Goal: Task Accomplishment & Management: Manage account settings

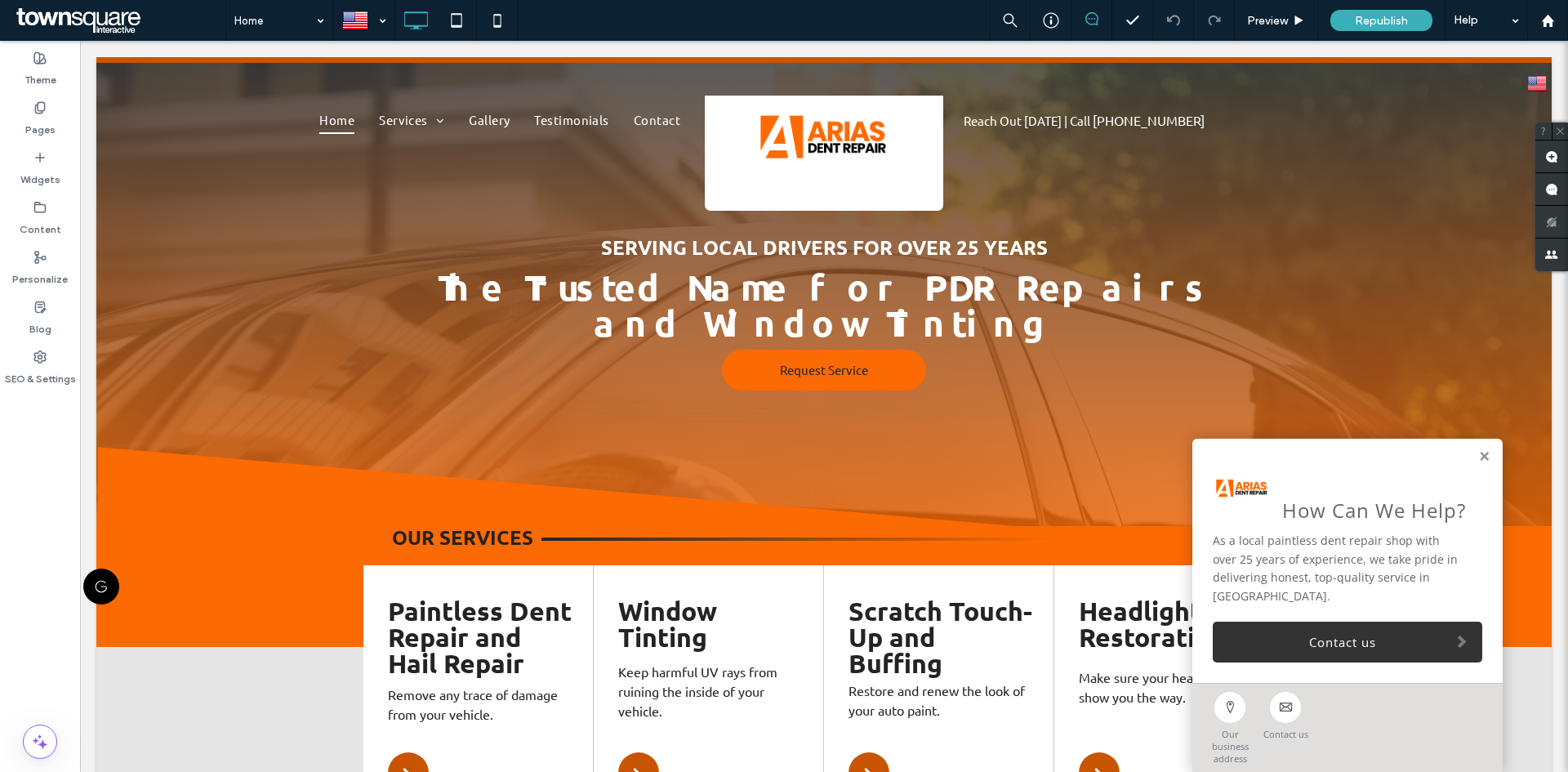
click at [1478, 464] on link at bounding box center [1484, 457] width 12 height 14
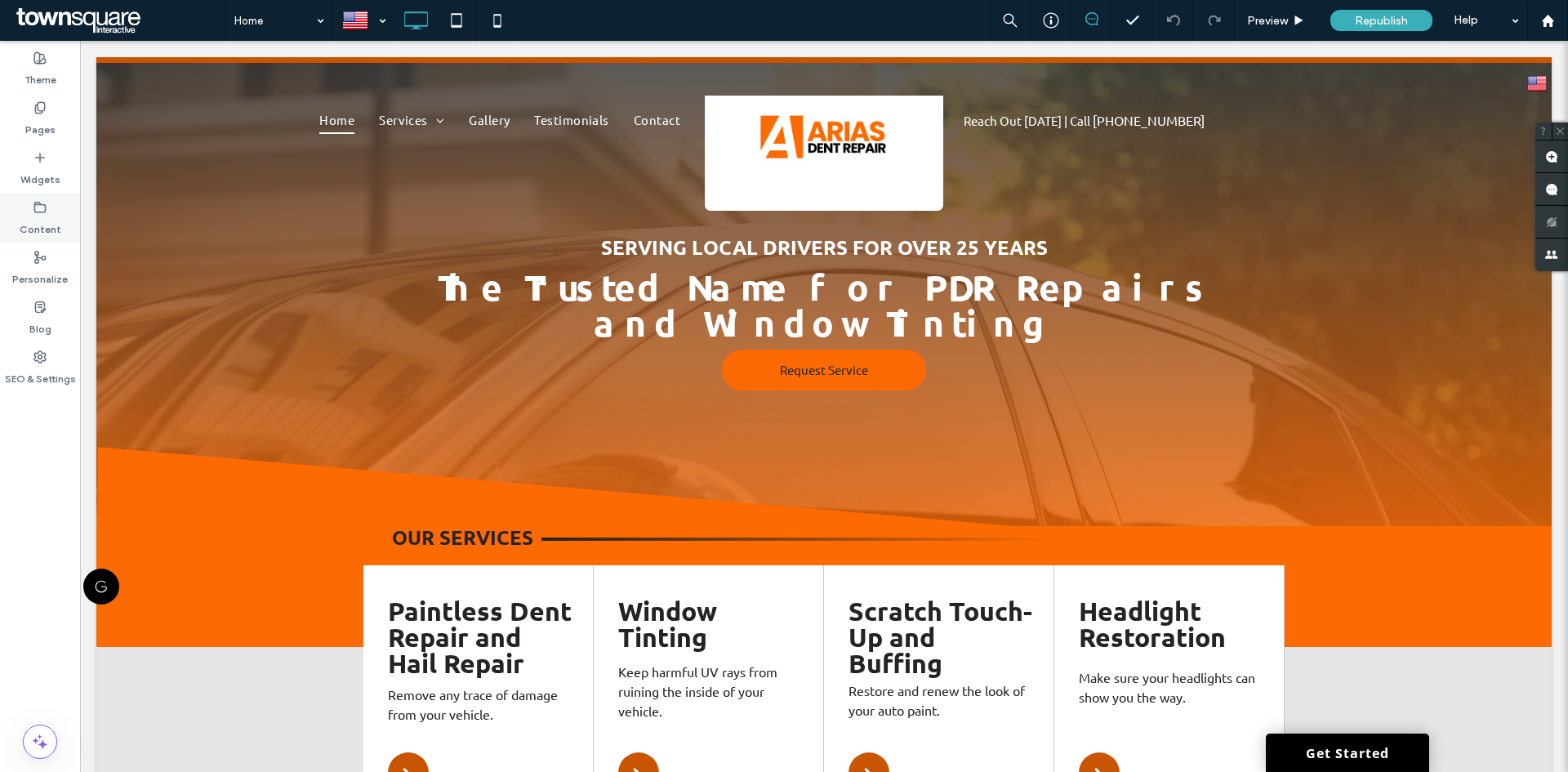
click at [47, 210] on div "Content" at bounding box center [40, 219] width 80 height 50
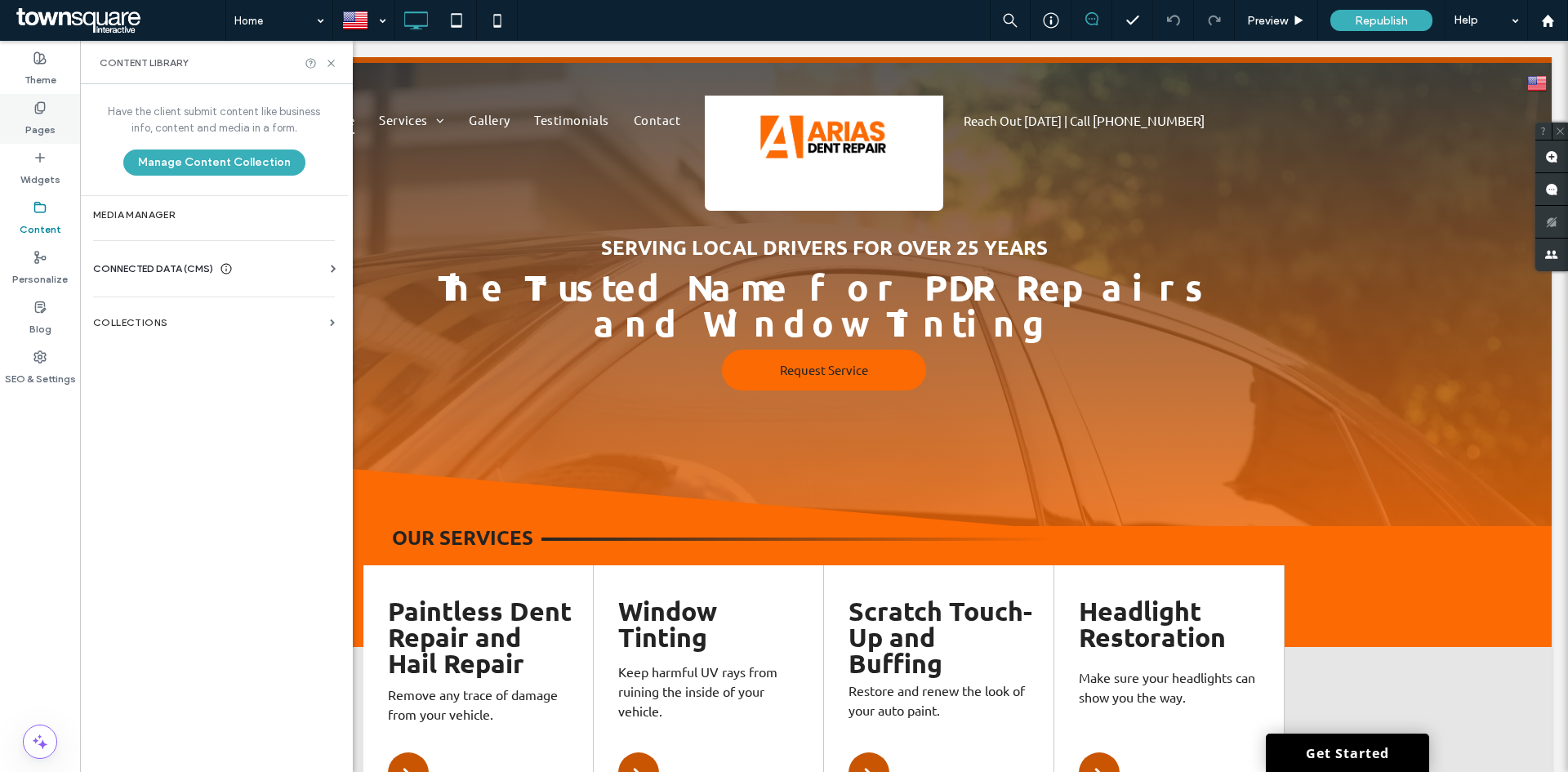
click at [44, 119] on label "Pages" at bounding box center [40, 125] width 30 height 22
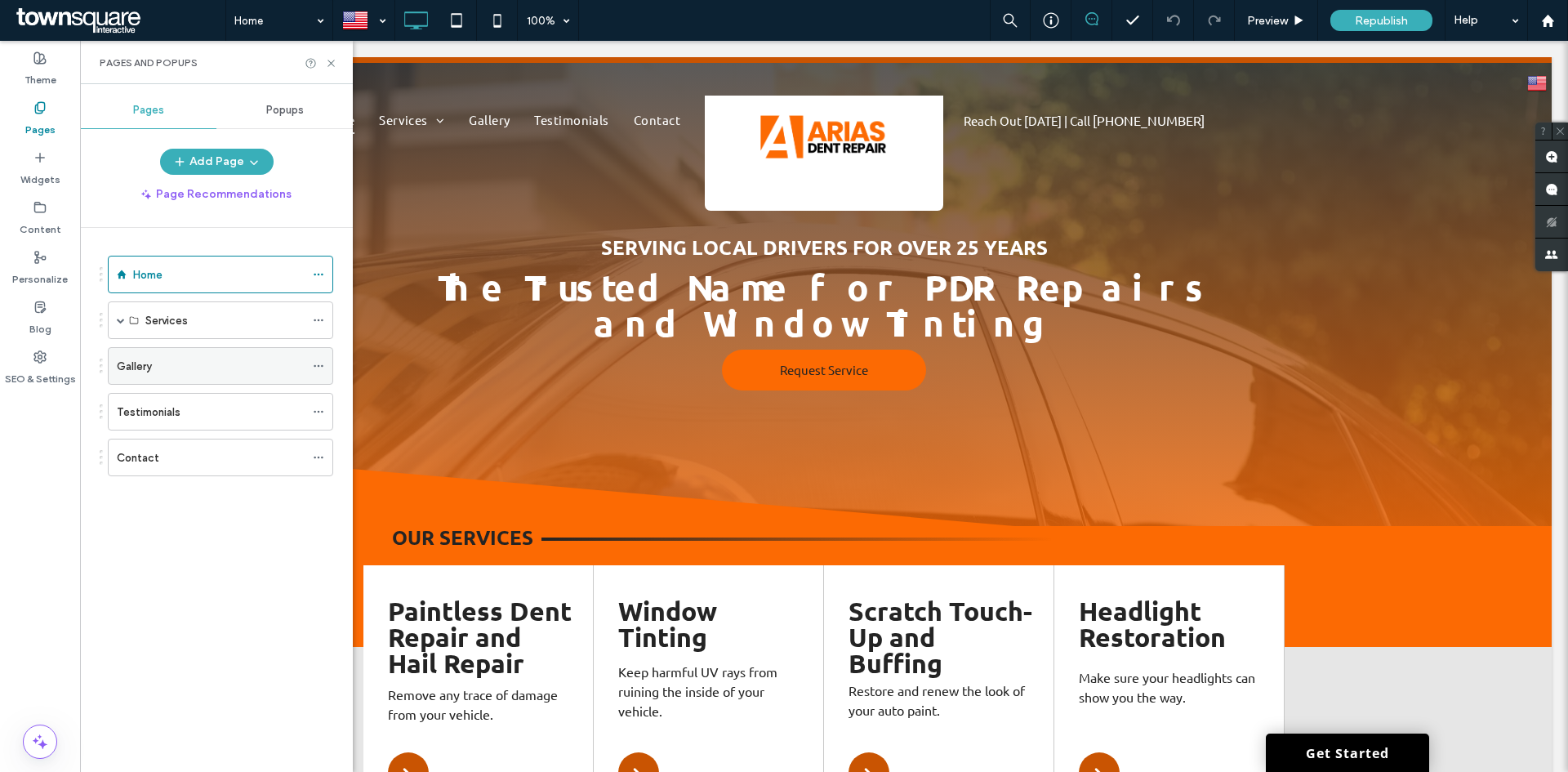
click at [172, 370] on div "Gallery" at bounding box center [210, 366] width 188 height 17
click at [189, 413] on div "Testimonials" at bounding box center [210, 412] width 188 height 17
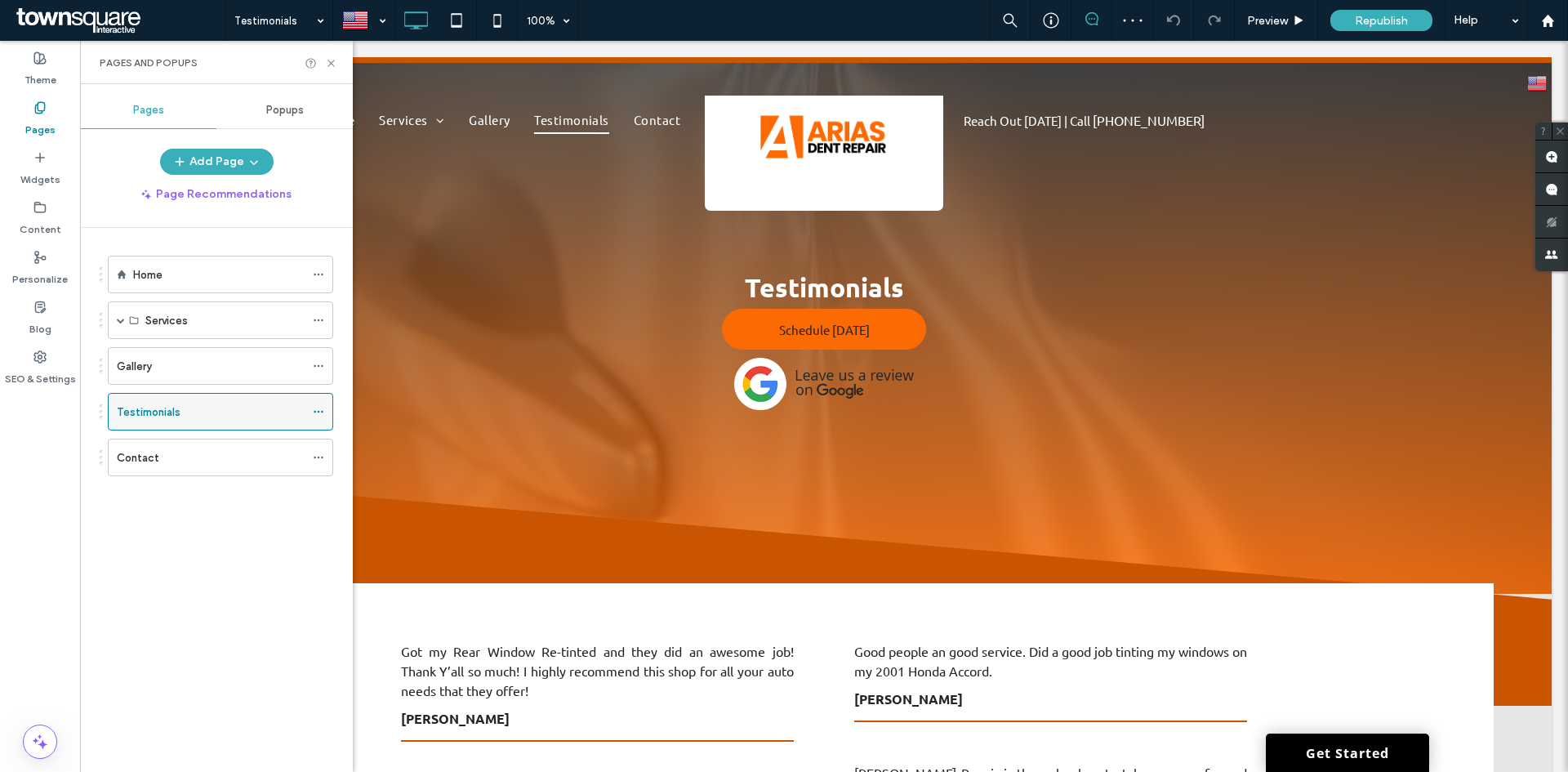
click at [320, 413] on icon at bounding box center [318, 412] width 12 height 12
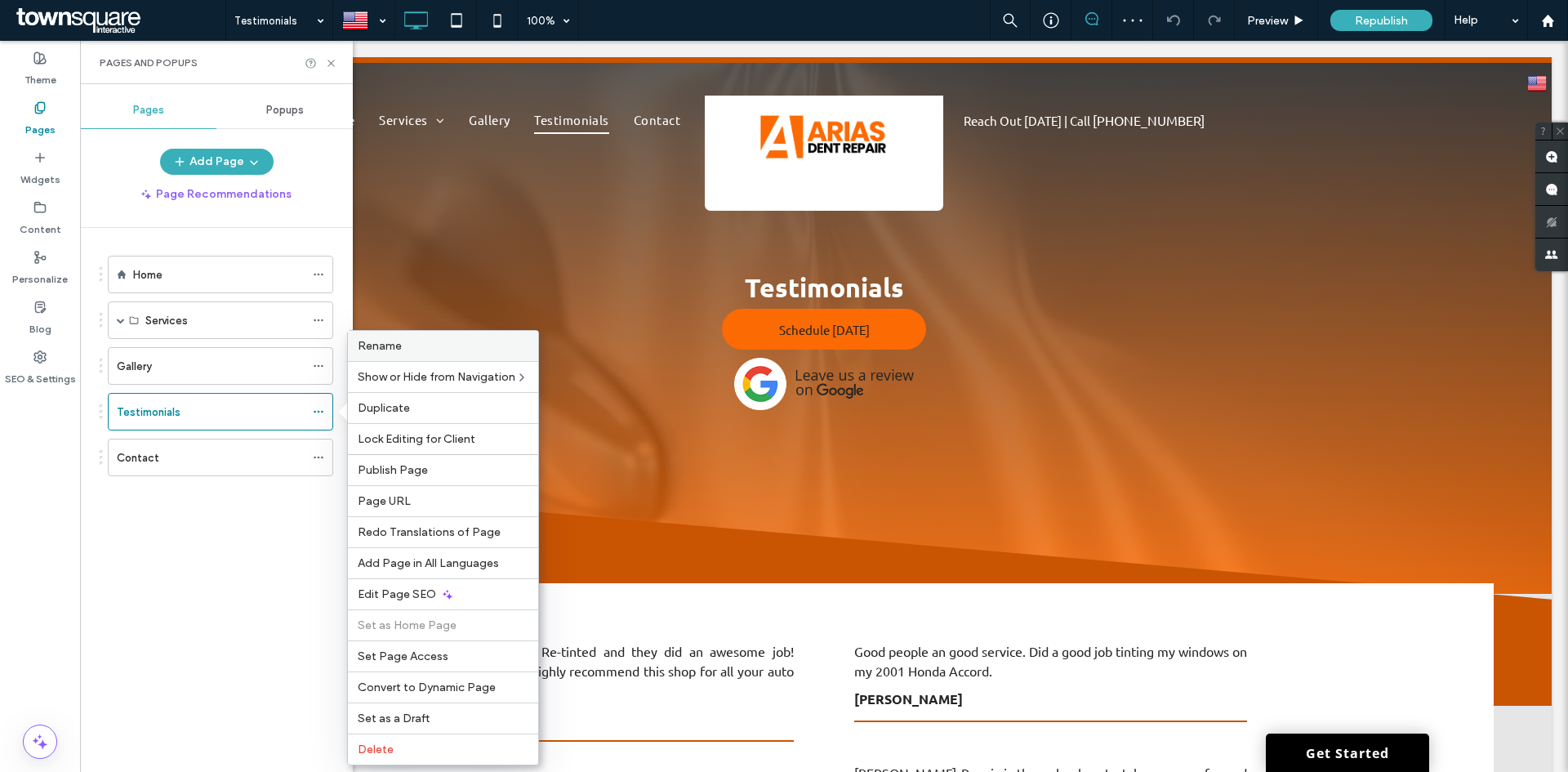
click at [383, 357] on div "Rename" at bounding box center [442, 346] width 190 height 30
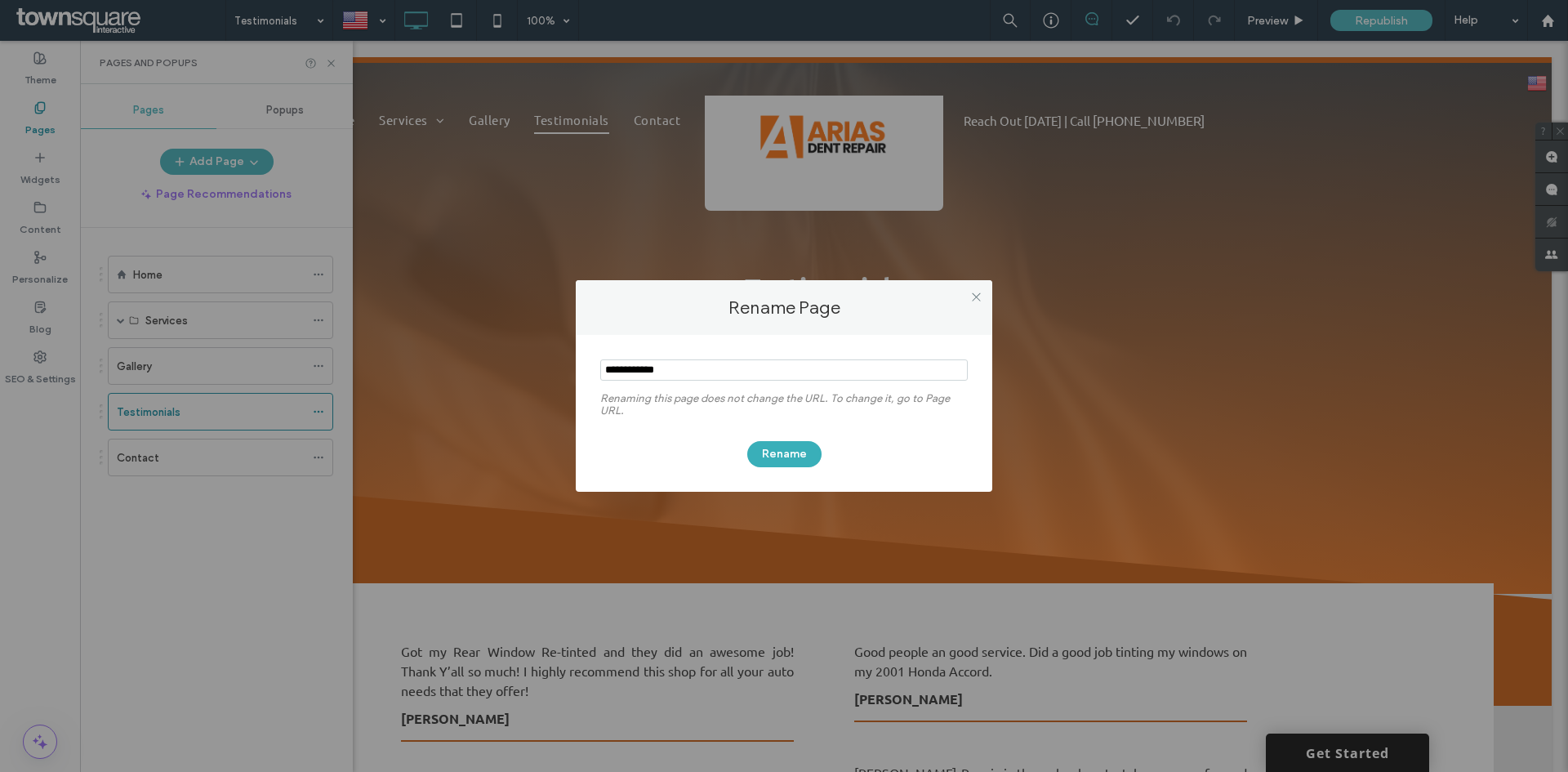
drag, startPoint x: 589, startPoint y: 369, endPoint x: 543, endPoint y: 369, distance: 46.0
click at [543, 369] on div "Rename Page Renaming this page does not change the URL. To change it, go to Pag…" at bounding box center [784, 386] width 1568 height 772
type input "*******"
click at [792, 443] on button "Rename" at bounding box center [784, 453] width 74 height 26
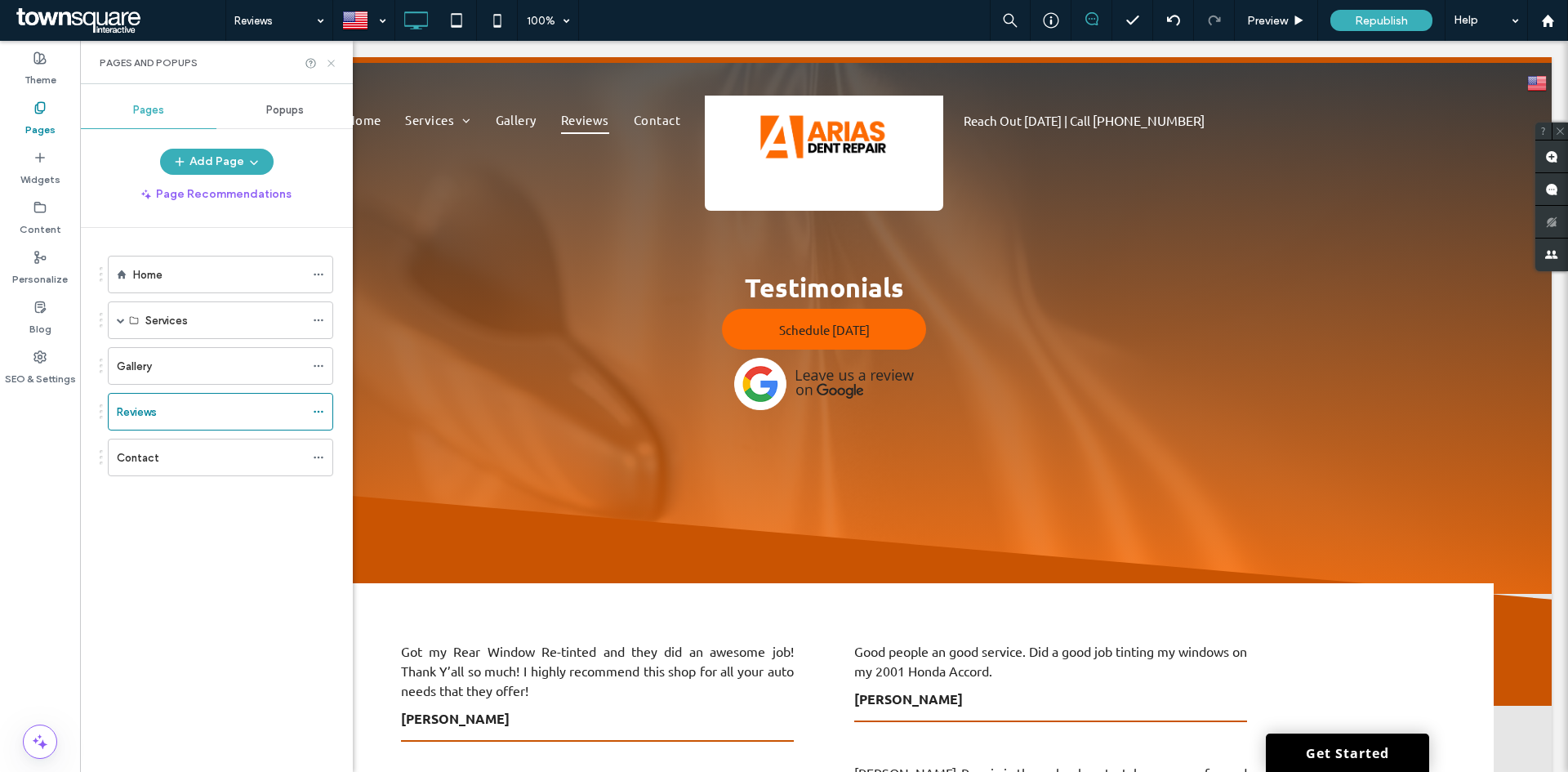
click at [333, 58] on icon at bounding box center [331, 63] width 12 height 12
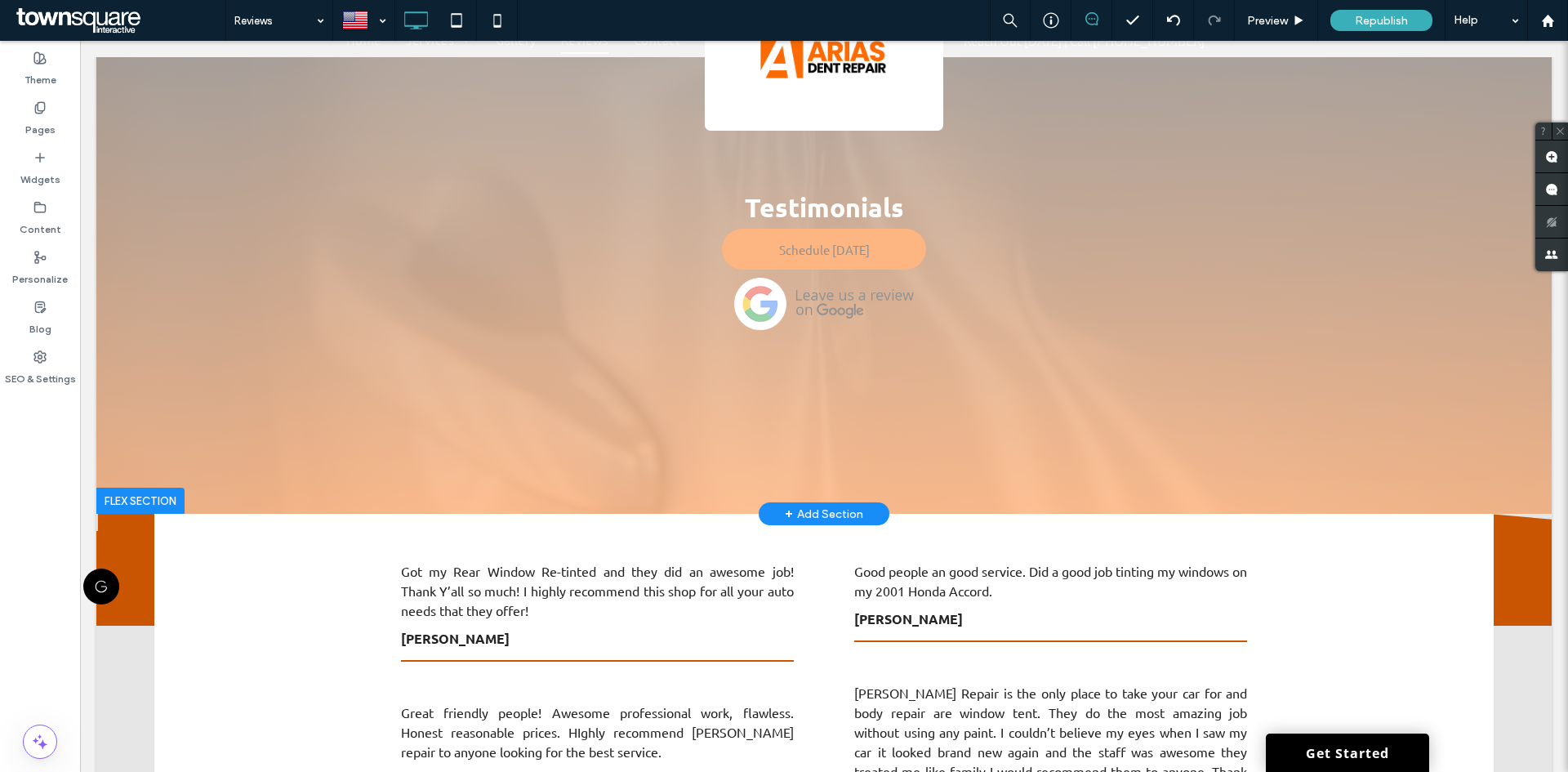
scroll to position [52, 0]
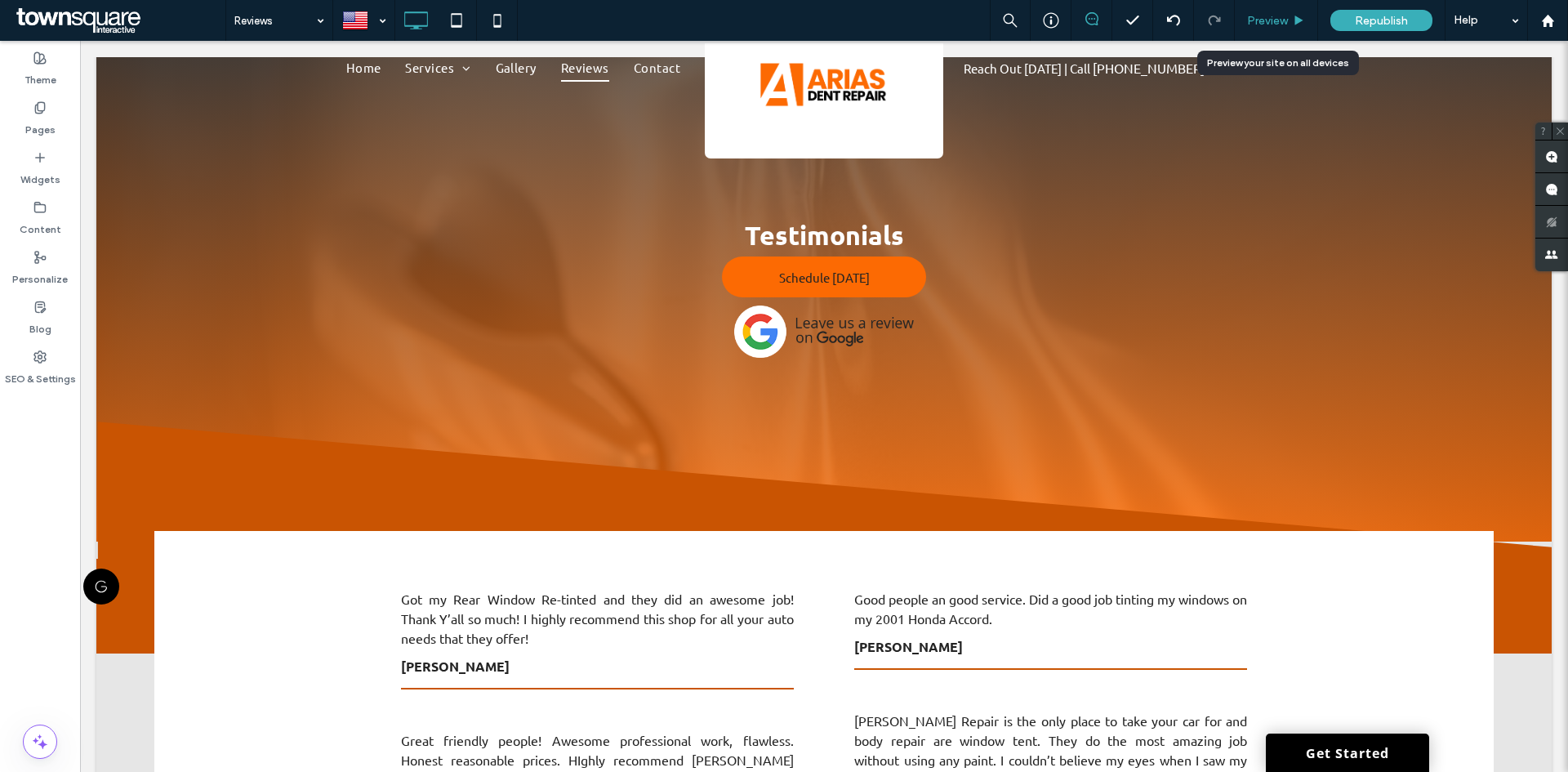
click at [1261, 11] on div "Preview" at bounding box center [1276, 20] width 83 height 41
click at [1296, 15] on icon at bounding box center [1299, 21] width 12 height 12
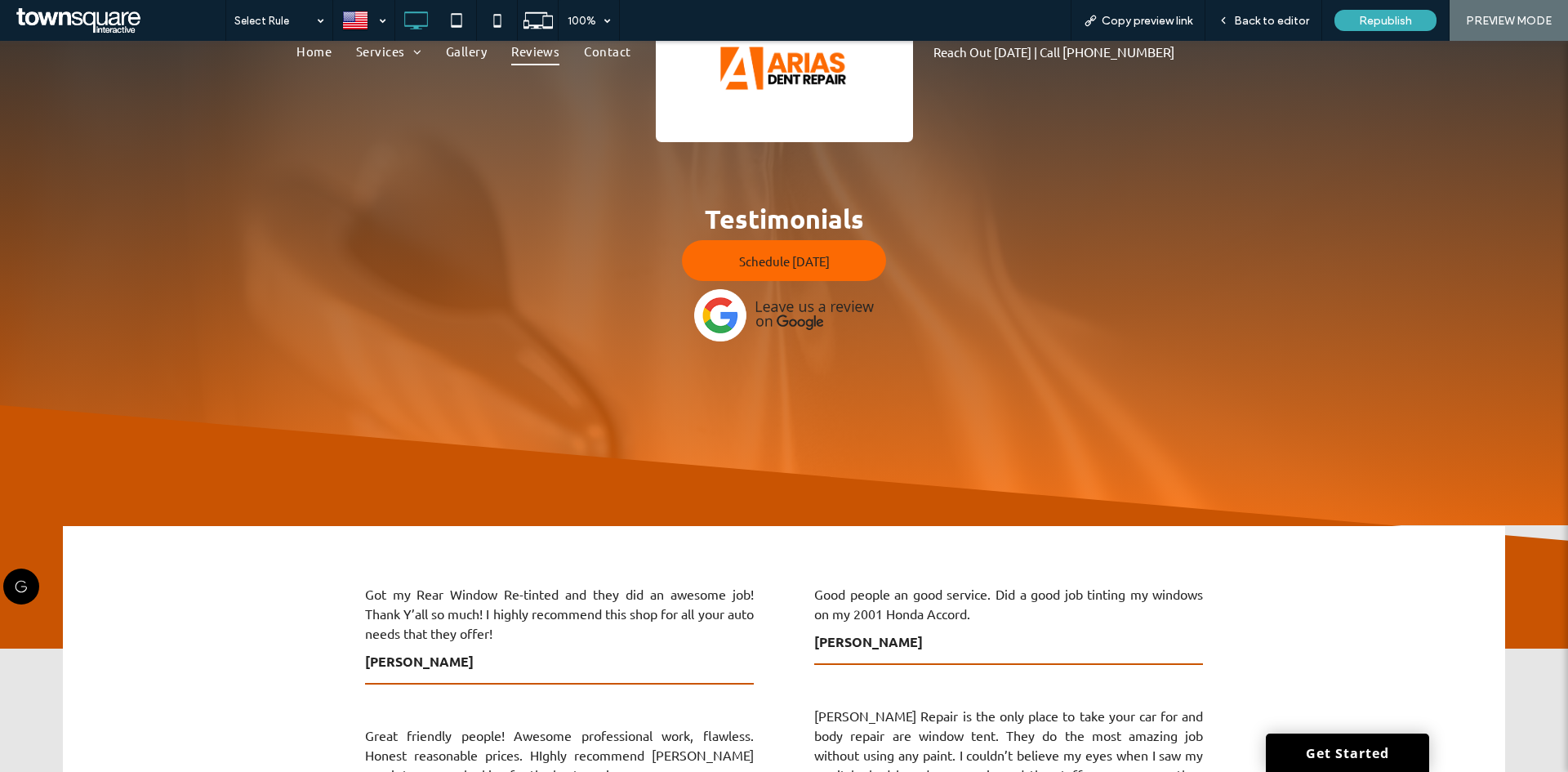
click at [758, 319] on img at bounding box center [784, 315] width 180 height 52
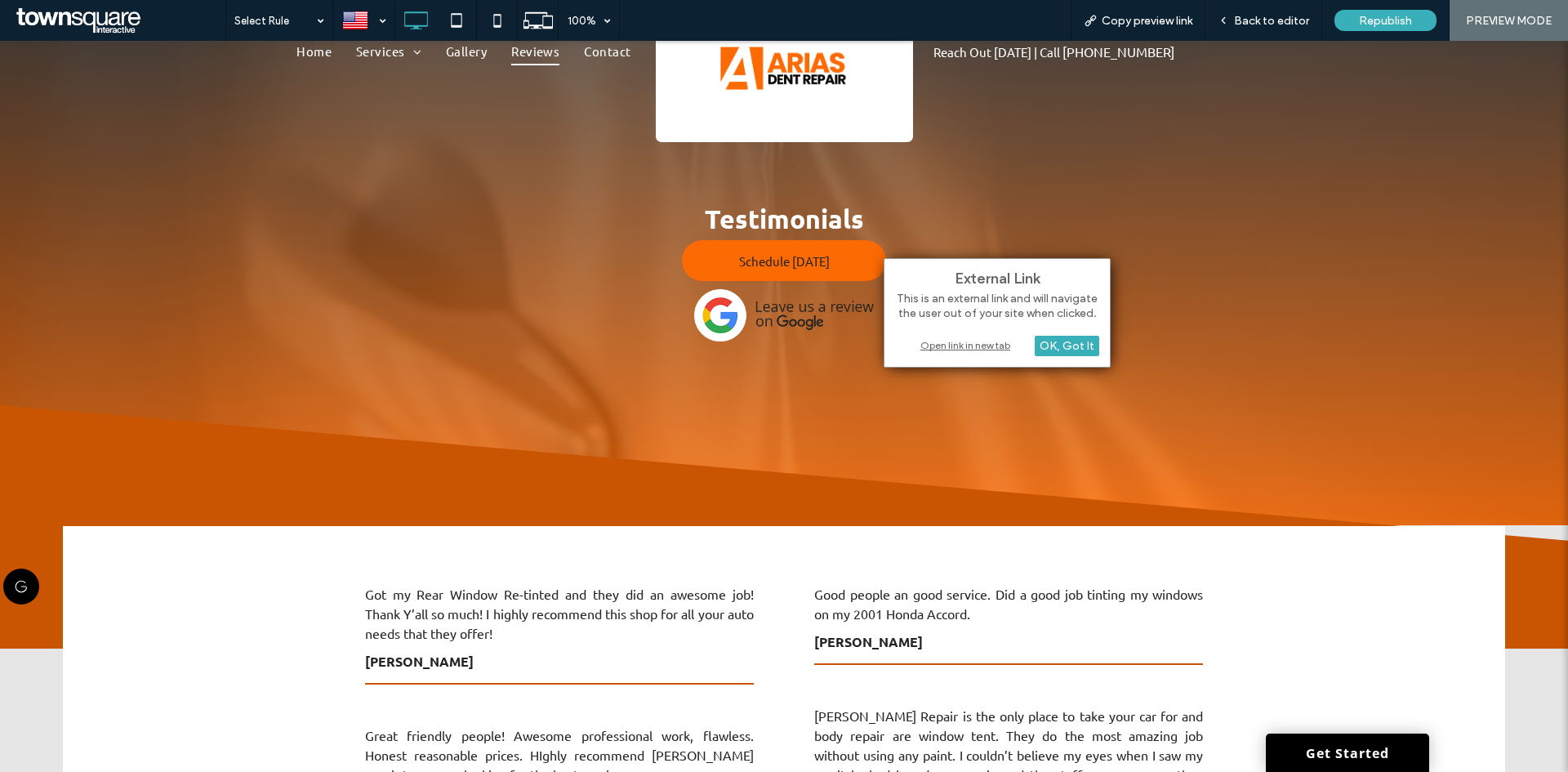
click at [947, 347] on div "Open link in new tab" at bounding box center [997, 345] width 205 height 17
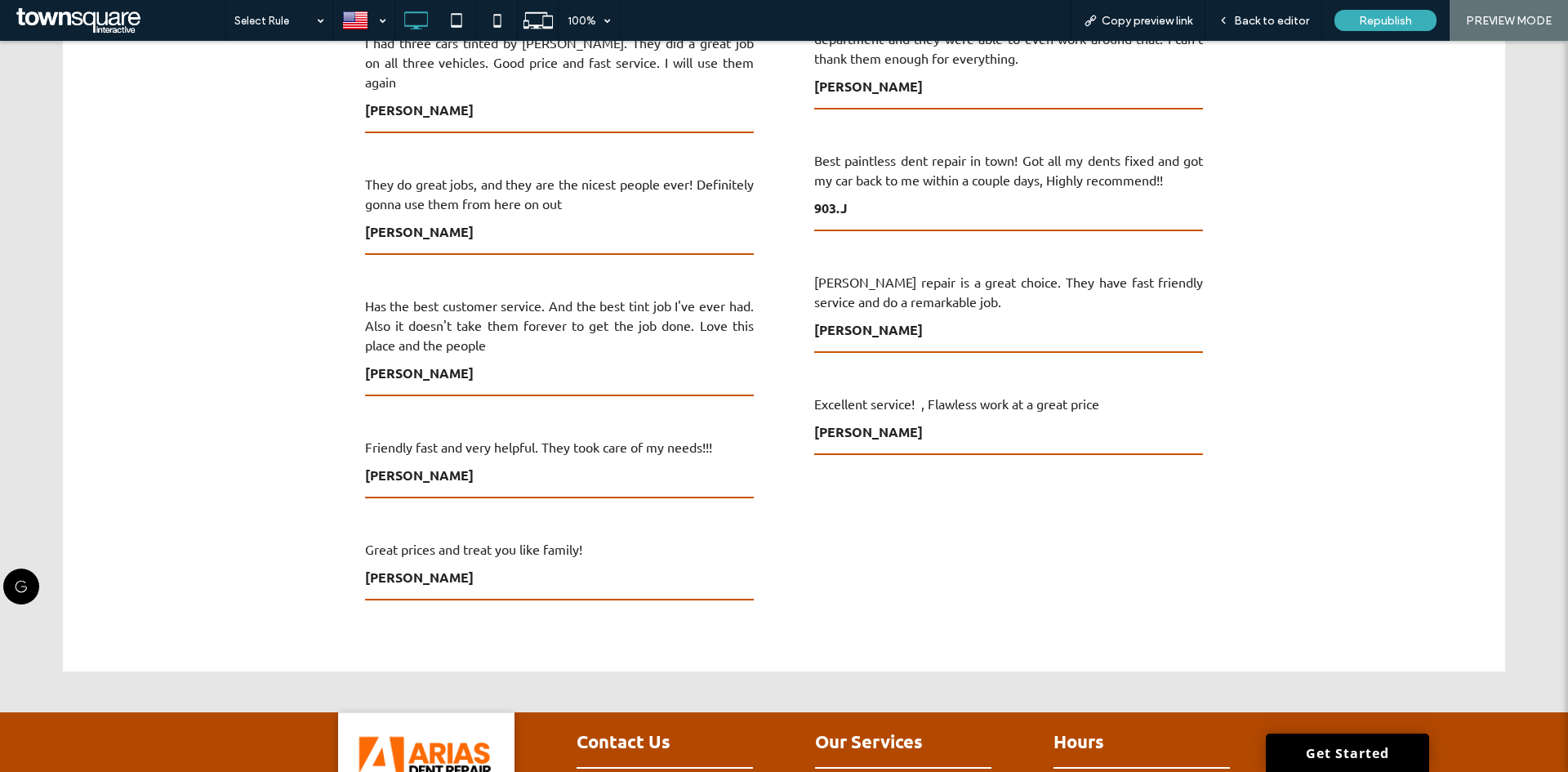
scroll to position [1032, 0]
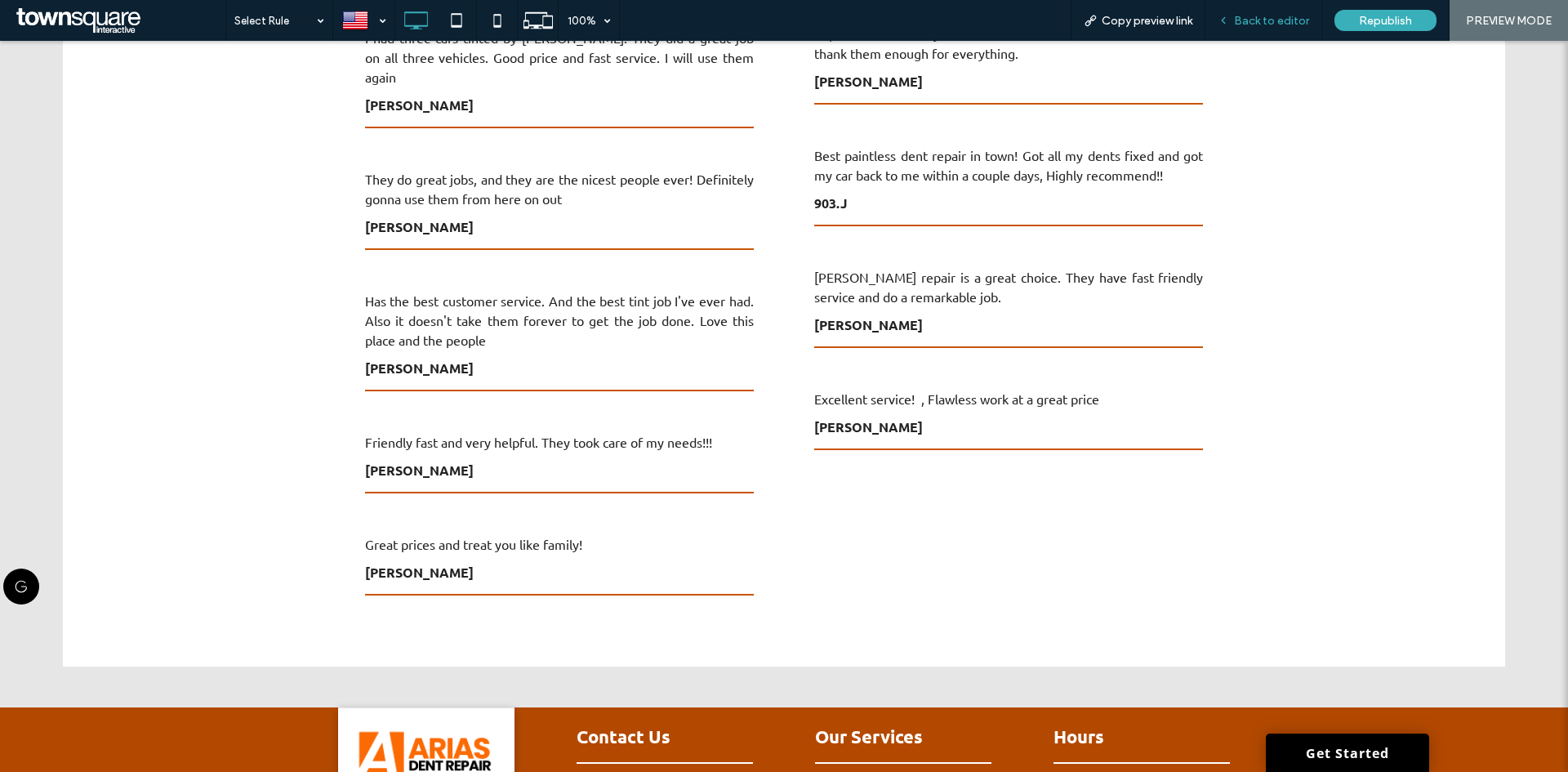
click at [1260, 19] on span "Back to editor" at bounding box center [1271, 21] width 75 height 14
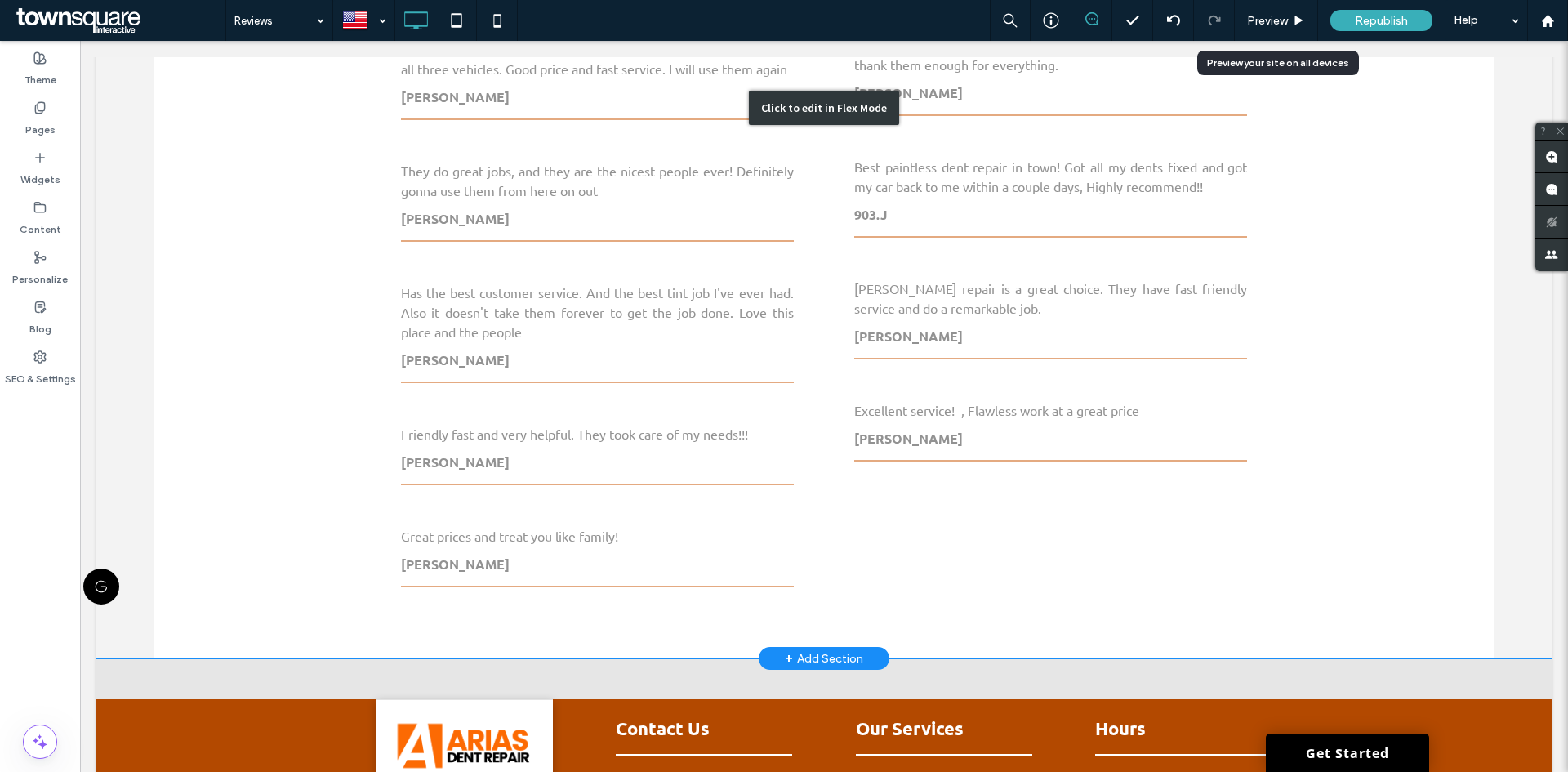
scroll to position [1025, 0]
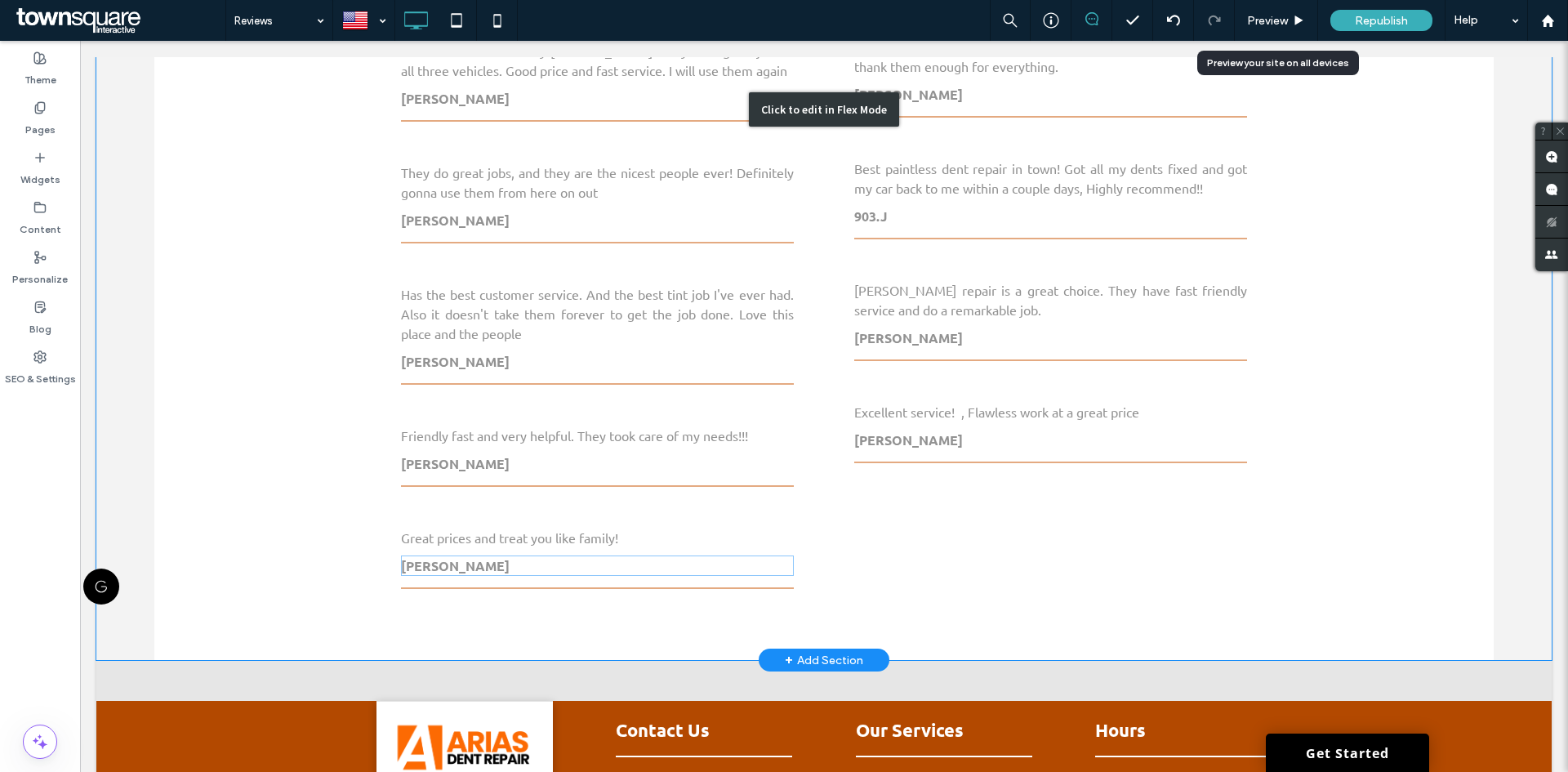
click at [665, 554] on div "Click to edit in Flex Mode" at bounding box center [824, 110] width 1455 height 1101
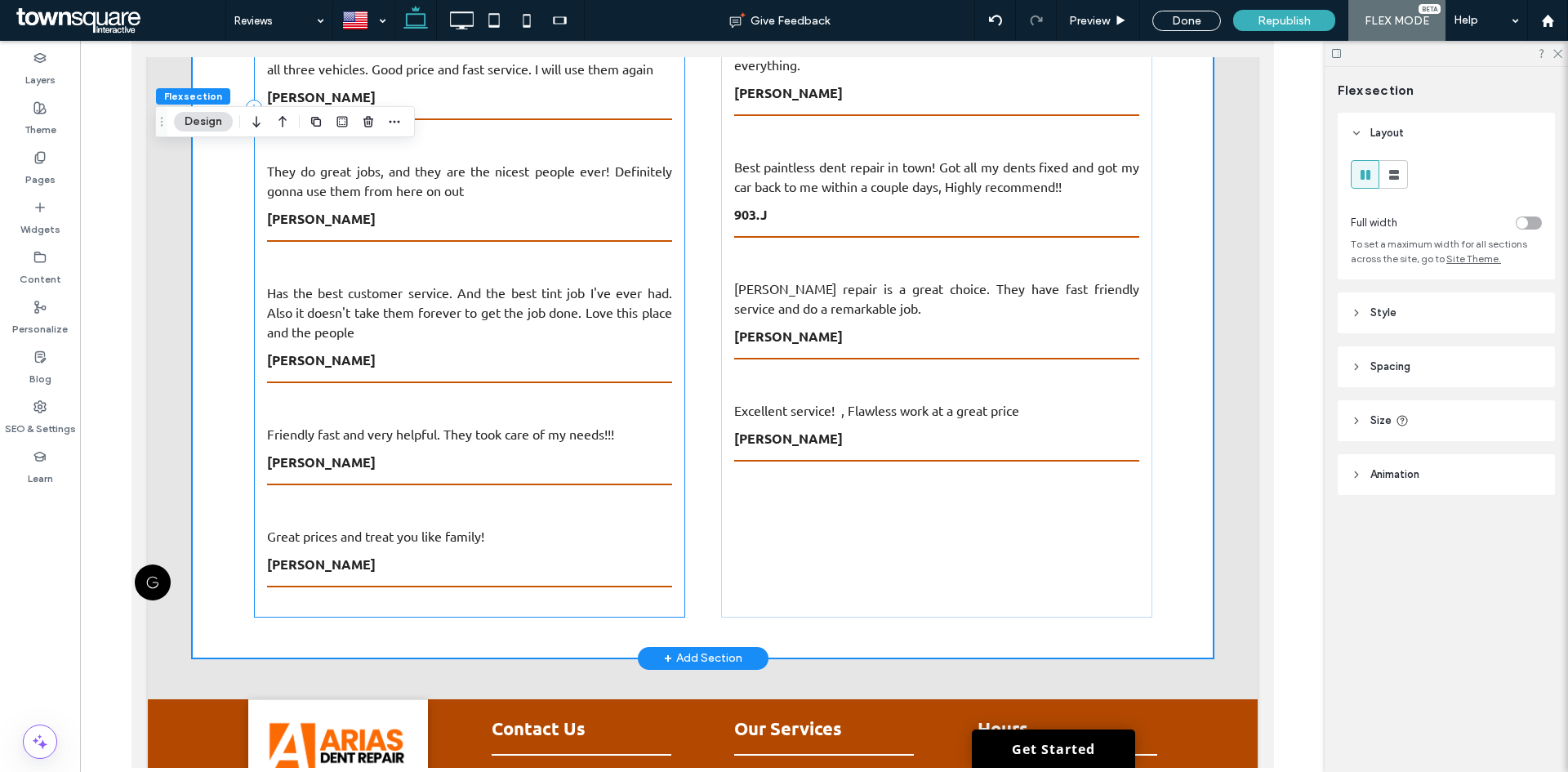
scroll to position [997, 0]
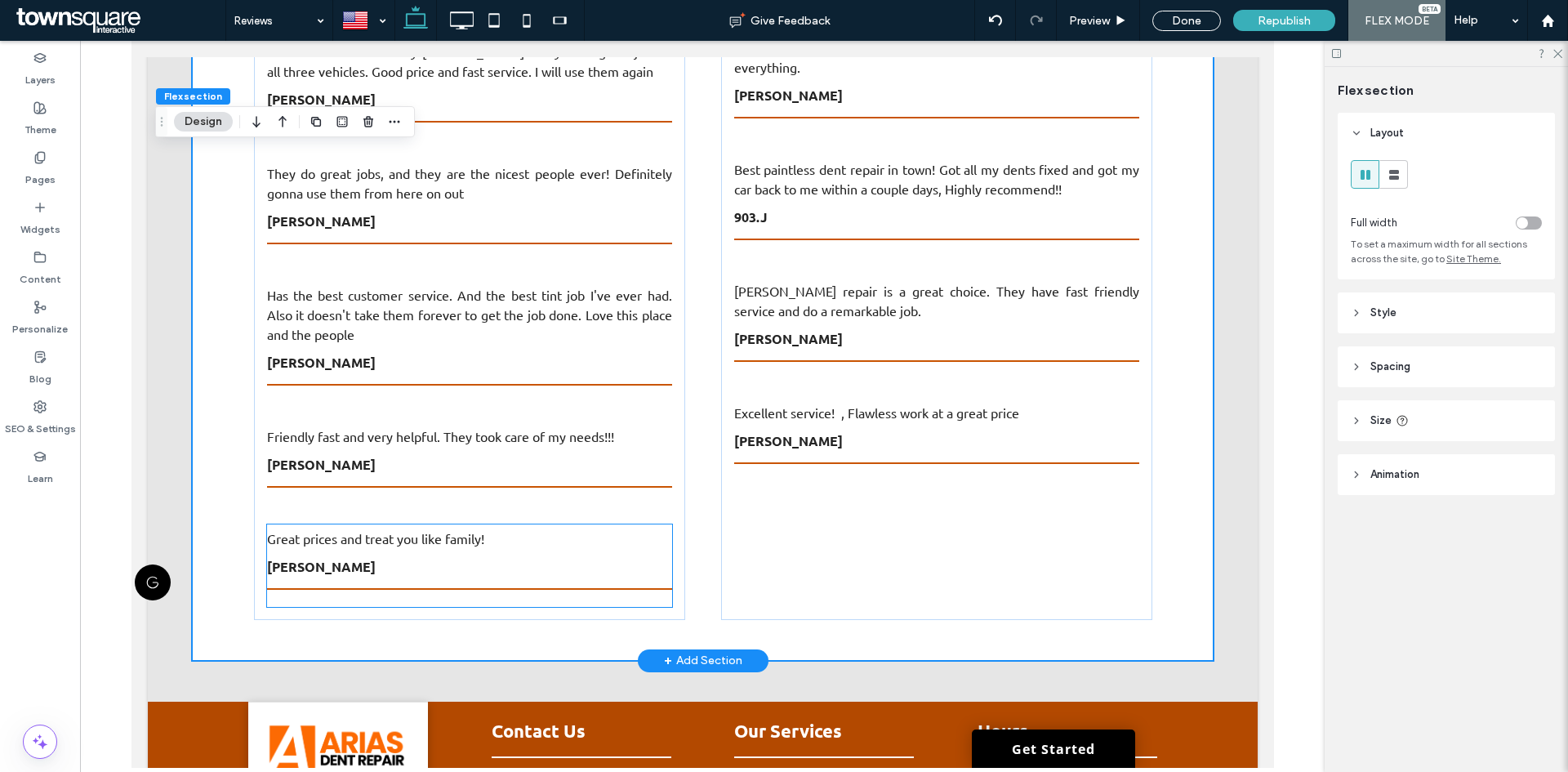
click at [497, 548] on div at bounding box center [468, 552] width 405 height 8
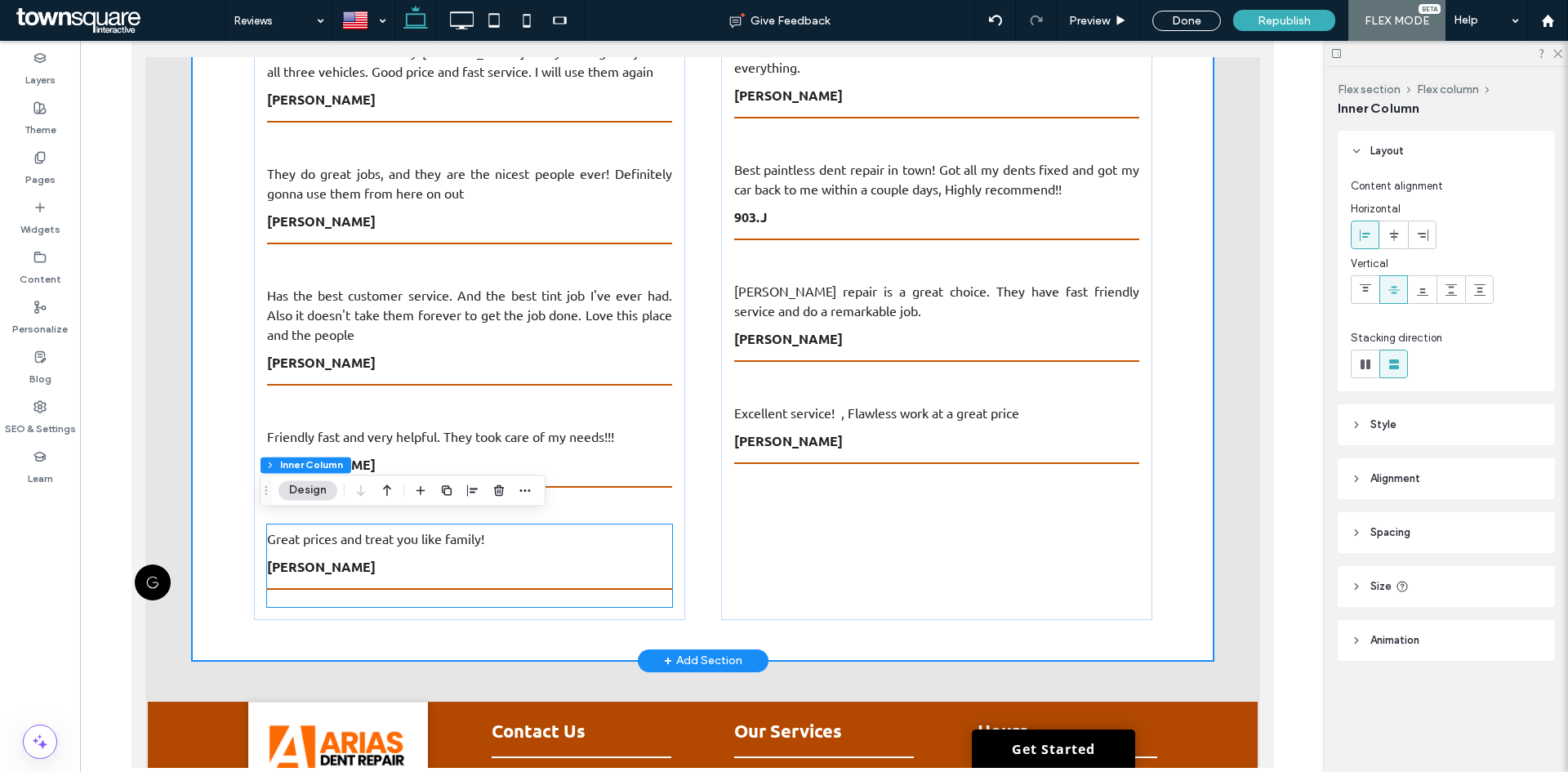
type input "**"
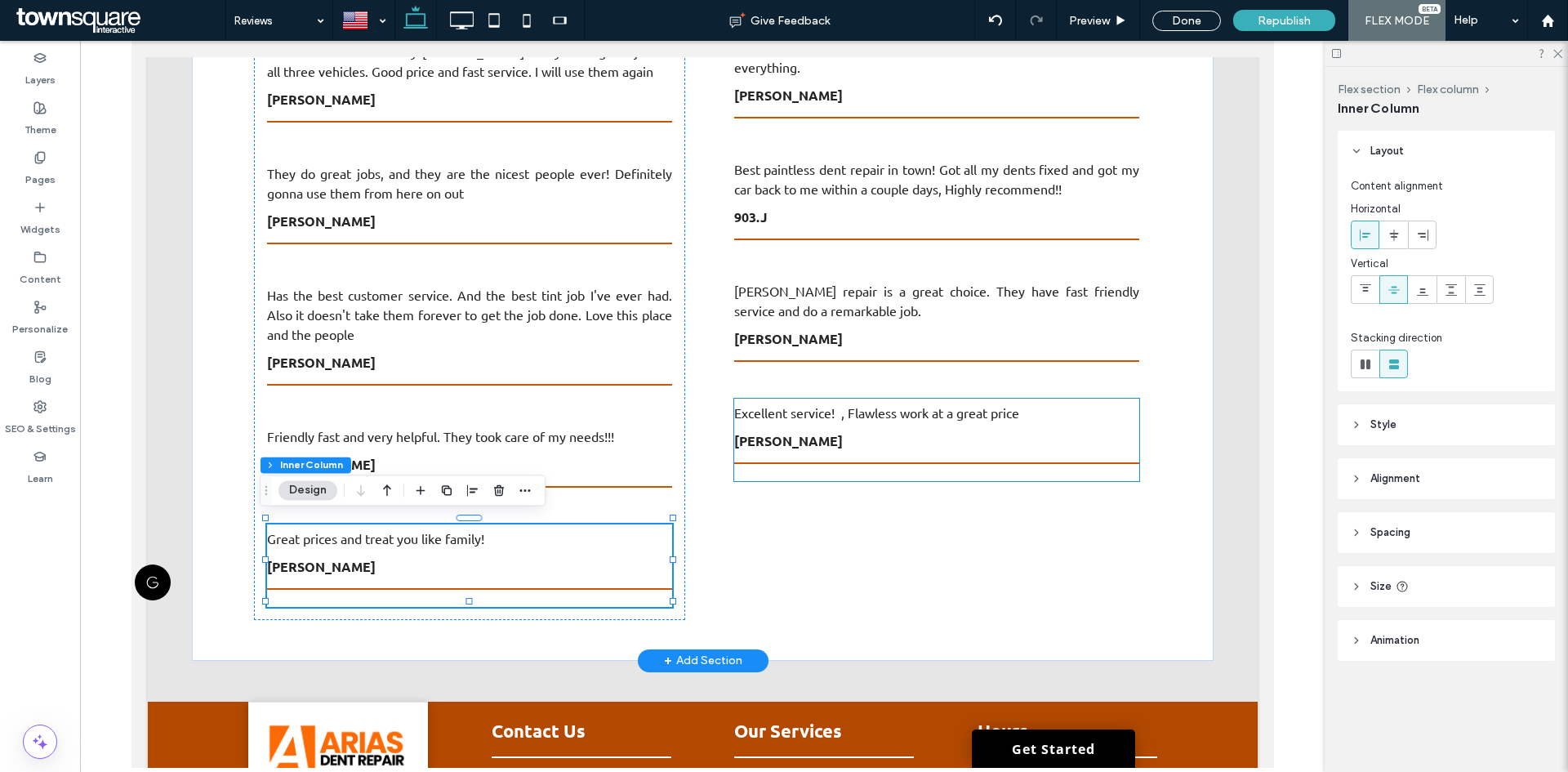
click at [847, 443] on p "George Goganhammer" at bounding box center [935, 441] width 405 height 21
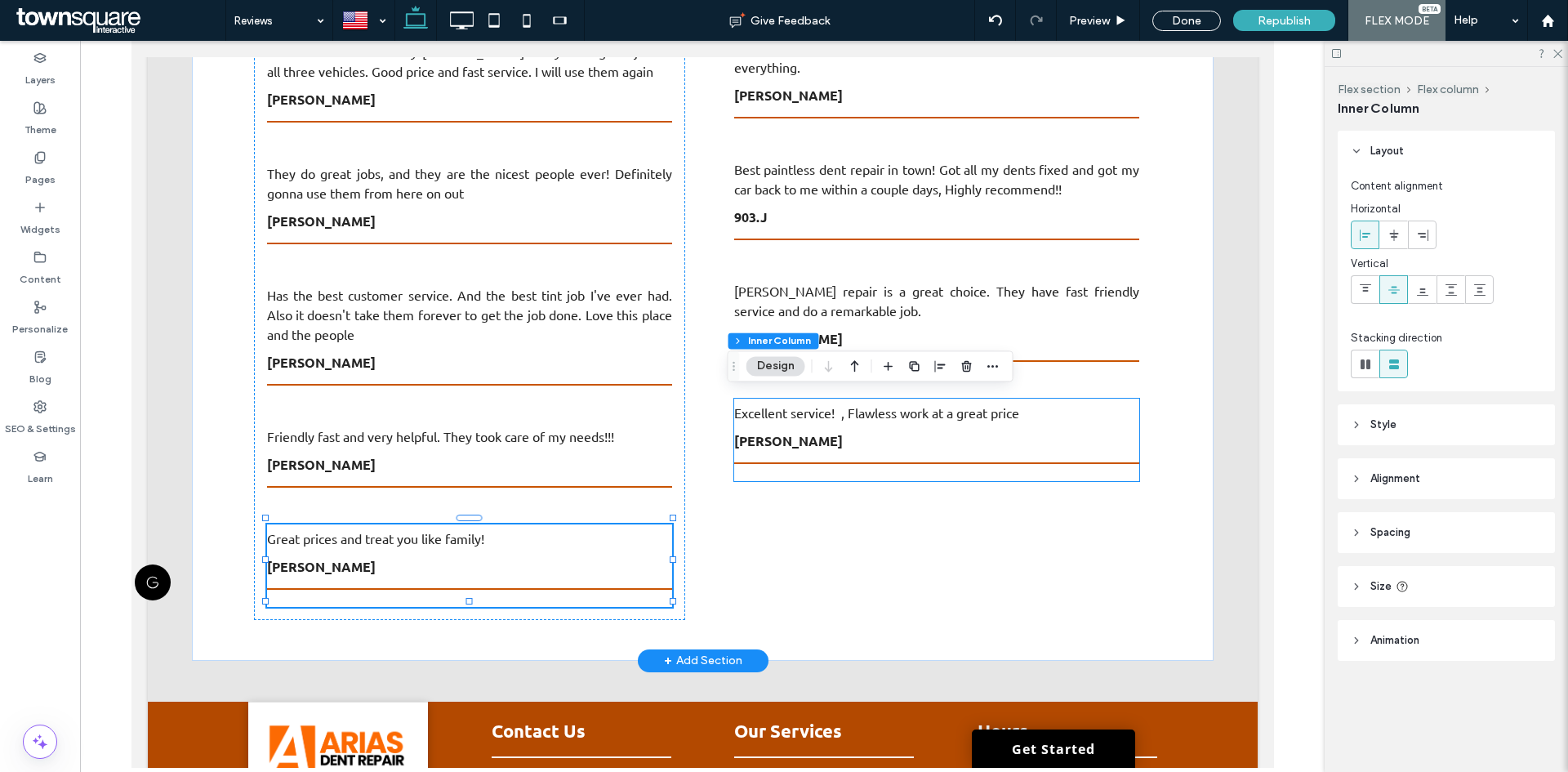
type input "**"
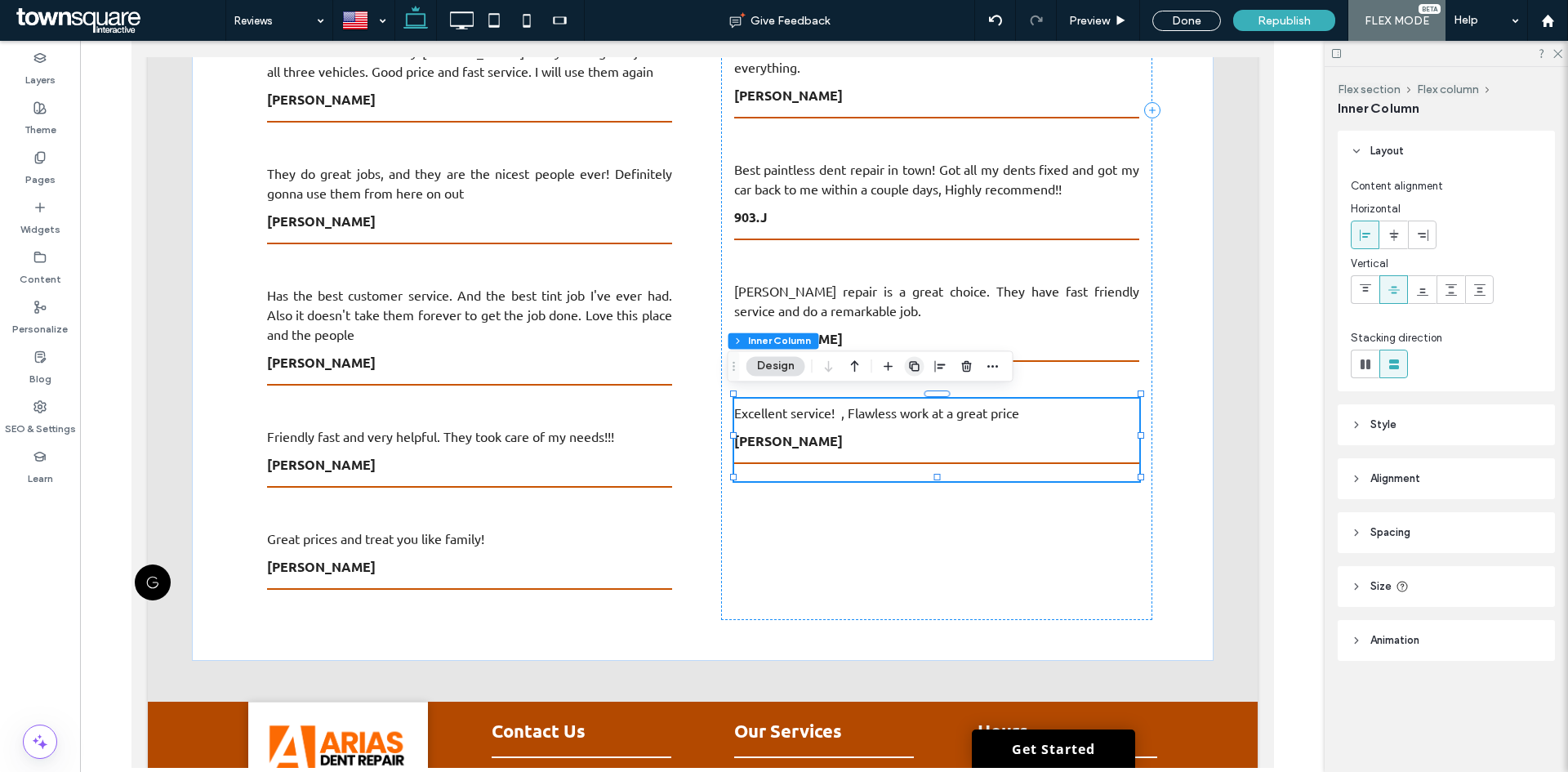
click at [920, 363] on icon "button" at bounding box center [915, 366] width 13 height 13
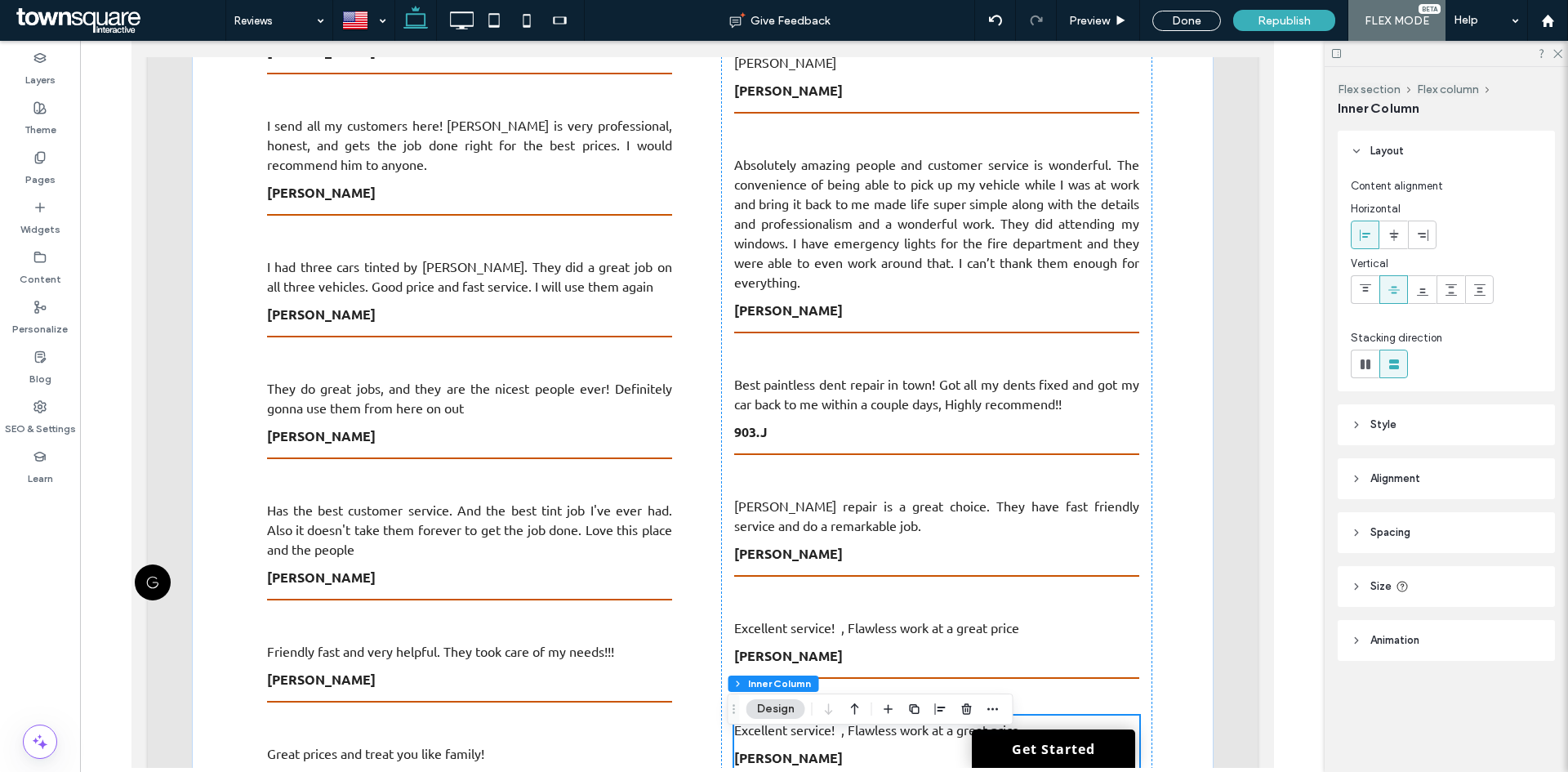
scroll to position [1079, 0]
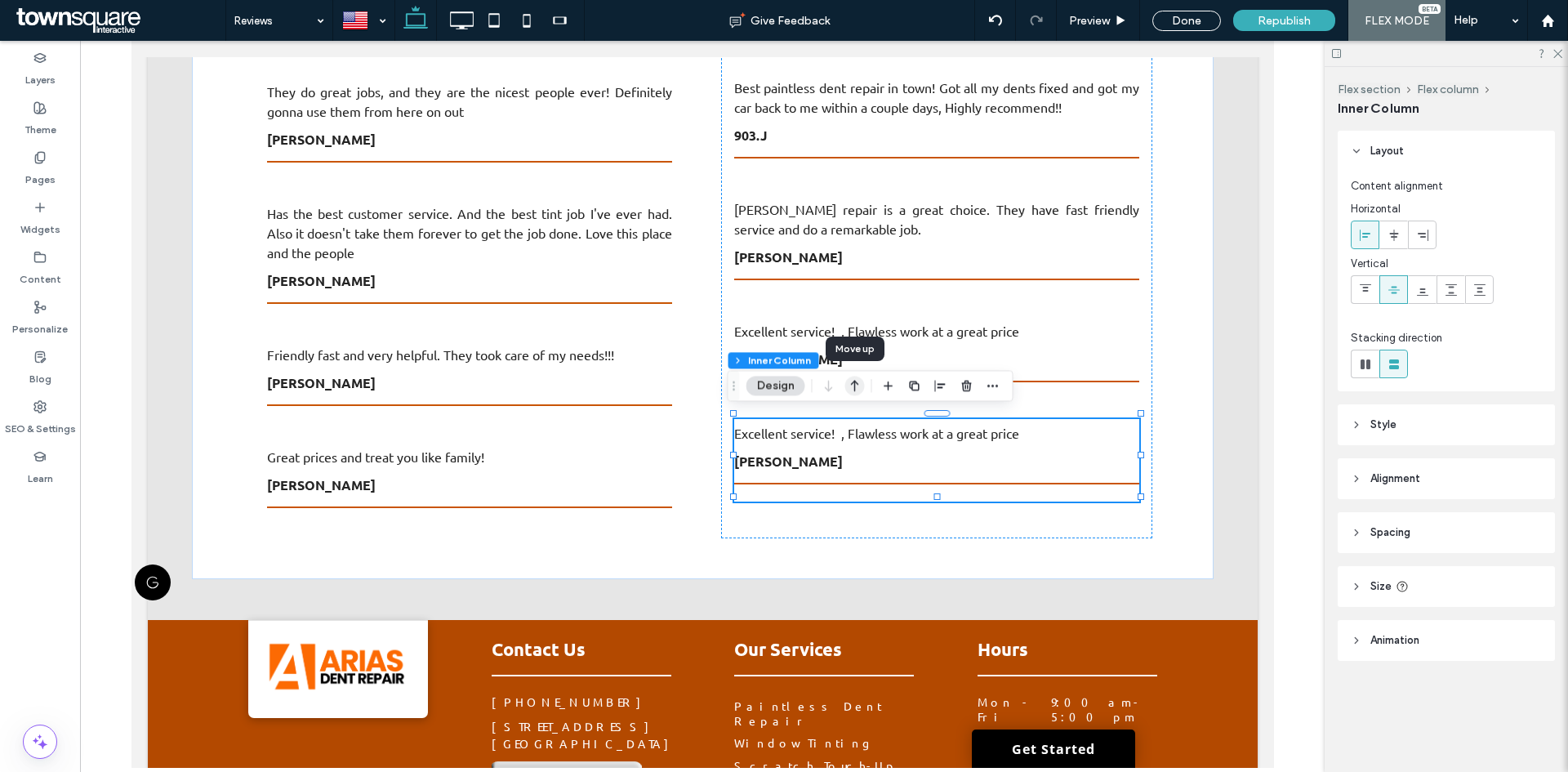
click at [858, 382] on icon "button" at bounding box center [855, 385] width 20 height 29
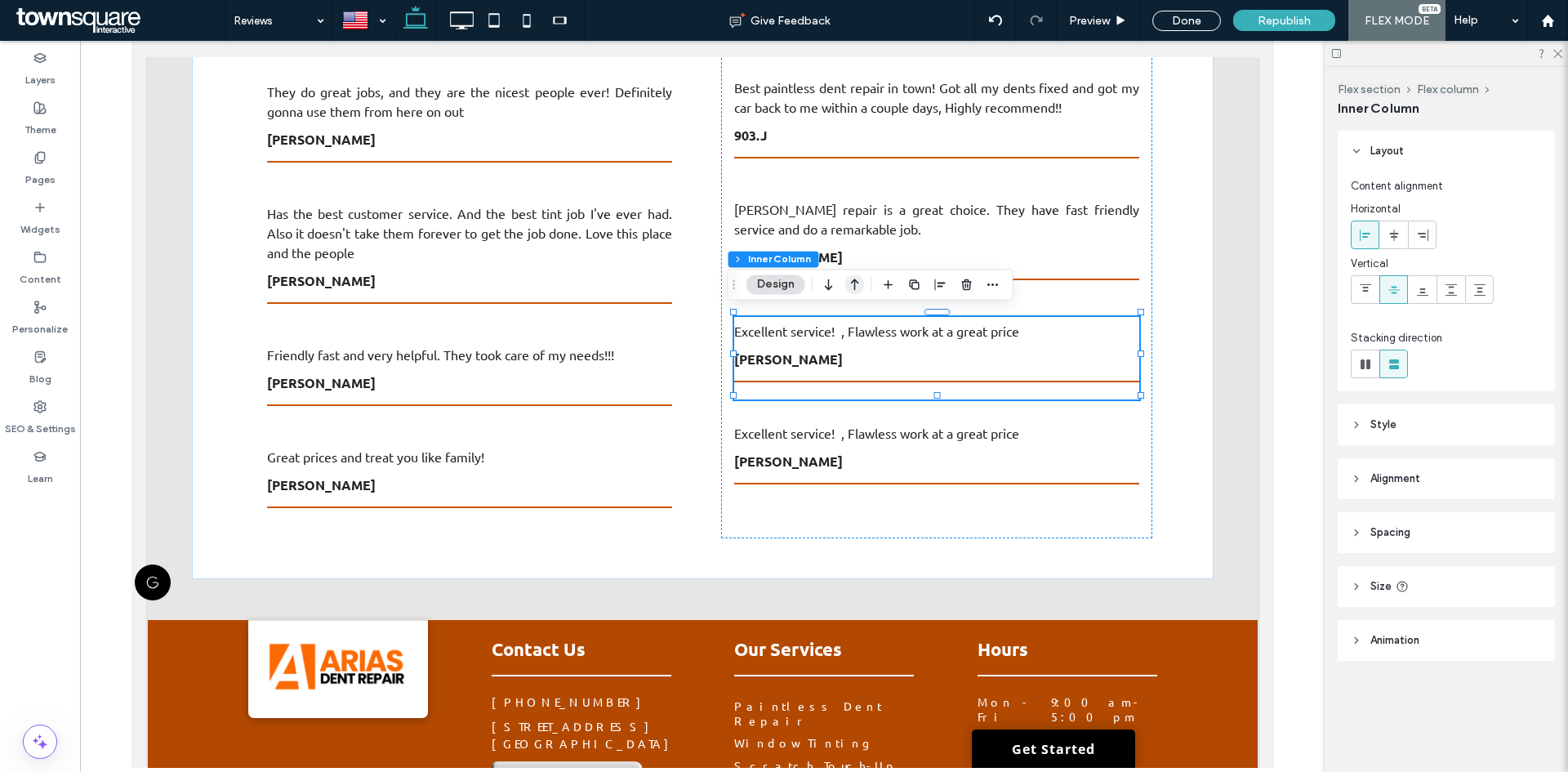
drag, startPoint x: 855, startPoint y: 284, endPoint x: 765, endPoint y: 281, distance: 90.0
click at [855, 284] on use "button" at bounding box center [855, 285] width 8 height 12
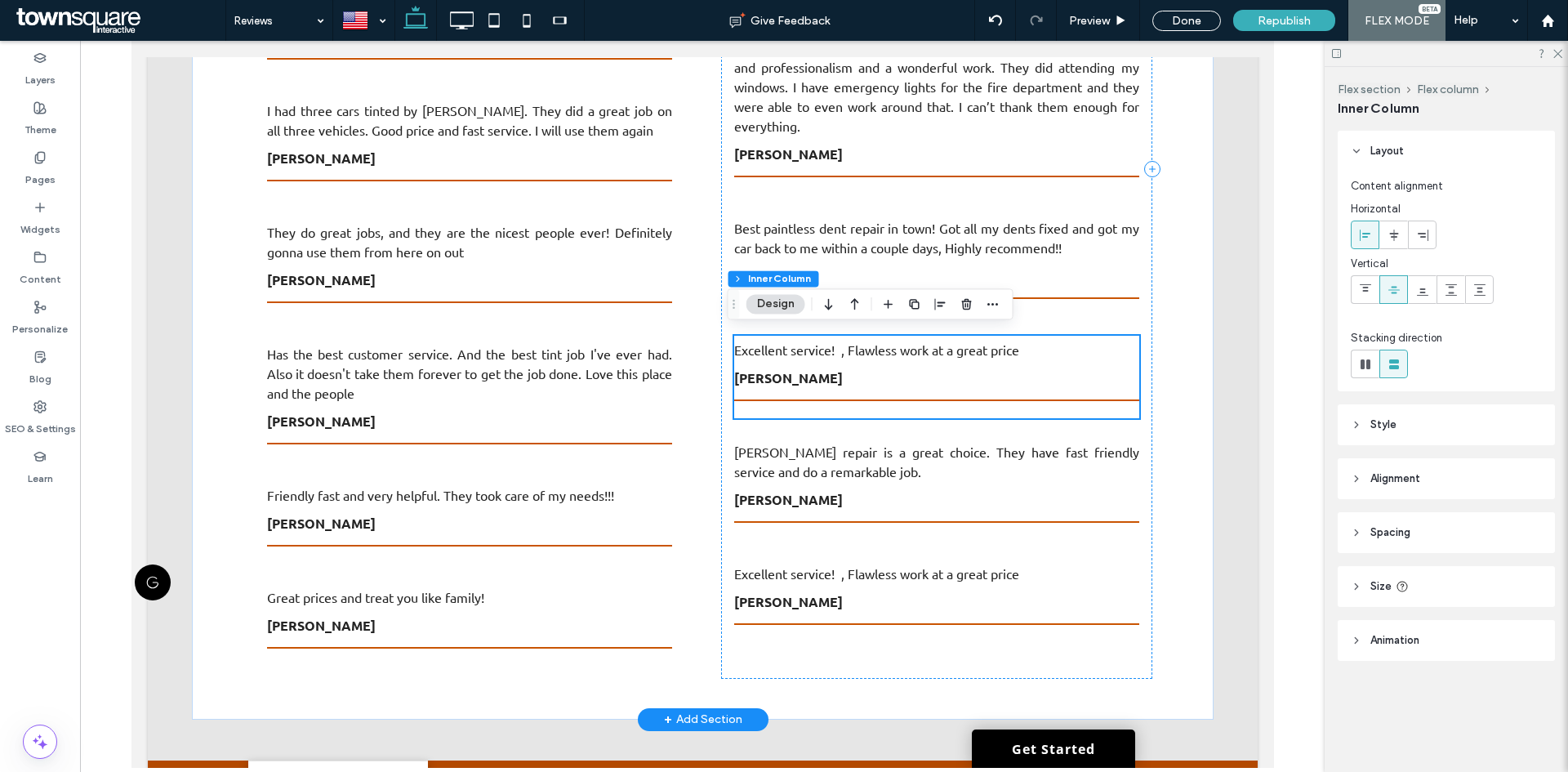
scroll to position [916, 0]
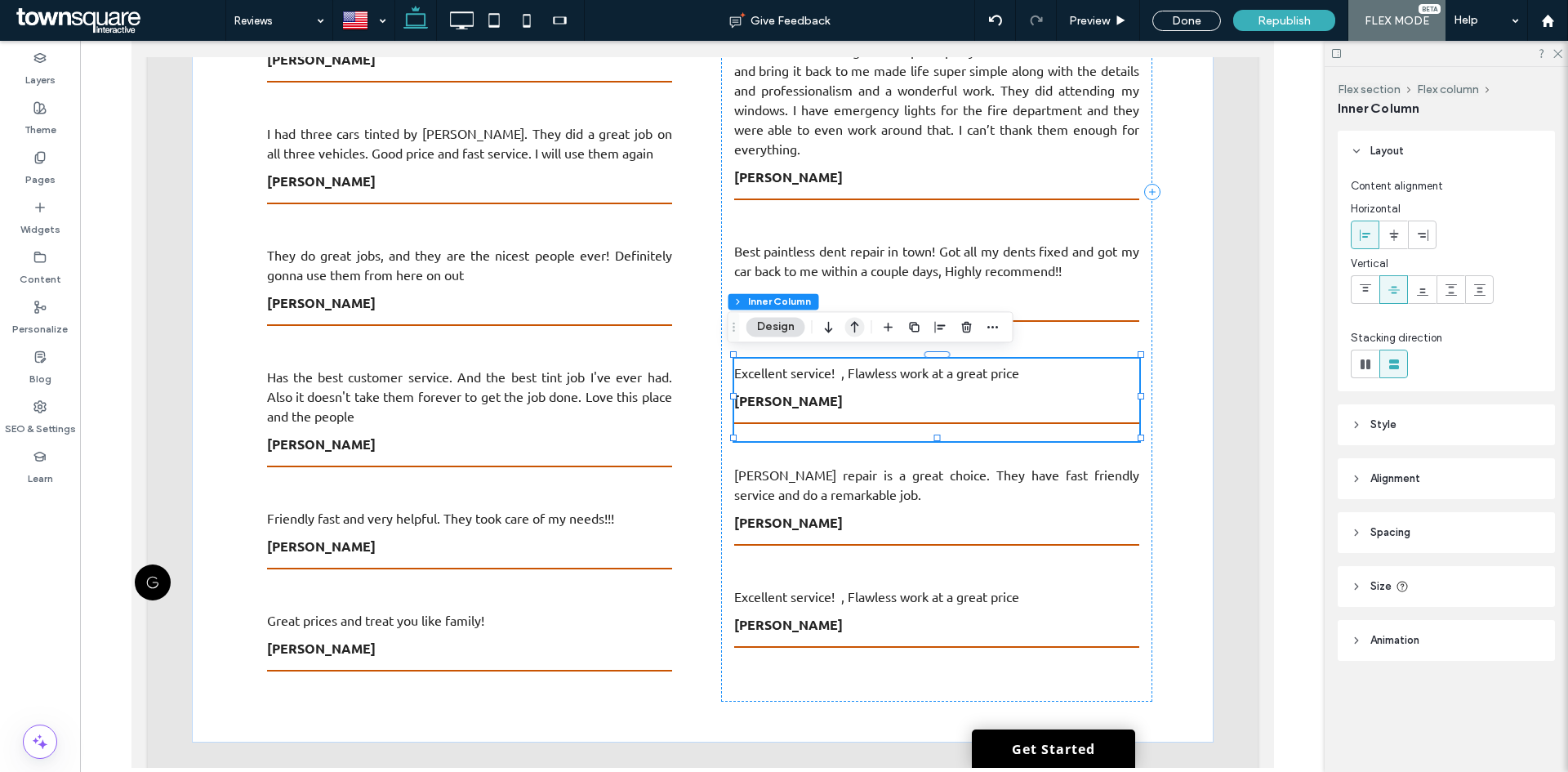
click at [855, 327] on icon "button" at bounding box center [855, 326] width 20 height 29
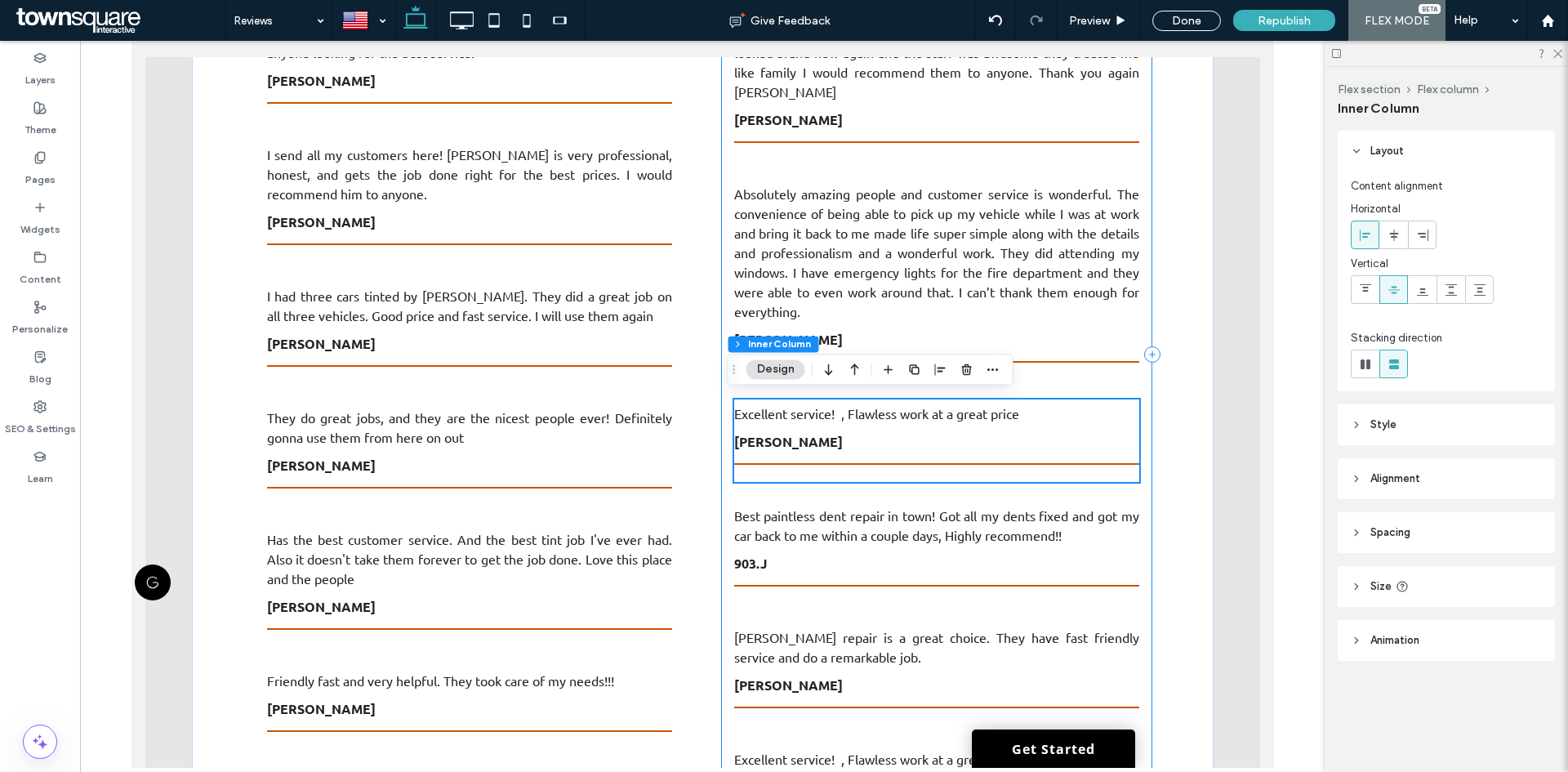
scroll to position [753, 0]
click at [853, 359] on icon "button" at bounding box center [855, 369] width 20 height 29
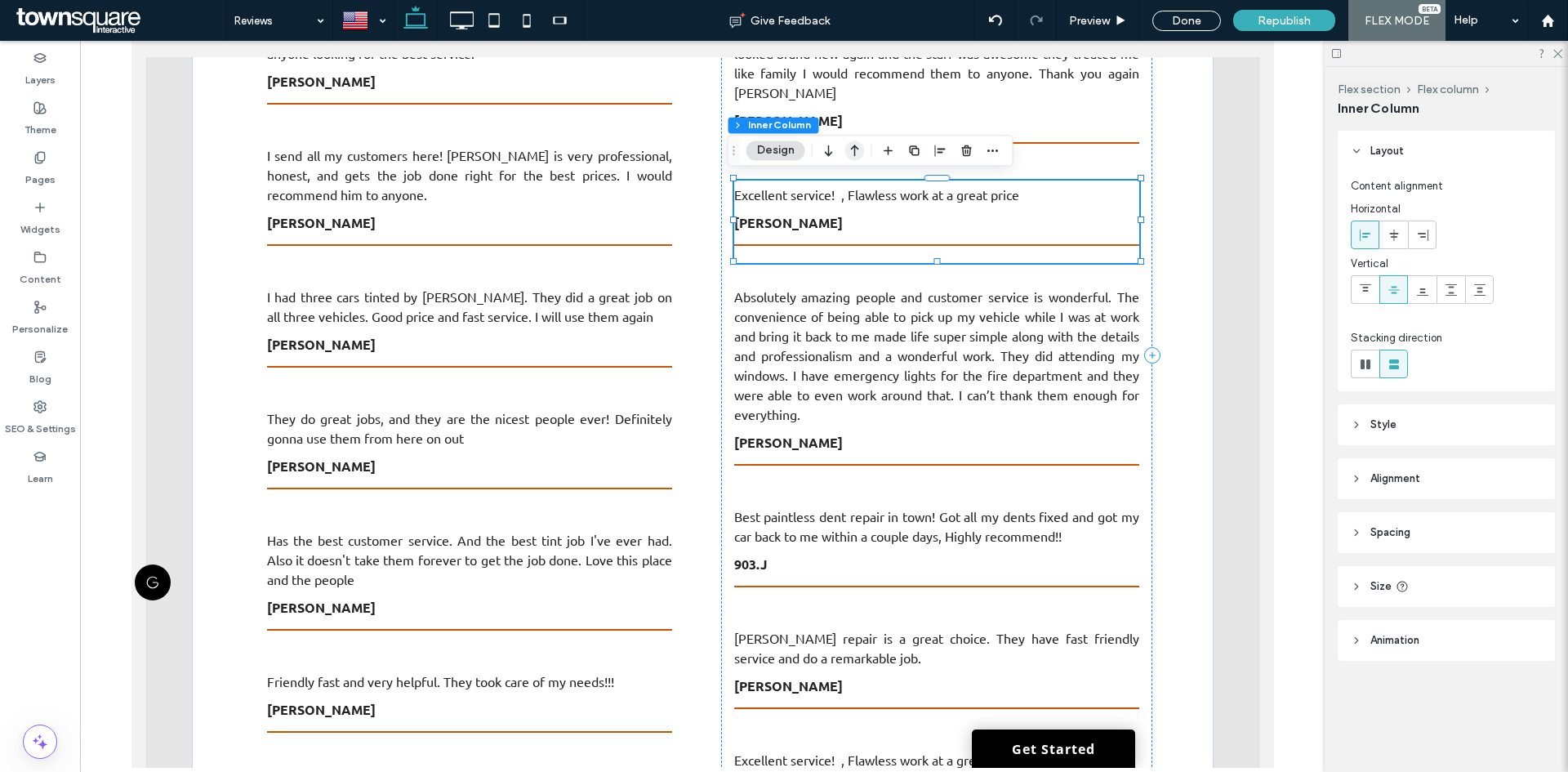
click at [854, 159] on icon "button" at bounding box center [855, 150] width 20 height 29
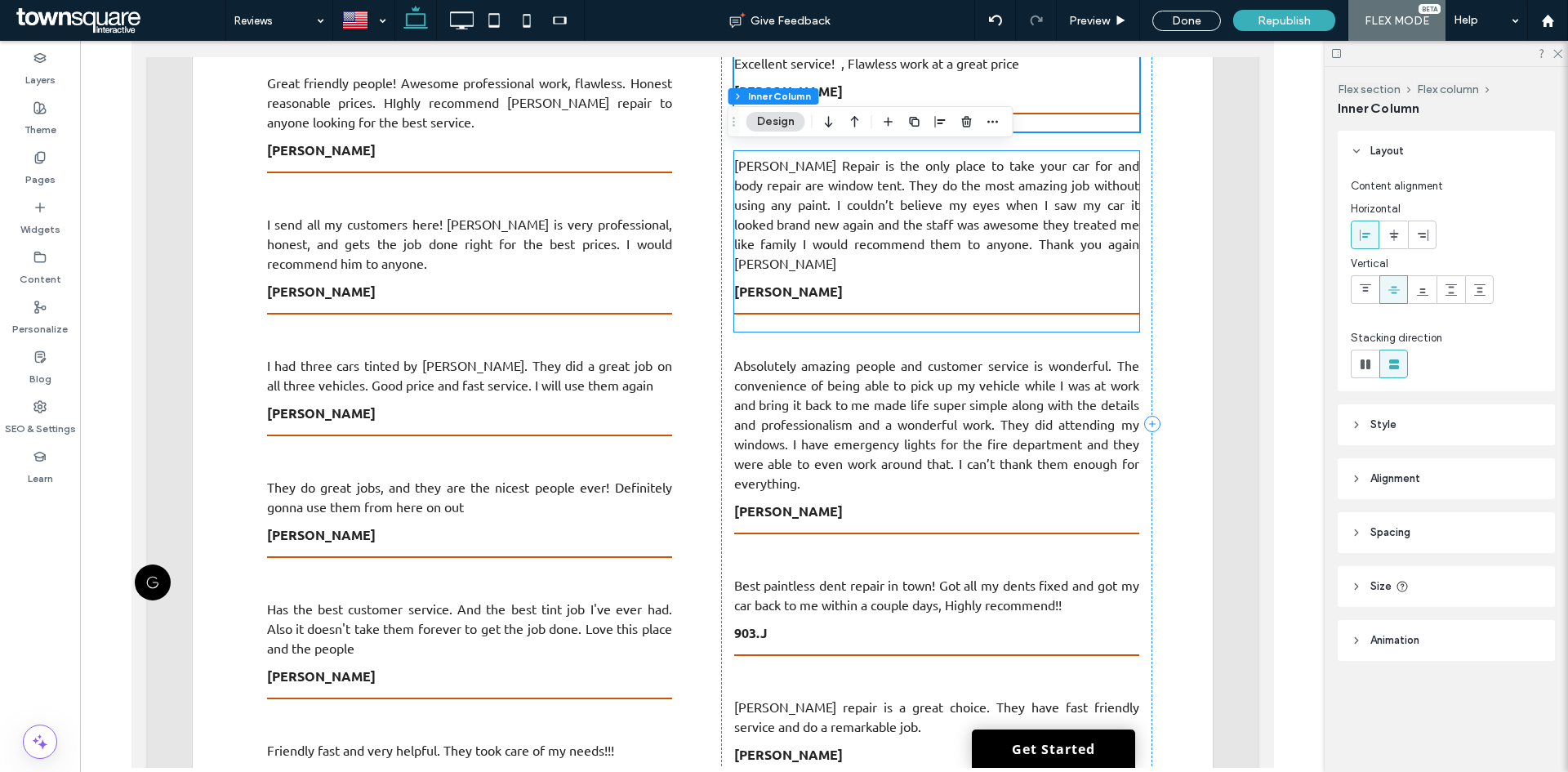
scroll to position [589, 0]
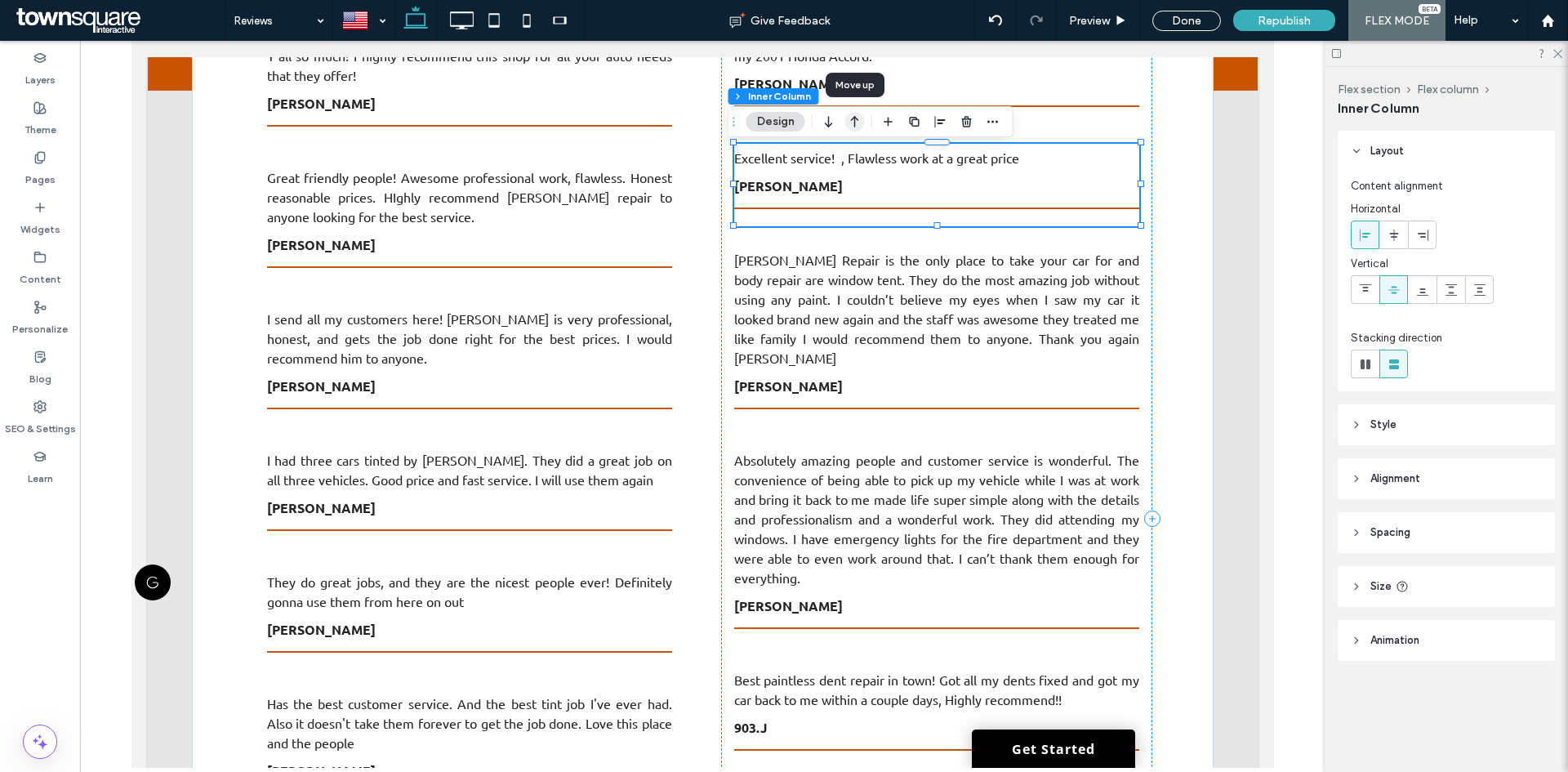
click at [860, 123] on icon "button" at bounding box center [855, 121] width 20 height 29
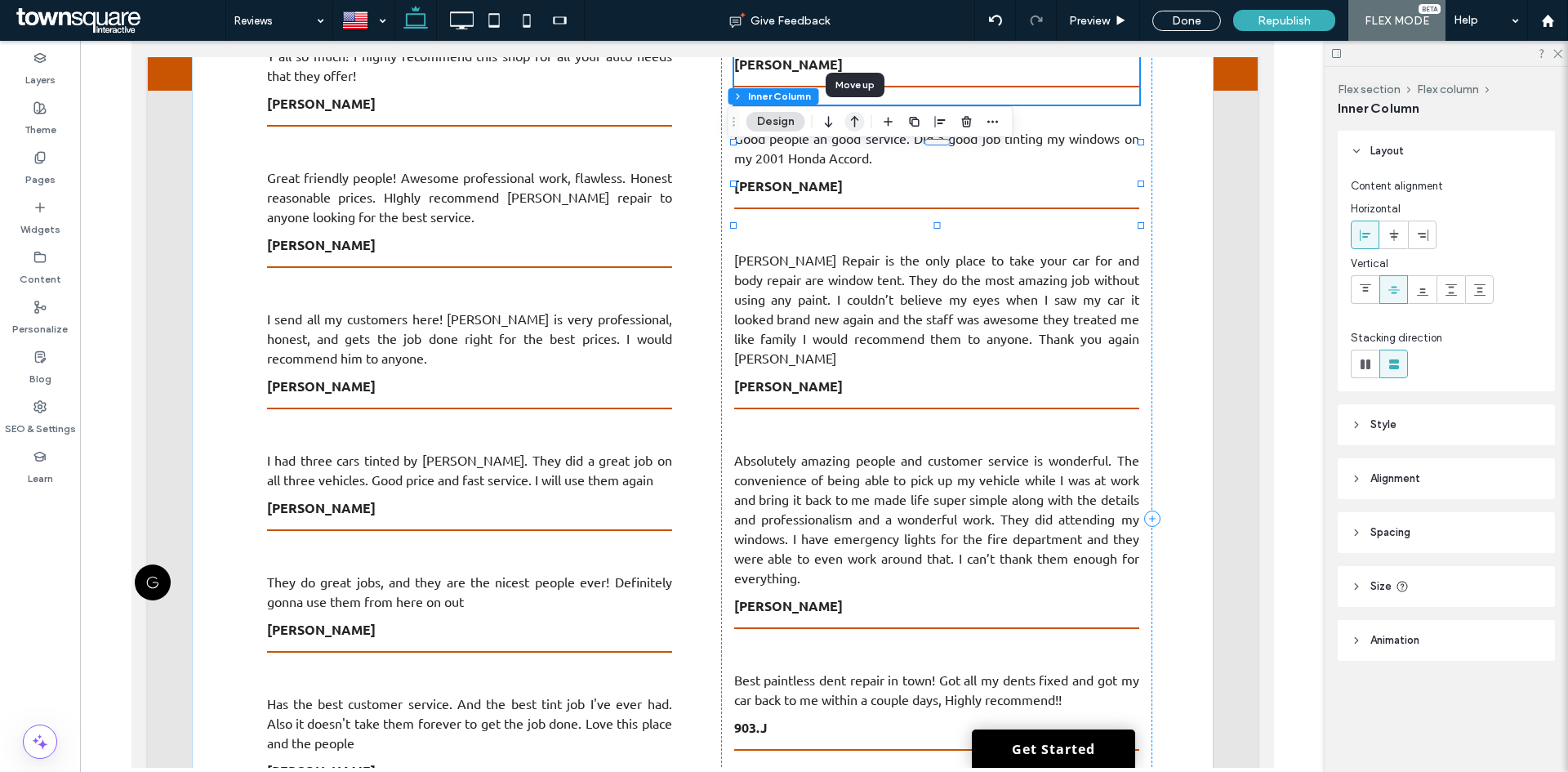
type input "**"
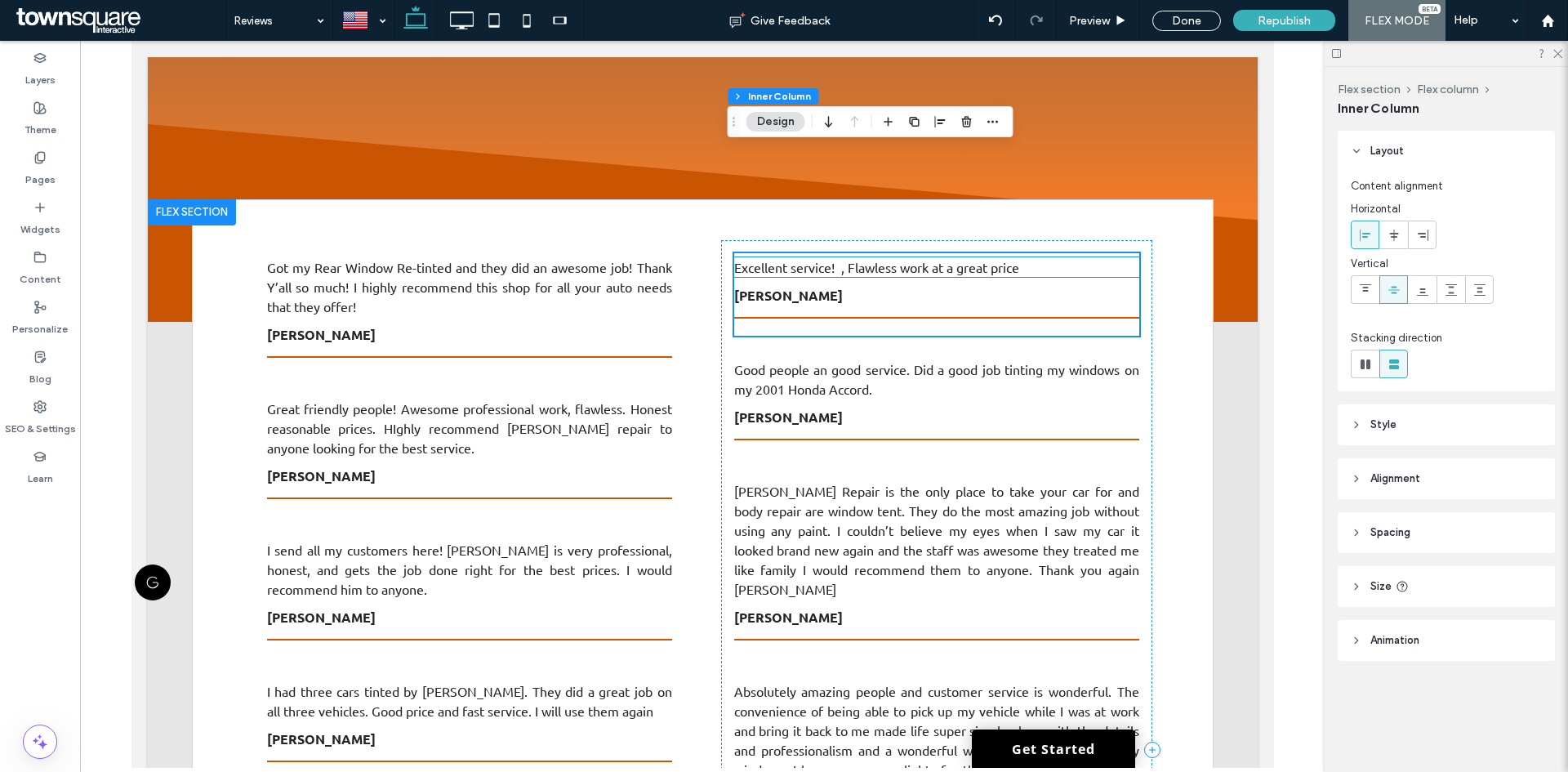
scroll to position [344, 0]
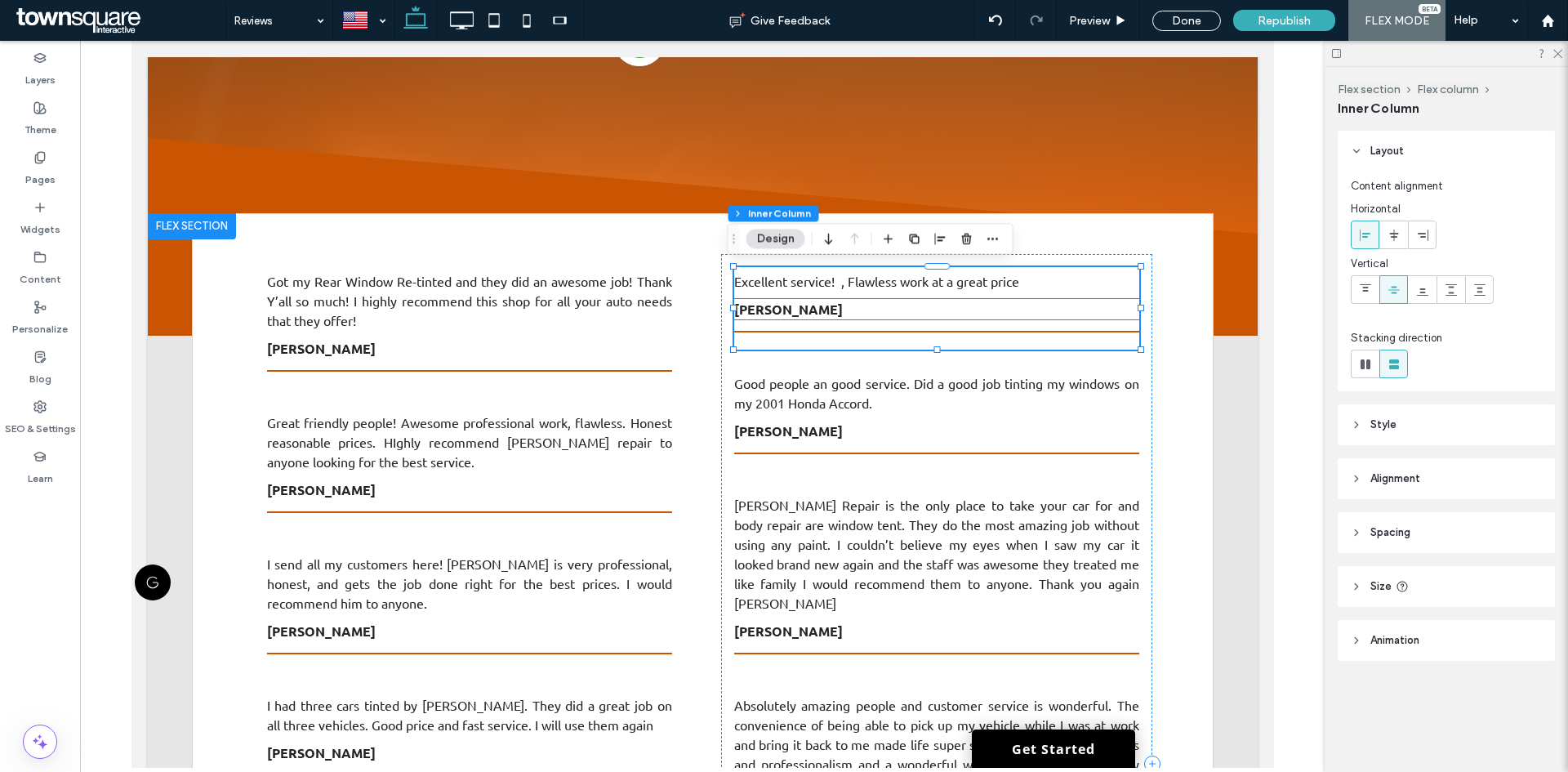
click at [834, 300] on strong "George Goganhammer" at bounding box center [787, 309] width 109 height 17
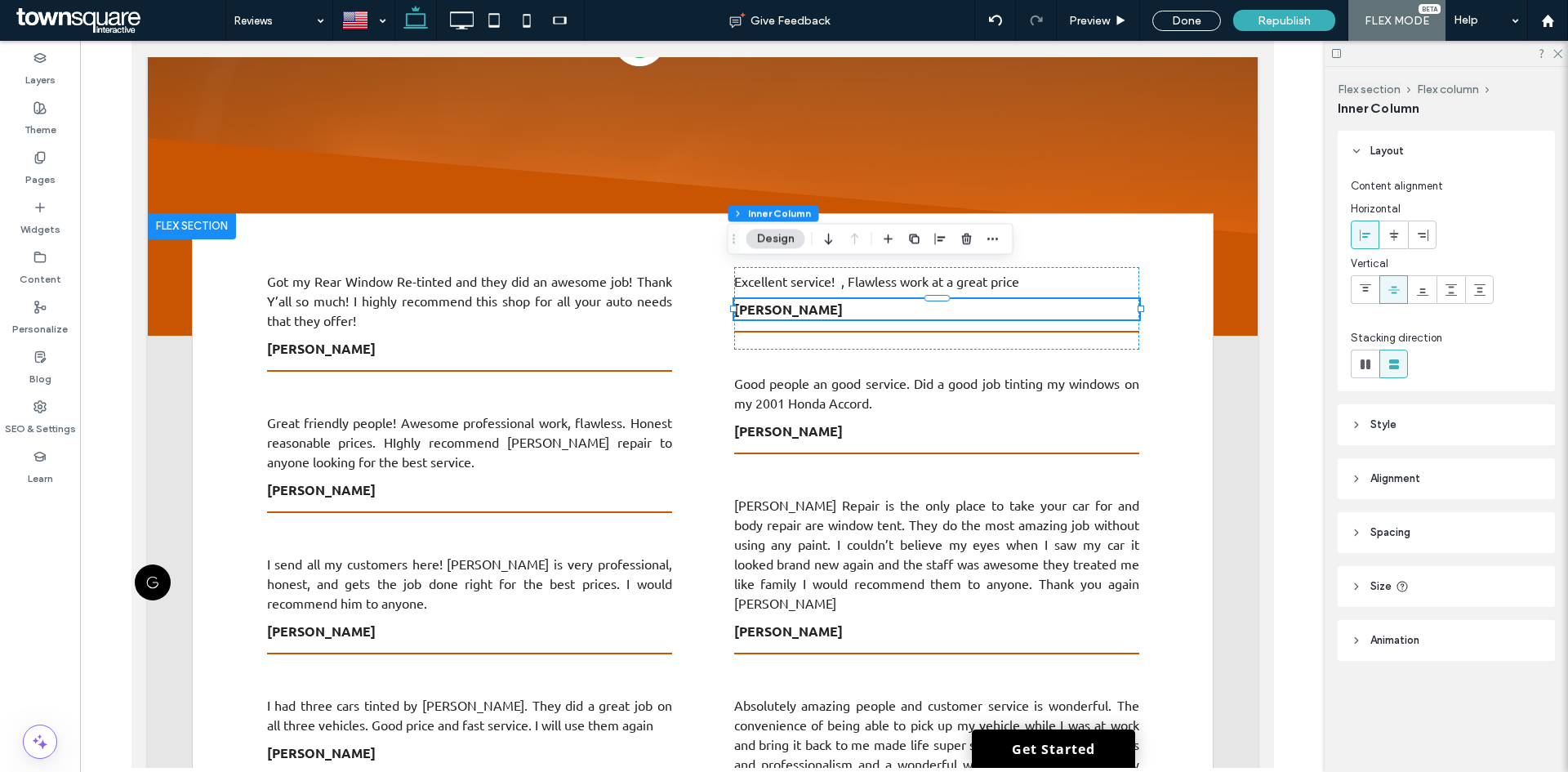
click at [834, 300] on div "George Goganhammer" at bounding box center [935, 309] width 405 height 21
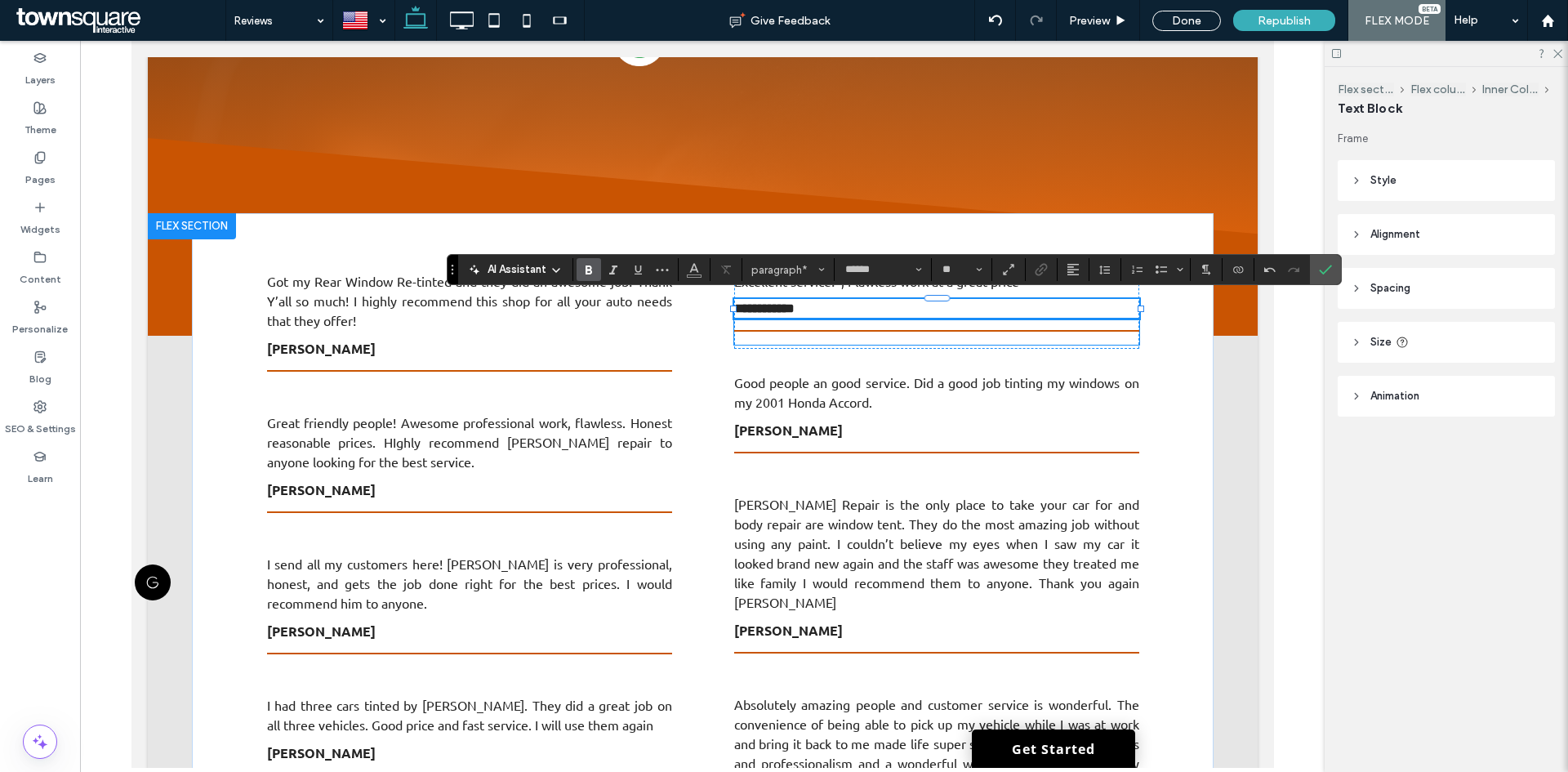
click at [831, 323] on div at bounding box center [935, 331] width 405 height 26
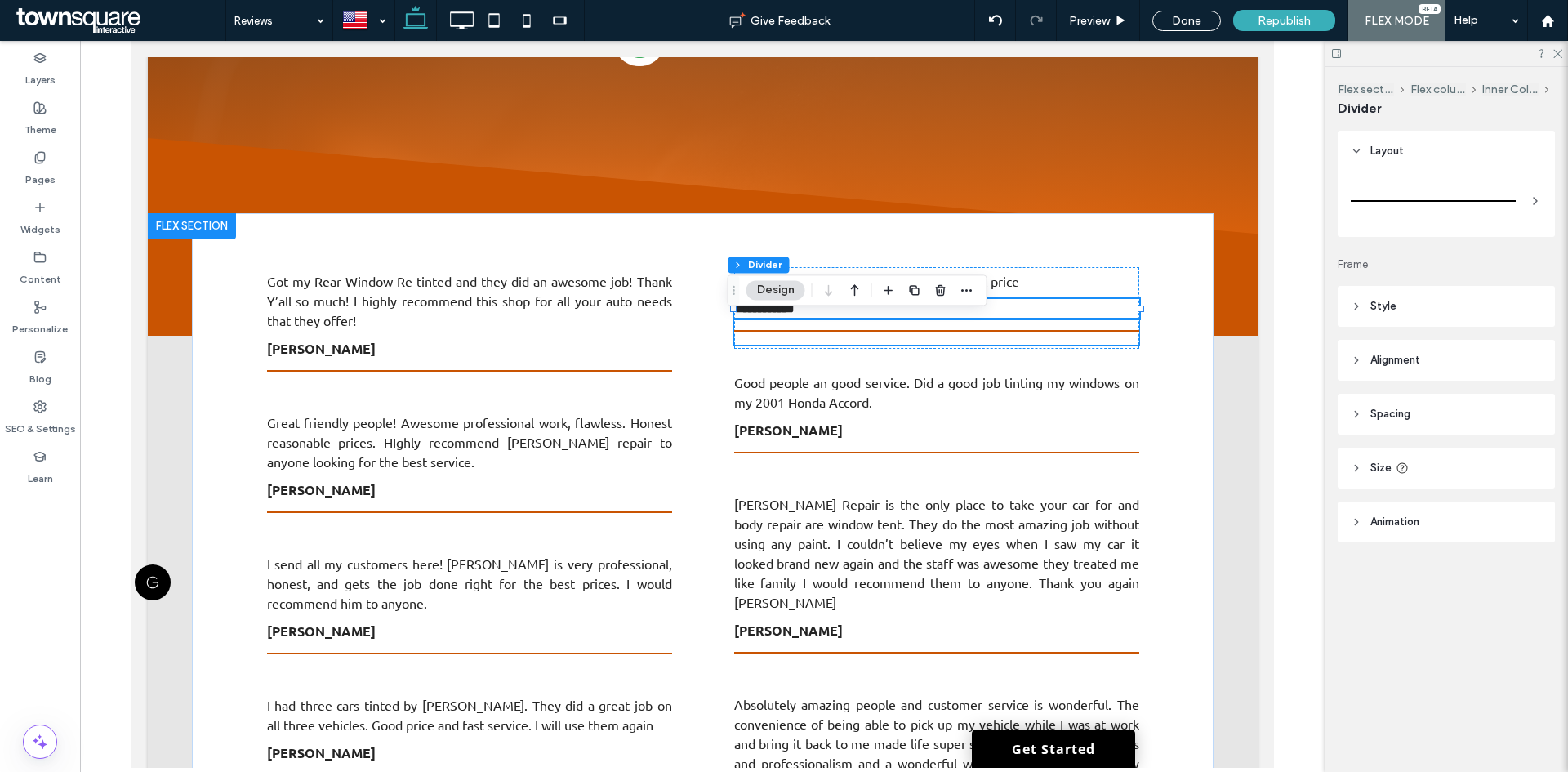
type input "*"
type input "***"
click at [1013, 276] on span "Excellent service! , Flawless work at a great price" at bounding box center [875, 281] width 285 height 17
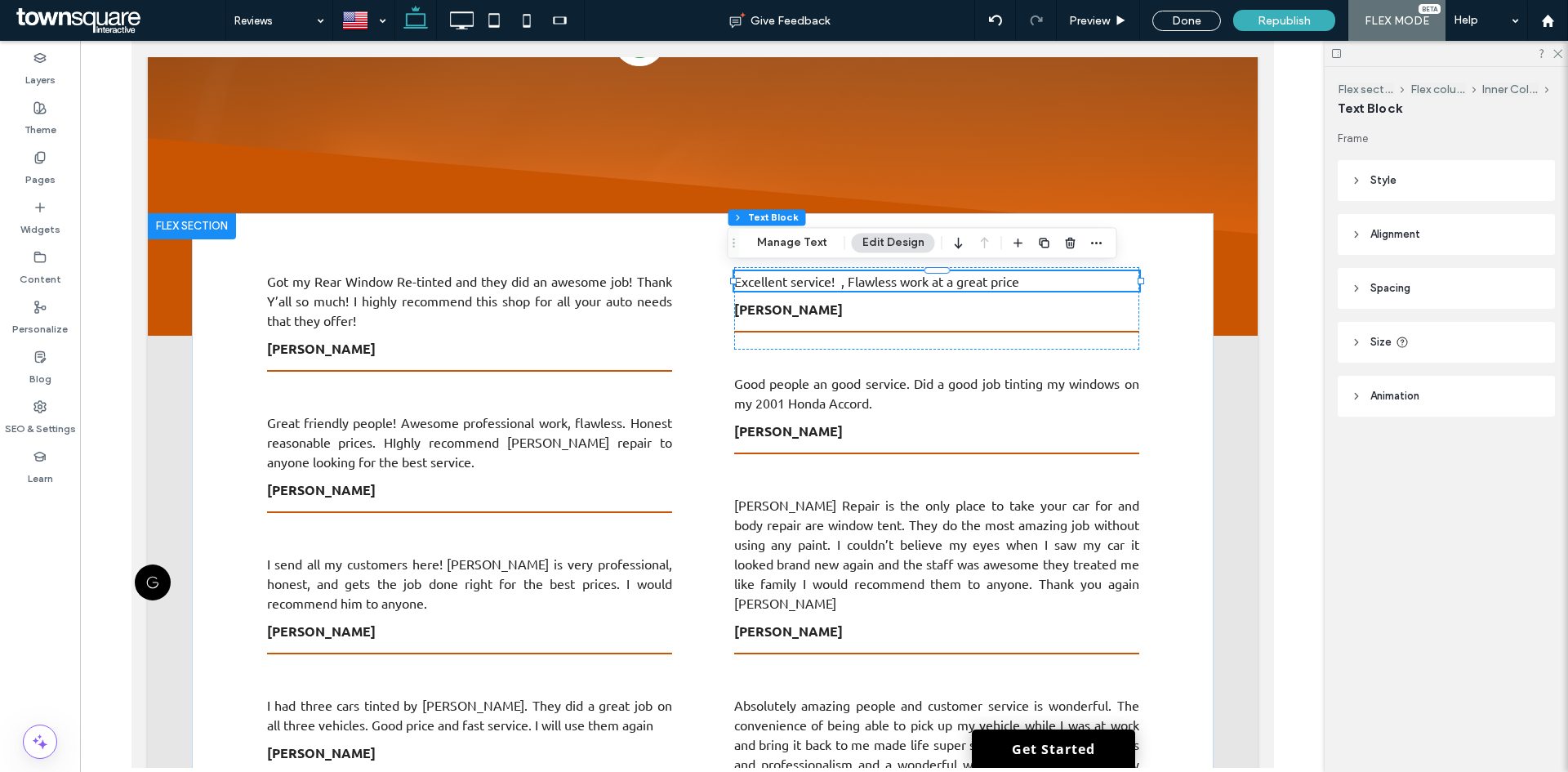
click at [1013, 280] on span "Excellent service! , Flawless work at a great price" at bounding box center [875, 281] width 285 height 17
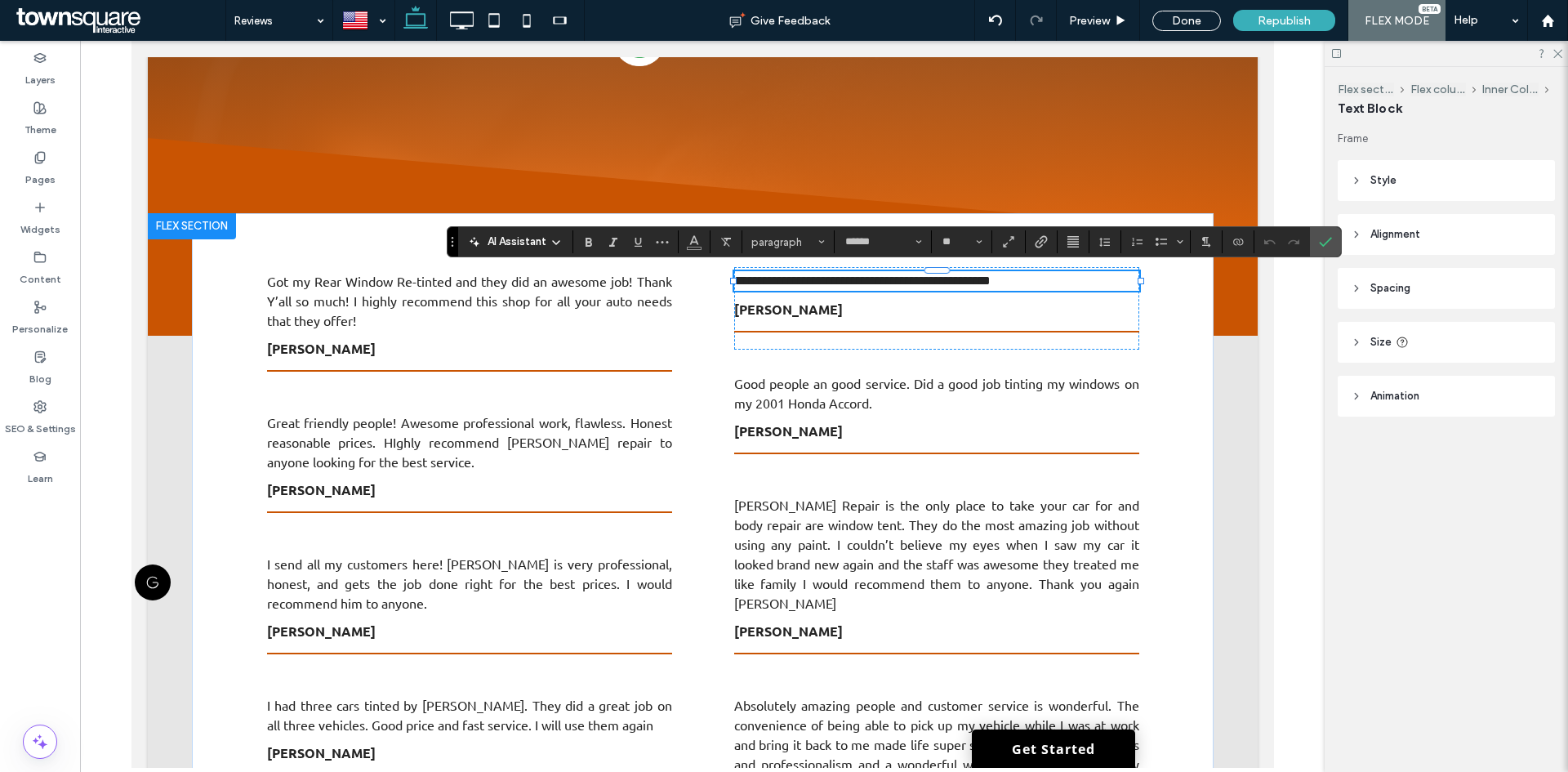
paste div
type input "**"
type input "******"
type input "**"
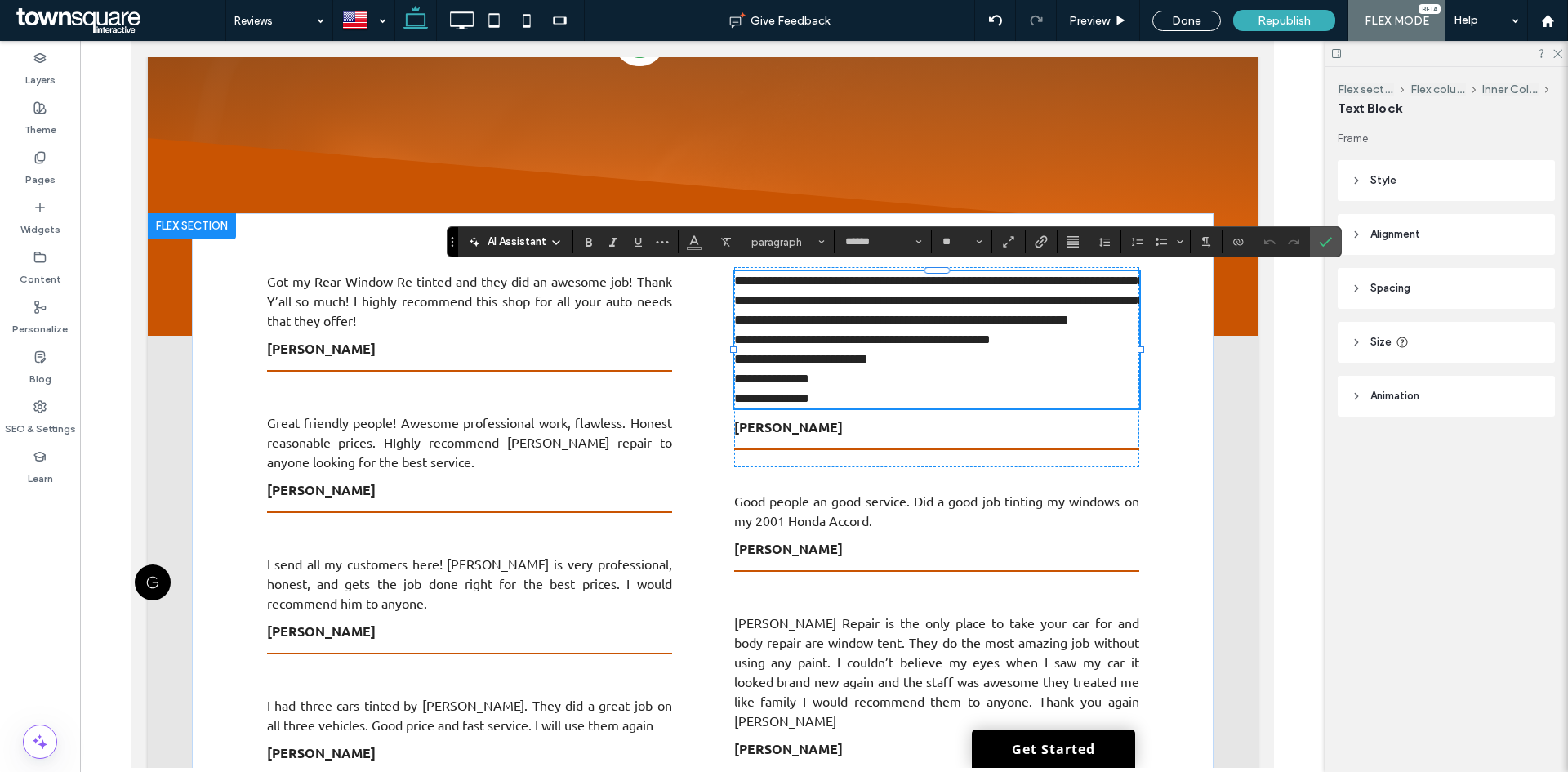
scroll to position [62, 0]
click at [749, 316] on span "**********" at bounding box center [938, 300] width 410 height 52
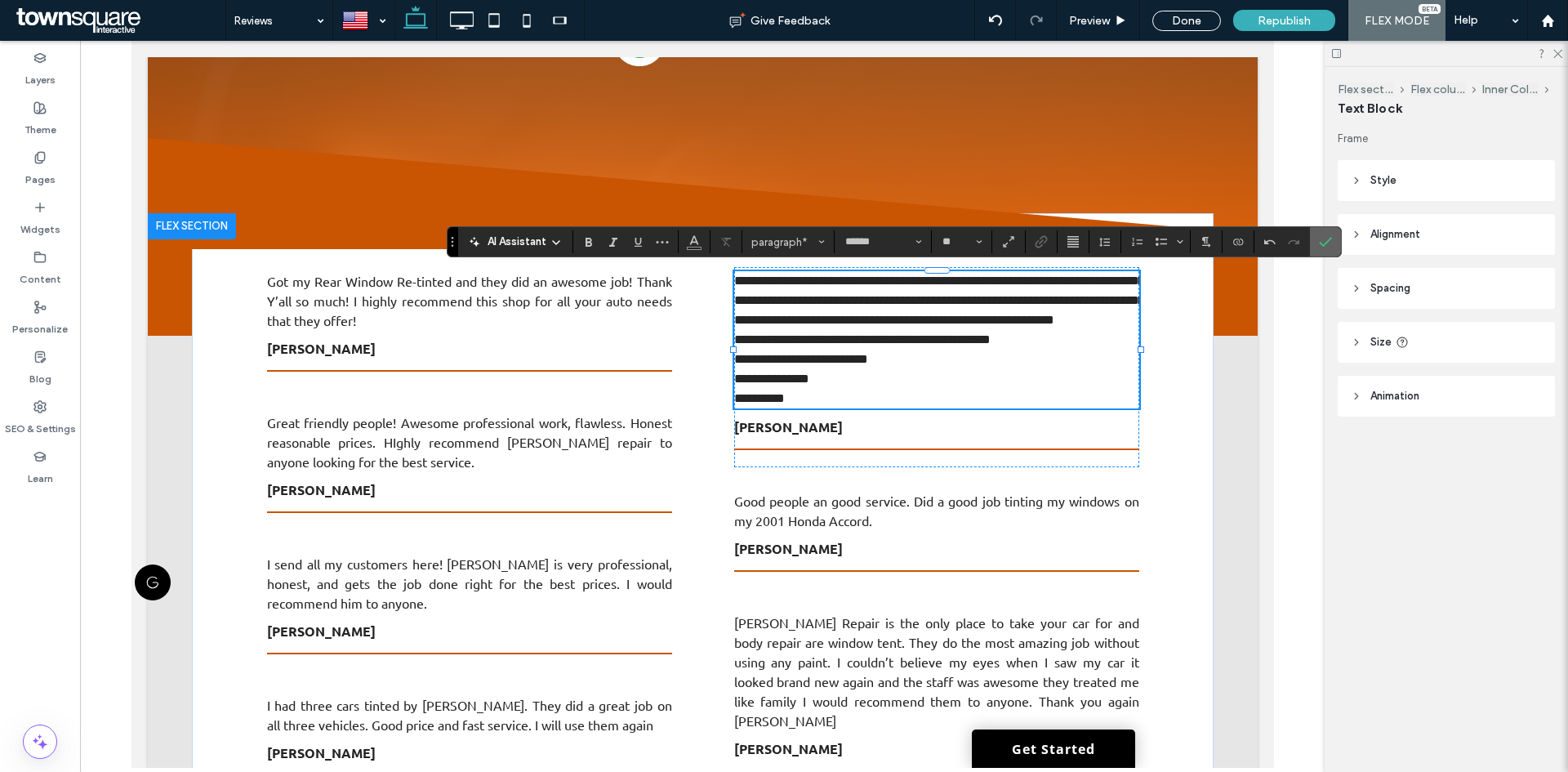
click at [1323, 240] on icon "Confirm" at bounding box center [1325, 242] width 13 height 13
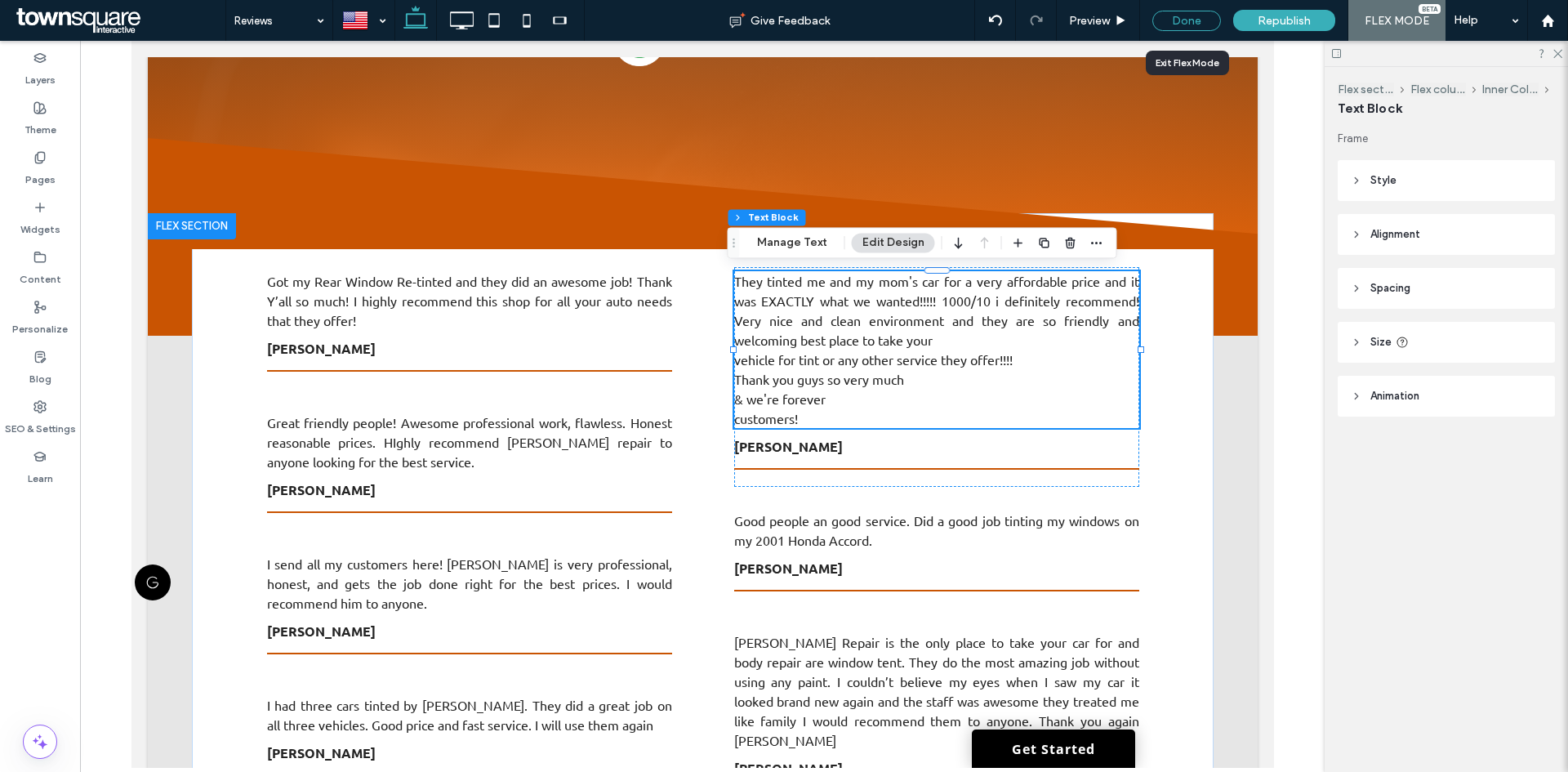
click at [1216, 23] on div "Done" at bounding box center [1186, 21] width 68 height 21
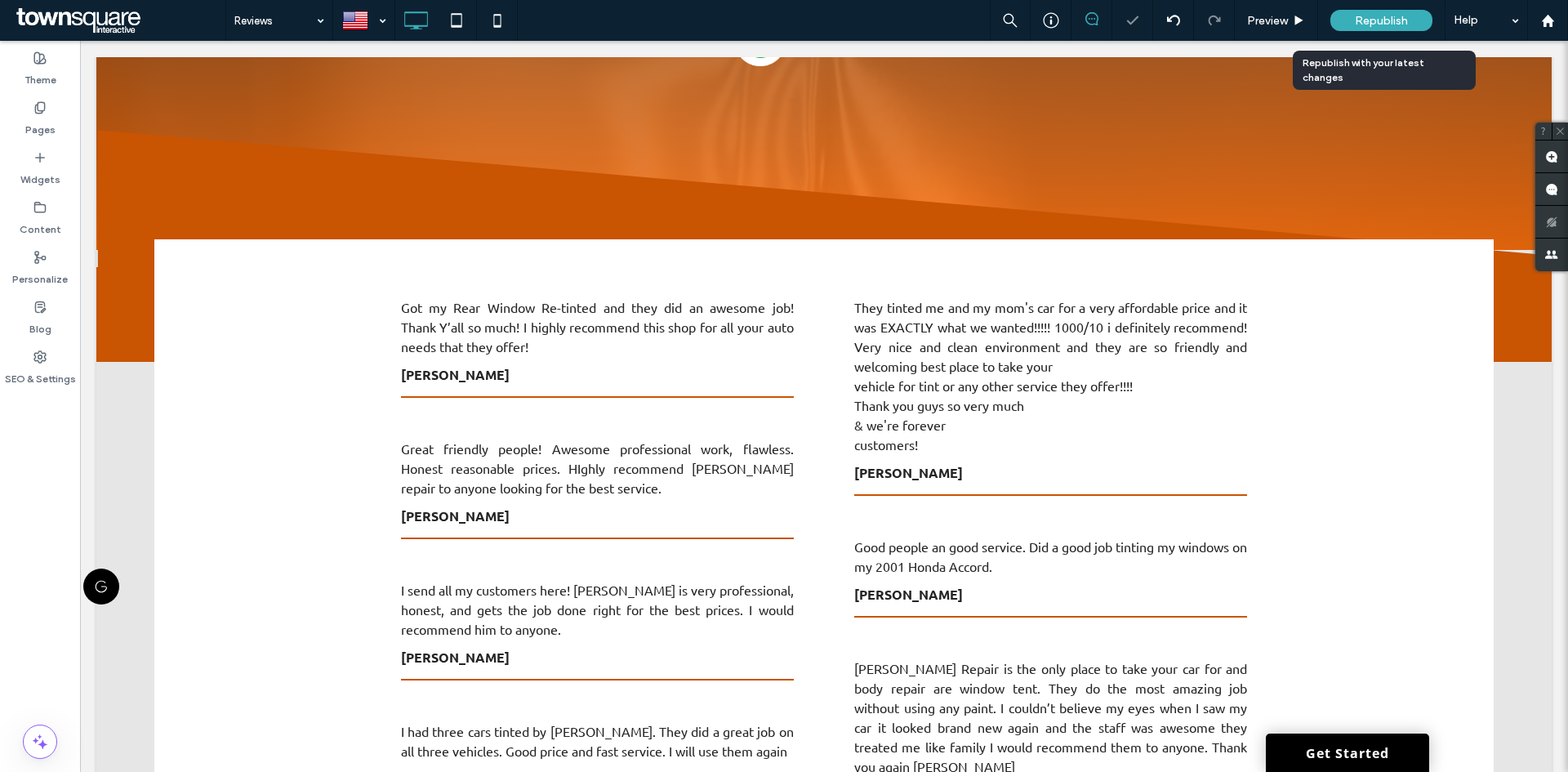
click at [1388, 32] on div "Republish" at bounding box center [1381, 20] width 102 height 41
click at [1355, 23] on span "Republish" at bounding box center [1381, 21] width 53 height 14
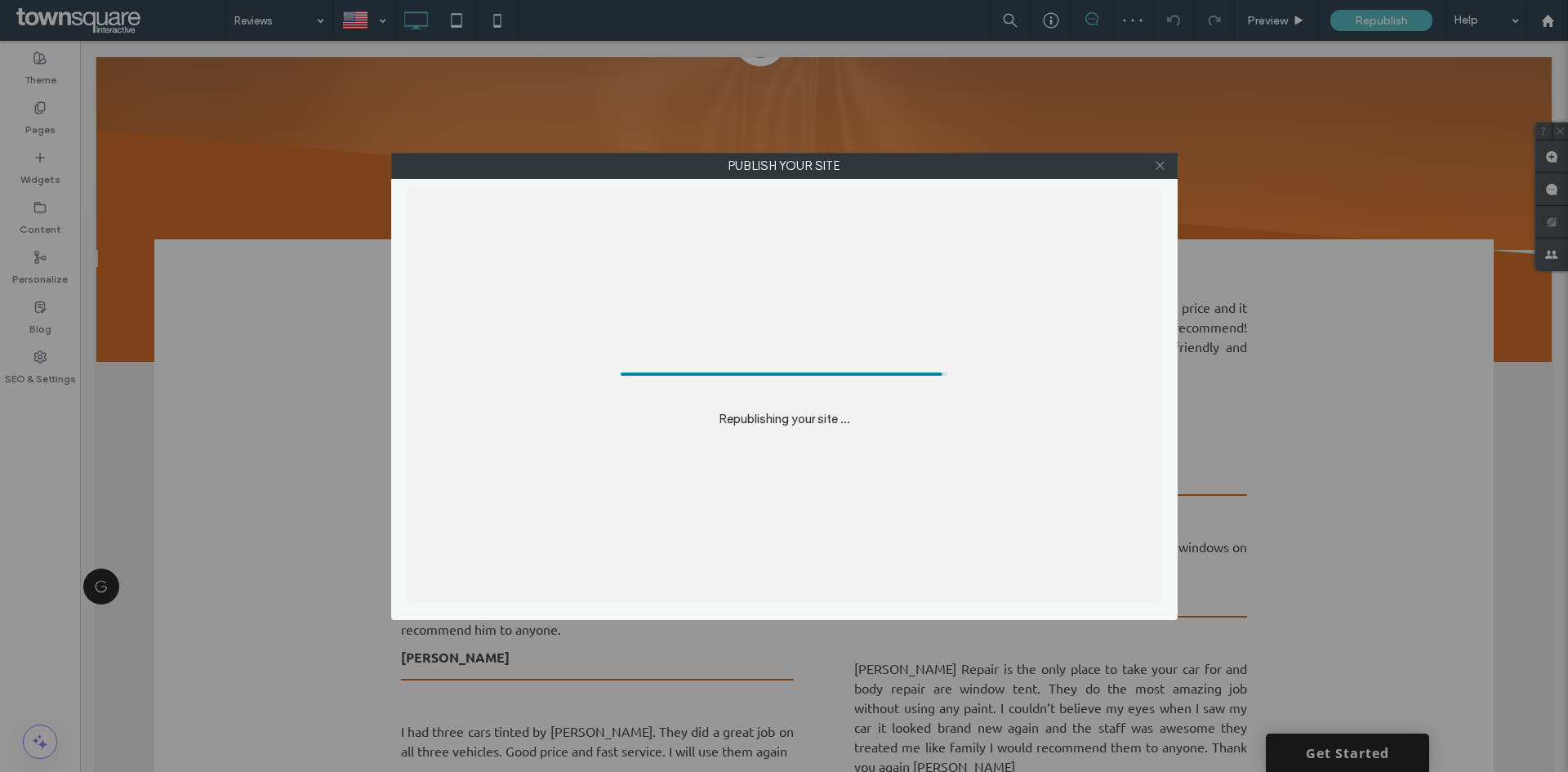
click at [1160, 171] on span at bounding box center [1160, 166] width 12 height 24
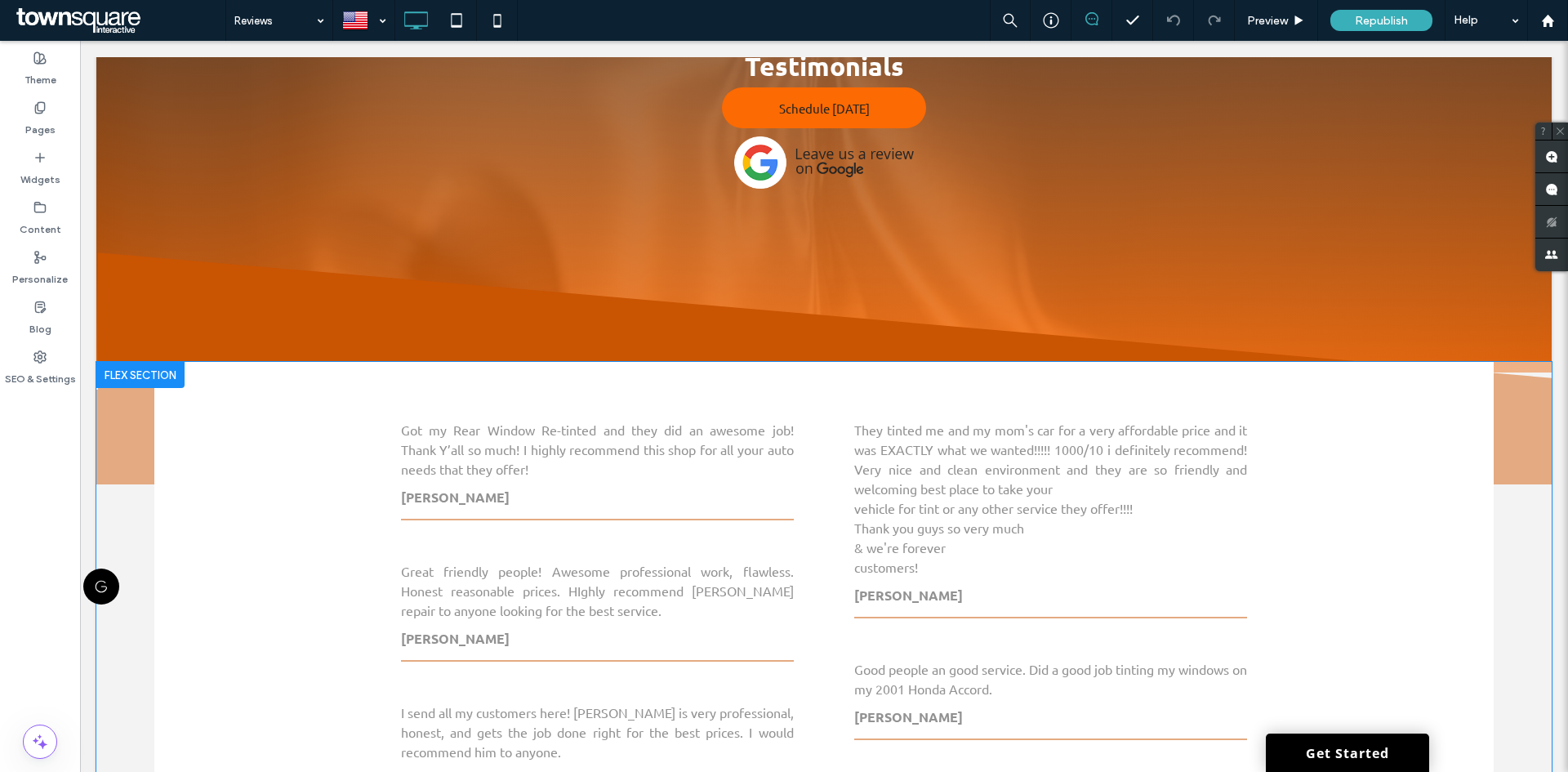
scroll to position [245, 0]
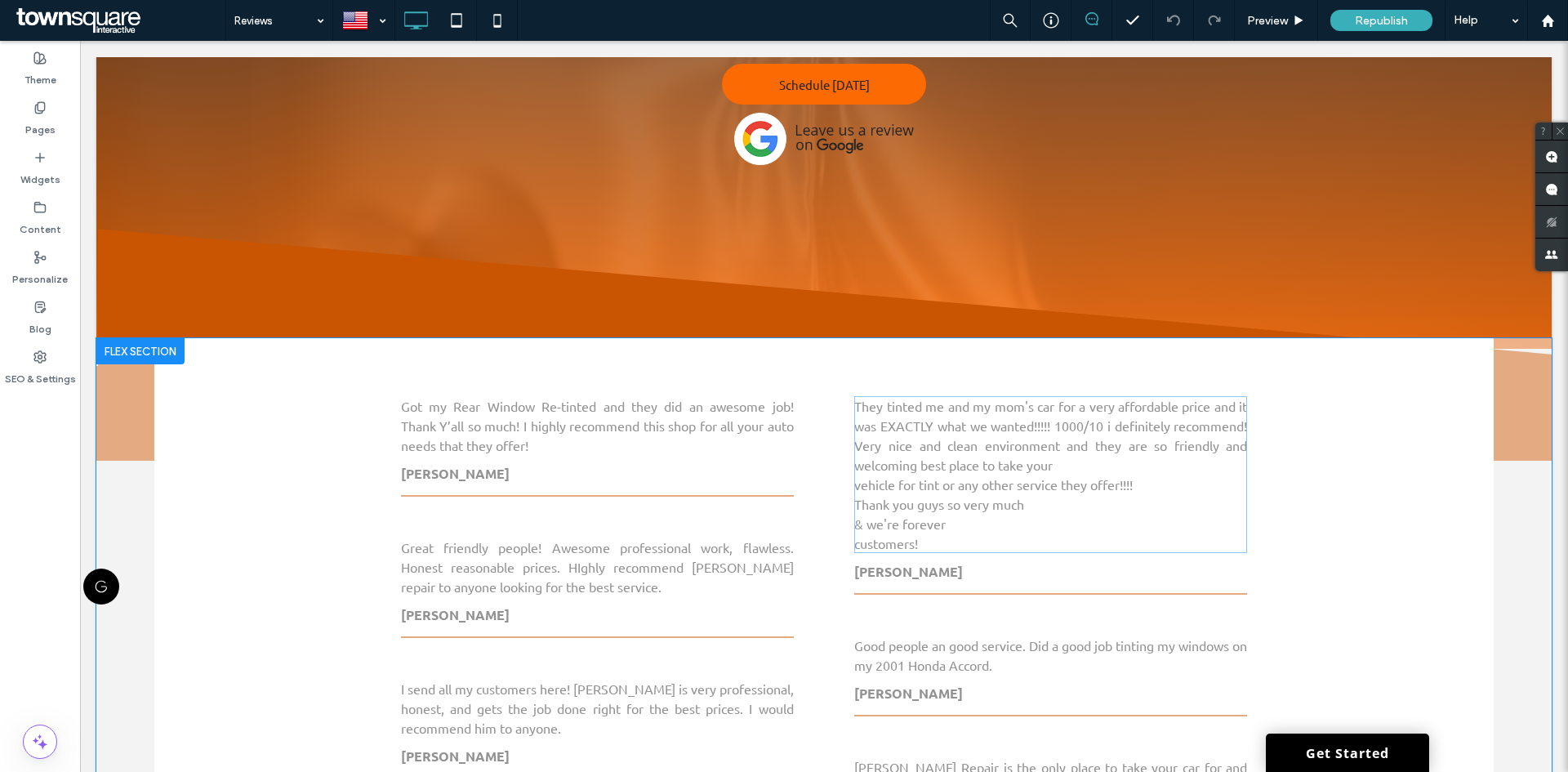
click at [1026, 491] on p "vehicle for tint or any other service they offer!!!!" at bounding box center [1050, 485] width 392 height 20
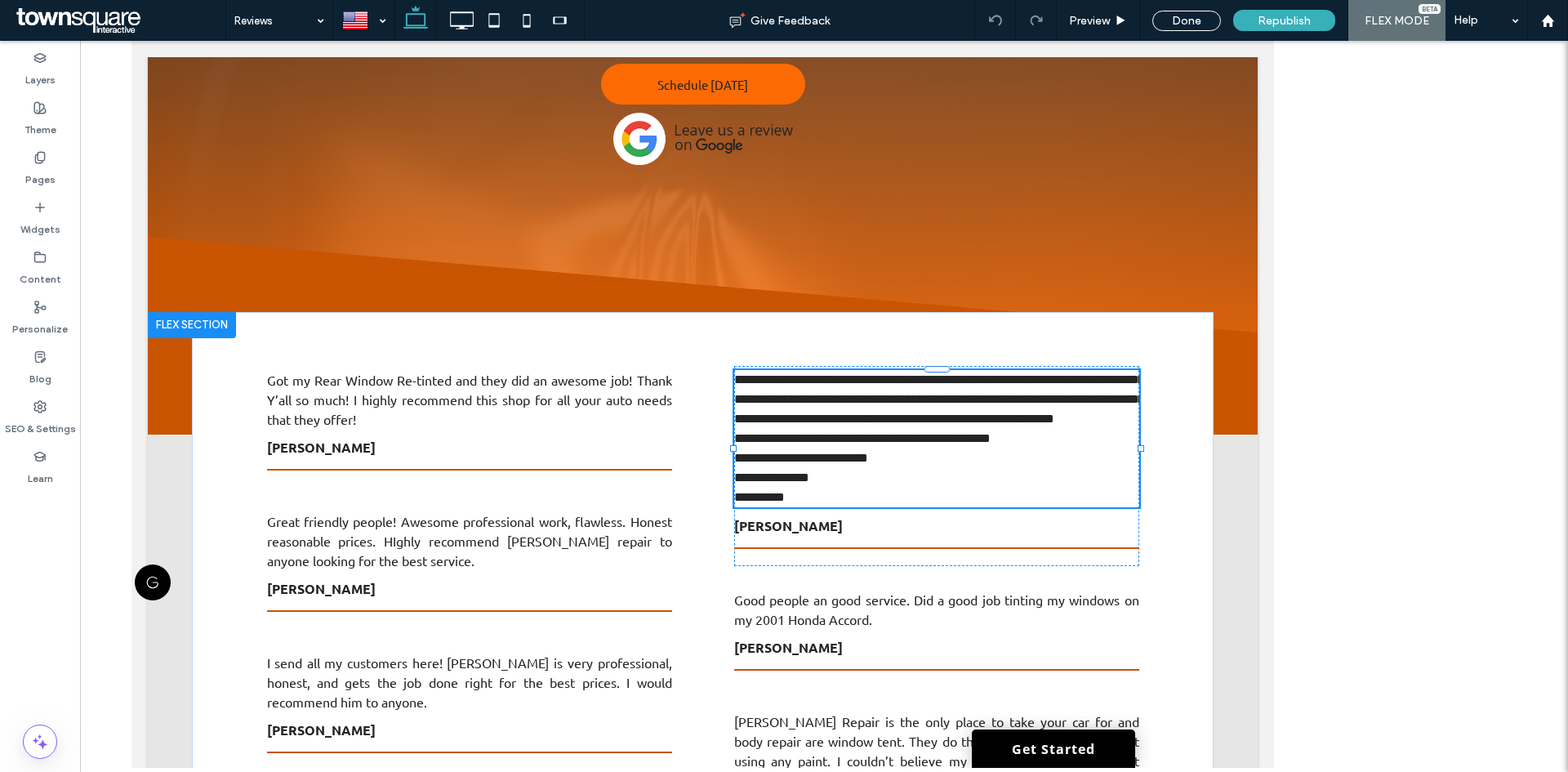
type input "******"
type input "**"
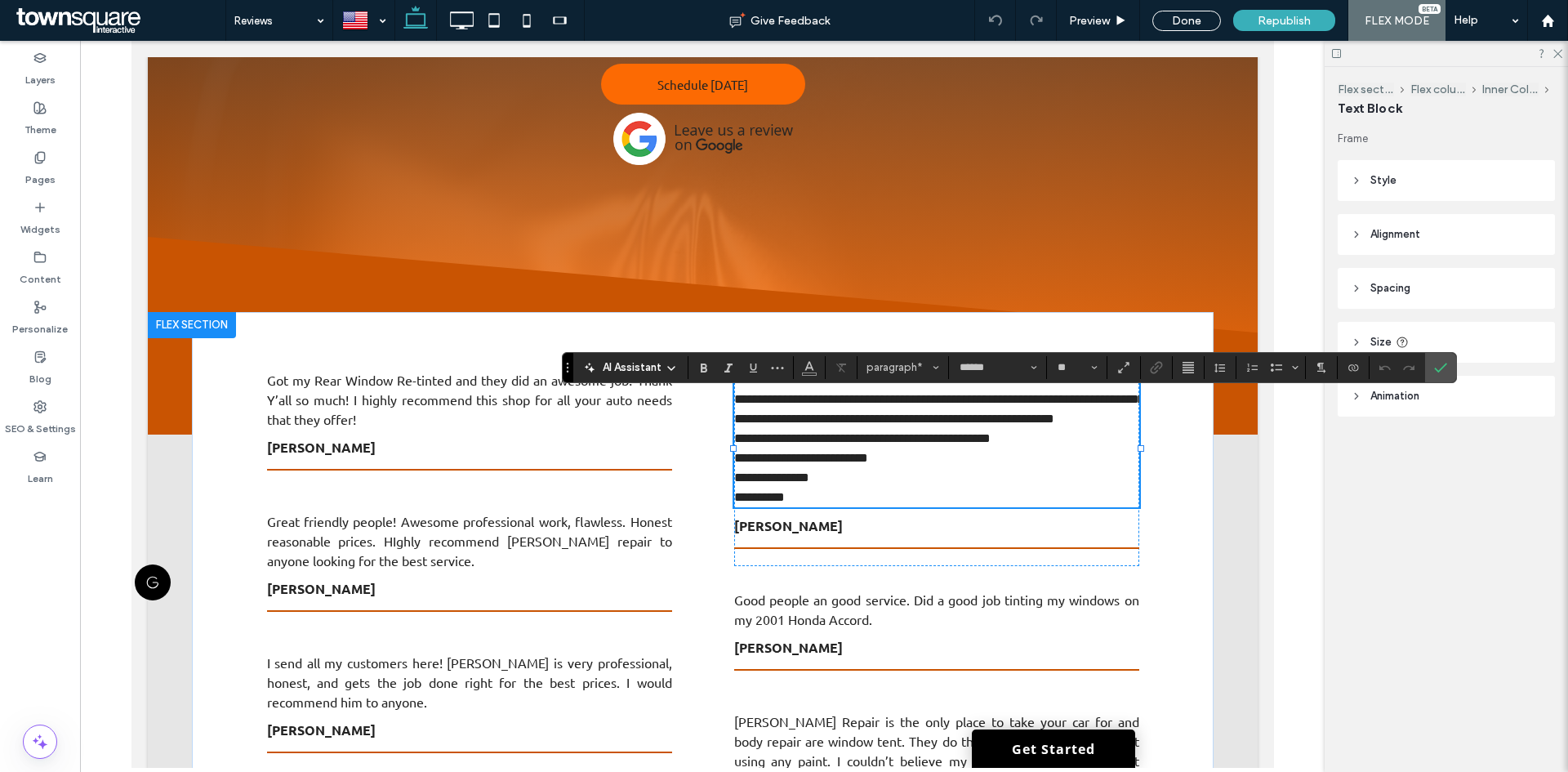
click at [867, 394] on span "**********" at bounding box center [938, 399] width 410 height 52
click at [1440, 367] on icon "Confirm" at bounding box center [1441, 368] width 13 height 13
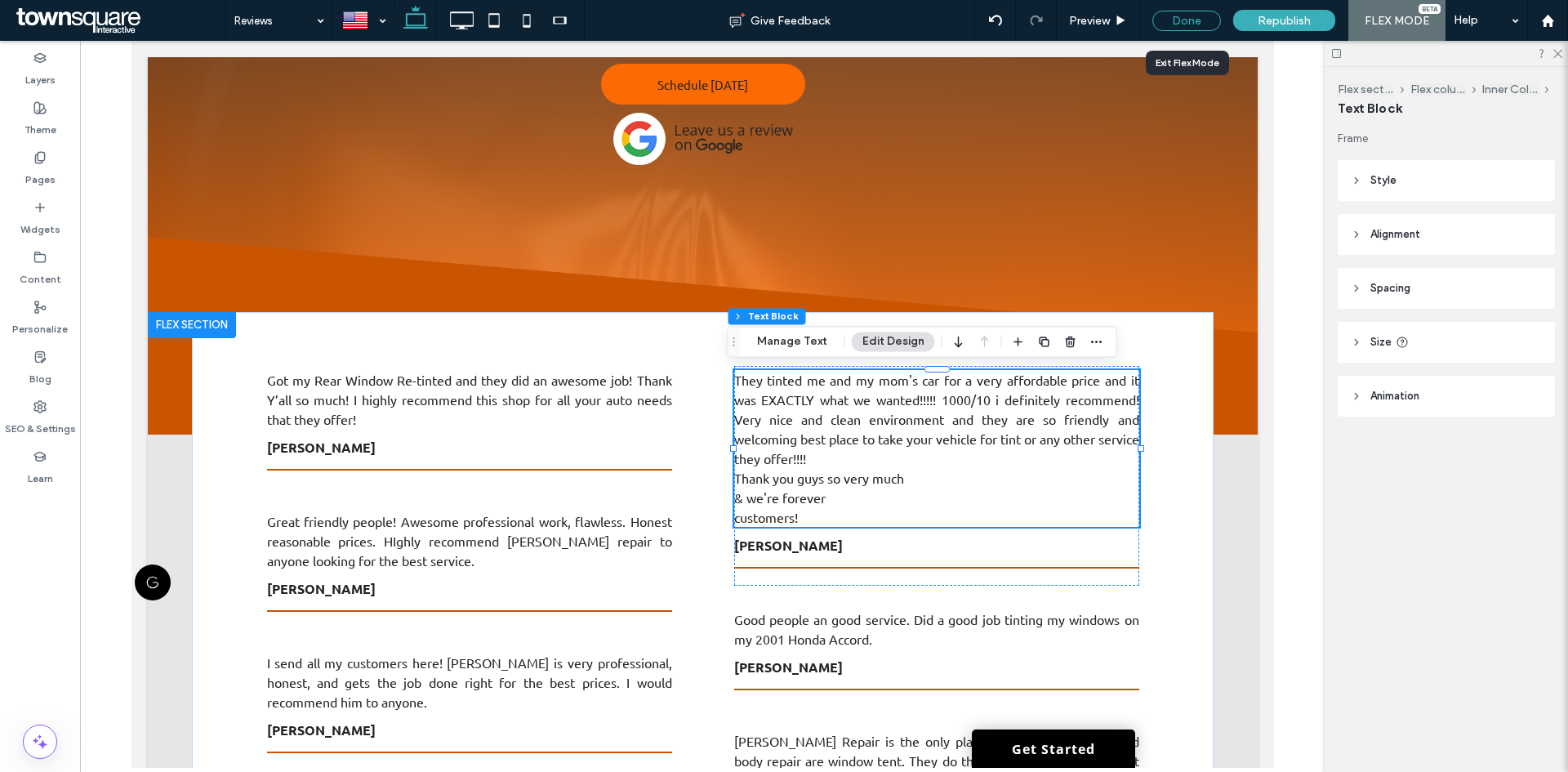
click at [1202, 20] on div "Done" at bounding box center [1186, 21] width 68 height 21
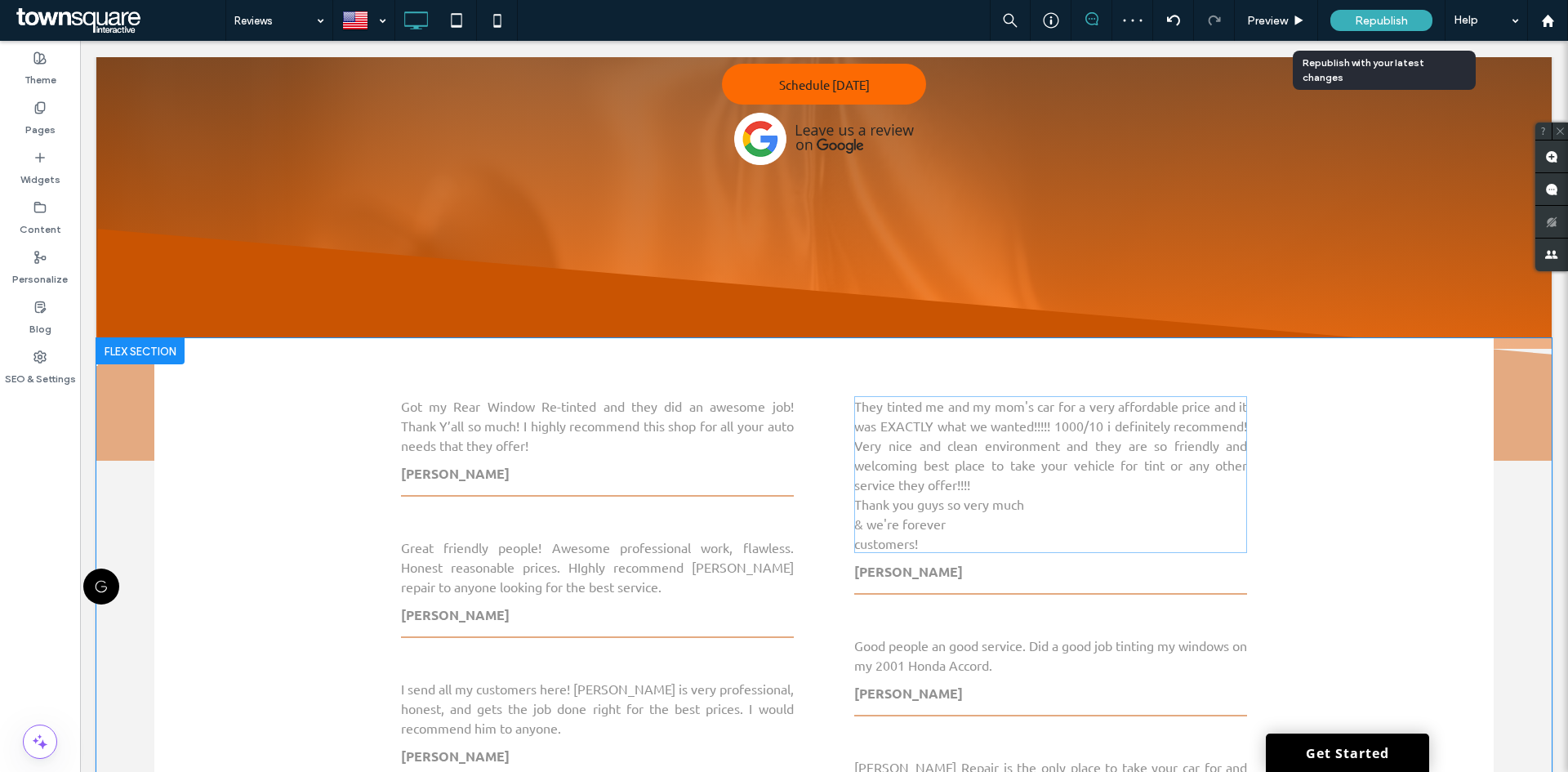
click at [1348, 22] on div "Republish" at bounding box center [1381, 21] width 102 height 22
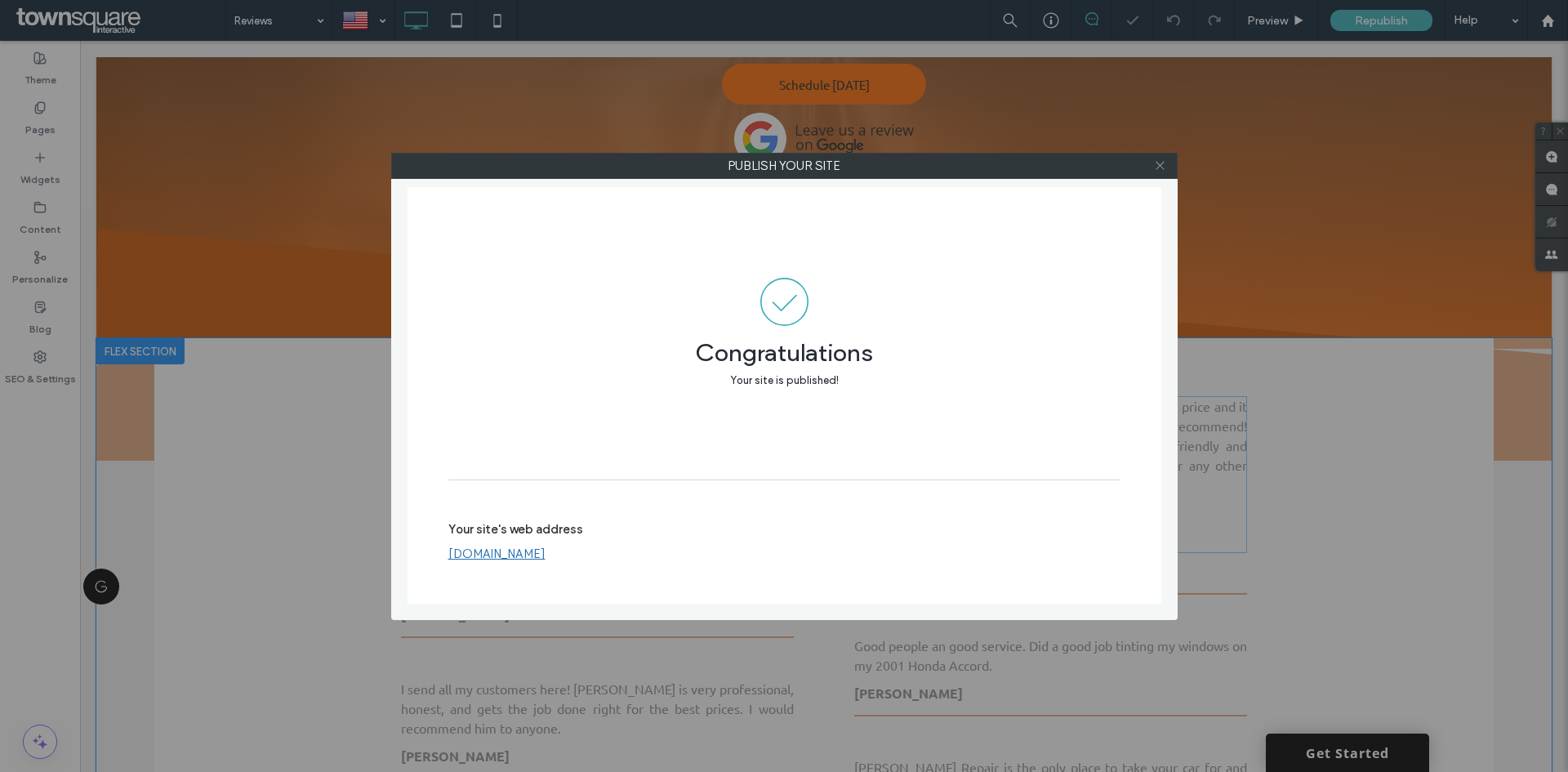
click at [1159, 164] on use at bounding box center [1160, 166] width 8 height 8
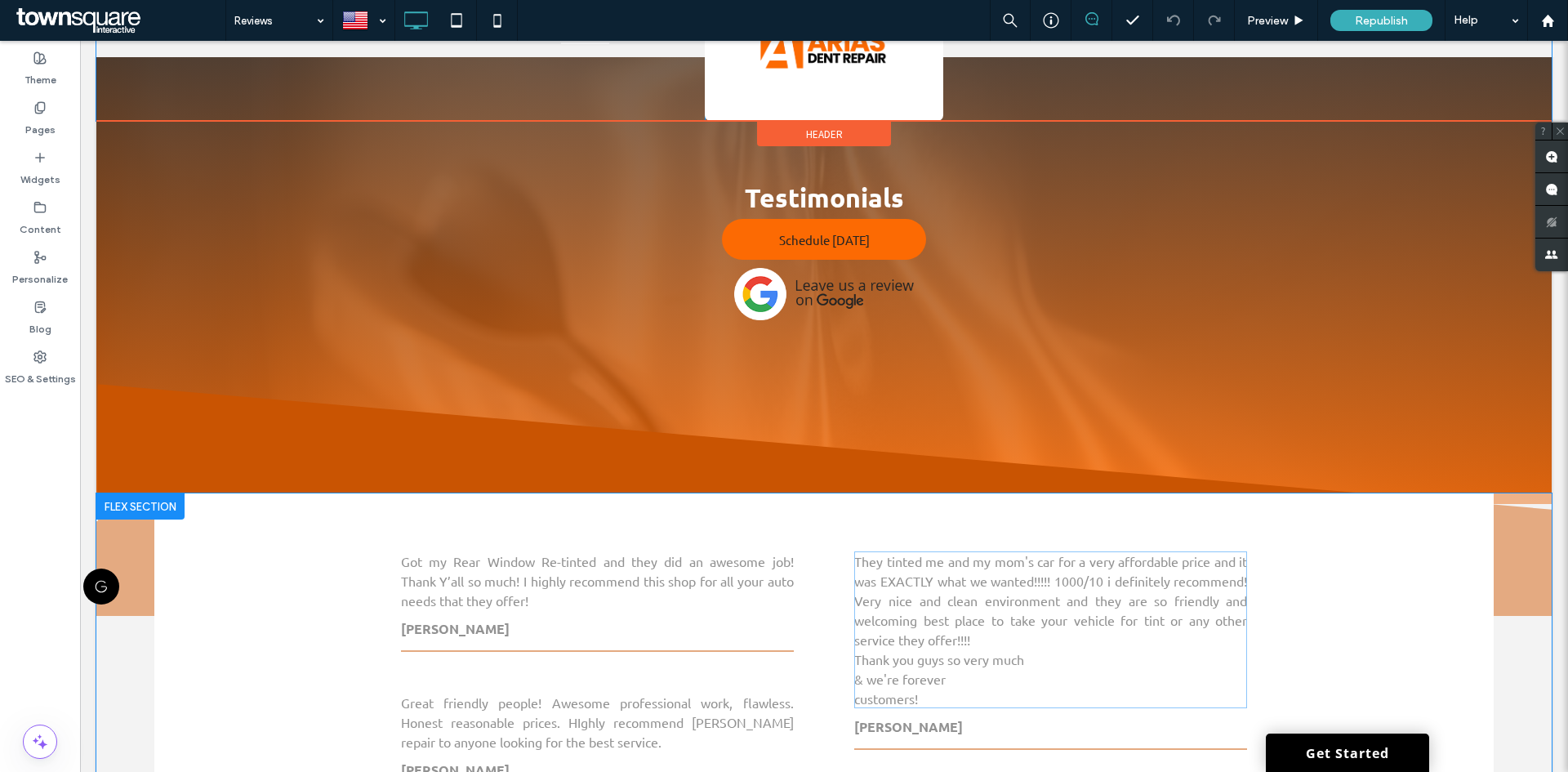
scroll to position [0, 0]
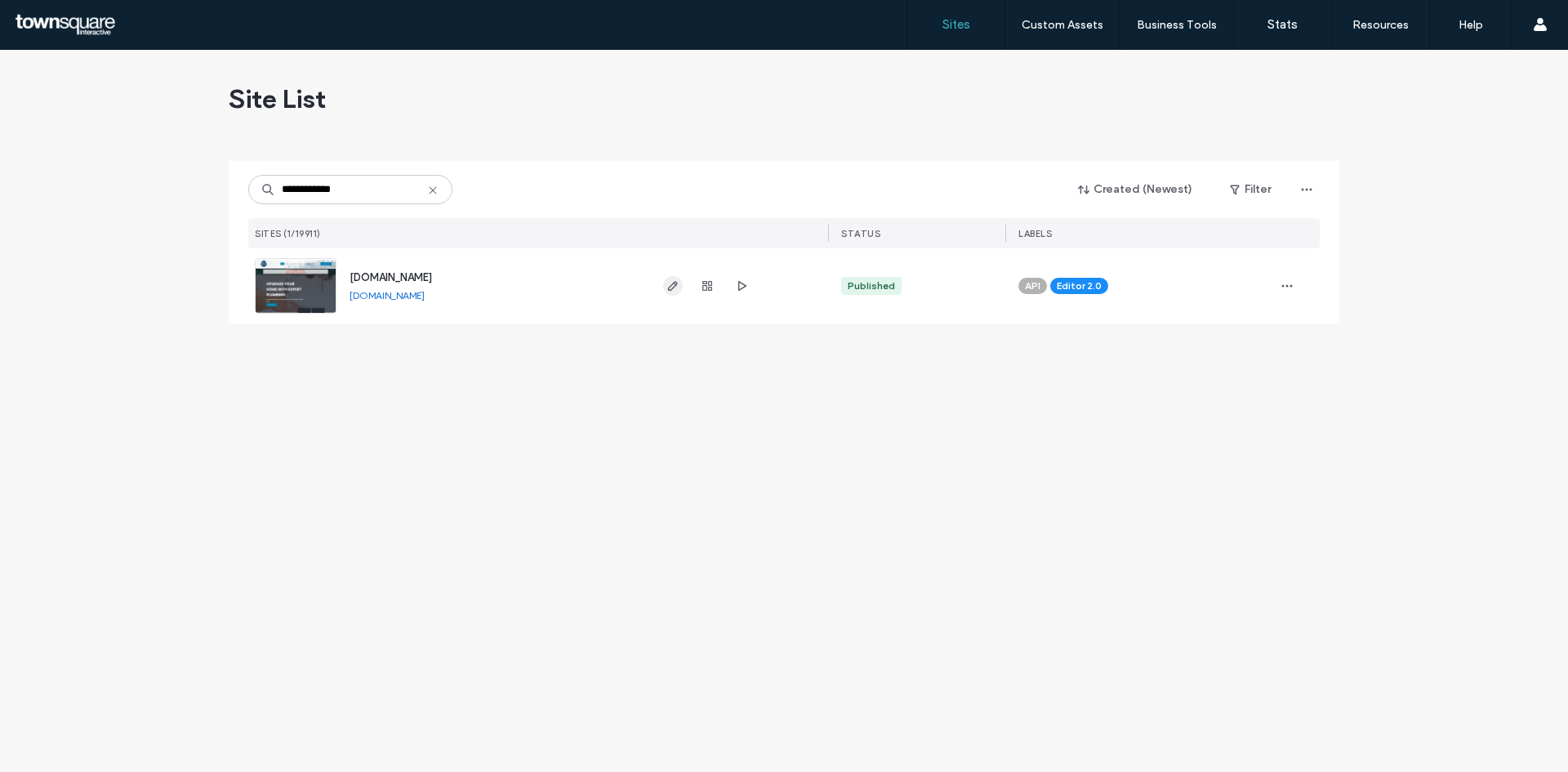
type input "**********"
click at [670, 285] on icon "button" at bounding box center [673, 286] width 13 height 13
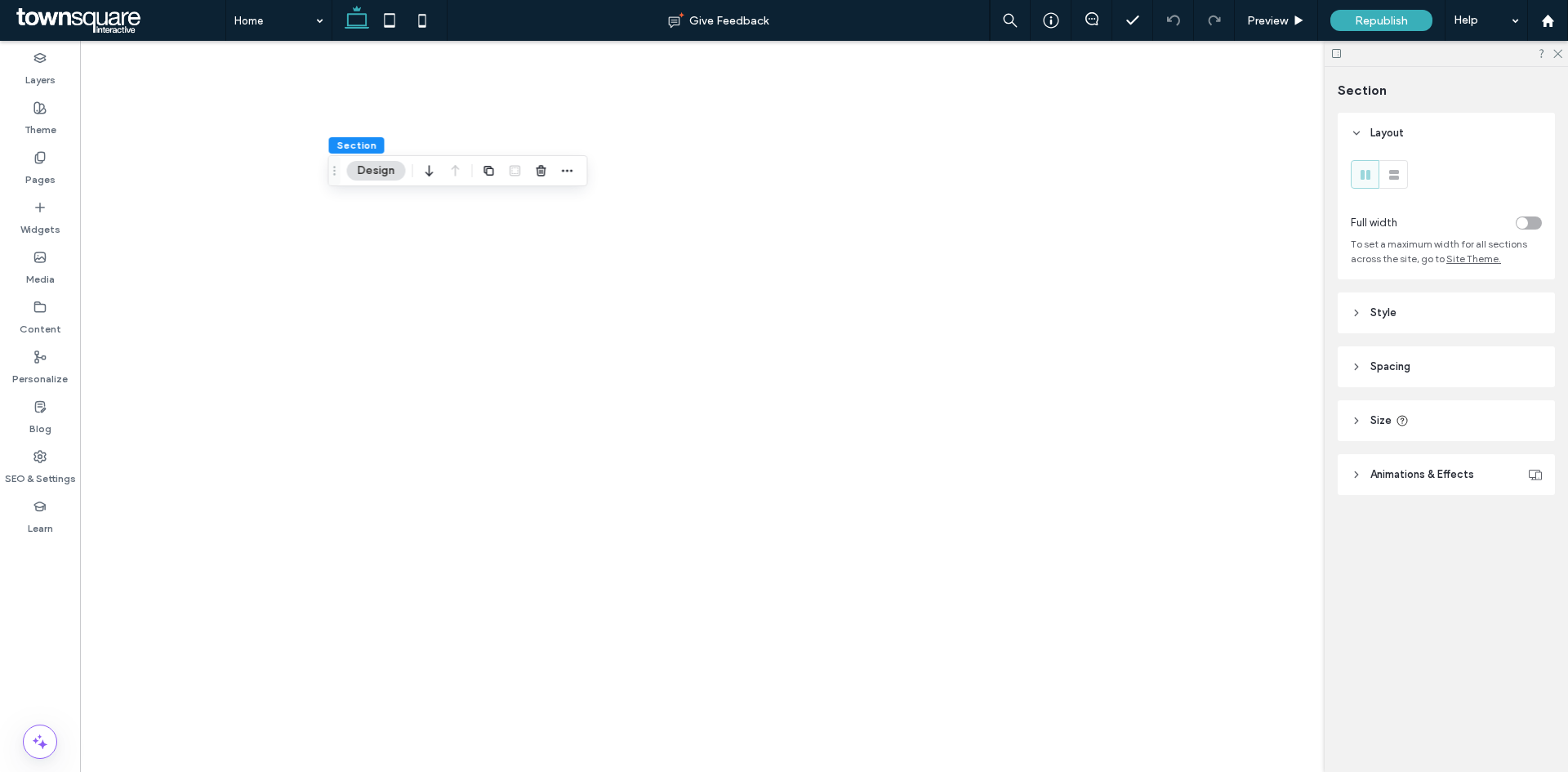
click at [545, 171] on icon "button" at bounding box center [541, 171] width 13 height 13
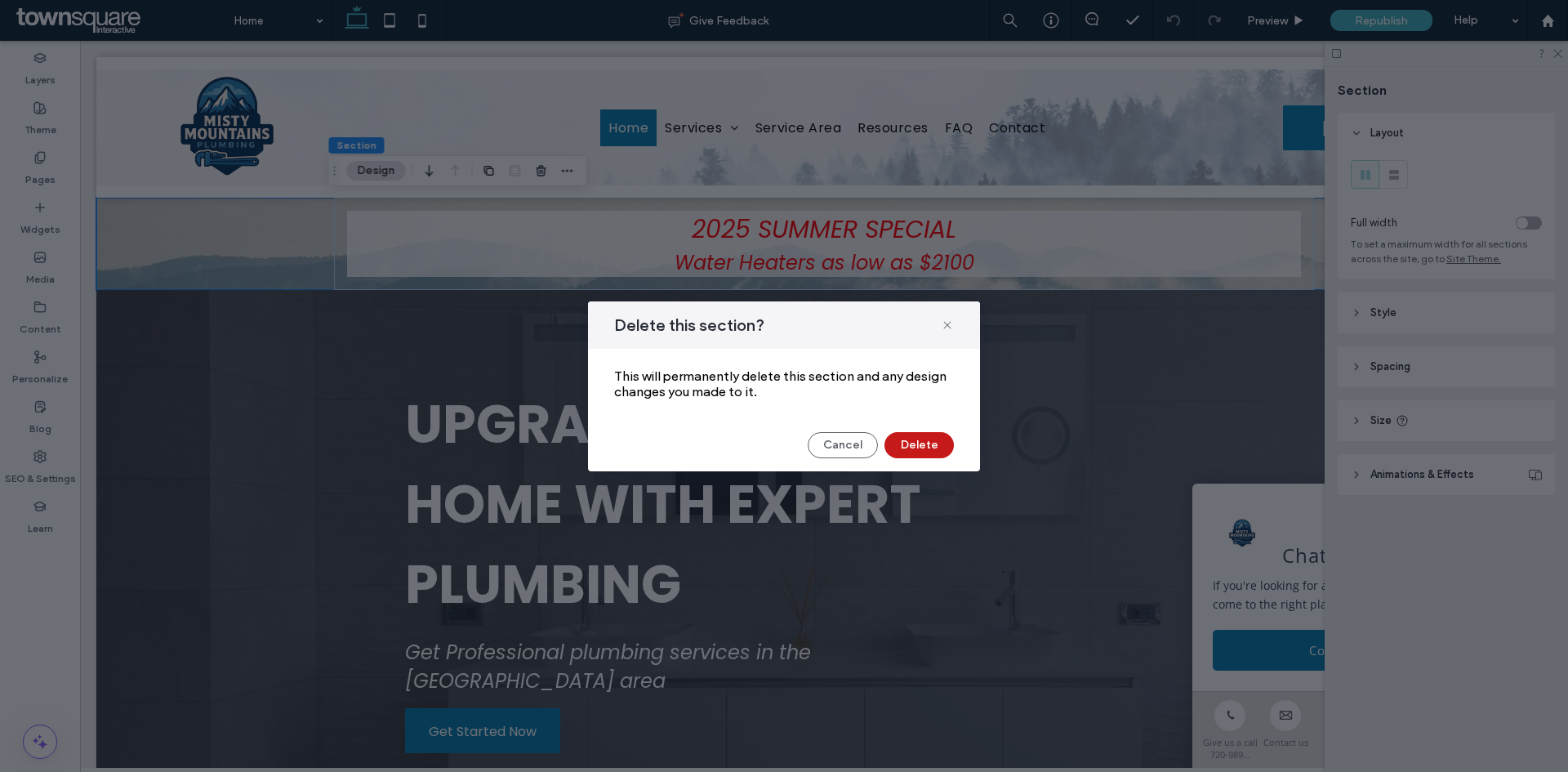
click at [910, 441] on button "Delete" at bounding box center [919, 445] width 69 height 26
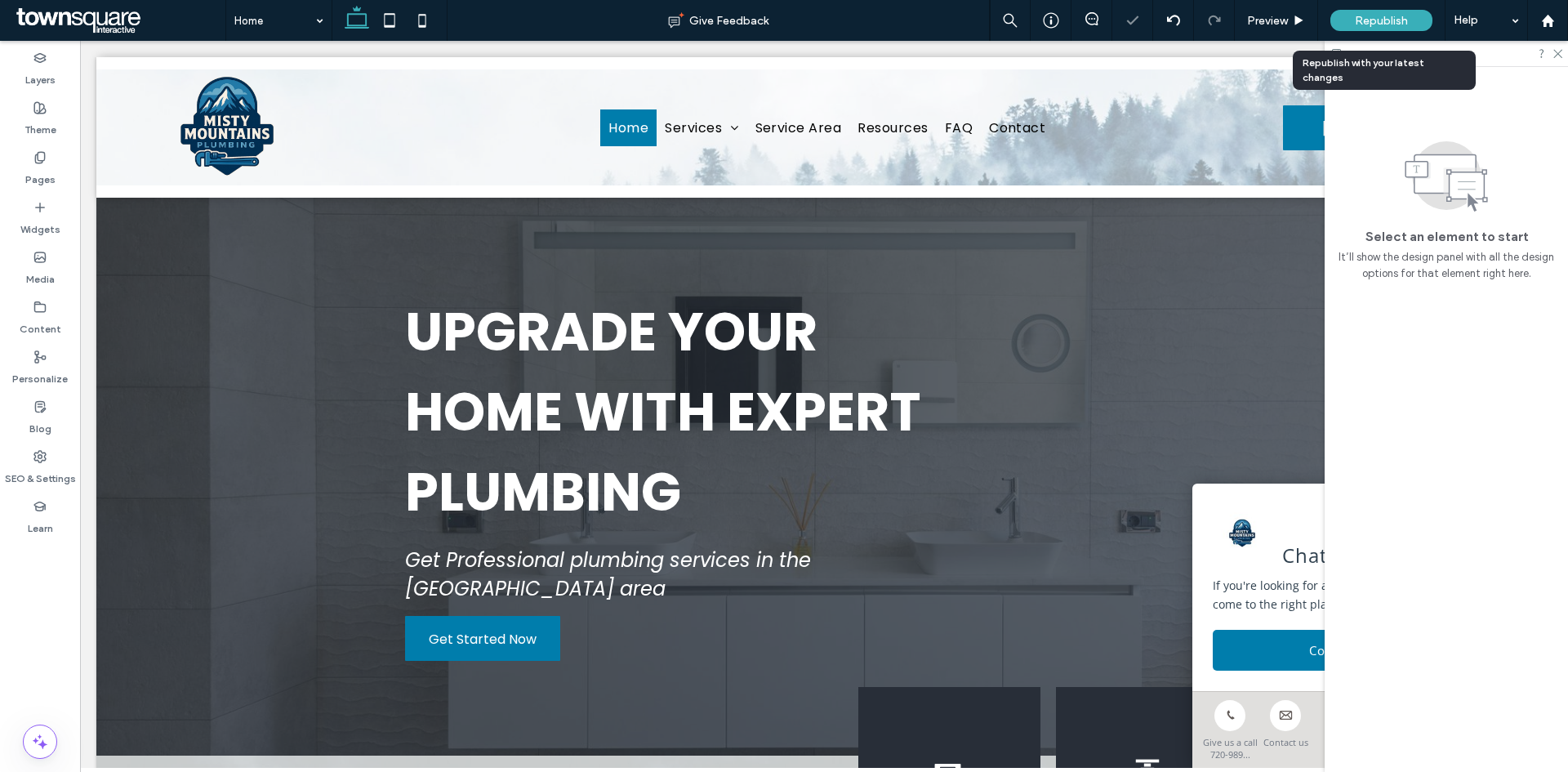
click at [1408, 20] on div "Republish" at bounding box center [1381, 21] width 102 height 22
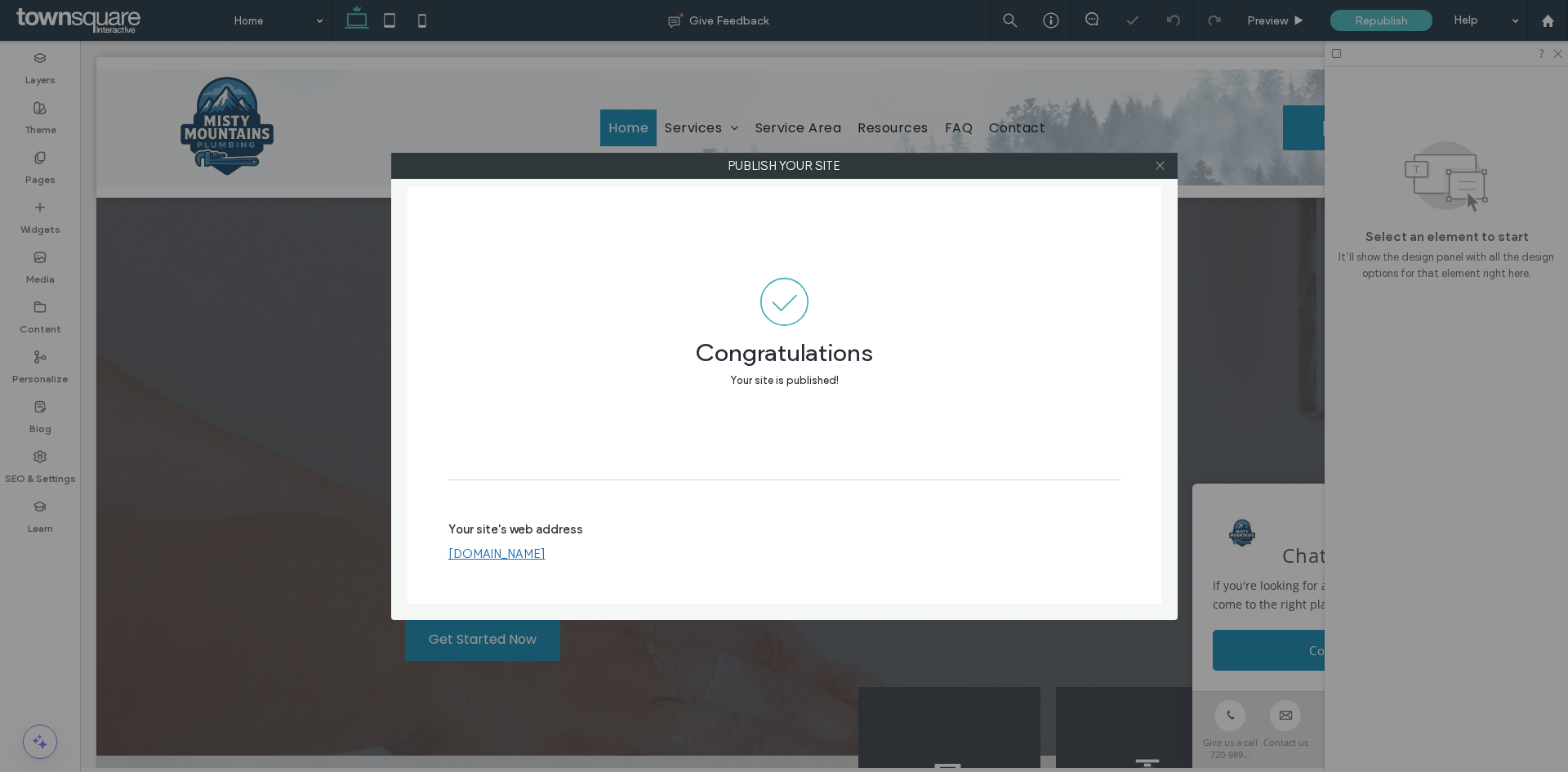
click at [1158, 173] on span at bounding box center [1160, 166] width 12 height 24
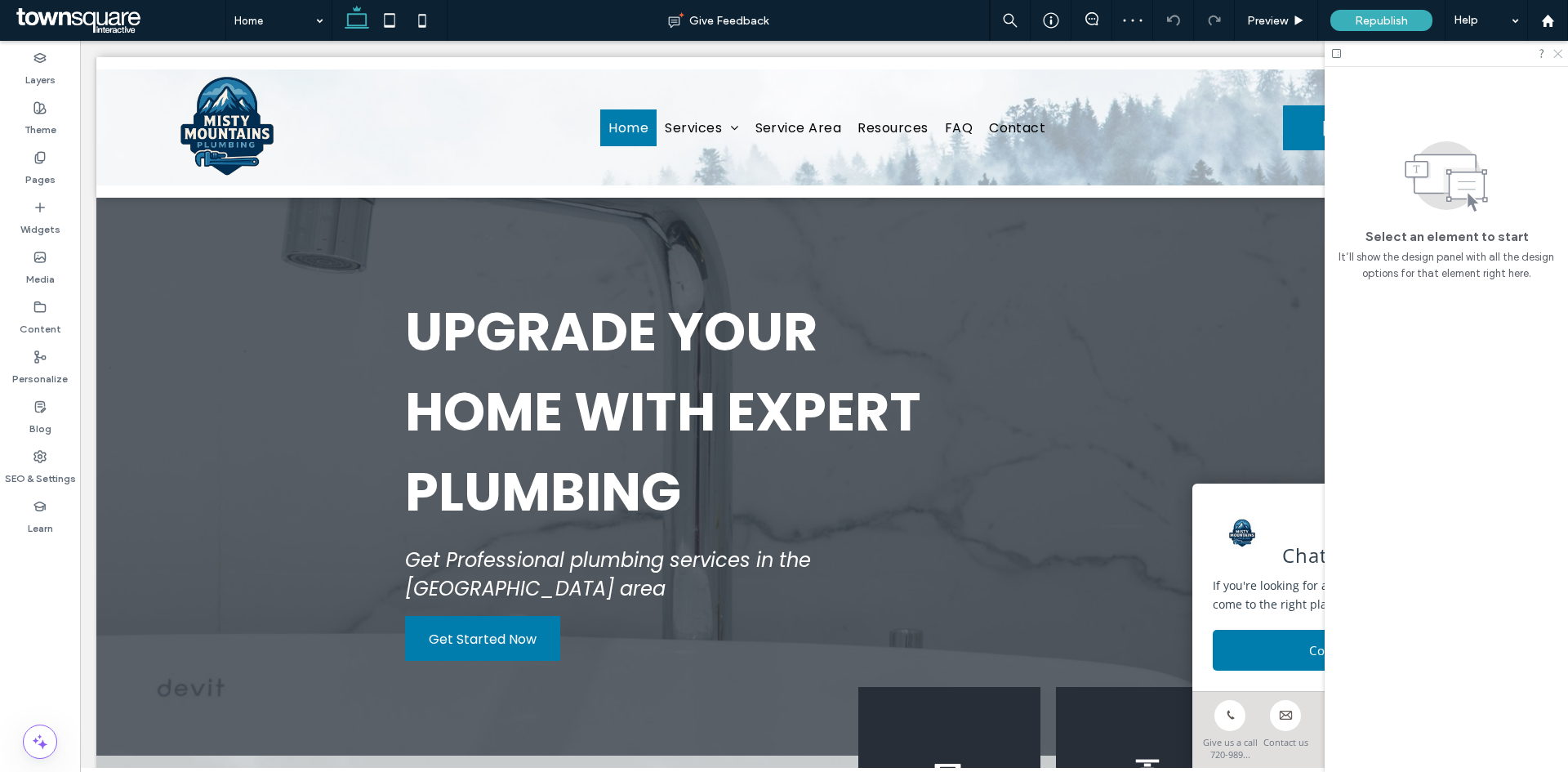
click at [1556, 54] on icon at bounding box center [1556, 52] width 11 height 11
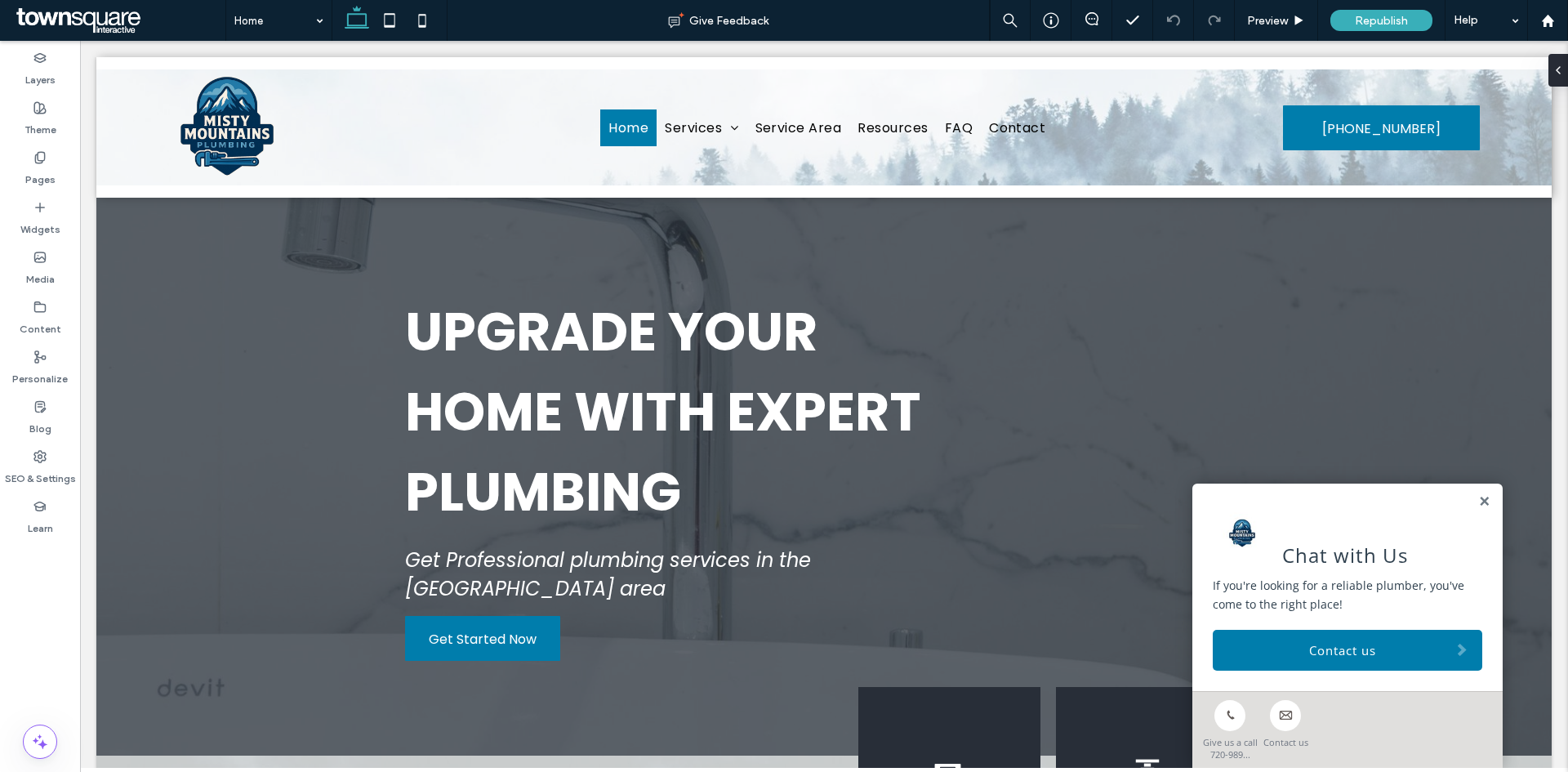
click at [1478, 499] on link at bounding box center [1484, 502] width 12 height 14
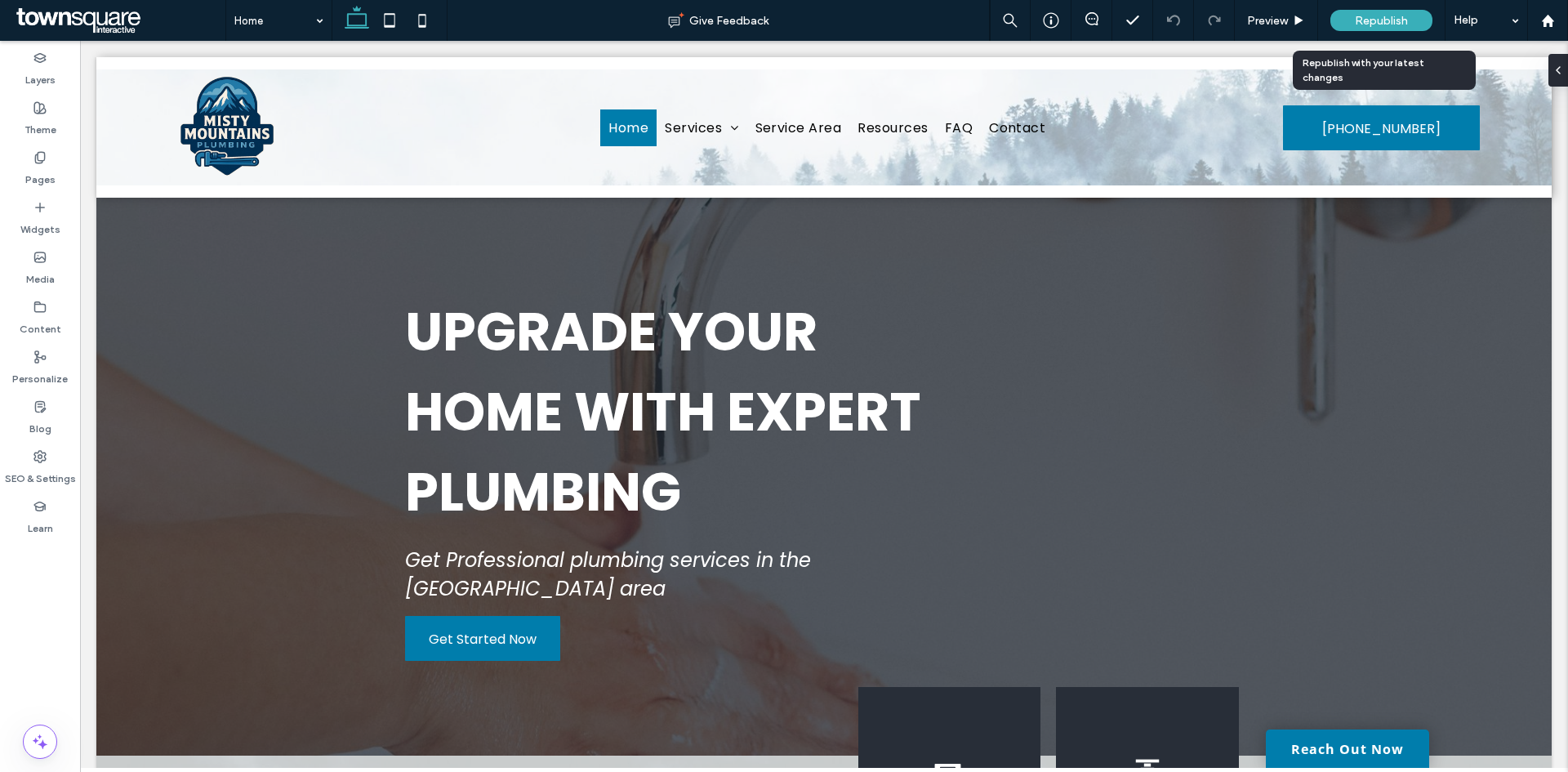
click at [1399, 30] on div "Republish" at bounding box center [1381, 20] width 102 height 41
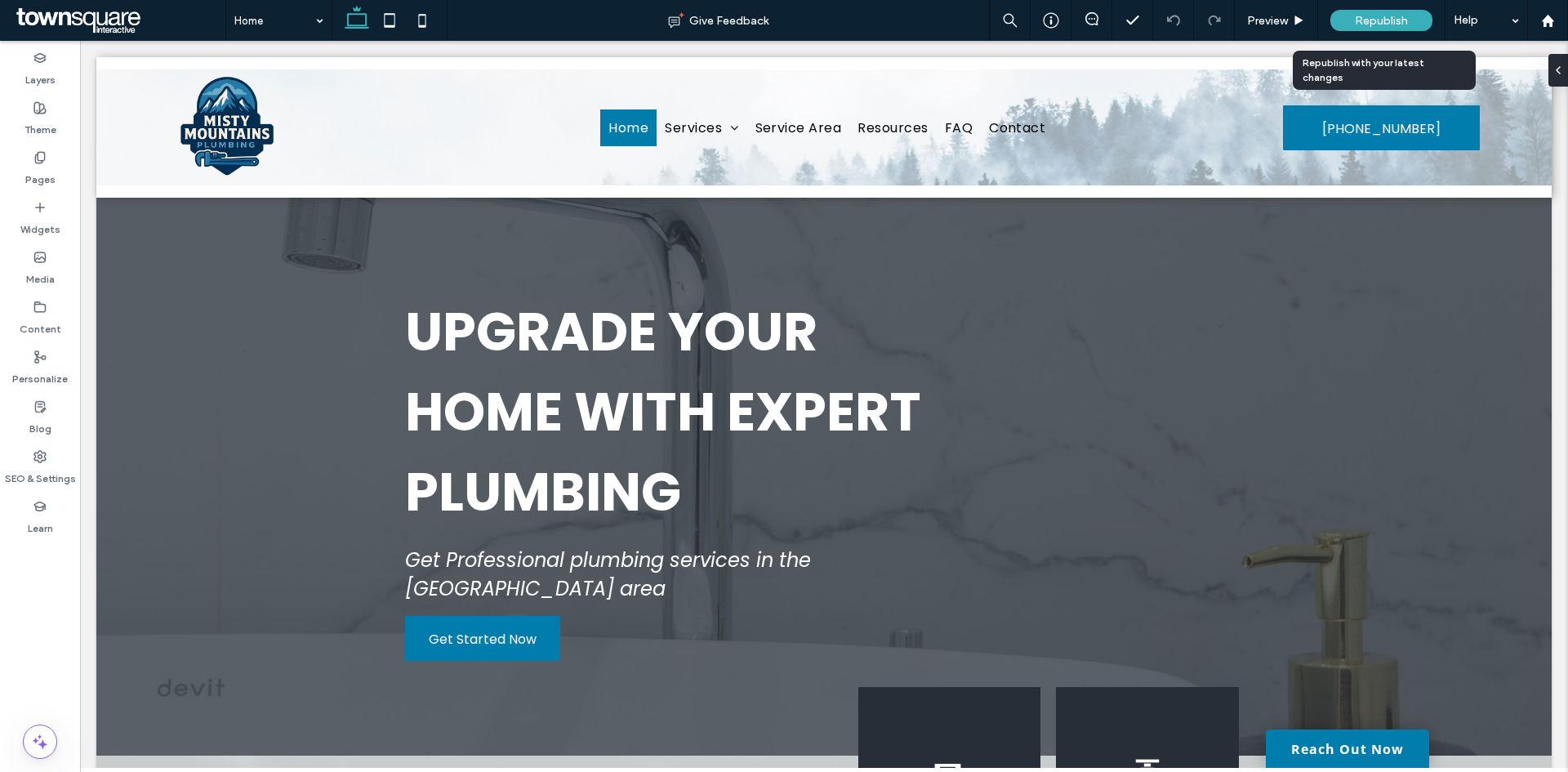
click at [1383, 22] on span "Republish" at bounding box center [1381, 21] width 53 height 14
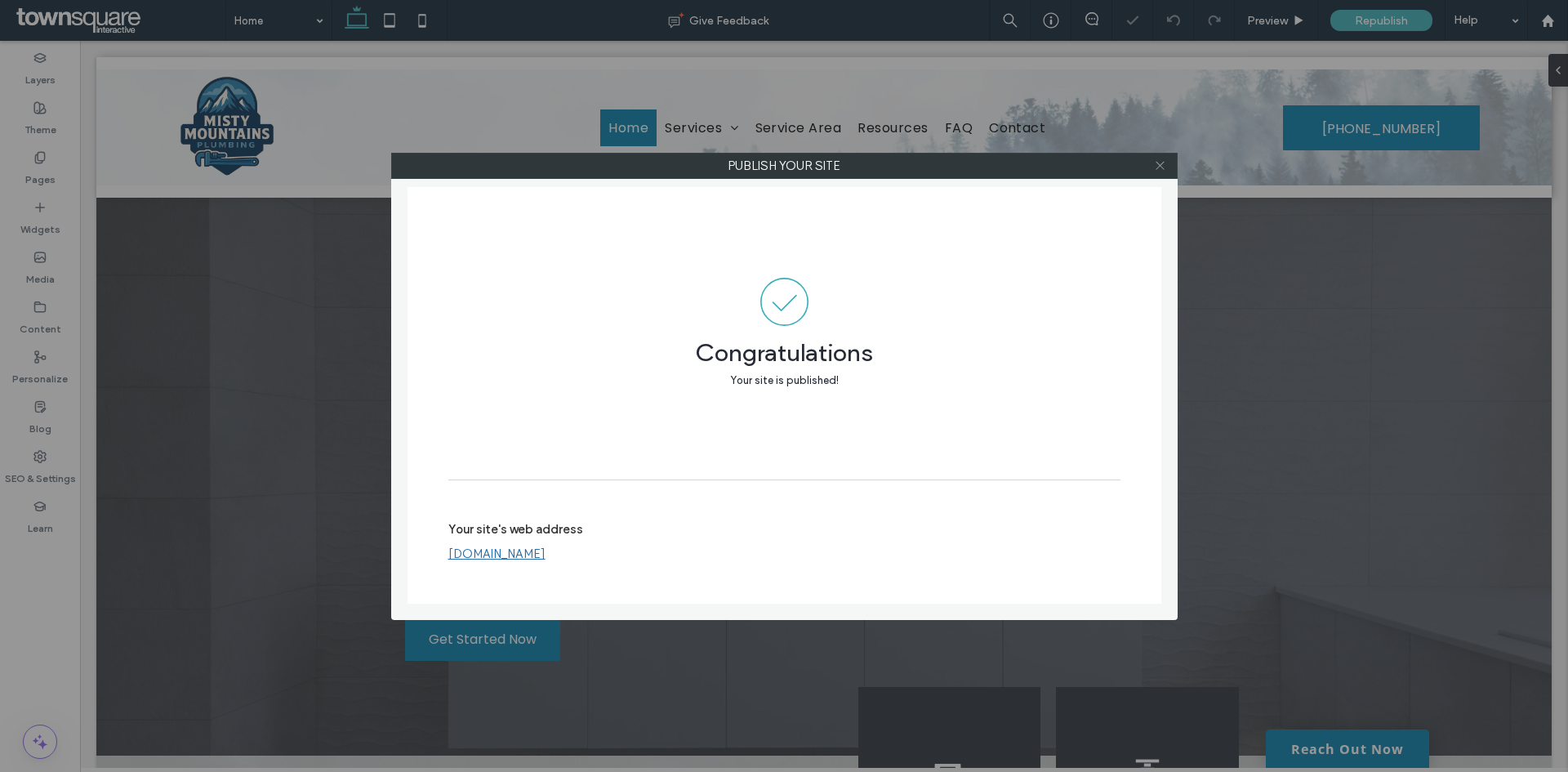
click at [1161, 167] on icon at bounding box center [1160, 166] width 12 height 12
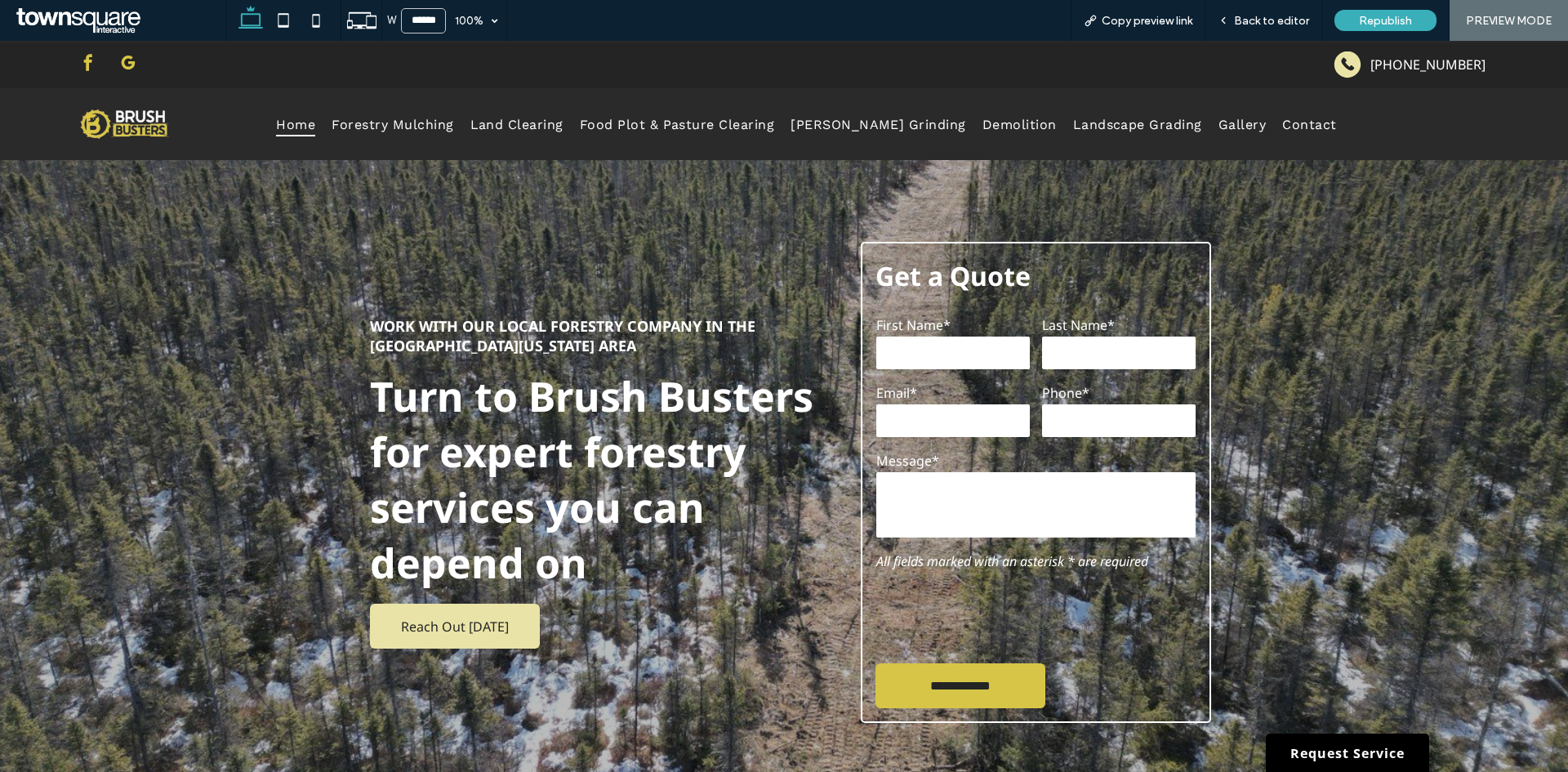
click at [127, 62] on span "google_my_business" at bounding box center [127, 62] width 24 height 24
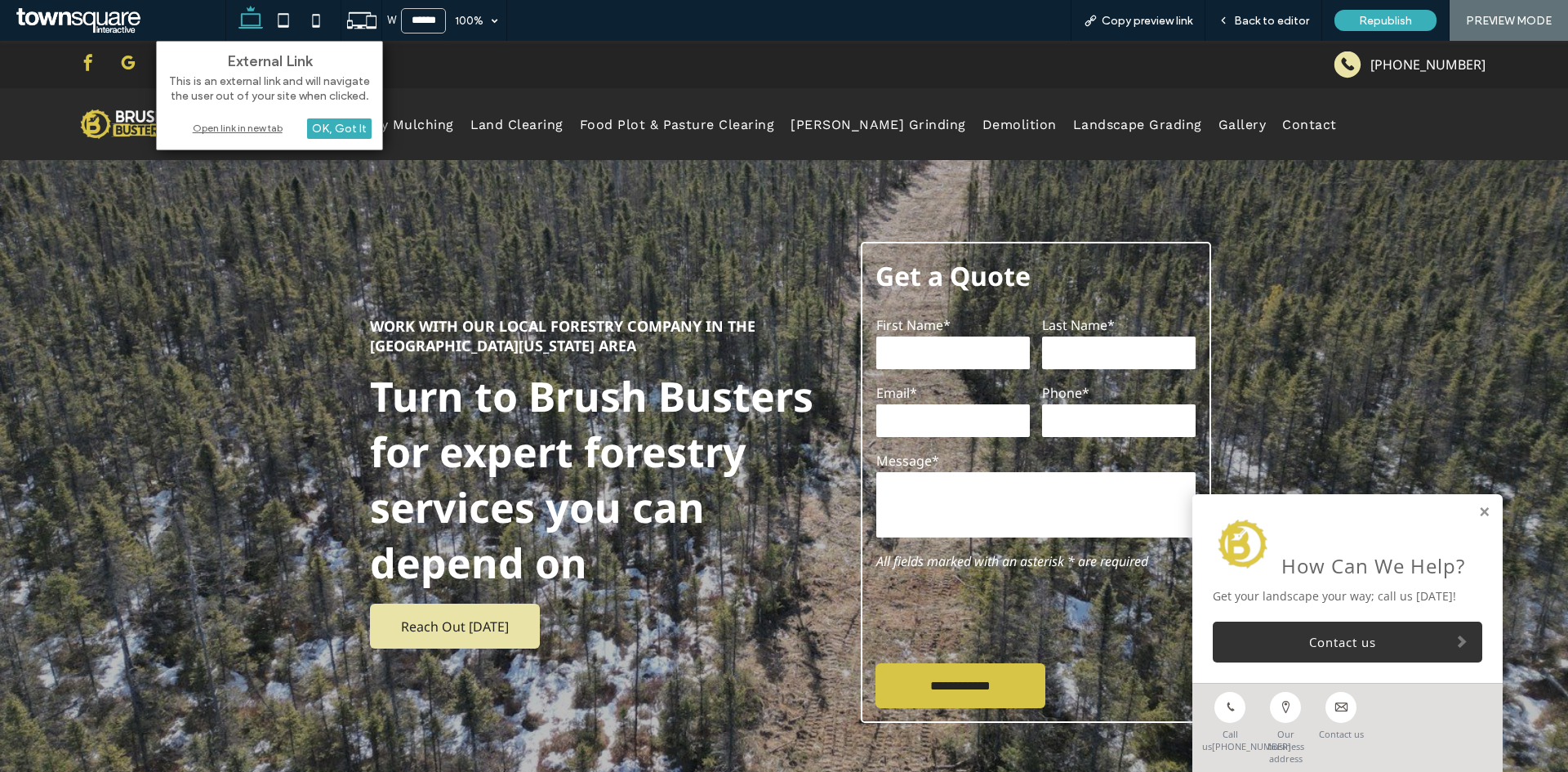
click at [214, 129] on div "Open link in new tab" at bounding box center [269, 127] width 205 height 17
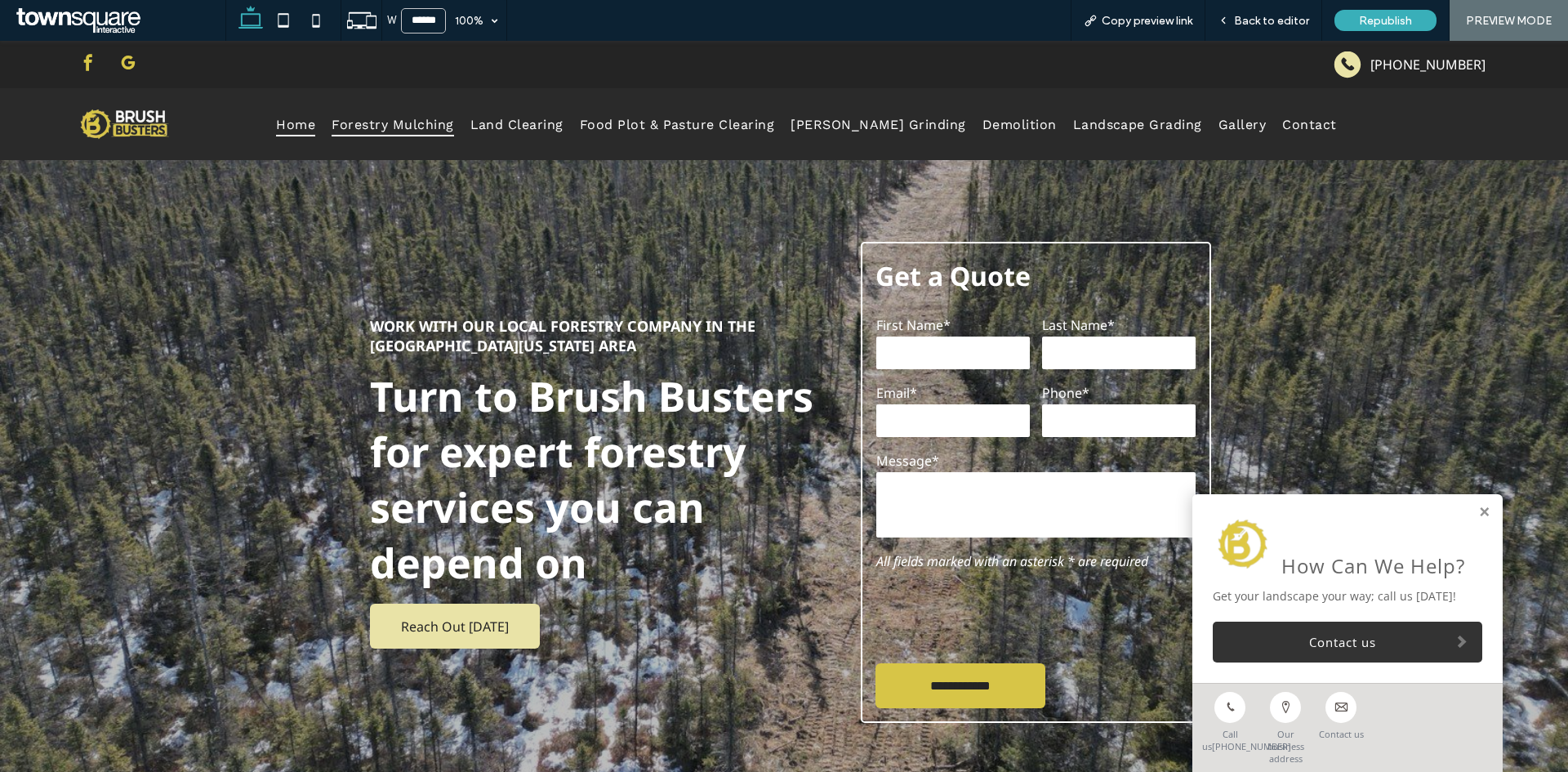
click at [418, 113] on span "Forestry Mulching" at bounding box center [392, 124] width 121 height 23
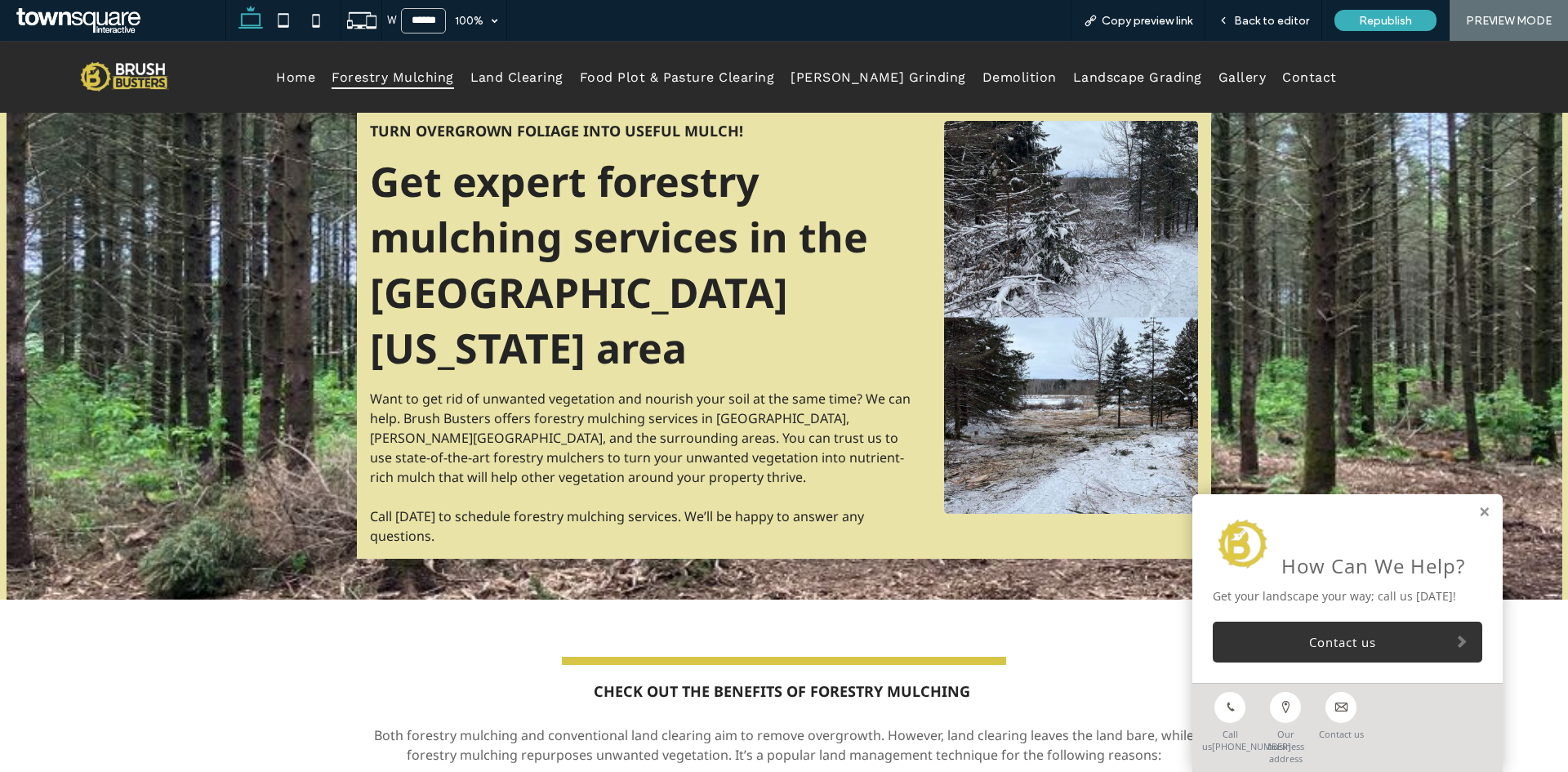
scroll to position [408, 0]
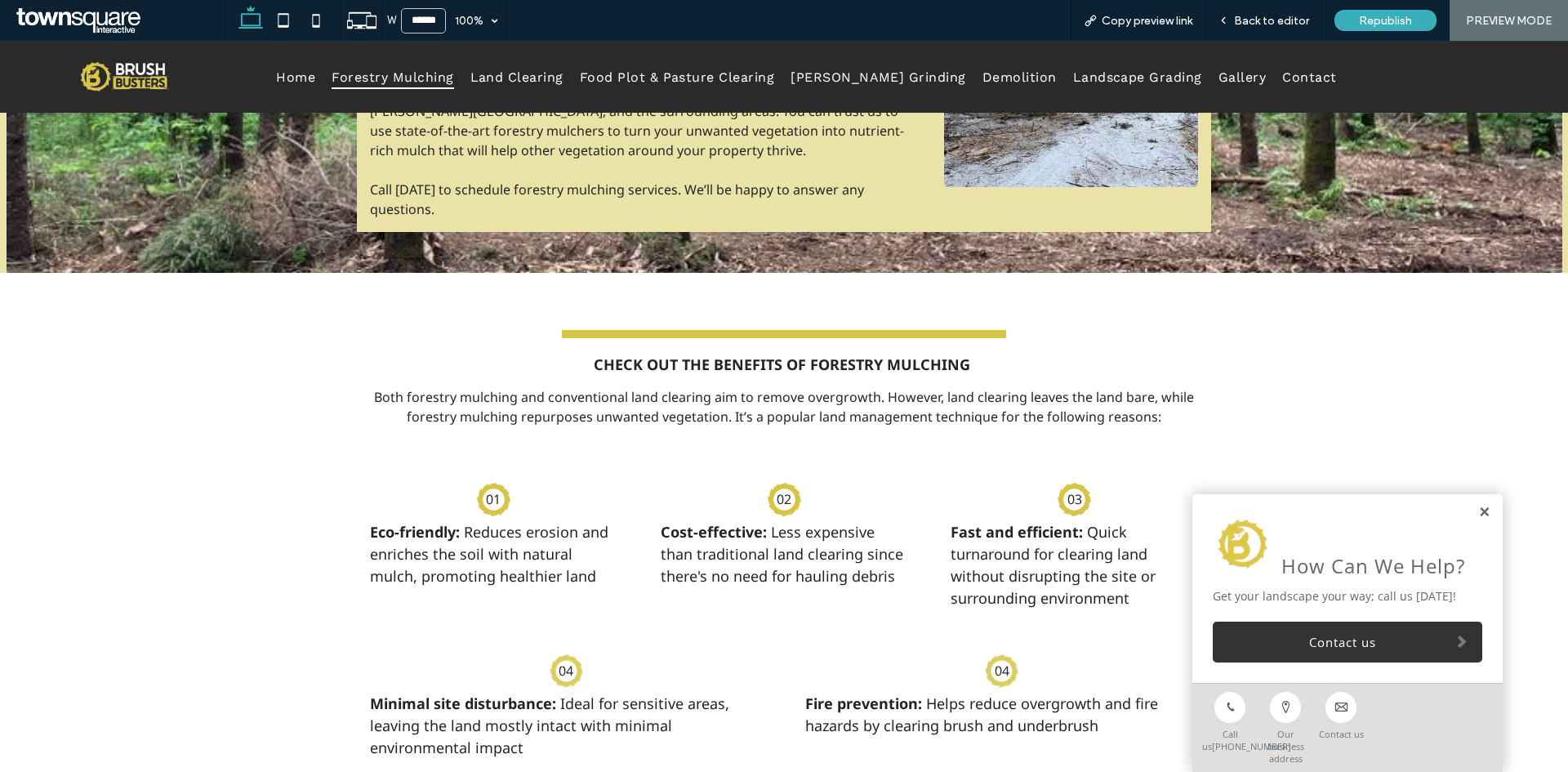
click at [1478, 508] on link at bounding box center [1484, 512] width 12 height 14
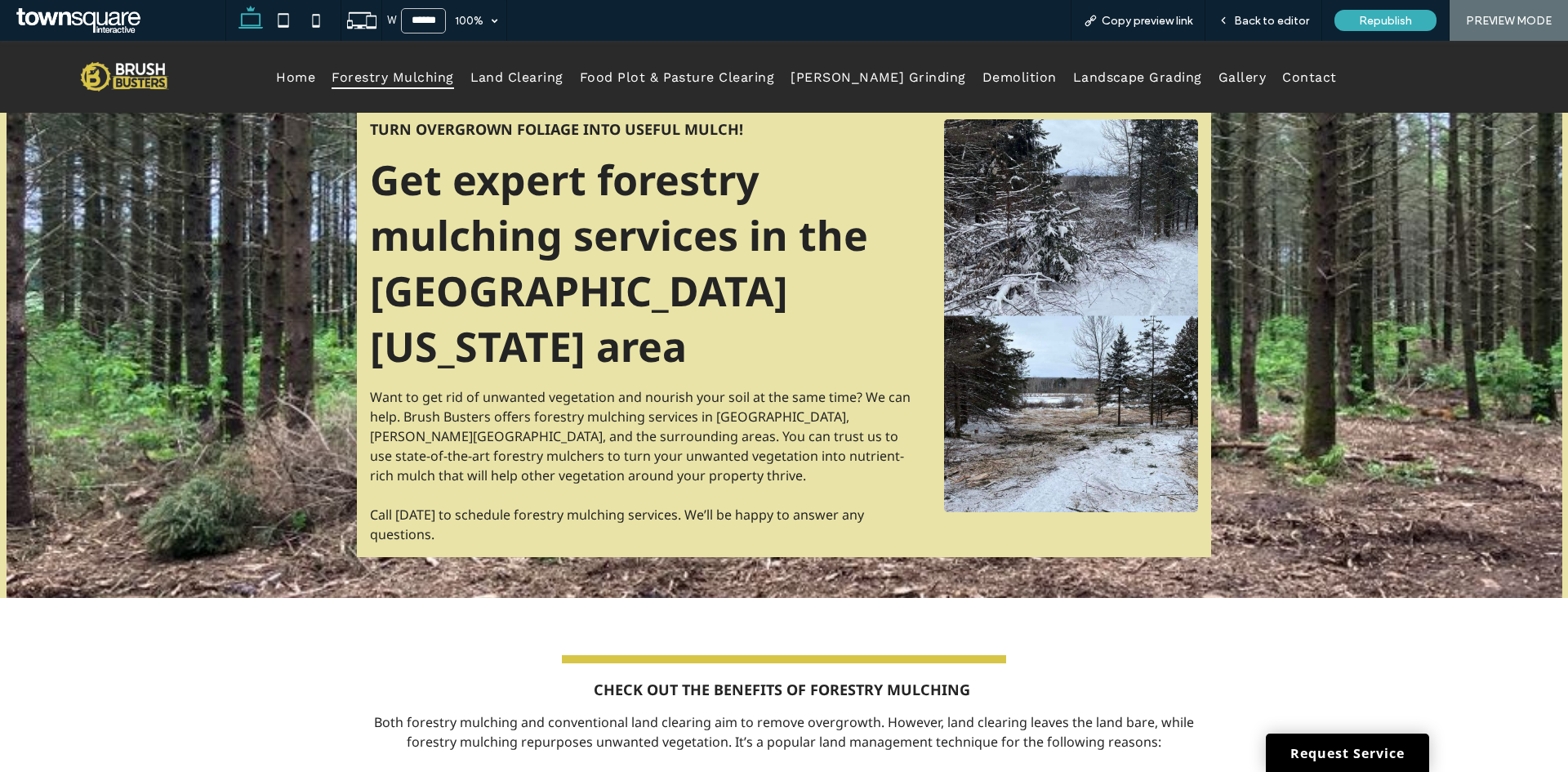
scroll to position [0, 0]
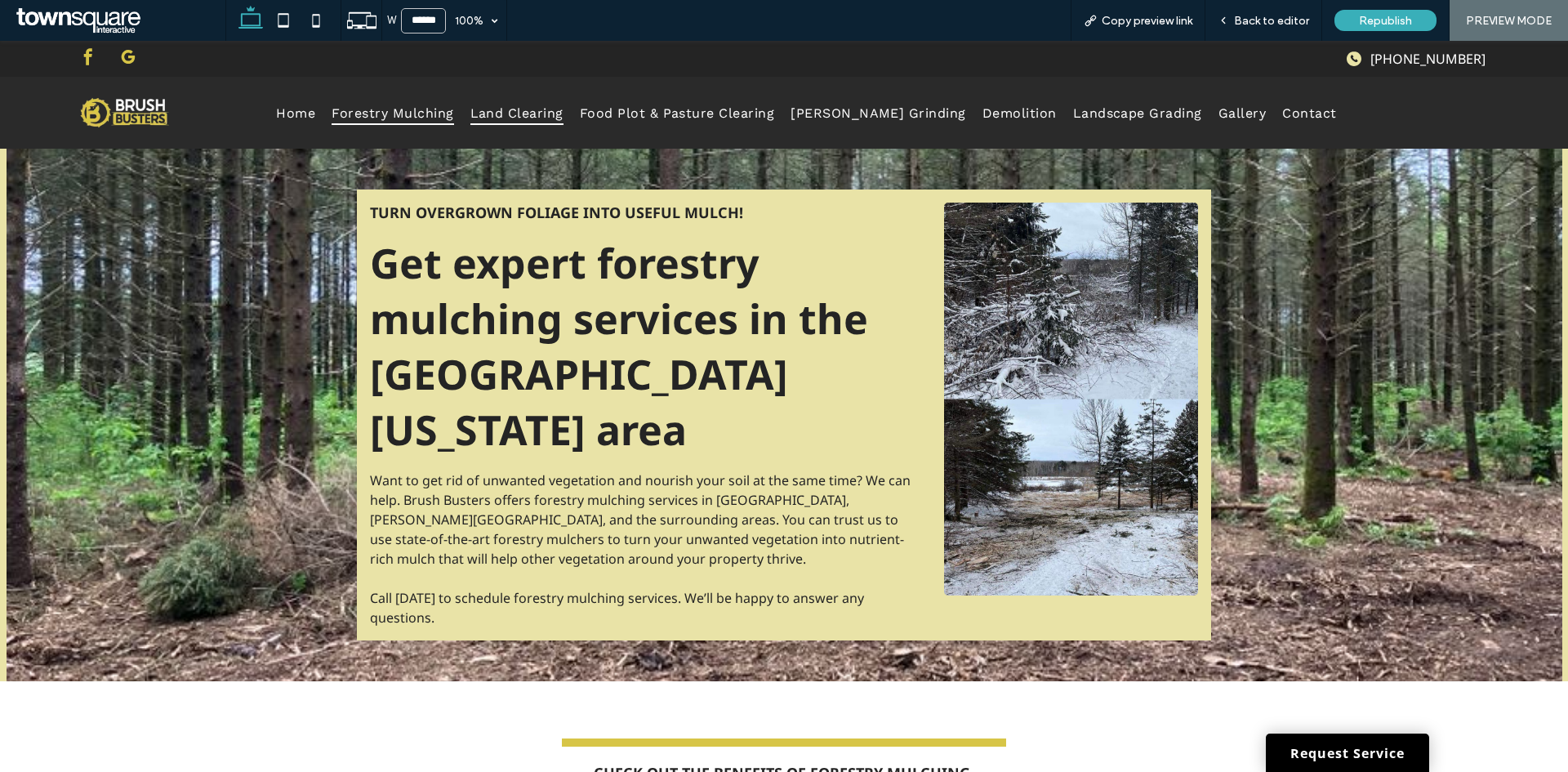
click at [471, 111] on span "Land Clearing" at bounding box center [517, 112] width 93 height 23
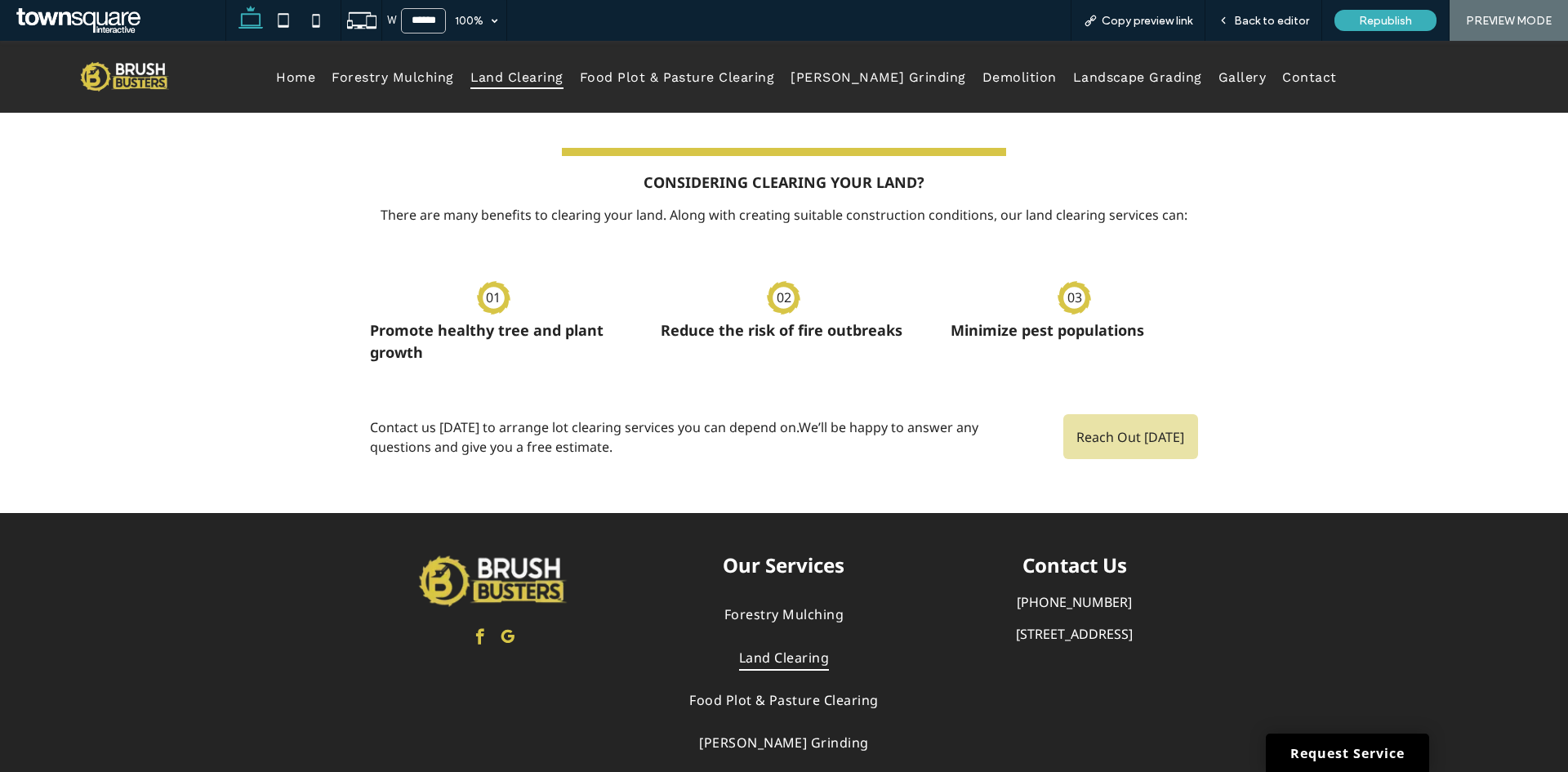
scroll to position [667, 0]
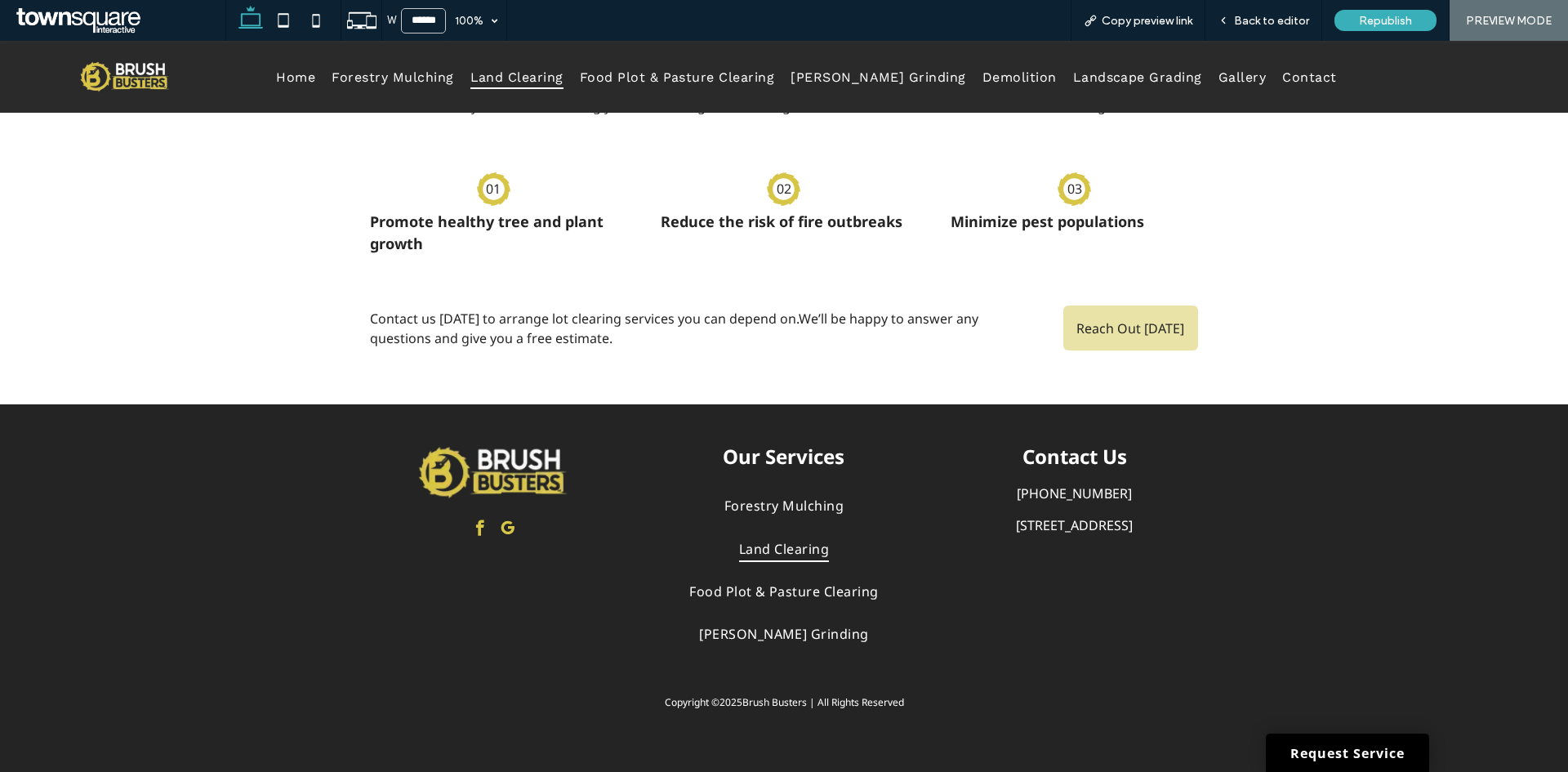
click at [506, 529] on span "google_my_business" at bounding box center [507, 528] width 23 height 23
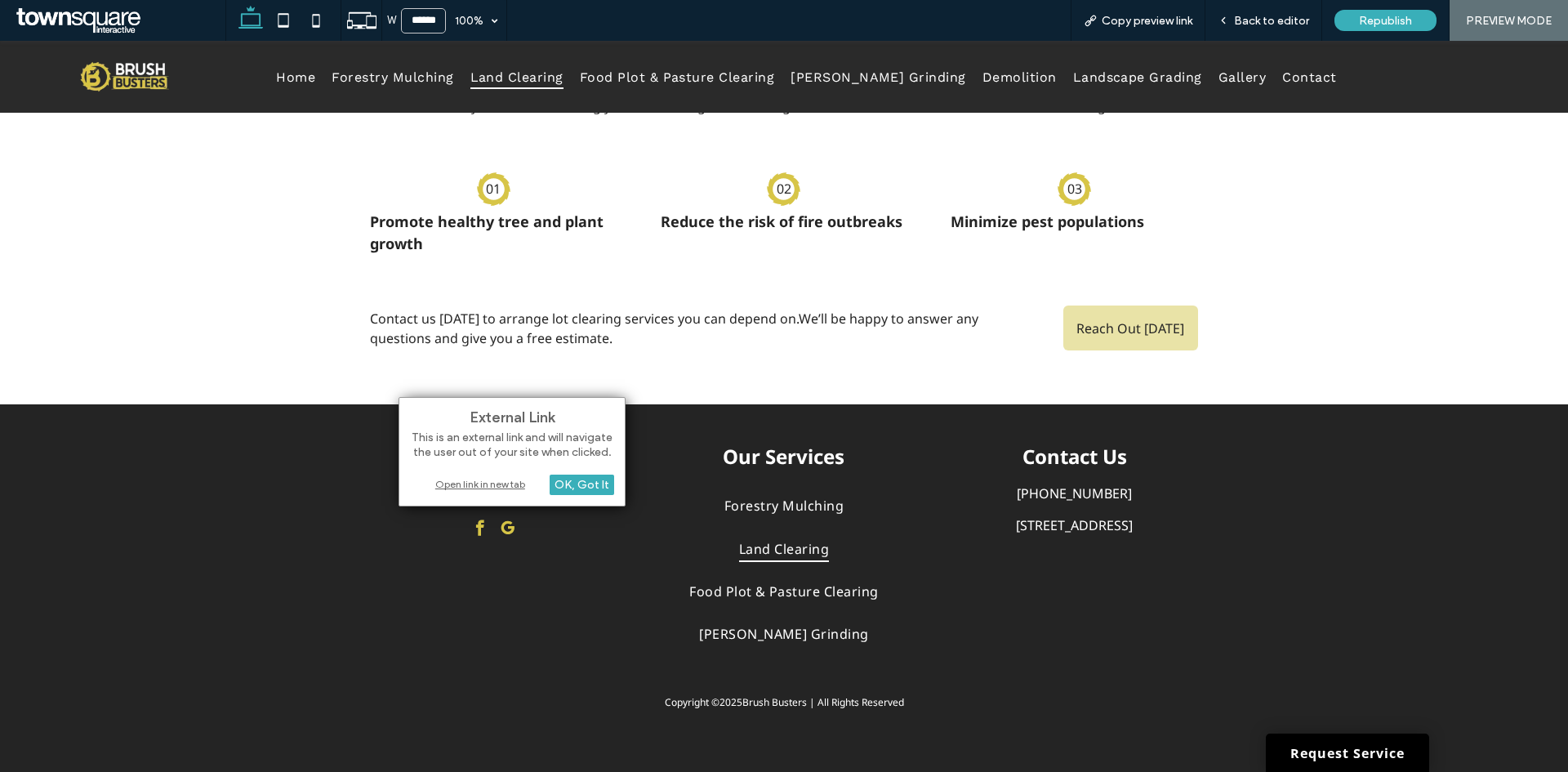
click at [484, 480] on div "Open link in new tab" at bounding box center [512, 484] width 205 height 17
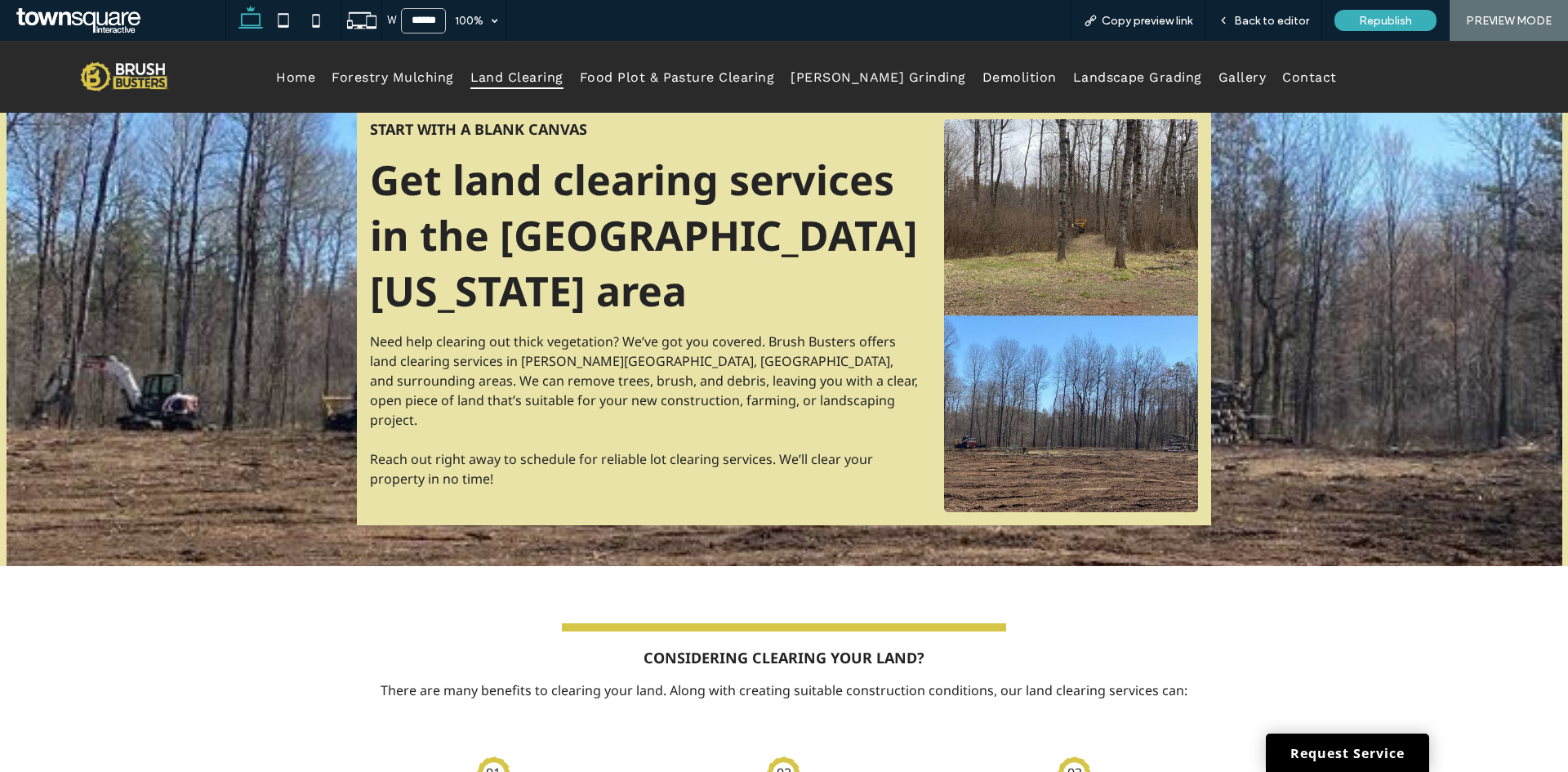
scroll to position [0, 0]
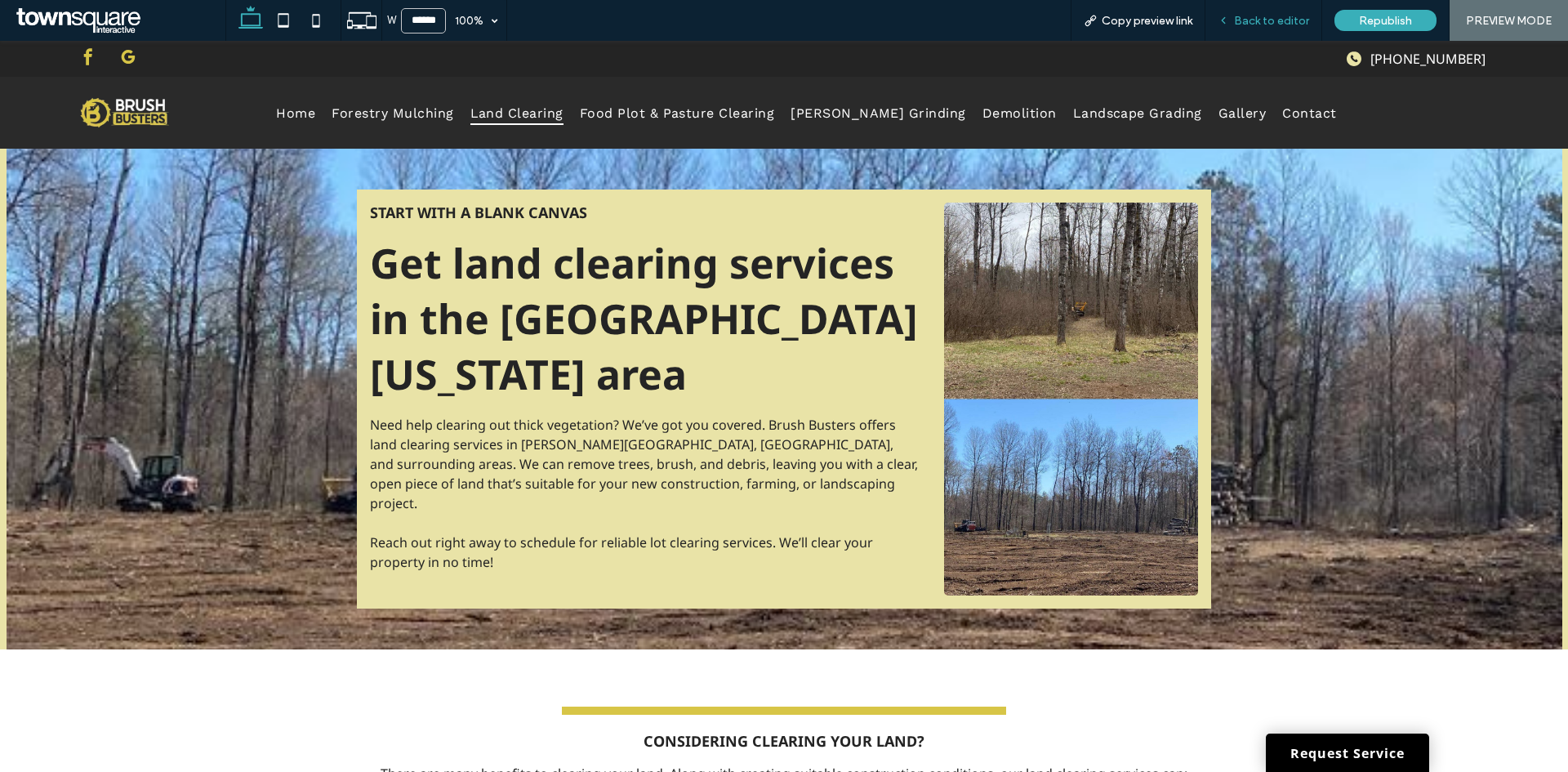
click at [1299, 10] on div "Back to editor" at bounding box center [1264, 20] width 116 height 41
click at [1275, 14] on span "Back to editor" at bounding box center [1271, 21] width 75 height 14
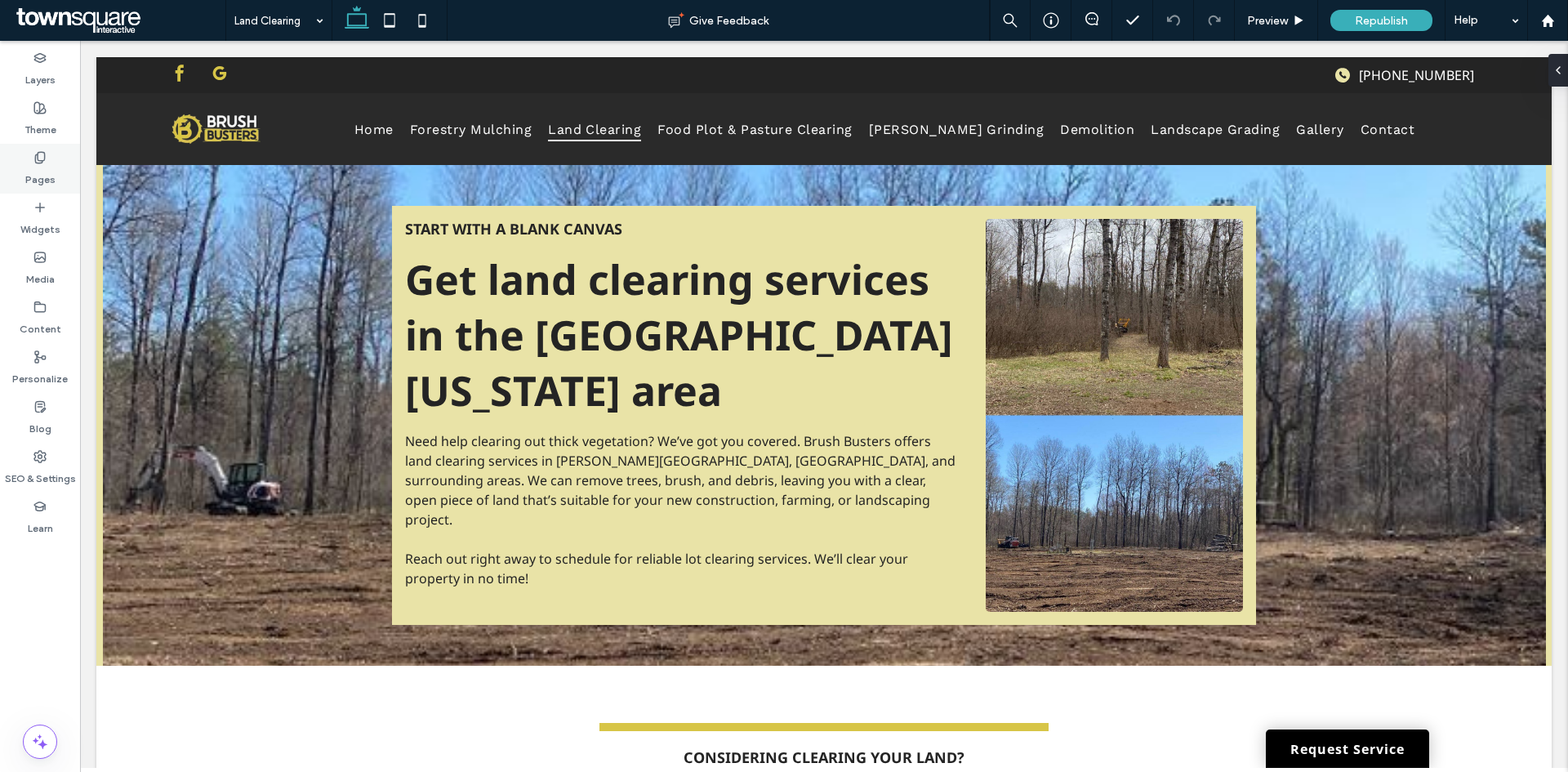
click at [25, 171] on label "Pages" at bounding box center [40, 175] width 30 height 22
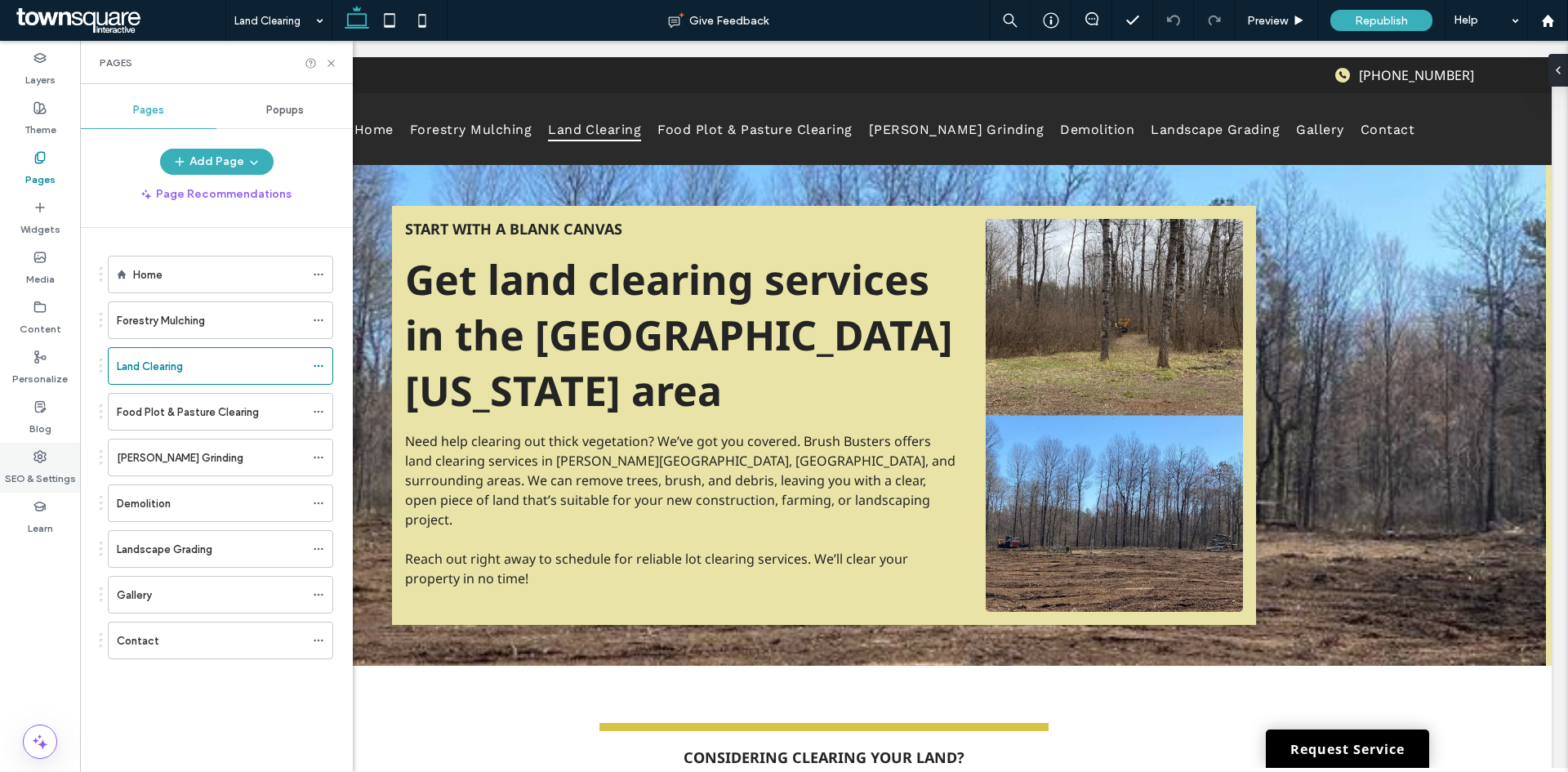
click at [42, 451] on icon at bounding box center [40, 457] width 13 height 13
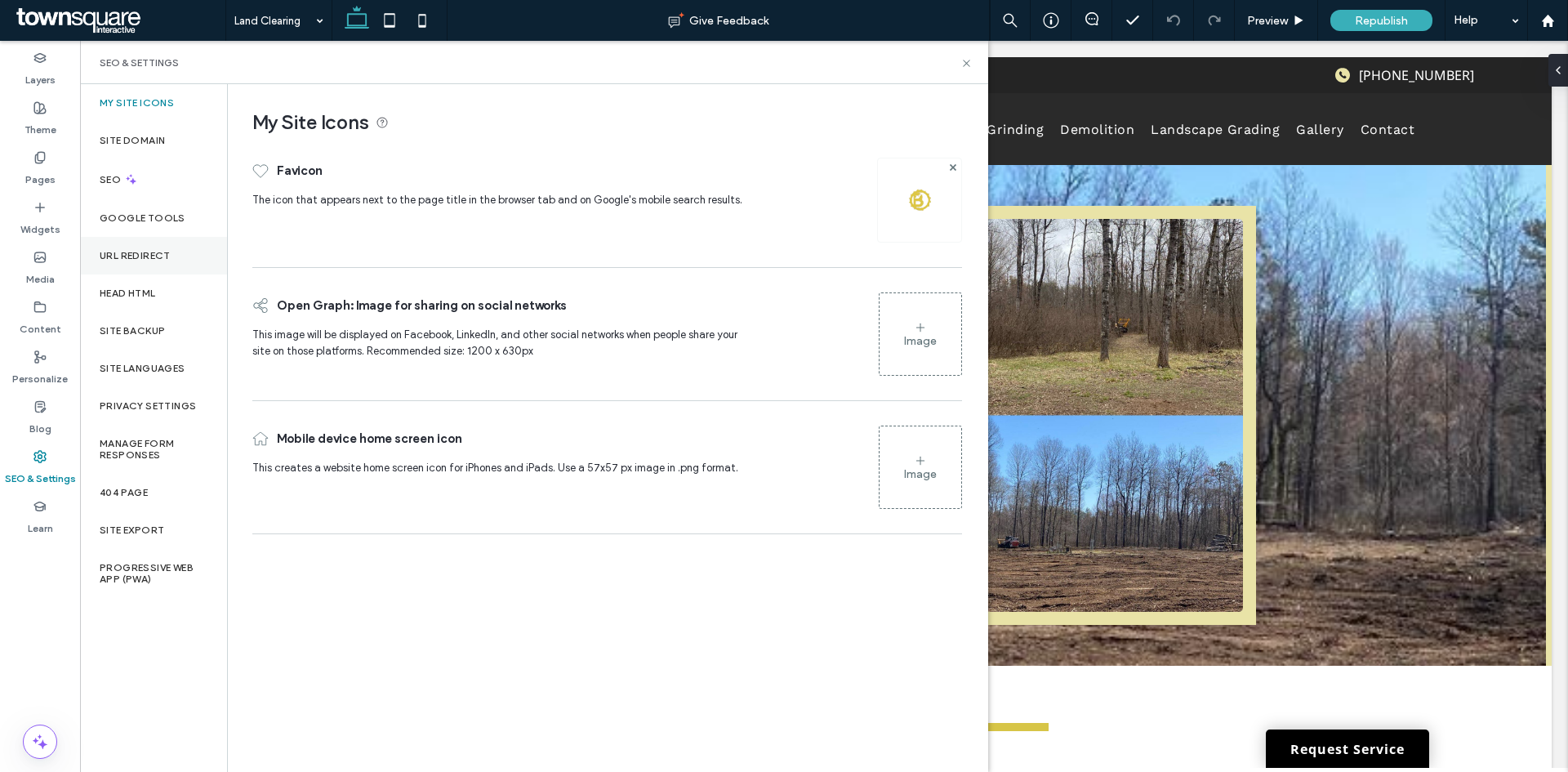
click at [129, 261] on div "URL Redirect" at bounding box center [153, 255] width 147 height 37
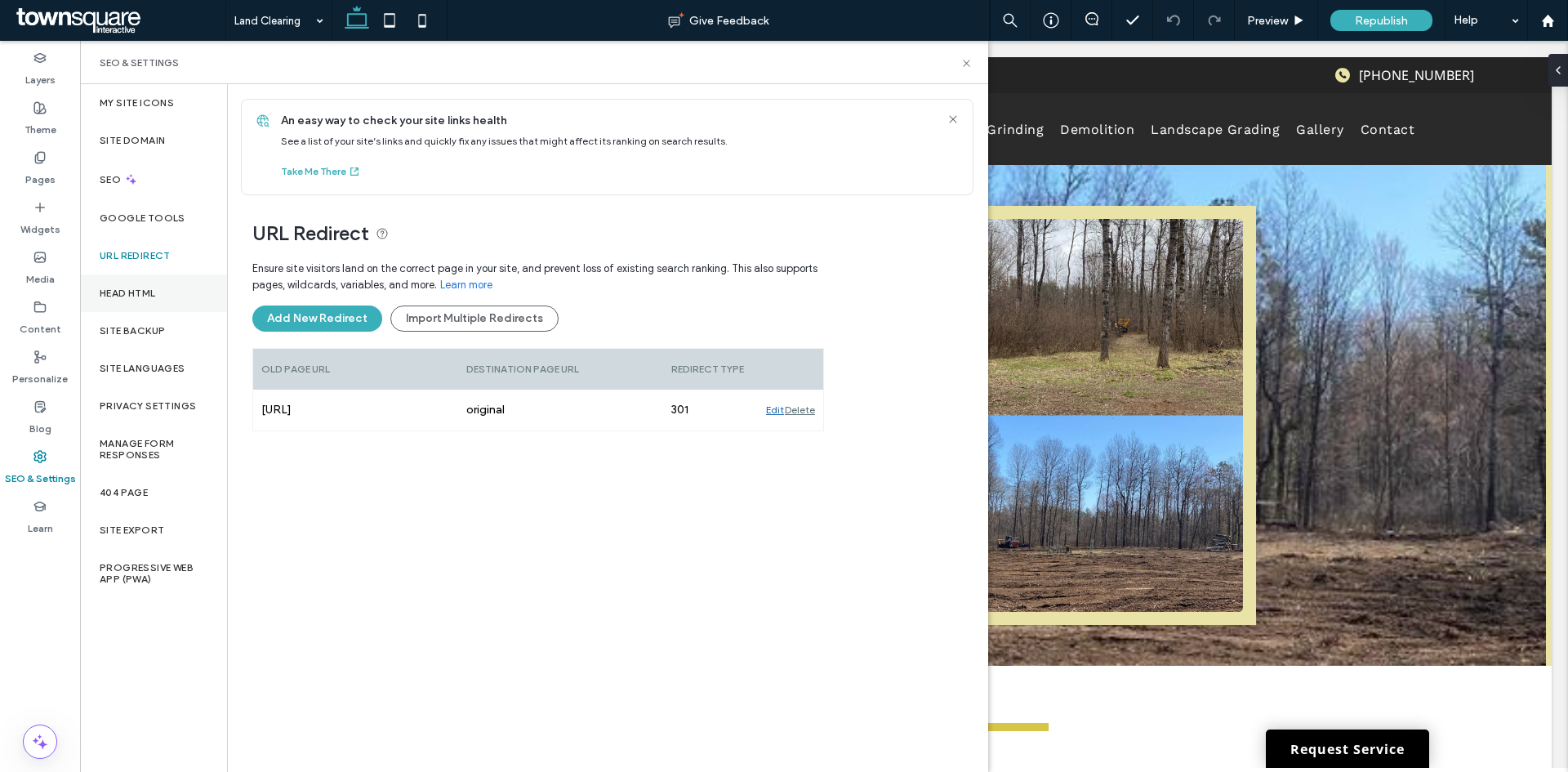
click at [137, 294] on label "Head HTML" at bounding box center [128, 294] width 57 height 12
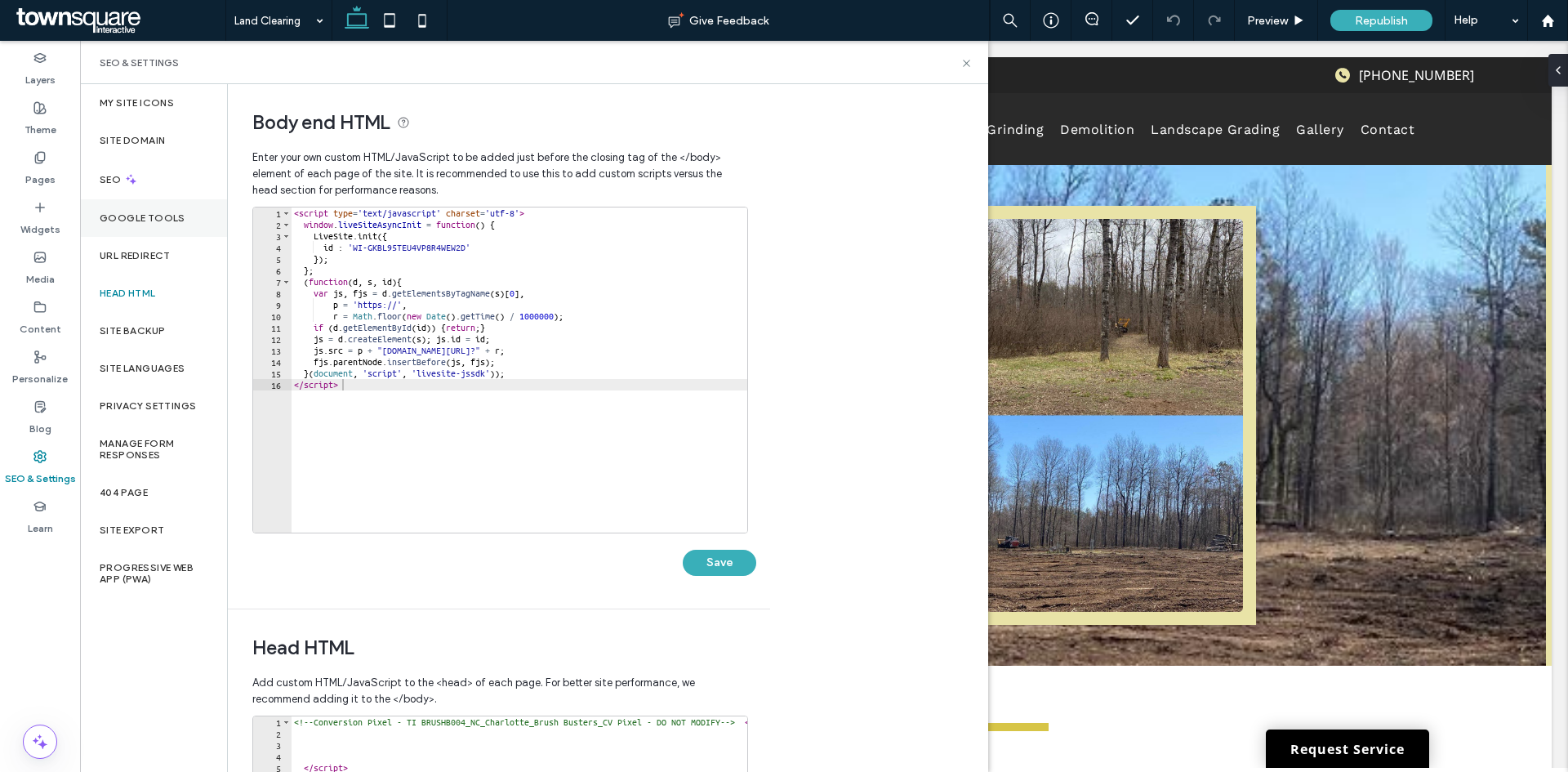
click at [131, 218] on label "Google Tools" at bounding box center [142, 218] width 86 height 12
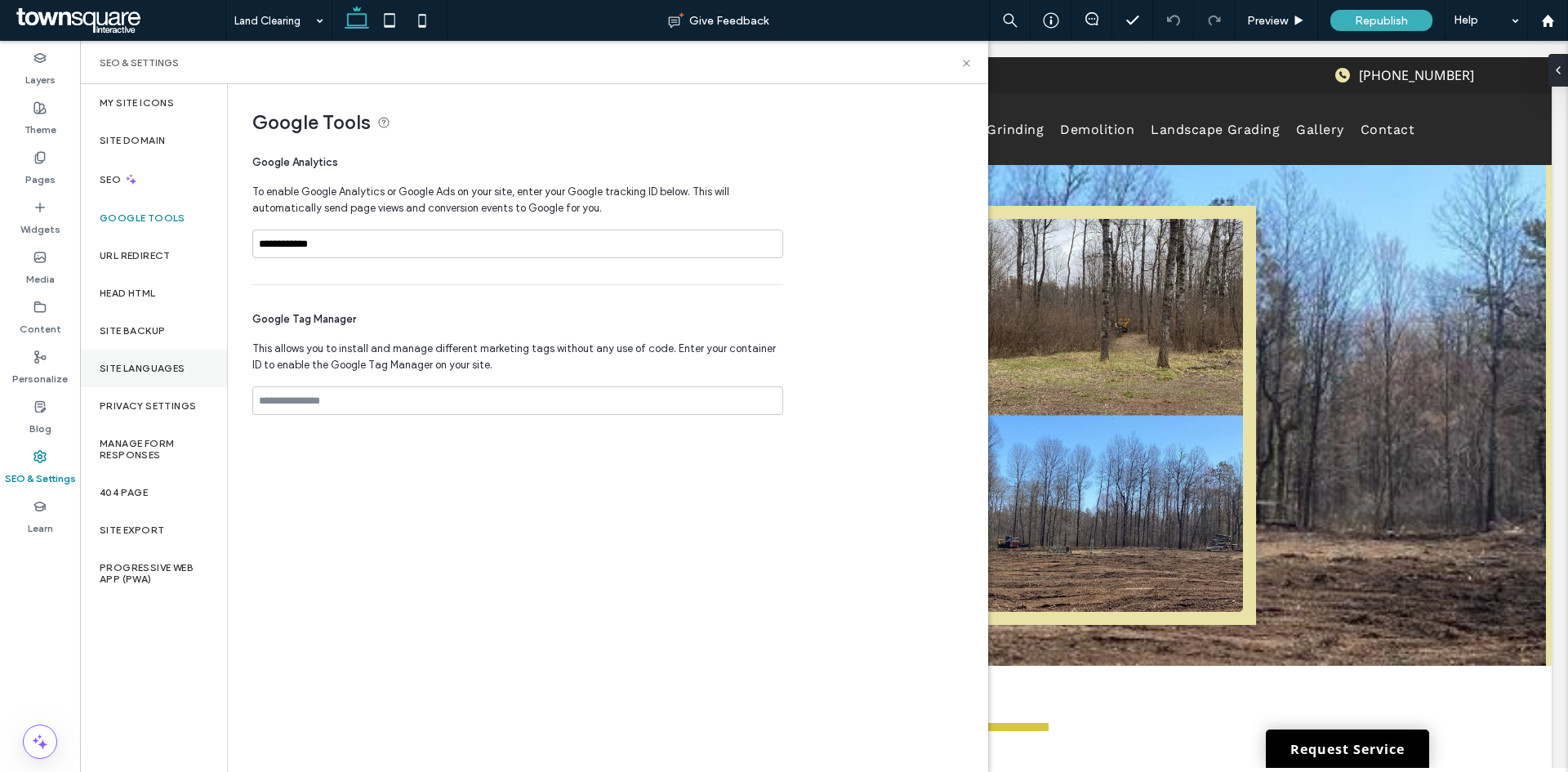
click at [134, 365] on label "Site Languages" at bounding box center [142, 369] width 86 height 12
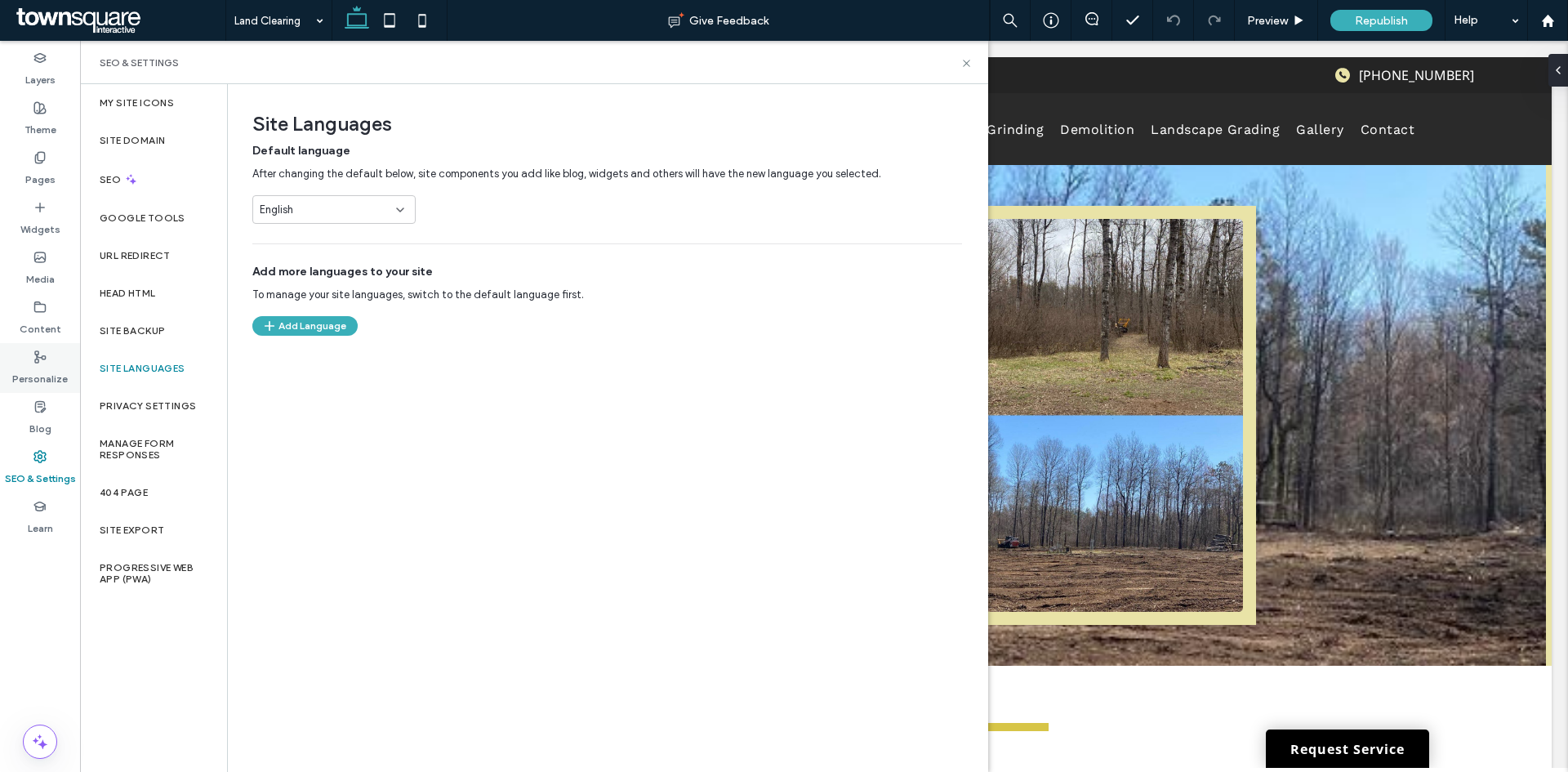
click at [56, 373] on label "Personalize" at bounding box center [40, 374] width 56 height 22
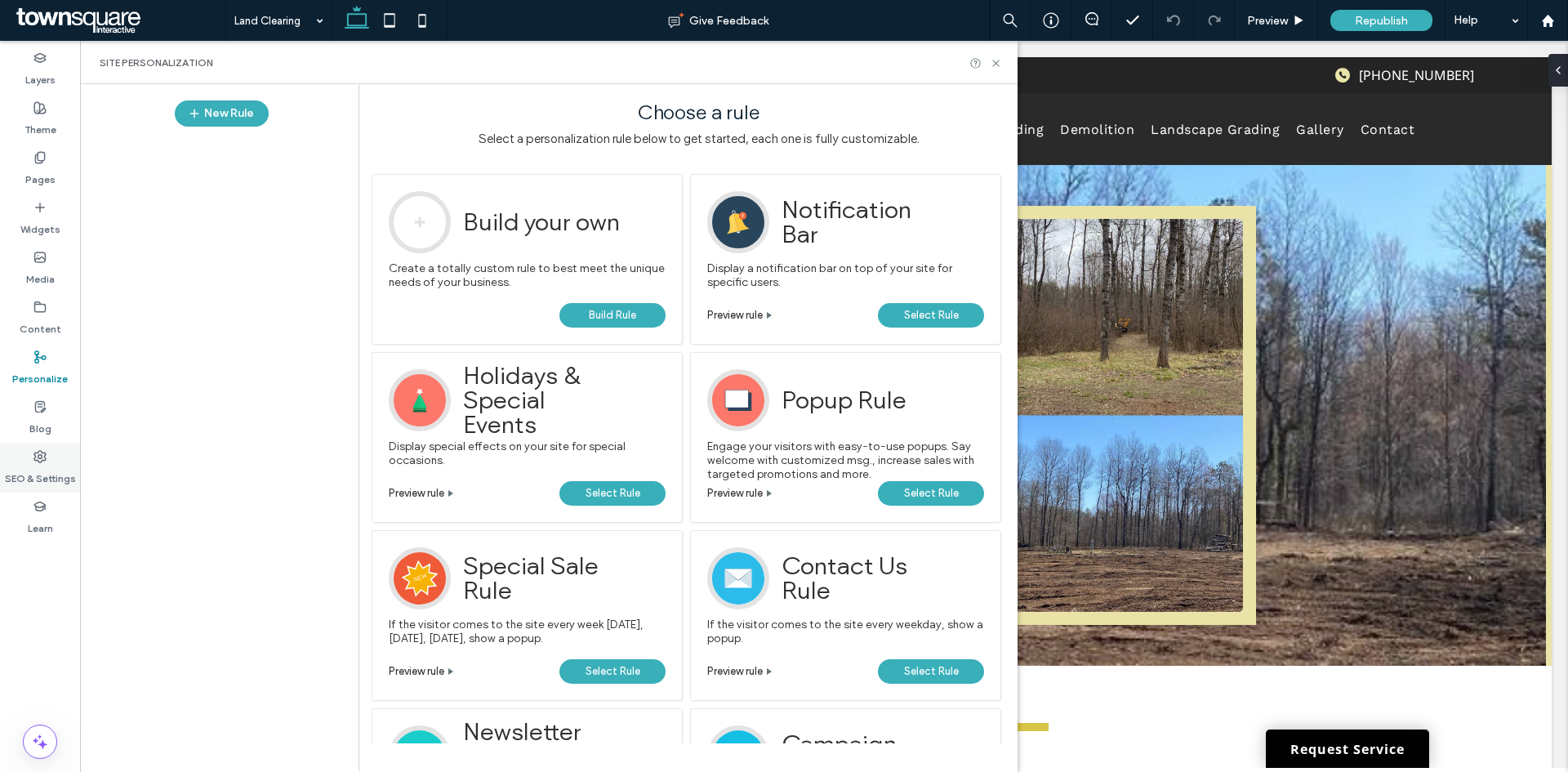
click at [37, 468] on label "SEO & Settings" at bounding box center [40, 474] width 71 height 22
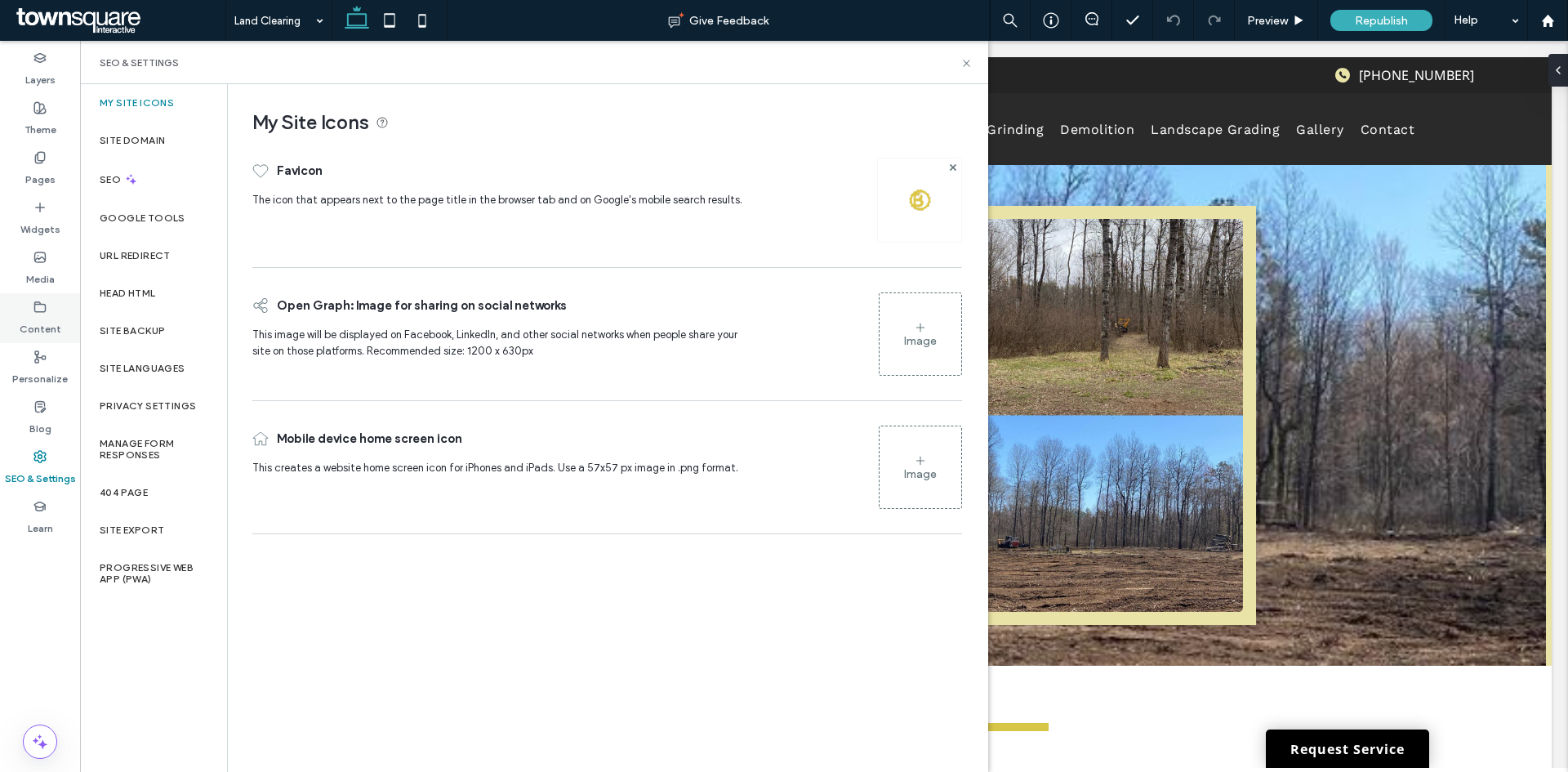
click at [51, 330] on label "Content" at bounding box center [41, 324] width 42 height 22
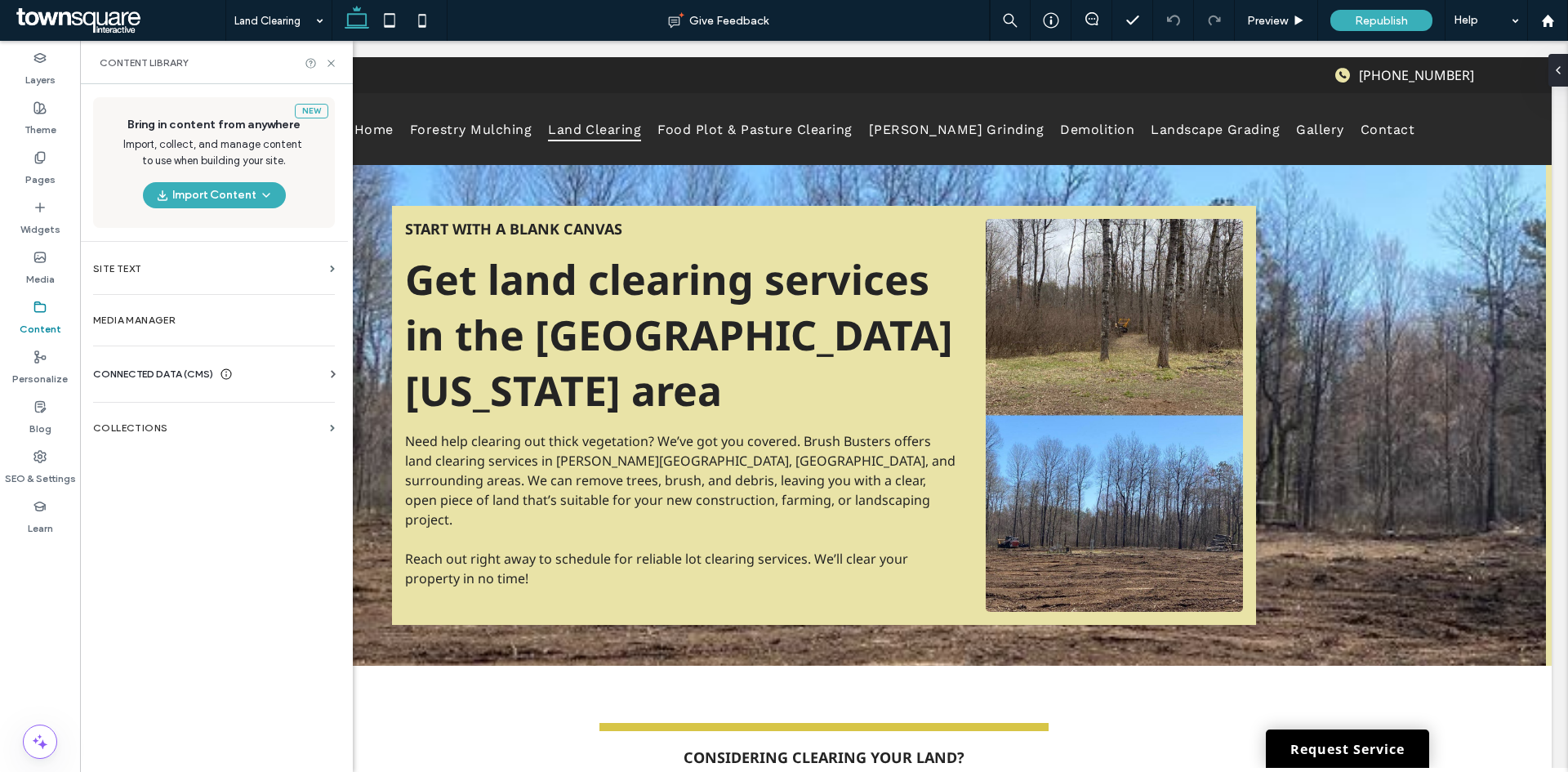
click at [142, 281] on section "Site Text" at bounding box center [214, 269] width 268 height 37
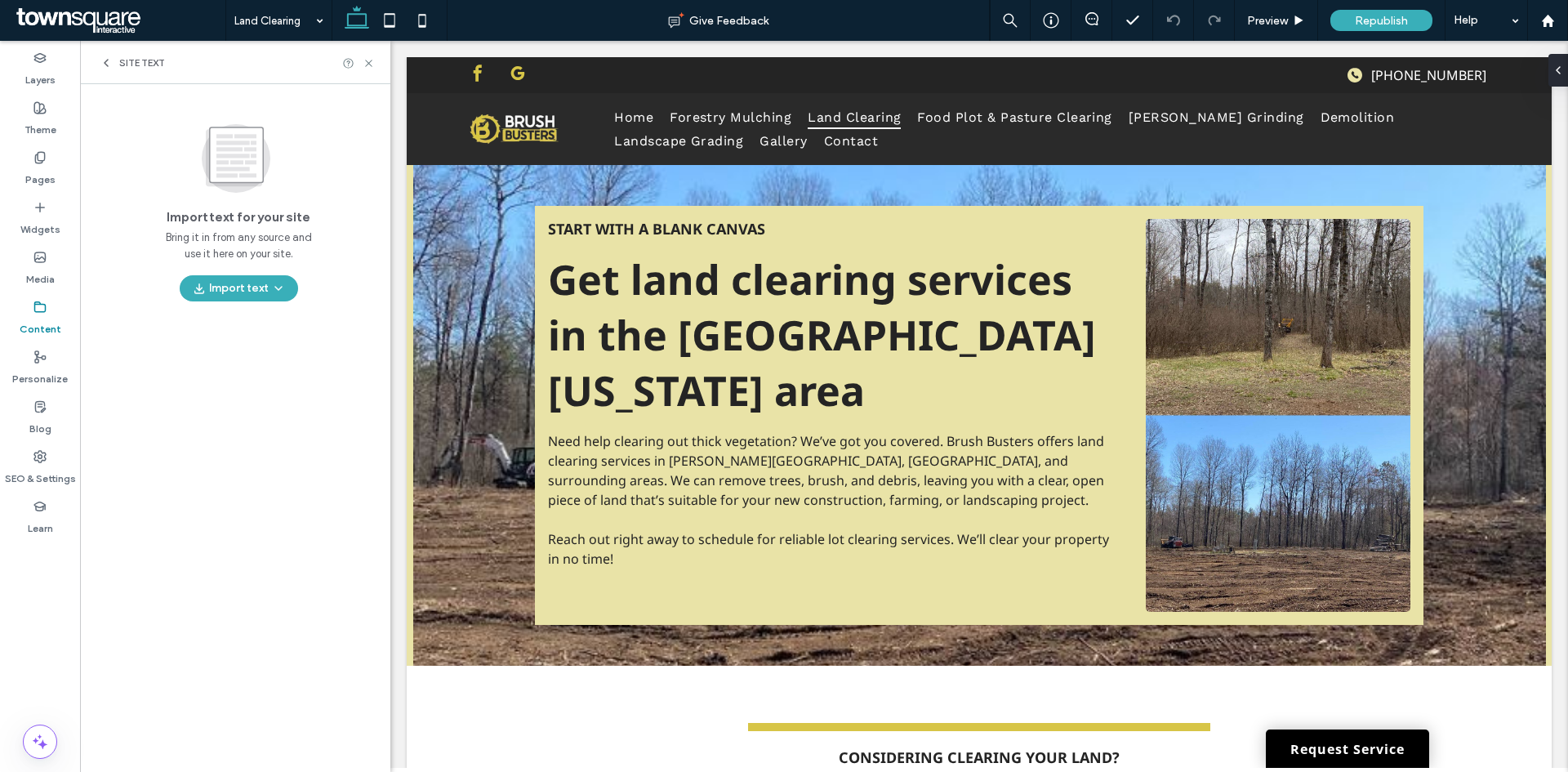
click at [130, 61] on span "Site Text" at bounding box center [141, 63] width 46 height 13
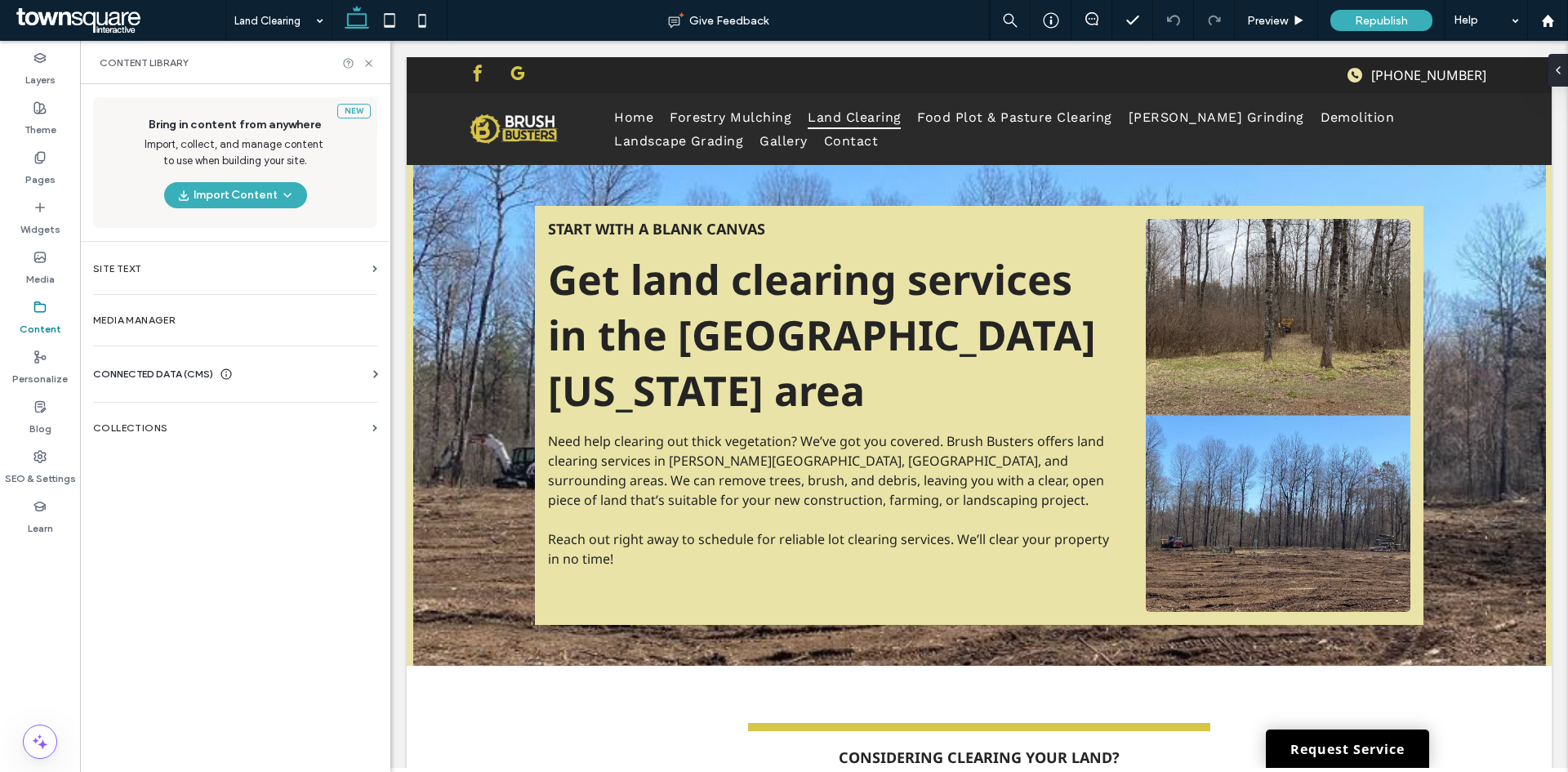
click at [188, 341] on div "New Bring in content from anywhere Import, collect, and manage content to use w…" at bounding box center [234, 426] width 310 height 685
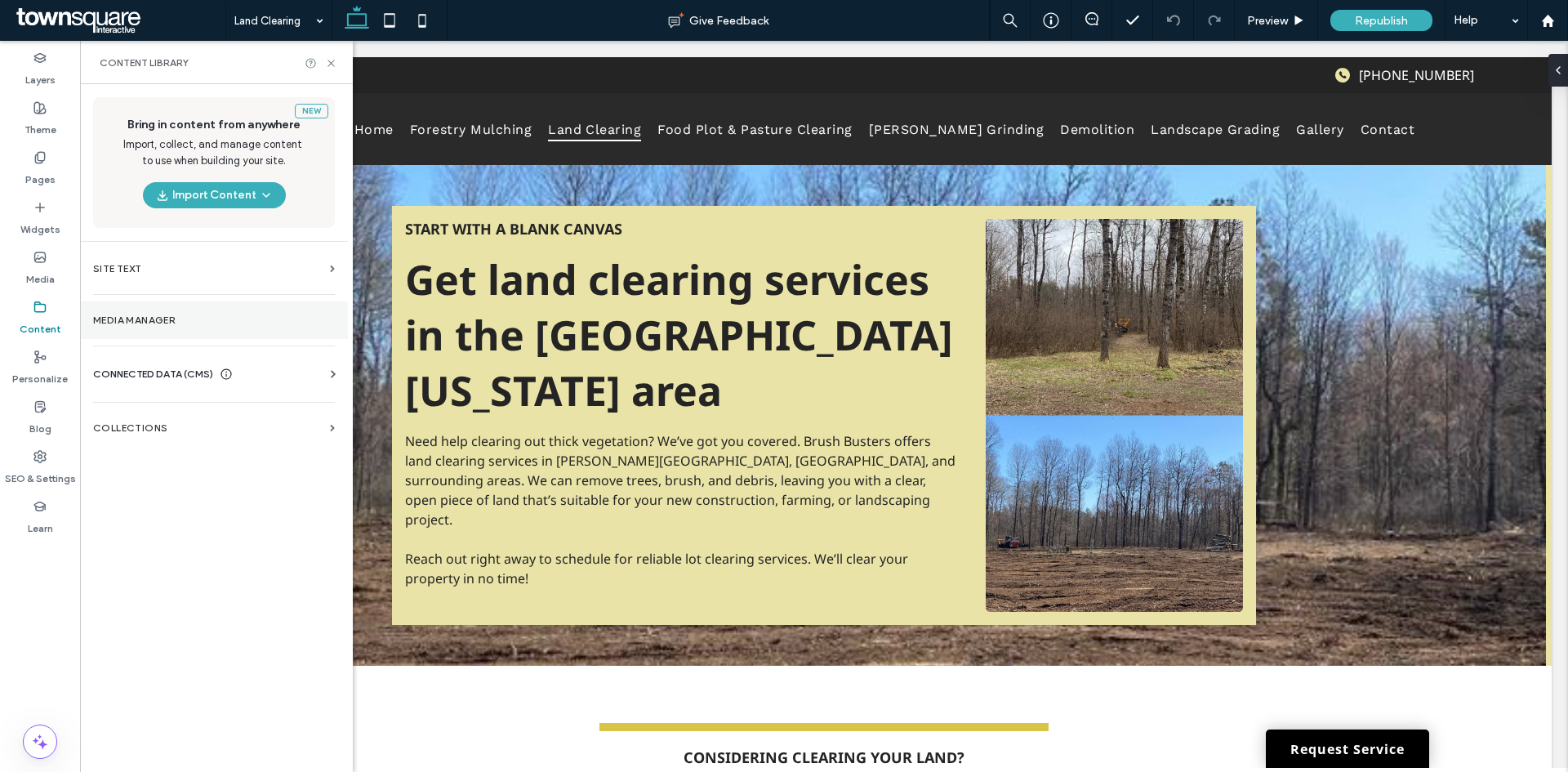
click at [180, 329] on section "Media Manager" at bounding box center [214, 319] width 268 height 37
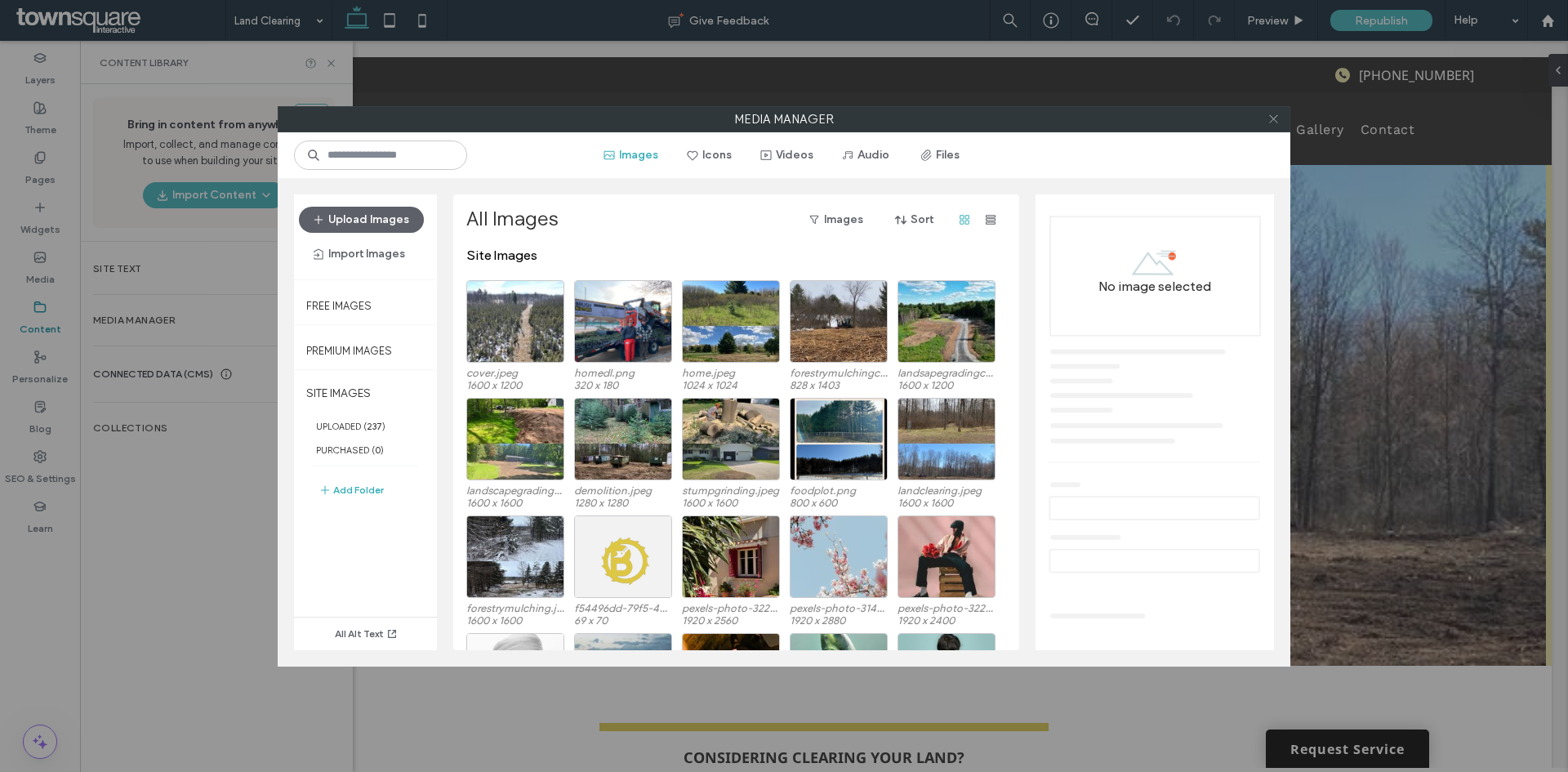
click at [1276, 114] on icon at bounding box center [1273, 119] width 12 height 12
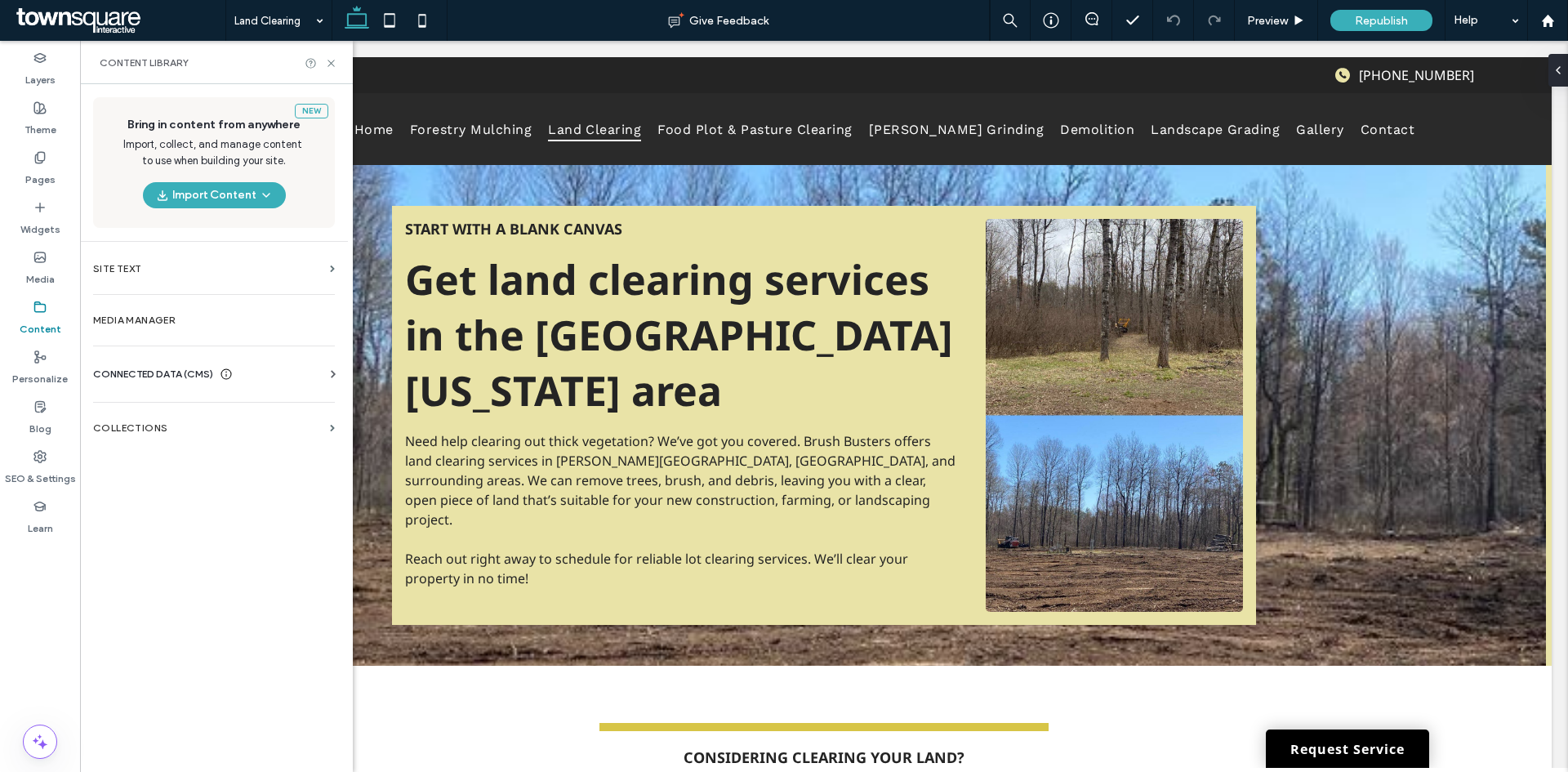
click at [281, 380] on div "CONNECTED DATA (CMS)" at bounding box center [217, 374] width 249 height 17
click at [183, 423] on section "Business Info" at bounding box center [217, 413] width 249 height 37
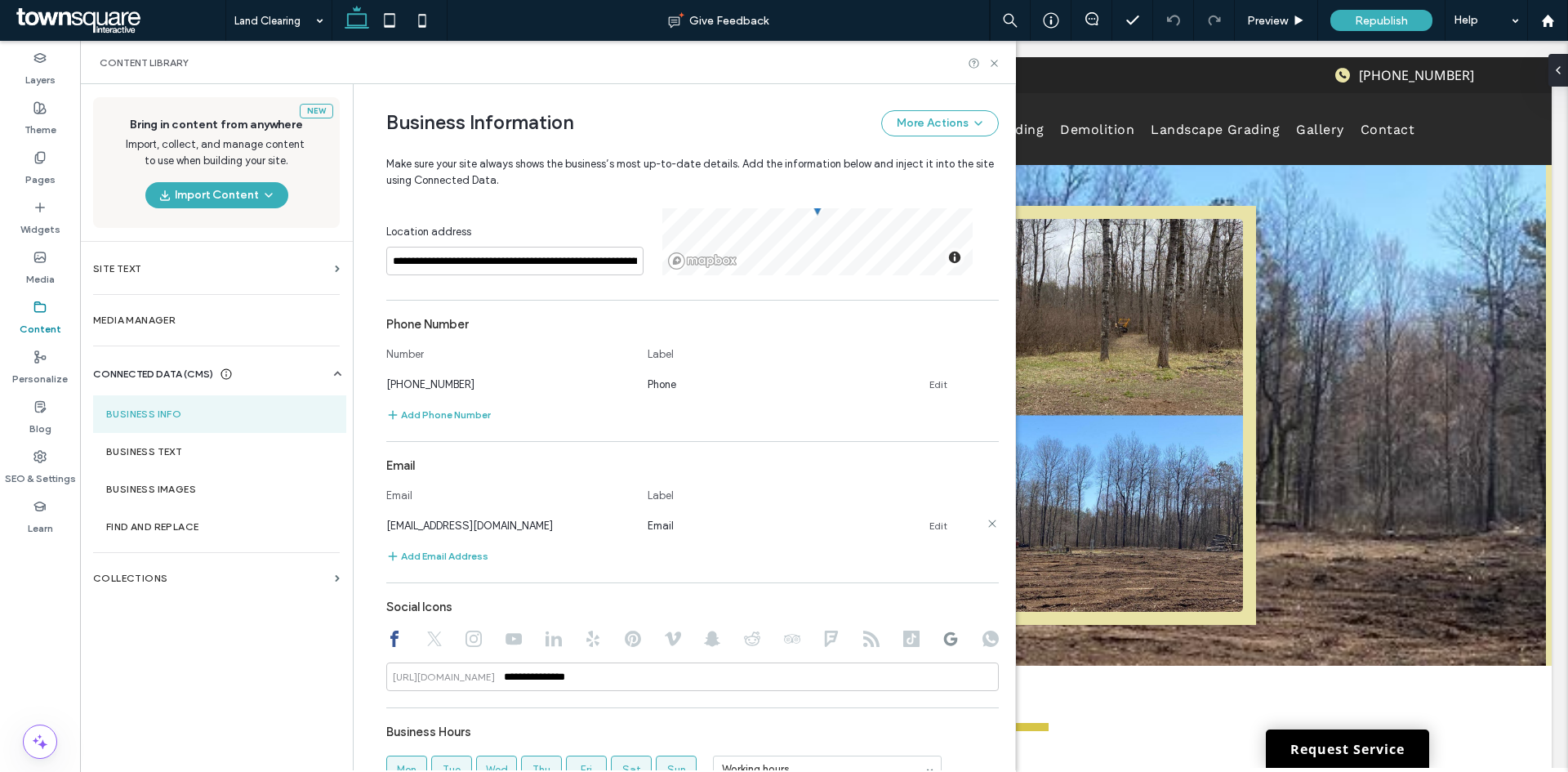
scroll to position [566, 0]
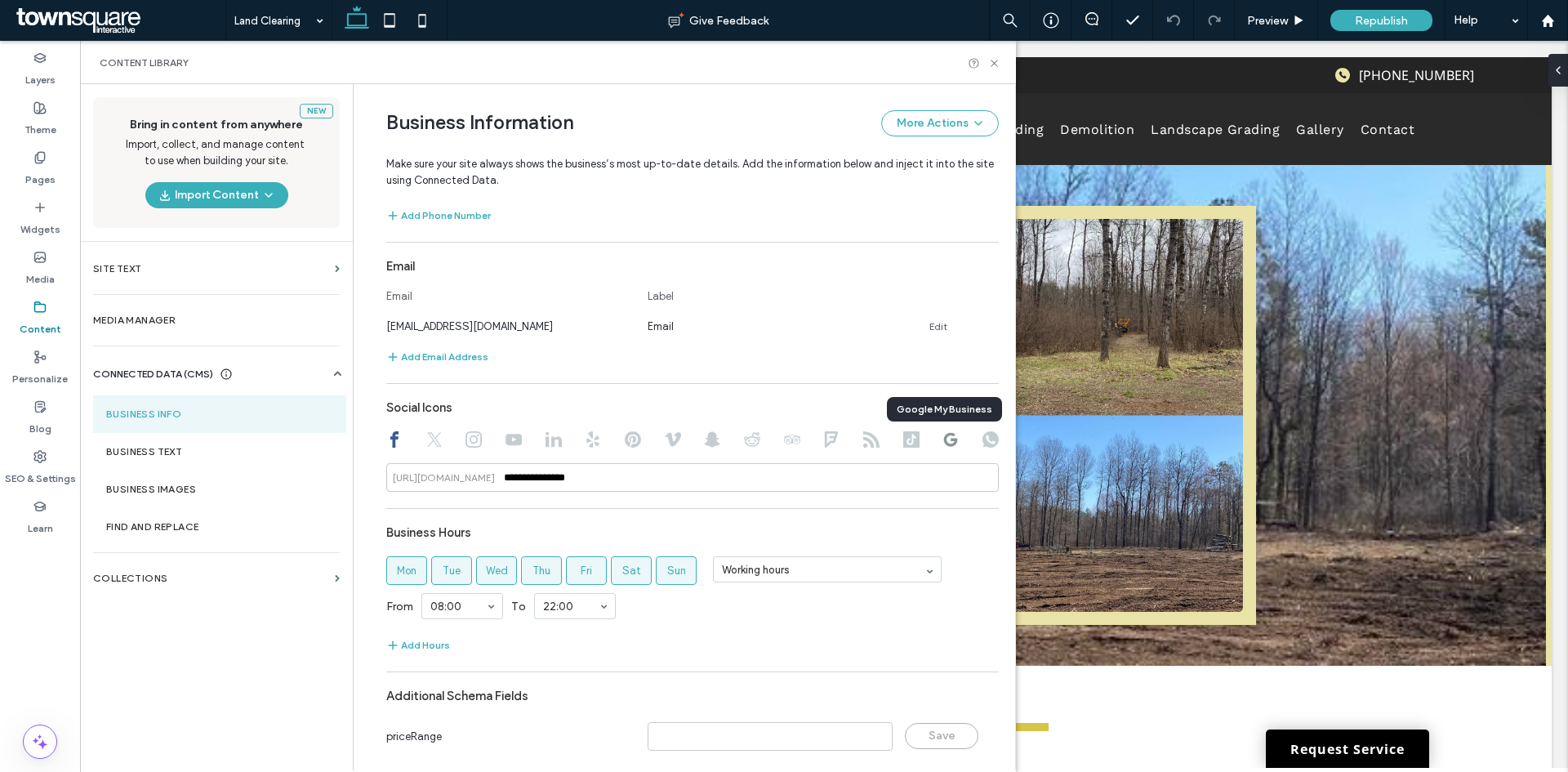
click at [944, 433] on use at bounding box center [950, 440] width 14 height 14
drag, startPoint x: 688, startPoint y: 478, endPoint x: 438, endPoint y: 475, distance: 250.0
click at [438, 475] on div "**********" at bounding box center [693, 478] width 613 height 28
paste input "**********"
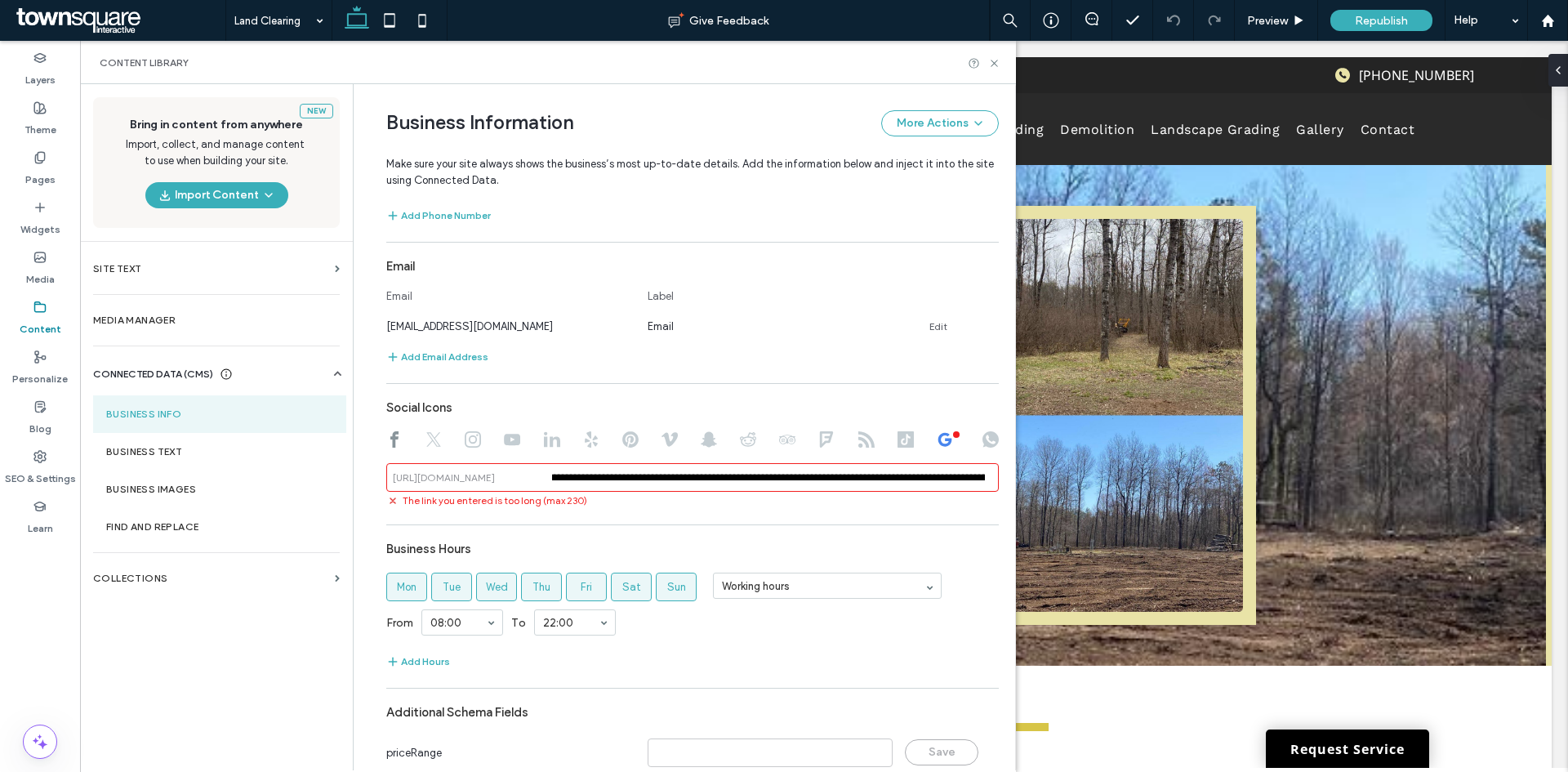
scroll to position [0, 0]
drag, startPoint x: 541, startPoint y: 475, endPoint x: 869, endPoint y: 458, distance: 328.4
click at [884, 458] on div "**********" at bounding box center [693, 449] width 613 height 116
click at [602, 478] on input "**********" at bounding box center [693, 478] width 613 height 28
drag, startPoint x: 542, startPoint y: 474, endPoint x: 648, endPoint y: 472, distance: 106.0
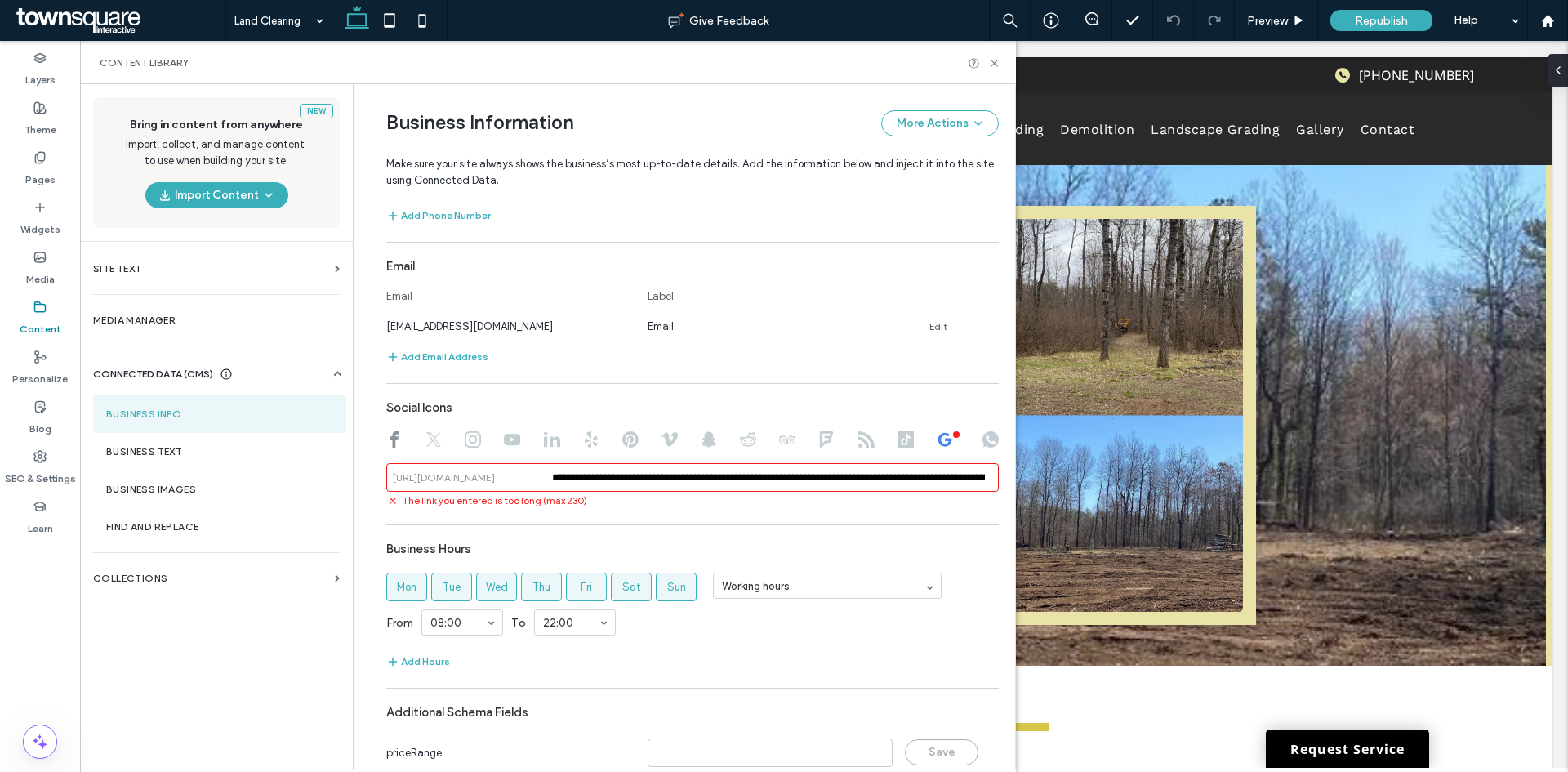
click at [658, 472] on div "**********" at bounding box center [693, 478] width 613 height 28
click at [550, 479] on input "**********" at bounding box center [693, 478] width 613 height 28
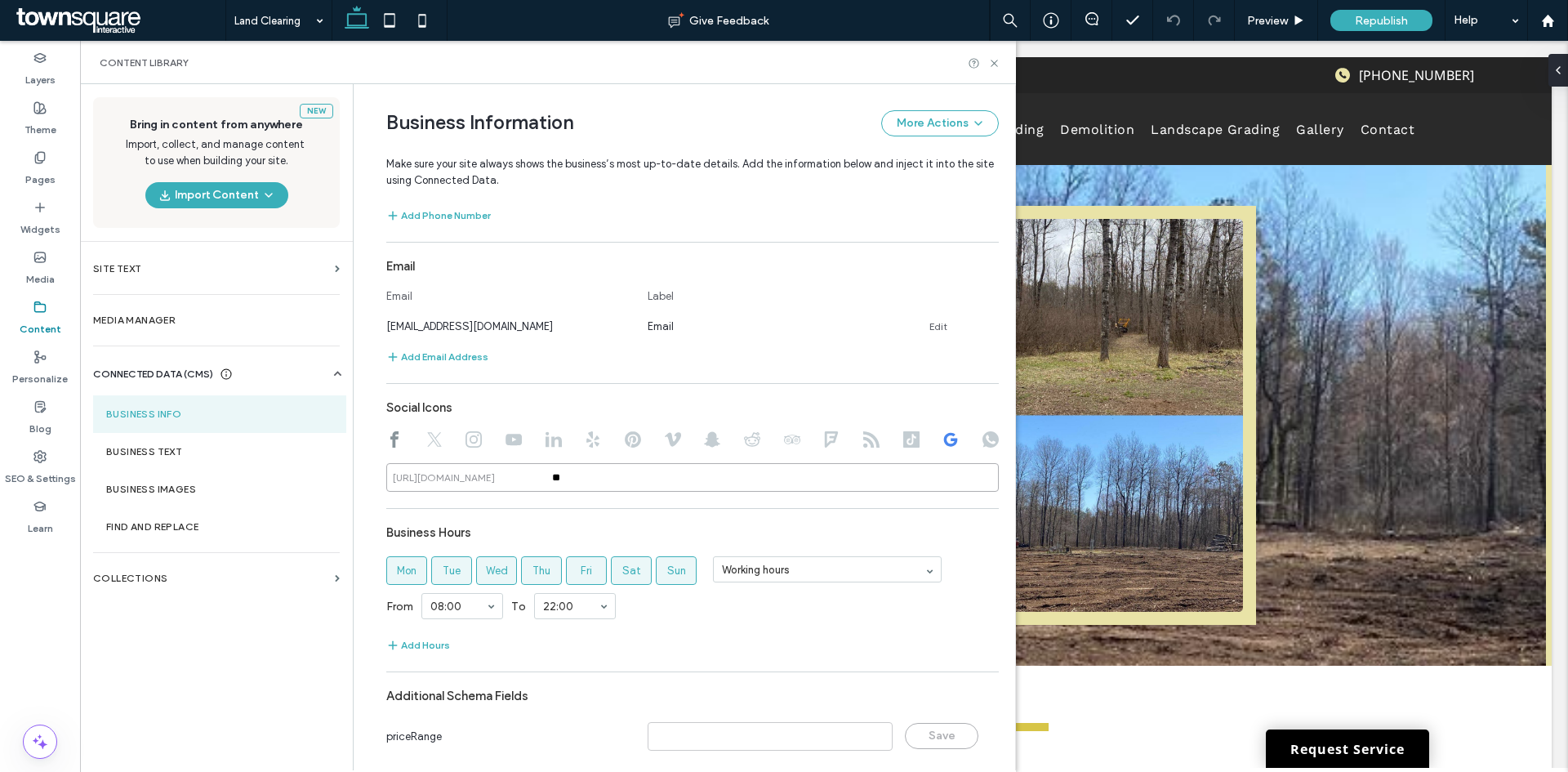
type input "*"
paste input "**********"
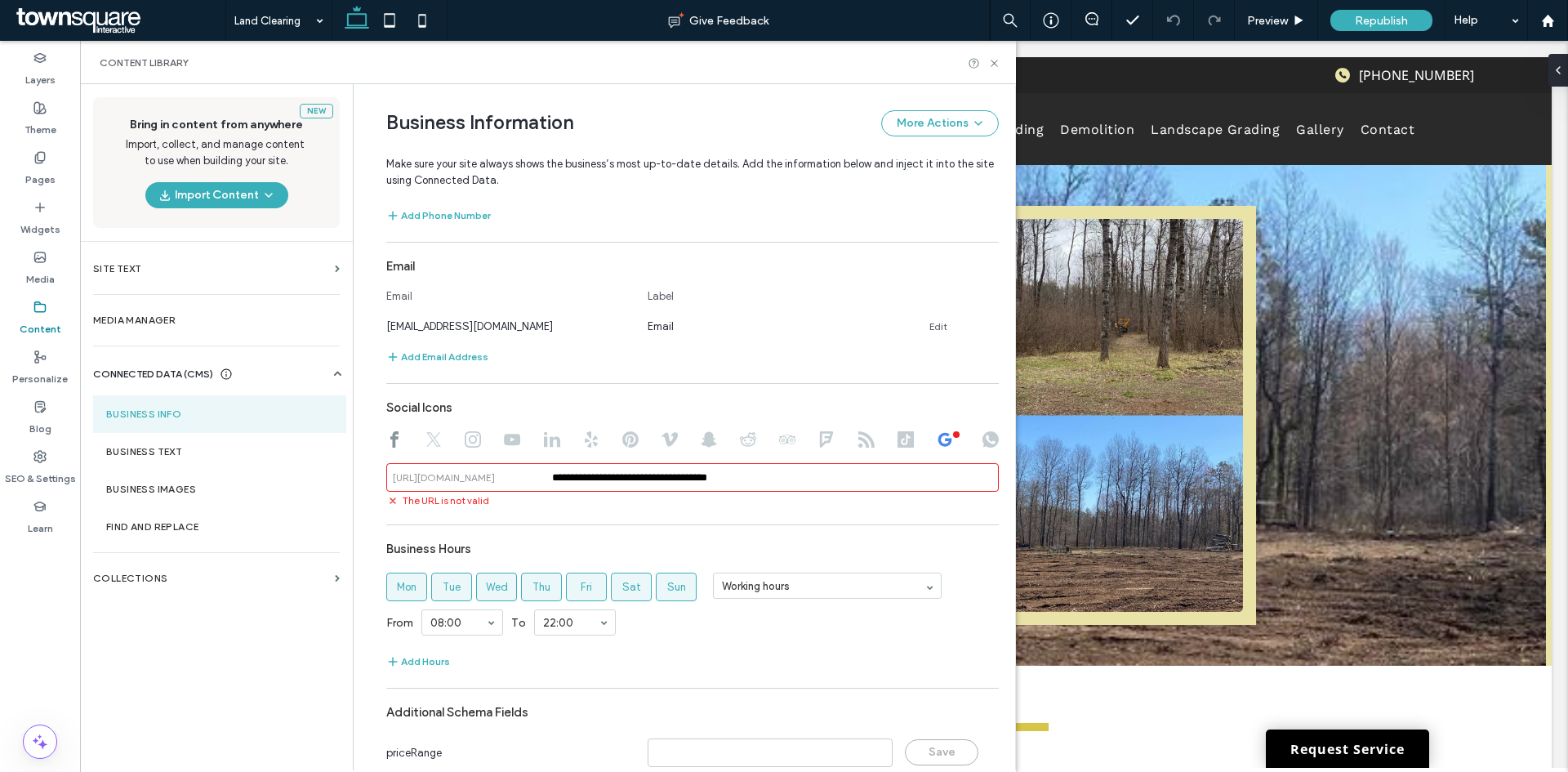
drag, startPoint x: 645, startPoint y: 472, endPoint x: 508, endPoint y: 472, distance: 137.0
click at [508, 472] on div "**********" at bounding box center [693, 478] width 613 height 28
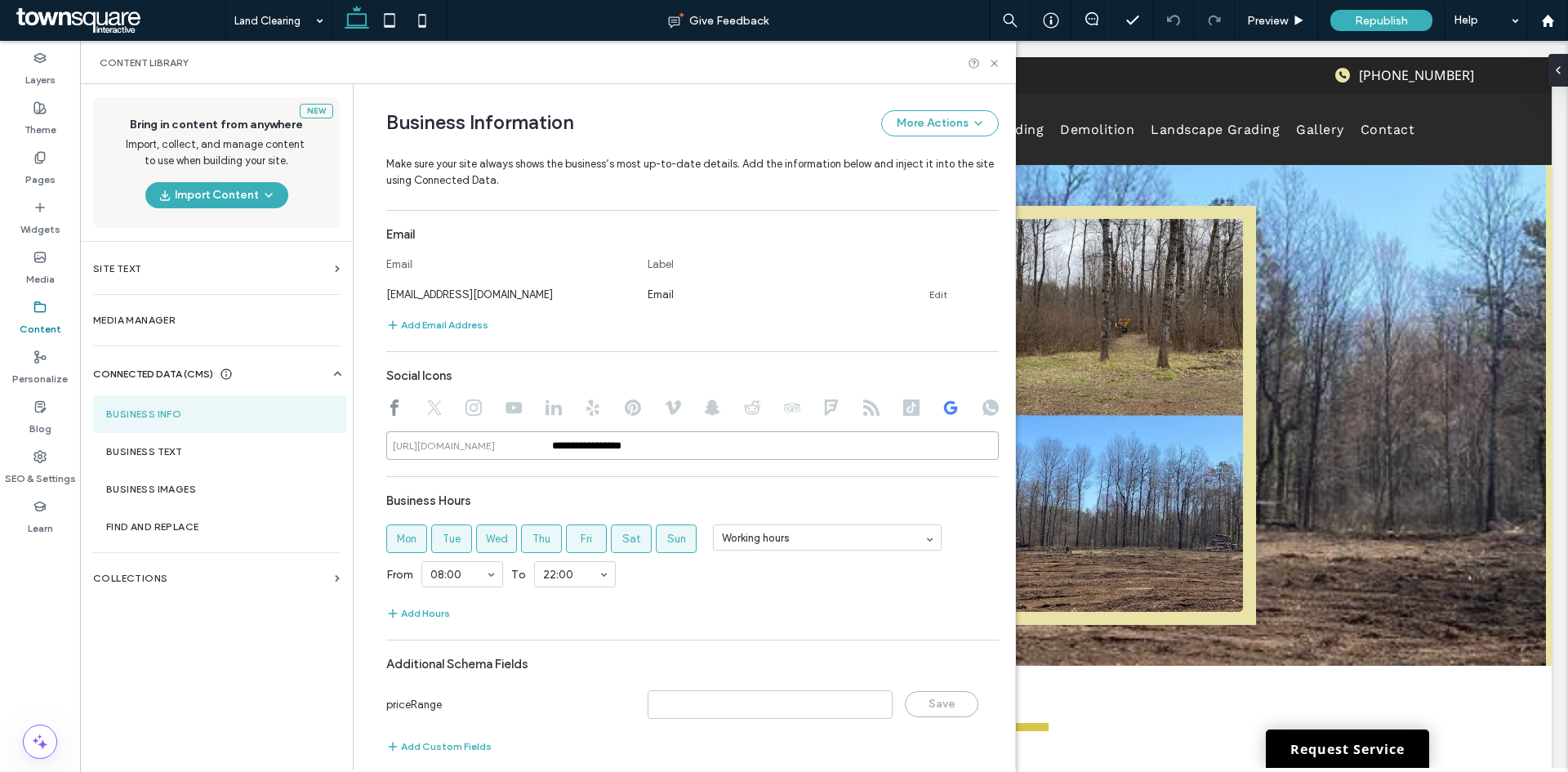
scroll to position [612, 0]
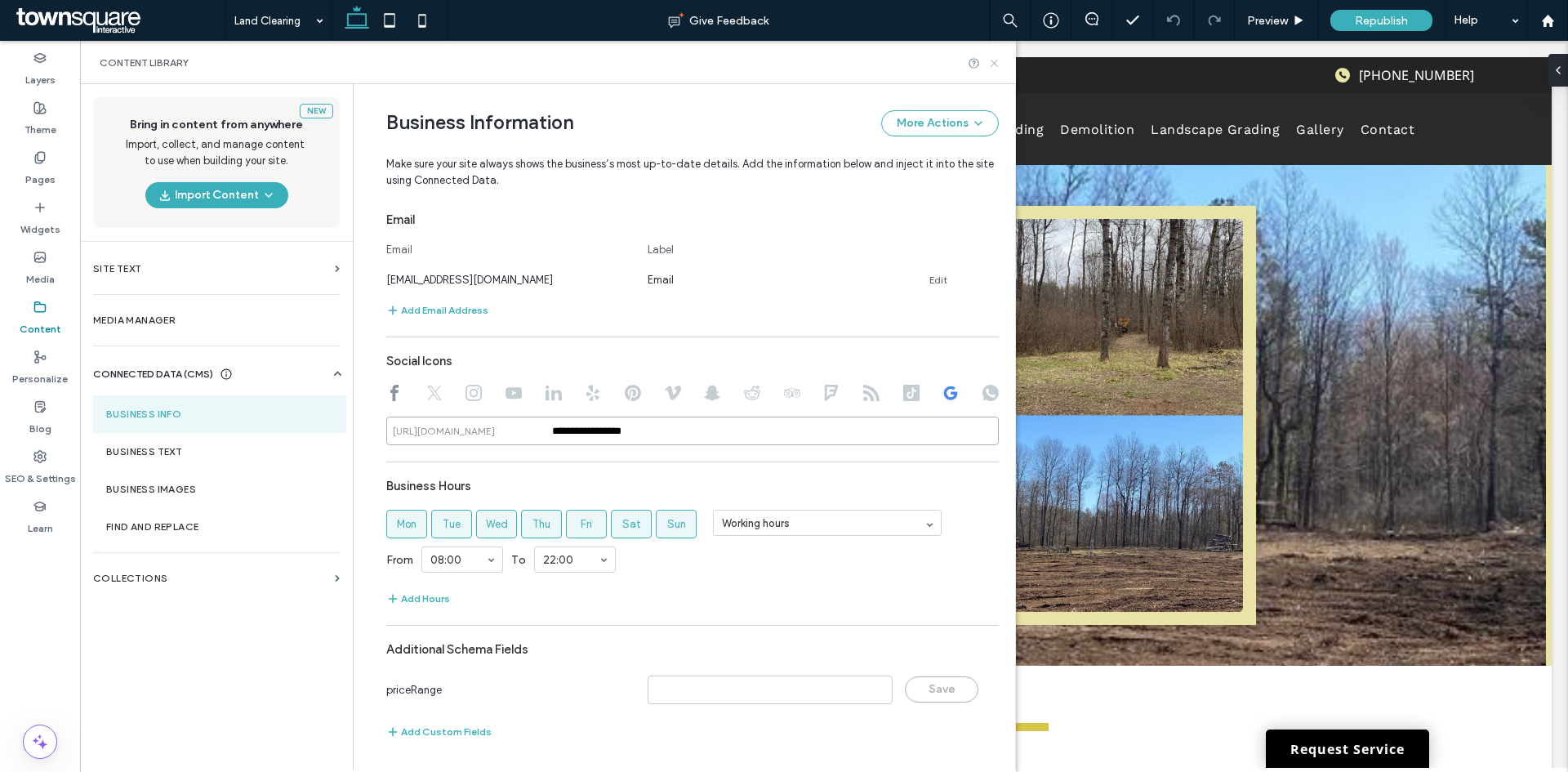
type input "**********"
click at [989, 64] on icon at bounding box center [994, 63] width 12 height 12
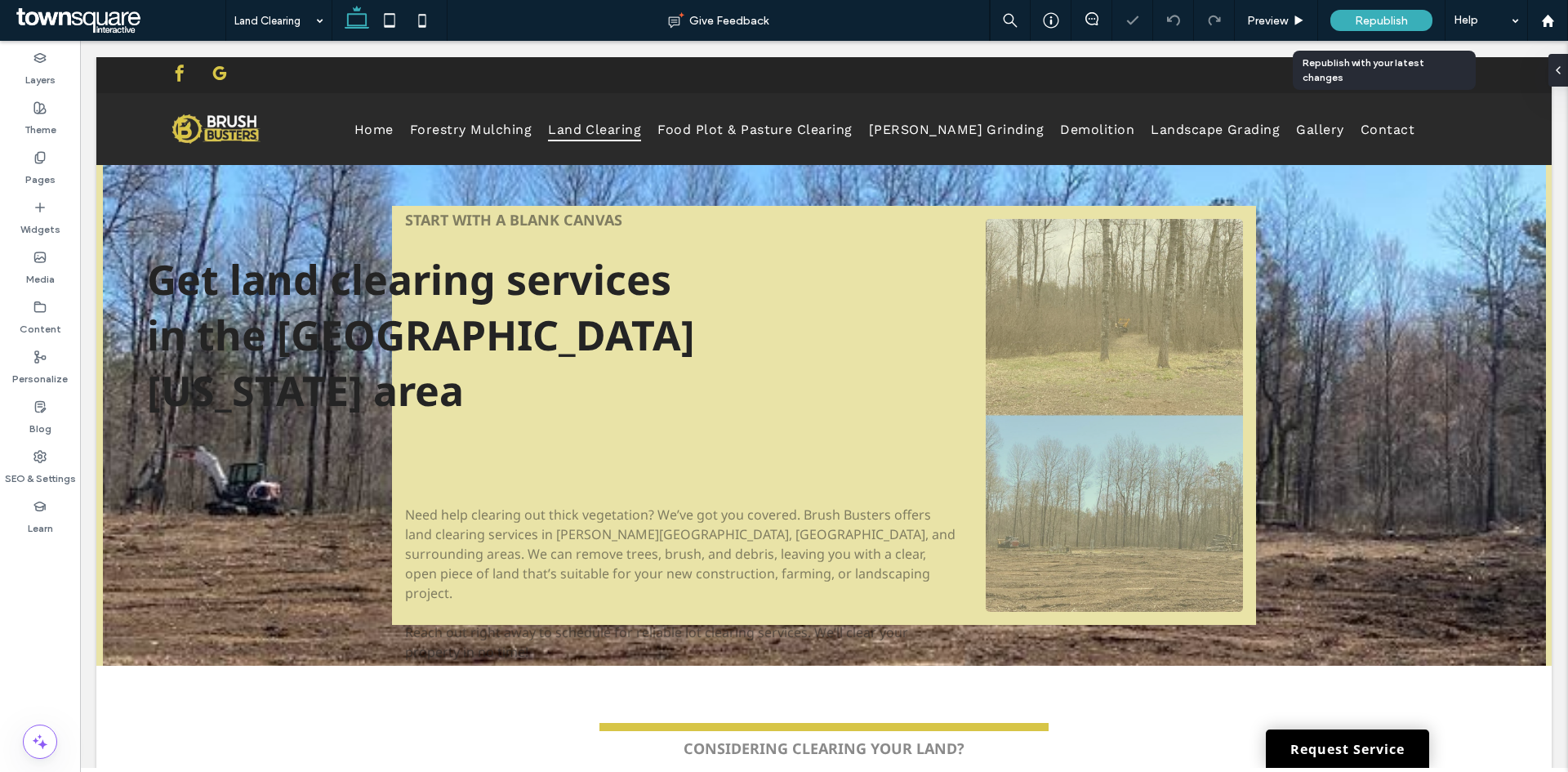
scroll to position [0, 0]
click at [1349, 13] on div "Republish" at bounding box center [1381, 21] width 102 height 22
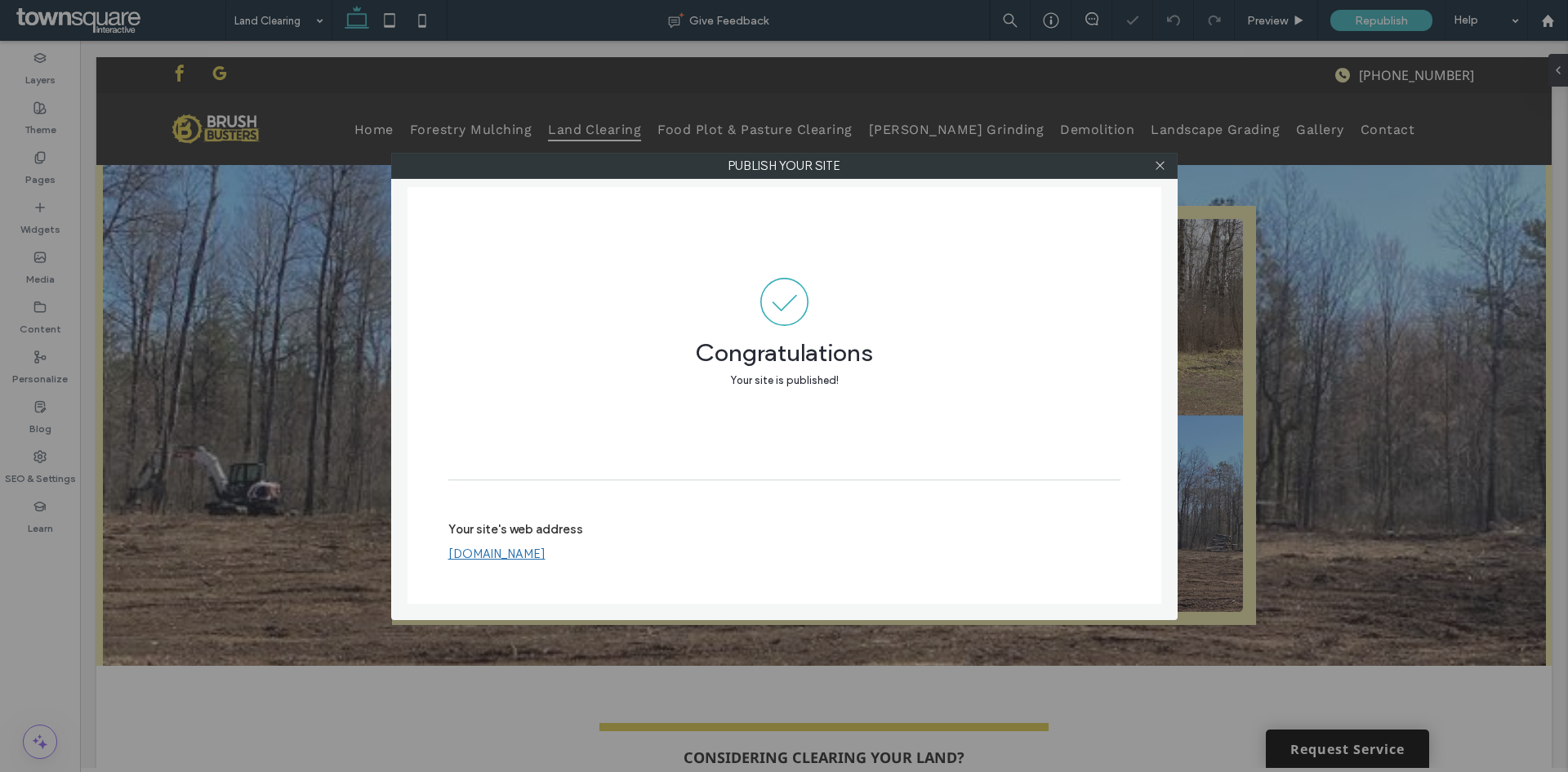
click at [1152, 165] on div at bounding box center [1160, 166] width 24 height 24
click at [1160, 161] on icon at bounding box center [1160, 166] width 12 height 12
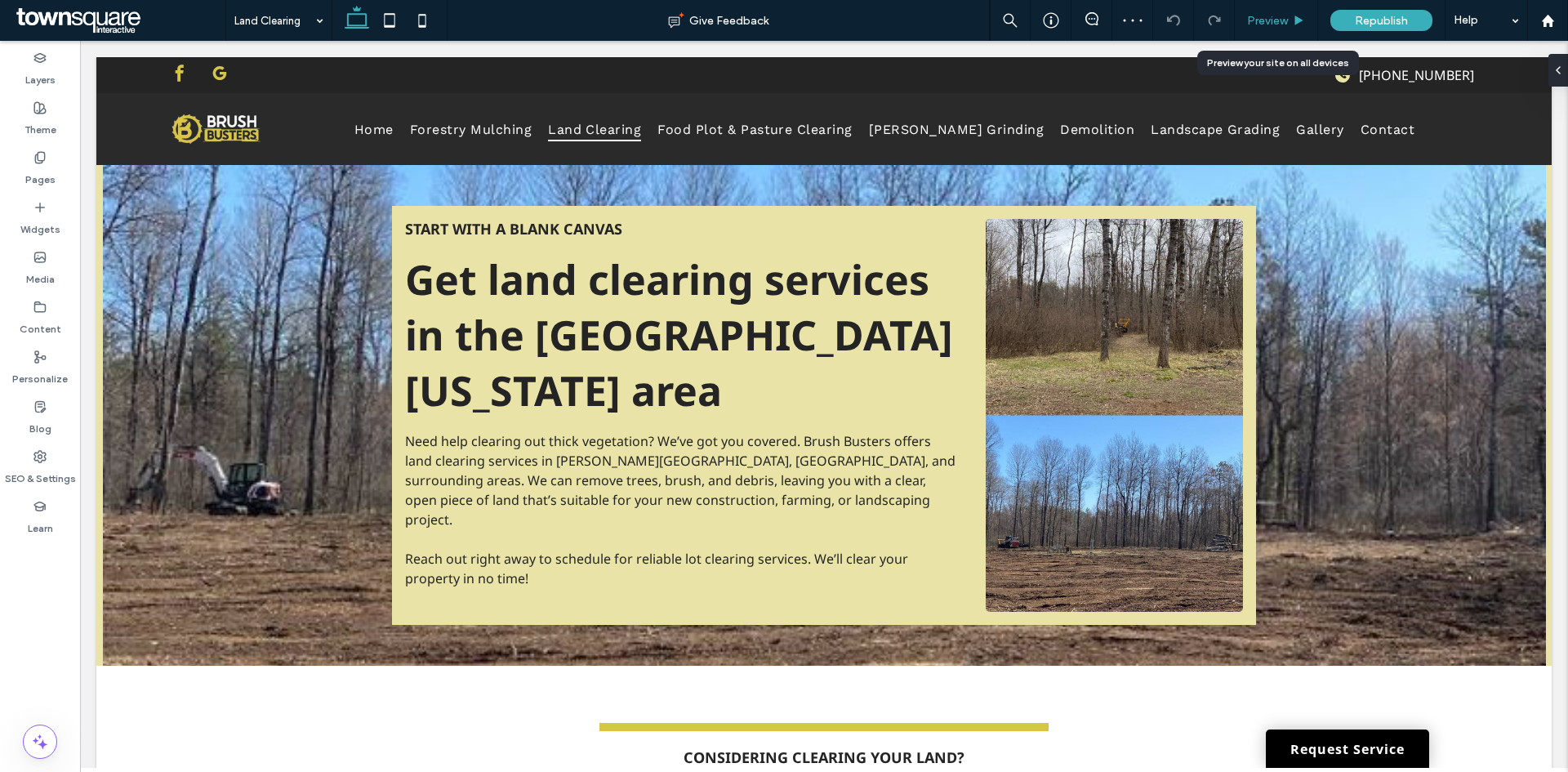
click at [1275, 14] on span "Preview" at bounding box center [1267, 21] width 41 height 14
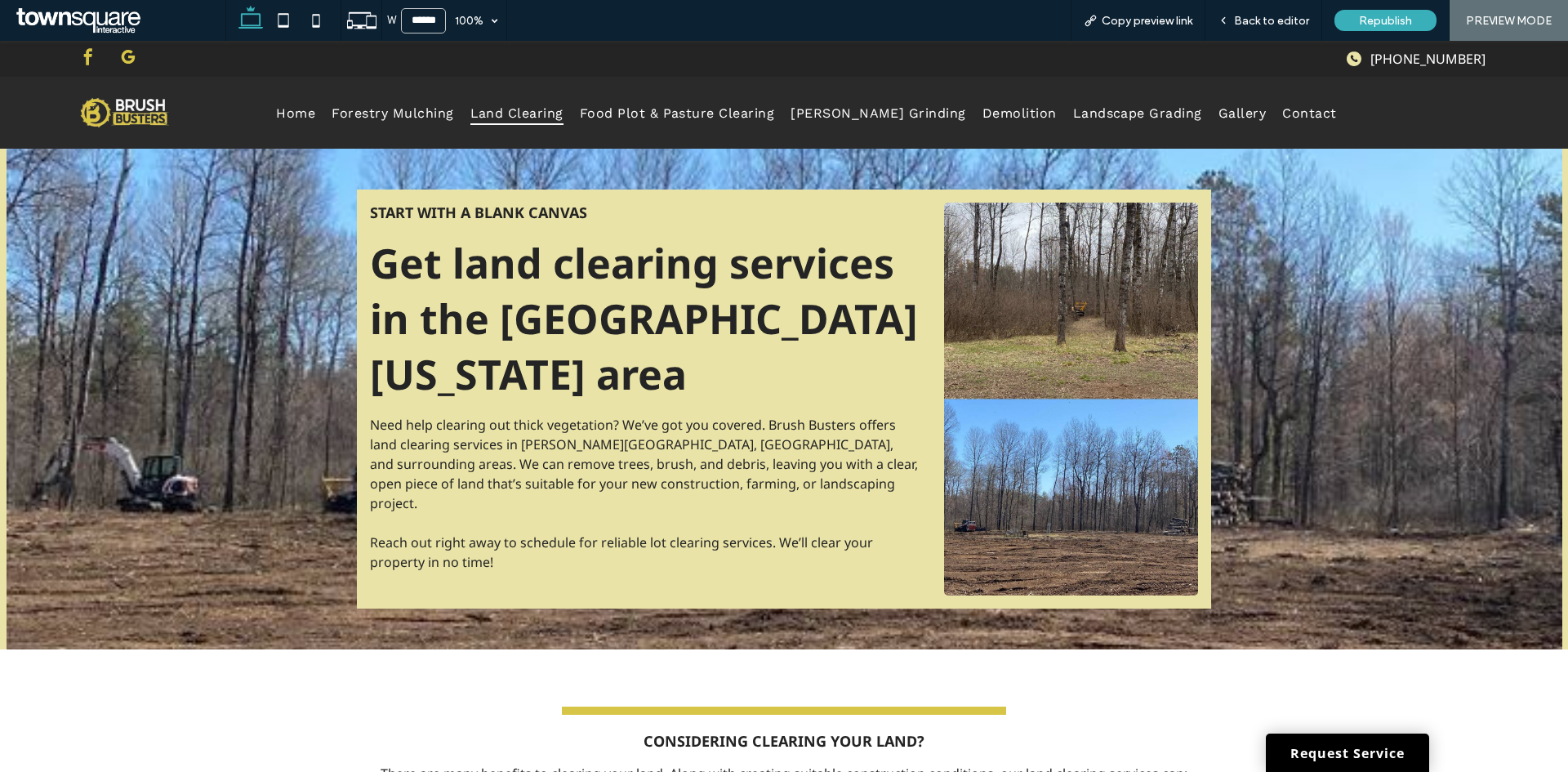
click at [121, 59] on span "google_my_business" at bounding box center [127, 57] width 24 height 24
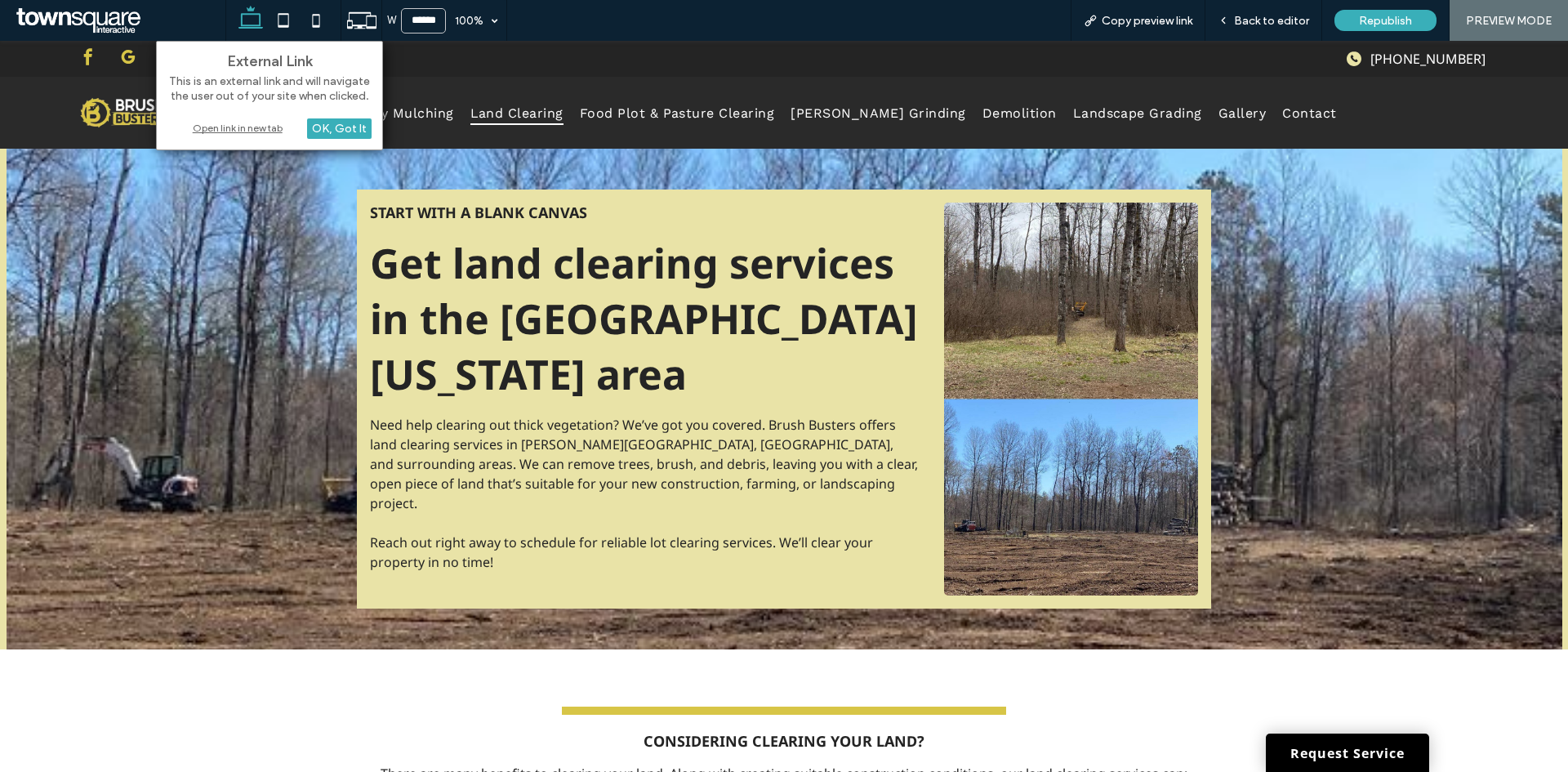
click at [226, 122] on div "Open link in new tab" at bounding box center [269, 127] width 205 height 17
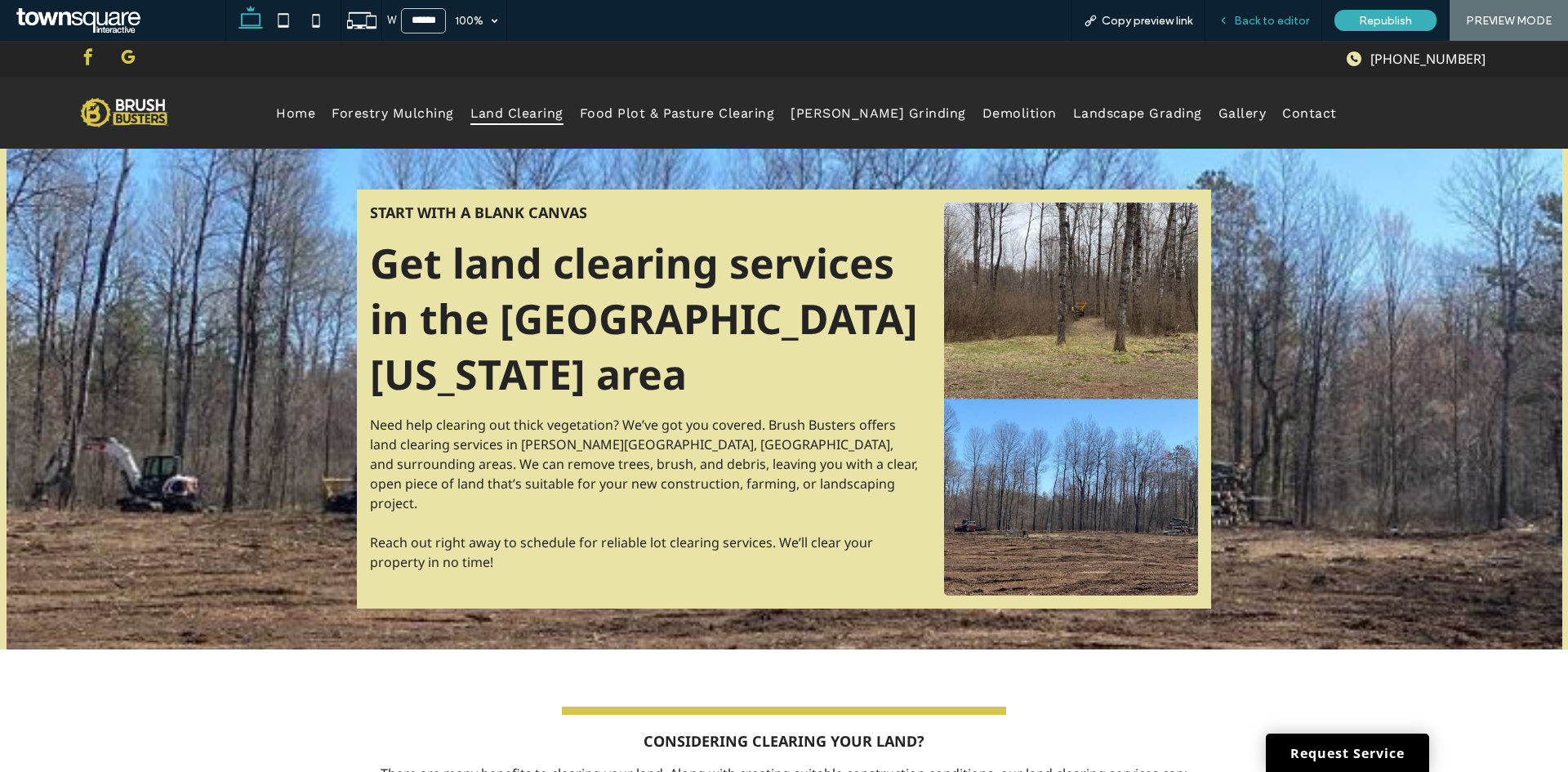
click at [1268, 18] on span "Back to editor" at bounding box center [1271, 21] width 75 height 14
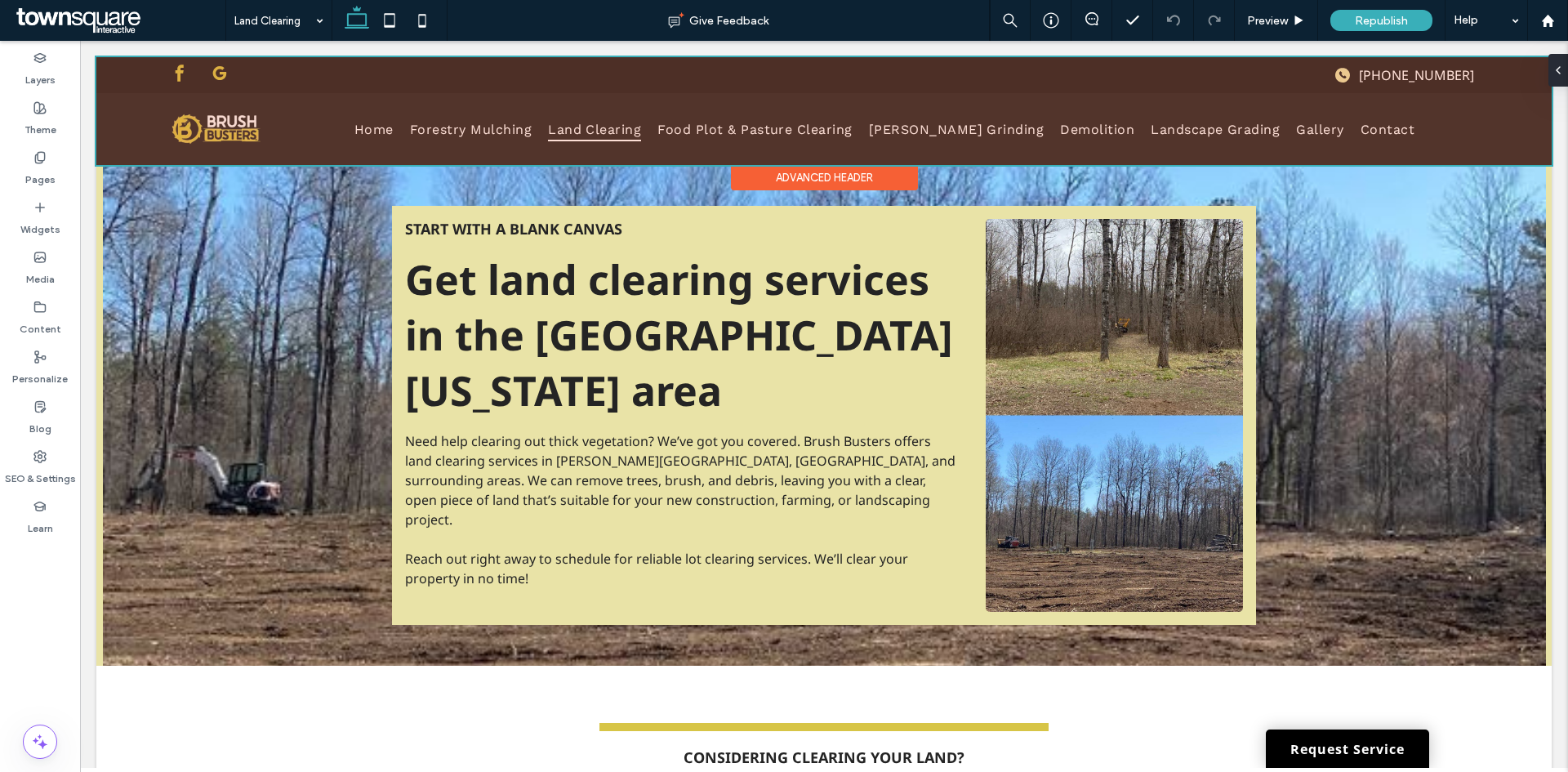
click at [219, 73] on div at bounding box center [824, 111] width 1455 height 108
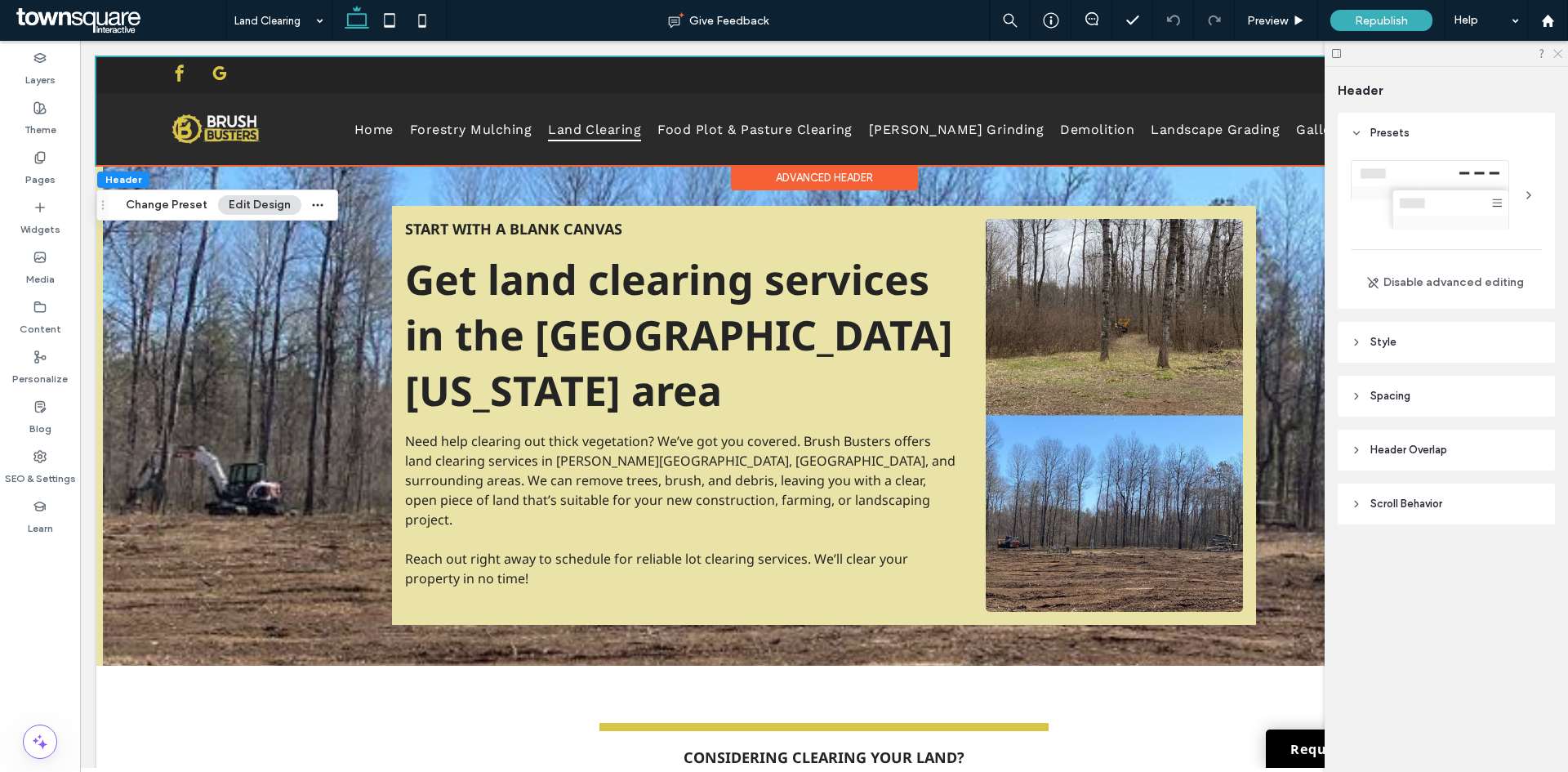
drag, startPoint x: 1555, startPoint y: 57, endPoint x: 1462, endPoint y: 16, distance: 101.6
click at [1555, 57] on use at bounding box center [1557, 54] width 9 height 9
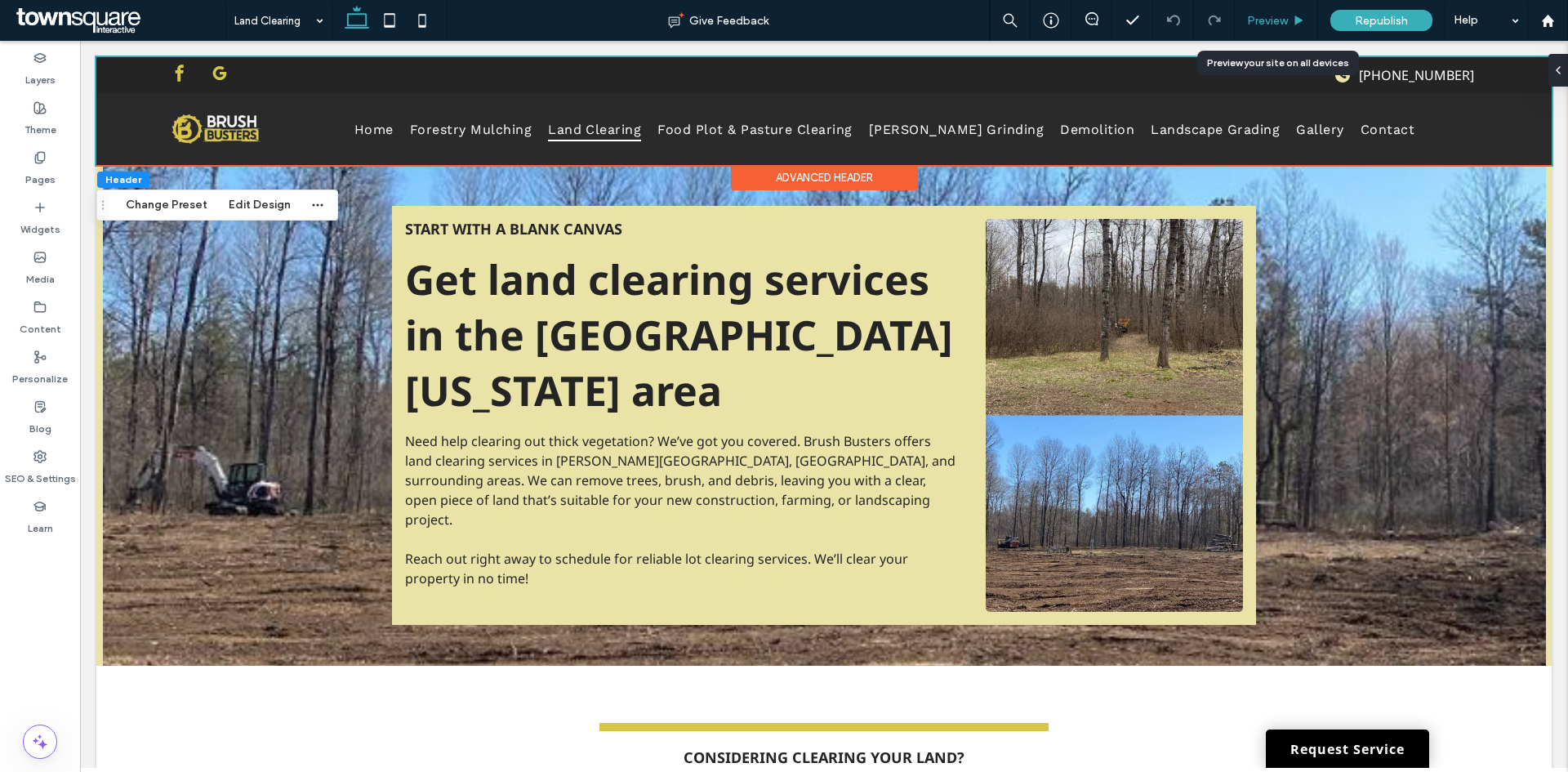
click at [1245, 14] on div "Preview" at bounding box center [1275, 21] width 82 height 14
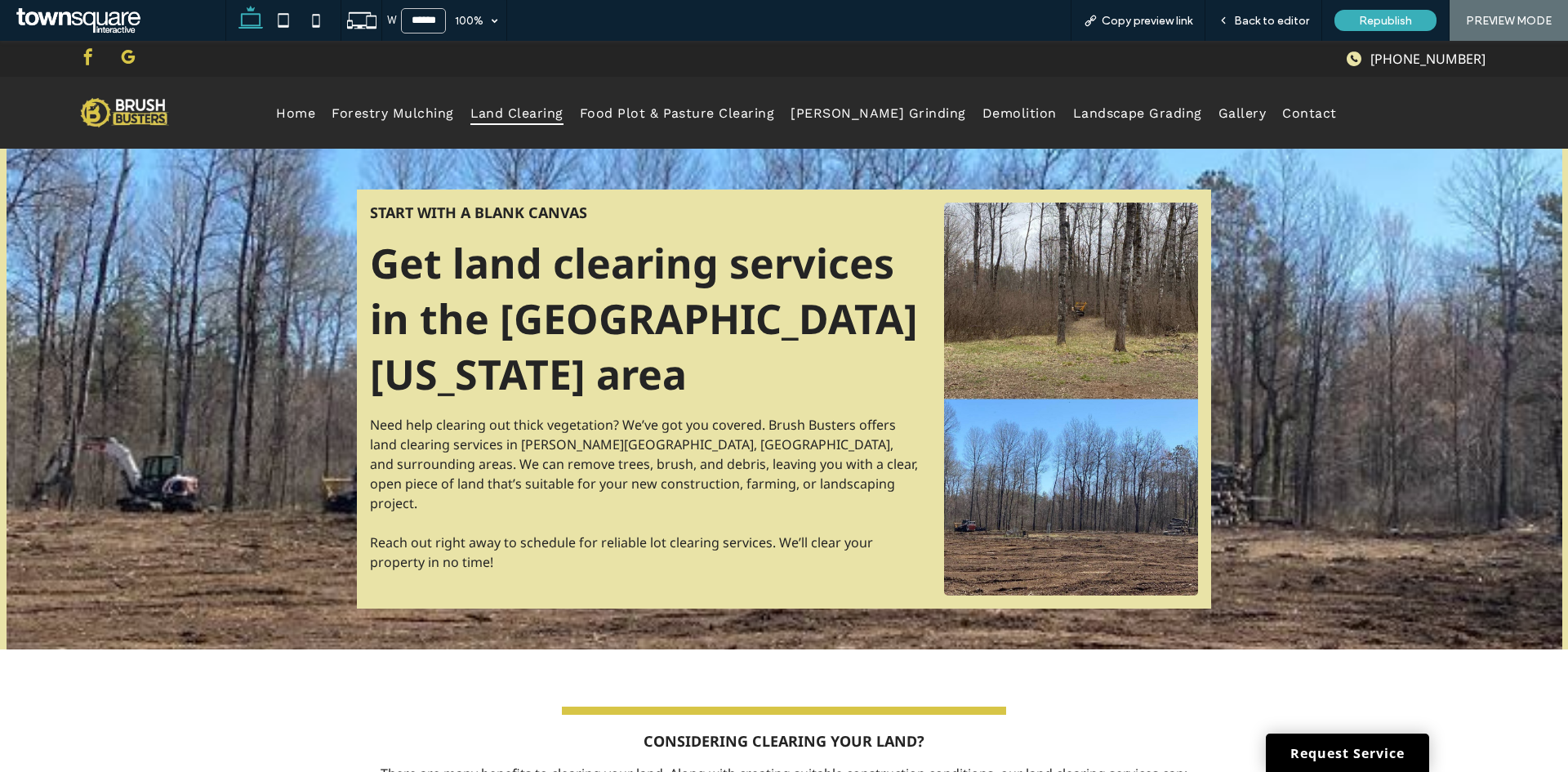
click at [127, 55] on span "google_my_business" at bounding box center [127, 57] width 24 height 24
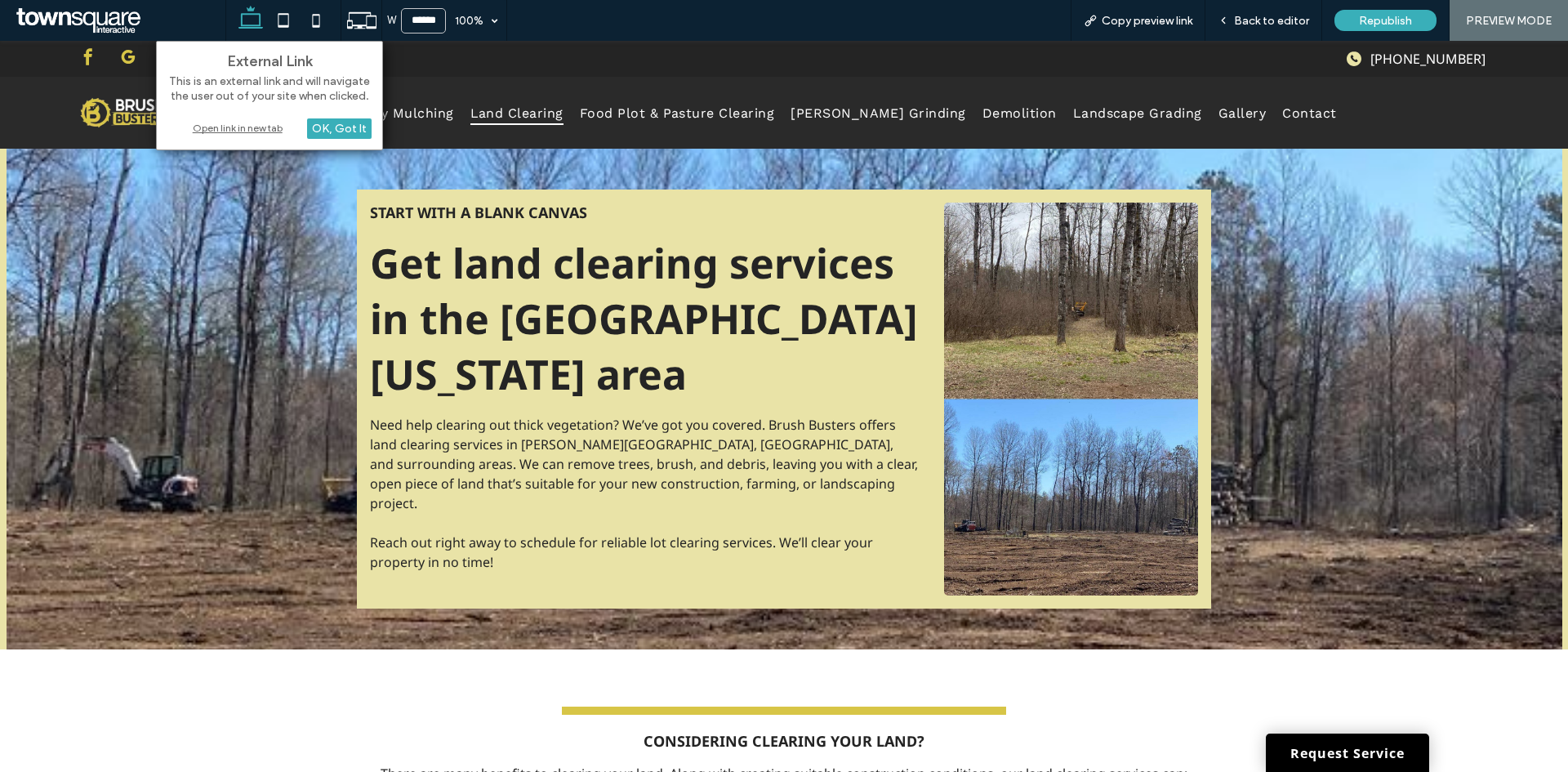
click at [248, 125] on div "Open link in new tab" at bounding box center [269, 127] width 205 height 17
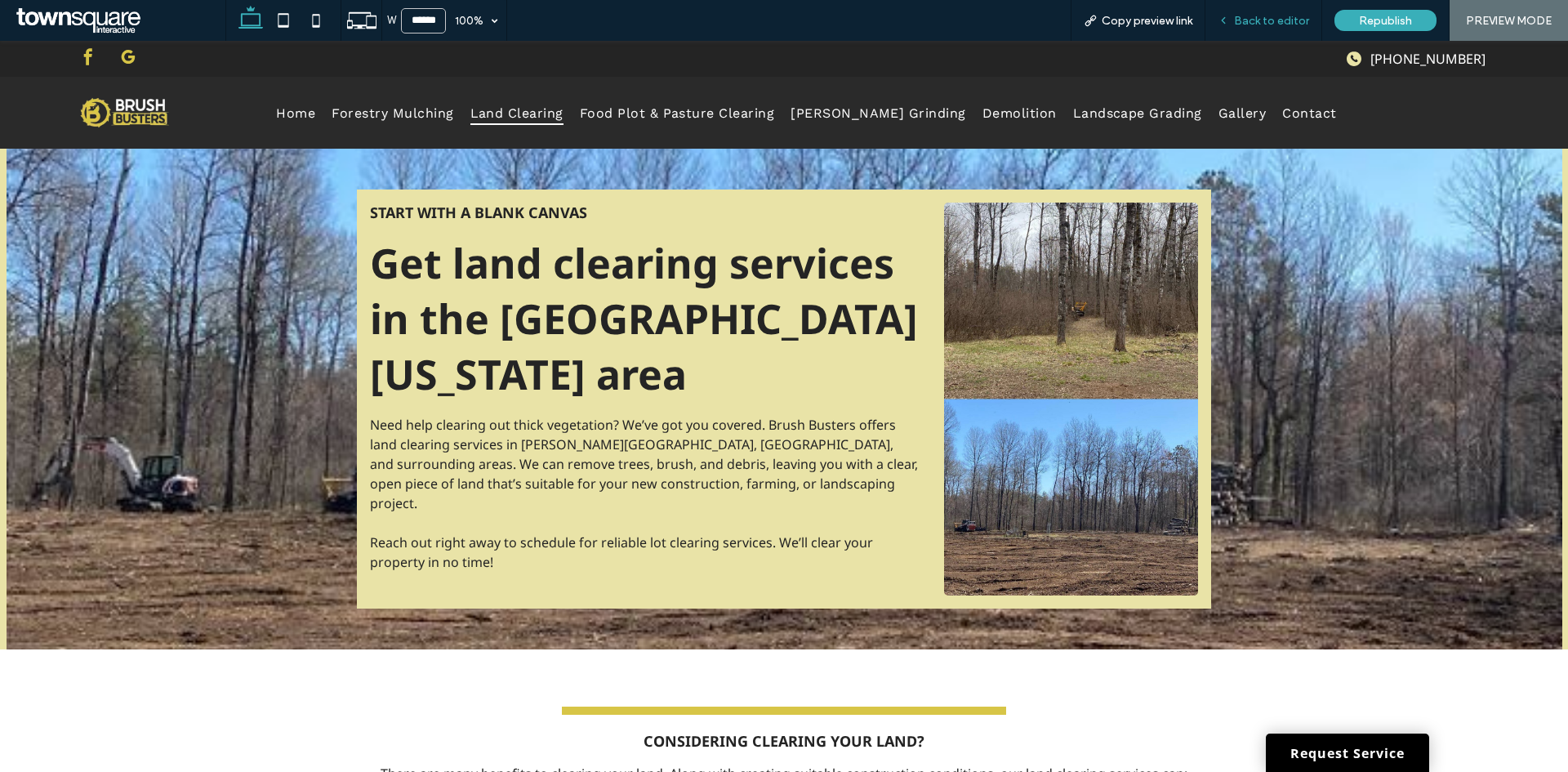
click at [1255, 24] on span "Back to editor" at bounding box center [1271, 21] width 75 height 14
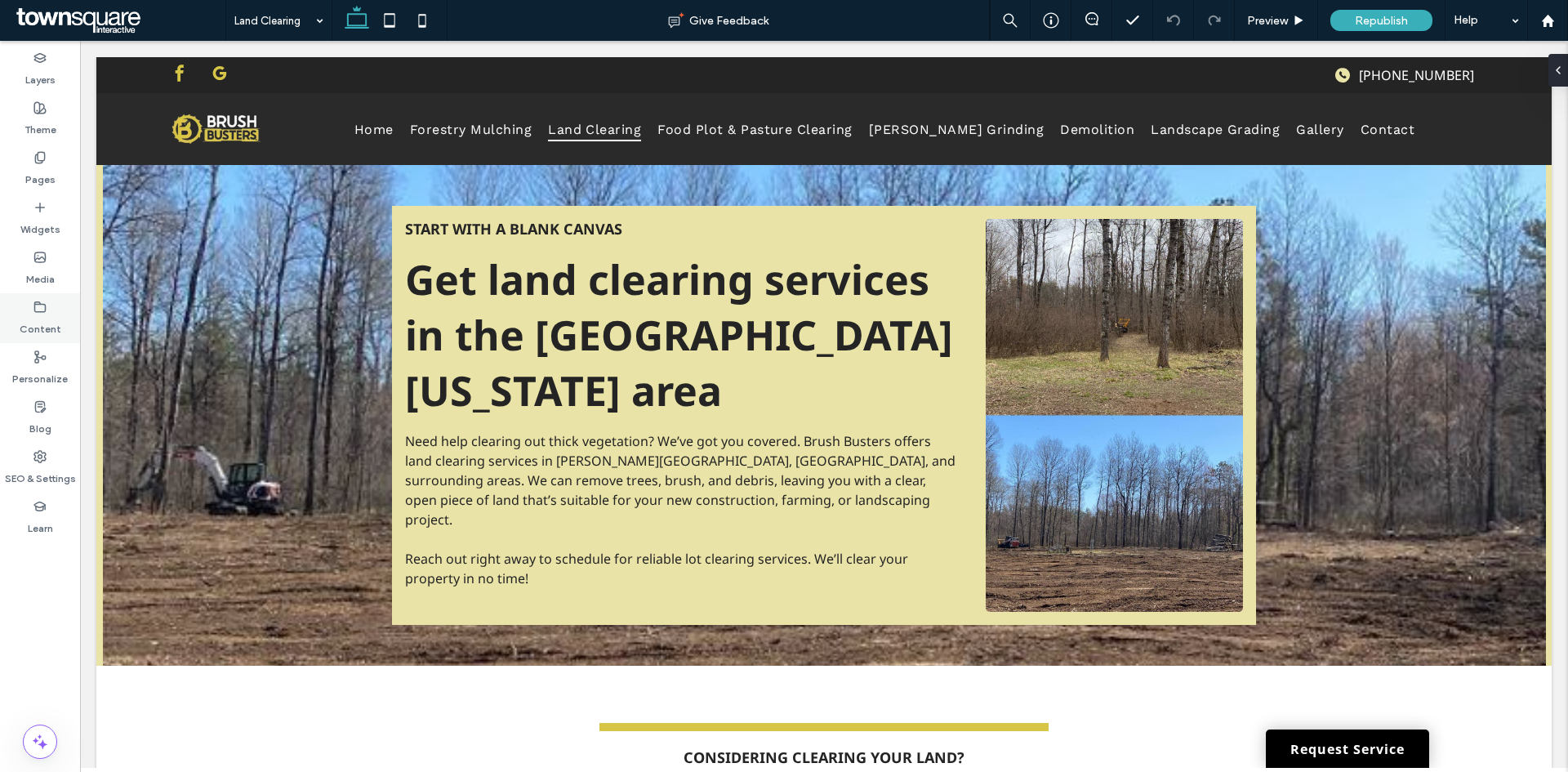
click at [22, 320] on label "Content" at bounding box center [41, 324] width 42 height 22
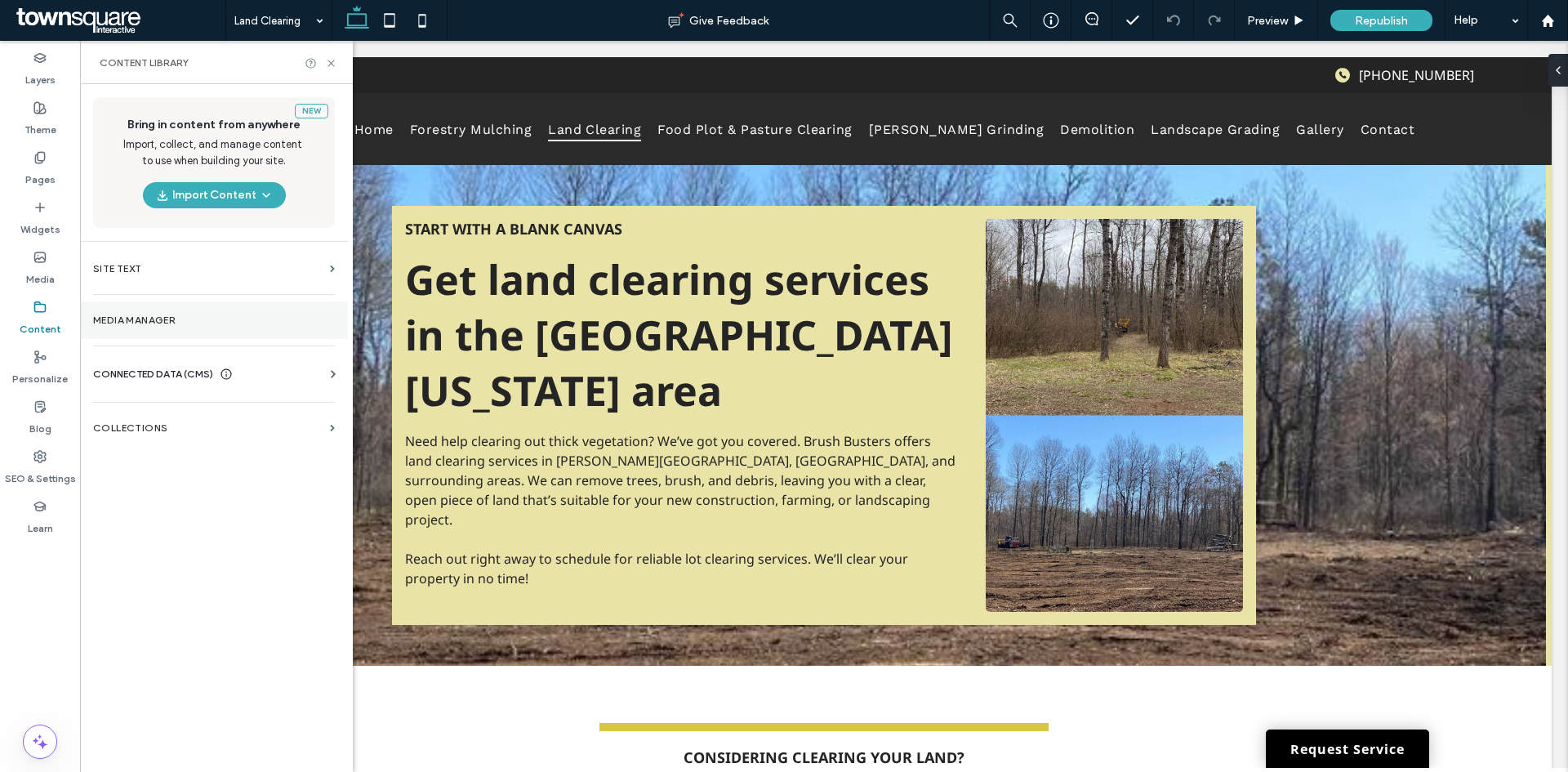
click at [193, 309] on section "Media Manager" at bounding box center [214, 319] width 268 height 37
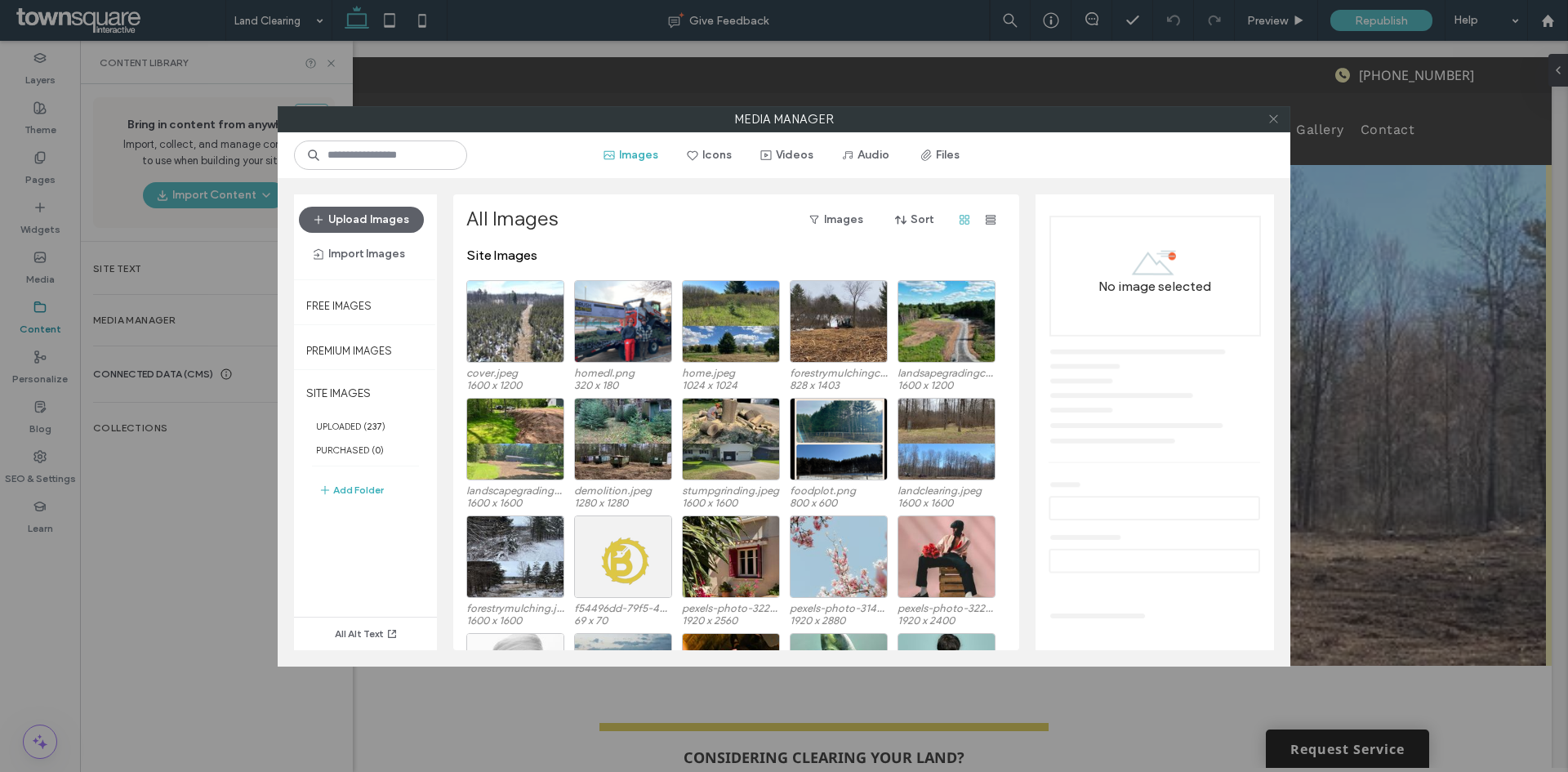
click at [1267, 117] on icon at bounding box center [1273, 119] width 12 height 12
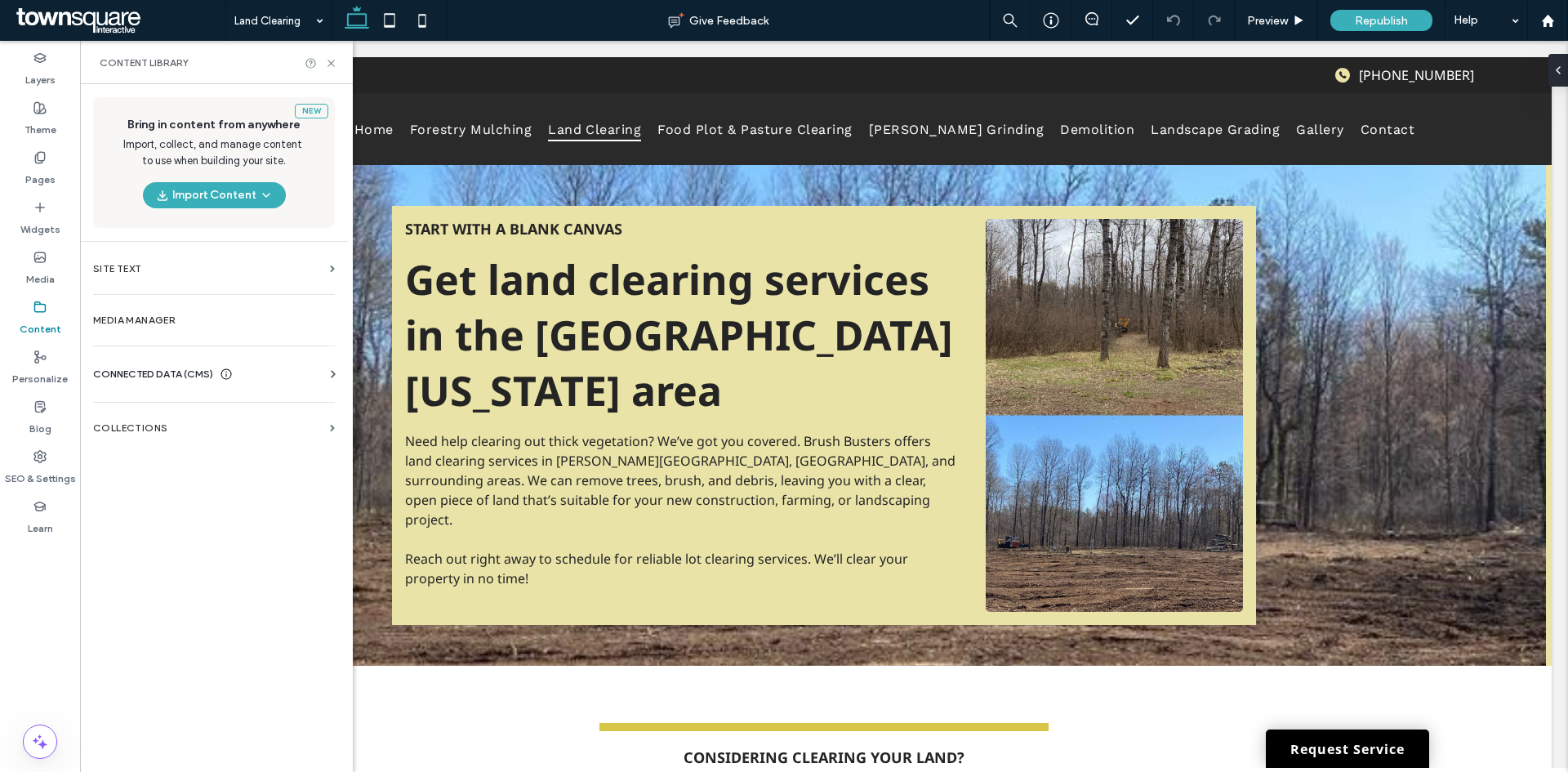
click at [268, 372] on div "CONNECTED DATA (CMS)" at bounding box center [217, 374] width 249 height 17
click at [164, 451] on label "Business Text" at bounding box center [217, 452] width 222 height 12
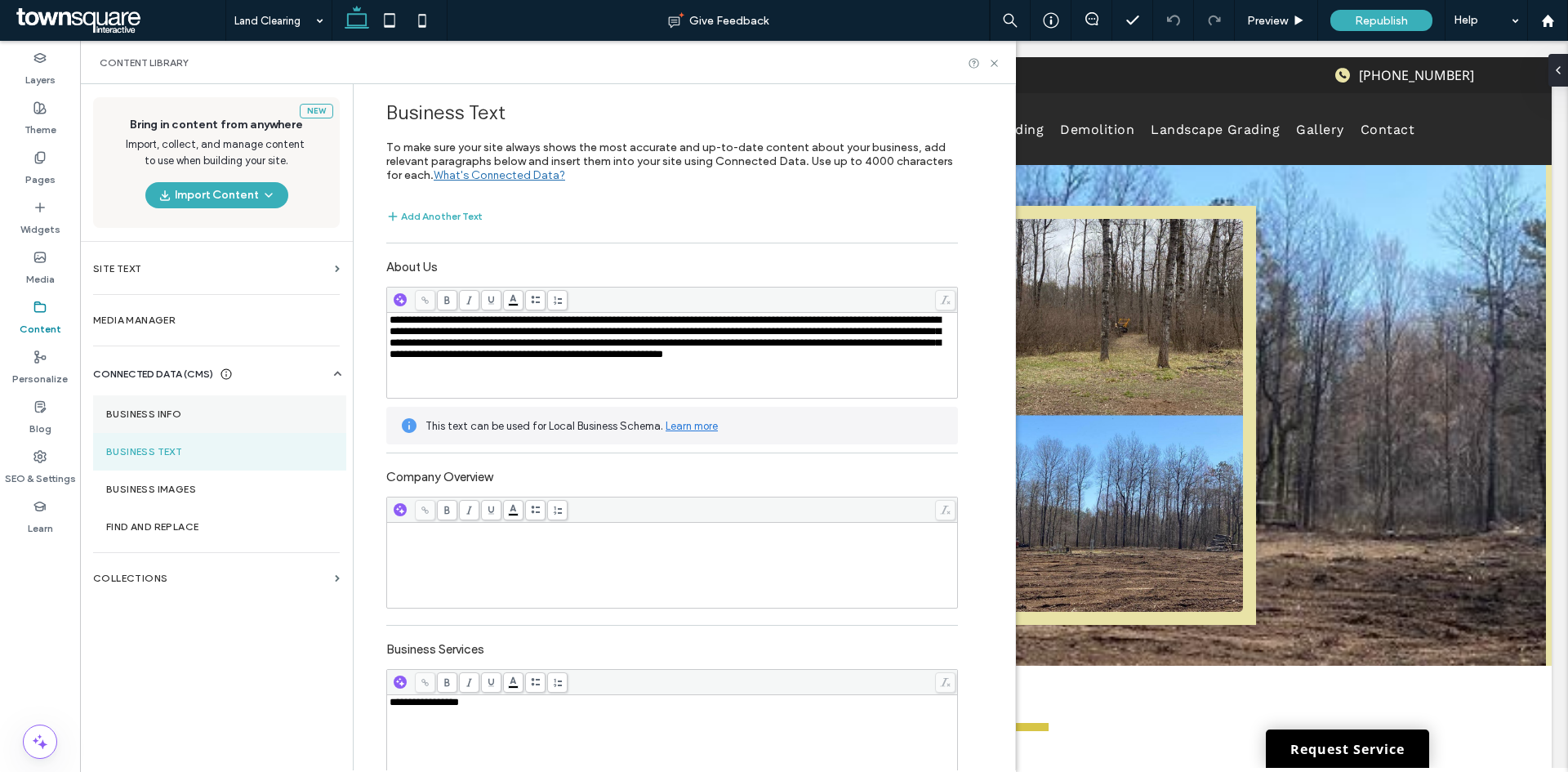
click at [193, 412] on label "Business Info" at bounding box center [219, 414] width 227 height 12
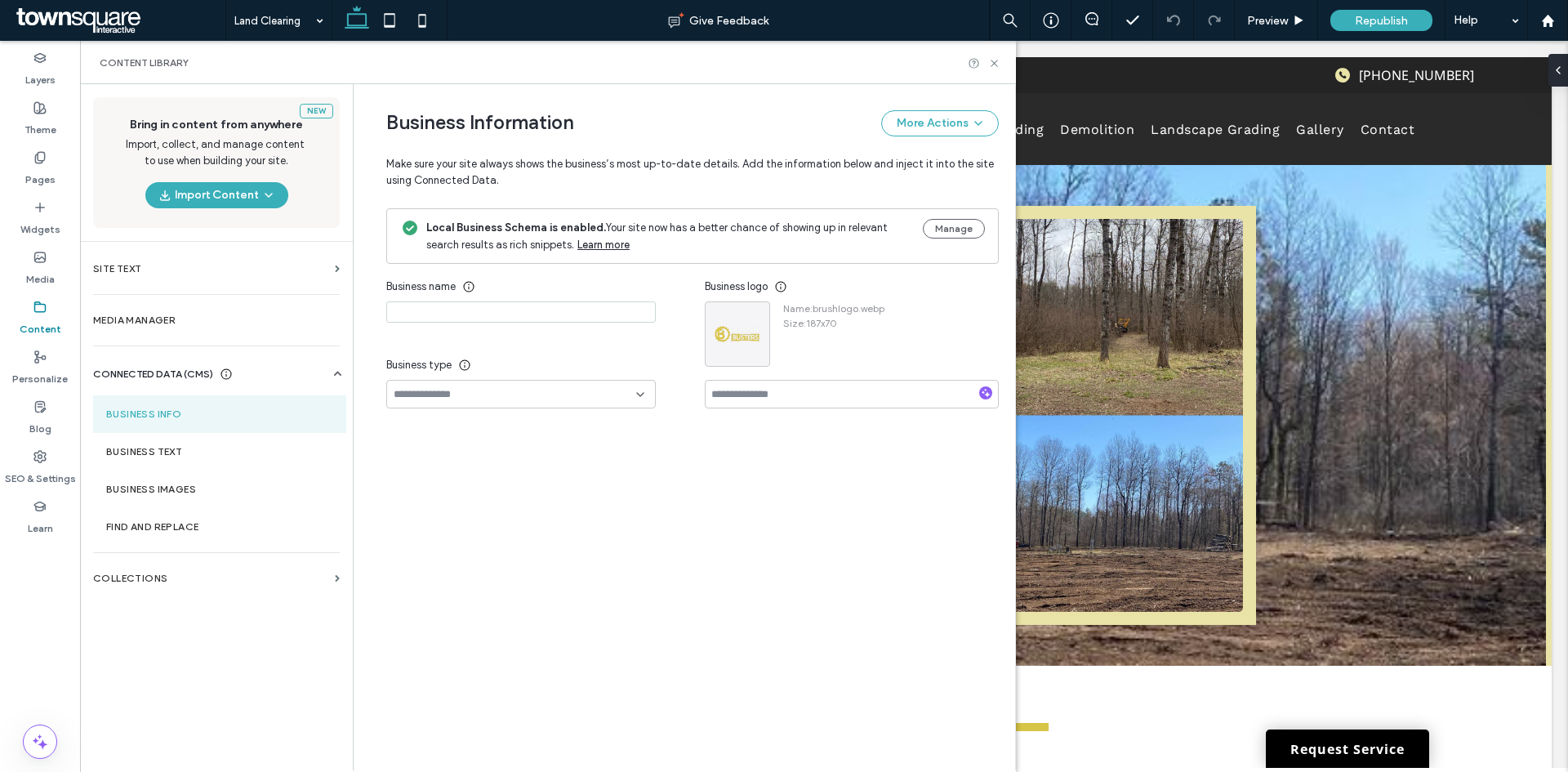
type input "**********"
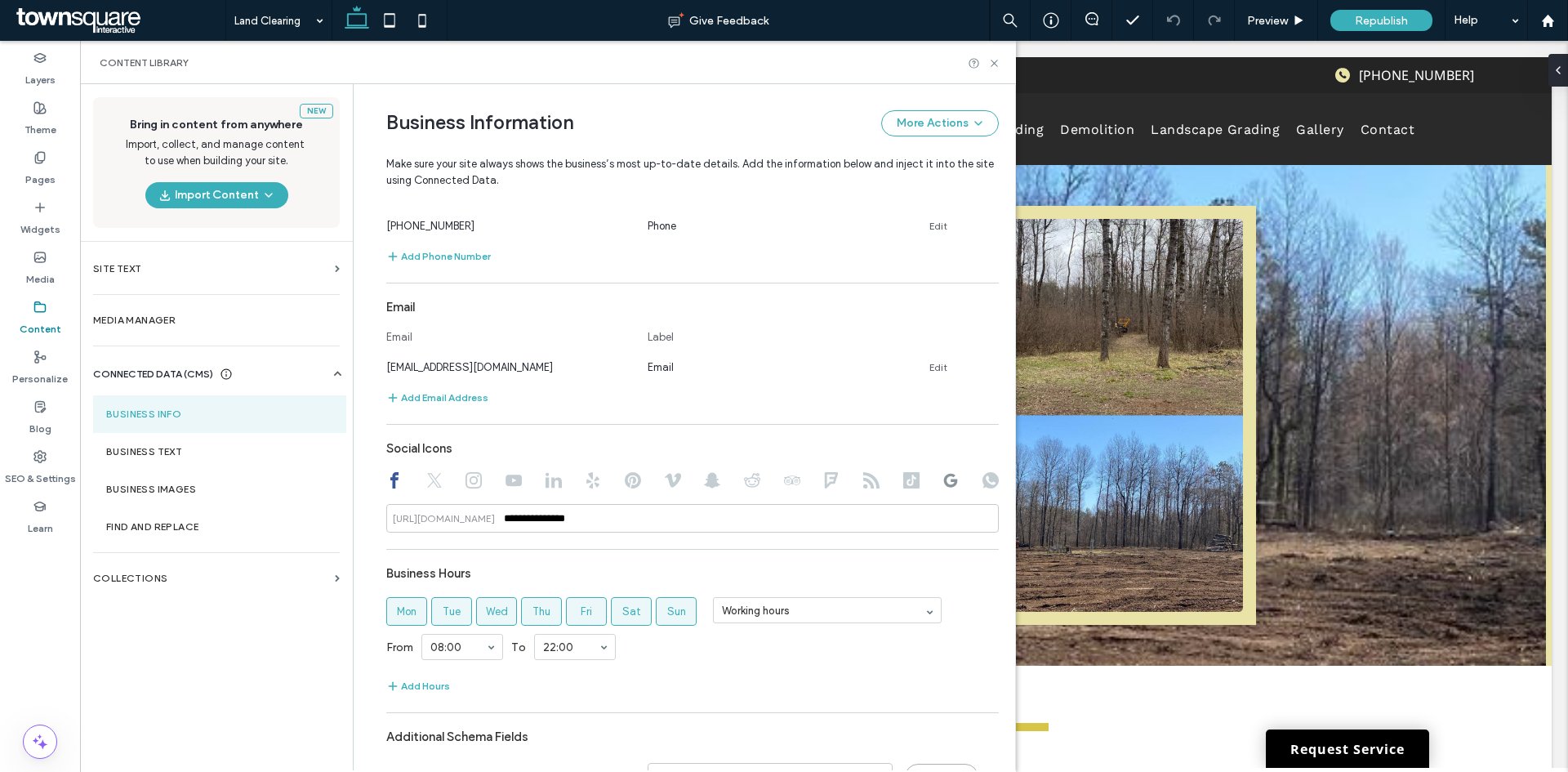
scroll to position [566, 0]
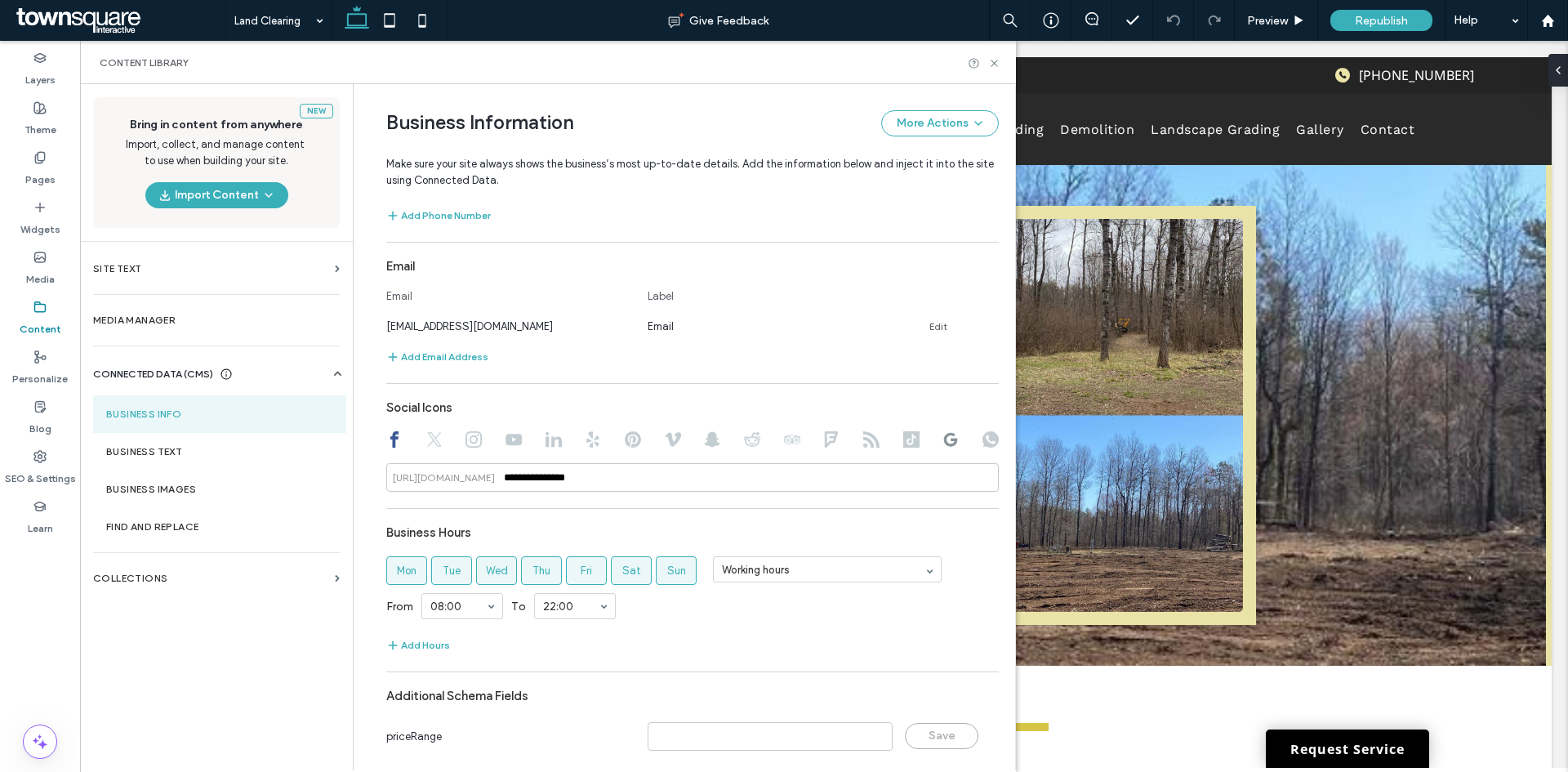
click at [943, 443] on icon at bounding box center [950, 440] width 17 height 17
drag, startPoint x: 682, startPoint y: 479, endPoint x: 496, endPoint y: 478, distance: 186.0
click at [496, 478] on div "**********" at bounding box center [693, 478] width 613 height 28
paste input "**********"
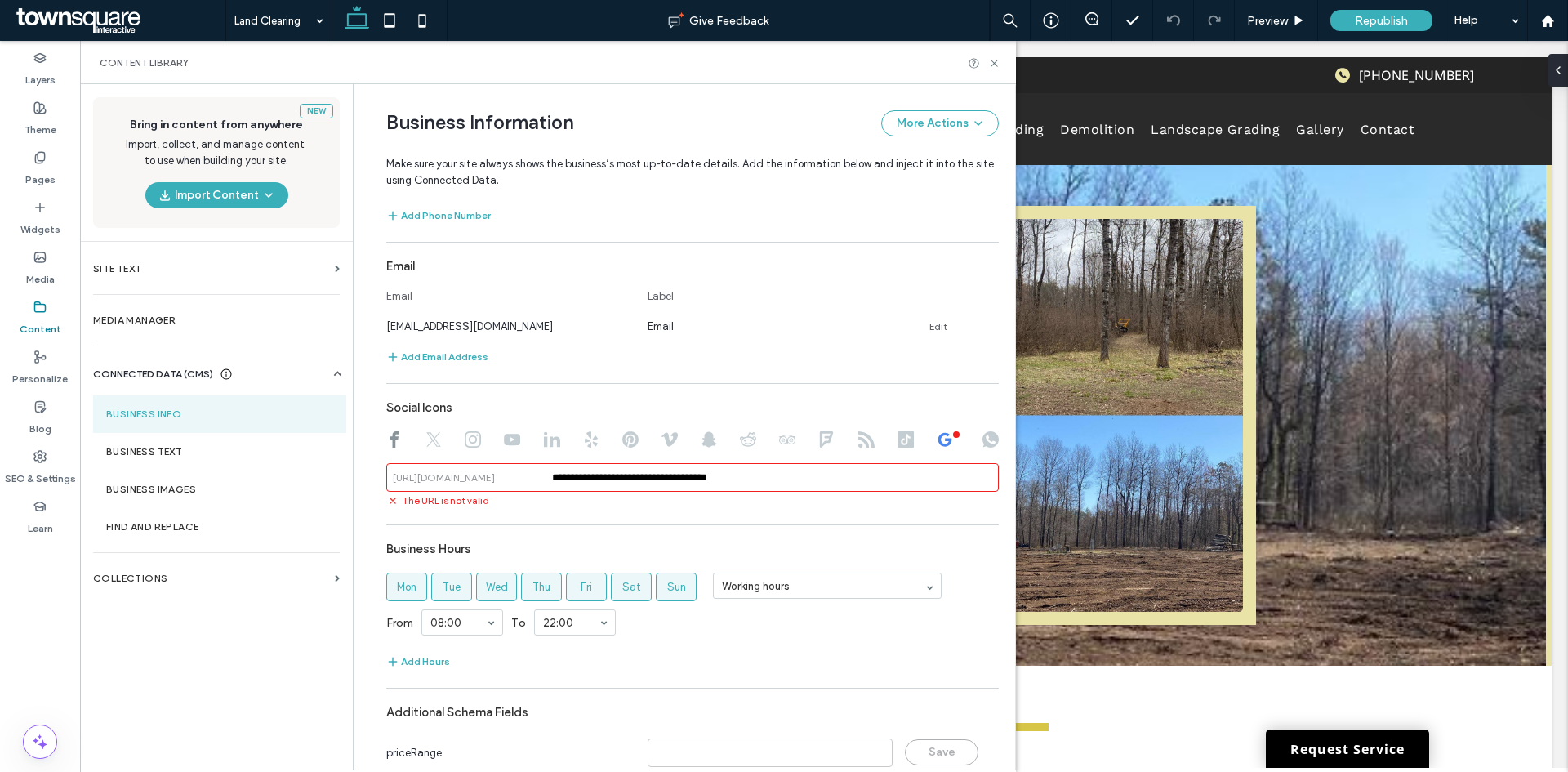
click at [644, 476] on input "**********" at bounding box center [693, 478] width 613 height 28
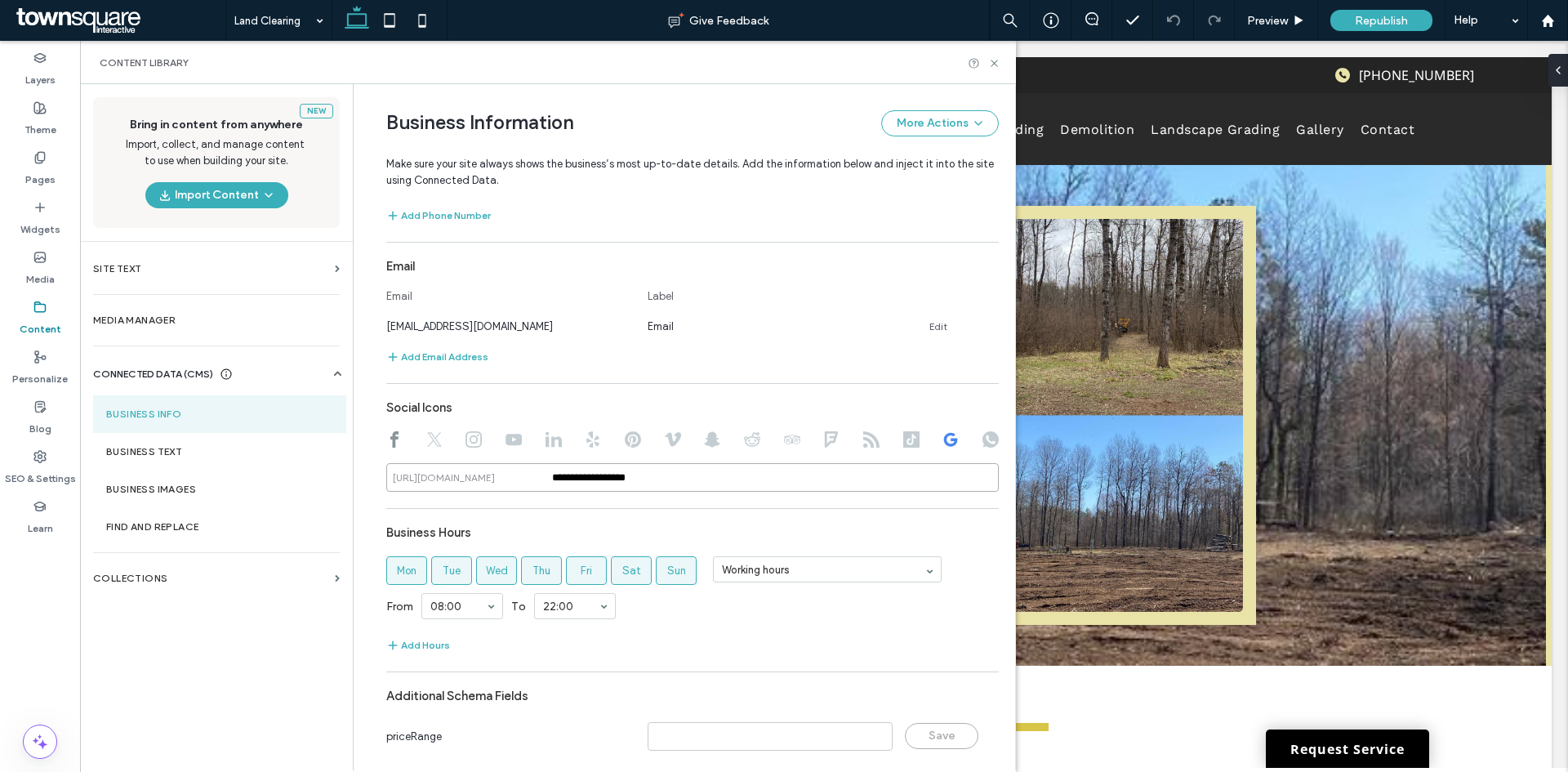
type input "**********"
click at [994, 67] on icon at bounding box center [994, 63] width 12 height 12
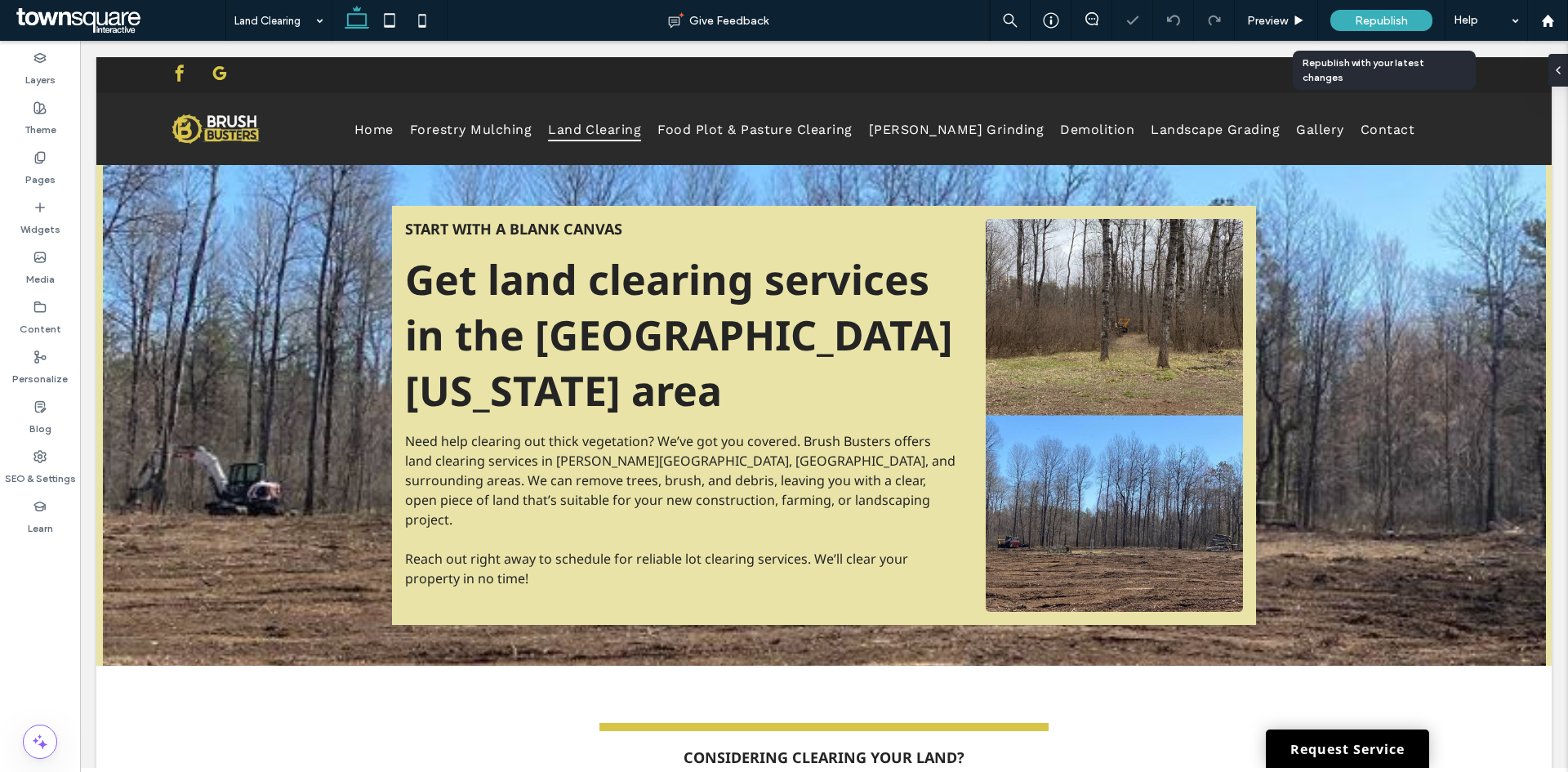
click at [1417, 20] on div "Republish" at bounding box center [1381, 21] width 102 height 22
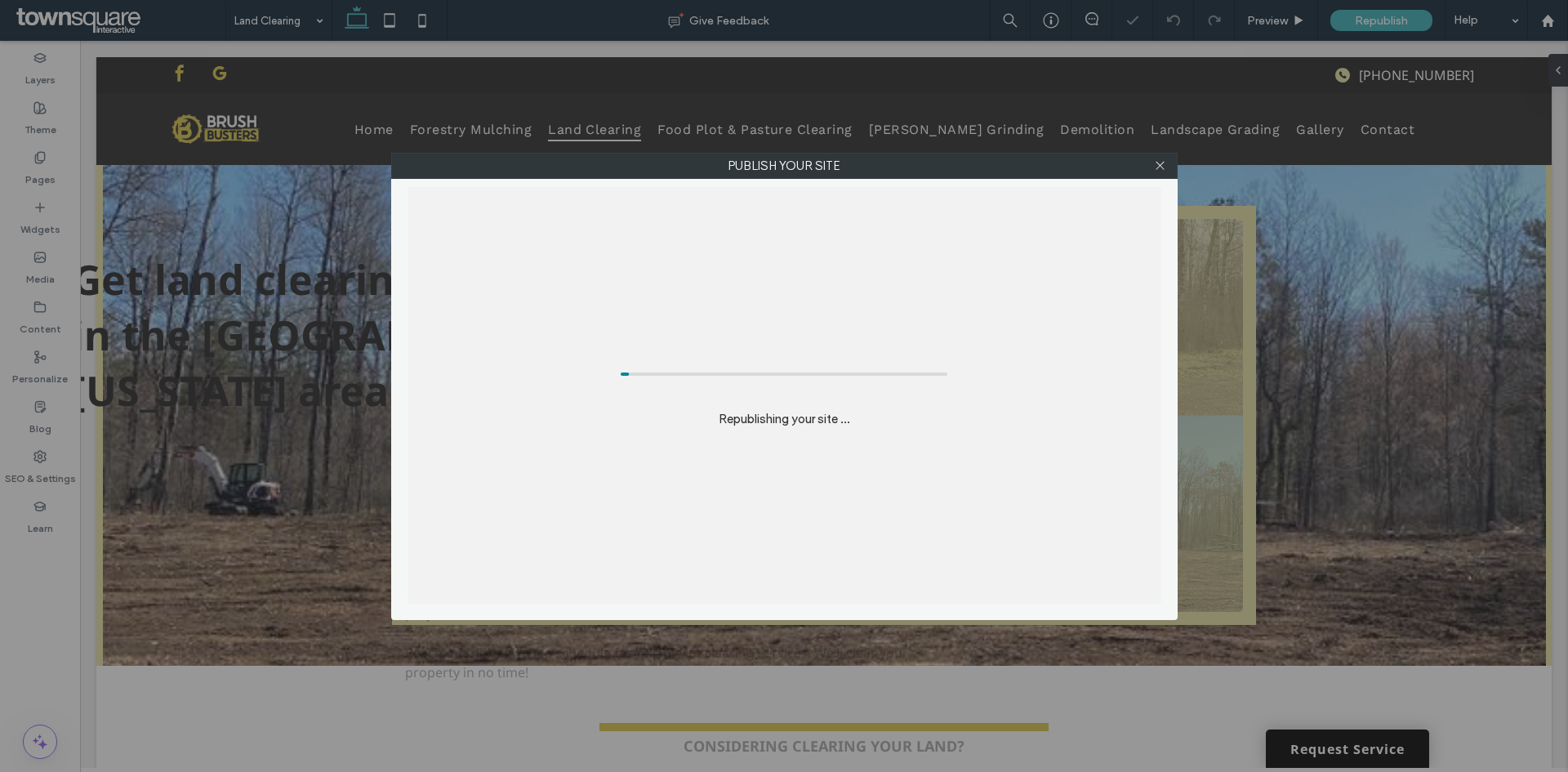
scroll to position [0, 0]
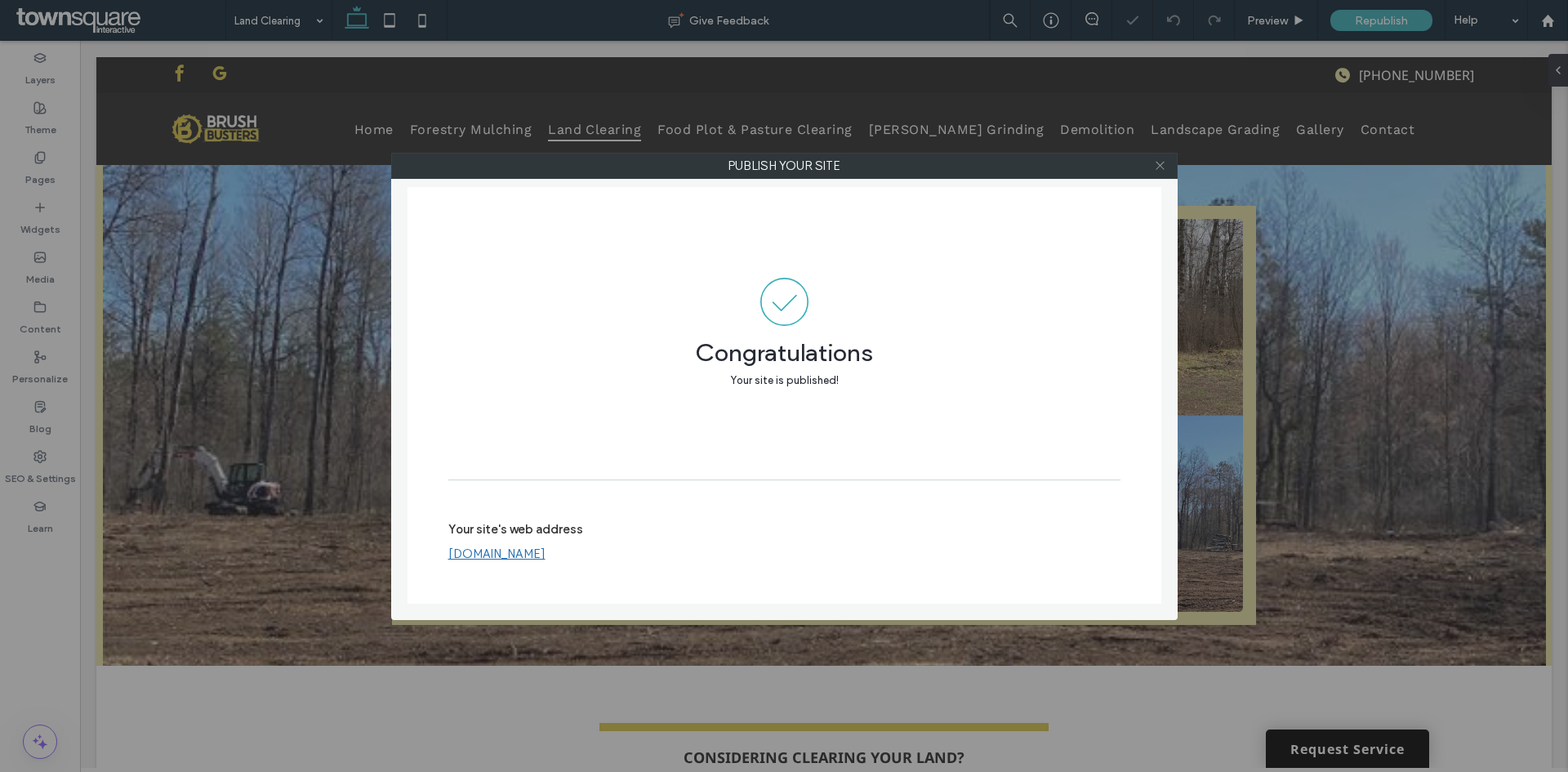
click at [1156, 166] on icon at bounding box center [1160, 166] width 12 height 12
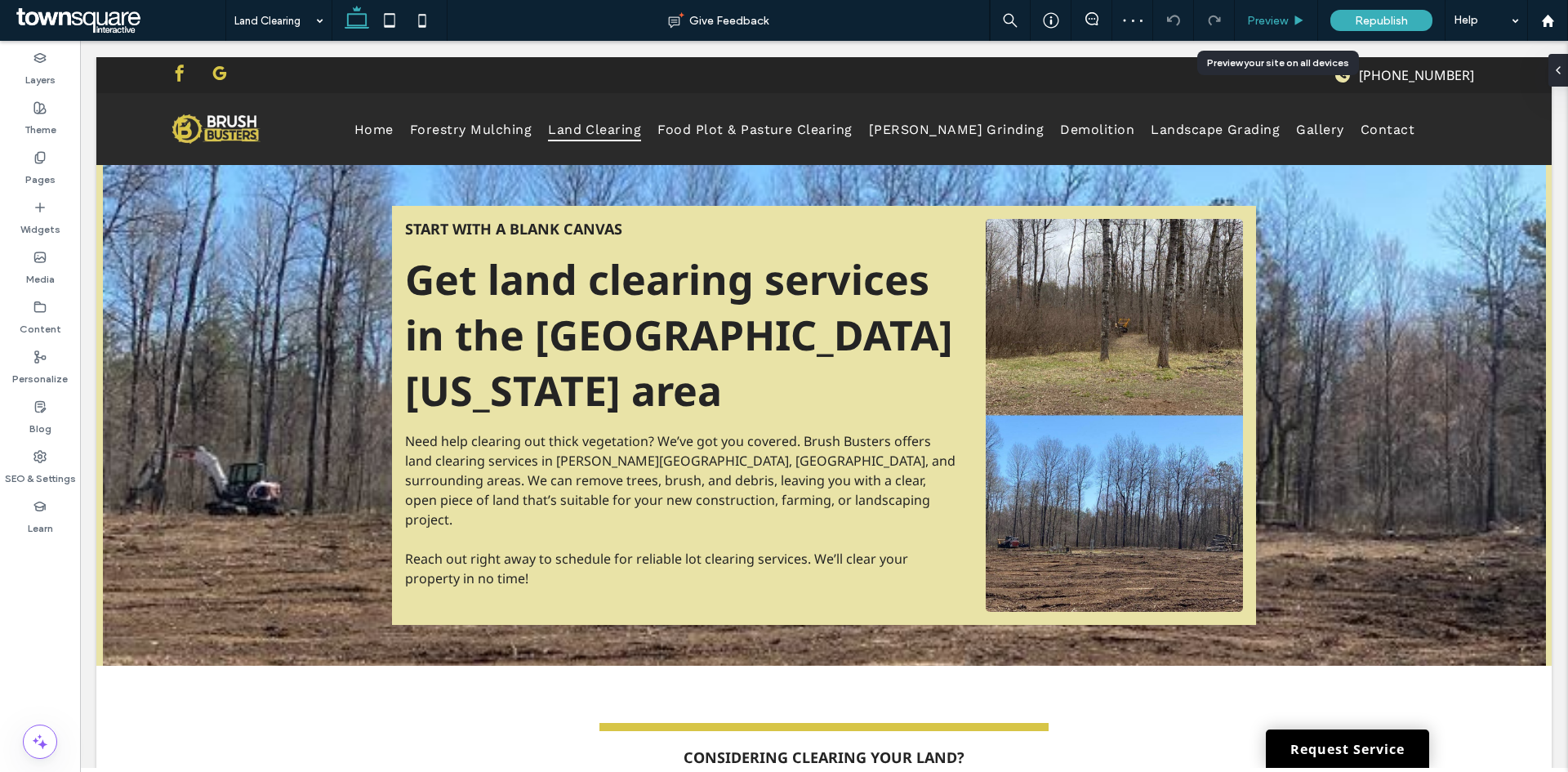
click at [1268, 15] on span "Preview" at bounding box center [1267, 21] width 41 height 14
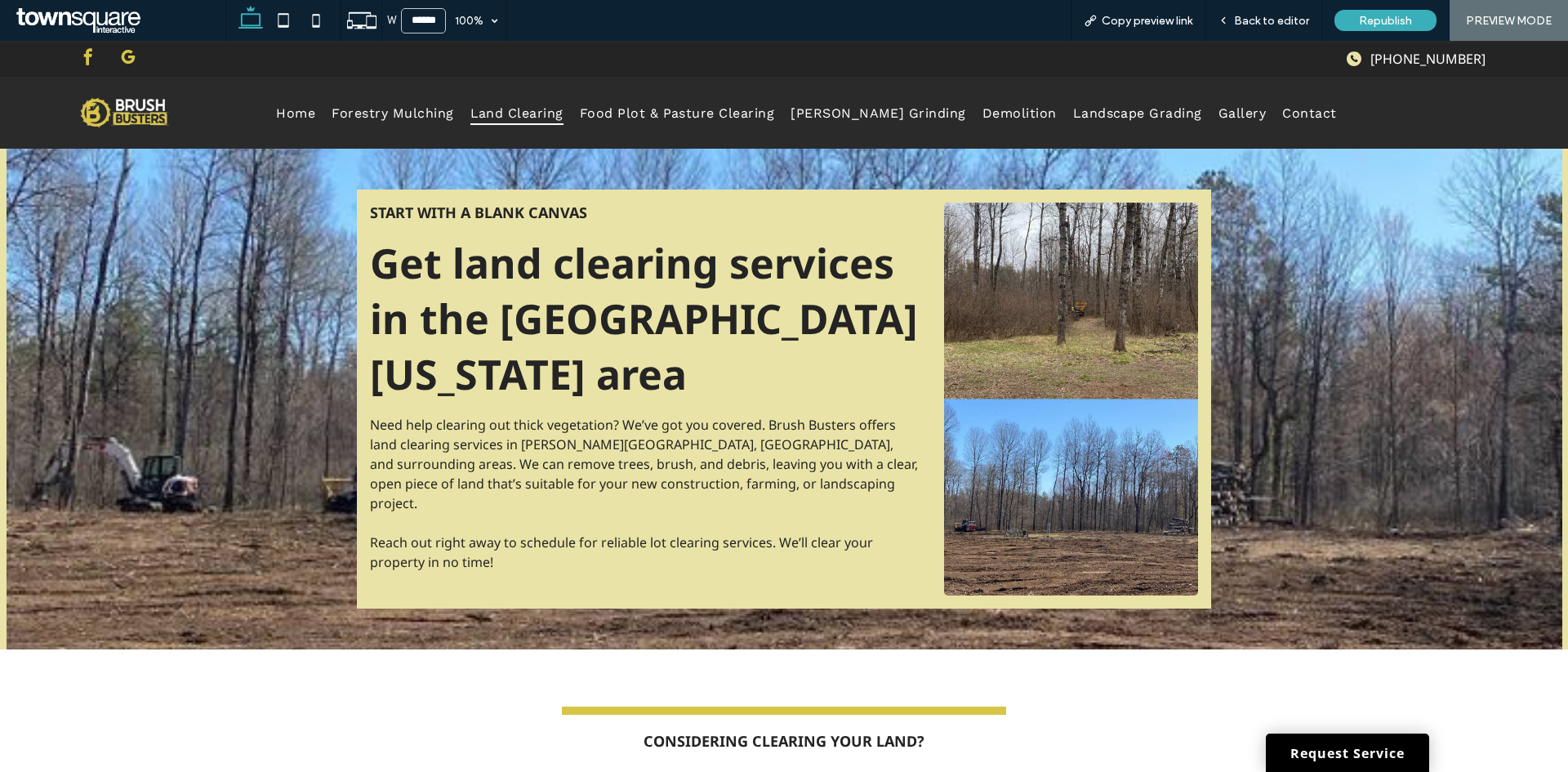
click at [118, 57] on span "google_my_business" at bounding box center [127, 57] width 24 height 24
click at [134, 54] on span "google_my_business" at bounding box center [127, 57] width 24 height 24
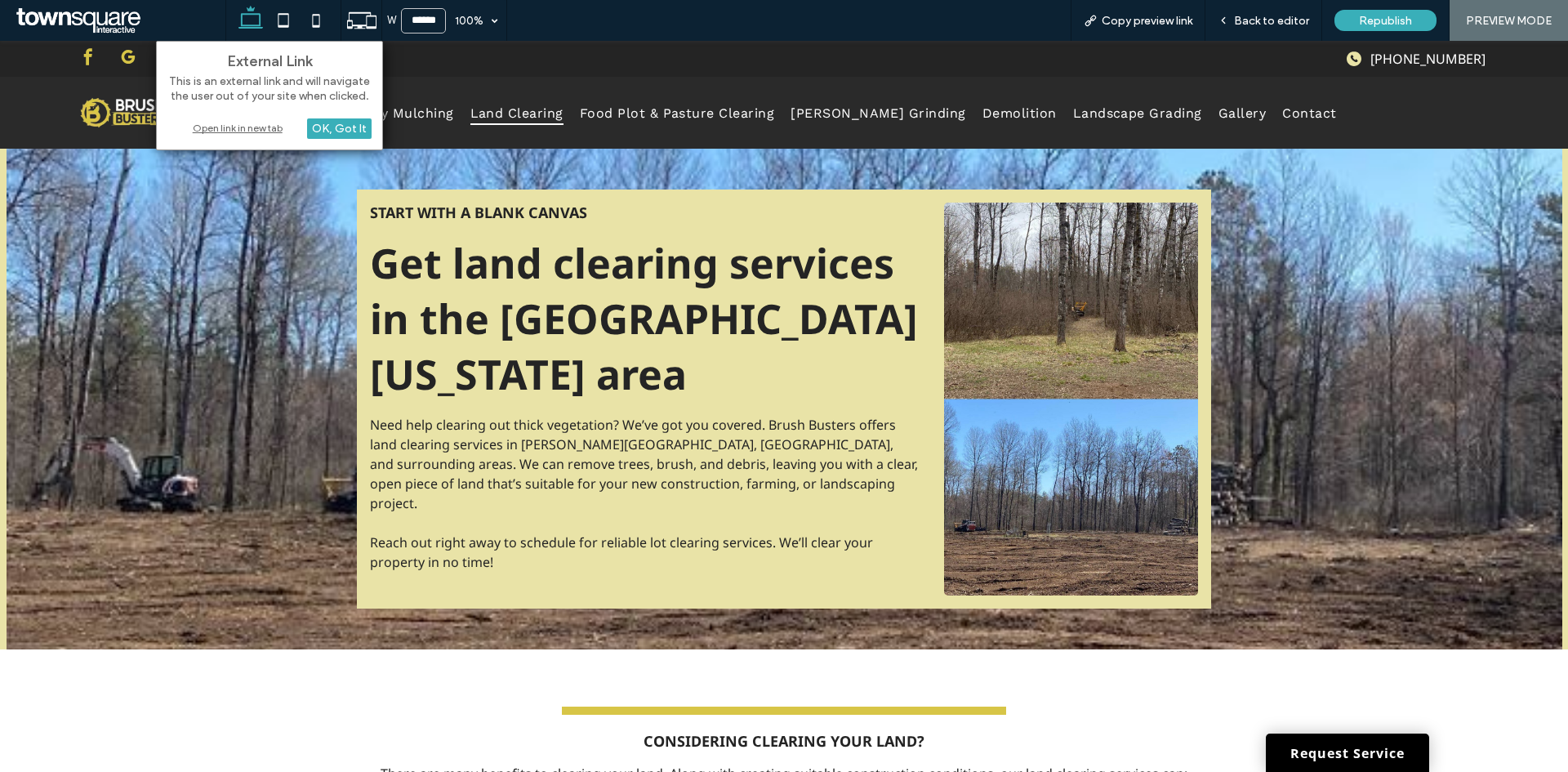
click at [201, 126] on div "Open link in new tab" at bounding box center [269, 127] width 205 height 17
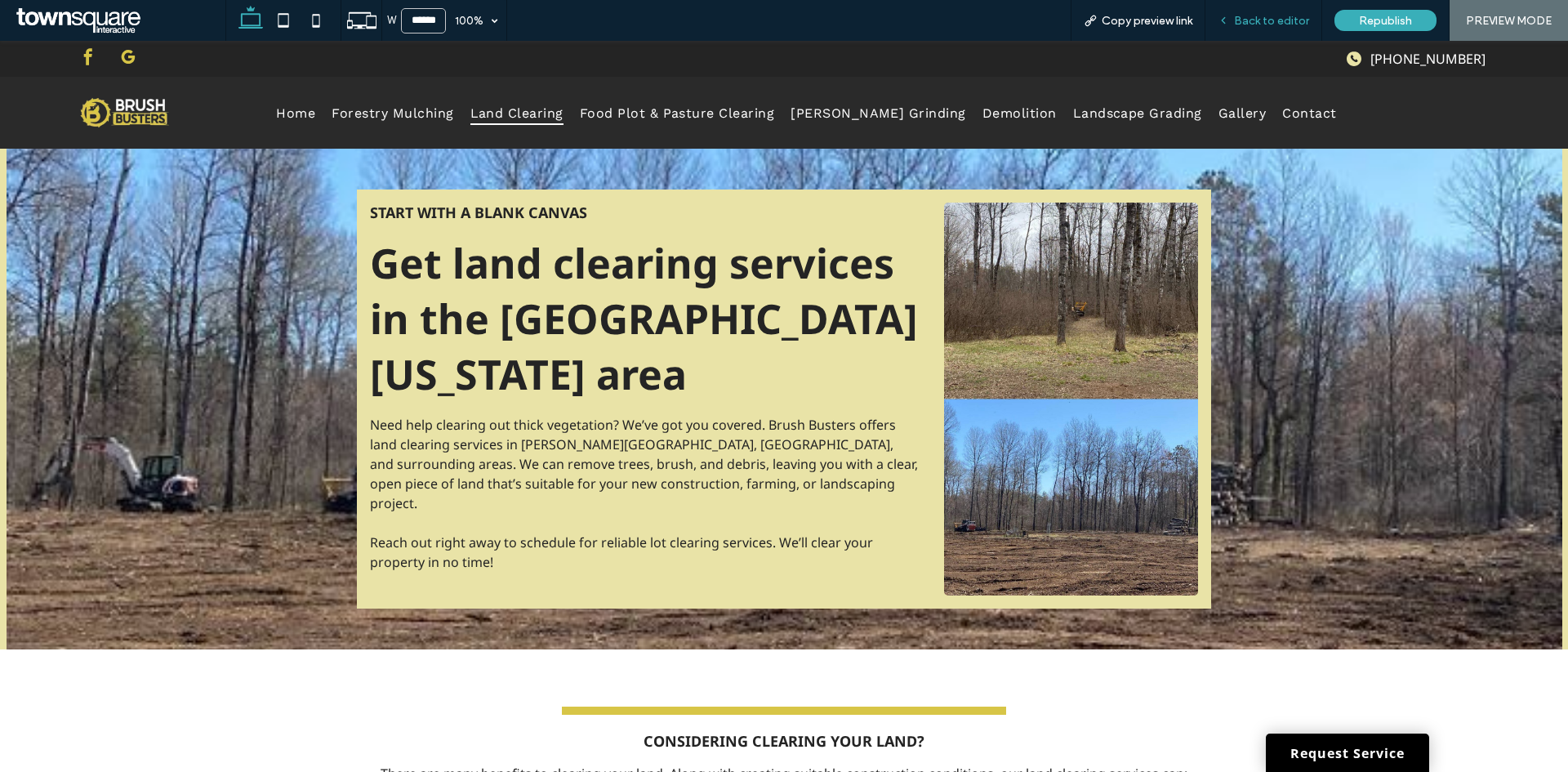
click at [1235, 22] on div "Back to editor" at bounding box center [1263, 21] width 116 height 14
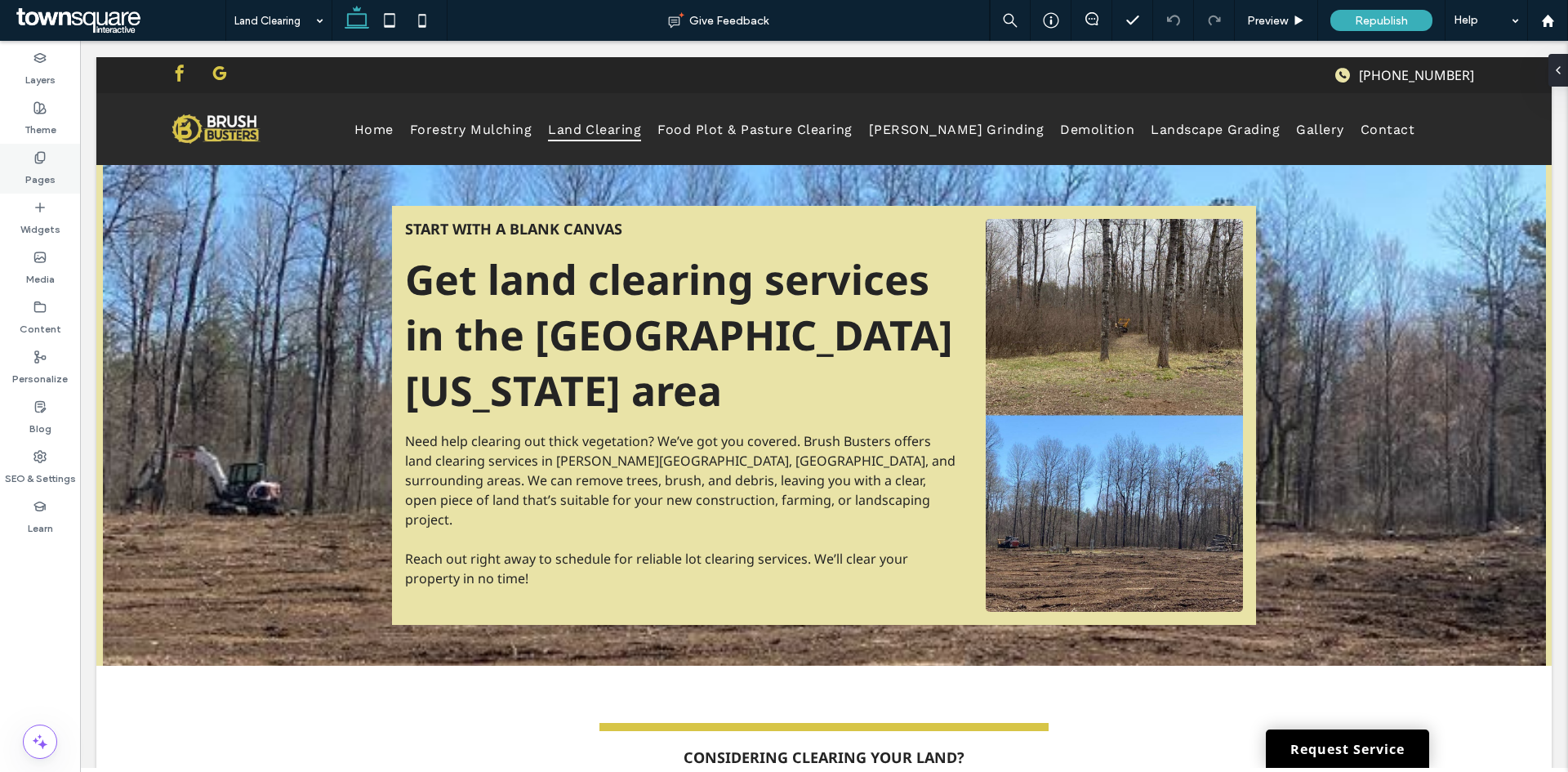
click at [17, 173] on div "Pages" at bounding box center [40, 169] width 80 height 50
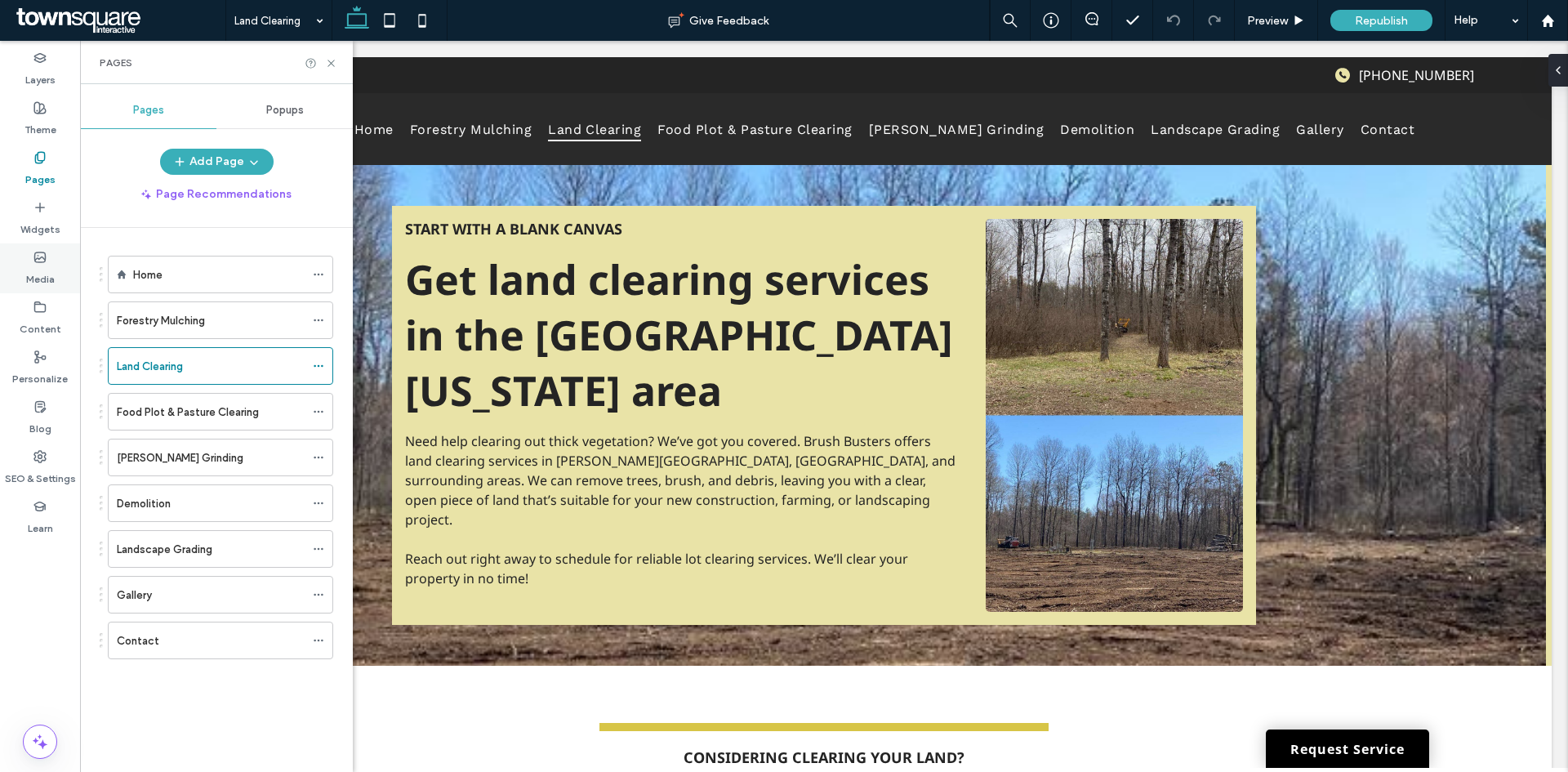
click at [37, 255] on icon at bounding box center [40, 258] width 13 height 13
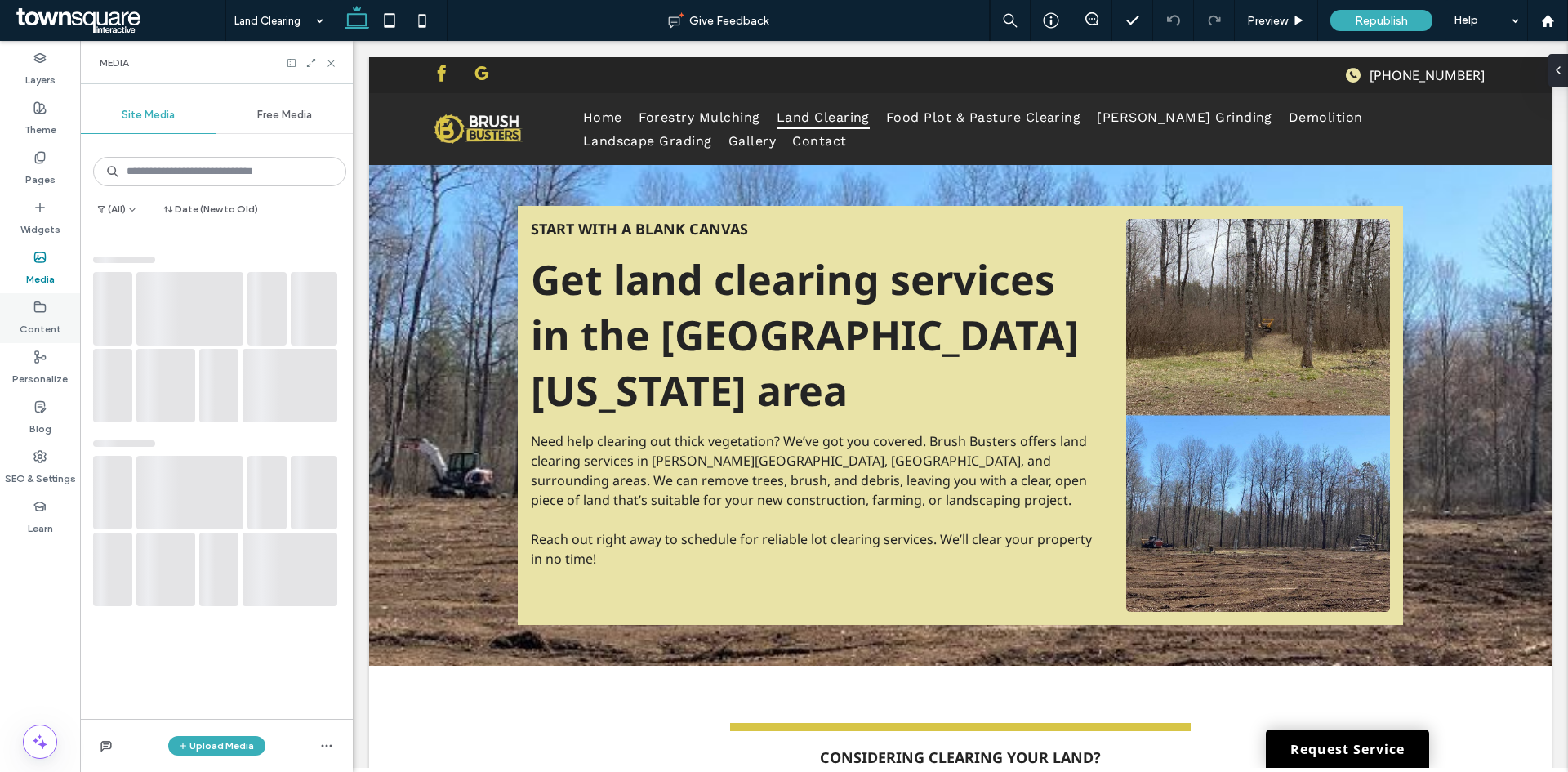
click at [35, 335] on label "Content" at bounding box center [41, 324] width 42 height 22
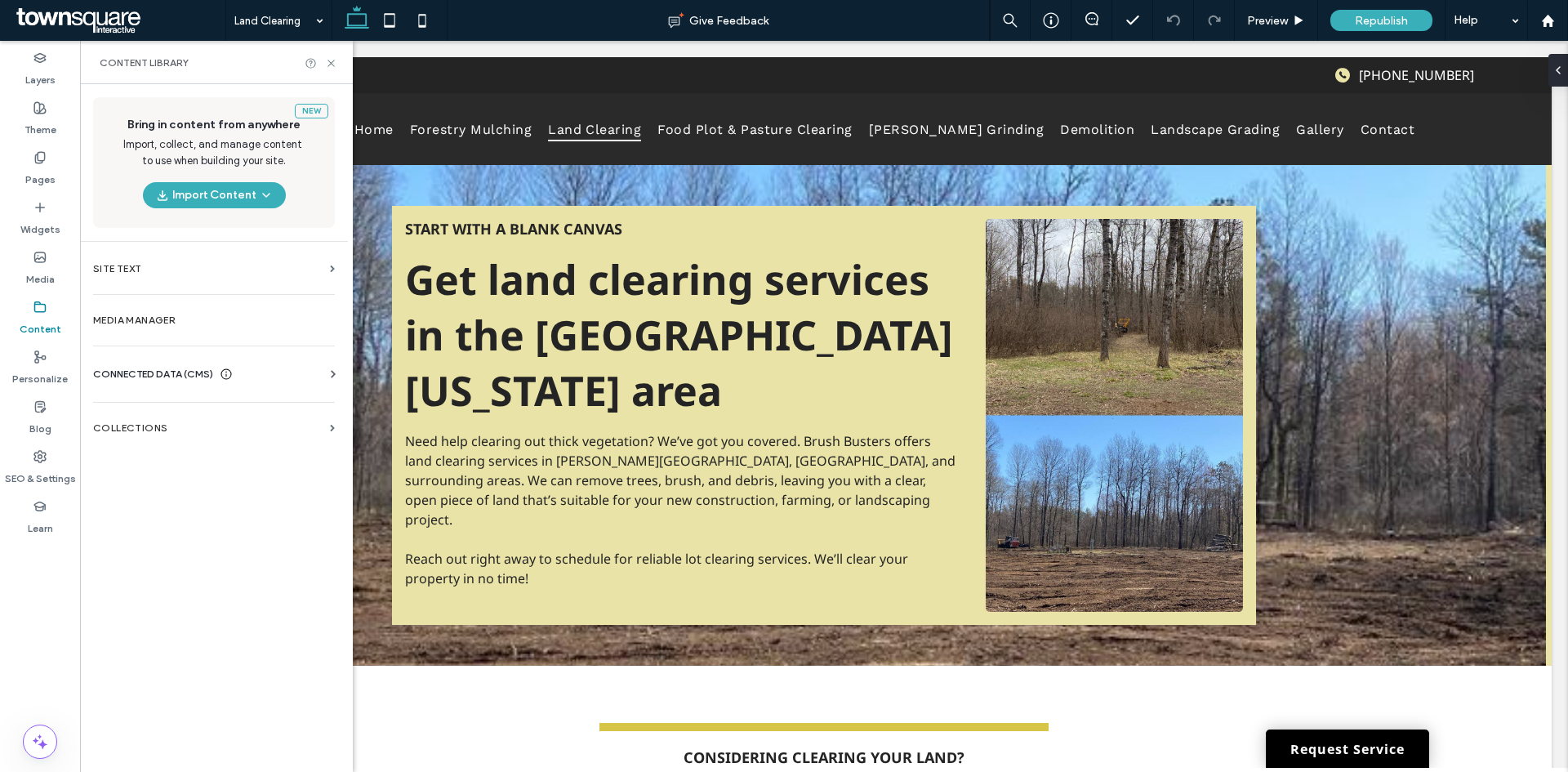
click at [264, 373] on div "CONNECTED DATA (CMS)" at bounding box center [217, 374] width 249 height 17
click at [165, 427] on section "Business Info" at bounding box center [217, 413] width 249 height 37
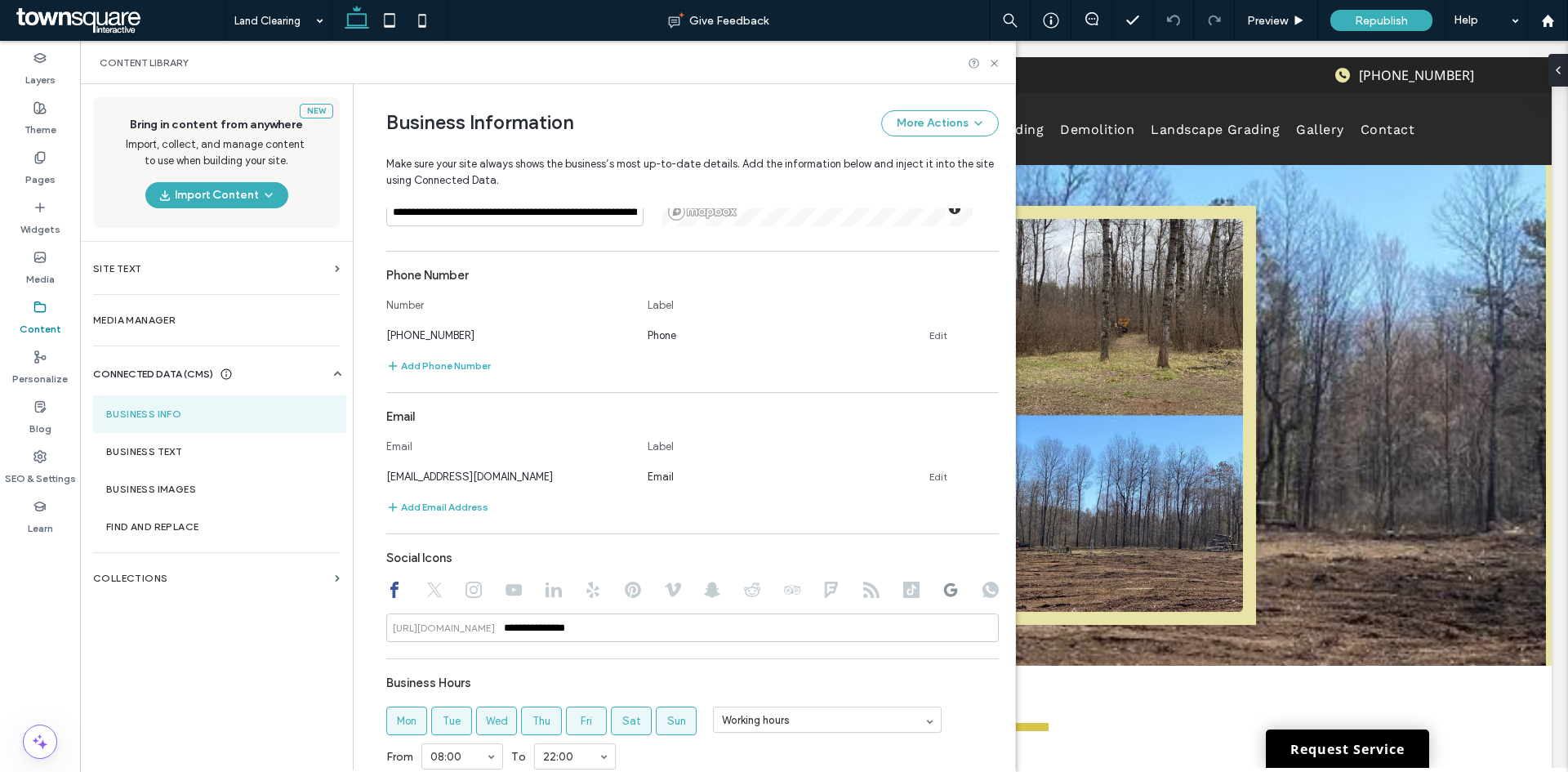
scroll to position [566, 0]
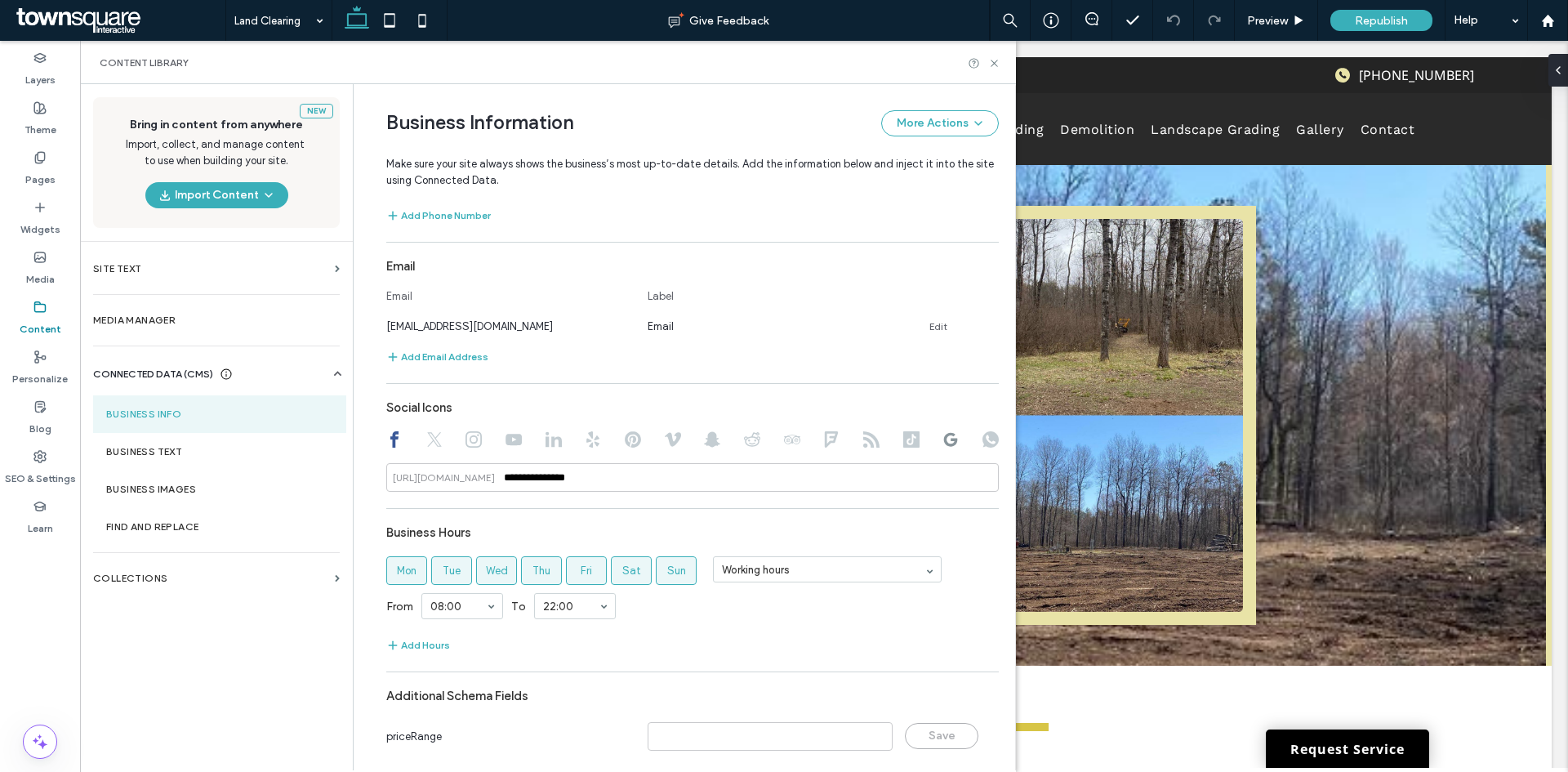
click at [934, 440] on div at bounding box center [693, 442] width 613 height 20
click at [945, 437] on icon at bounding box center [950, 440] width 17 height 17
click at [684, 488] on input "**********" at bounding box center [693, 478] width 613 height 28
drag, startPoint x: 718, startPoint y: 479, endPoint x: 497, endPoint y: 481, distance: 221.0
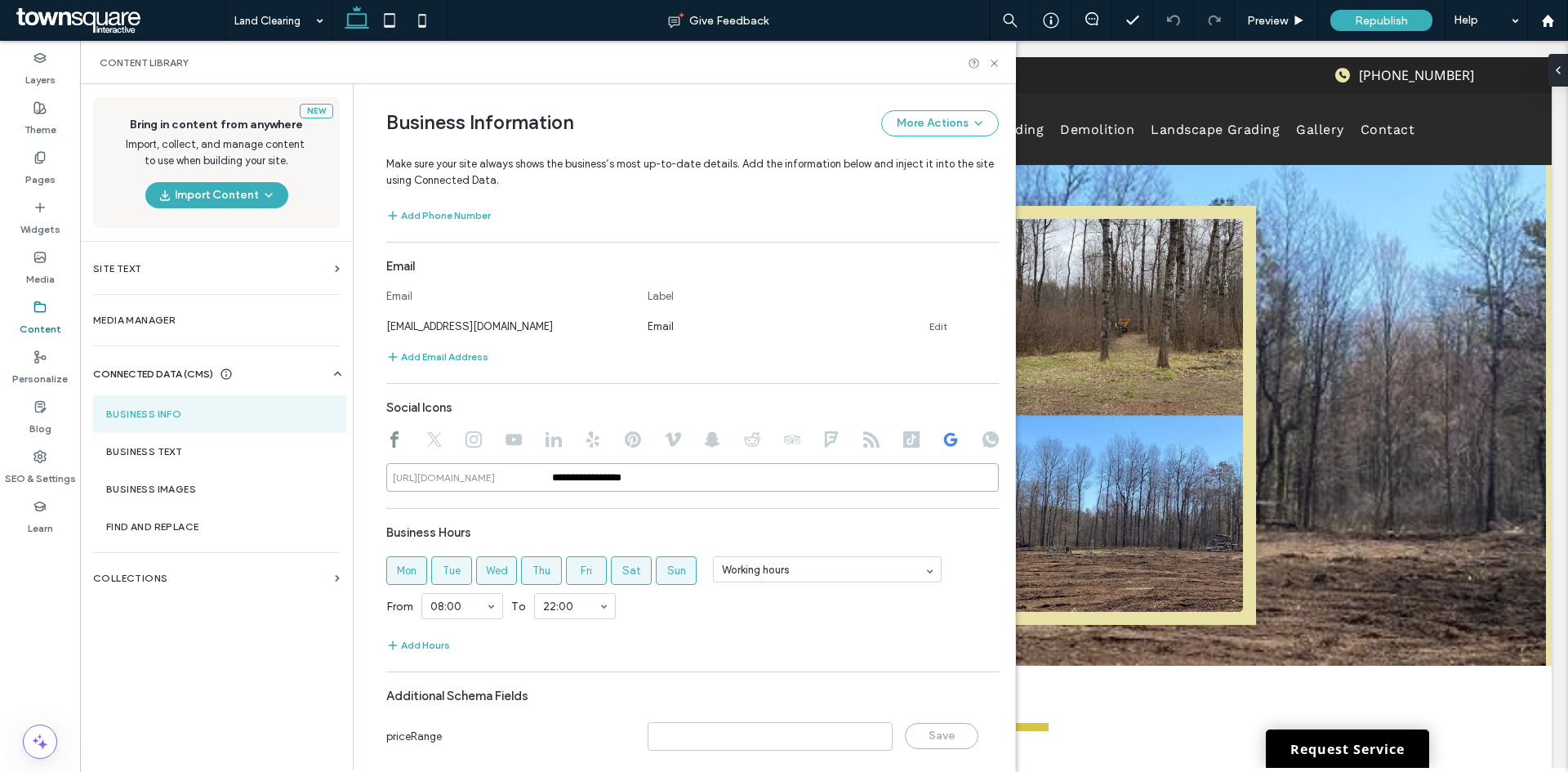
click at [497, 481] on div "**********" at bounding box center [693, 478] width 613 height 28
paste input "**********"
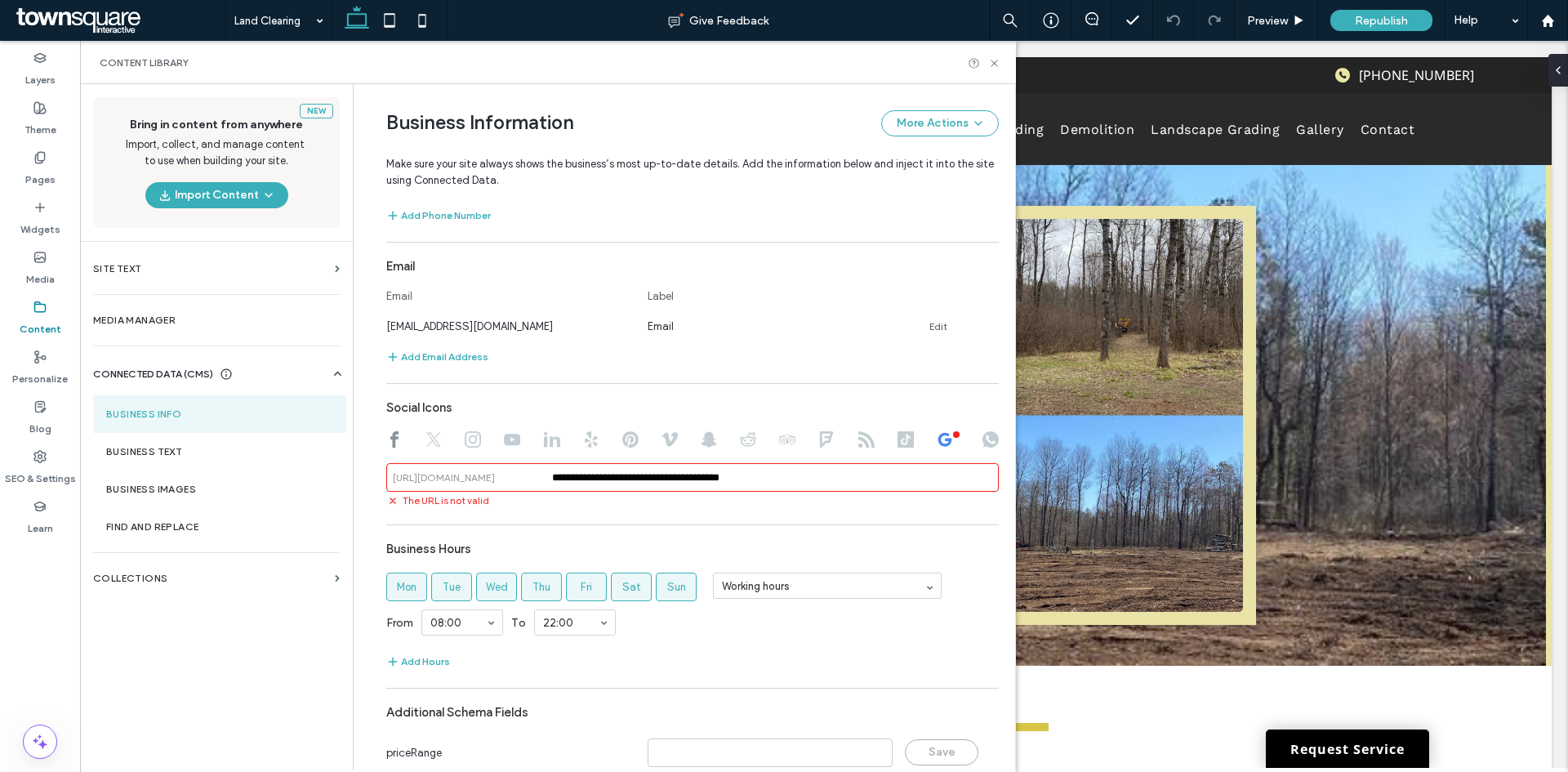
click at [670, 469] on input "**********" at bounding box center [693, 478] width 613 height 28
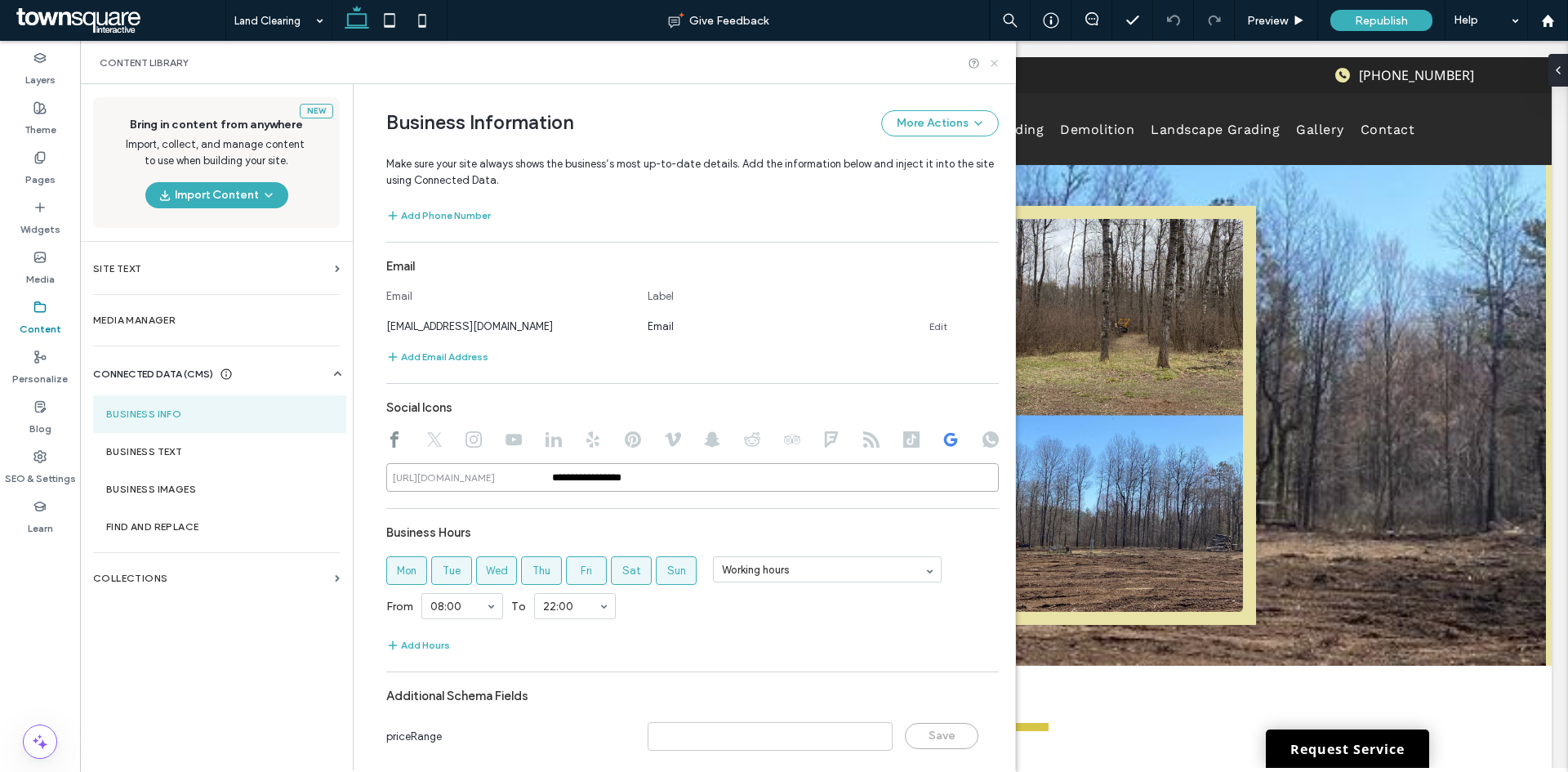
type input "**********"
click at [991, 68] on icon at bounding box center [994, 63] width 12 height 12
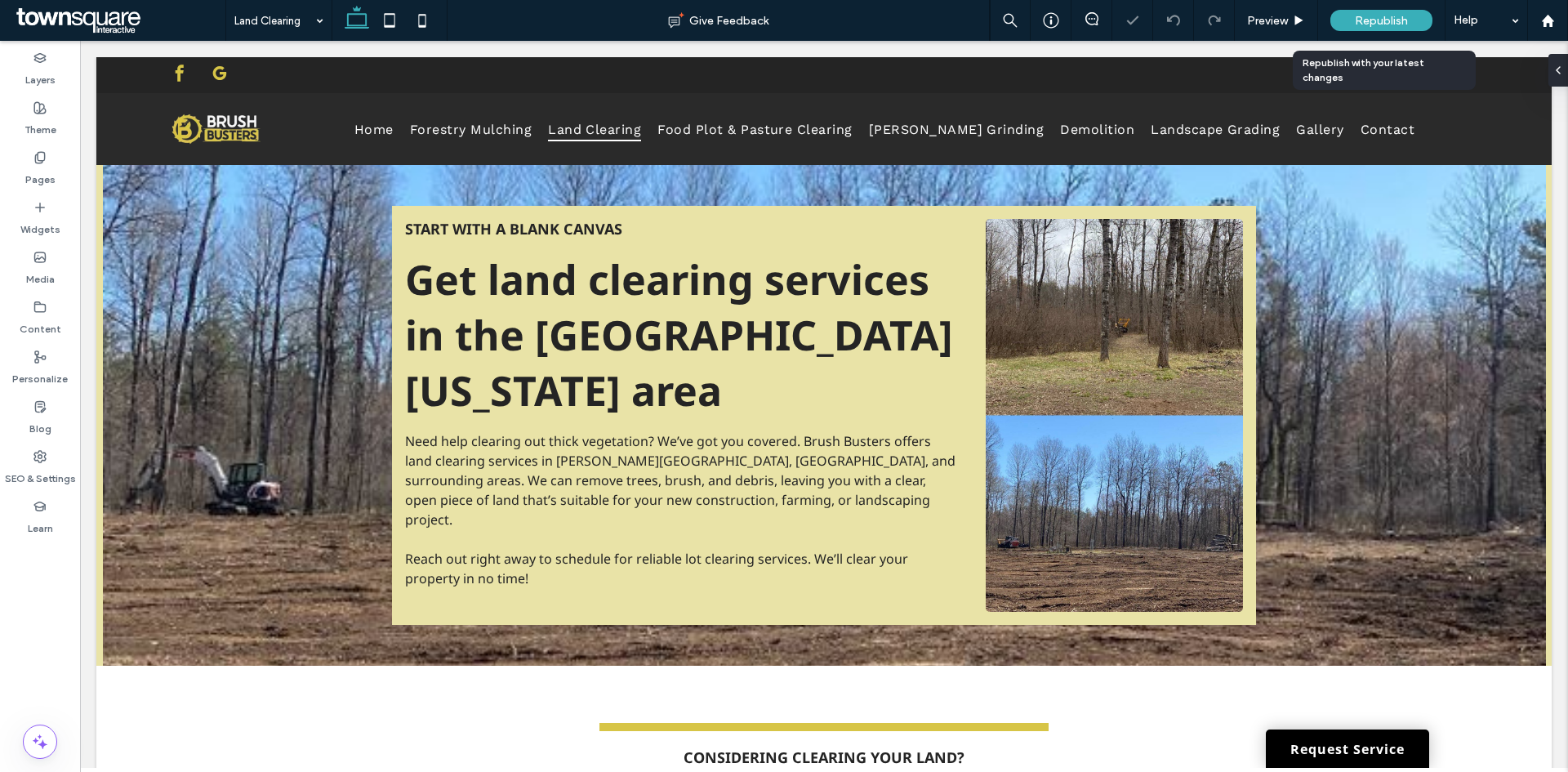
click at [1371, 18] on span "Republish" at bounding box center [1381, 21] width 53 height 14
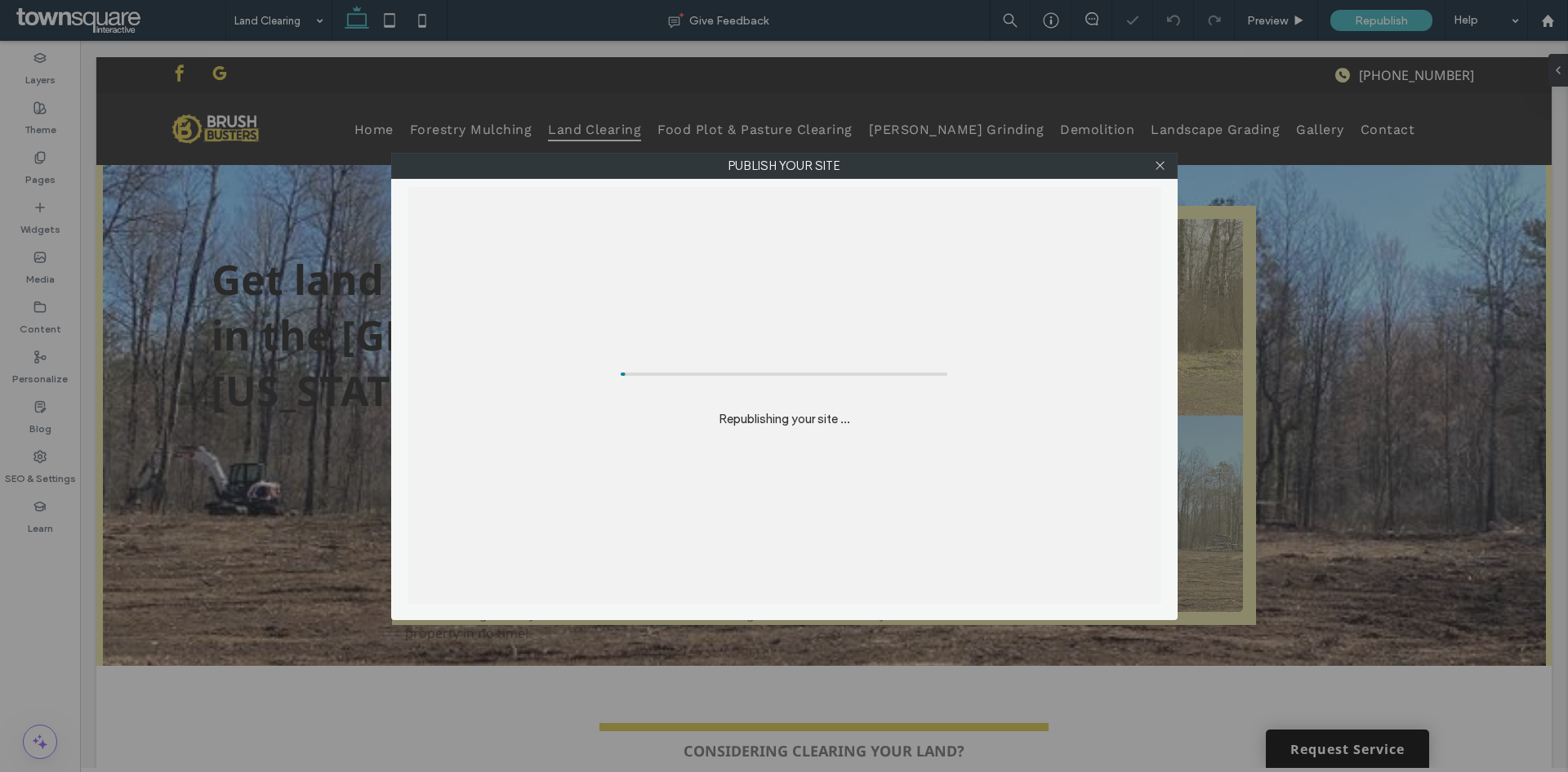
scroll to position [0, 0]
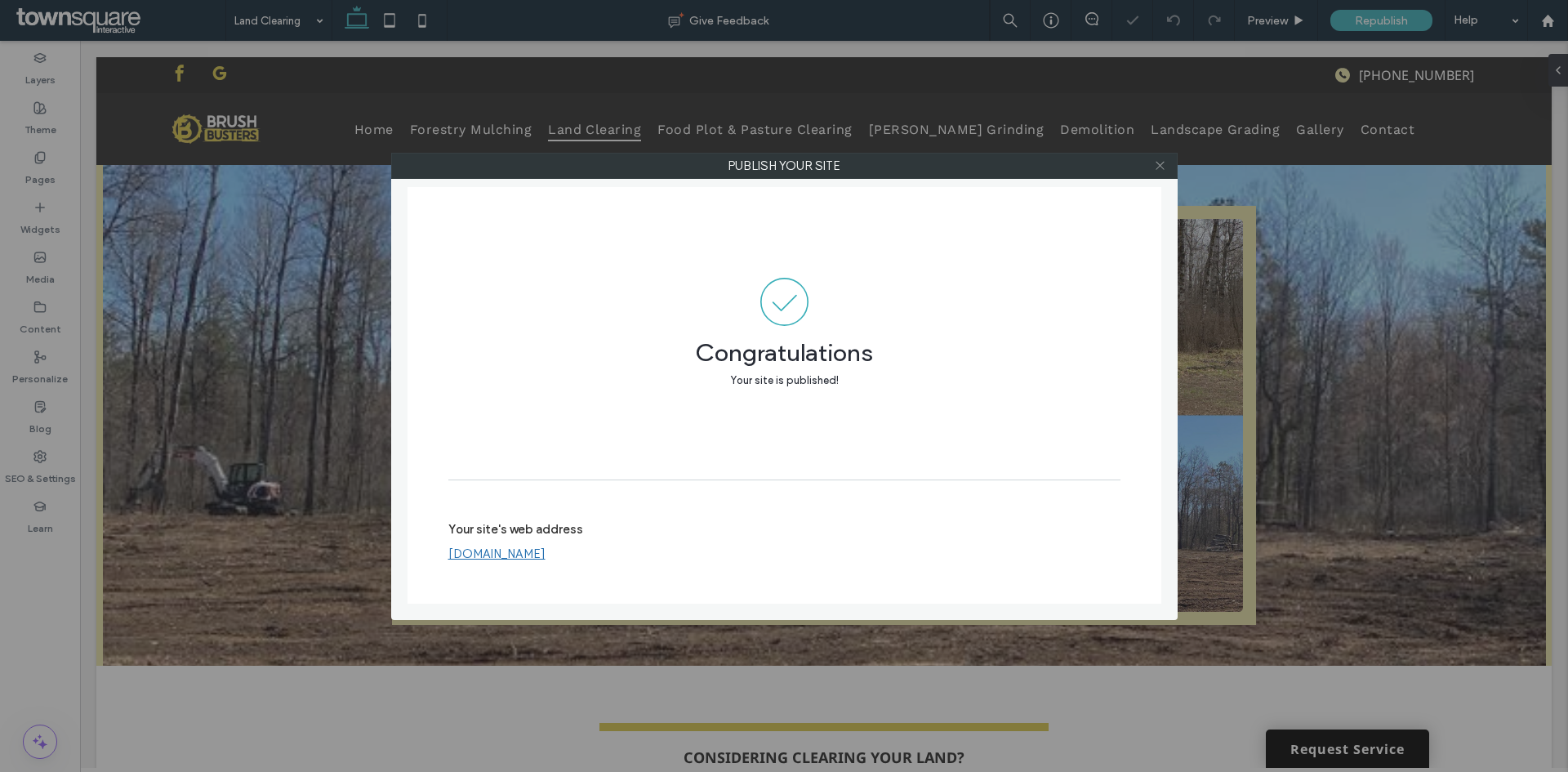
click at [1159, 166] on icon at bounding box center [1160, 166] width 12 height 12
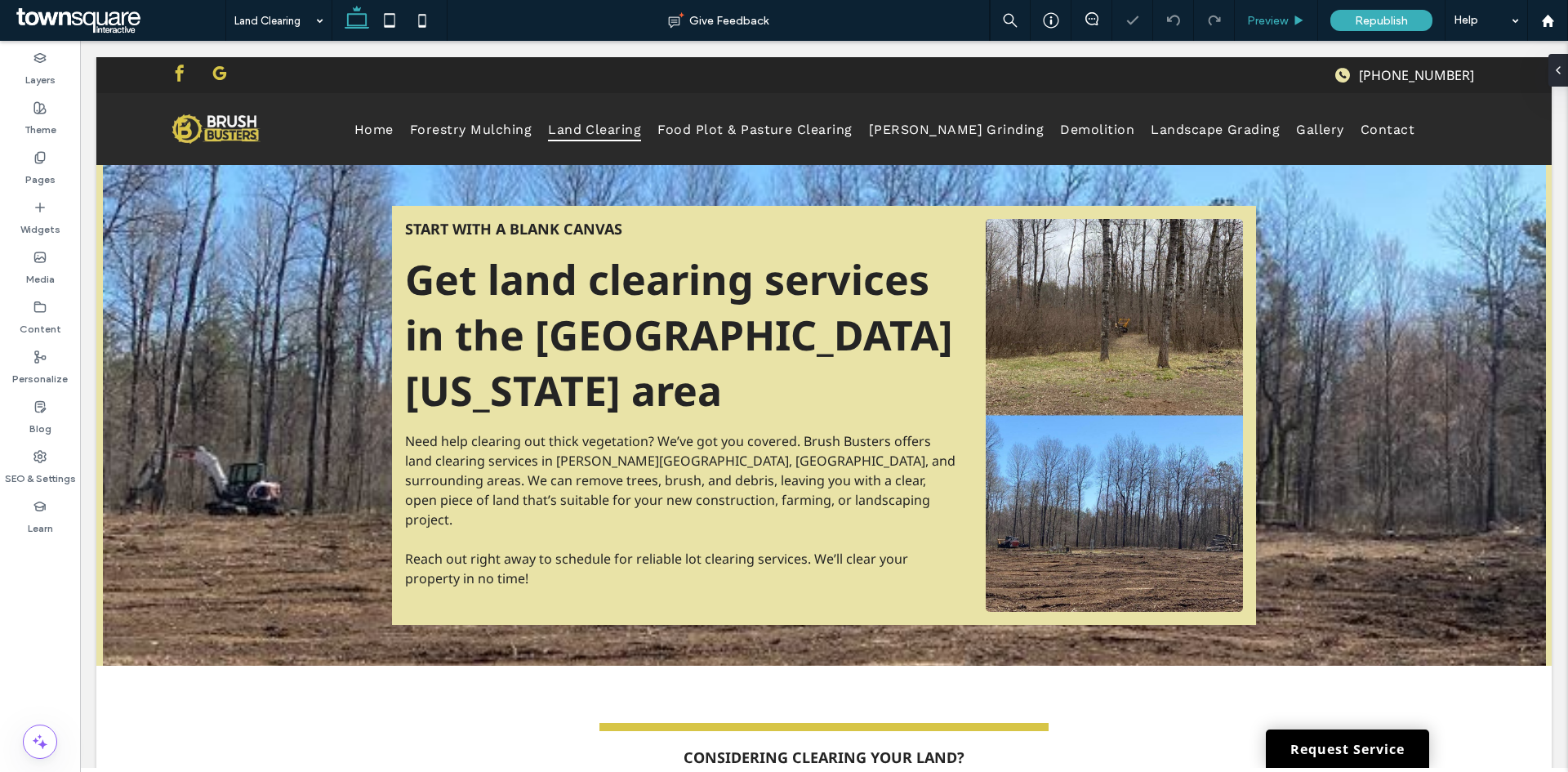
click at [1272, 23] on span "Preview" at bounding box center [1267, 21] width 41 height 14
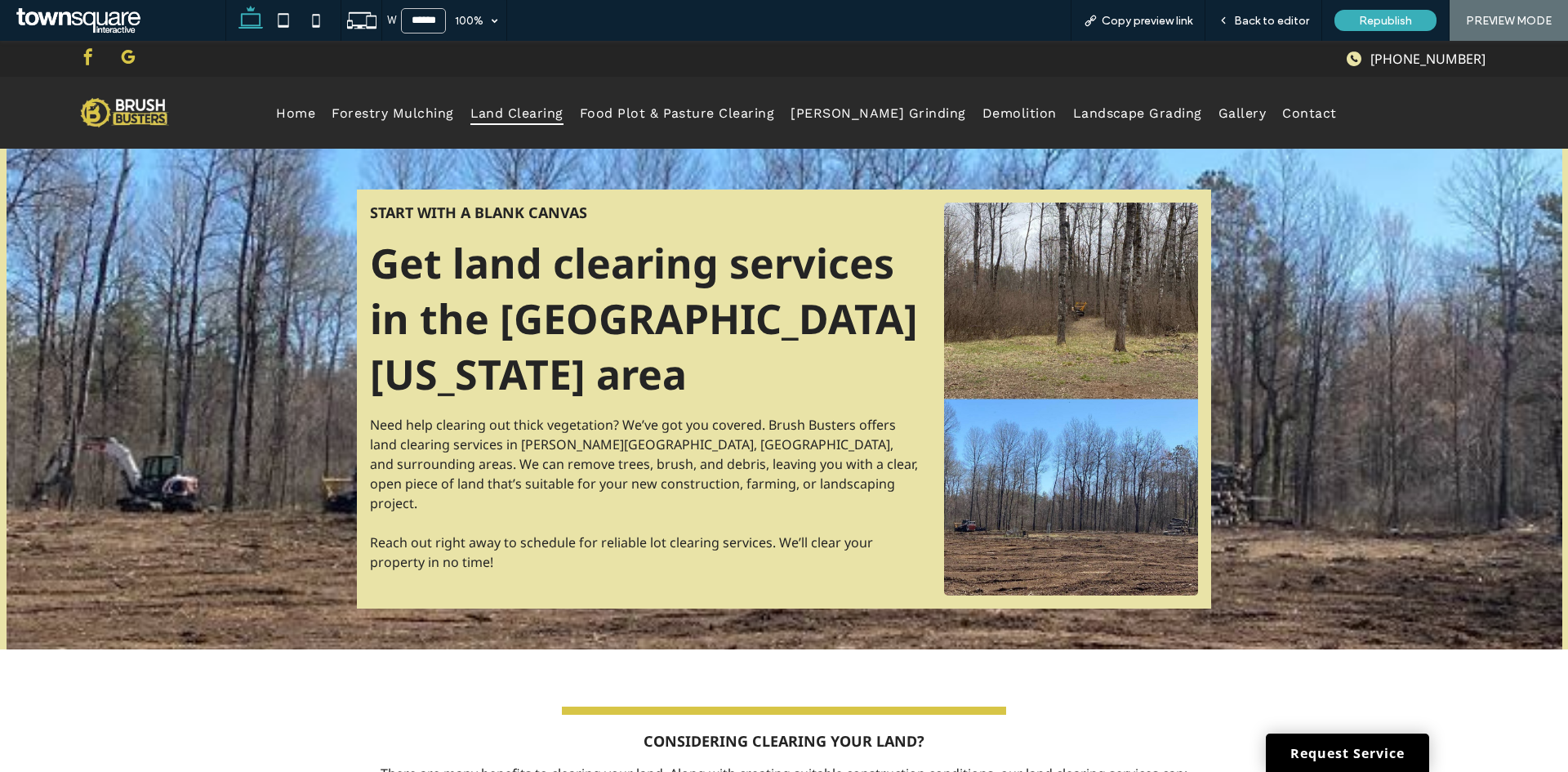
click at [131, 57] on span "google_my_business" at bounding box center [127, 57] width 24 height 24
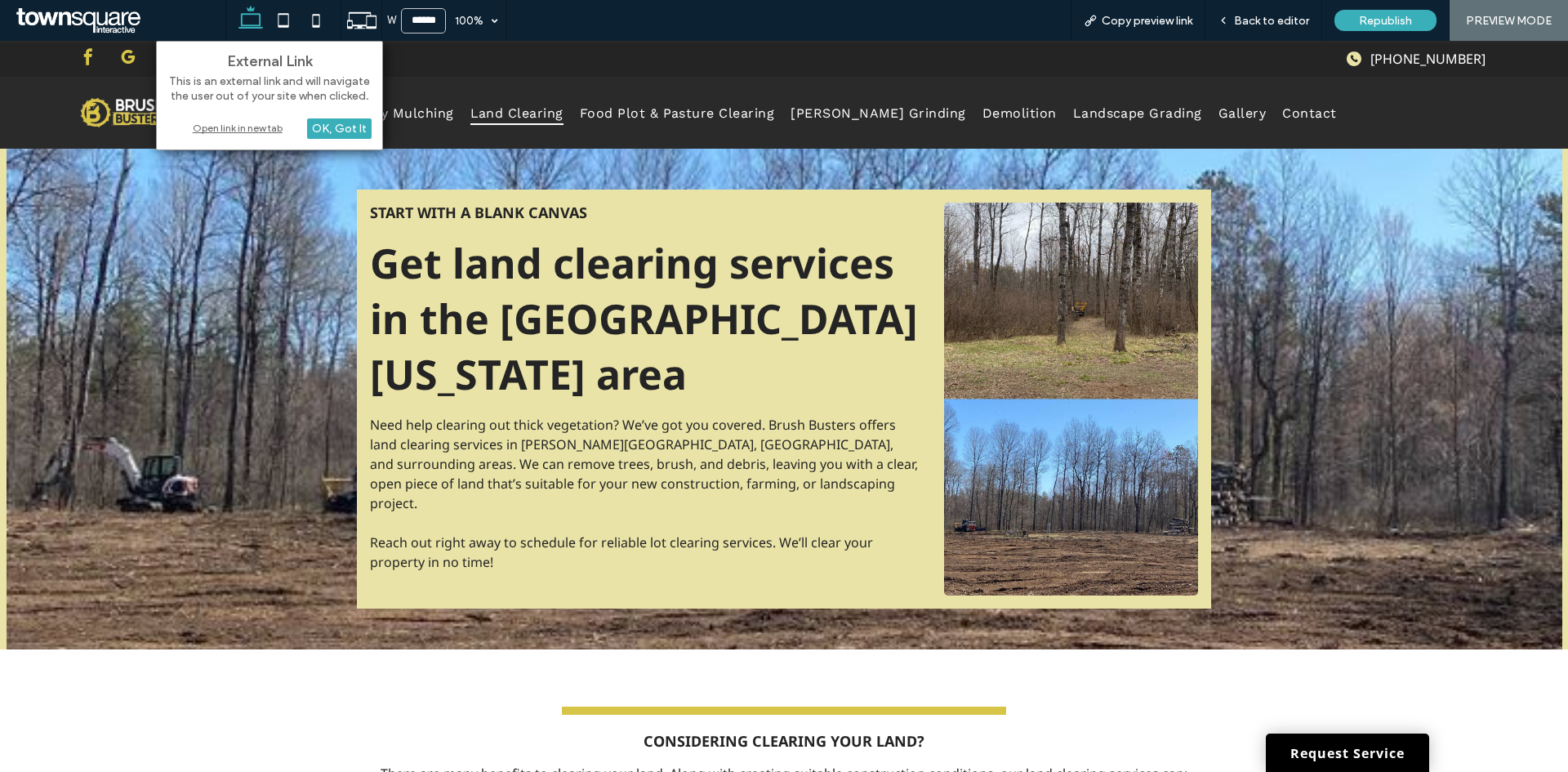
click at [238, 121] on div "Open link in new tab" at bounding box center [269, 127] width 205 height 17
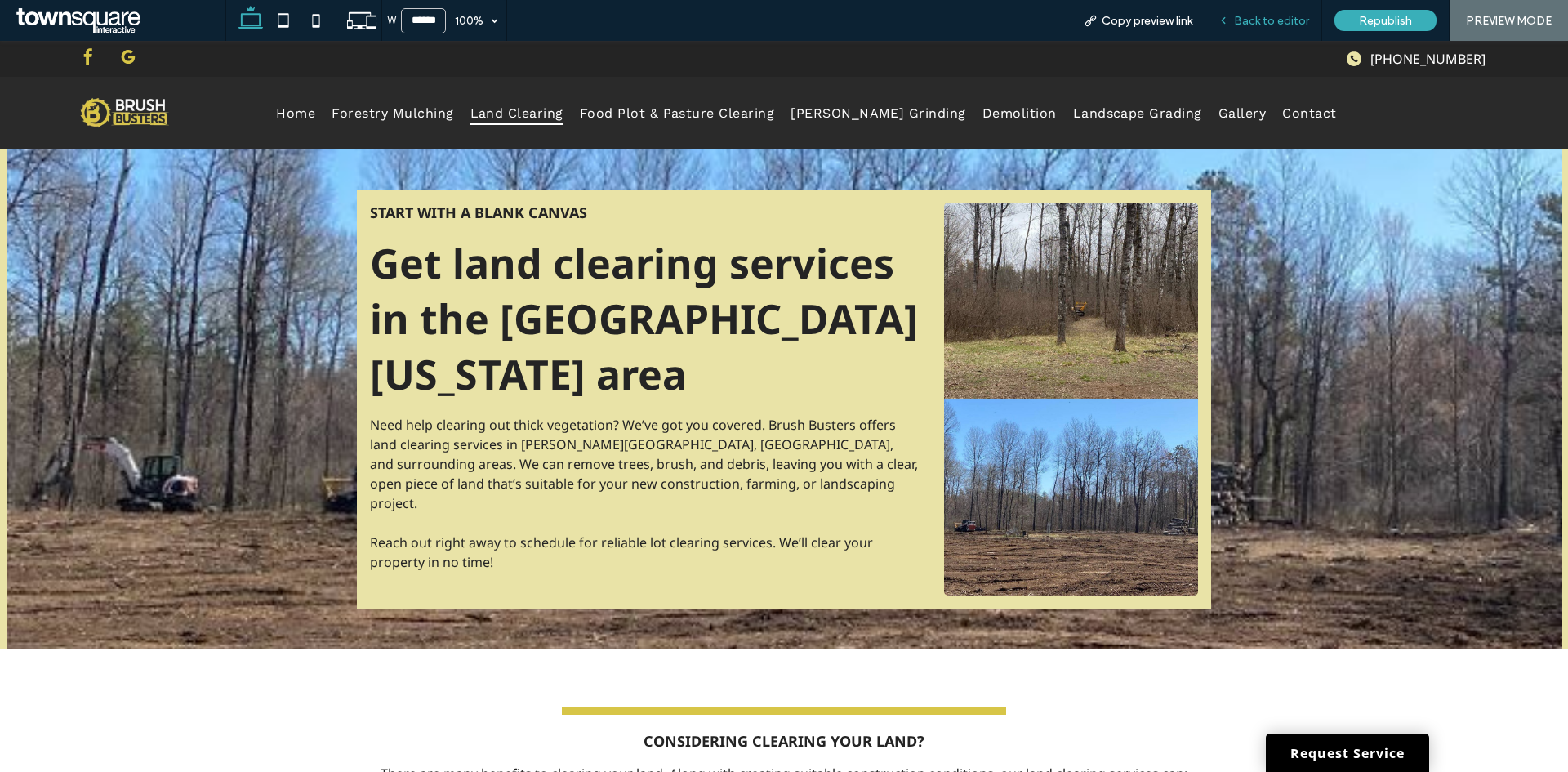
click at [1241, 22] on span "Back to editor" at bounding box center [1271, 21] width 75 height 14
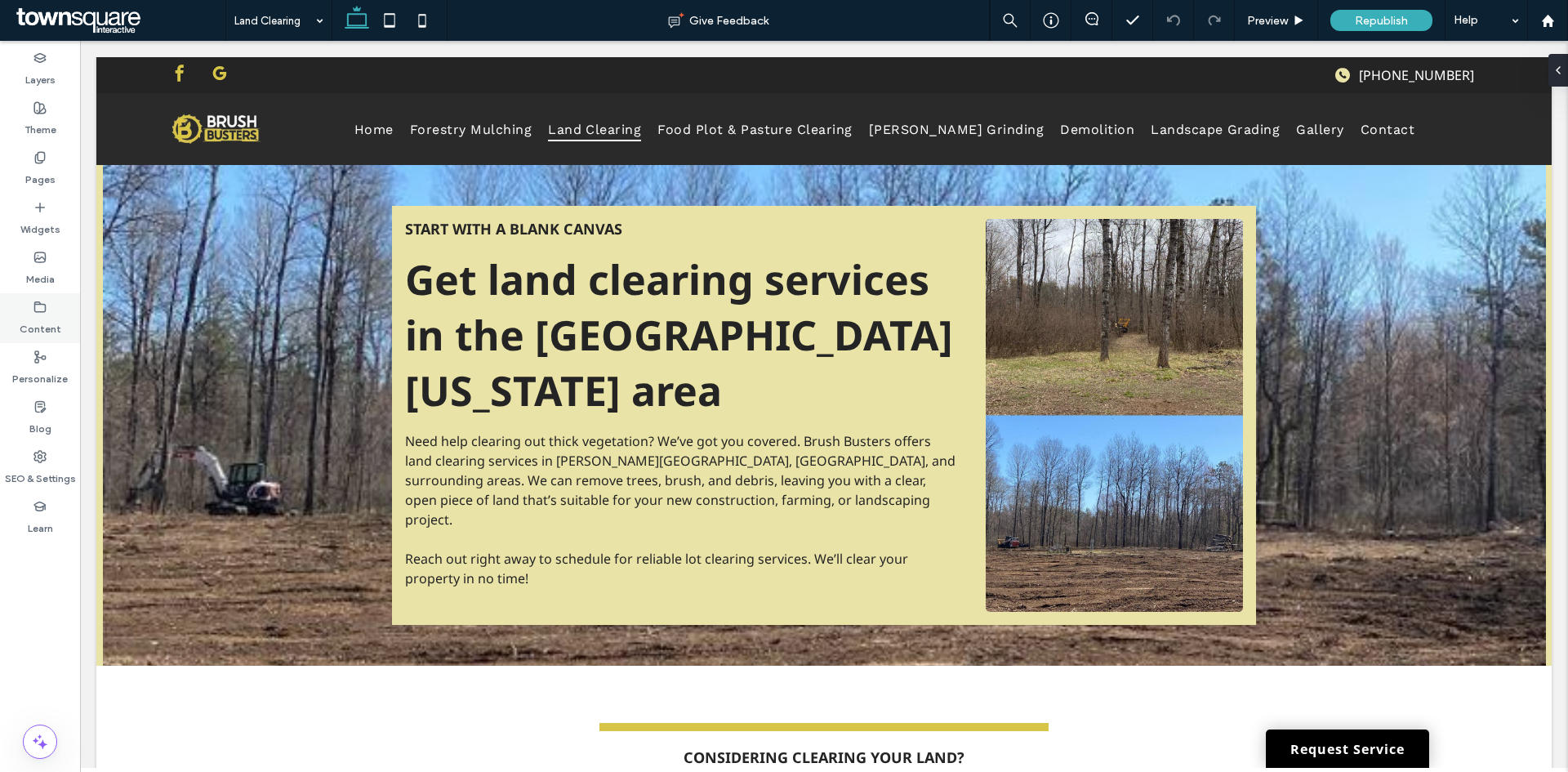
click at [44, 313] on icon at bounding box center [40, 307] width 13 height 13
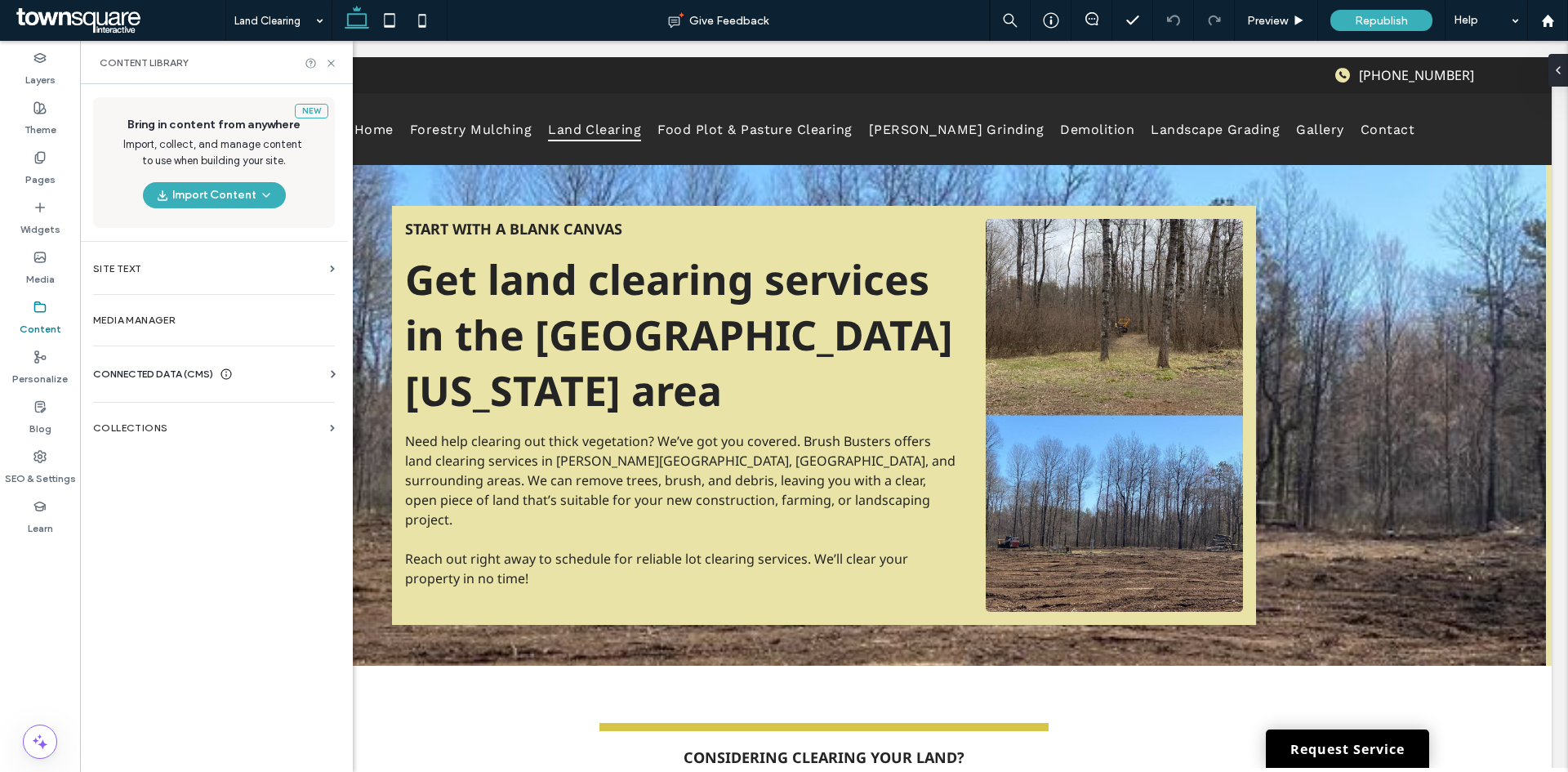
click at [166, 341] on div "New Bring in content from anywhere Import, collect, and manage content to use w…" at bounding box center [214, 426] width 268 height 685
click at [172, 364] on div "CONNECTED DATA (CMS) Business Info Business Text Business Images Find and Repla…" at bounding box center [214, 374] width 268 height 42
click at [172, 379] on span "CONNECTED DATA (CMS)" at bounding box center [153, 374] width 120 height 17
click at [199, 441] on section "Business Text" at bounding box center [217, 452] width 249 height 37
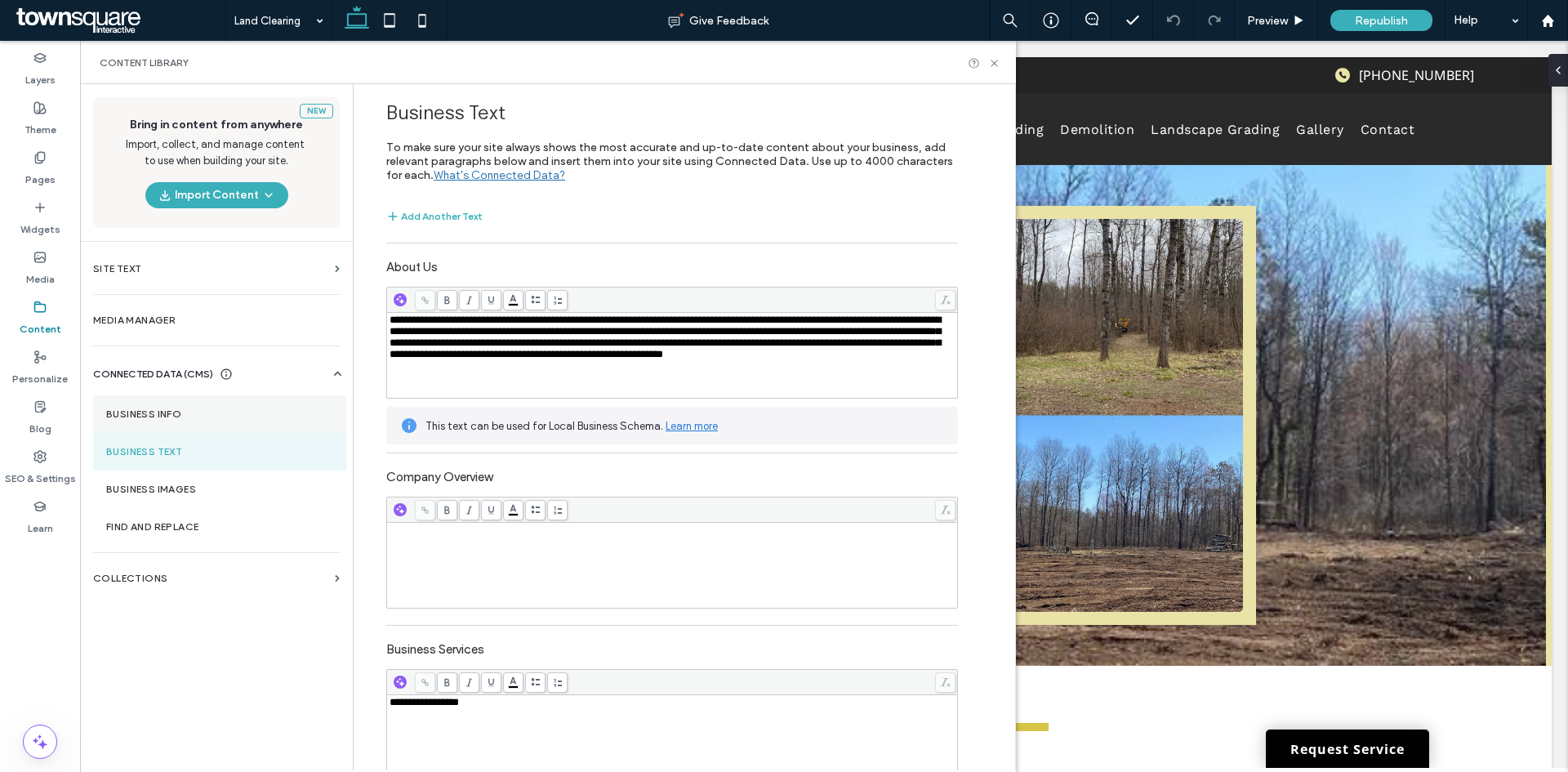
click at [185, 409] on label "Business Info" at bounding box center [219, 414] width 227 height 12
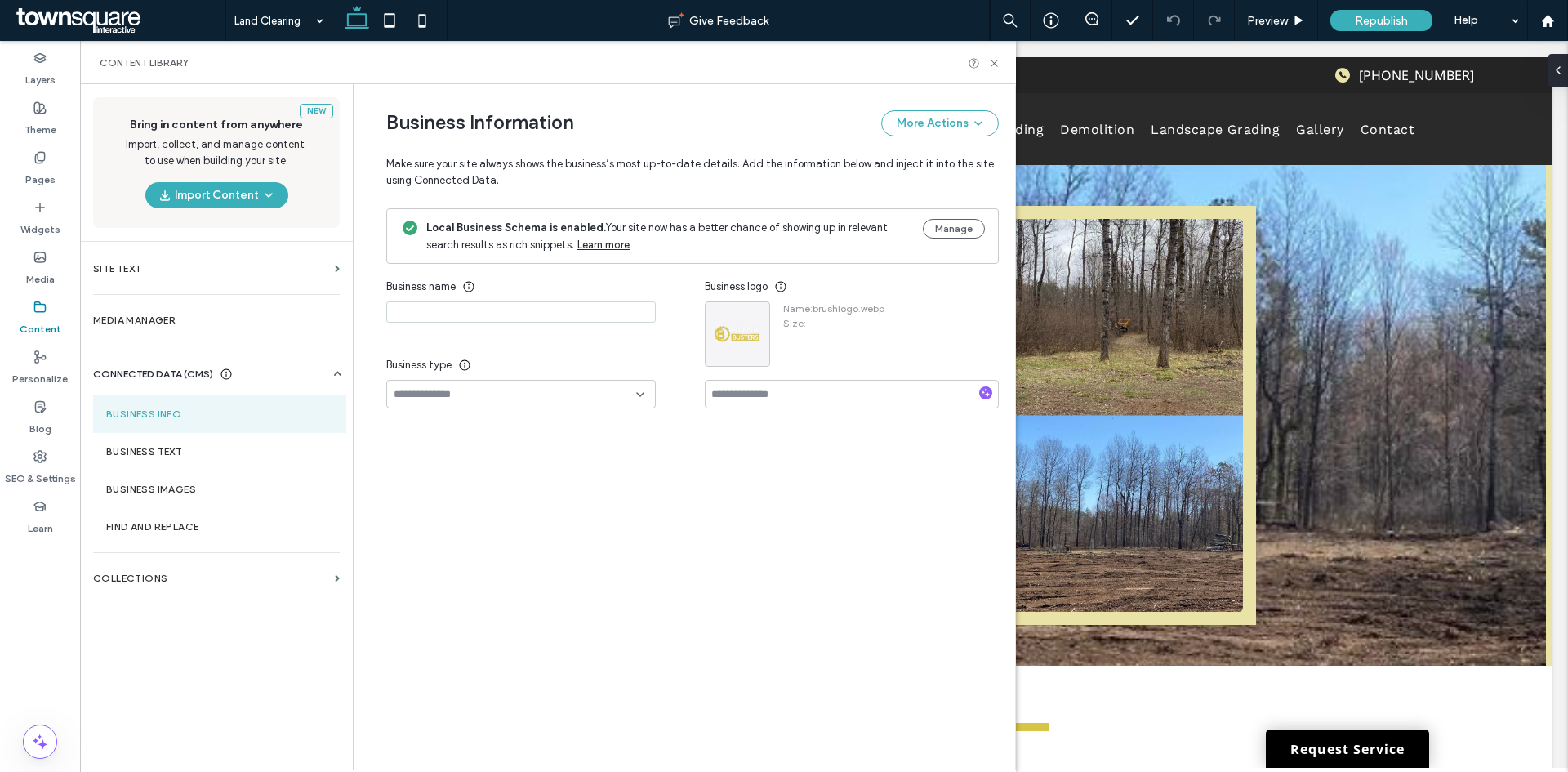
type input "**********"
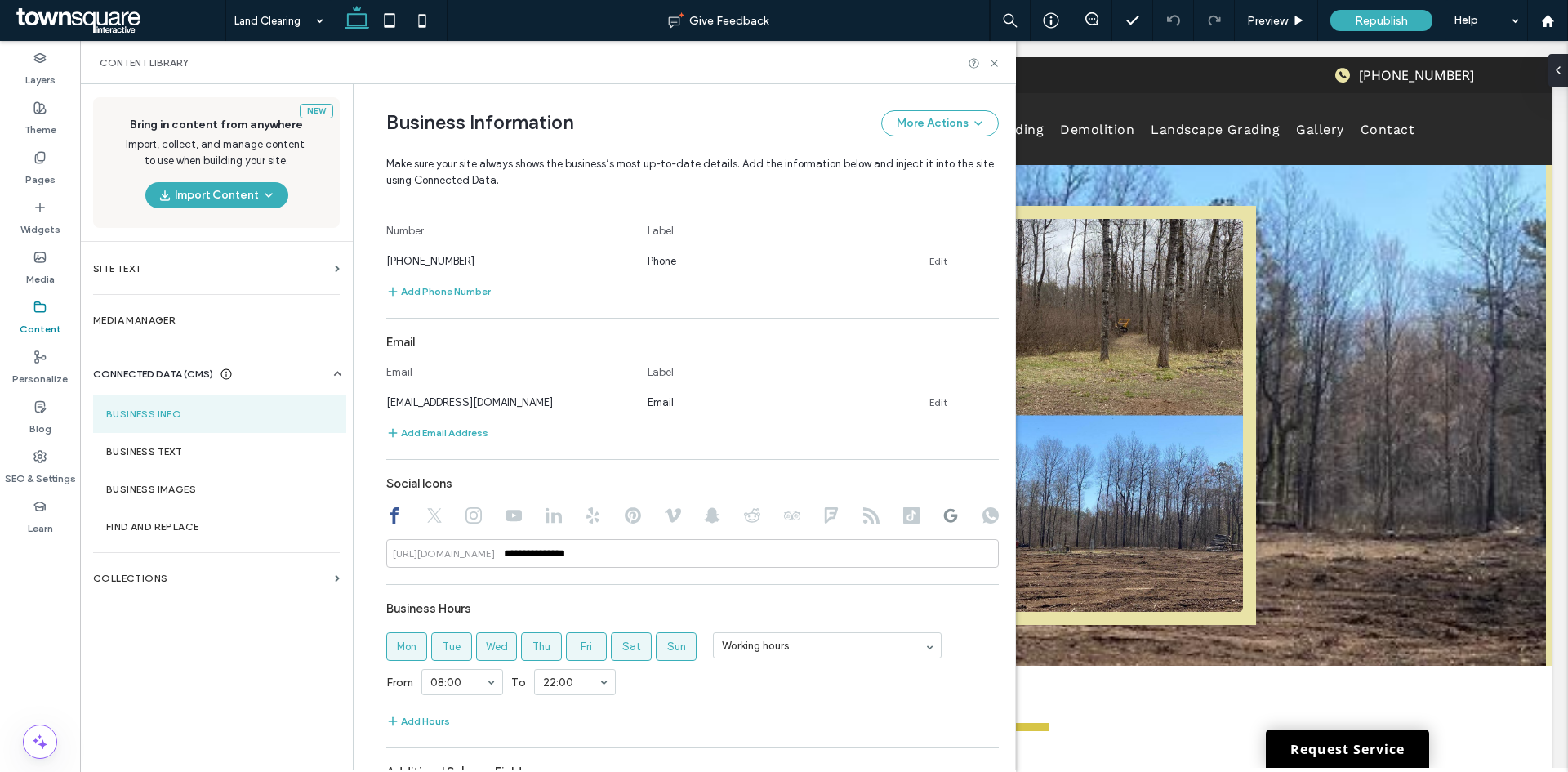
scroll to position [612, 0]
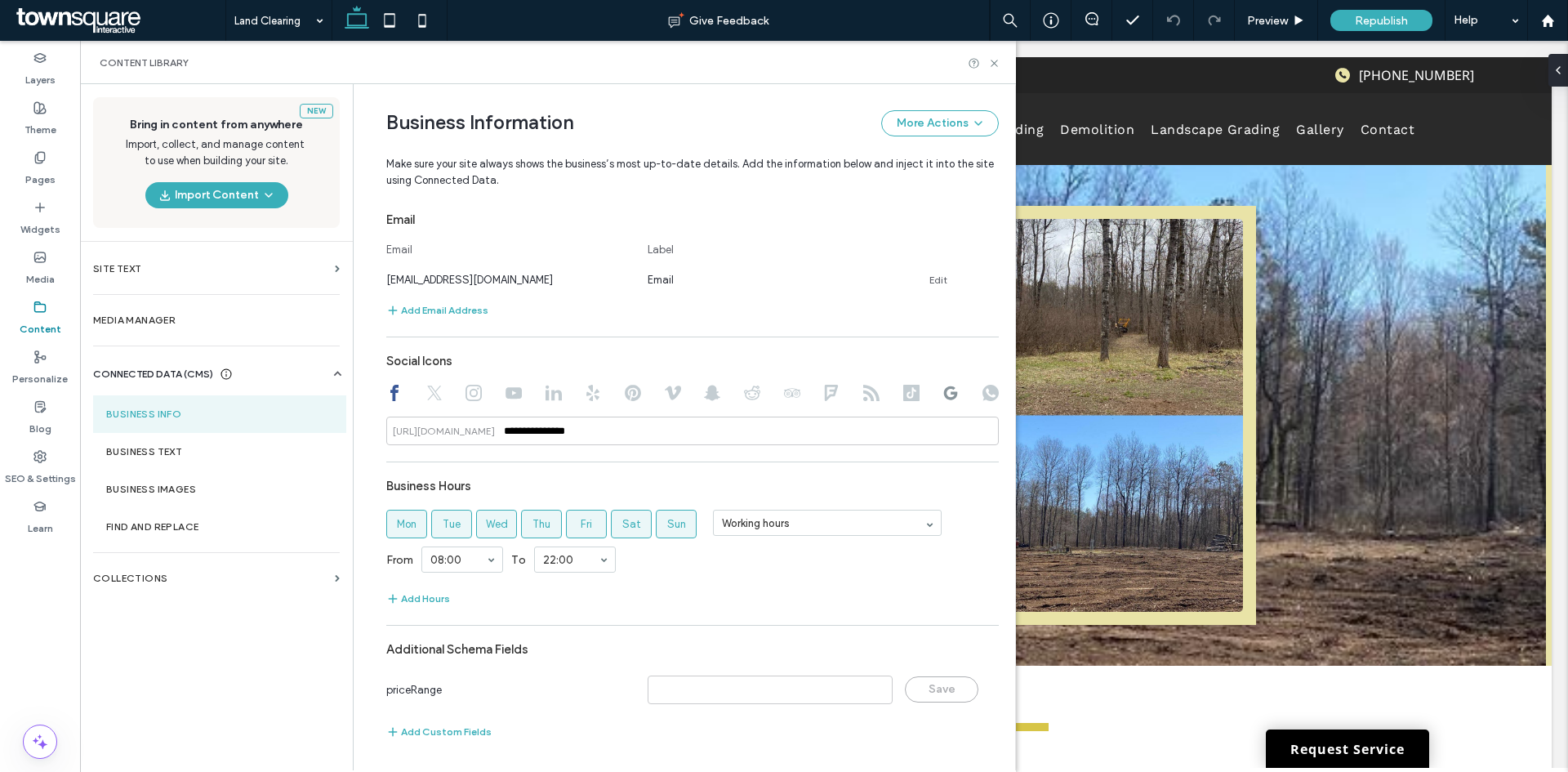
click at [931, 388] on div at bounding box center [693, 395] width 613 height 20
click at [942, 392] on icon at bounding box center [950, 393] width 17 height 17
drag, startPoint x: 705, startPoint y: 430, endPoint x: 520, endPoint y: 434, distance: 185.0
click at [520, 434] on div "**********" at bounding box center [693, 431] width 613 height 28
paste input
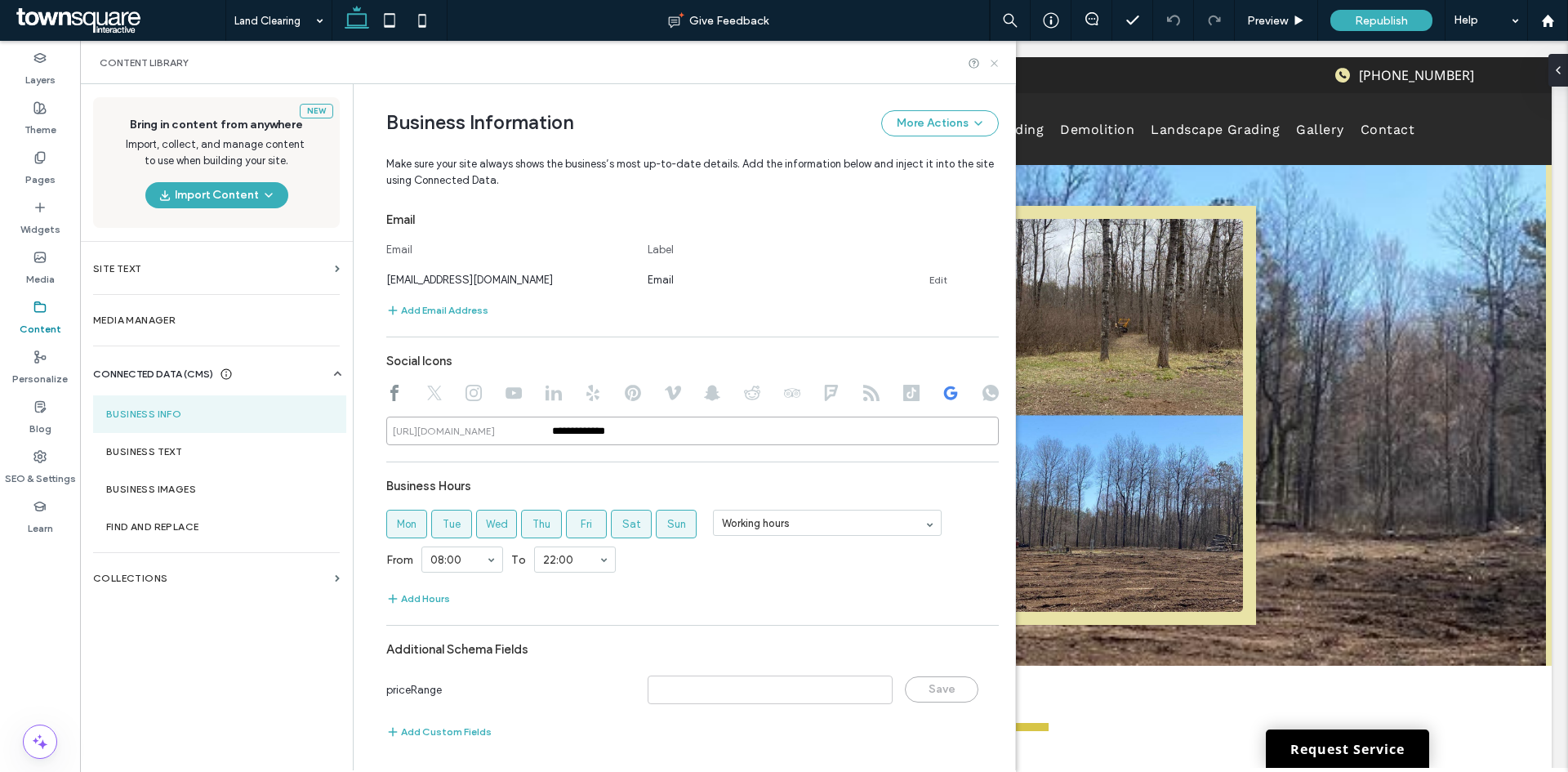
type input "**********"
click at [992, 68] on icon at bounding box center [994, 63] width 12 height 12
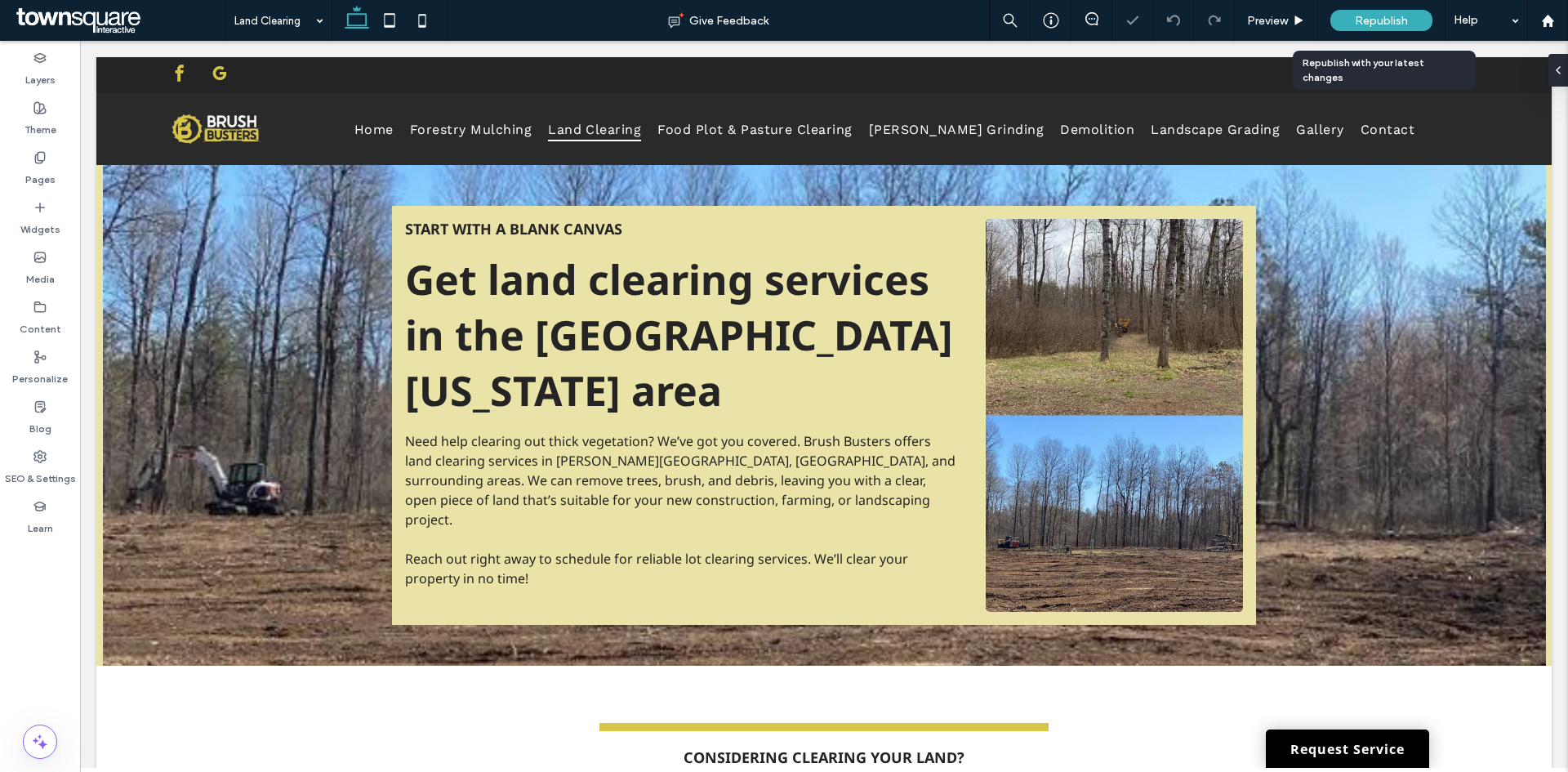
click at [1383, 19] on span "Republish" at bounding box center [1381, 21] width 53 height 14
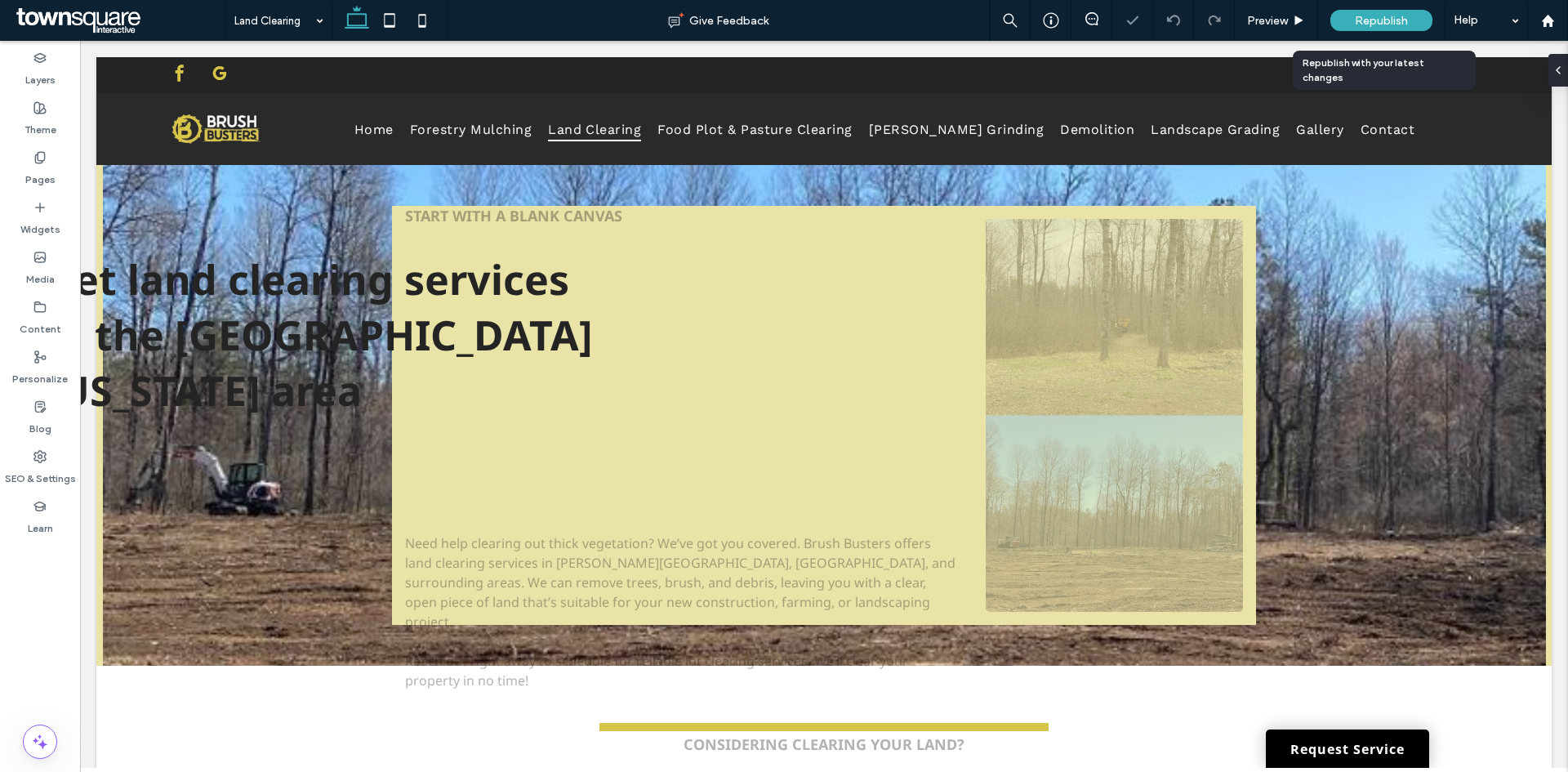
scroll to position [0, 0]
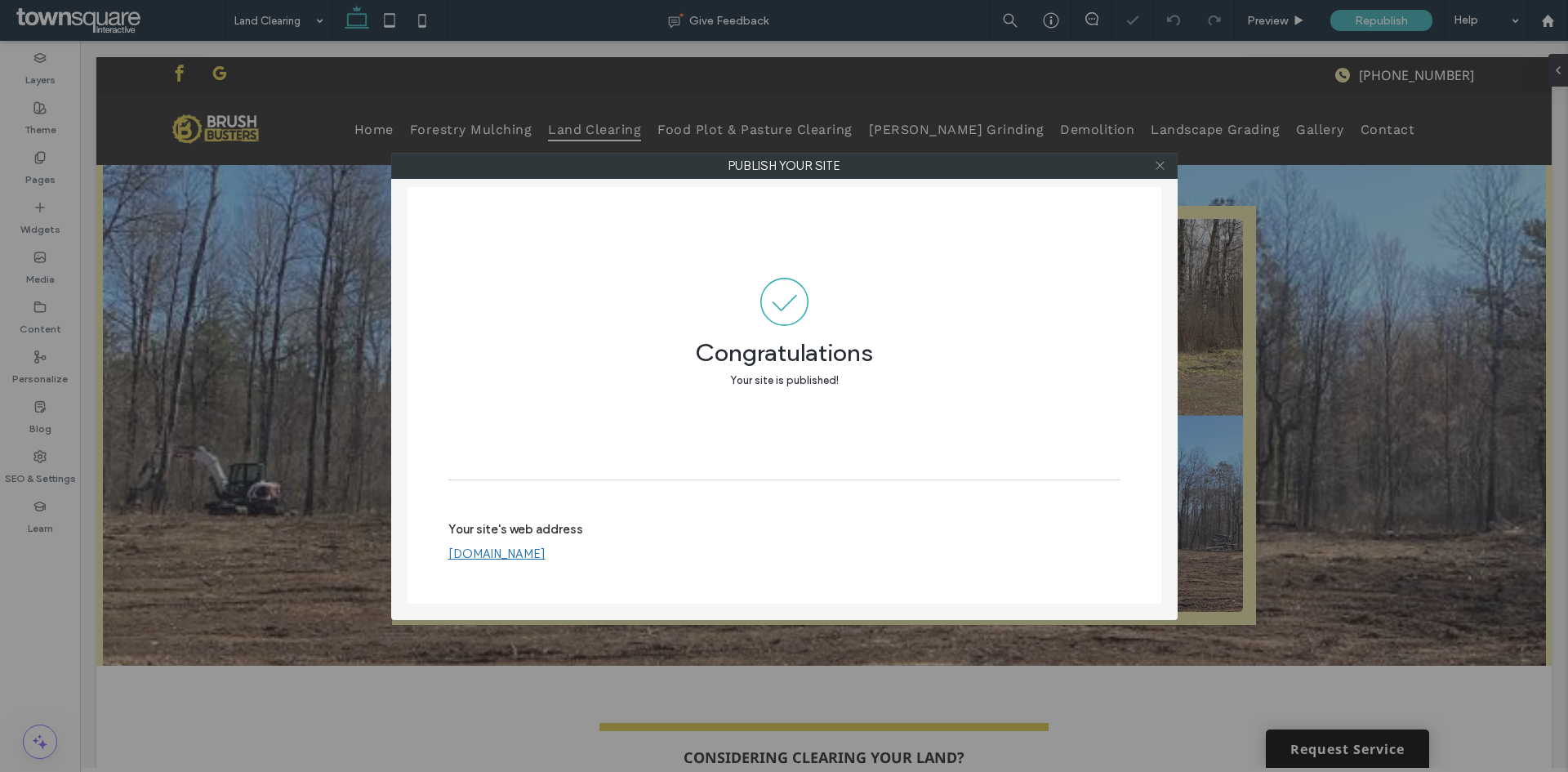
click at [1157, 170] on icon at bounding box center [1160, 166] width 12 height 12
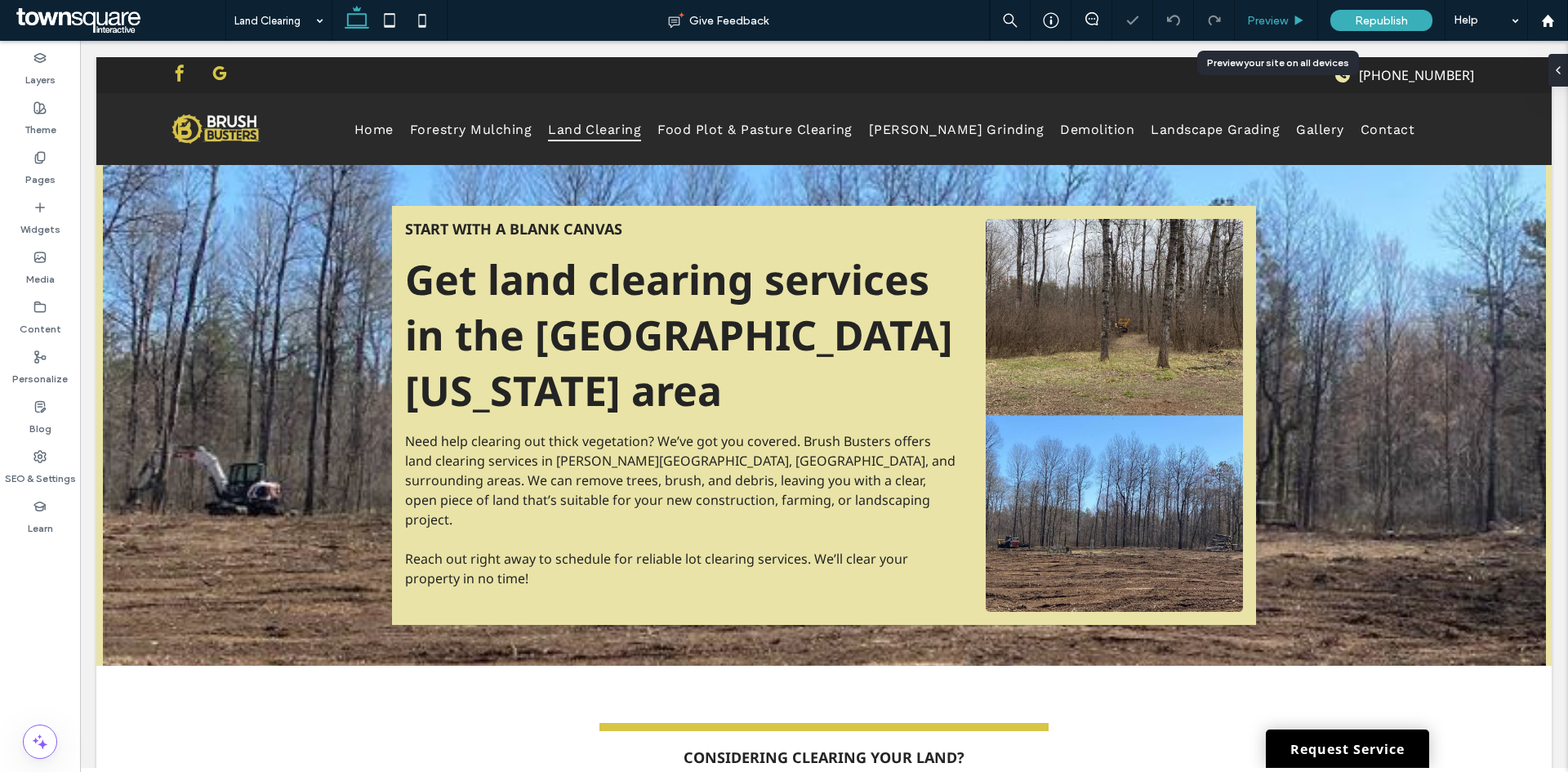
click at [1275, 31] on div "Preview" at bounding box center [1276, 20] width 83 height 41
click at [1281, 21] on span "Preview" at bounding box center [1267, 21] width 41 height 14
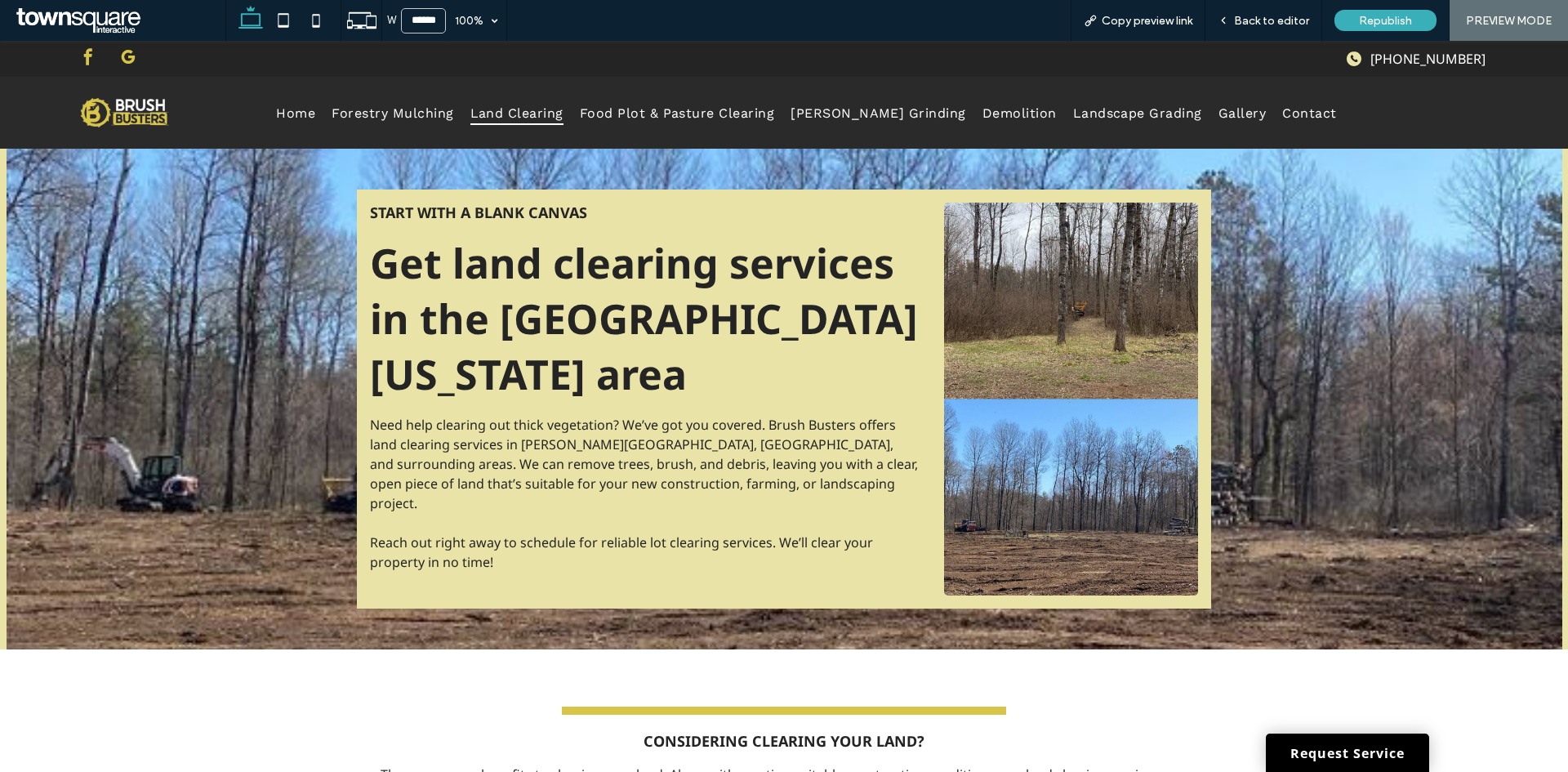
click at [121, 54] on span "google_my_business" at bounding box center [127, 57] width 24 height 24
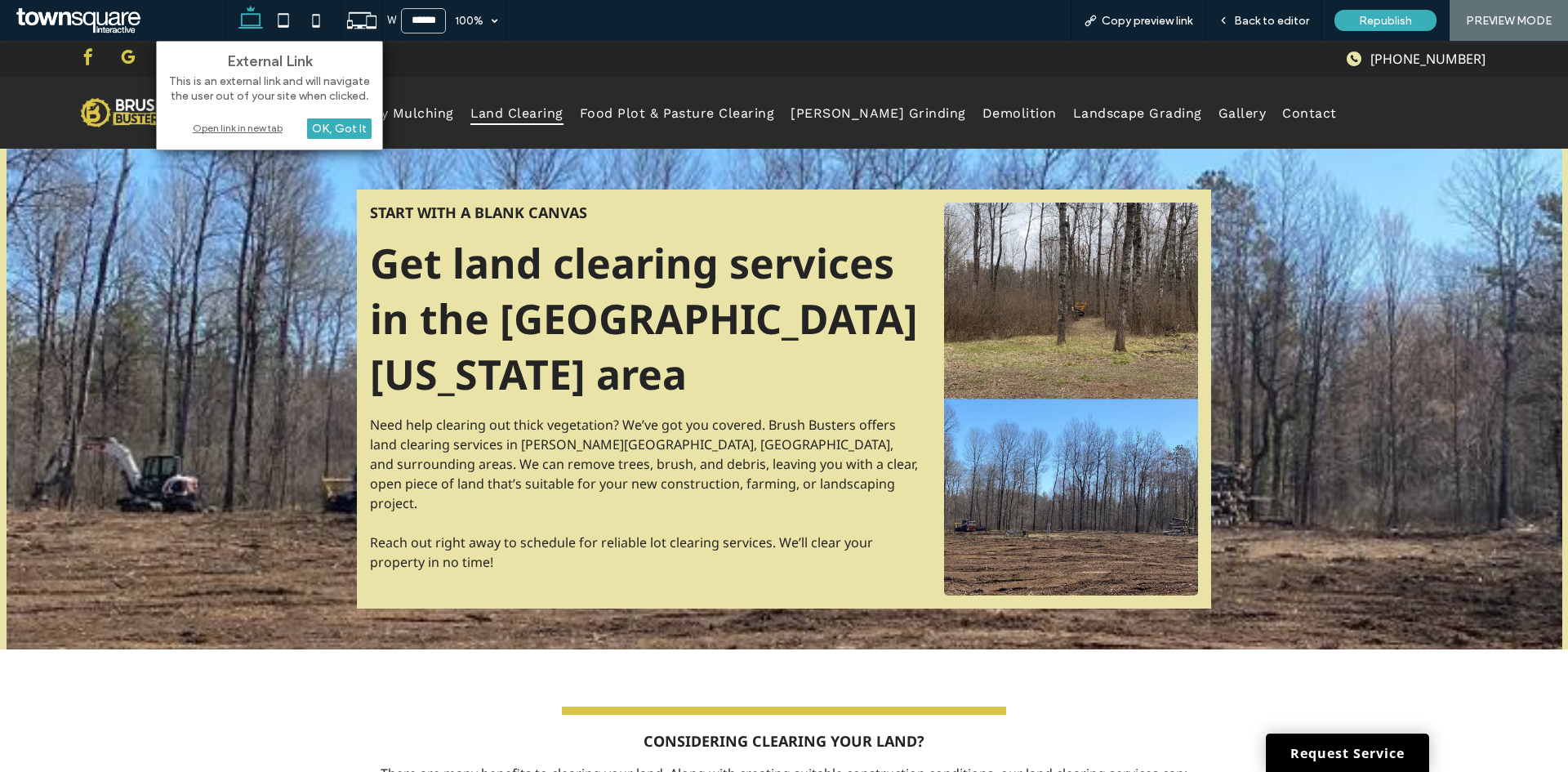
click at [213, 124] on div "Open link in new tab" at bounding box center [269, 127] width 205 height 17
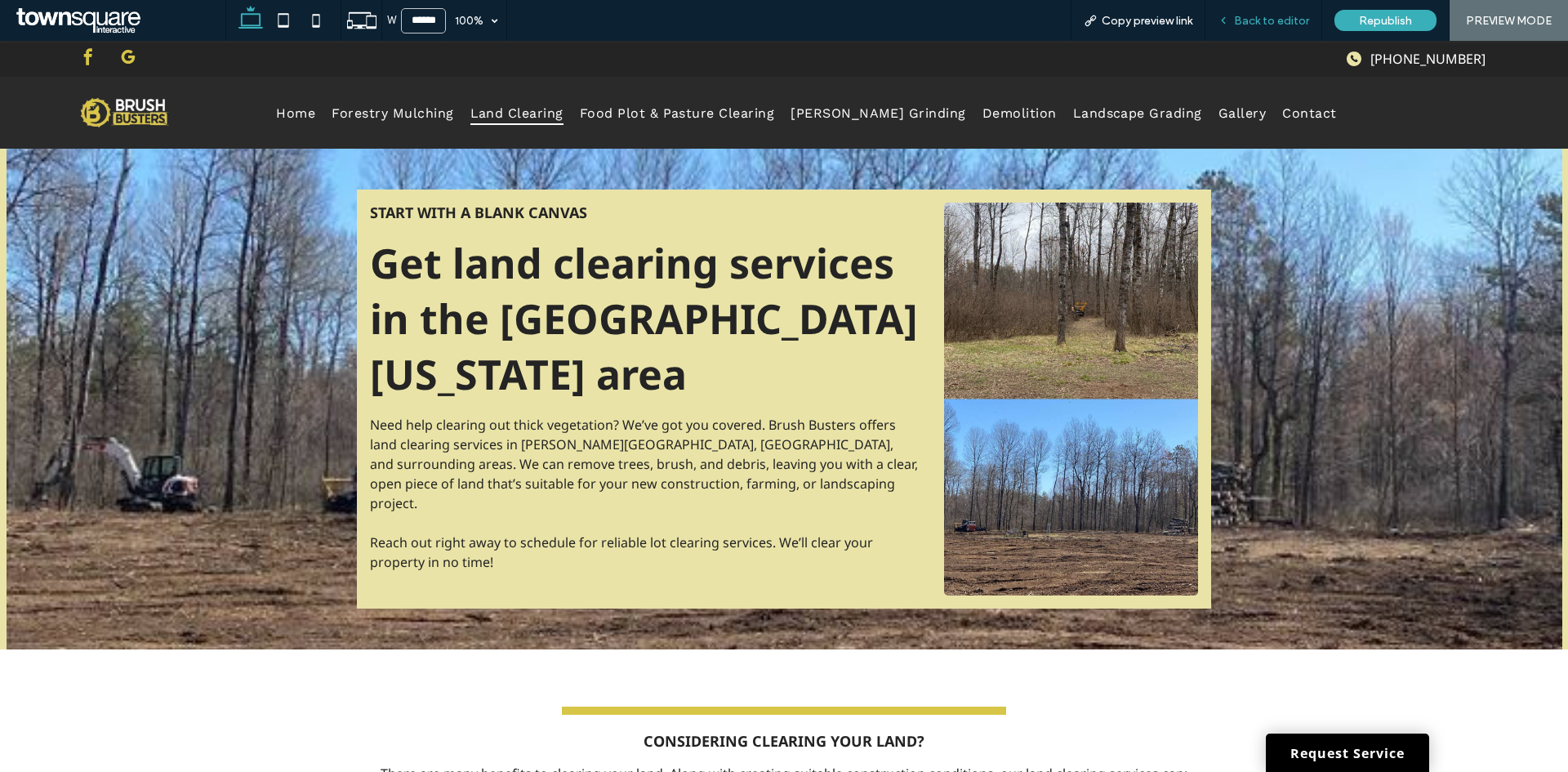
click at [1253, 25] on span "Back to editor" at bounding box center [1271, 21] width 75 height 14
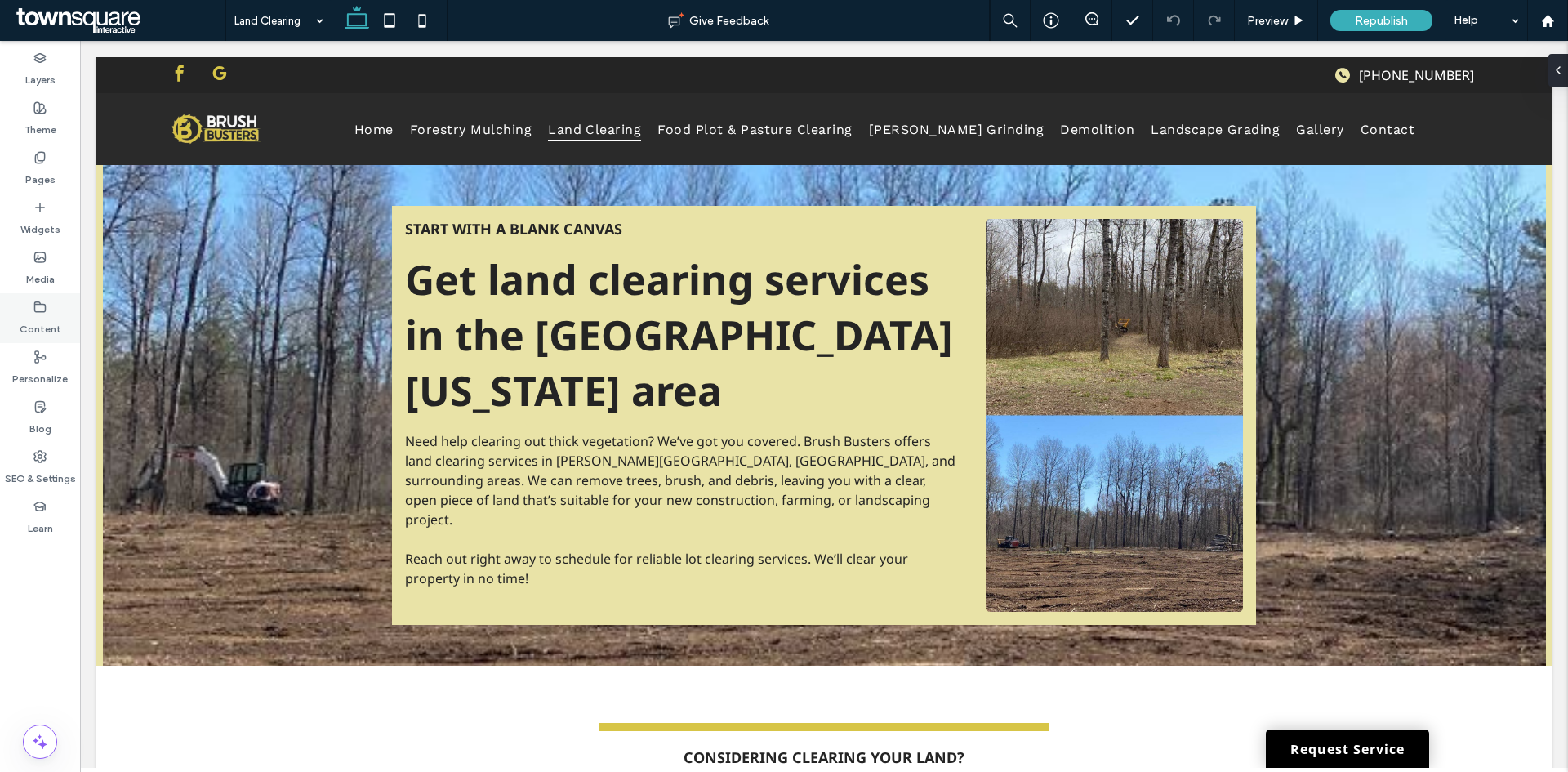
click at [36, 304] on use at bounding box center [40, 306] width 11 height 10
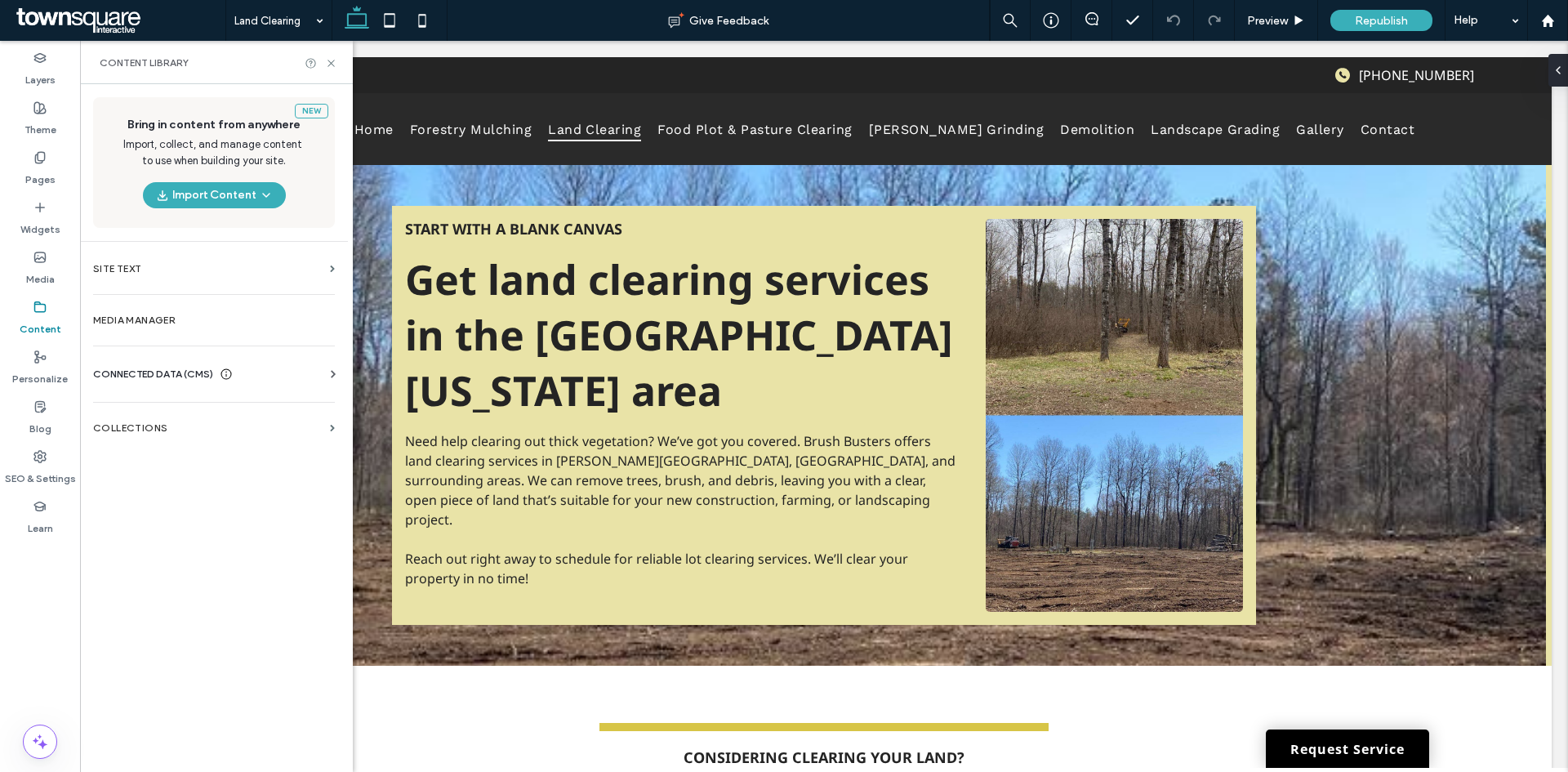
click at [244, 368] on div "CONNECTED DATA (CMS)" at bounding box center [217, 374] width 249 height 17
click at [175, 417] on label "Business Info" at bounding box center [217, 414] width 222 height 12
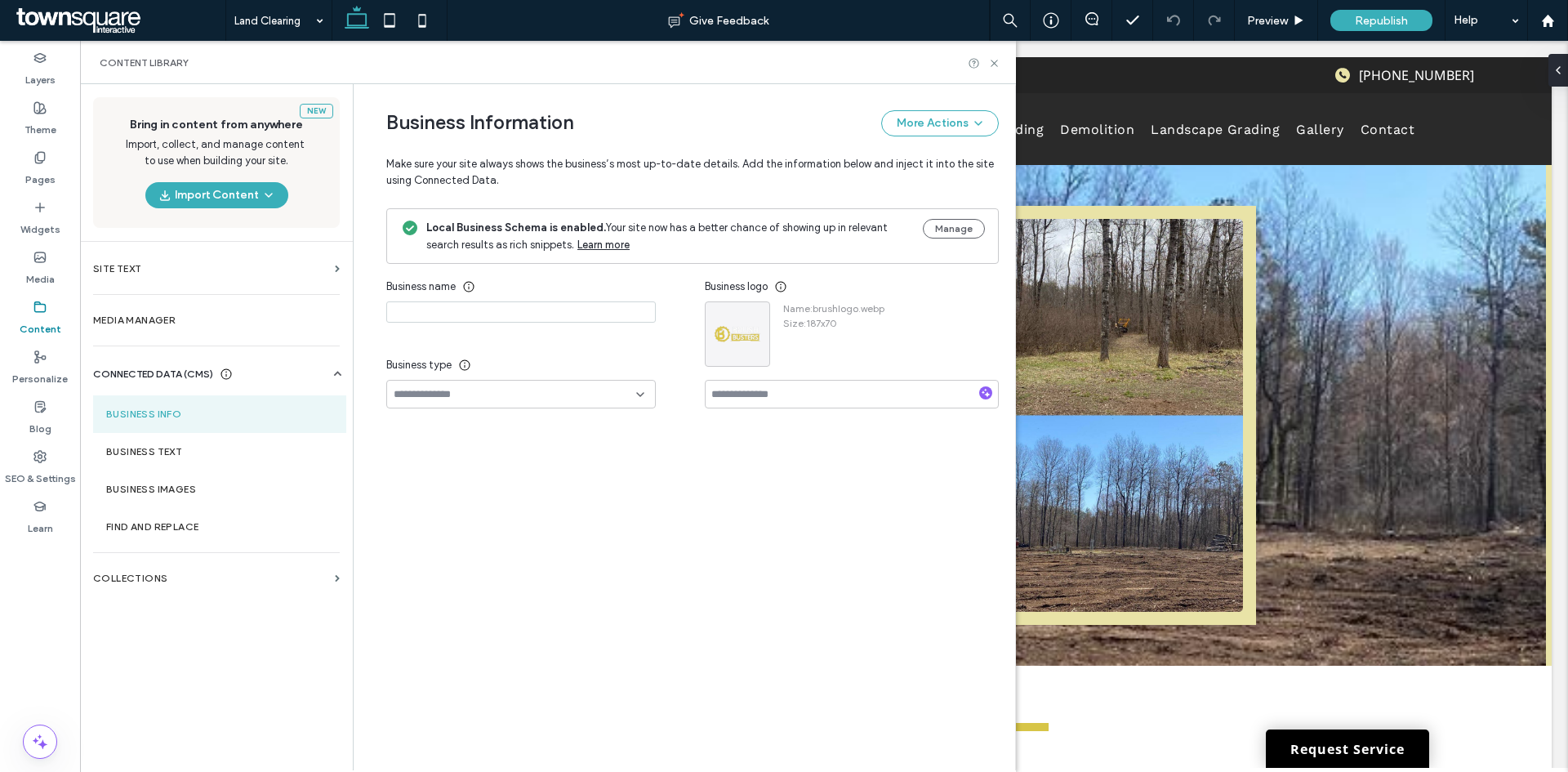
type input "**********"
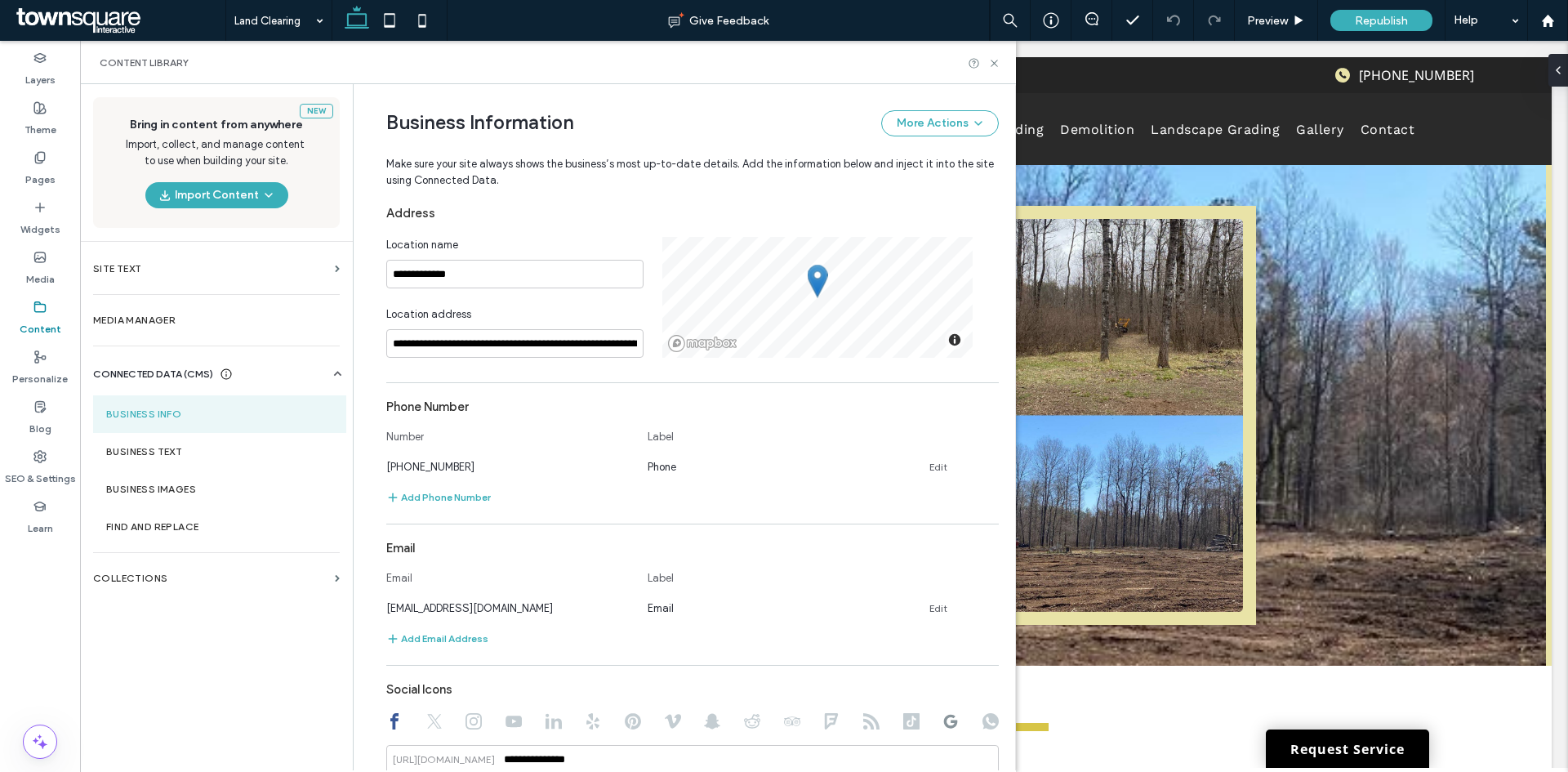
scroll to position [402, 0]
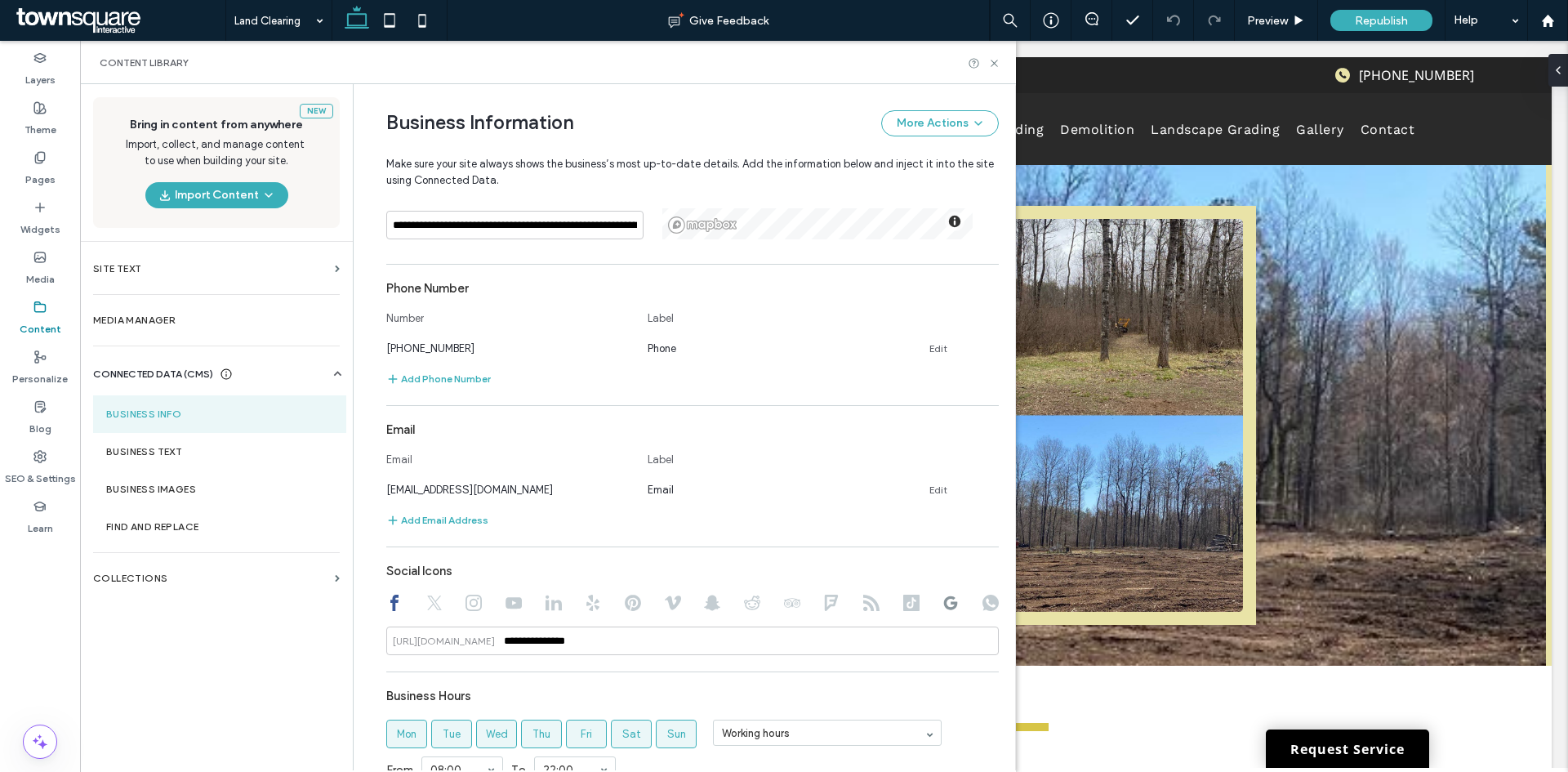
click at [942, 611] on icon at bounding box center [950, 603] width 17 height 17
click at [702, 636] on input "**********" at bounding box center [693, 641] width 613 height 28
type input "*"
paste input "**********"
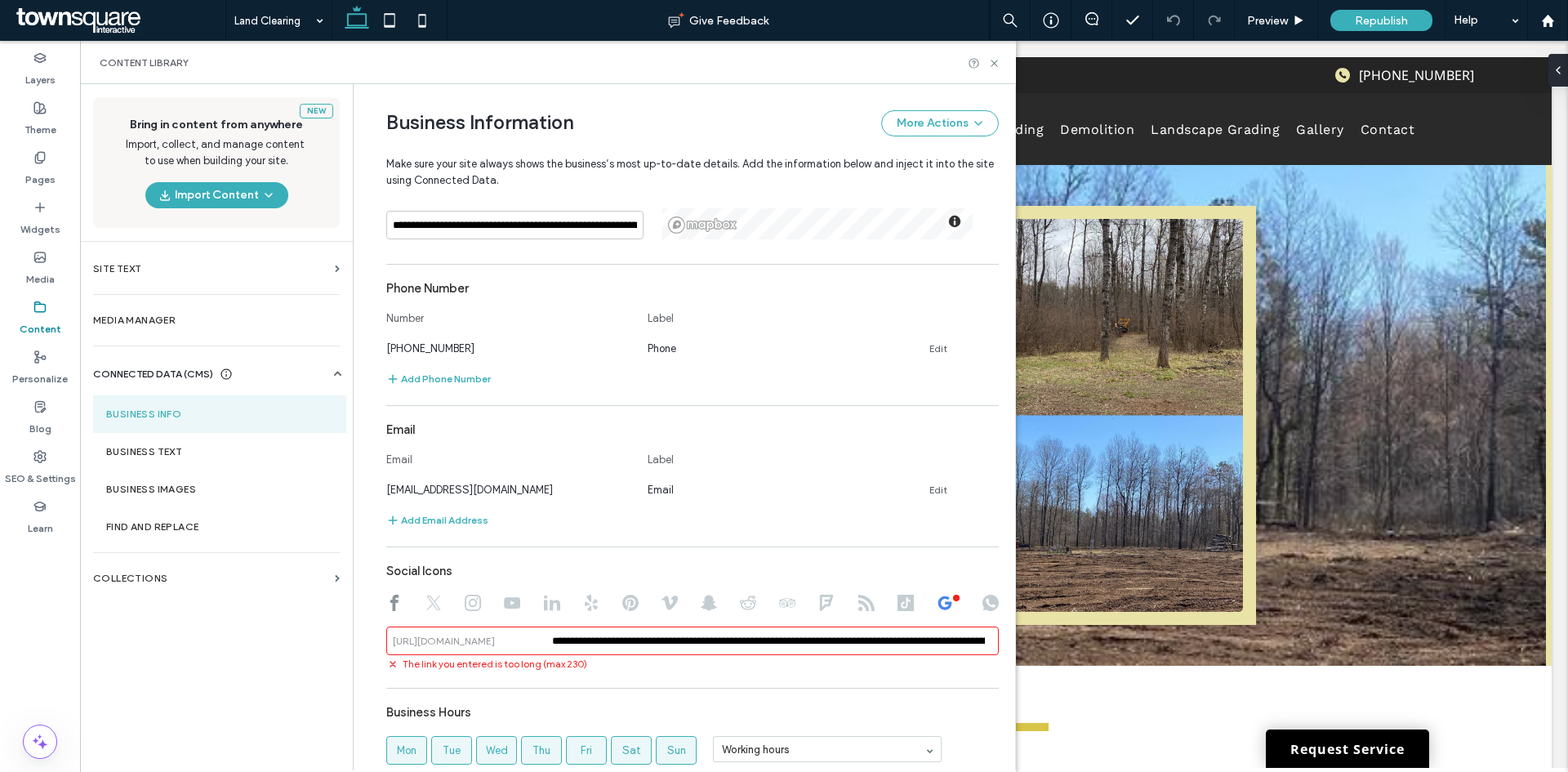
scroll to position [0, 1033]
click at [606, 643] on input "**********" at bounding box center [693, 641] width 613 height 28
click at [973, 638] on input "**********" at bounding box center [693, 641] width 613 height 28
click at [946, 695] on div "**********" at bounding box center [693, 527] width 613 height 897
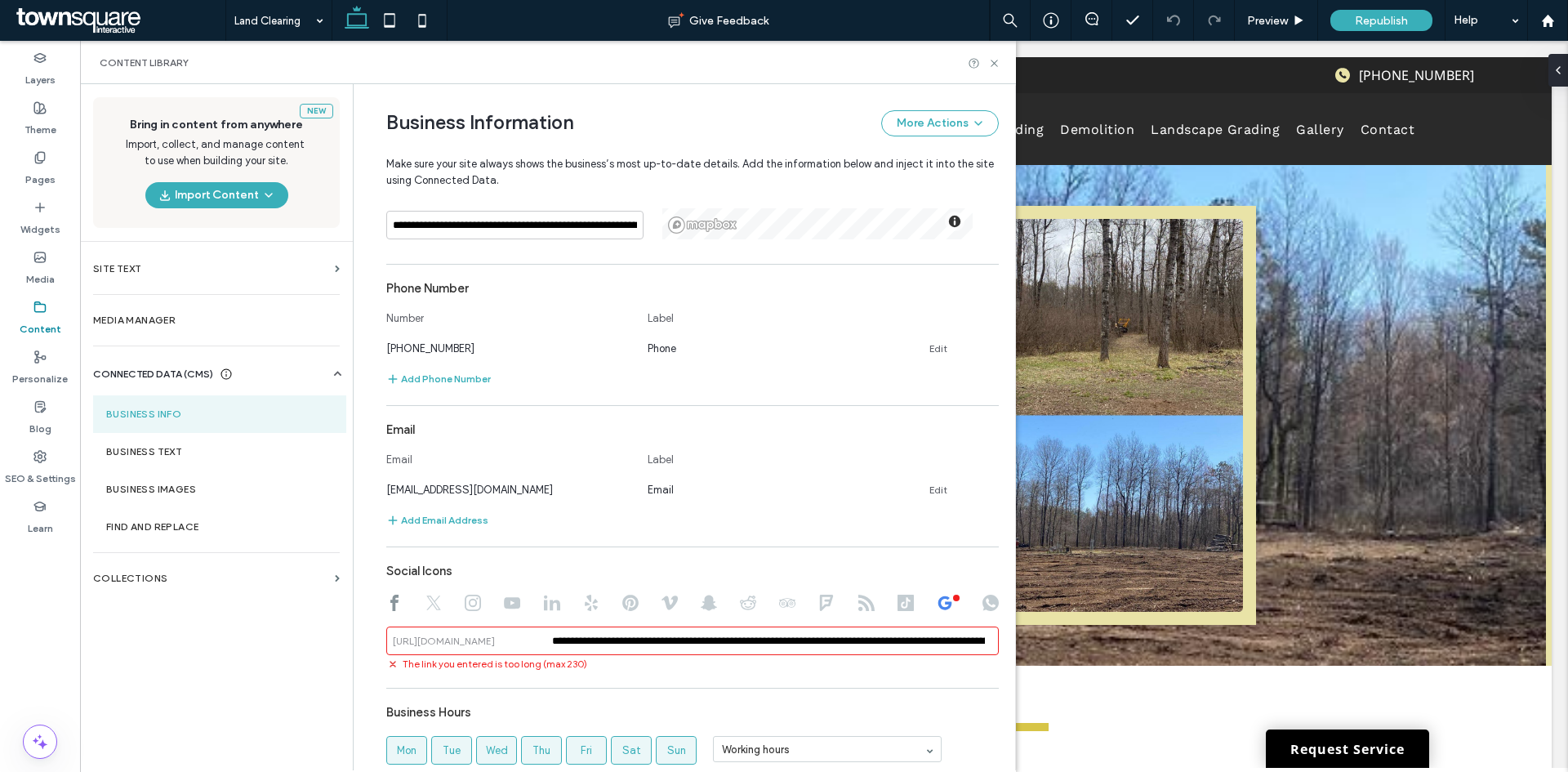
click at [720, 395] on div "**********" at bounding box center [693, 527] width 613 height 897
click at [786, 639] on input "**********" at bounding box center [693, 641] width 613 height 28
drag, startPoint x: 943, startPoint y: 634, endPoint x: 944, endPoint y: 642, distance: 8.1
click at [944, 642] on input "**********" at bounding box center [693, 641] width 613 height 28
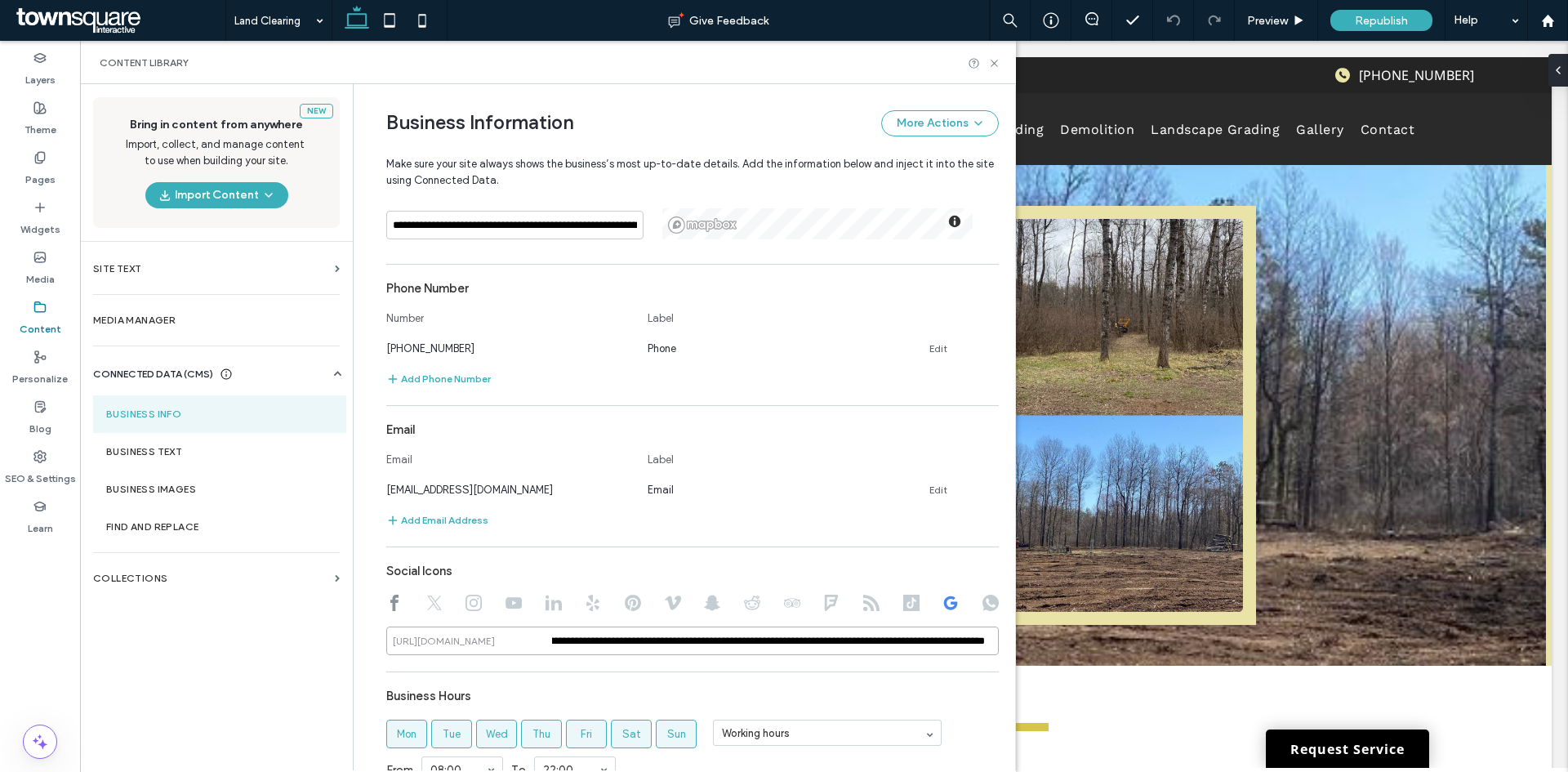
scroll to position [0, 668]
type input "**********"
click at [995, 65] on use at bounding box center [994, 63] width 7 height 7
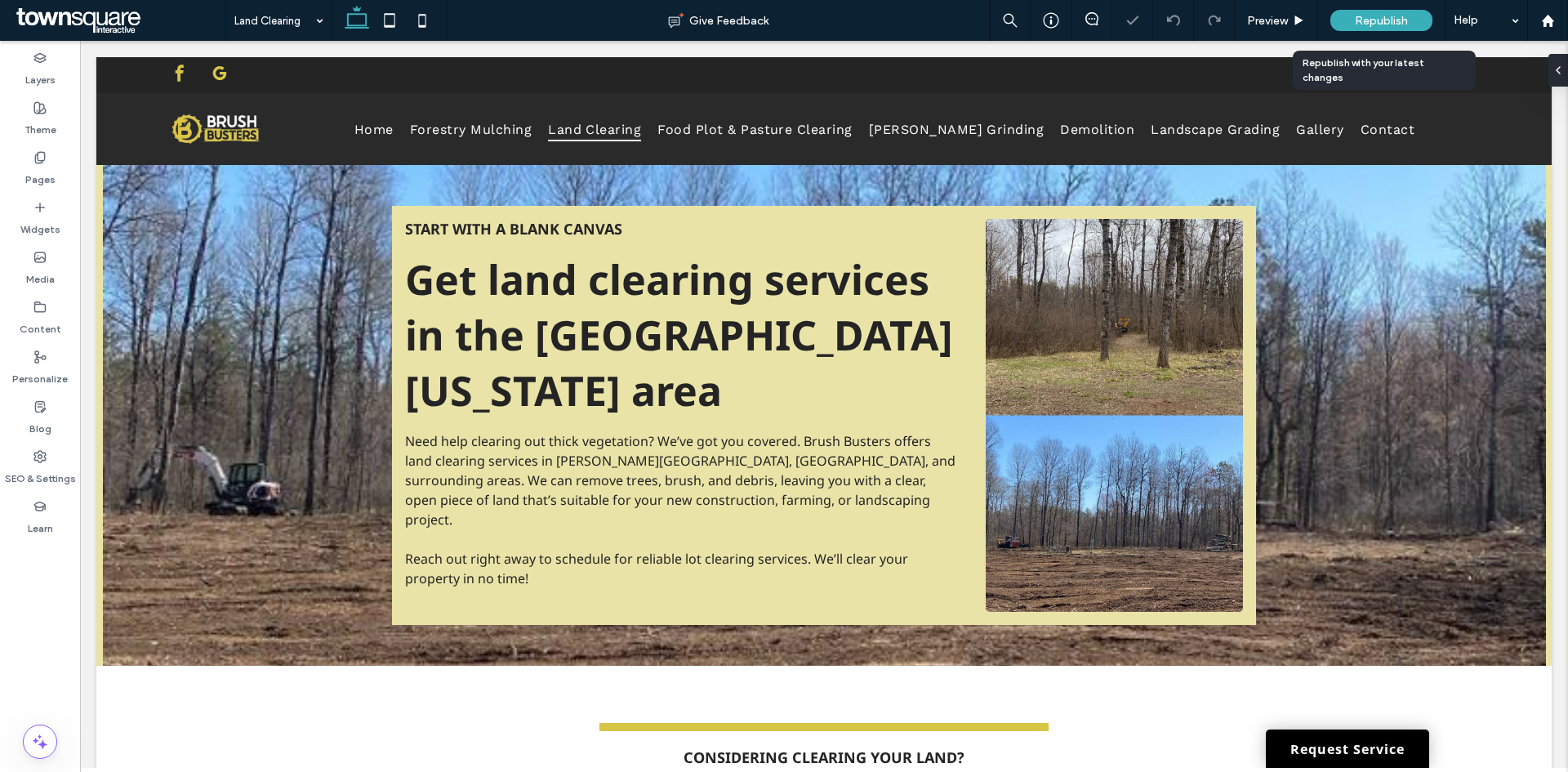
drag, startPoint x: 1368, startPoint y: 24, endPoint x: 1349, endPoint y: 30, distance: 19.9
click at [1368, 24] on span "Republish" at bounding box center [1381, 21] width 53 height 14
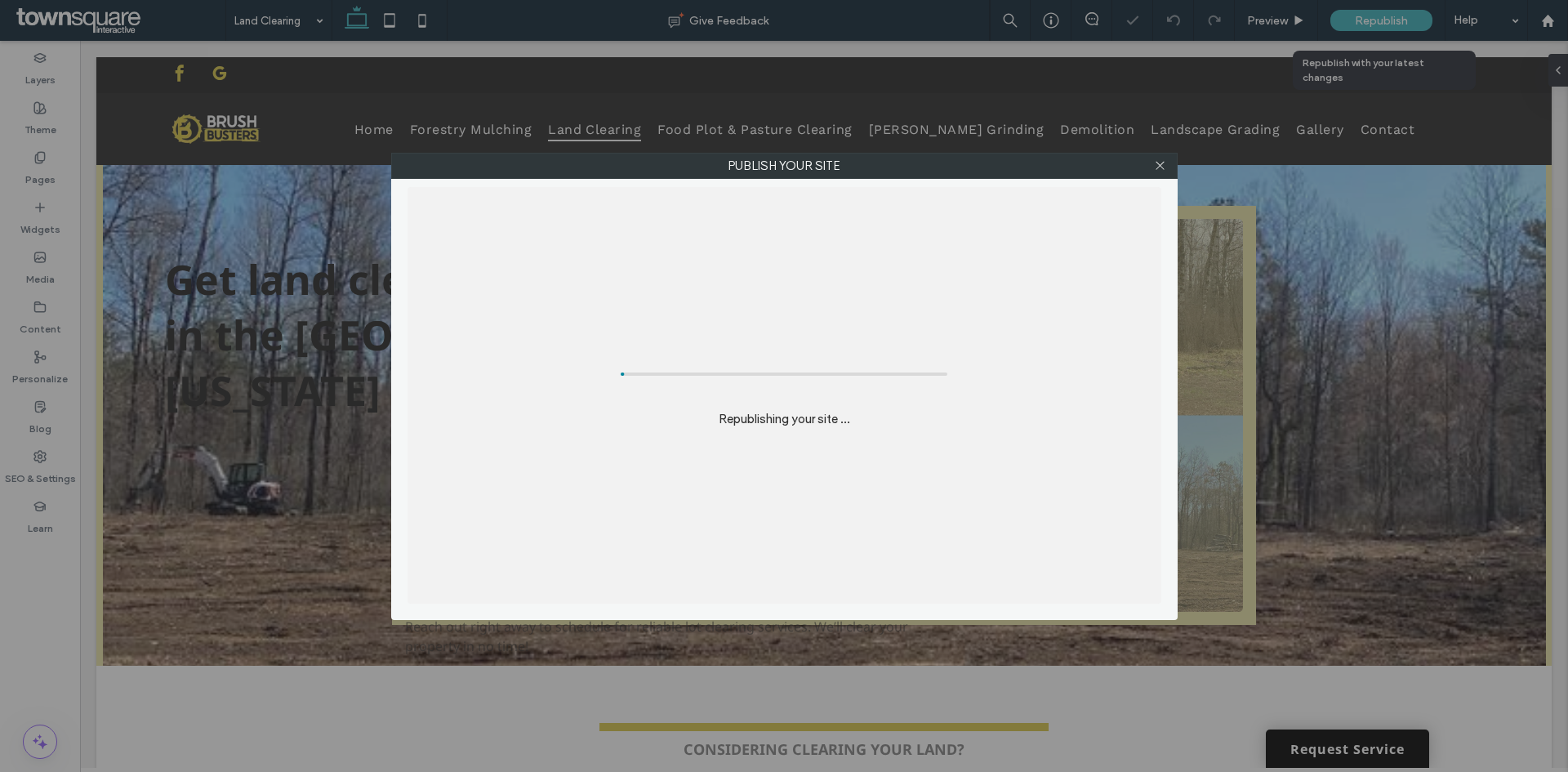
scroll to position [0, 0]
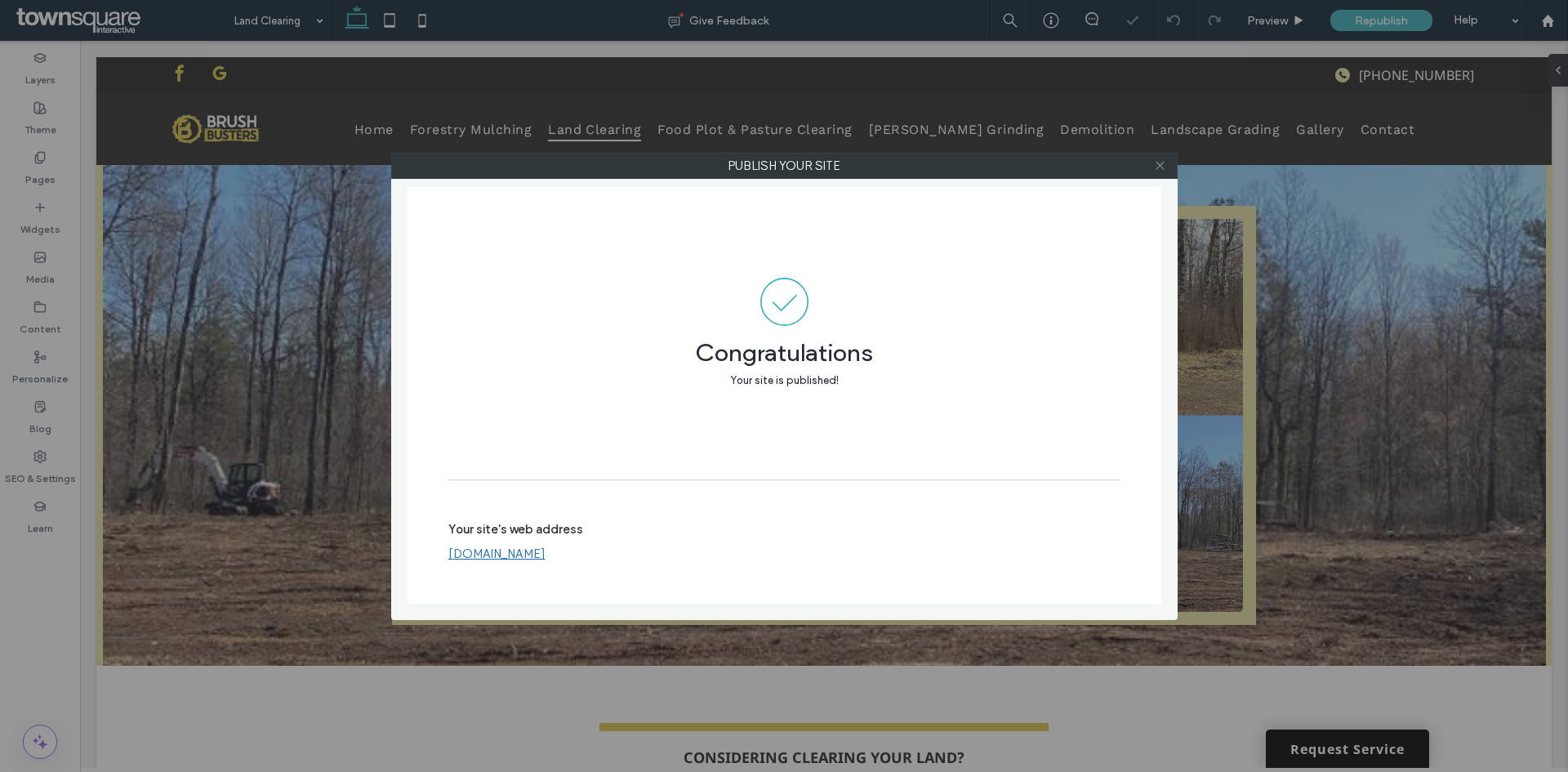
click at [1162, 173] on span at bounding box center [1160, 166] width 12 height 24
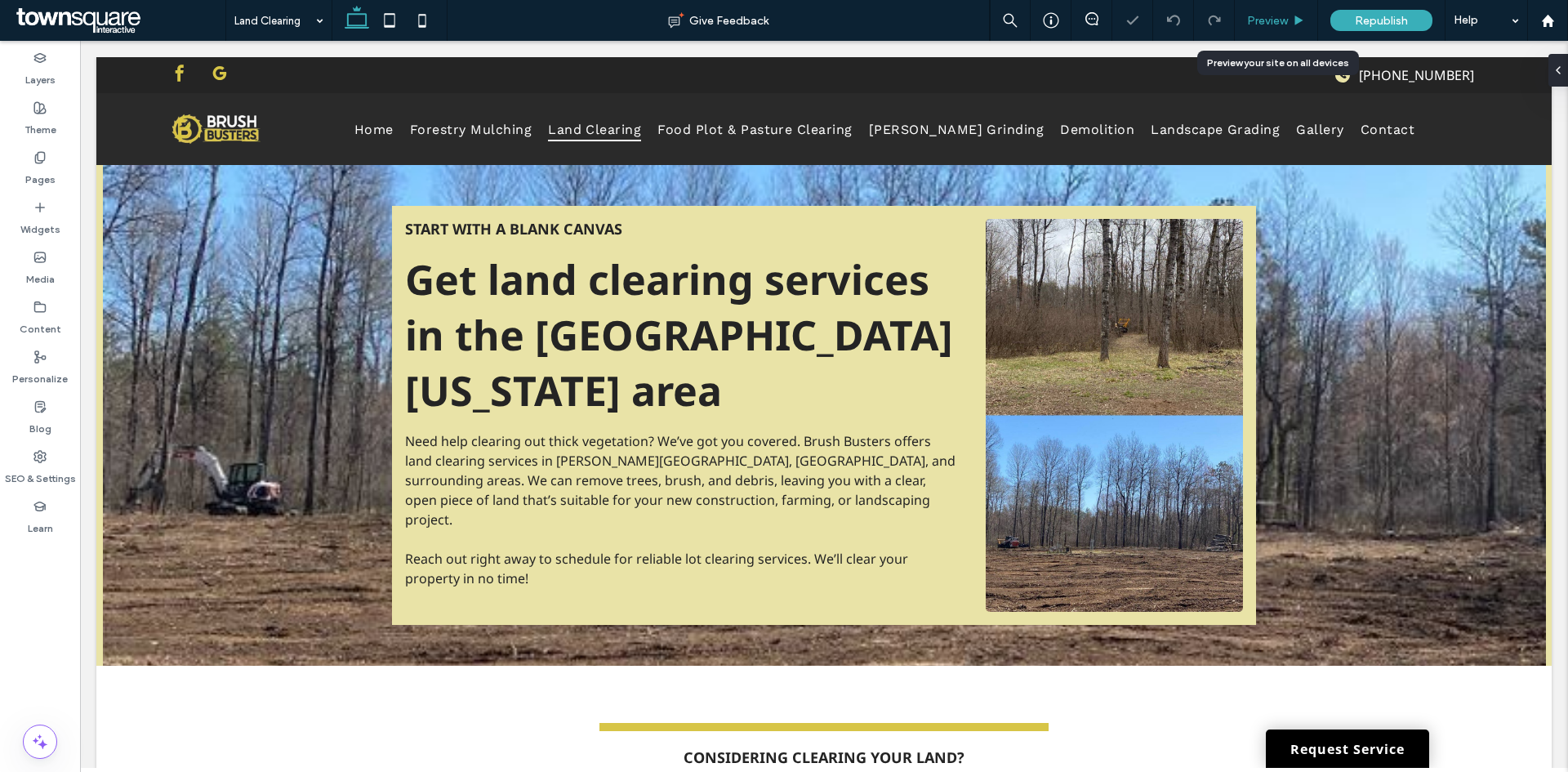
drag, startPoint x: 1270, startPoint y: 20, endPoint x: 593, endPoint y: 85, distance: 680.1
click at [1270, 20] on span "Preview" at bounding box center [1267, 21] width 41 height 14
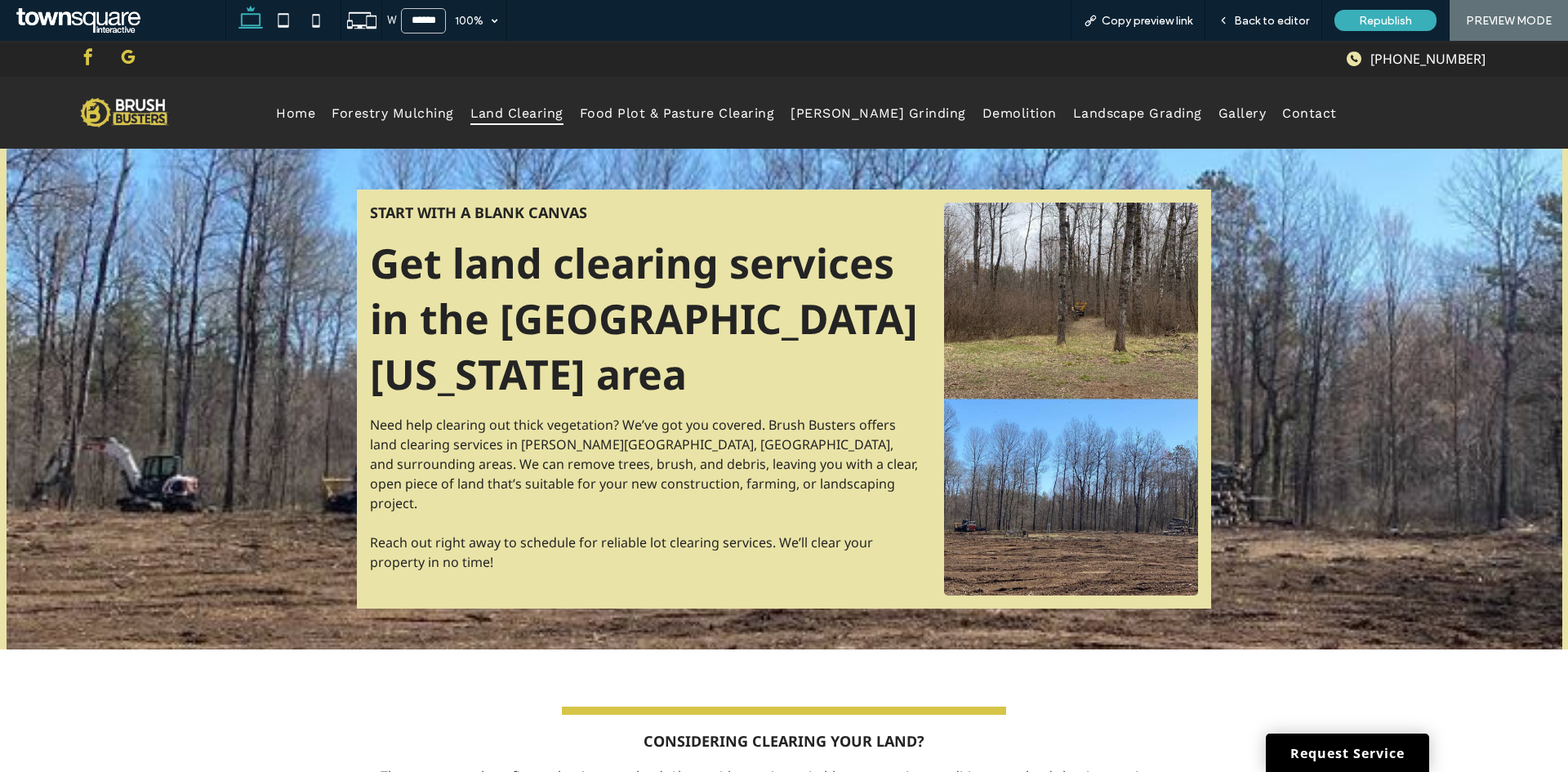
click at [126, 58] on span "google_my_business" at bounding box center [127, 57] width 24 height 24
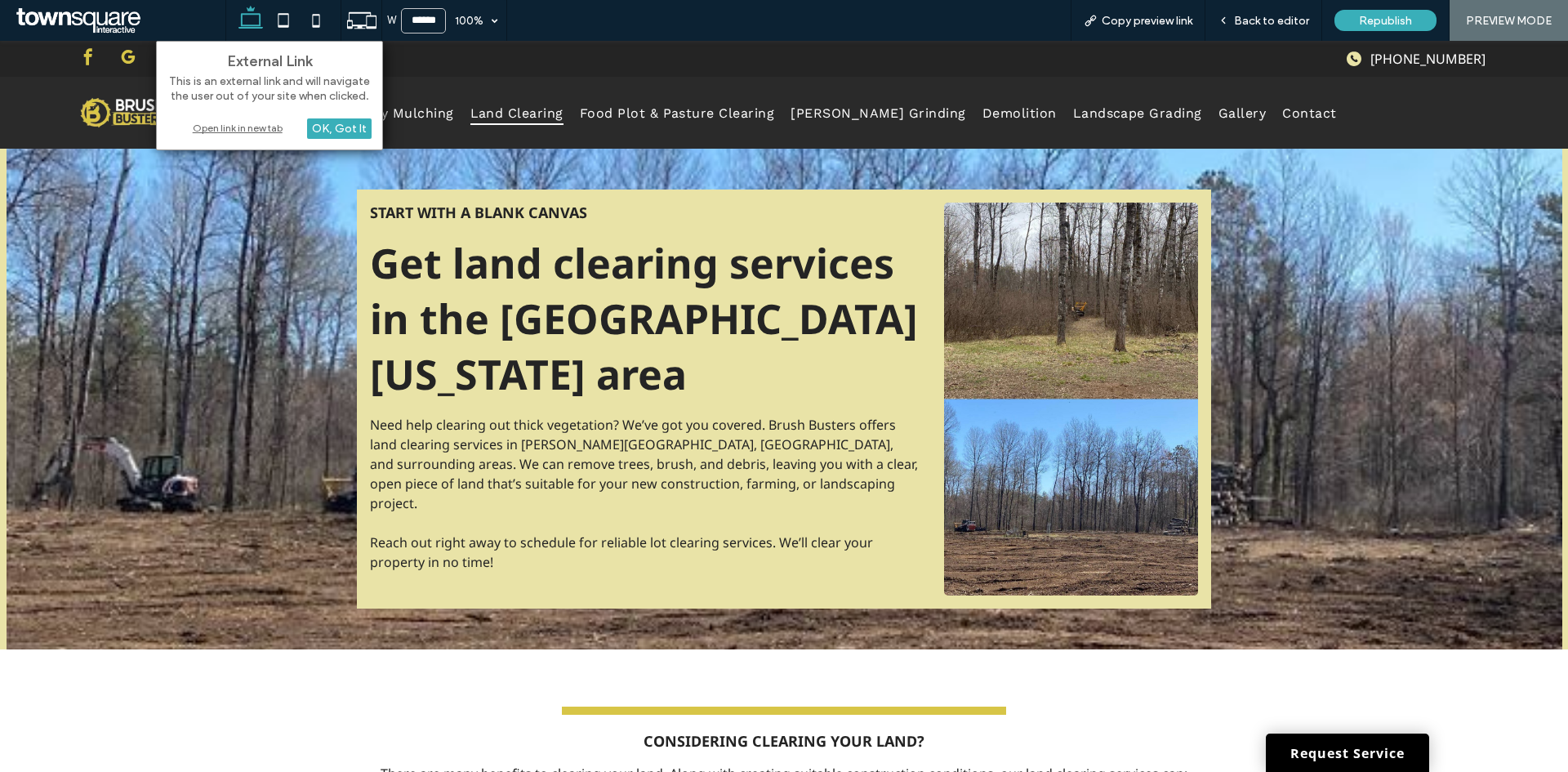
click at [239, 123] on div "Open link in new tab" at bounding box center [269, 127] width 205 height 17
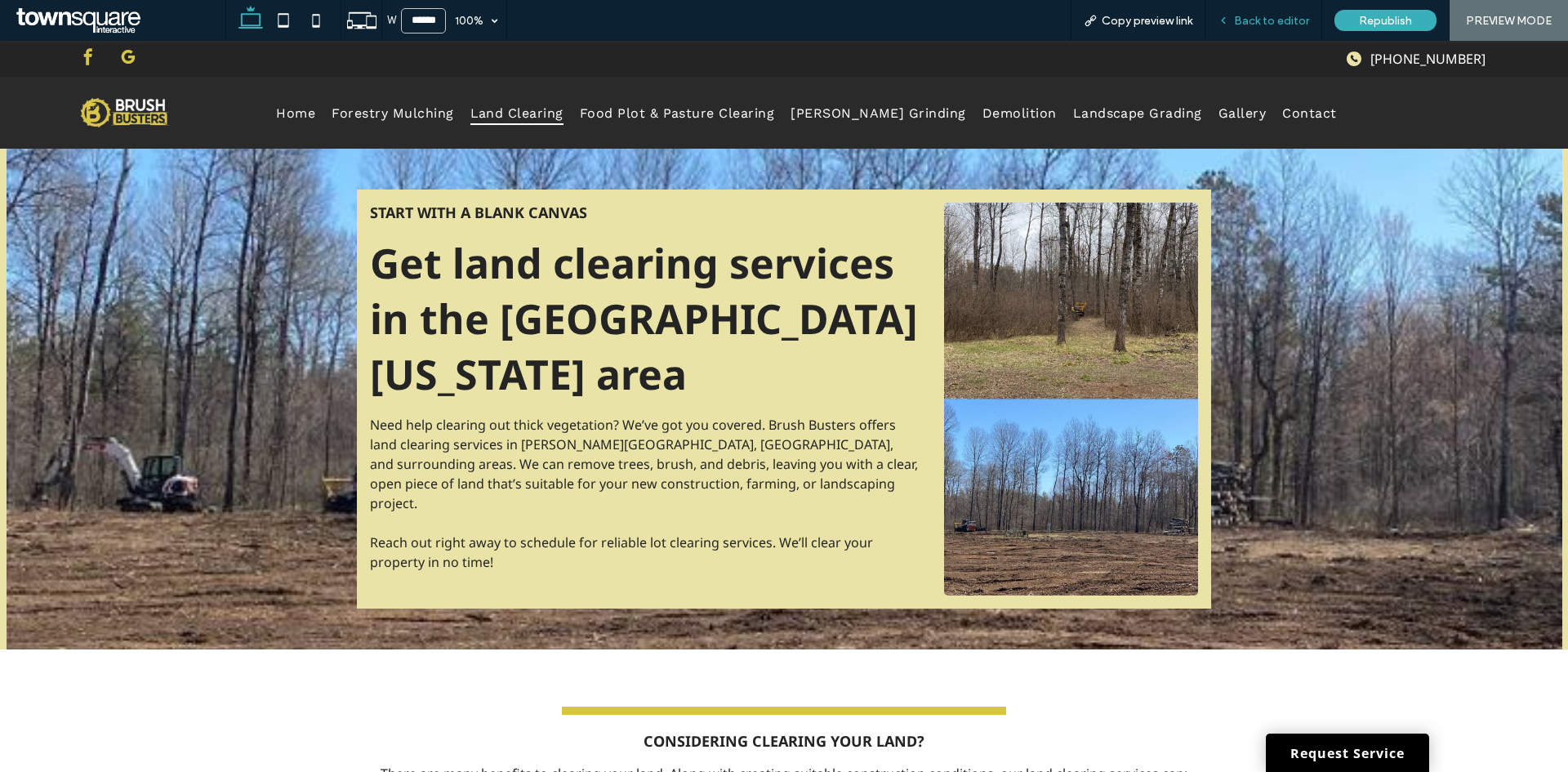
click at [1291, 10] on div "Back to editor" at bounding box center [1264, 20] width 116 height 41
click at [1286, 23] on span "Back to editor" at bounding box center [1271, 21] width 75 height 14
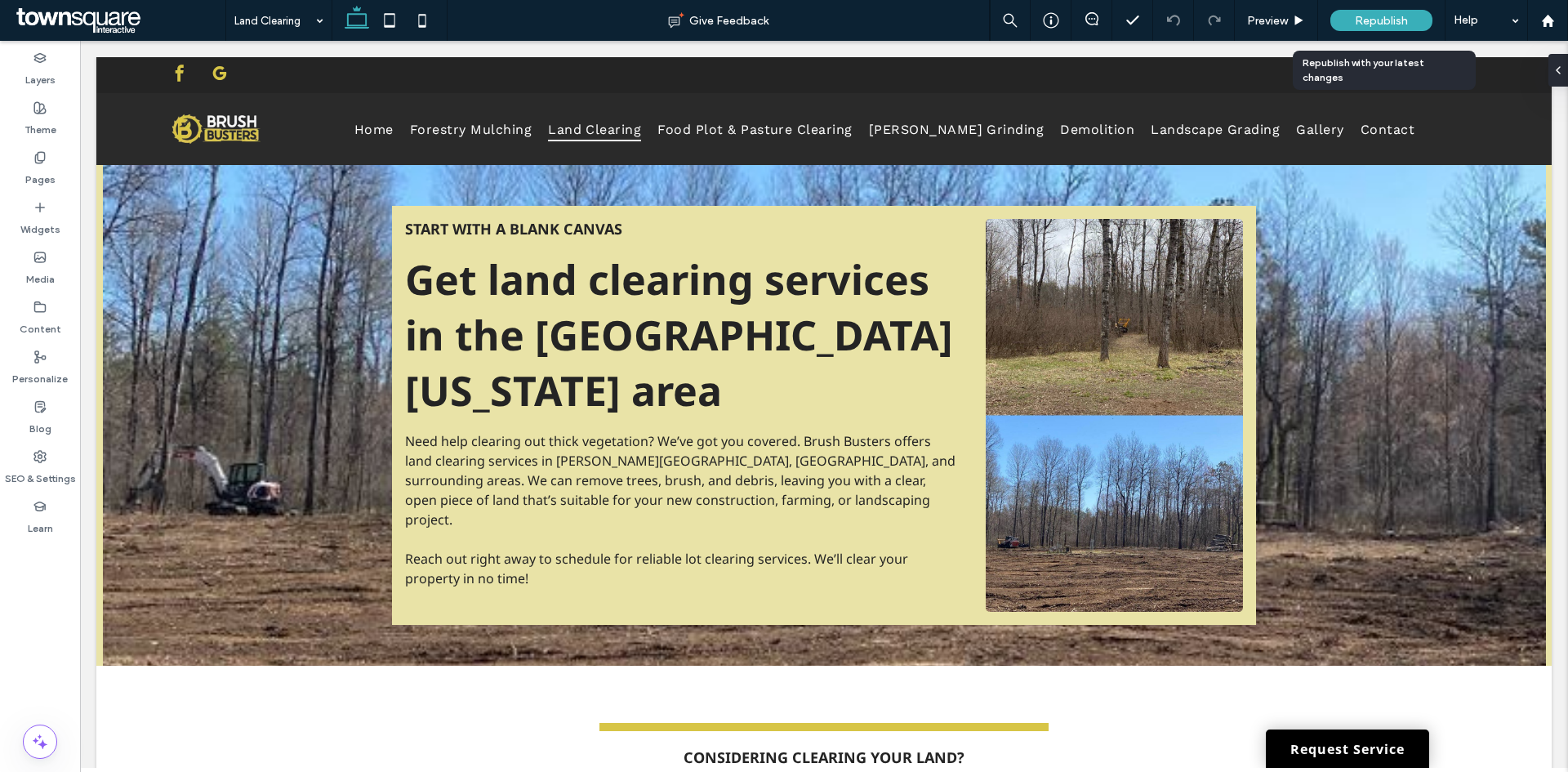
click at [1396, 27] on span "Republish" at bounding box center [1381, 21] width 53 height 14
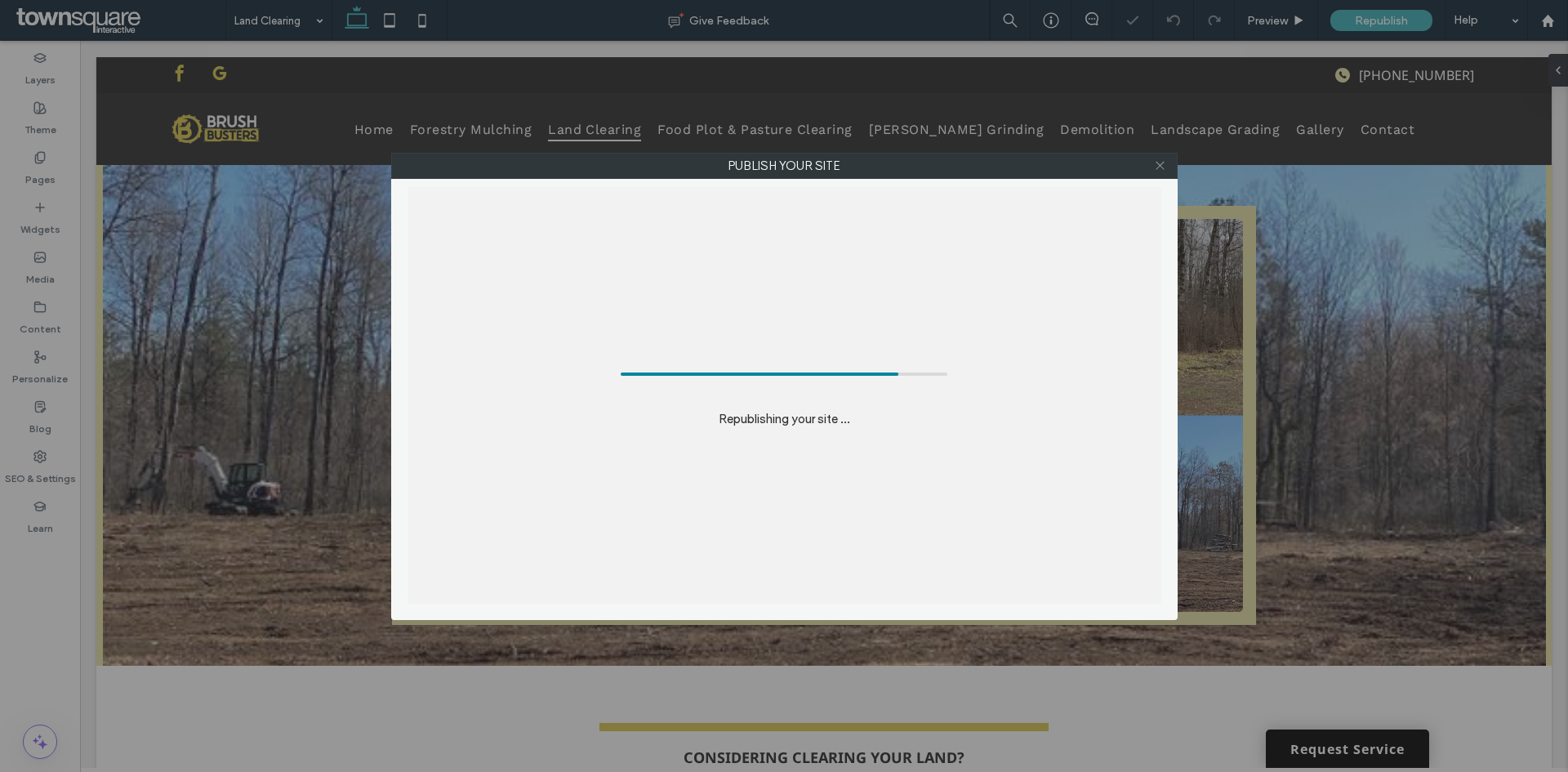
click at [1161, 169] on icon at bounding box center [1160, 166] width 12 height 12
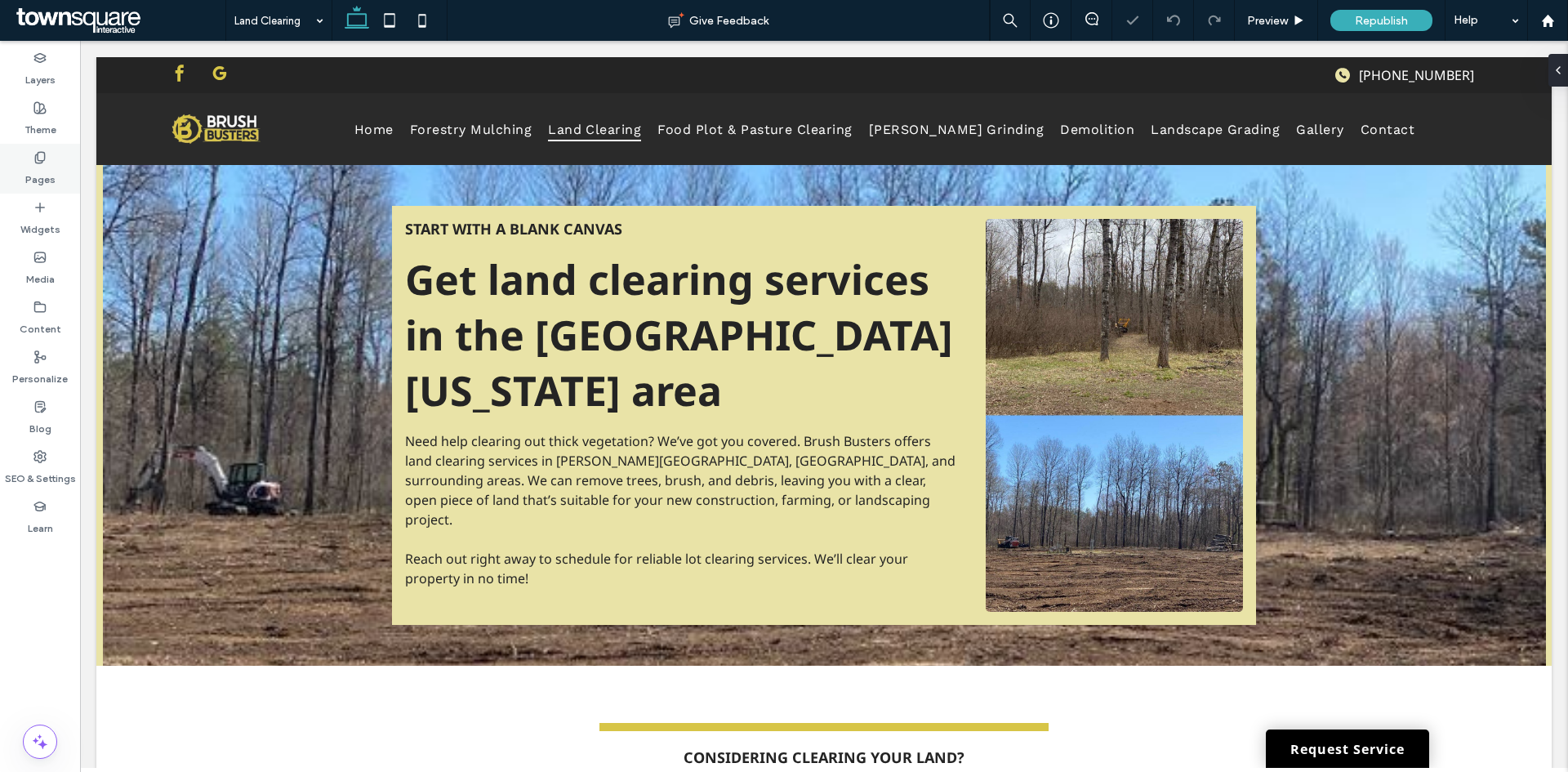
click at [17, 164] on div "Pages" at bounding box center [40, 169] width 80 height 50
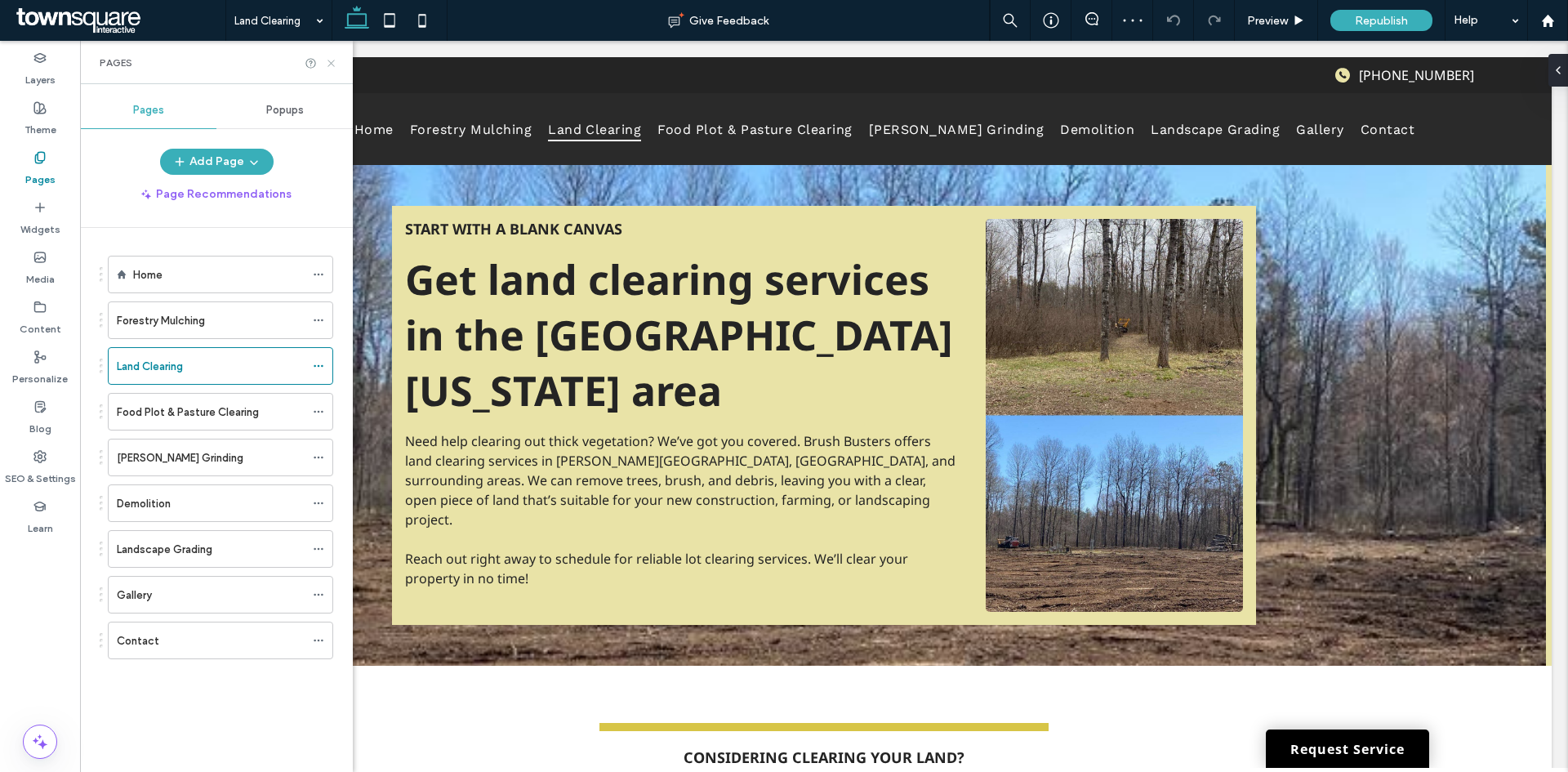
click at [327, 64] on icon at bounding box center [331, 63] width 12 height 12
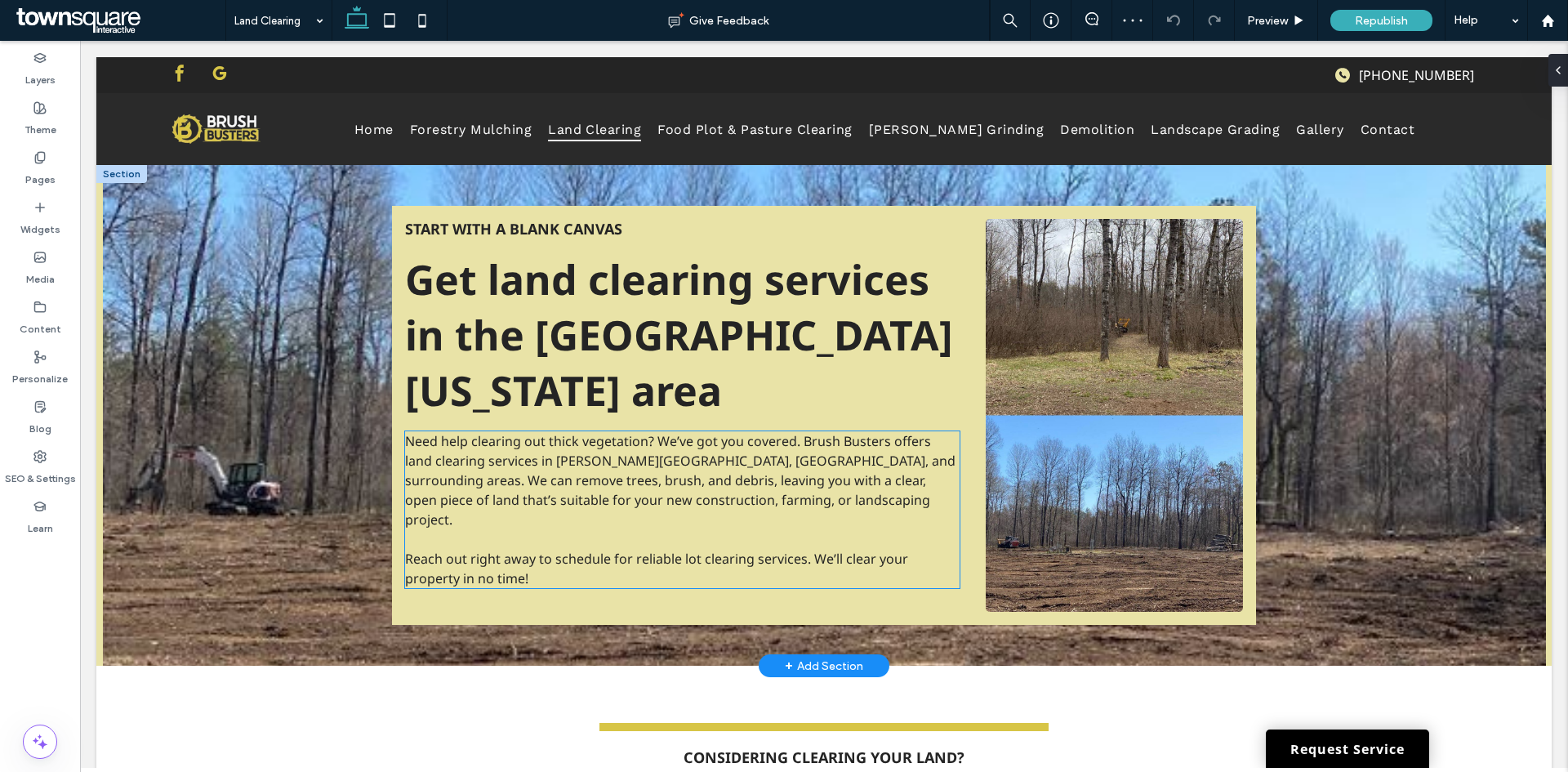
click at [564, 507] on span "Need help clearing out thick vegetation? We’ve got you covered. Brush Busters o…" at bounding box center [680, 481] width 550 height 96
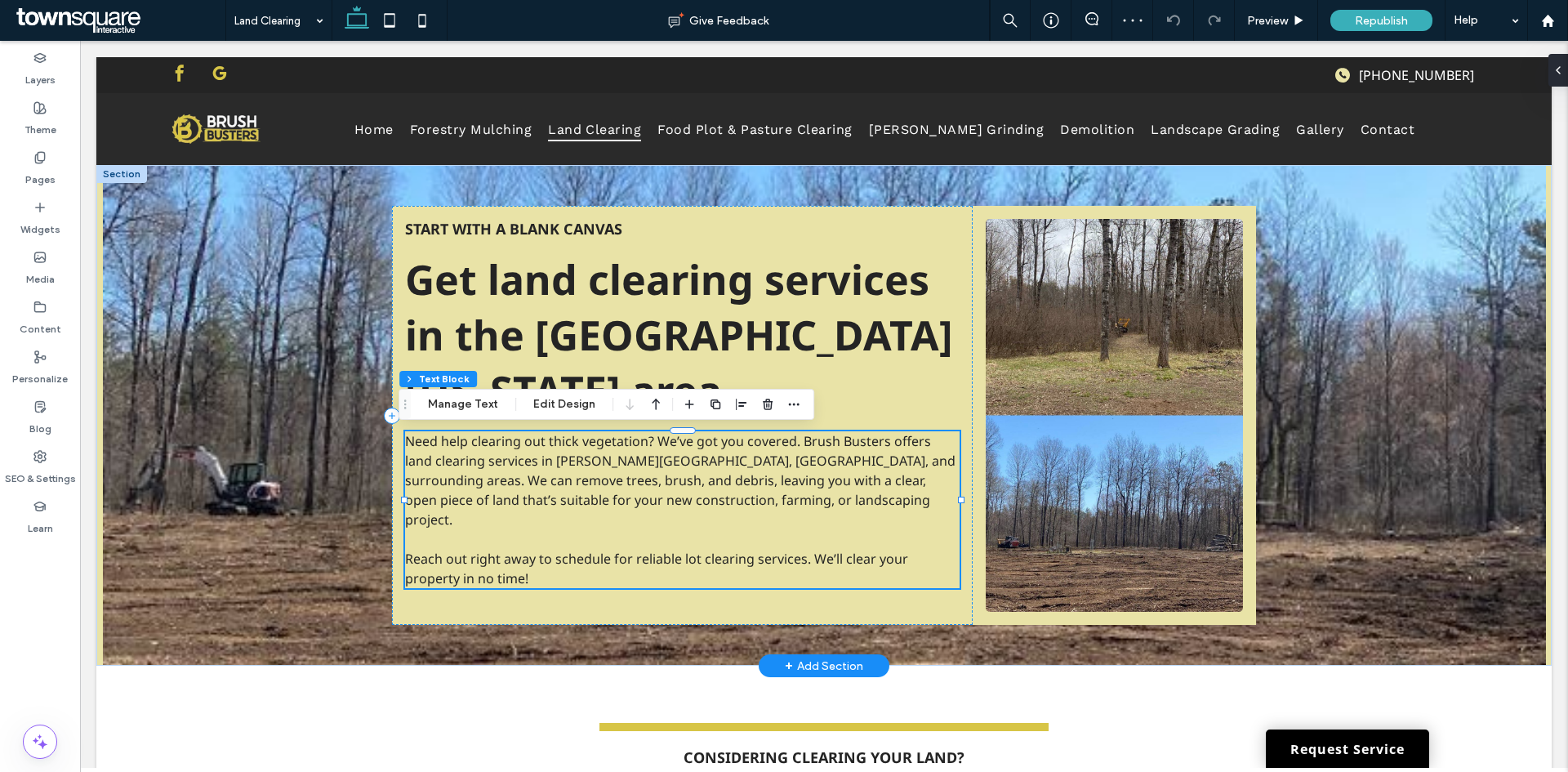
click at [563, 507] on span "Need help clearing out thick vegetation? We’ve got you covered. Brush Busters o…" at bounding box center [680, 481] width 550 height 96
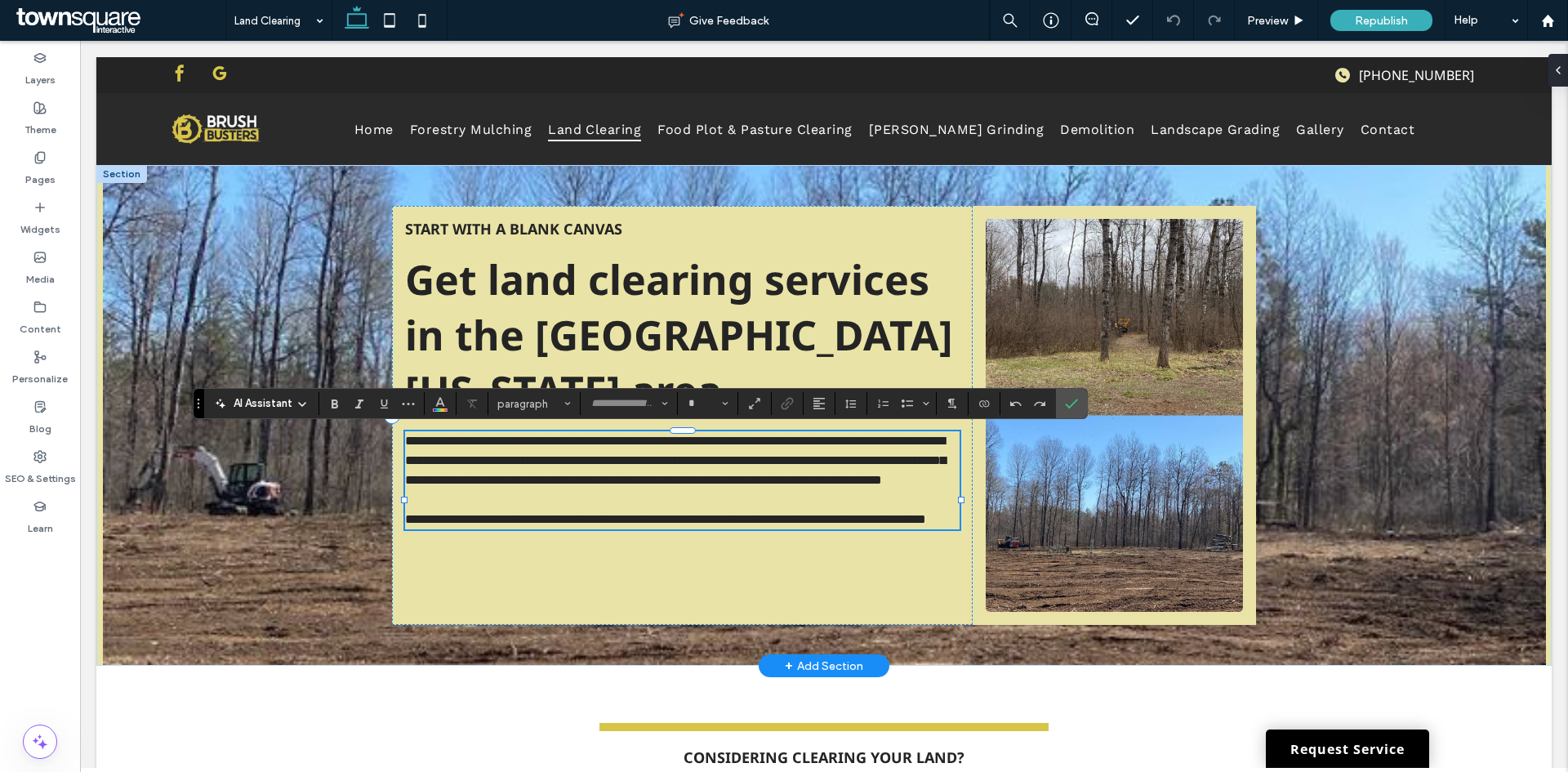
type input "*********"
type input "**"
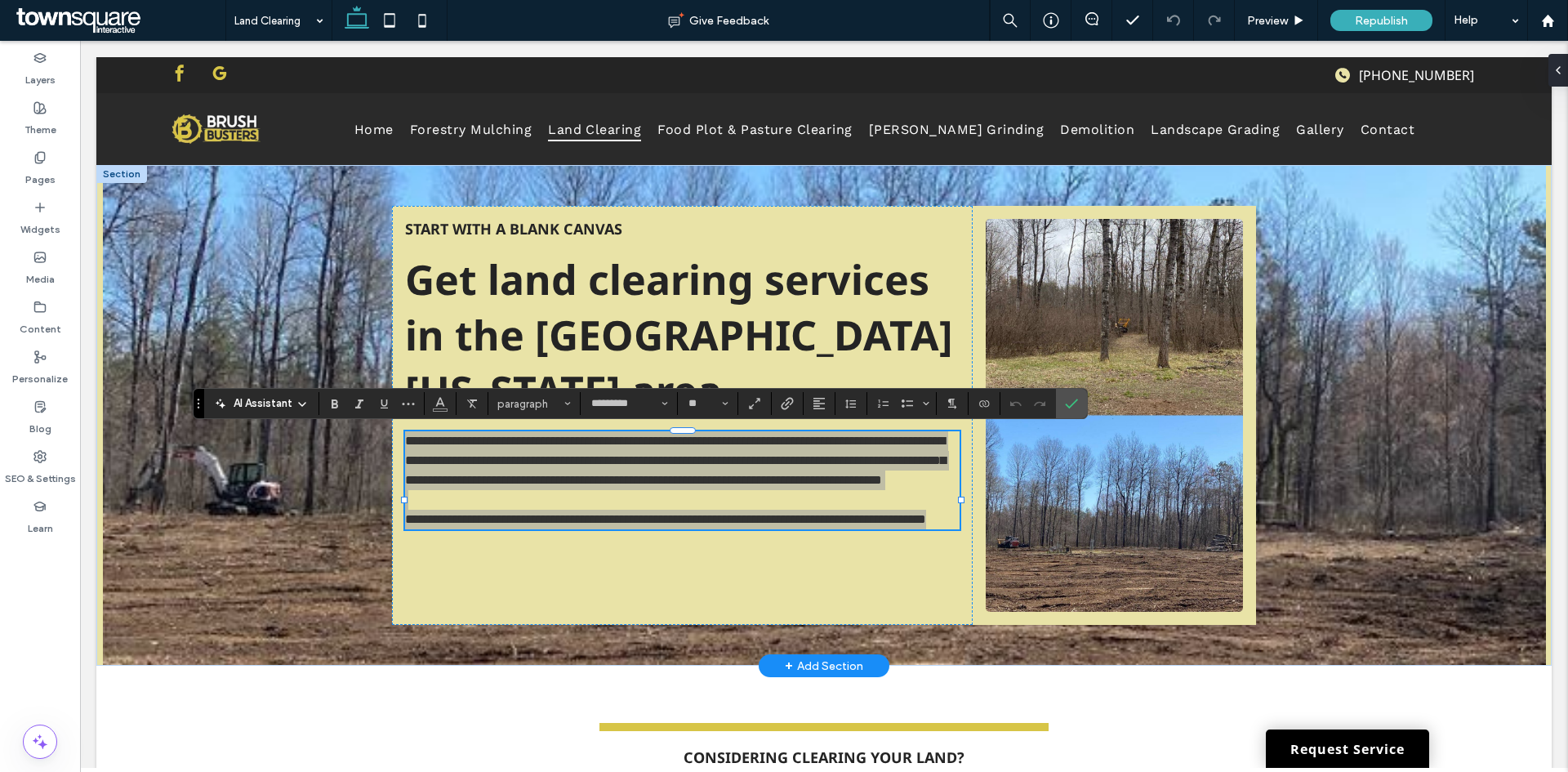
click at [284, 400] on span "AI Assistant" at bounding box center [263, 403] width 59 height 17
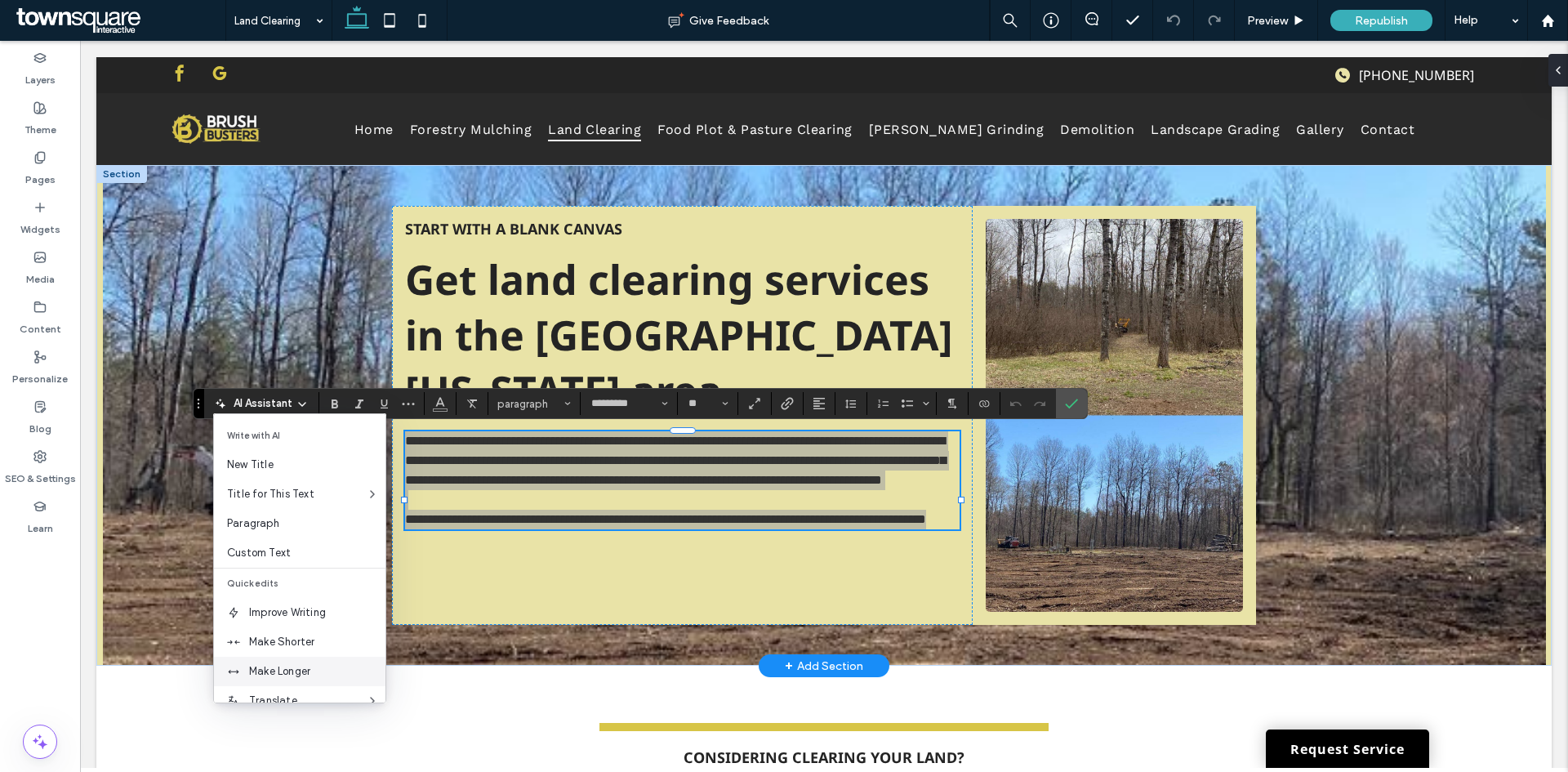
click at [296, 661] on div "Make Longer" at bounding box center [299, 671] width 171 height 29
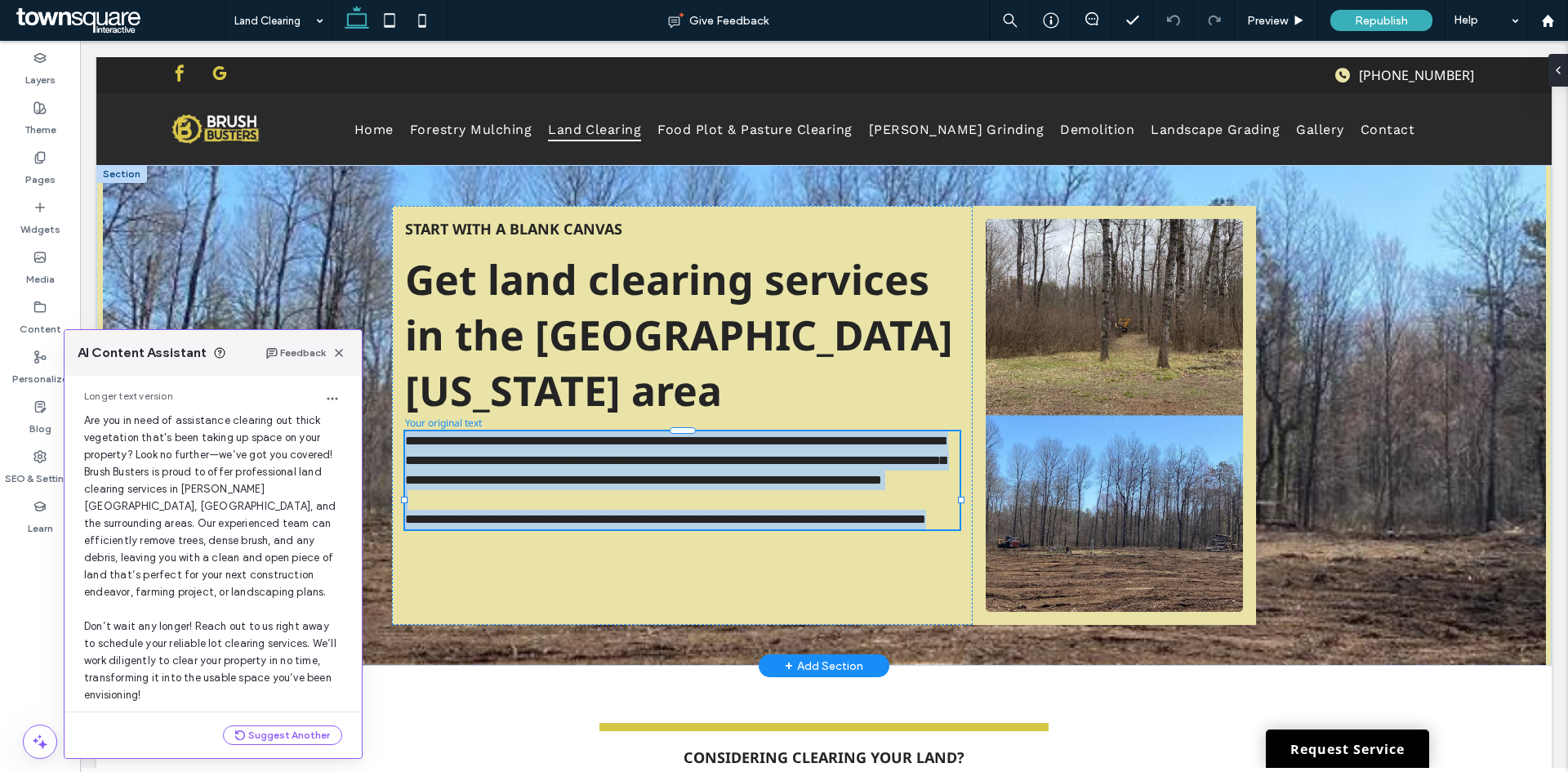
scroll to position [87, 0]
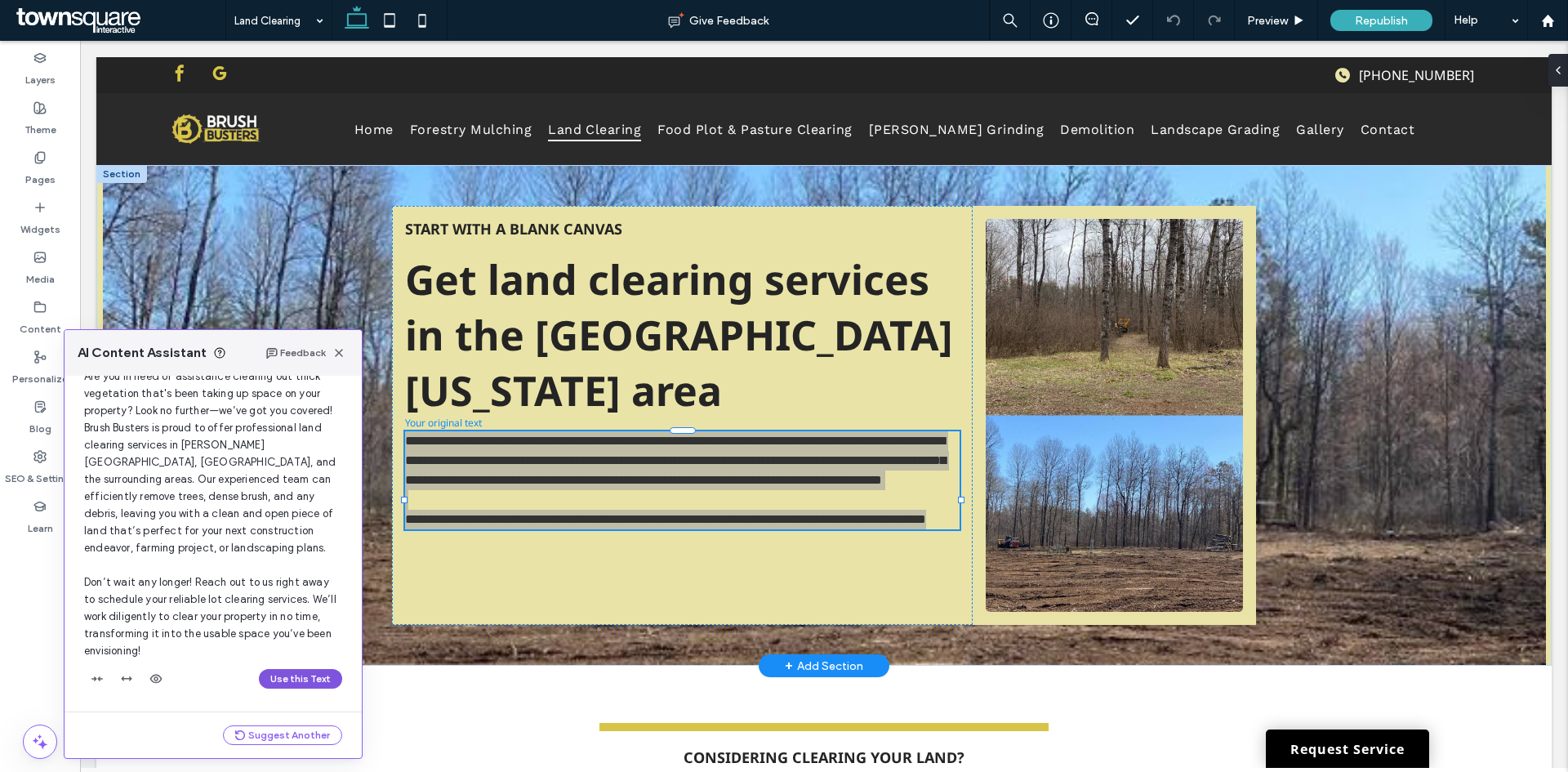
click at [288, 677] on button "Use this Text" at bounding box center [300, 679] width 83 height 20
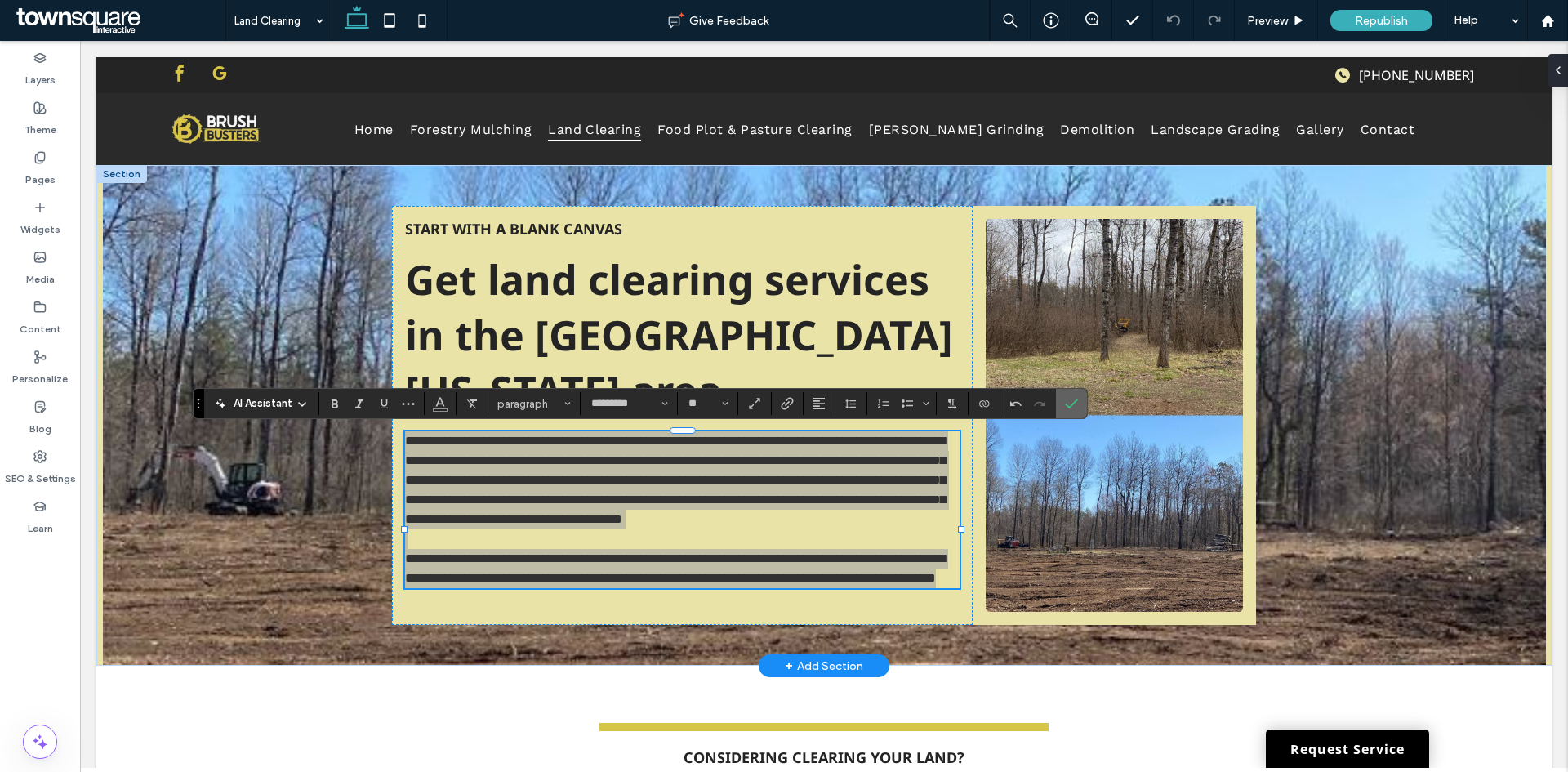
click at [1074, 415] on span "Confirm" at bounding box center [1072, 403] width 13 height 27
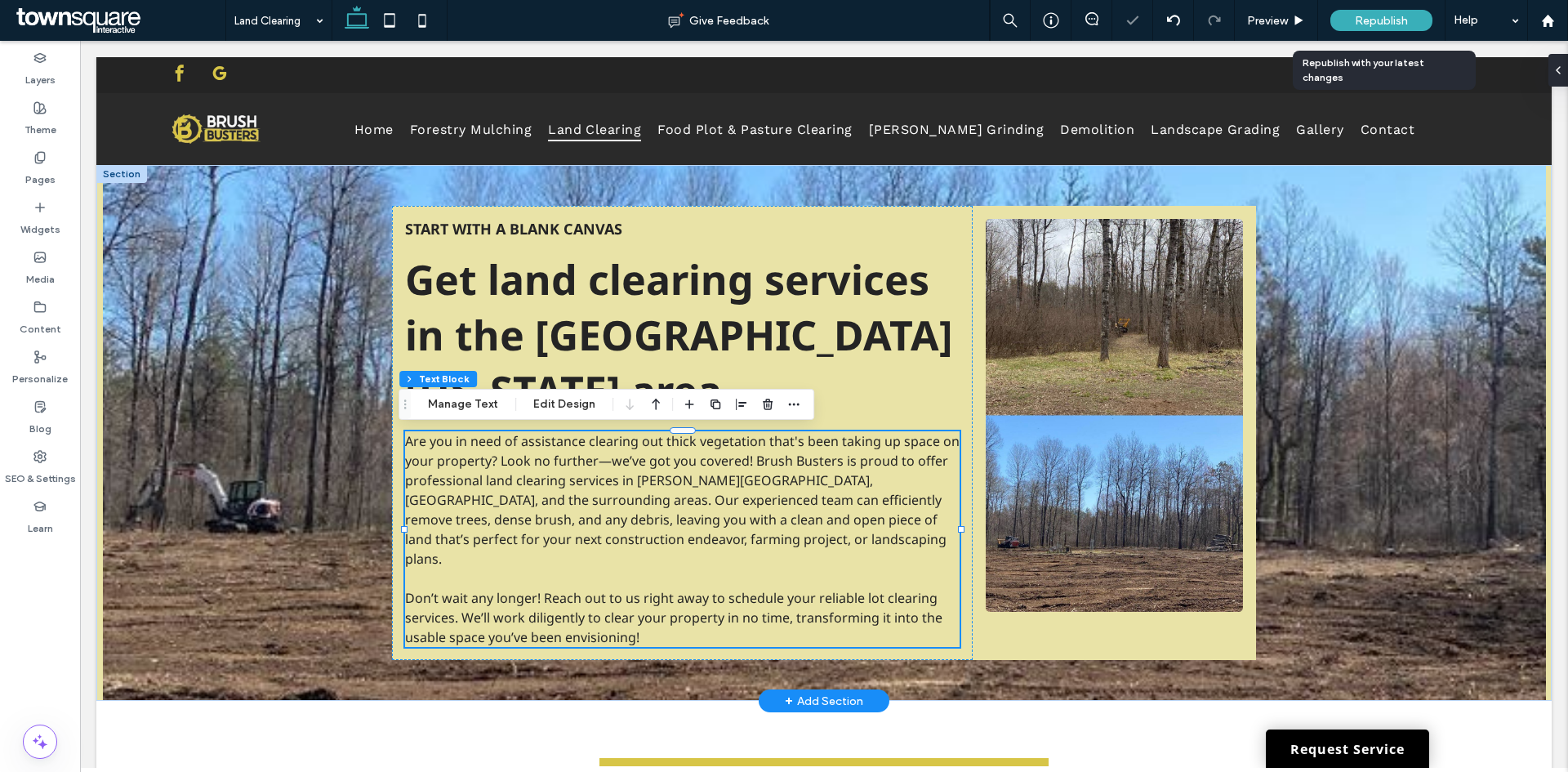
click at [1384, 17] on span "Republish" at bounding box center [1381, 21] width 53 height 14
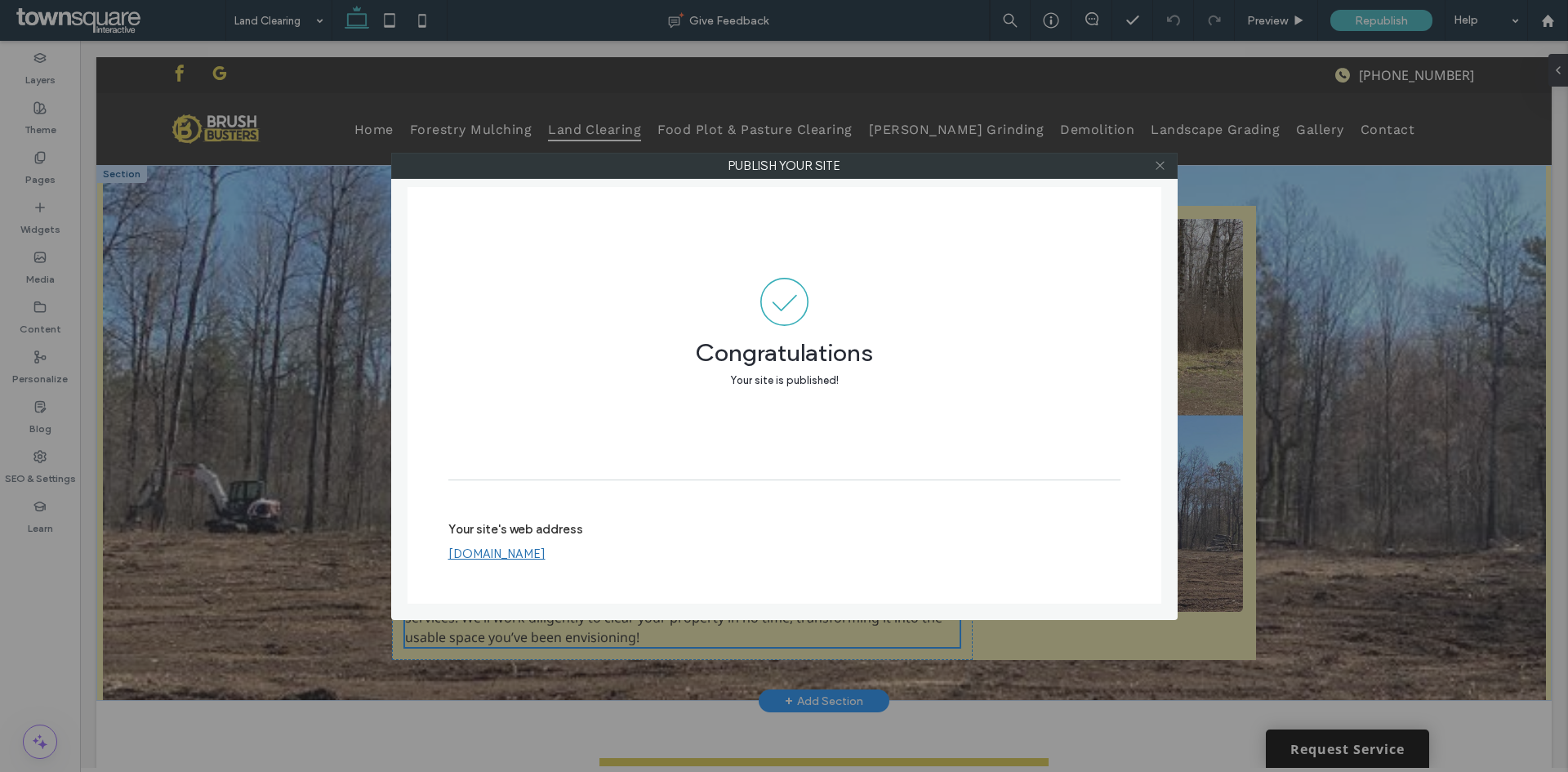
click at [1156, 167] on icon at bounding box center [1160, 166] width 12 height 12
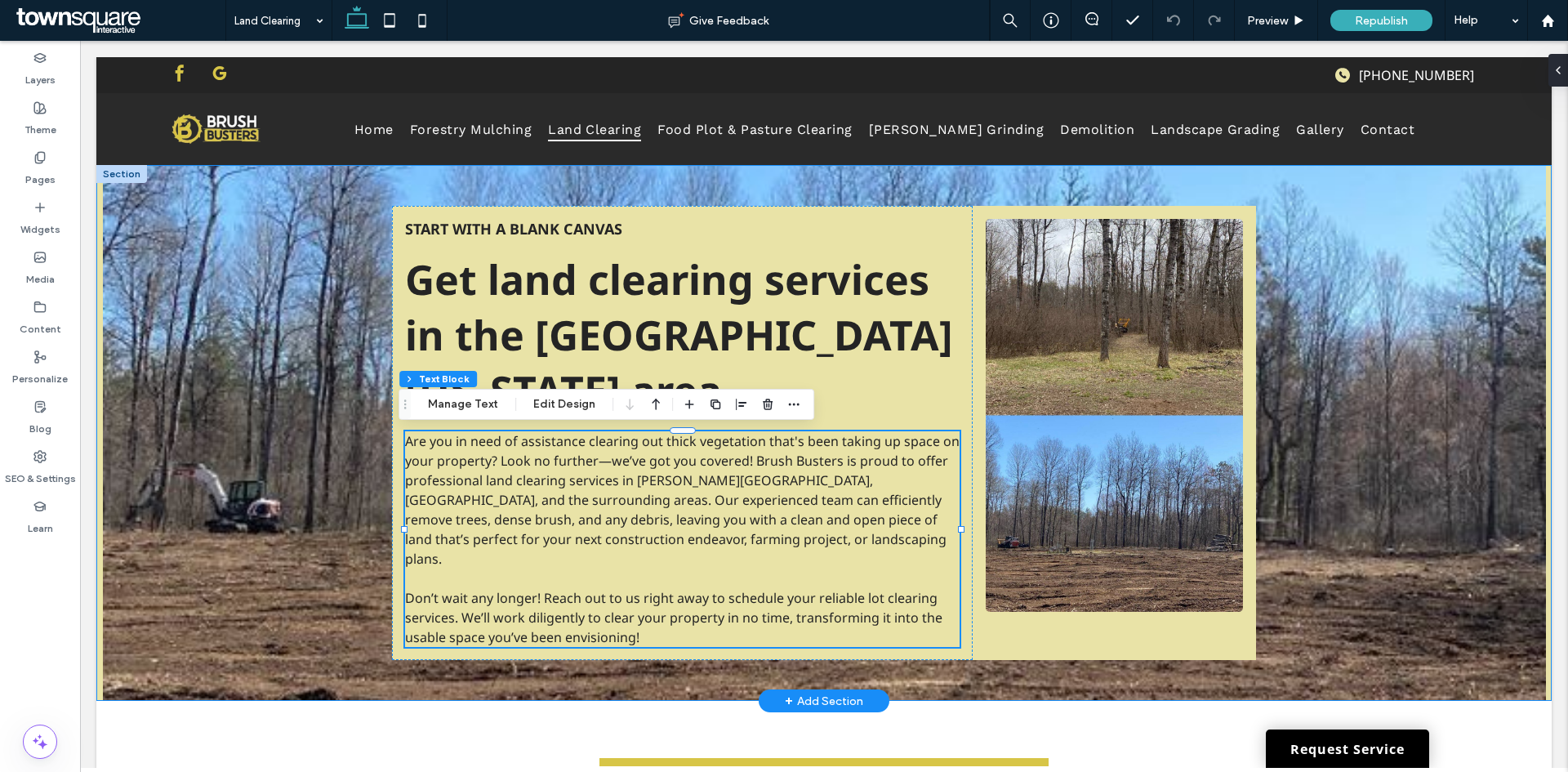
click at [1373, 459] on div "Start with a blank canvas Get land clearing services in the Central Wisconsin a…" at bounding box center [824, 433] width 1455 height 536
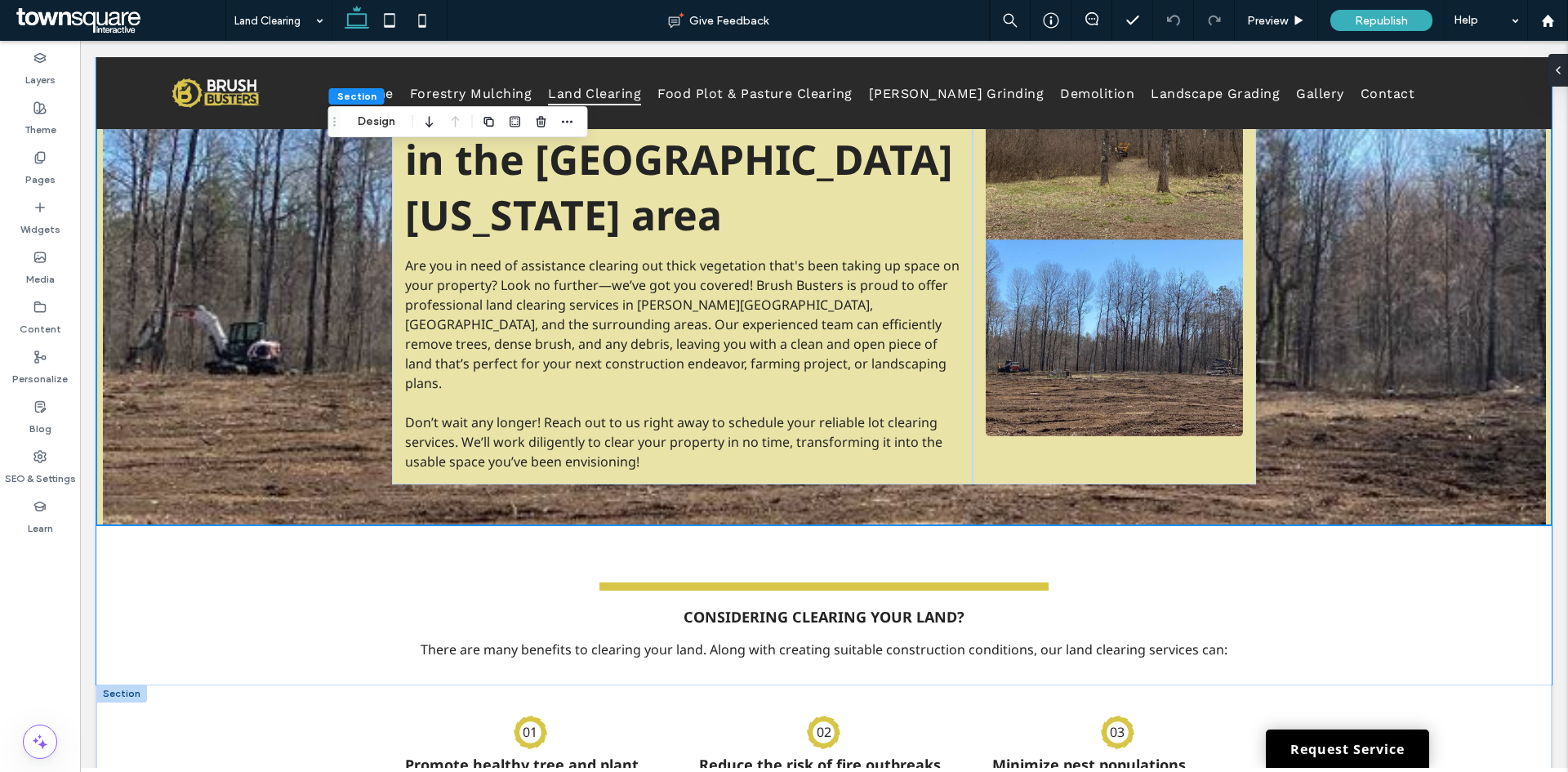
scroll to position [82, 0]
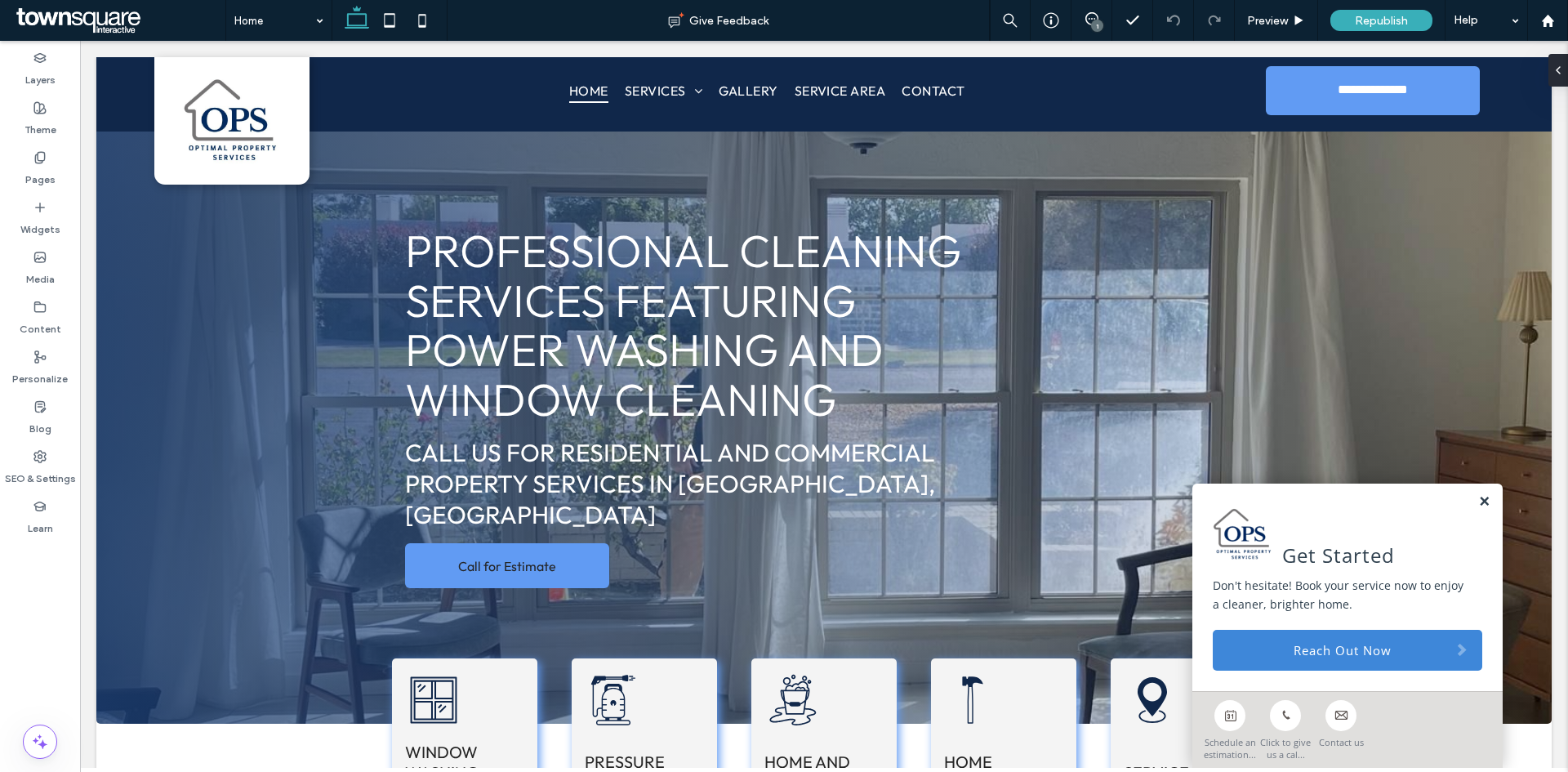
click at [1478, 500] on link at bounding box center [1484, 502] width 12 height 14
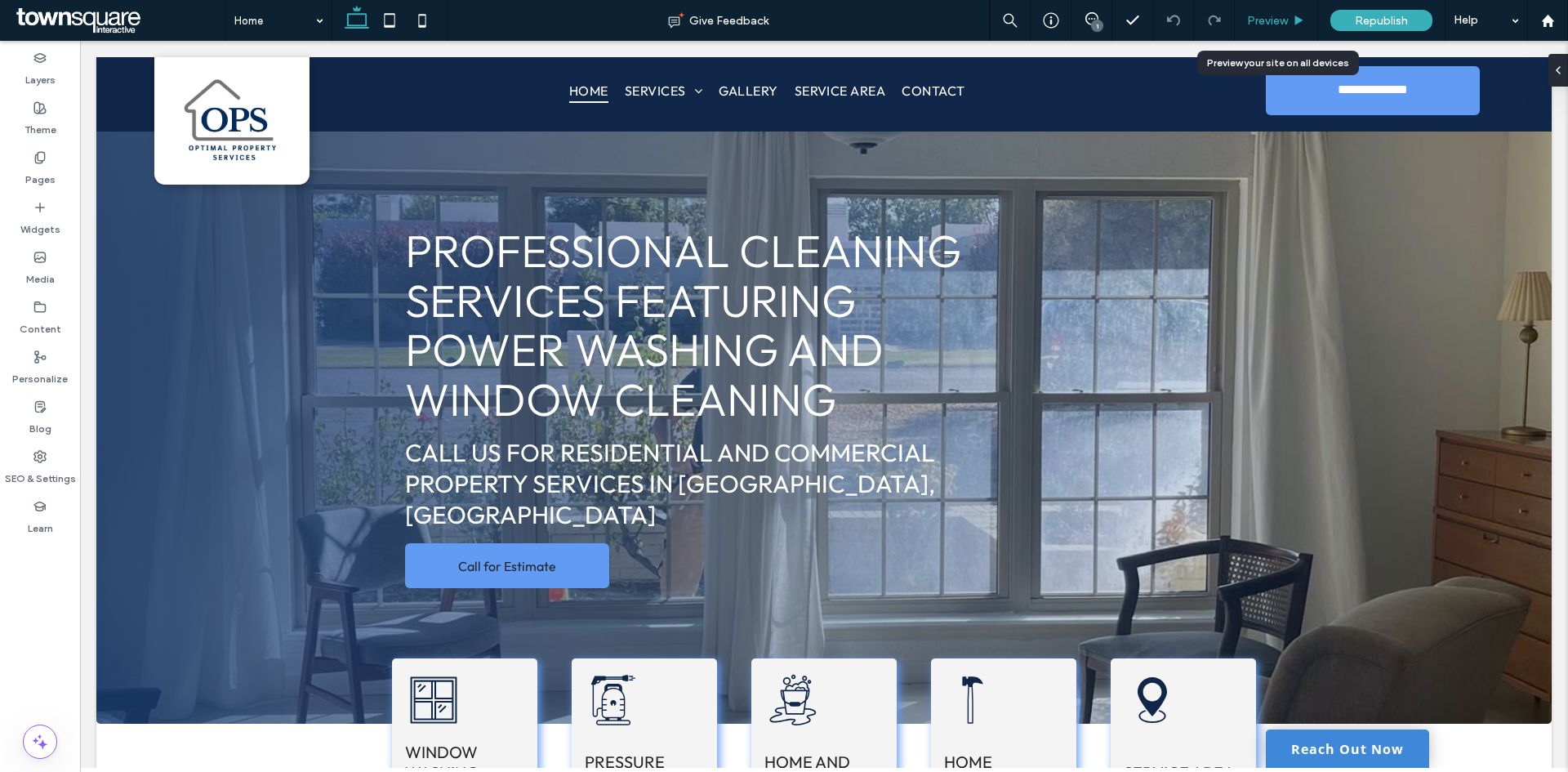
click at [1301, 15] on icon at bounding box center [1299, 21] width 12 height 12
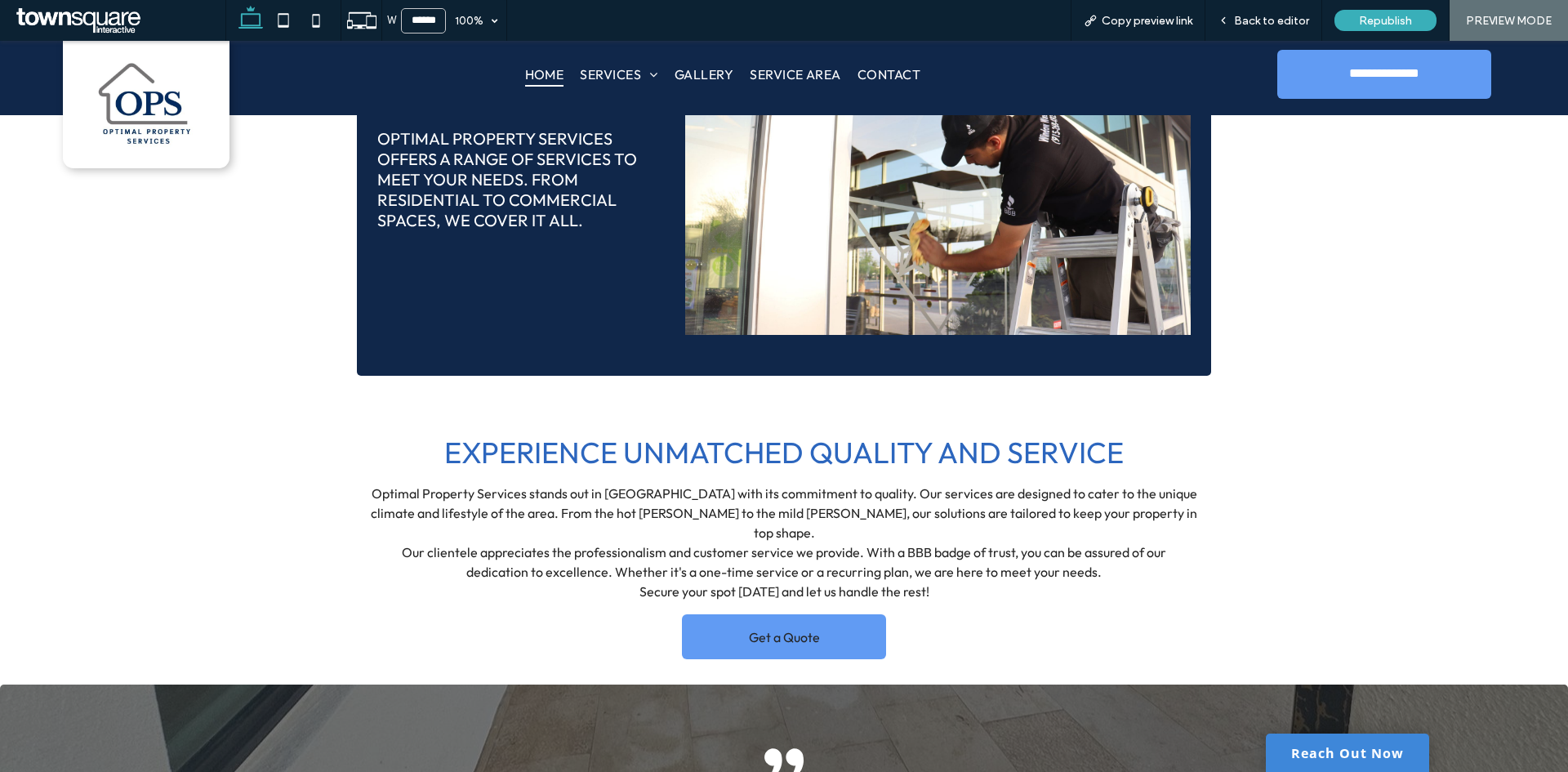
scroll to position [2622, 0]
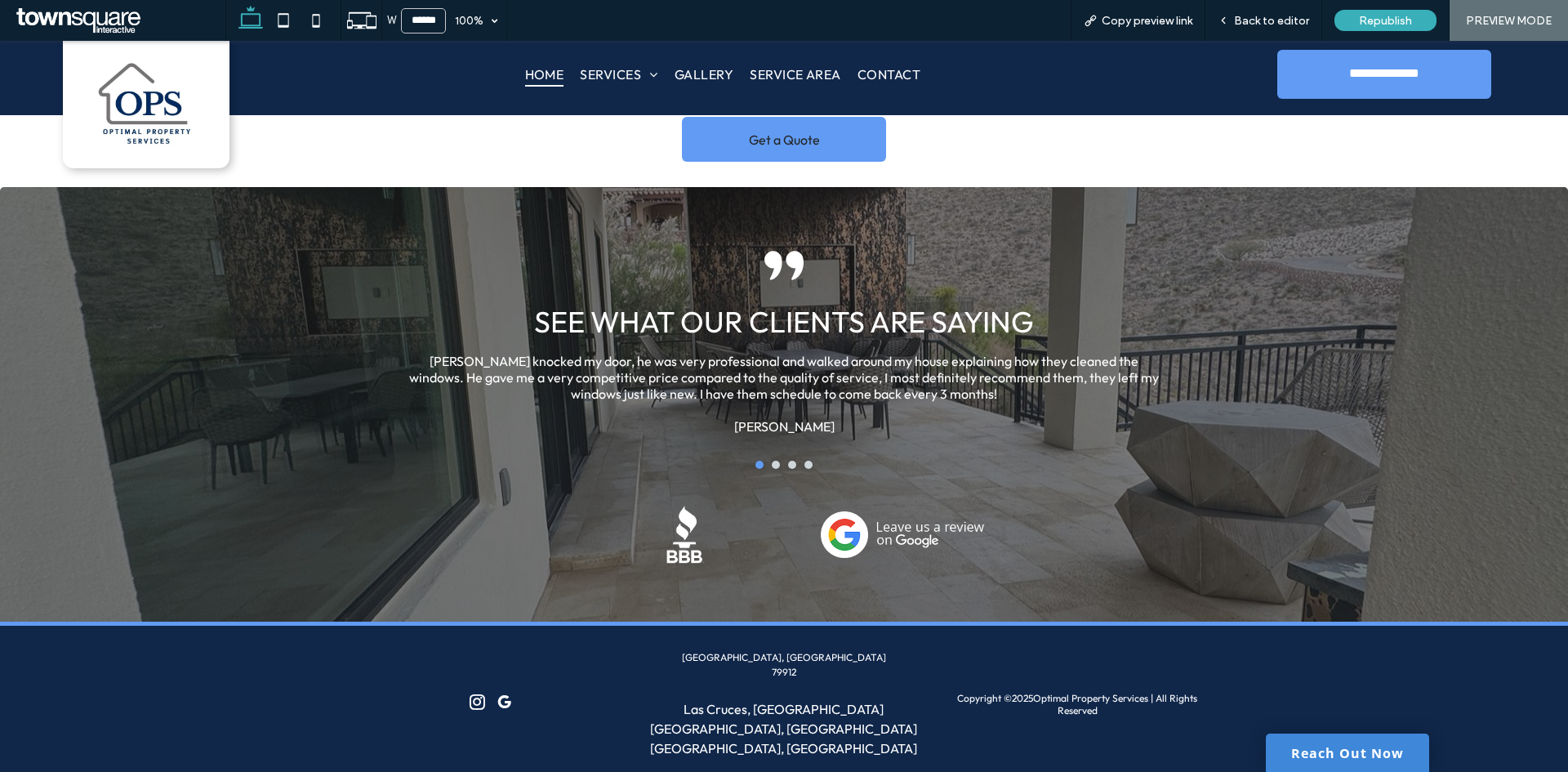
click at [851, 512] on img at bounding box center [902, 535] width 163 height 47
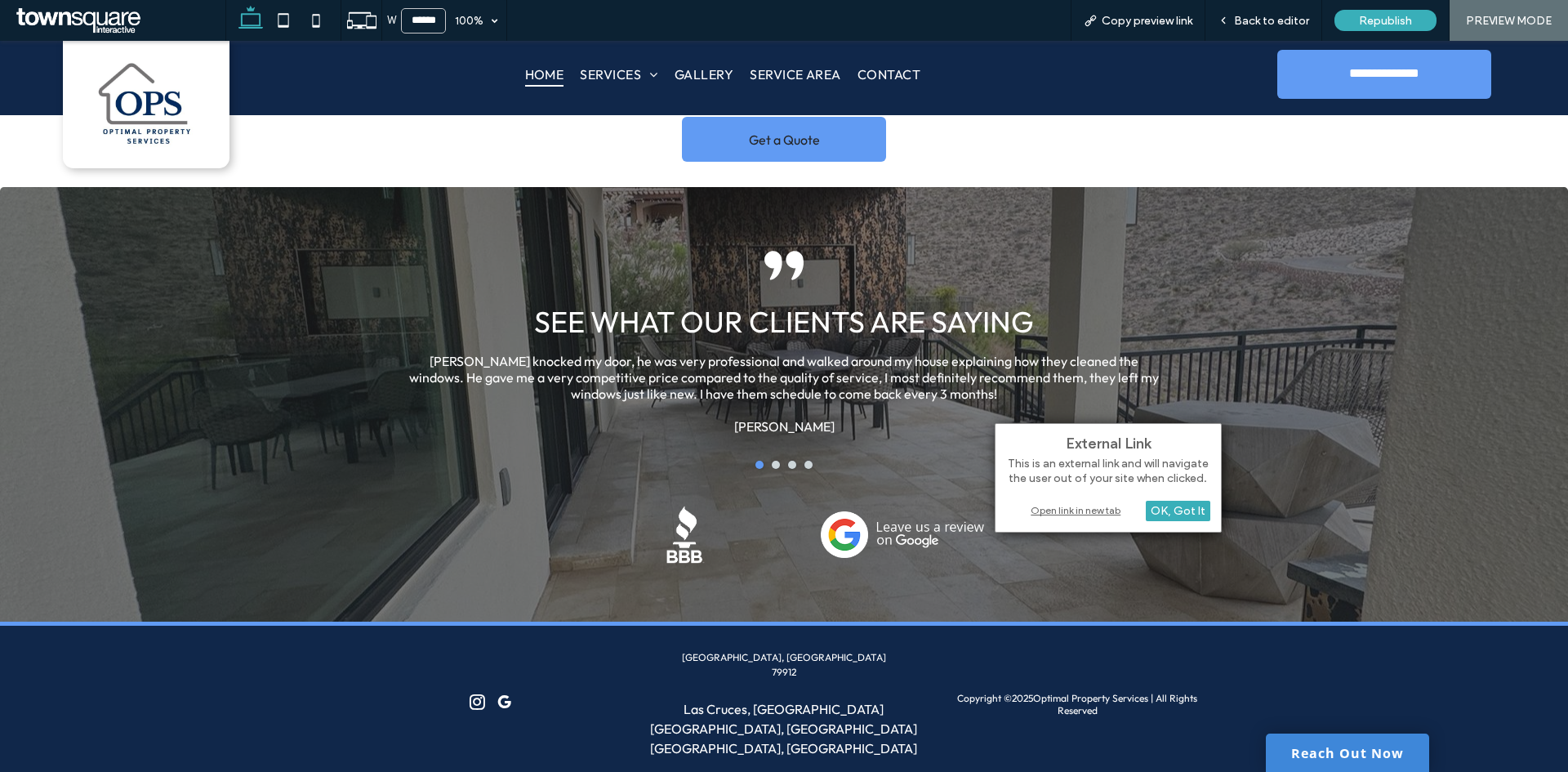
click at [1053, 512] on div "Open link in new tab" at bounding box center [1108, 510] width 205 height 17
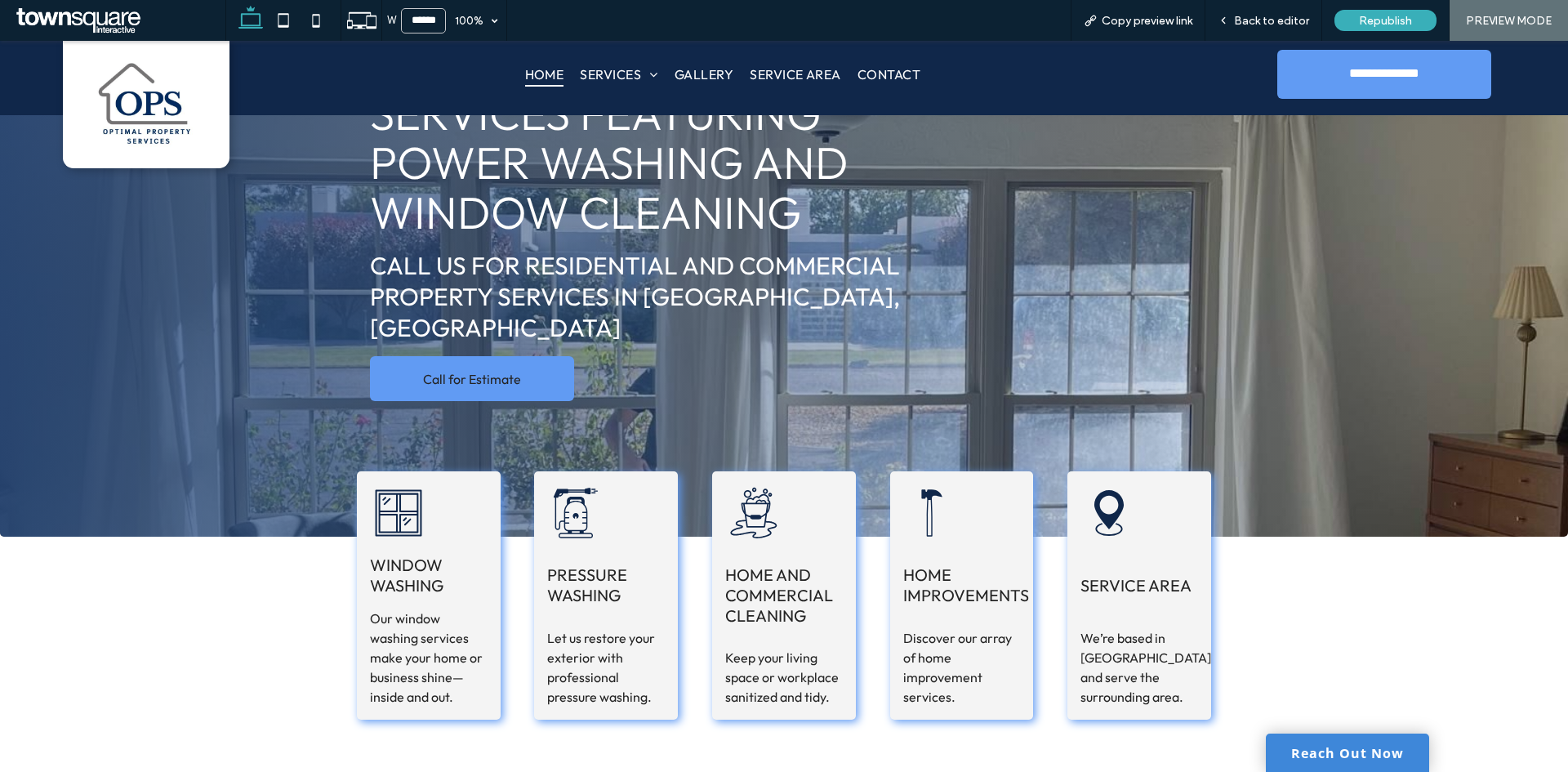
scroll to position [0, 0]
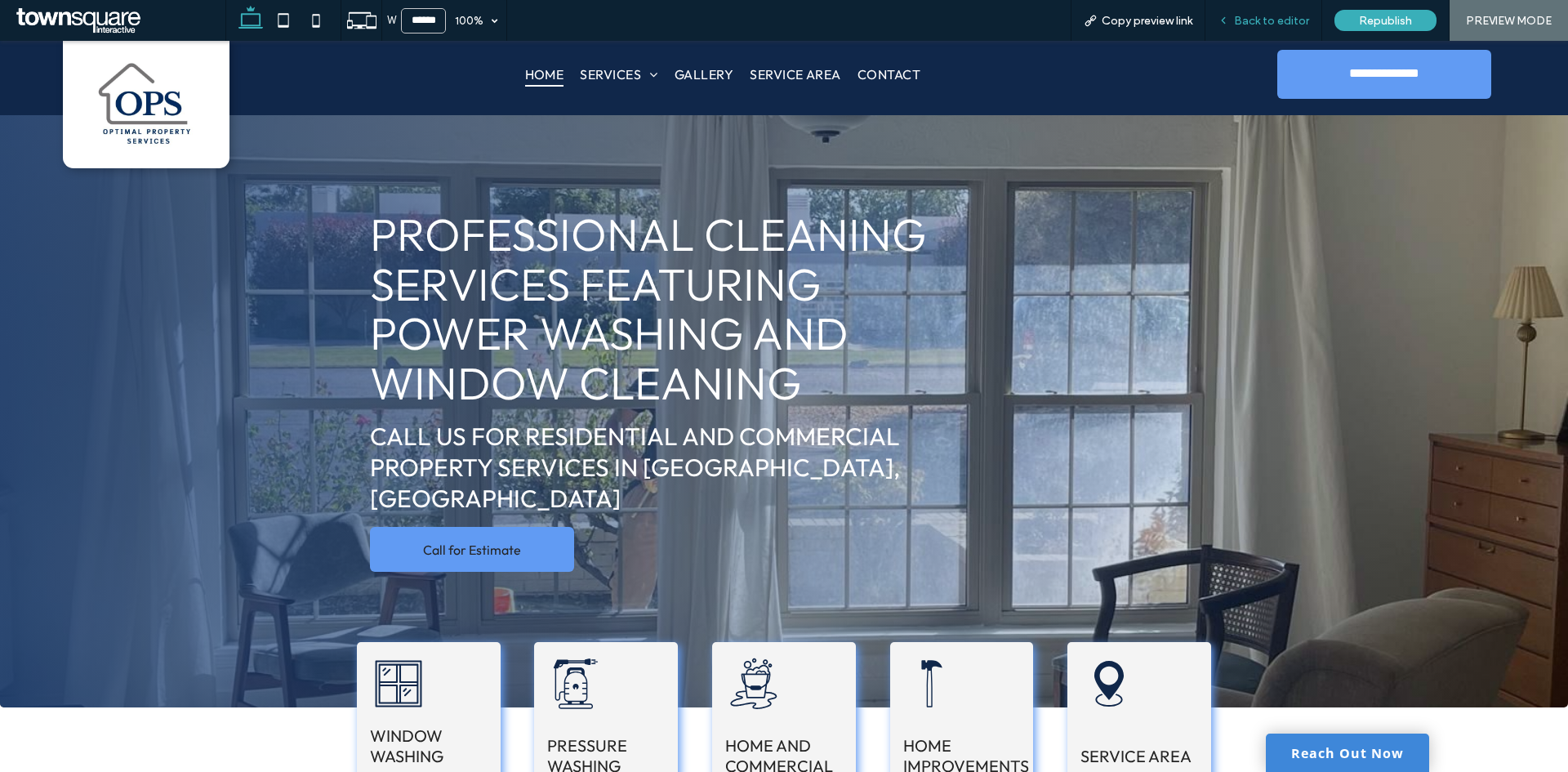
click at [1260, 24] on span "Back to editor" at bounding box center [1271, 21] width 75 height 14
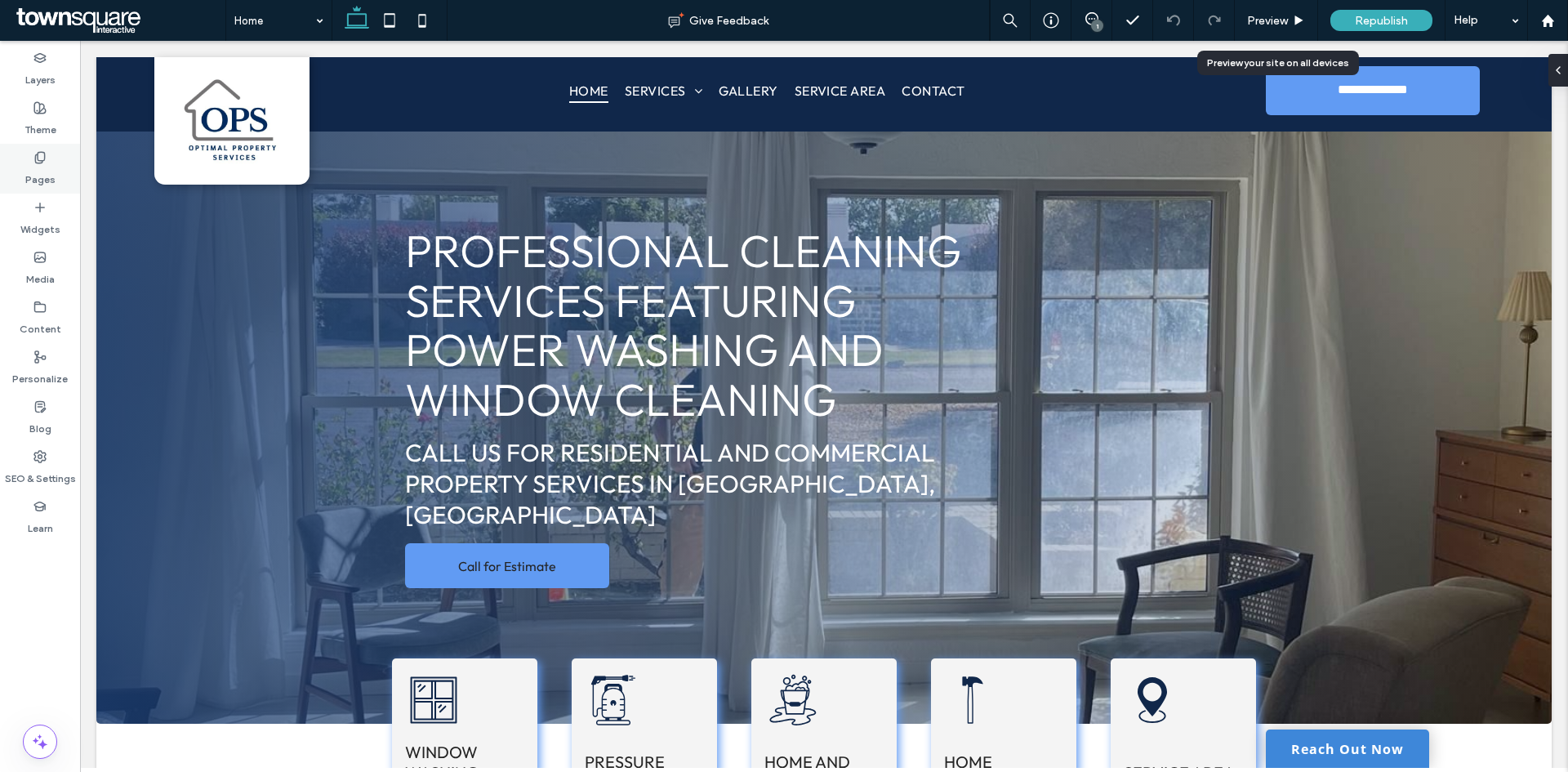
click at [62, 177] on div "Pages" at bounding box center [40, 169] width 80 height 50
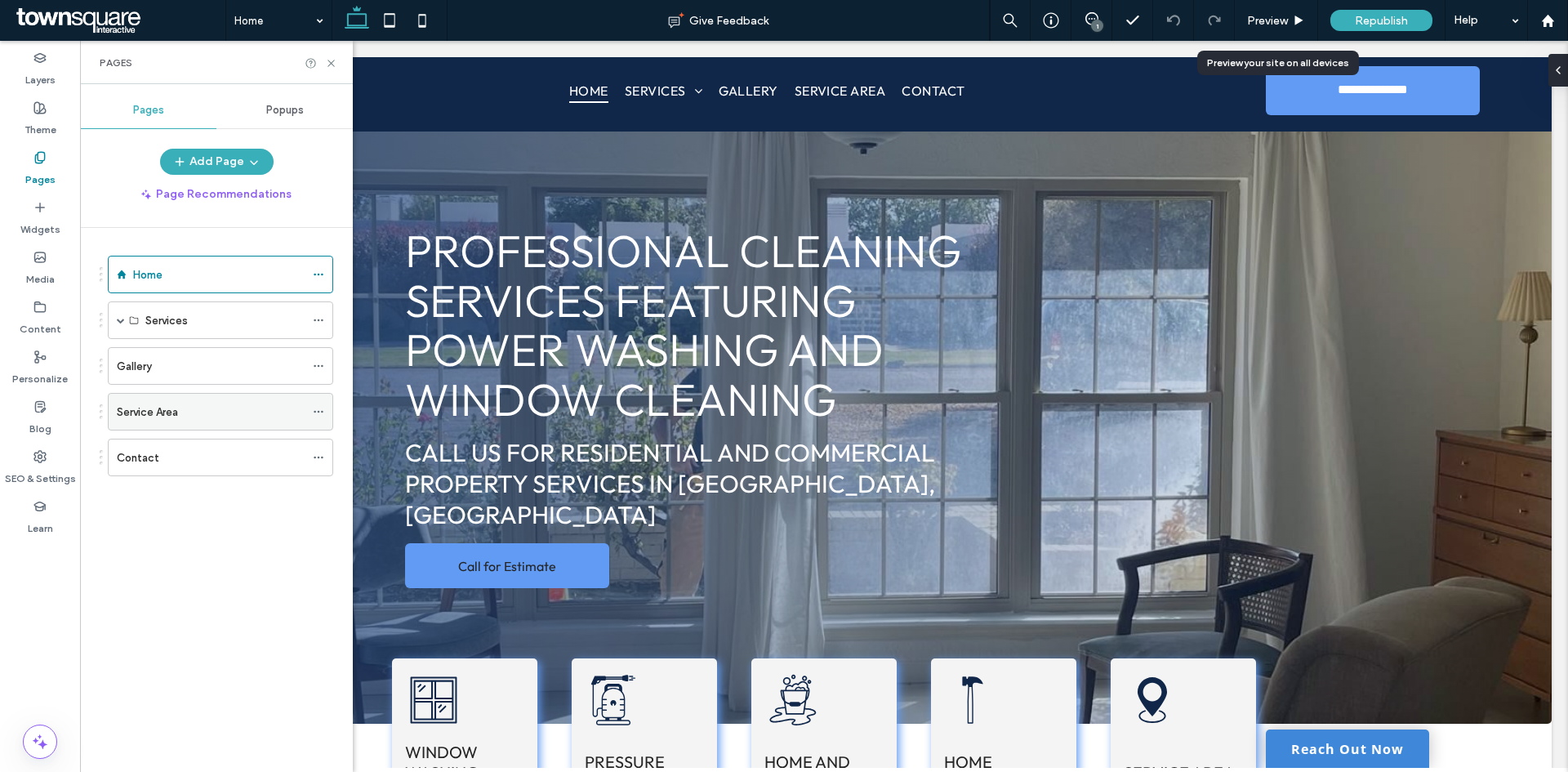
click at [180, 398] on div "Service Area" at bounding box center [210, 411] width 188 height 36
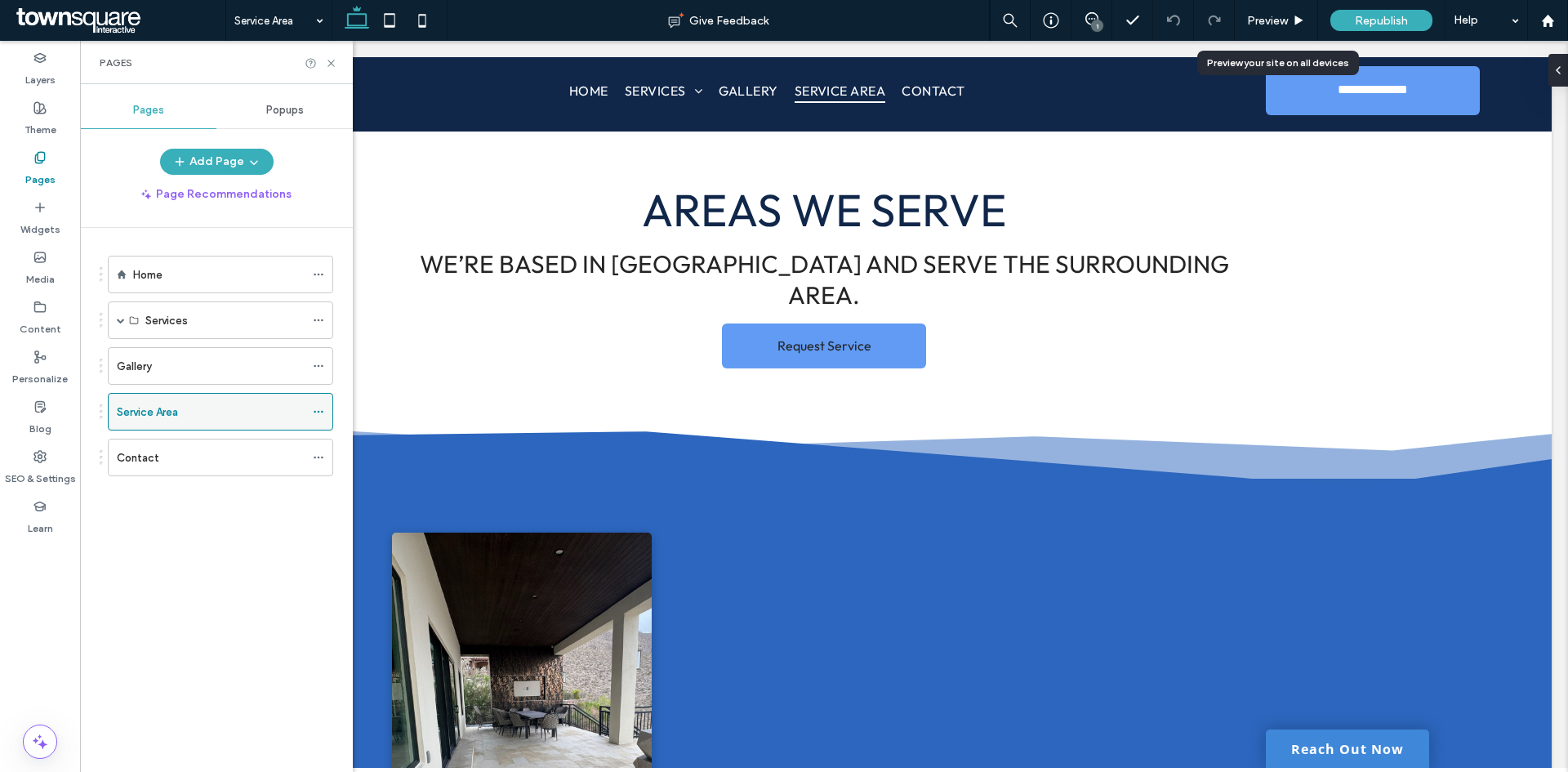
click at [313, 412] on icon at bounding box center [318, 412] width 12 height 12
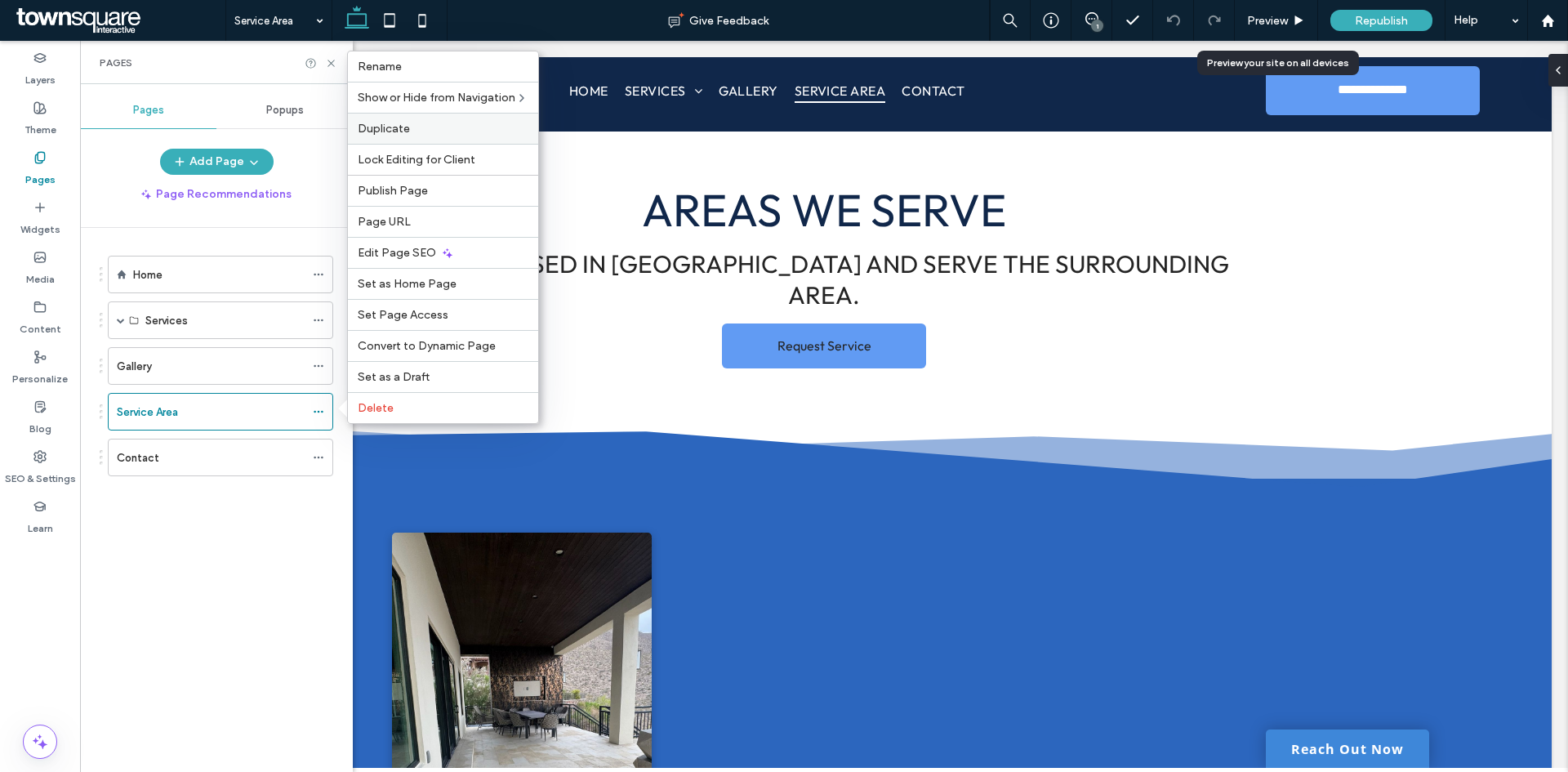
click at [413, 130] on label "Duplicate" at bounding box center [442, 128] width 170 height 14
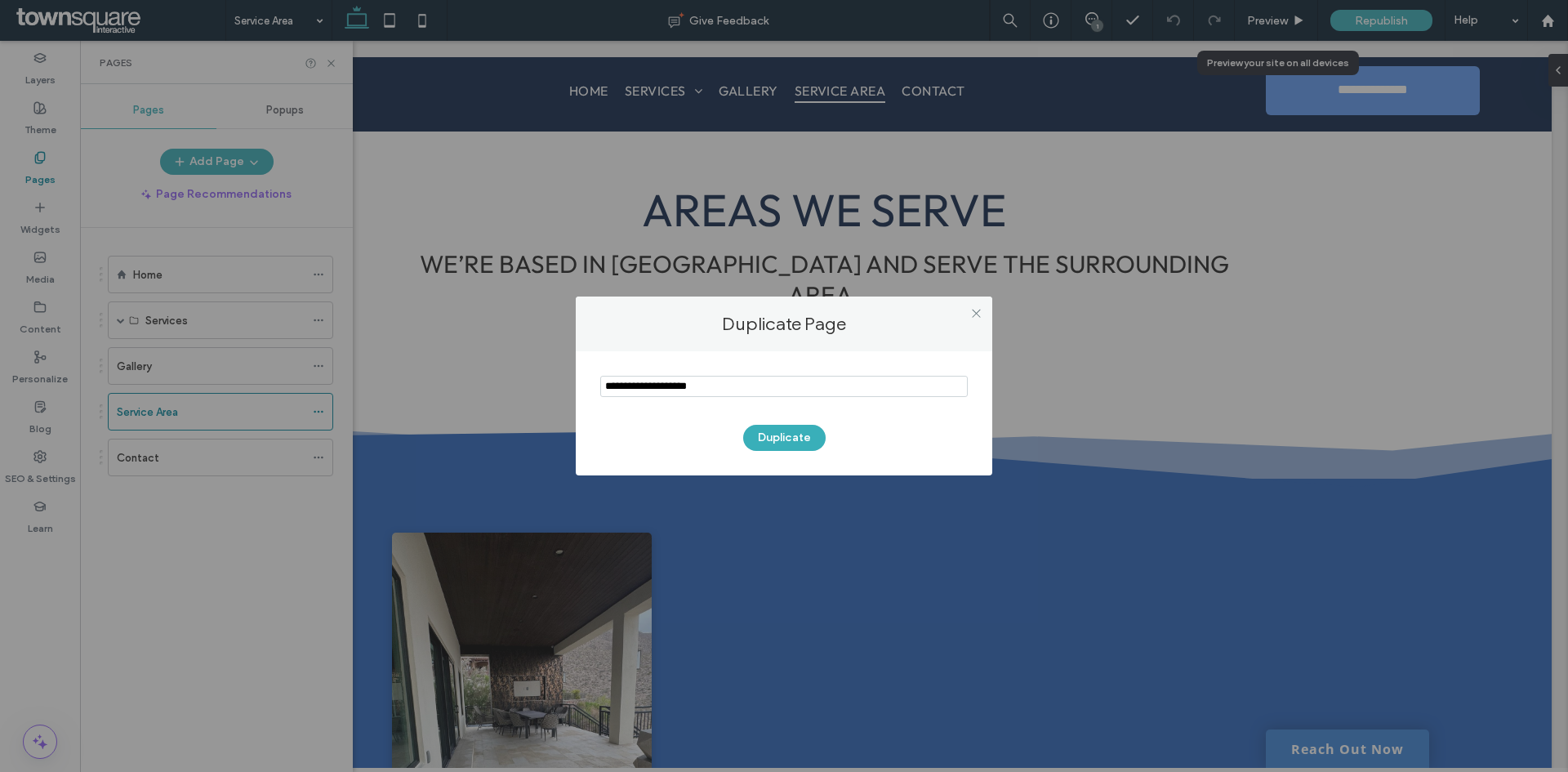
drag, startPoint x: 743, startPoint y: 387, endPoint x: 490, endPoint y: 388, distance: 253.0
click at [490, 388] on div "Duplicate Page Duplicate" at bounding box center [784, 386] width 1568 height 772
type input "*******"
click at [772, 446] on button "Duplicate" at bounding box center [784, 438] width 82 height 26
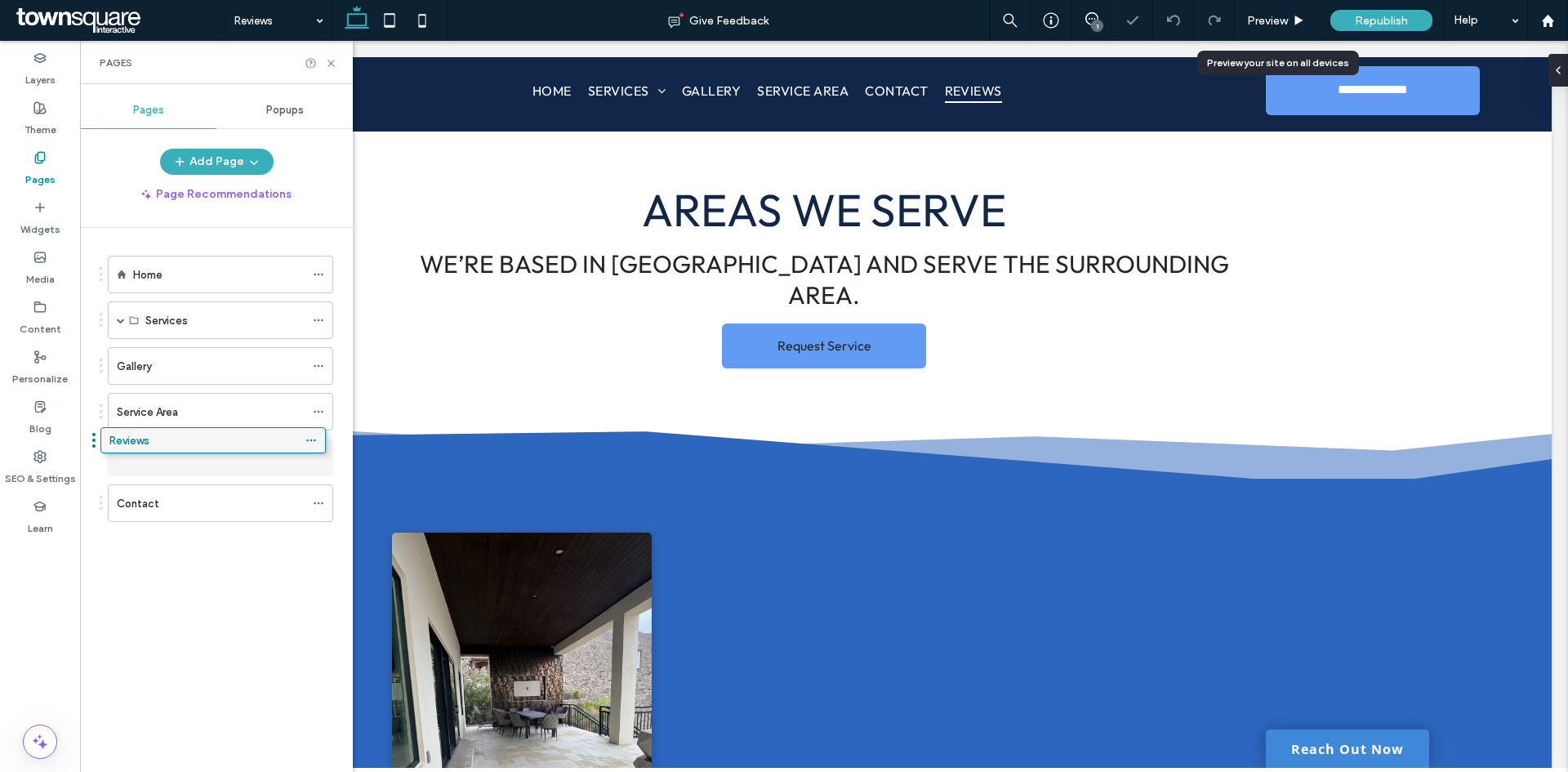
drag, startPoint x: 179, startPoint y: 499, endPoint x: 171, endPoint y: 442, distance: 57.6
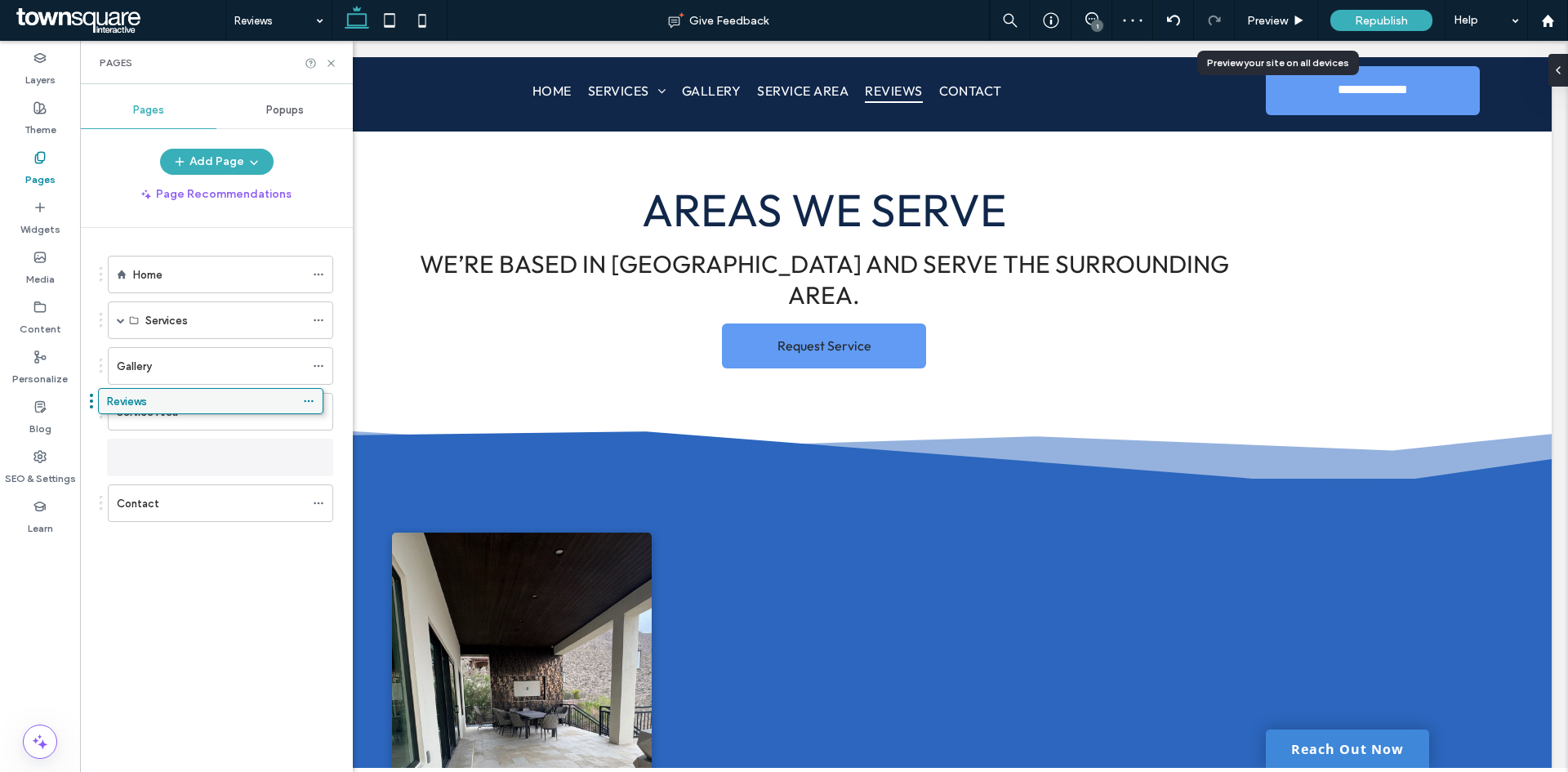
drag, startPoint x: 180, startPoint y: 466, endPoint x: 170, endPoint y: 415, distance: 52.0
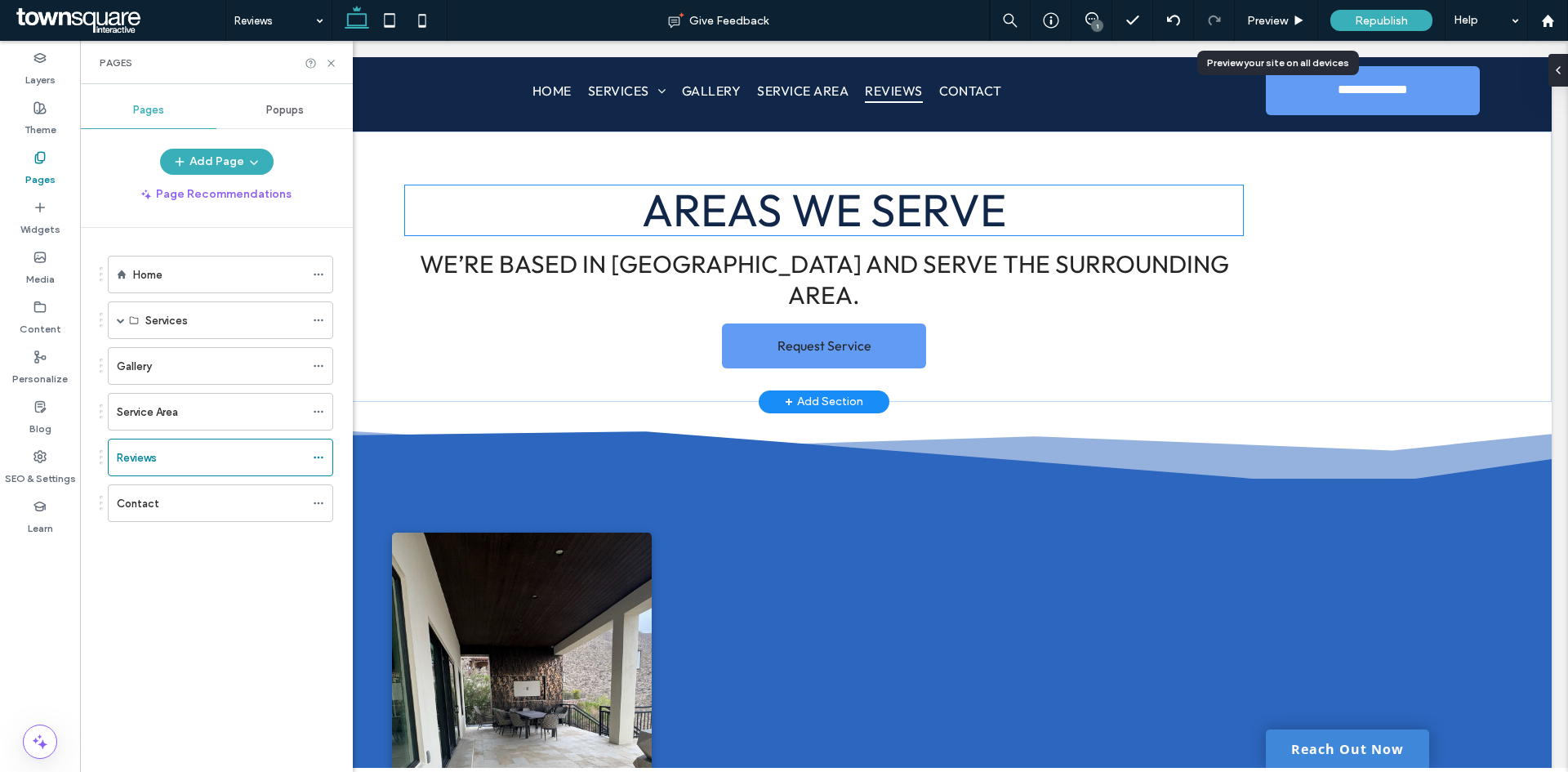
click at [811, 222] on span "Areas we serve" at bounding box center [824, 210] width 364 height 57
click at [811, 222] on div "Areas we serve" at bounding box center [823, 210] width 837 height 50
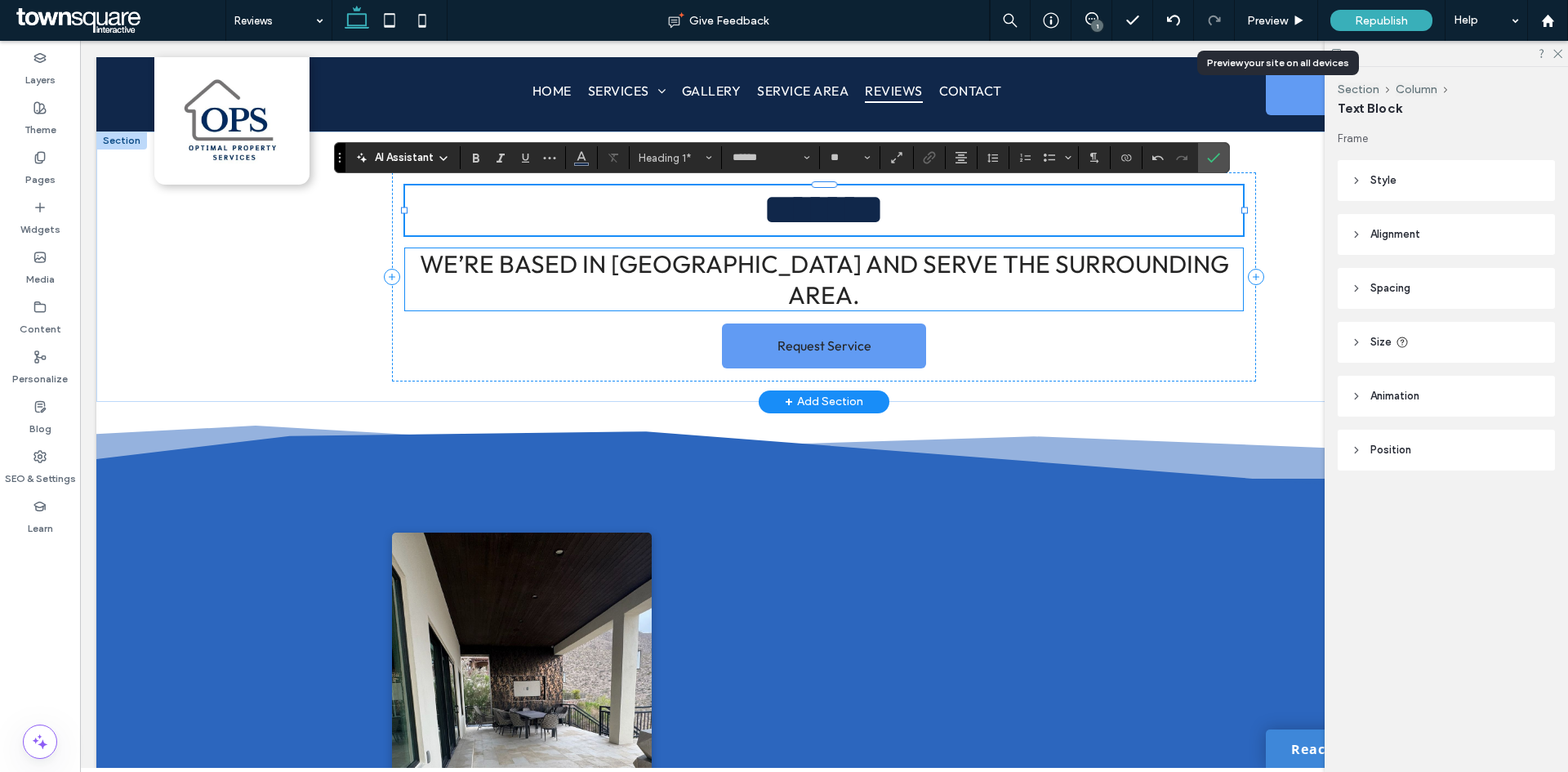
click at [1156, 262] on span "We’re based in [GEOGRAPHIC_DATA] and serve the surrounding area." at bounding box center [824, 280] width 809 height 62
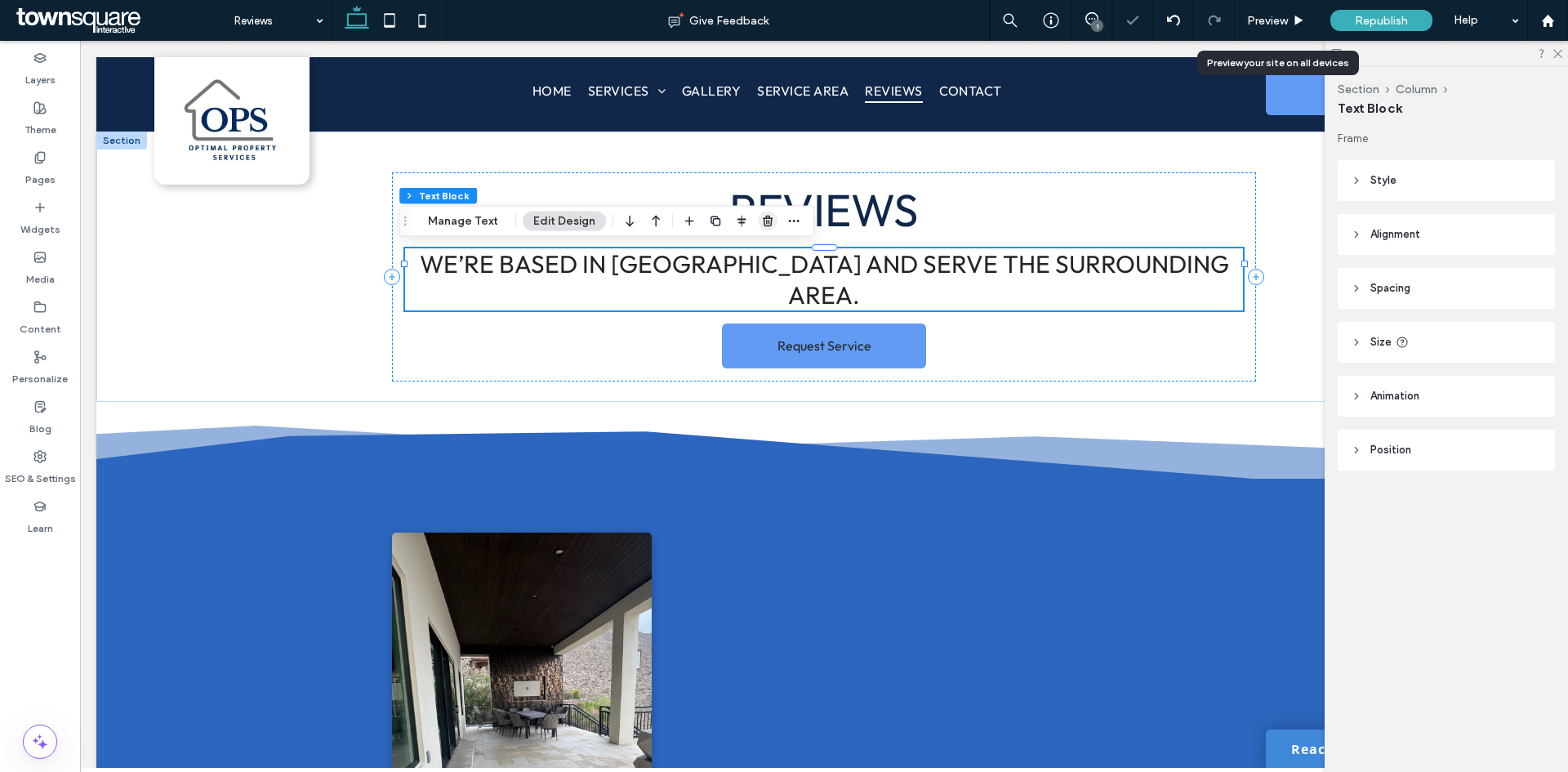
click at [761, 226] on icon "button" at bounding box center [767, 221] width 13 height 13
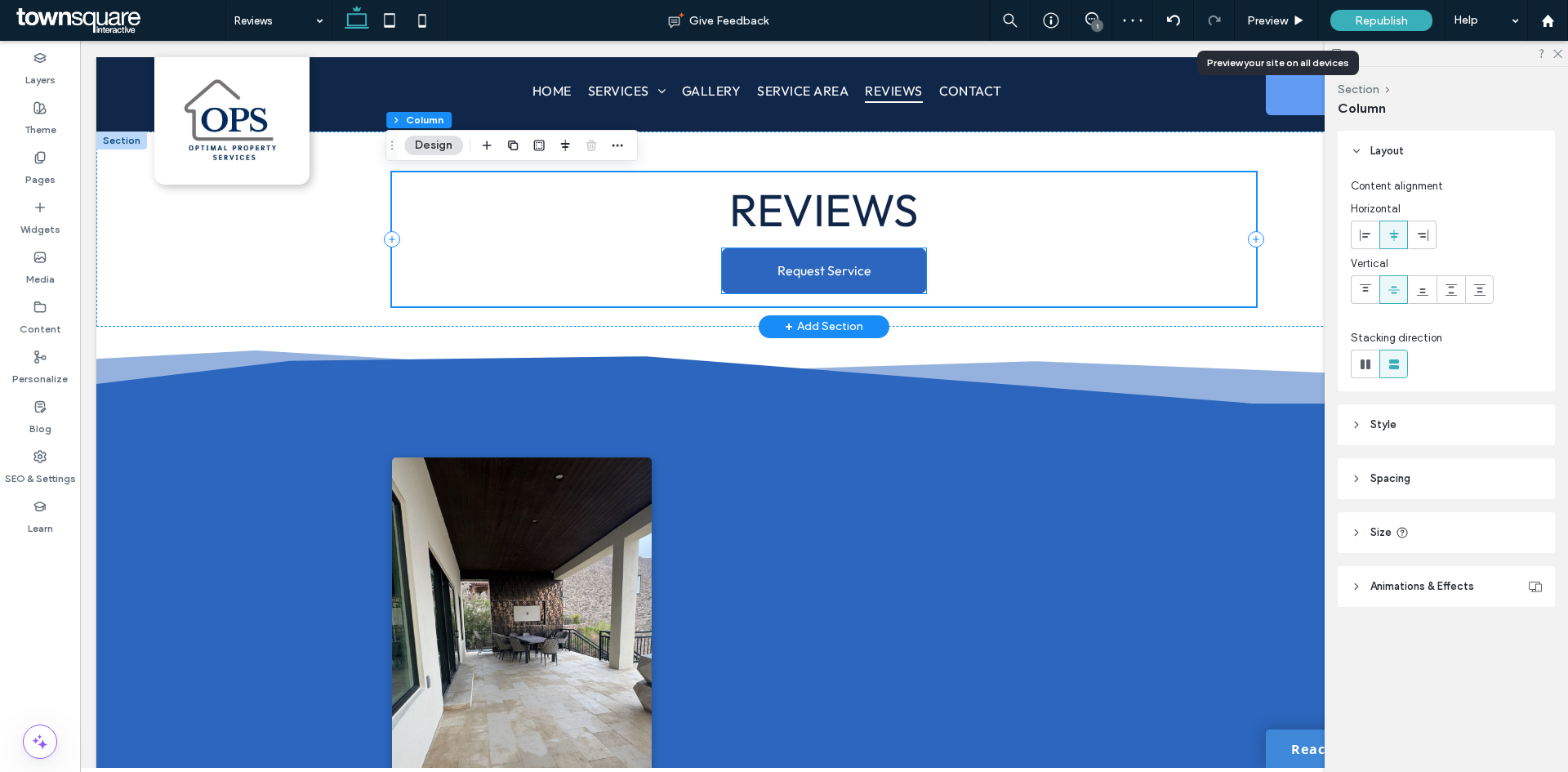
click at [870, 280] on link "Request Service" at bounding box center [824, 271] width 205 height 45
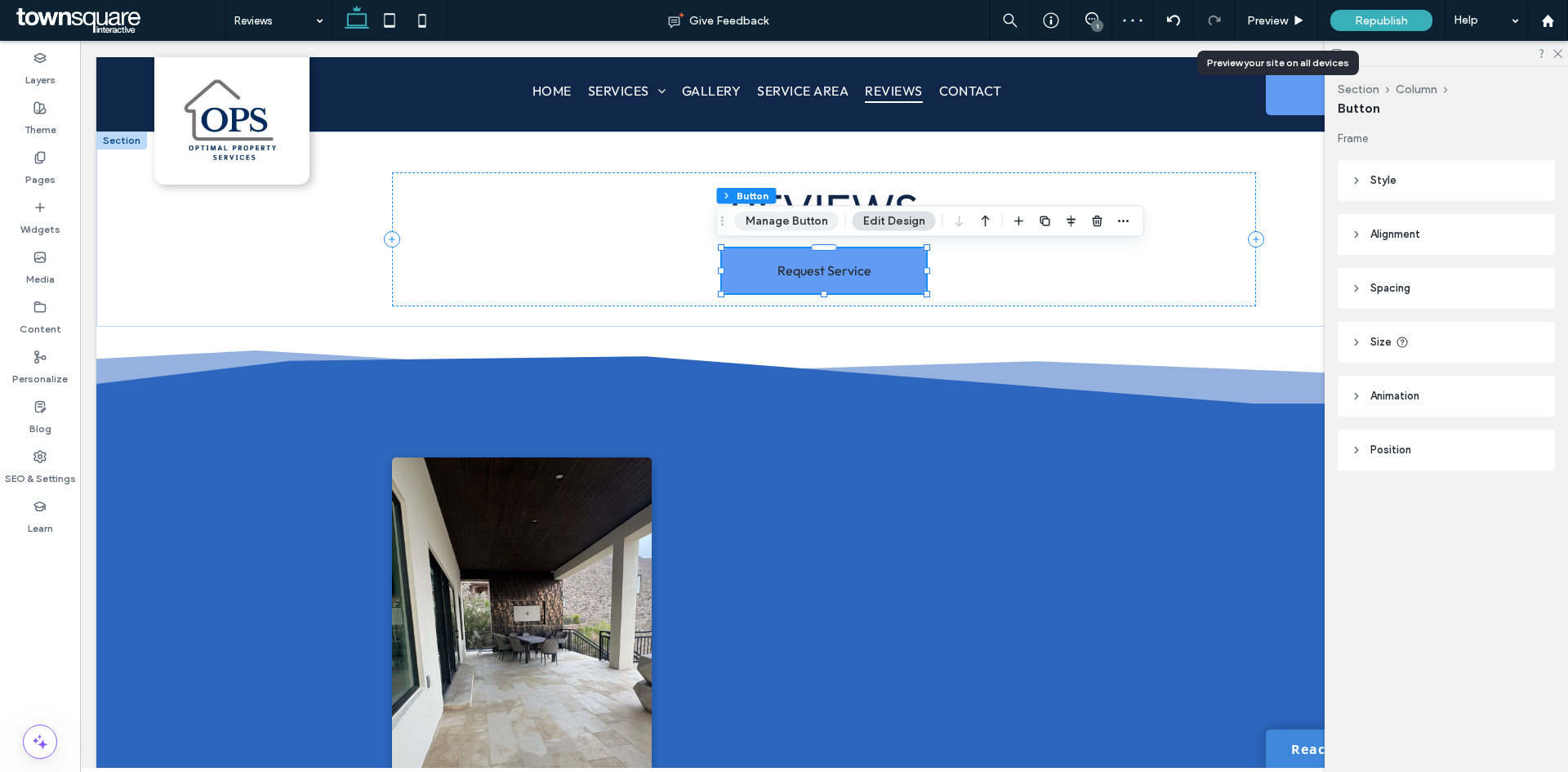
click at [811, 228] on button "Manage Button" at bounding box center [786, 221] width 104 height 20
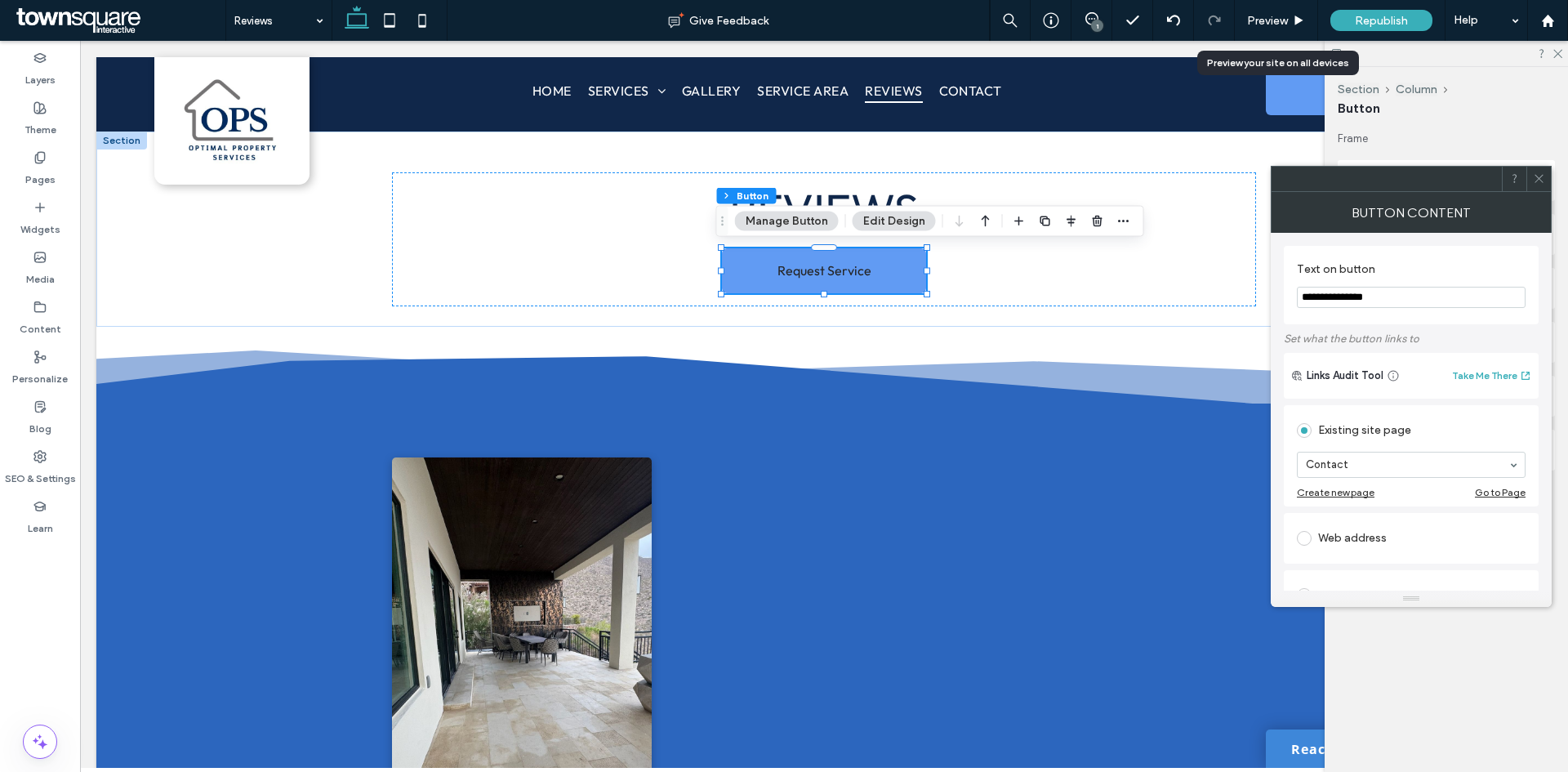
drag, startPoint x: 1415, startPoint y: 300, endPoint x: 1317, endPoint y: 294, distance: 98.2
click at [1317, 294] on input "**********" at bounding box center [1411, 298] width 229 height 22
type input "*"
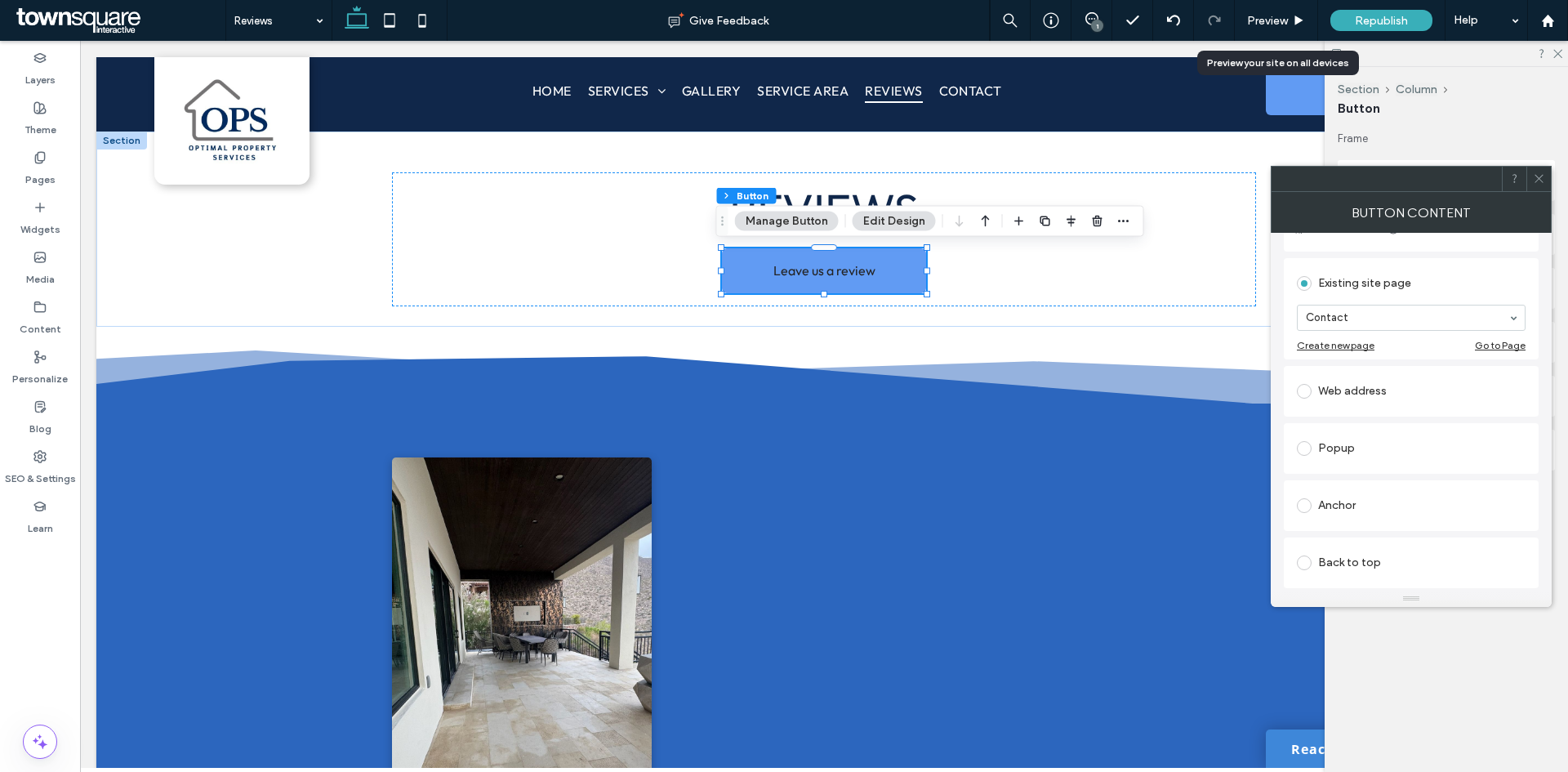
scroll to position [163, 0]
type input "**********"
click at [1332, 388] on div "Web address" at bounding box center [1411, 374] width 229 height 26
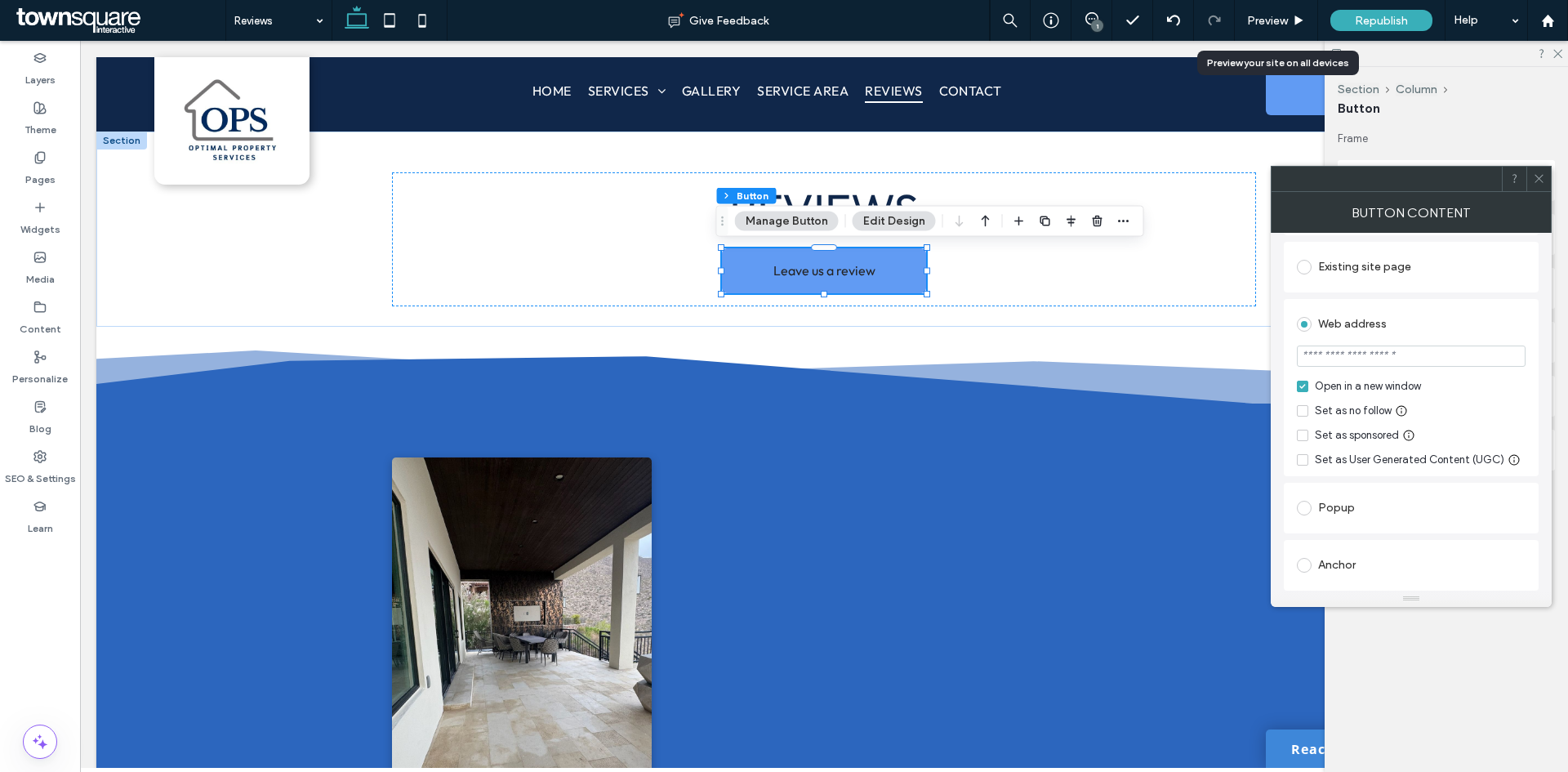
click at [1408, 358] on input "url" at bounding box center [1411, 356] width 229 height 22
paste input "**********"
type input "**********"
click at [1533, 175] on icon at bounding box center [1538, 178] width 12 height 12
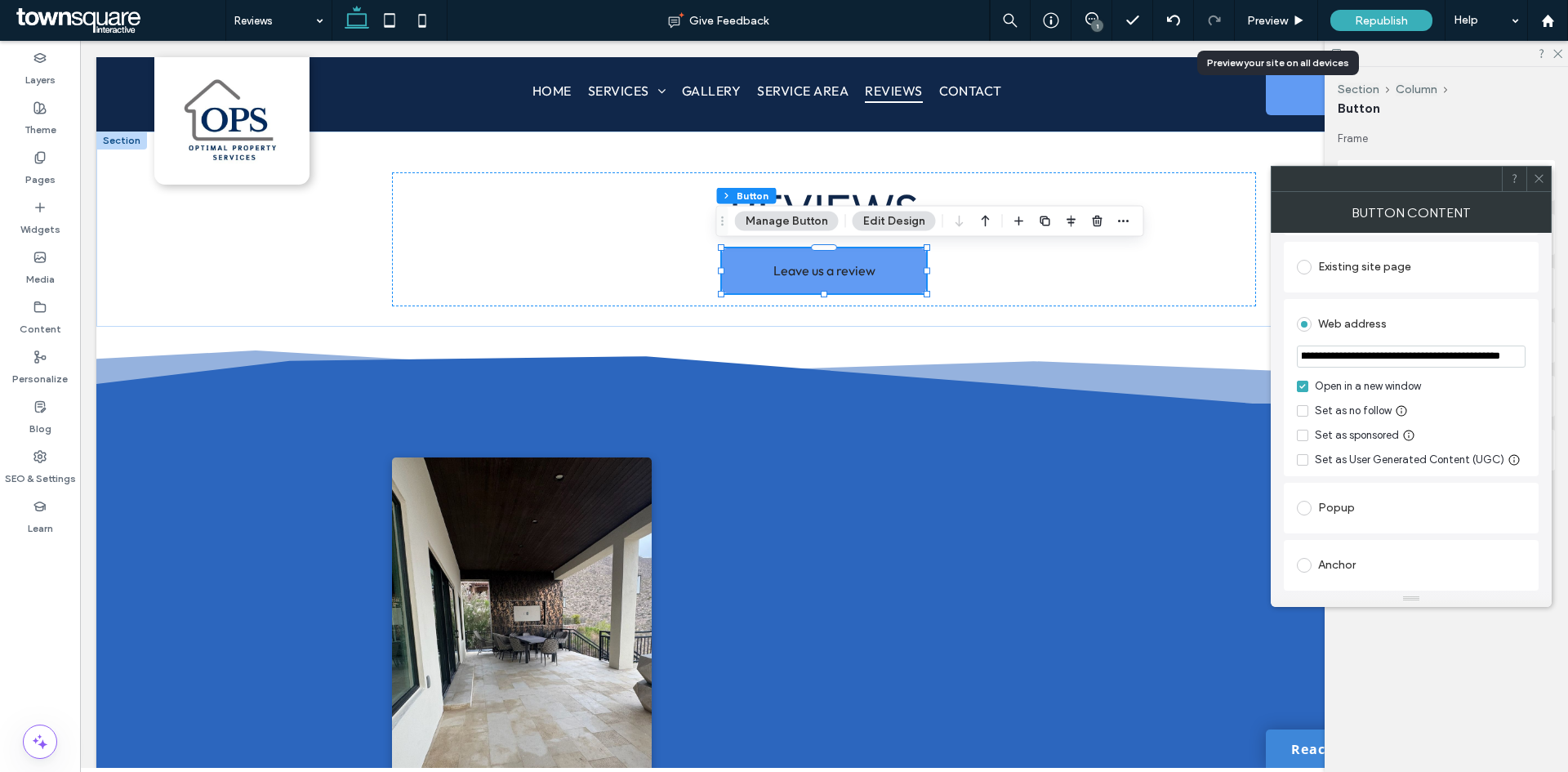
scroll to position [0, 0]
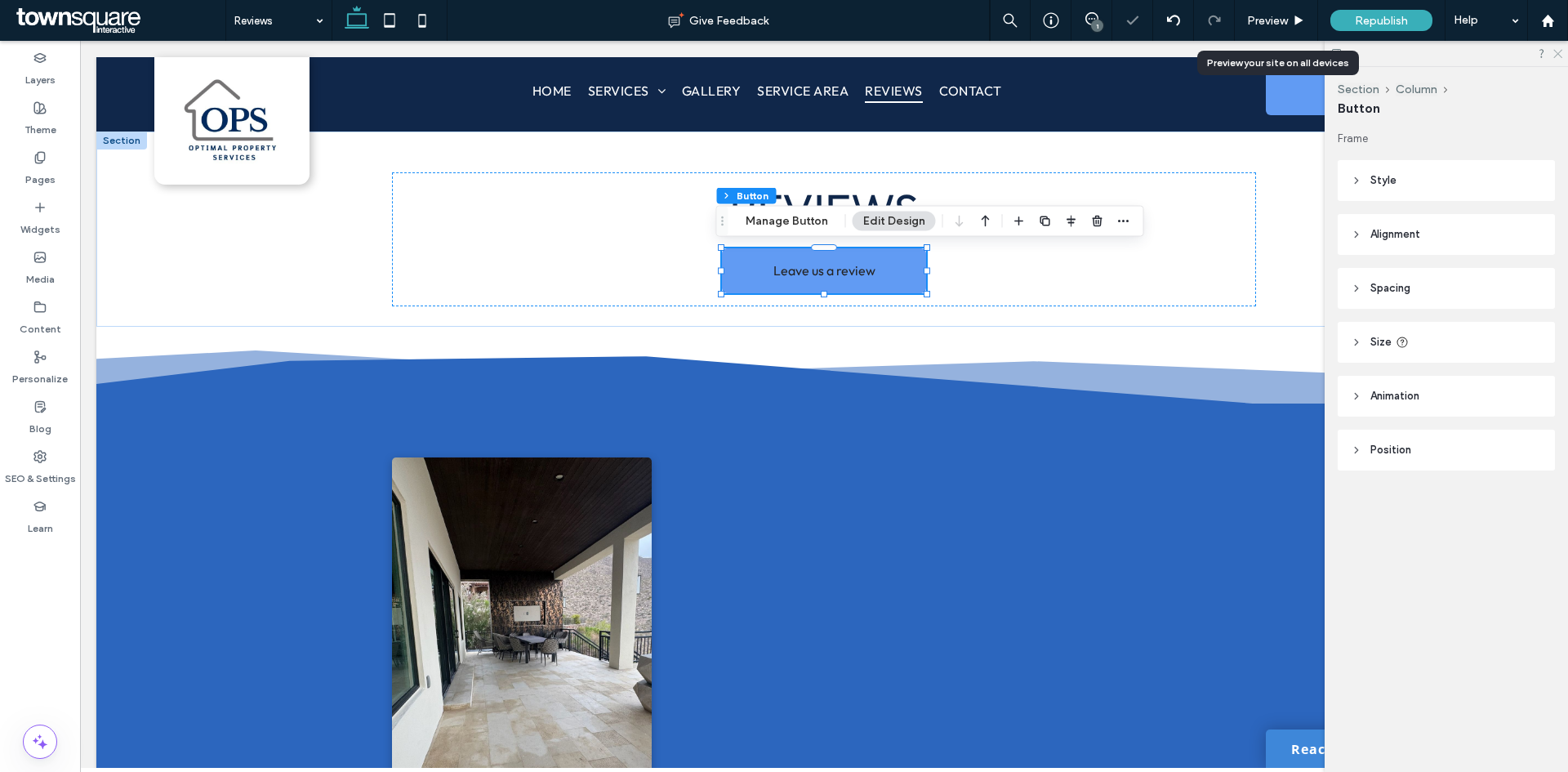
click at [1561, 56] on icon at bounding box center [1556, 52] width 11 height 11
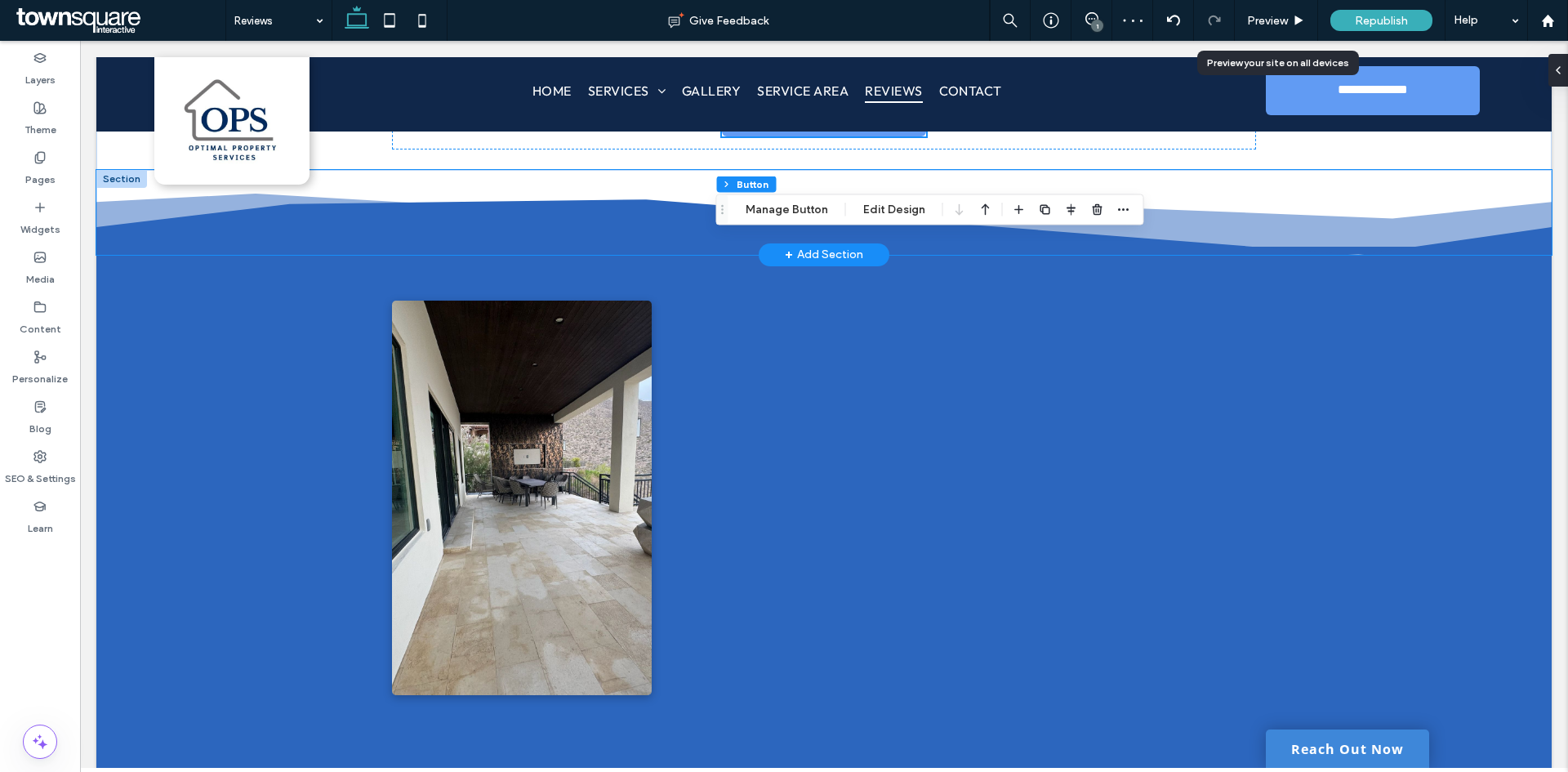
scroll to position [163, 0]
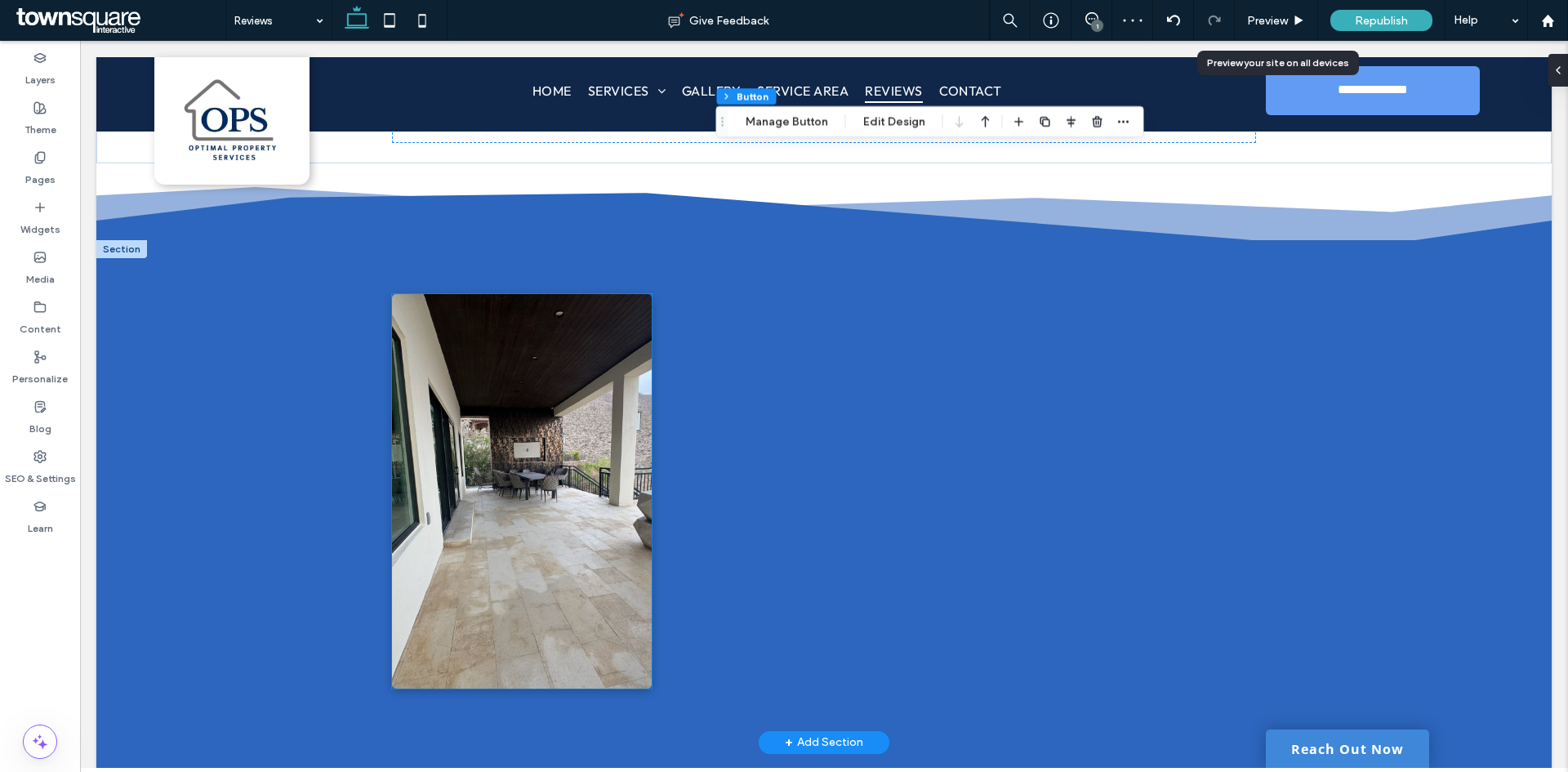
click at [536, 352] on img at bounding box center [520, 492] width 259 height 394
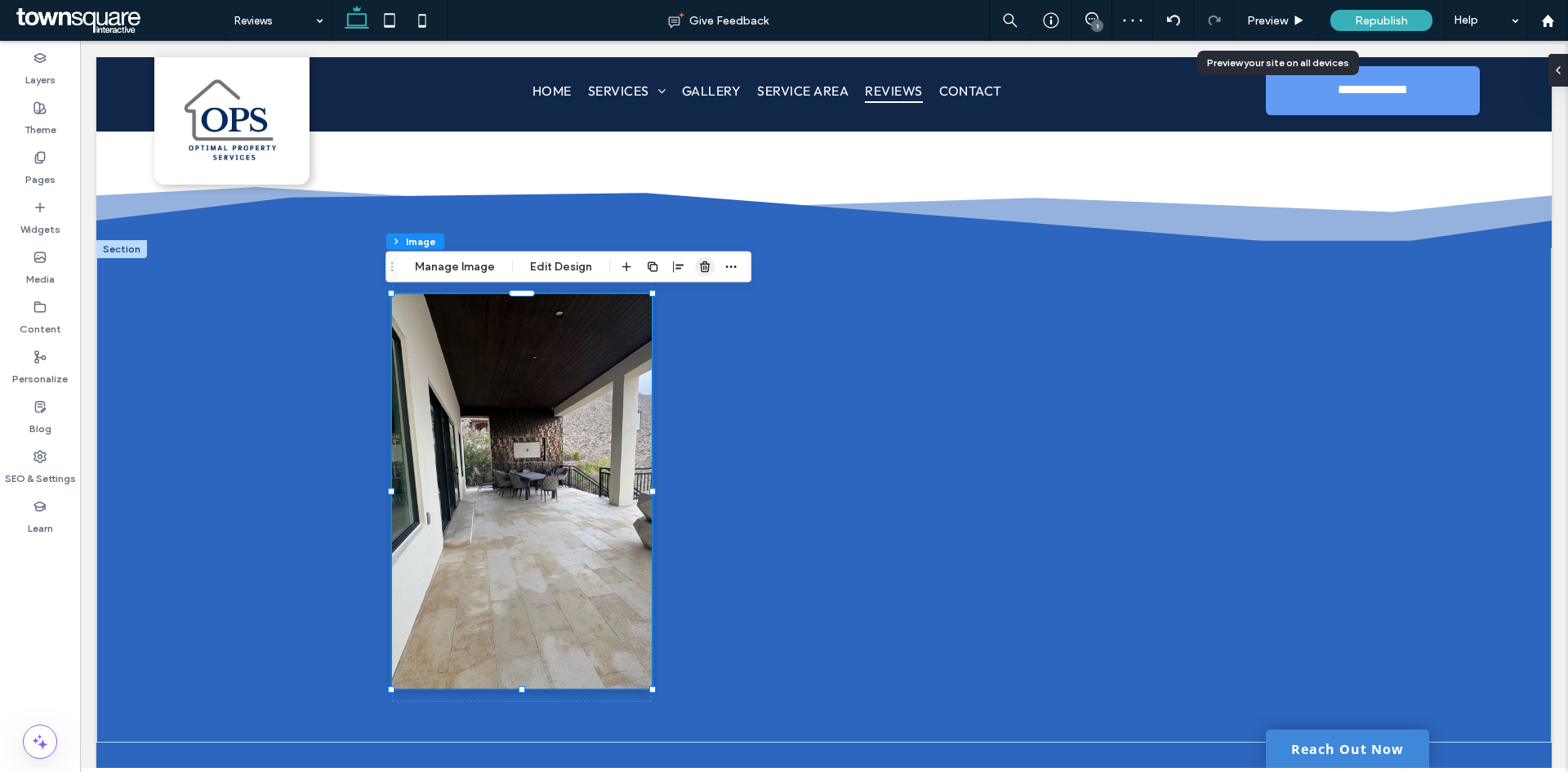
click at [698, 272] on icon "button" at bounding box center [705, 267] width 13 height 13
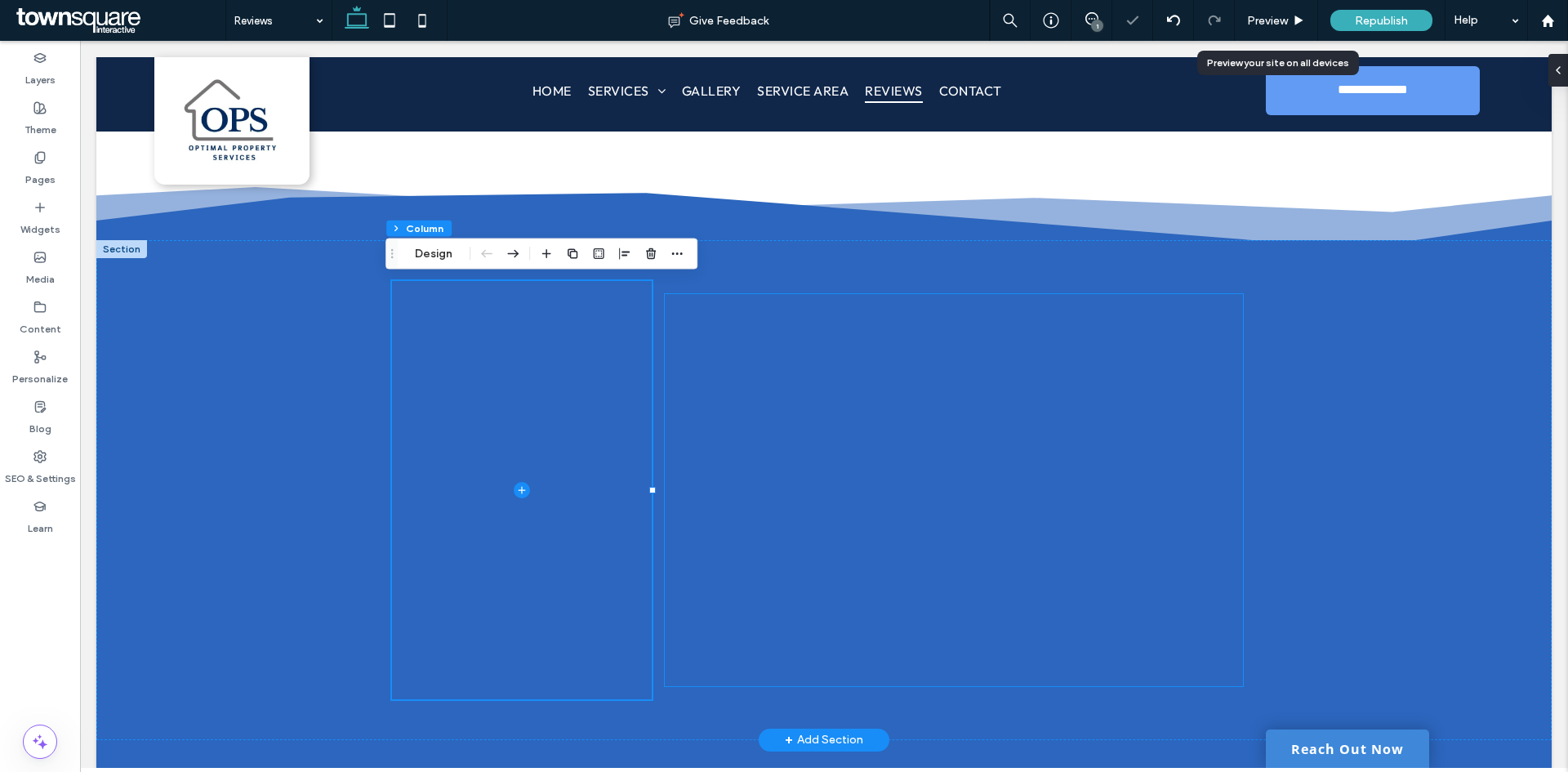
click at [939, 326] on div at bounding box center [953, 490] width 578 height 392
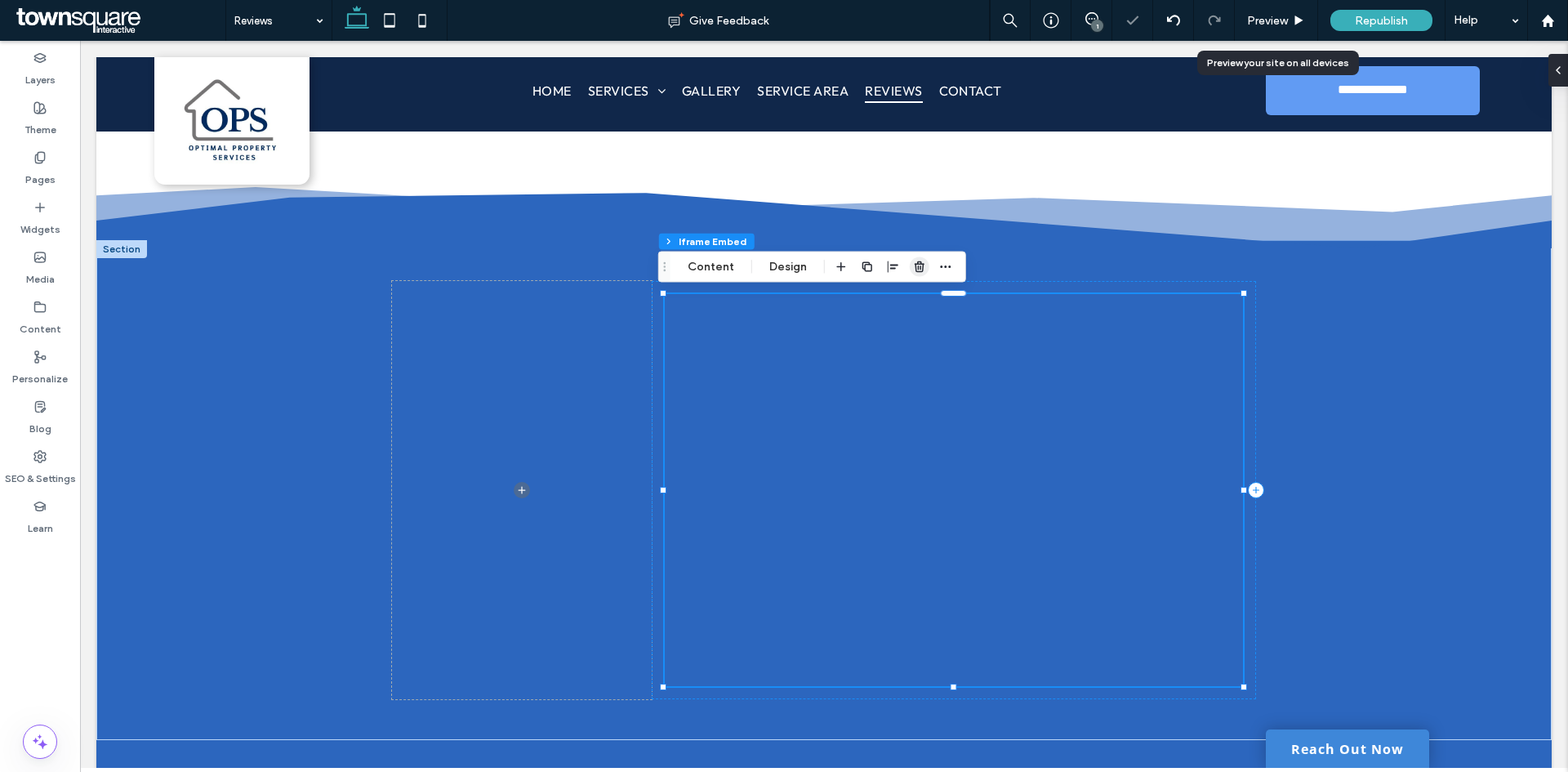
click at [926, 264] on span "button" at bounding box center [920, 267] width 20 height 20
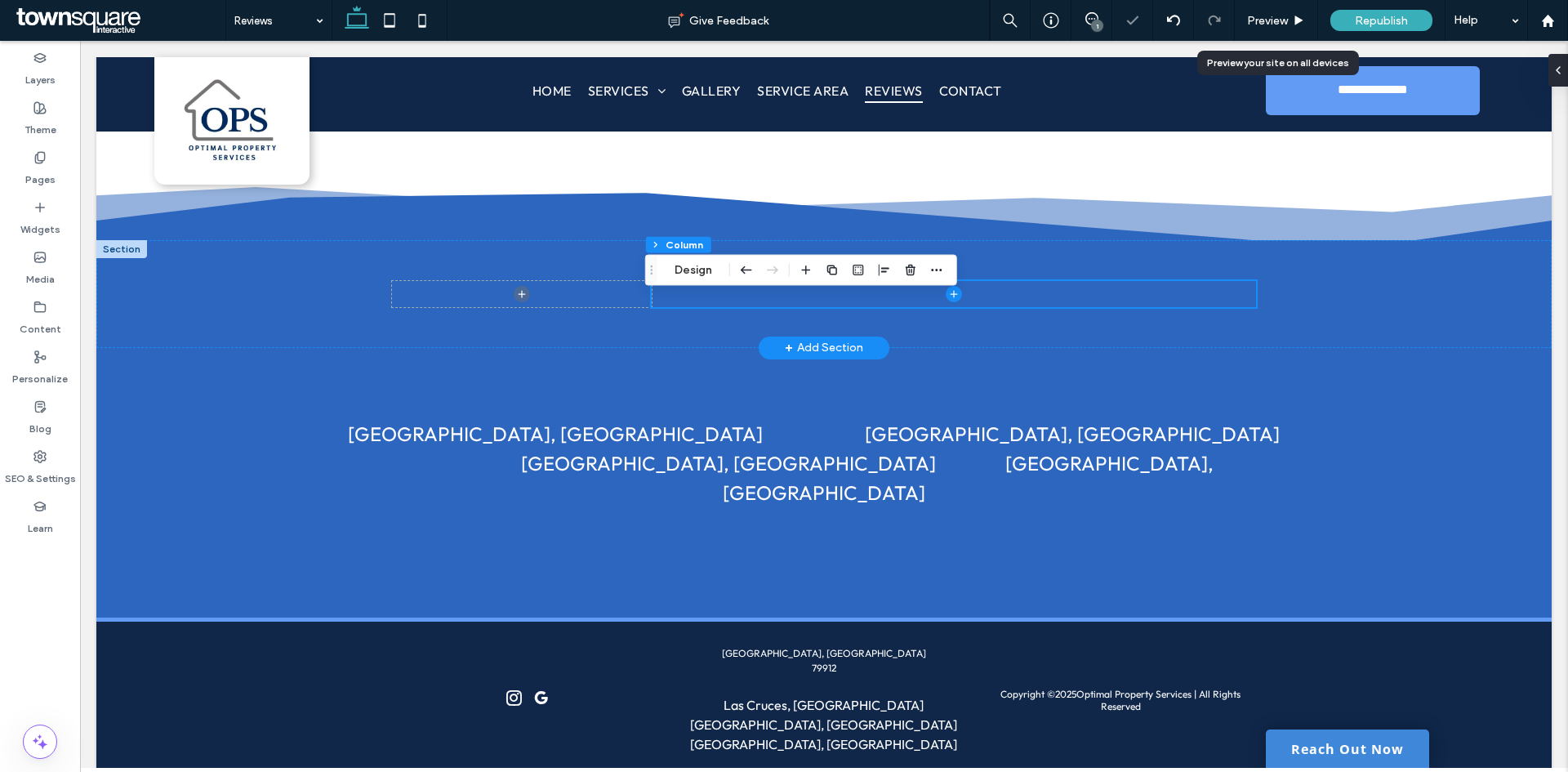
scroll to position [147, 0]
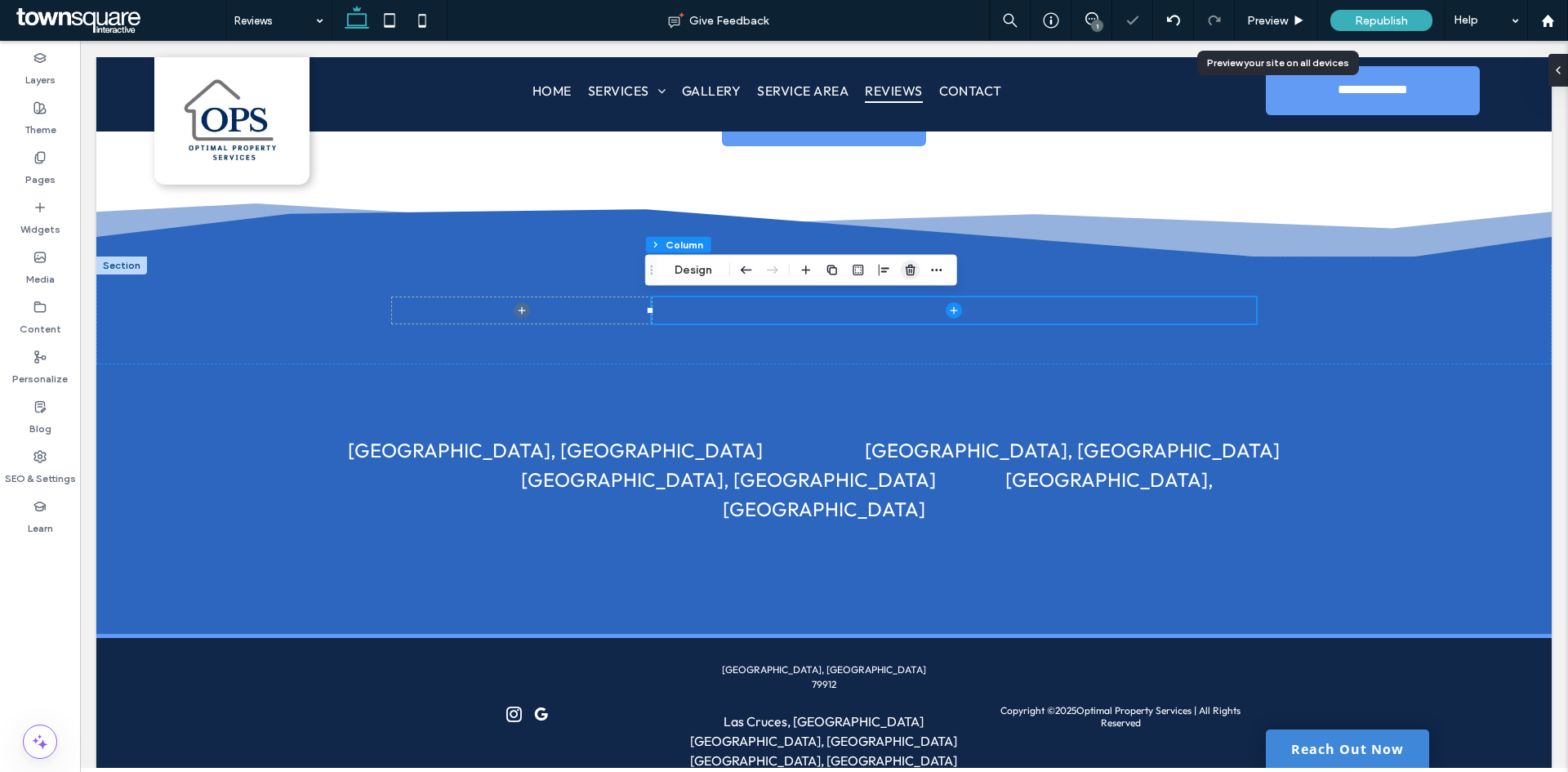
click at [907, 272] on use "button" at bounding box center [910, 270] width 10 height 11
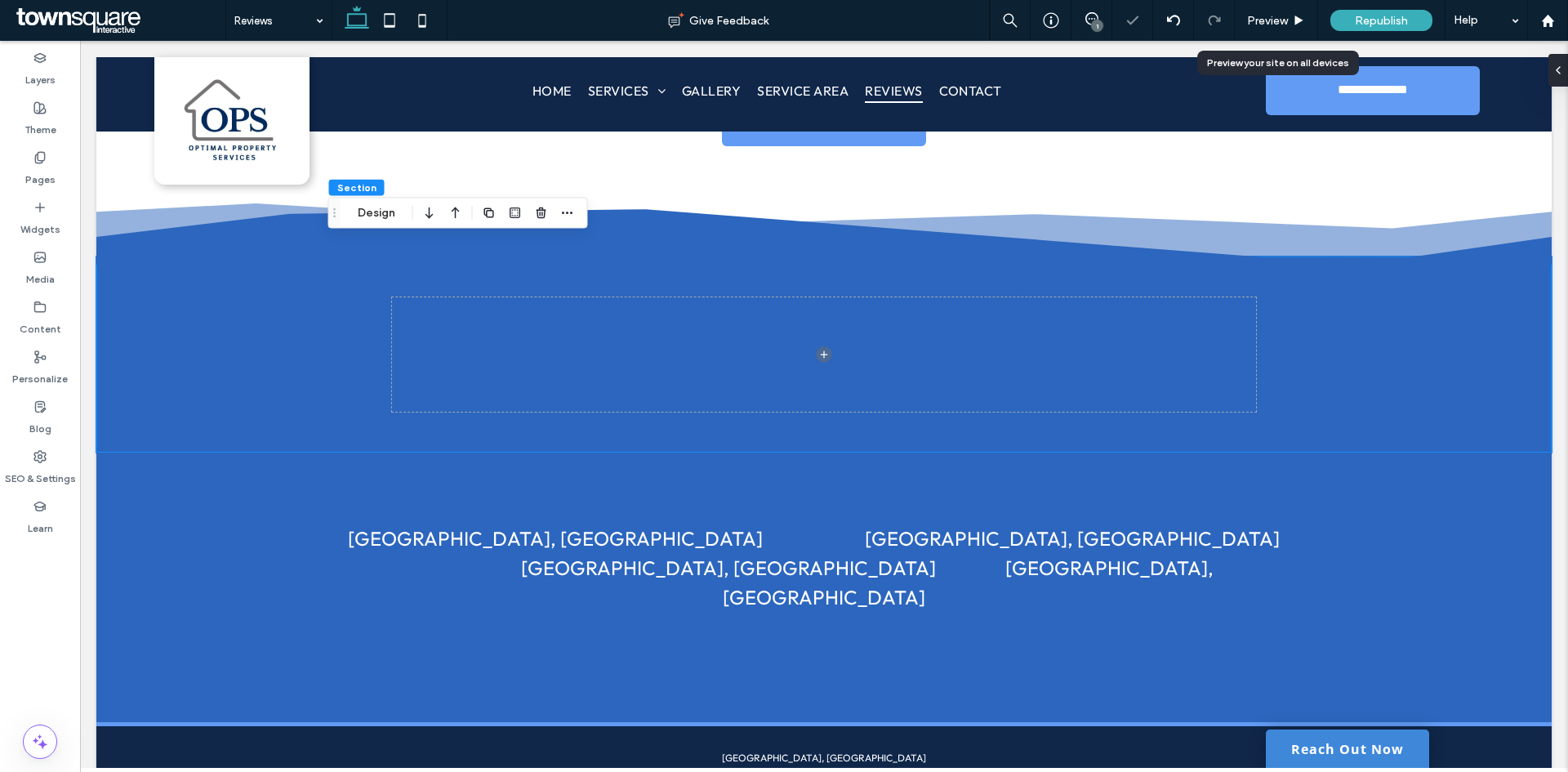
scroll to position [163, 0]
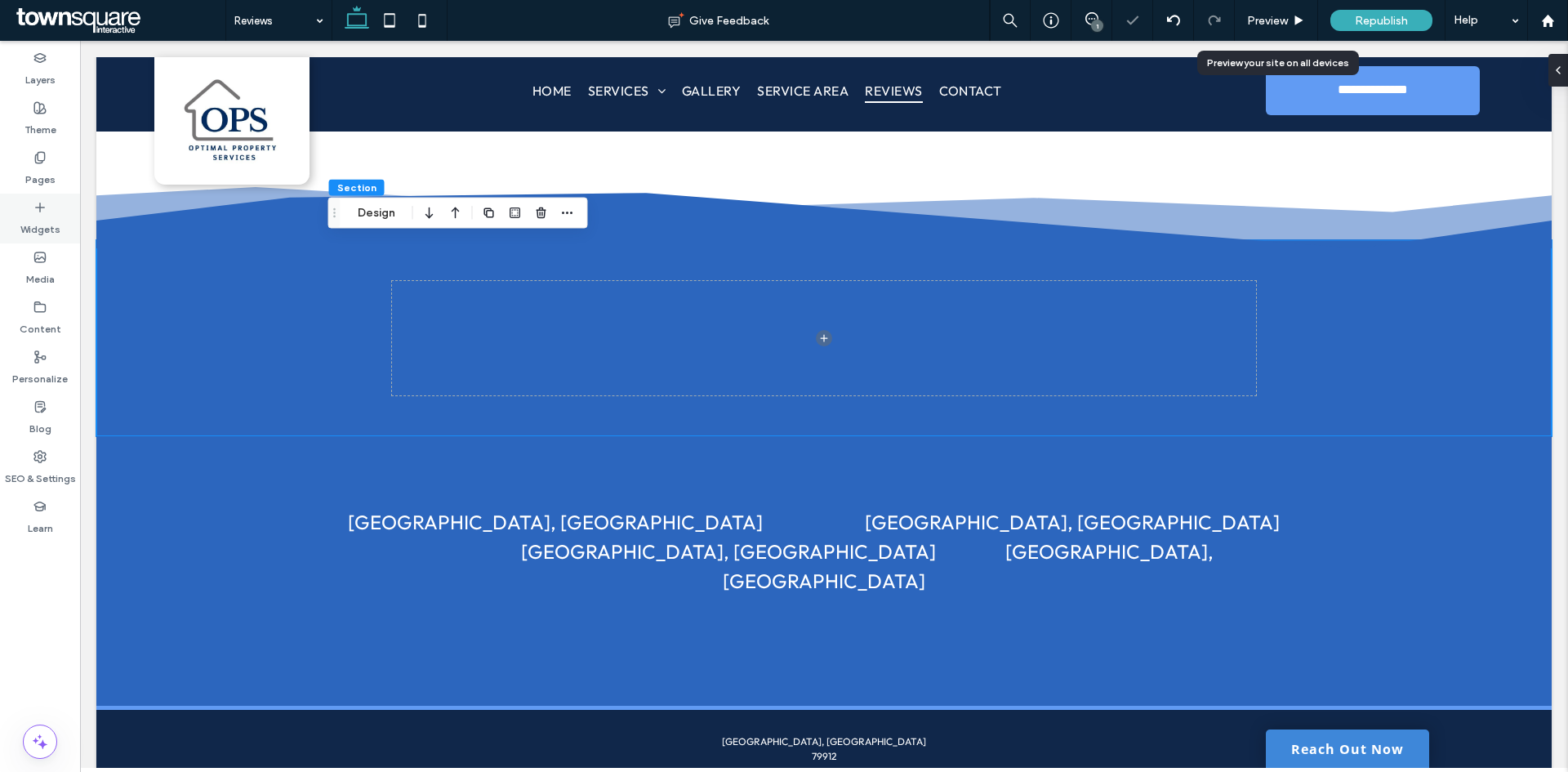
click at [28, 217] on label "Widgets" at bounding box center [41, 225] width 40 height 22
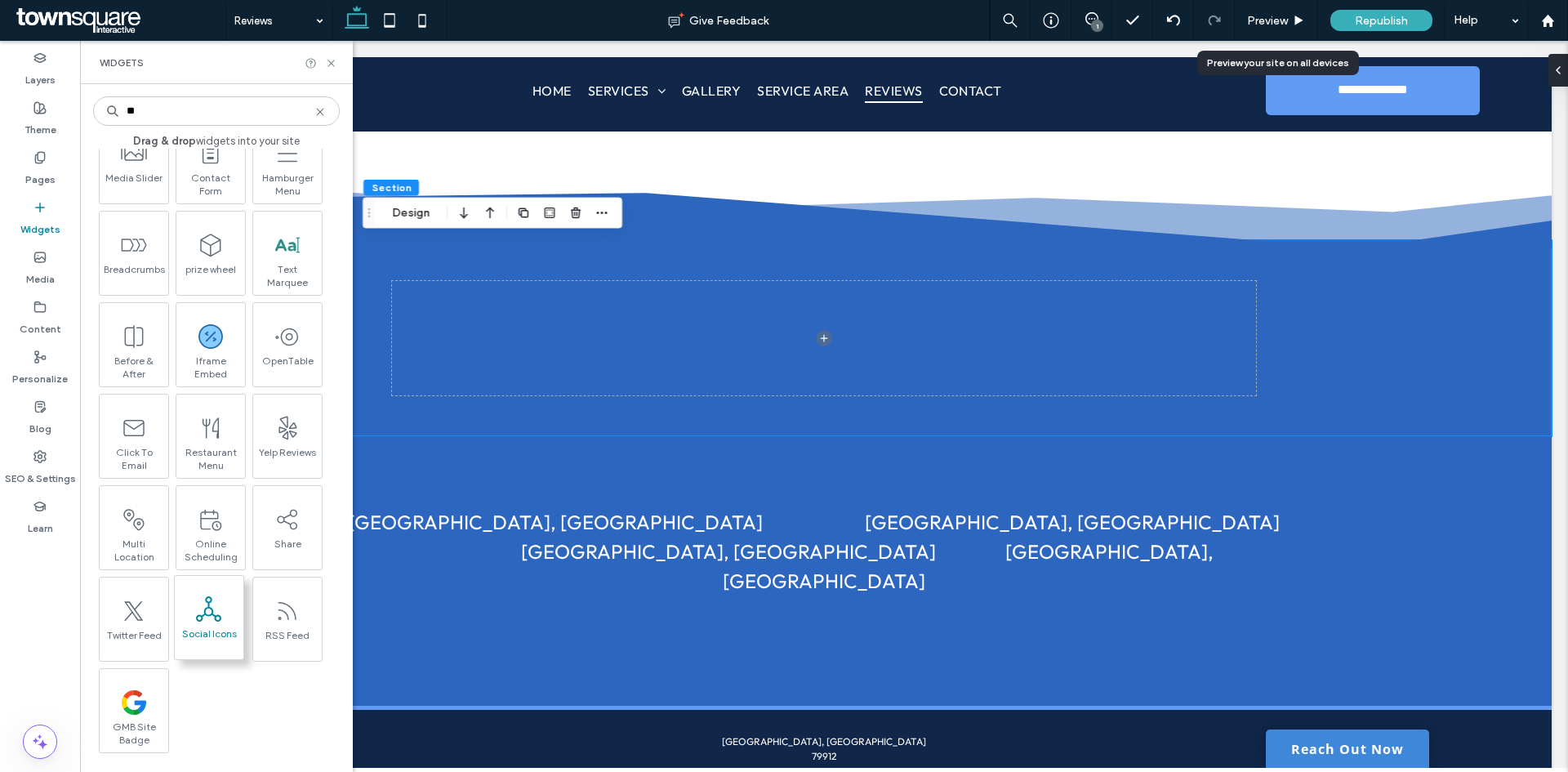
scroll to position [260, 0]
type input "**"
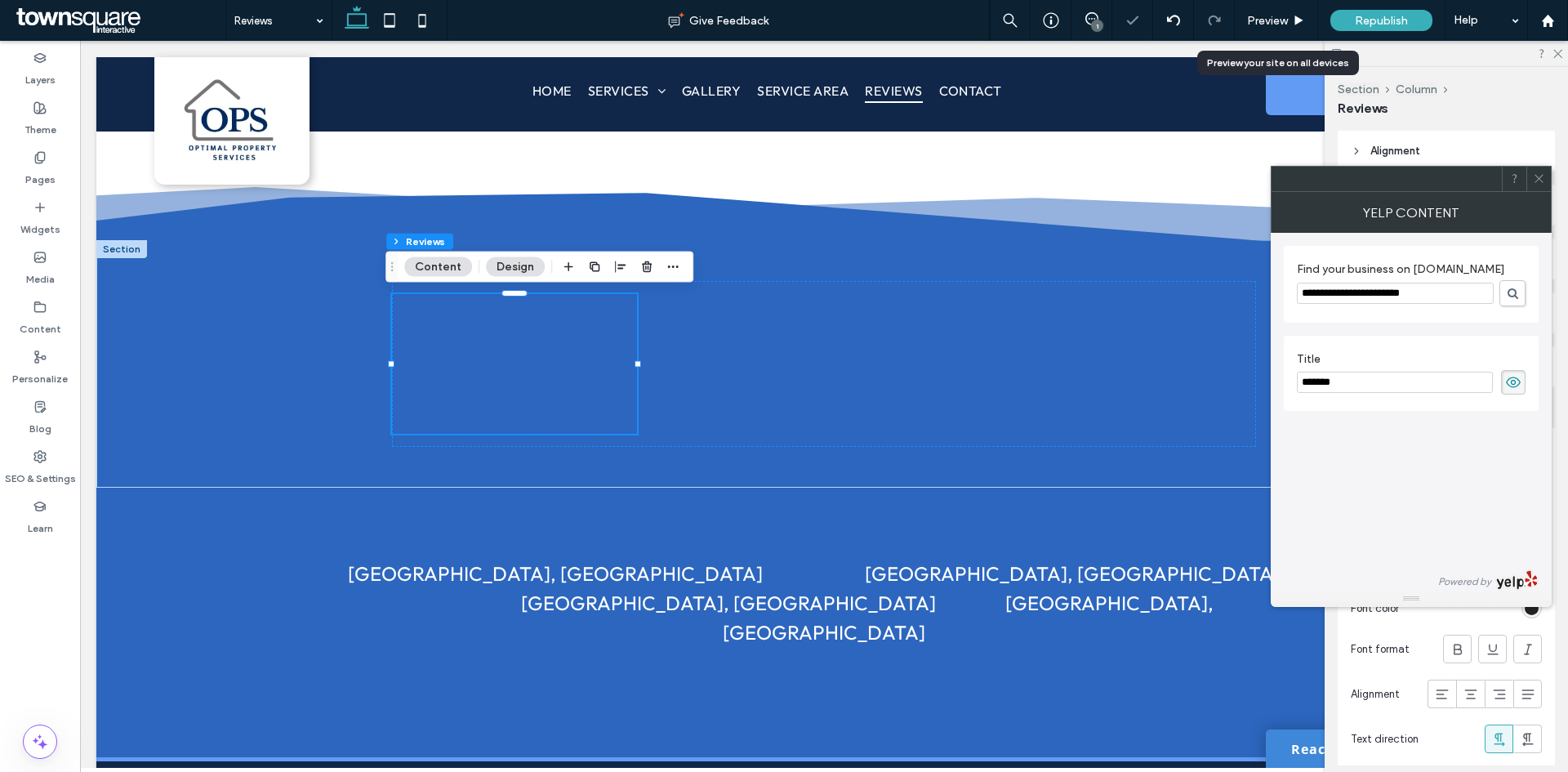
click at [1528, 181] on div at bounding box center [1538, 178] width 24 height 24
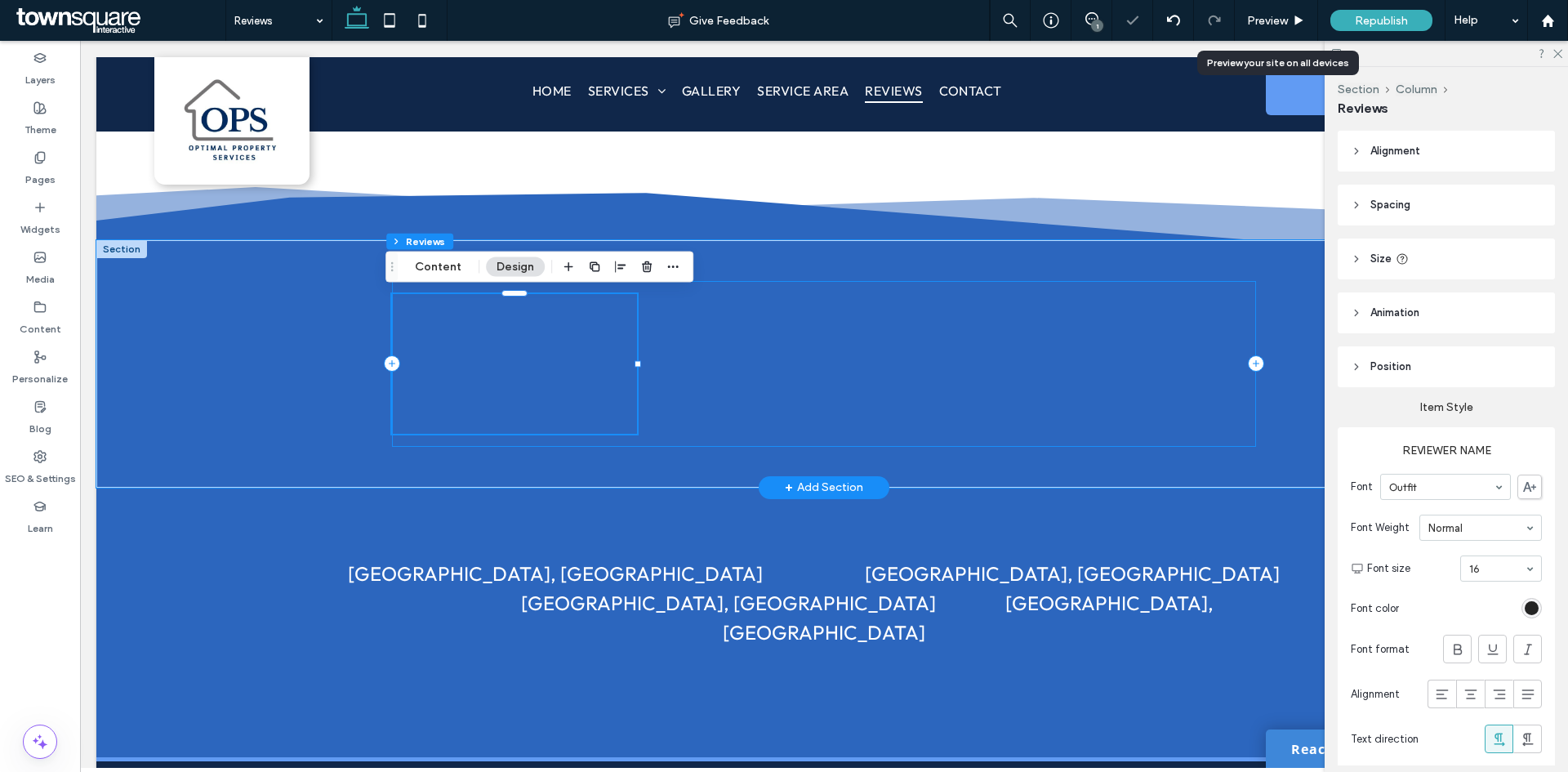
click at [773, 352] on div at bounding box center [823, 364] width 863 height 166
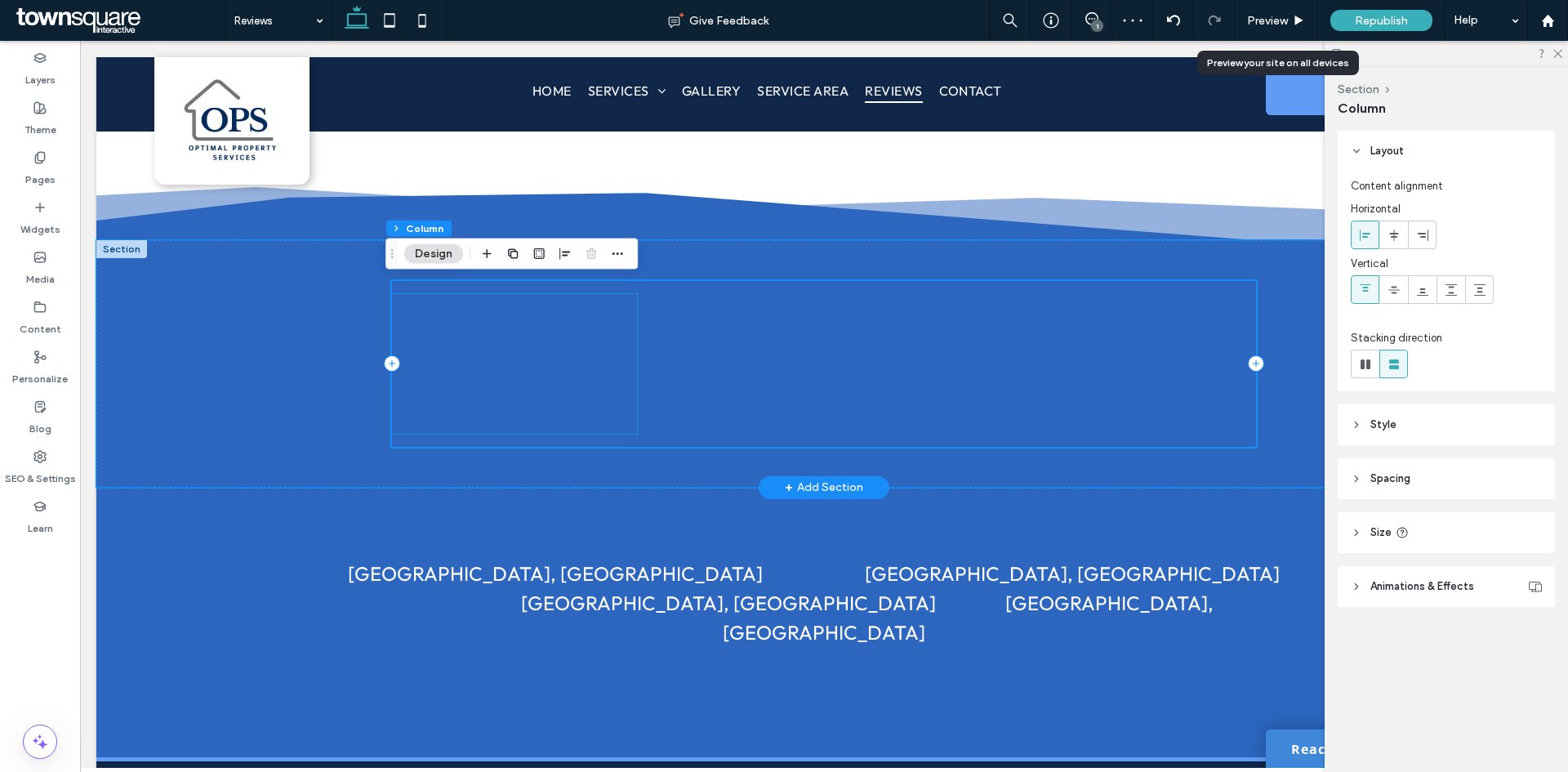
click at [554, 344] on ul at bounding box center [514, 364] width 227 height 140
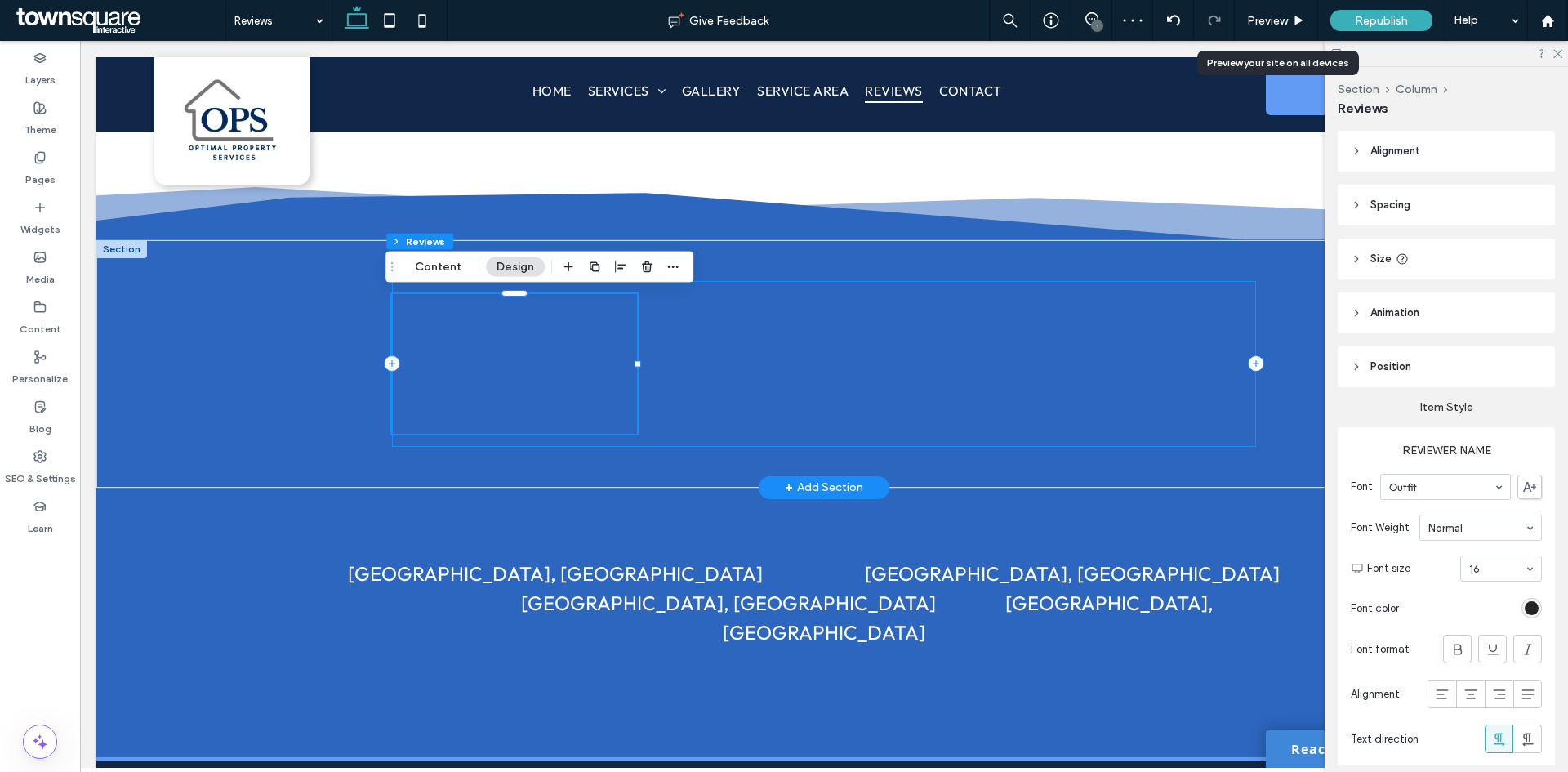
click at [763, 347] on div at bounding box center [823, 364] width 863 height 166
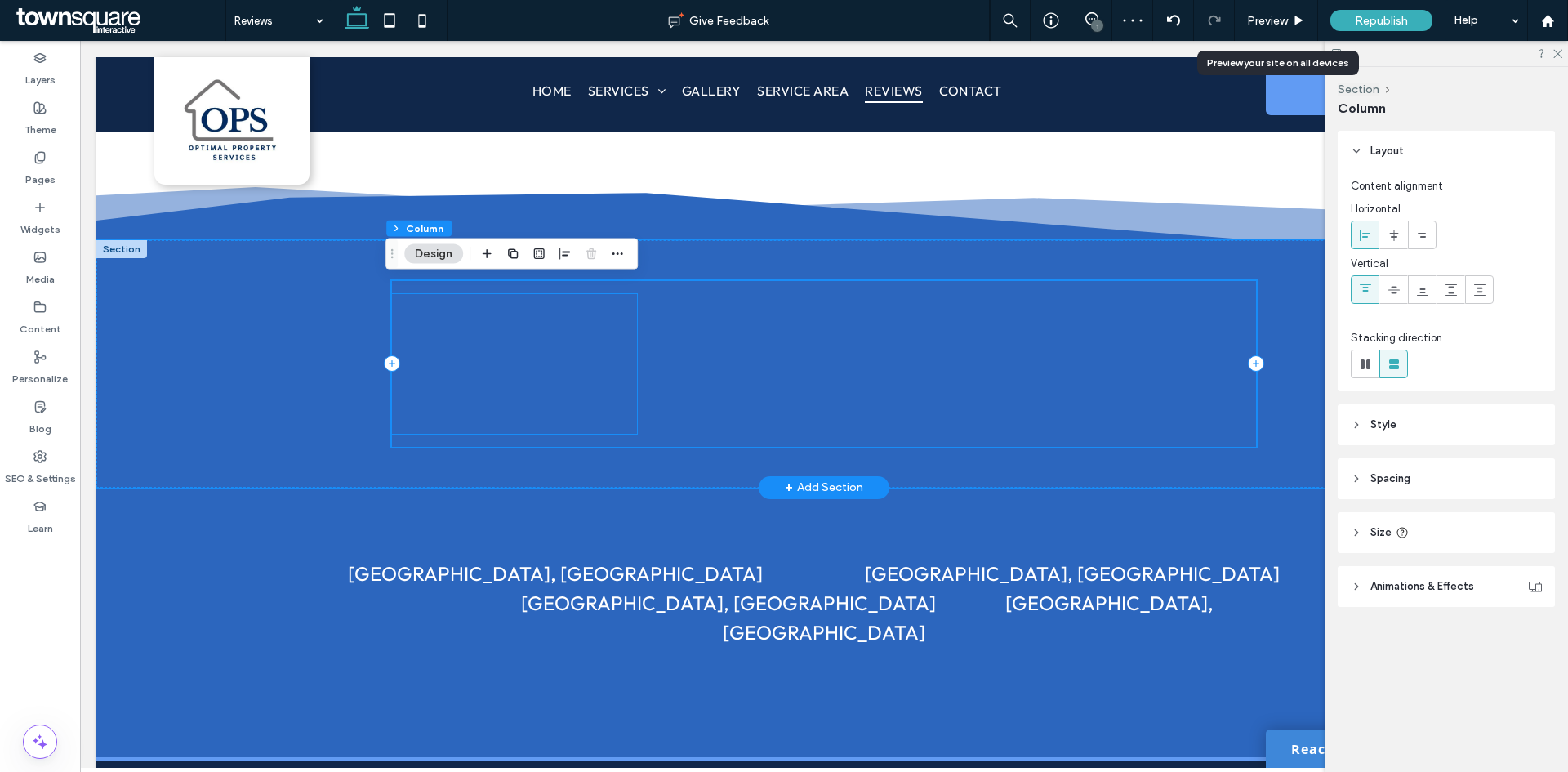
click at [585, 347] on ul at bounding box center [514, 364] width 227 height 140
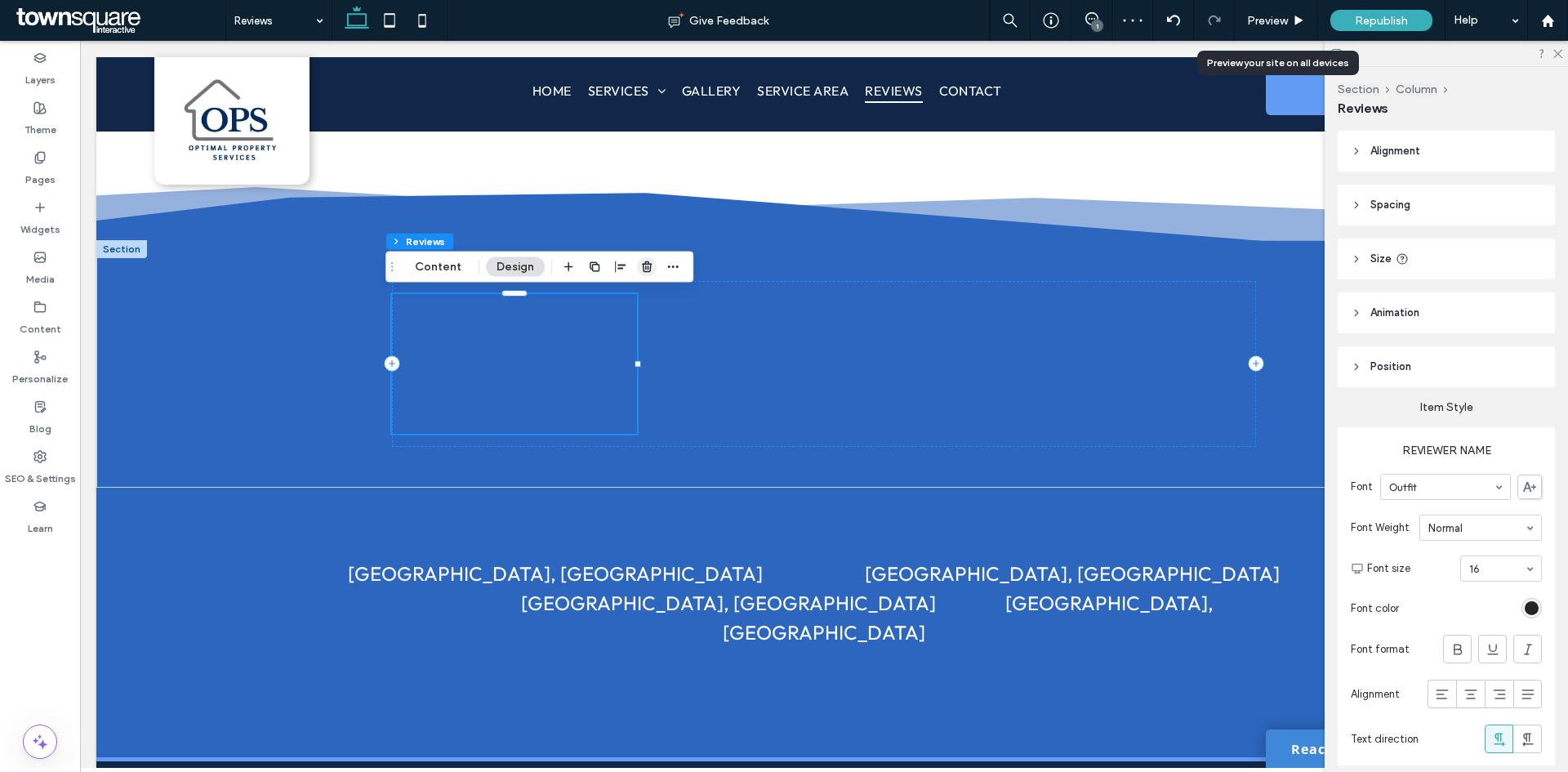
click at [653, 265] on span "button" at bounding box center [647, 267] width 20 height 20
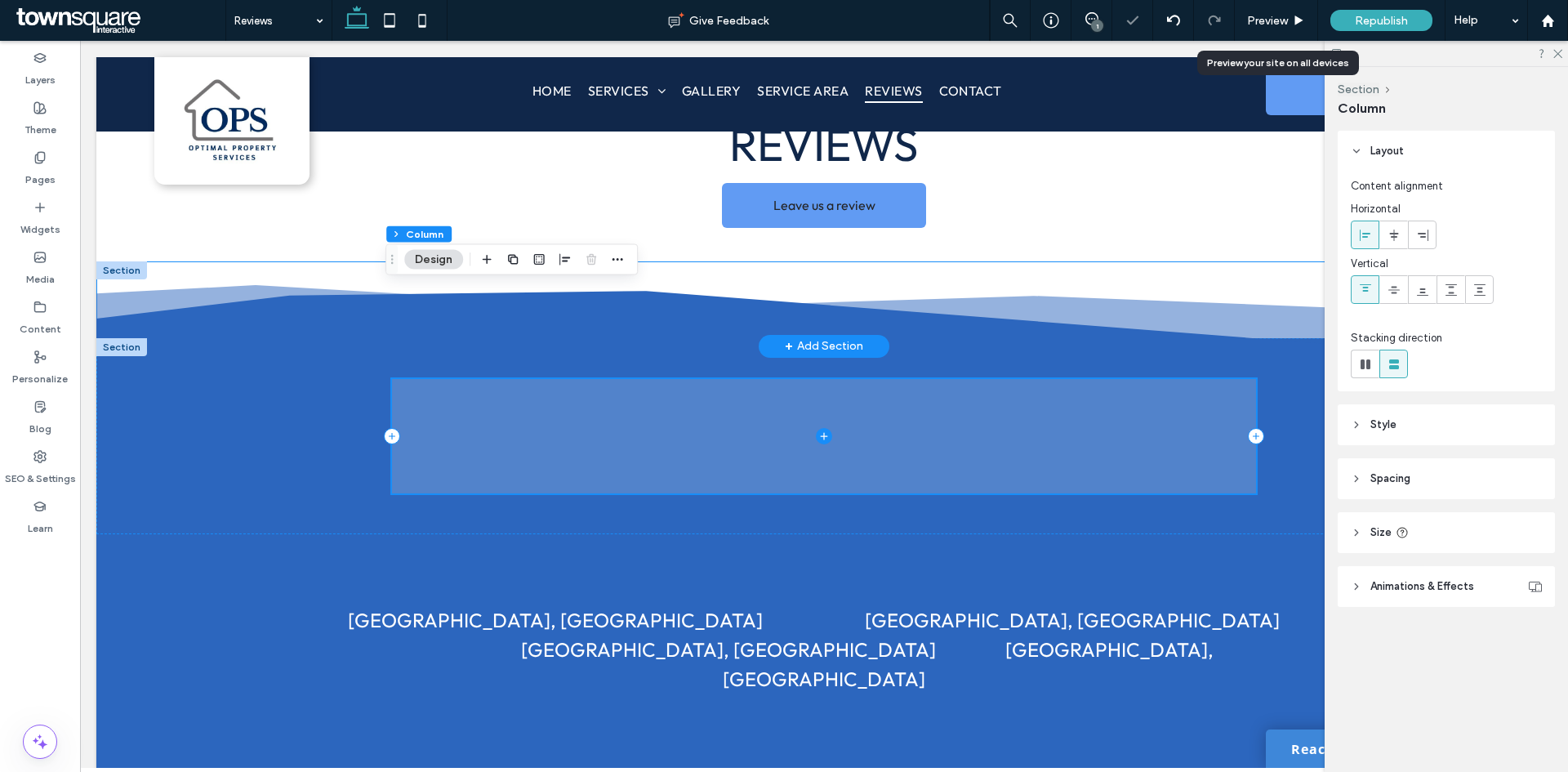
scroll to position [0, 0]
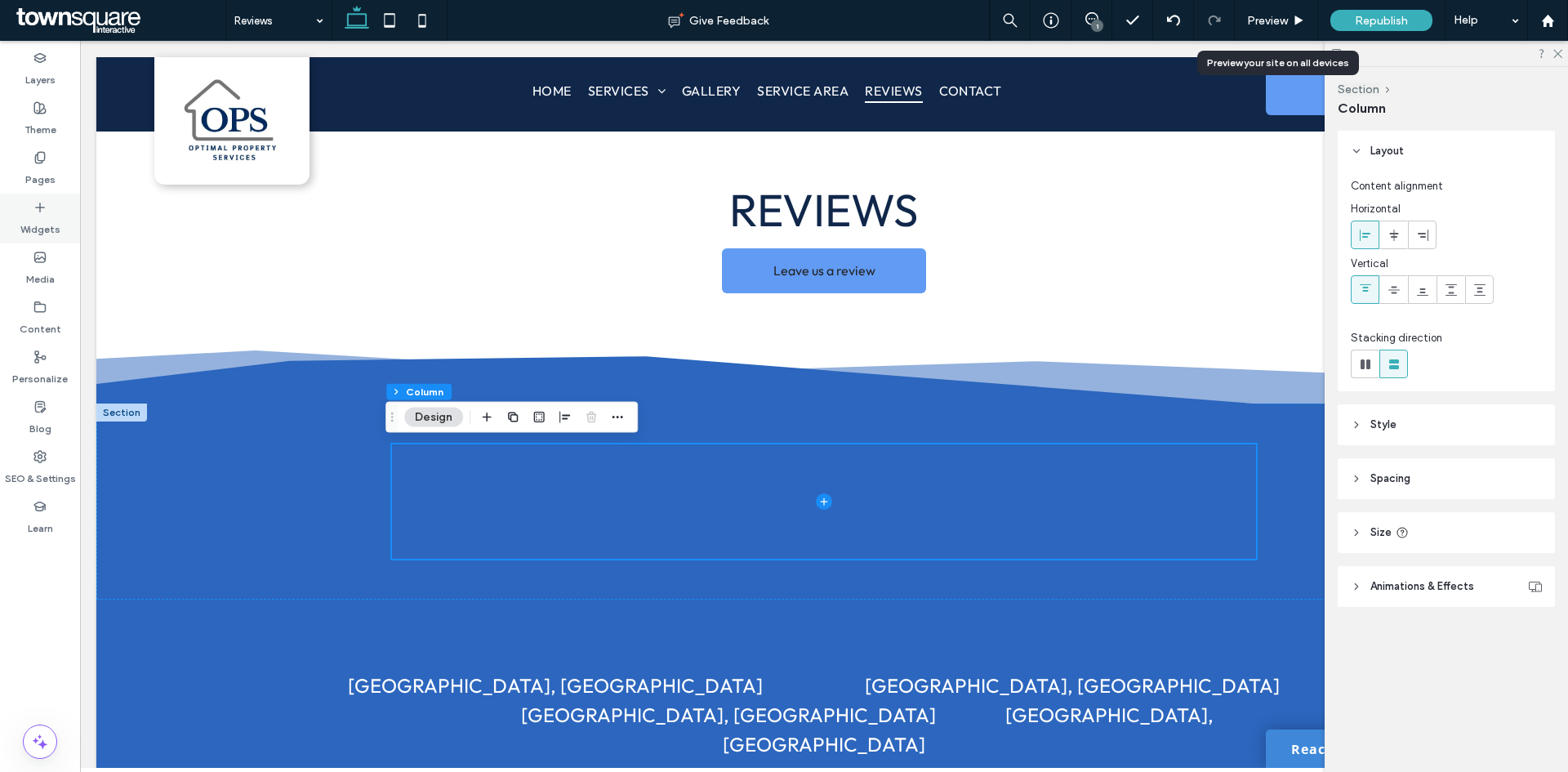
click at [42, 209] on icon at bounding box center [40, 208] width 13 height 13
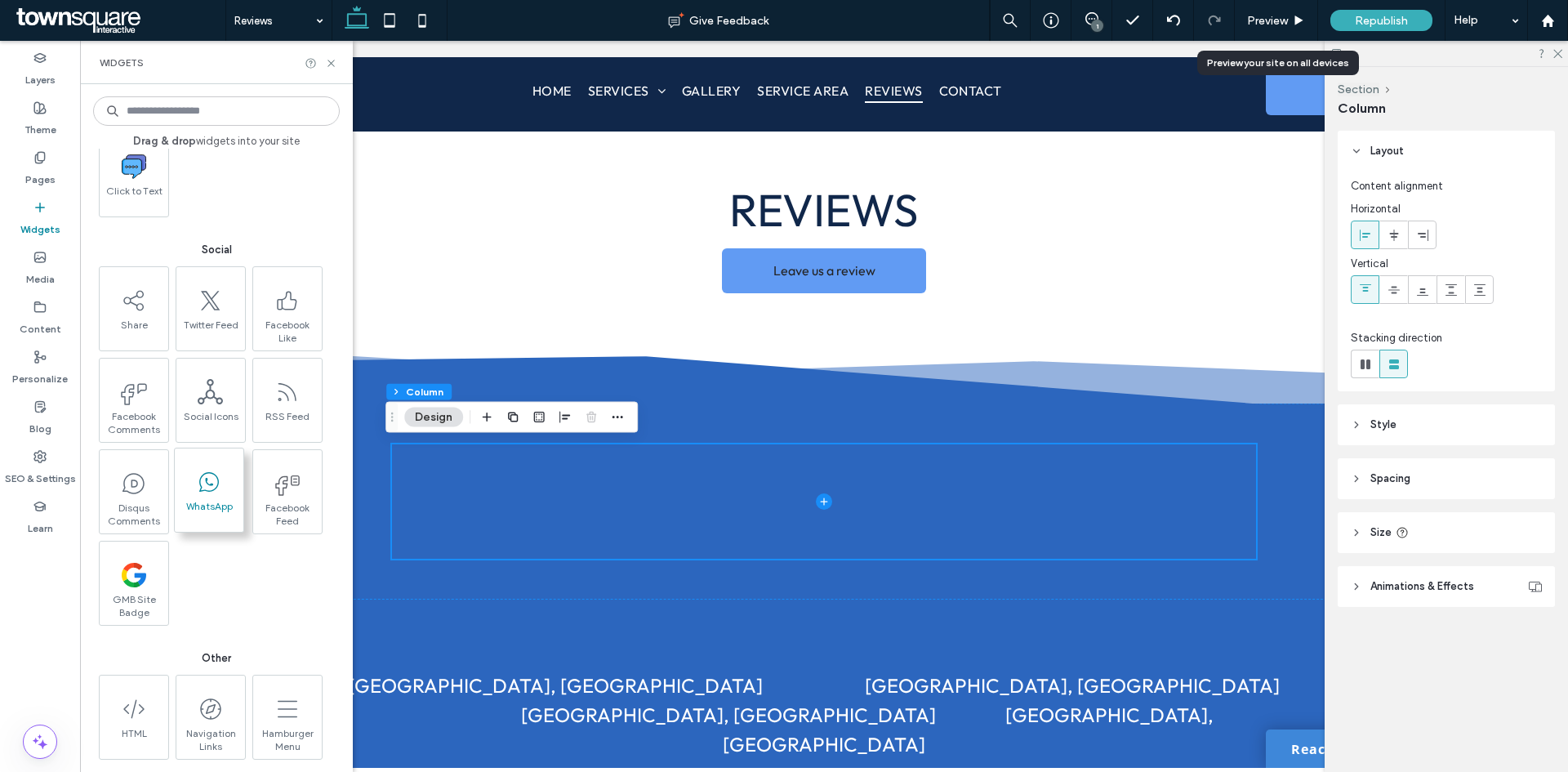
scroll to position [2813, 0]
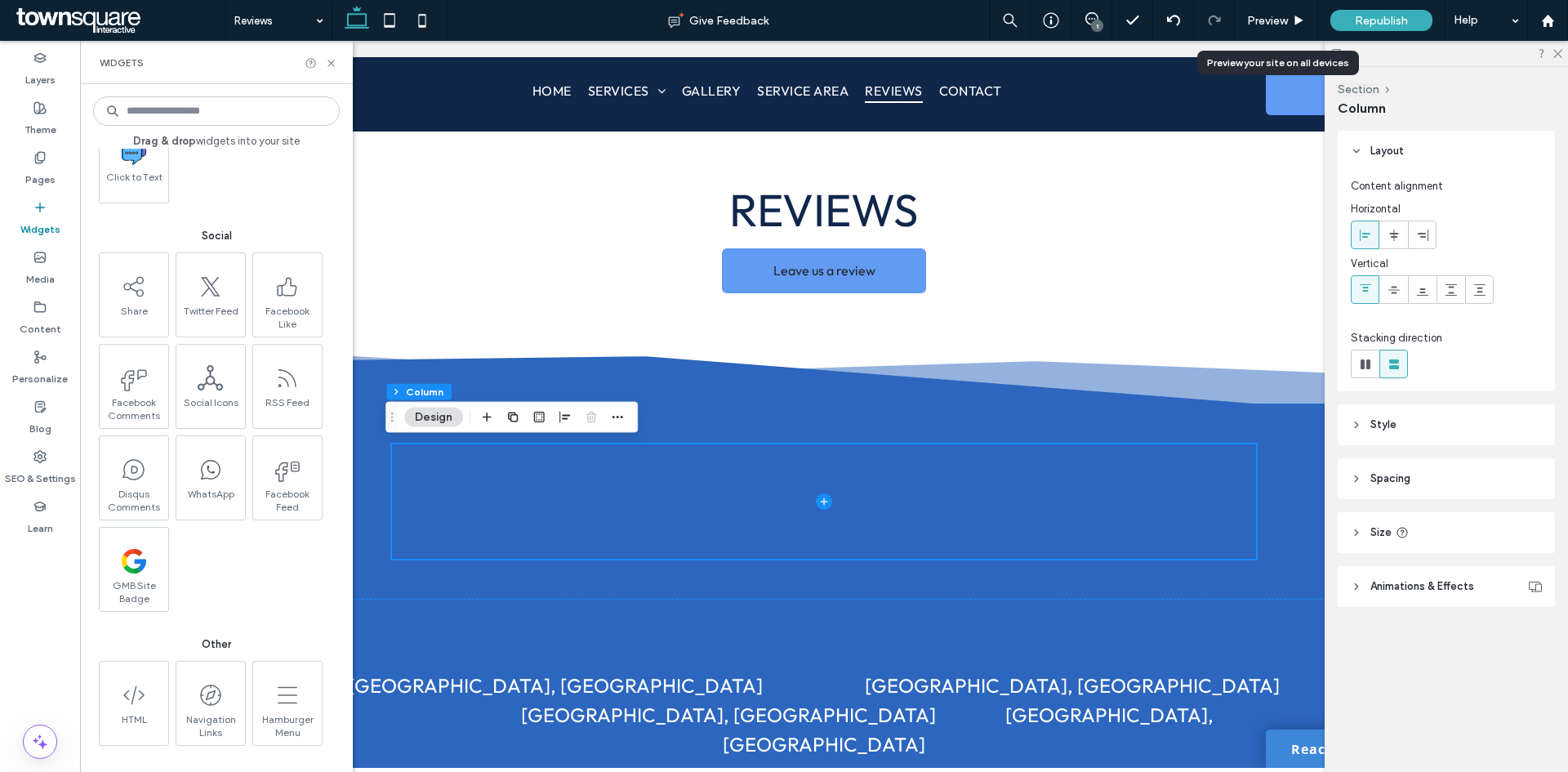
click at [221, 102] on input at bounding box center [216, 111] width 247 height 29
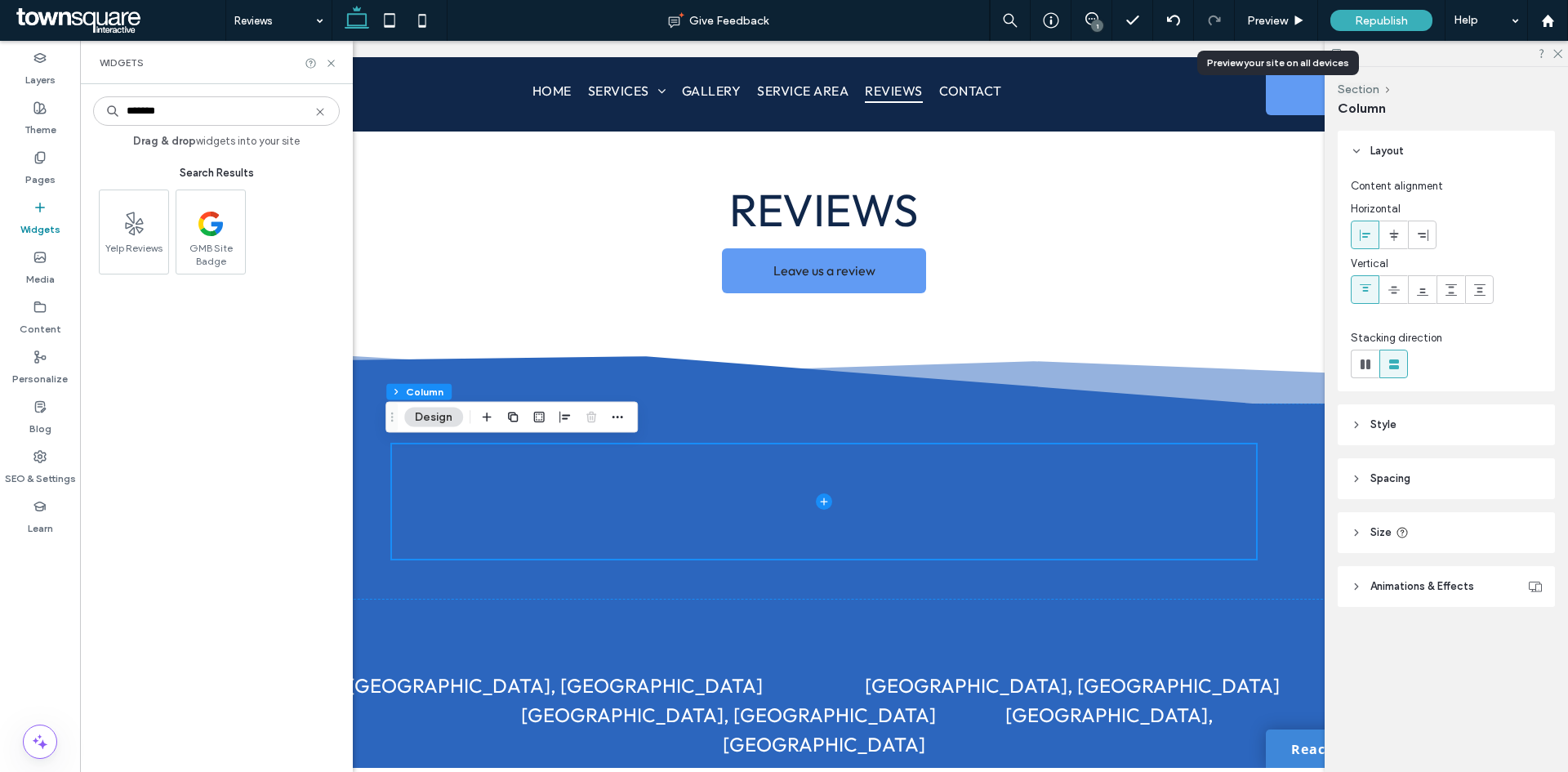
scroll to position [0, 0]
type input "*******"
click at [318, 114] on icon at bounding box center [320, 112] width 13 height 13
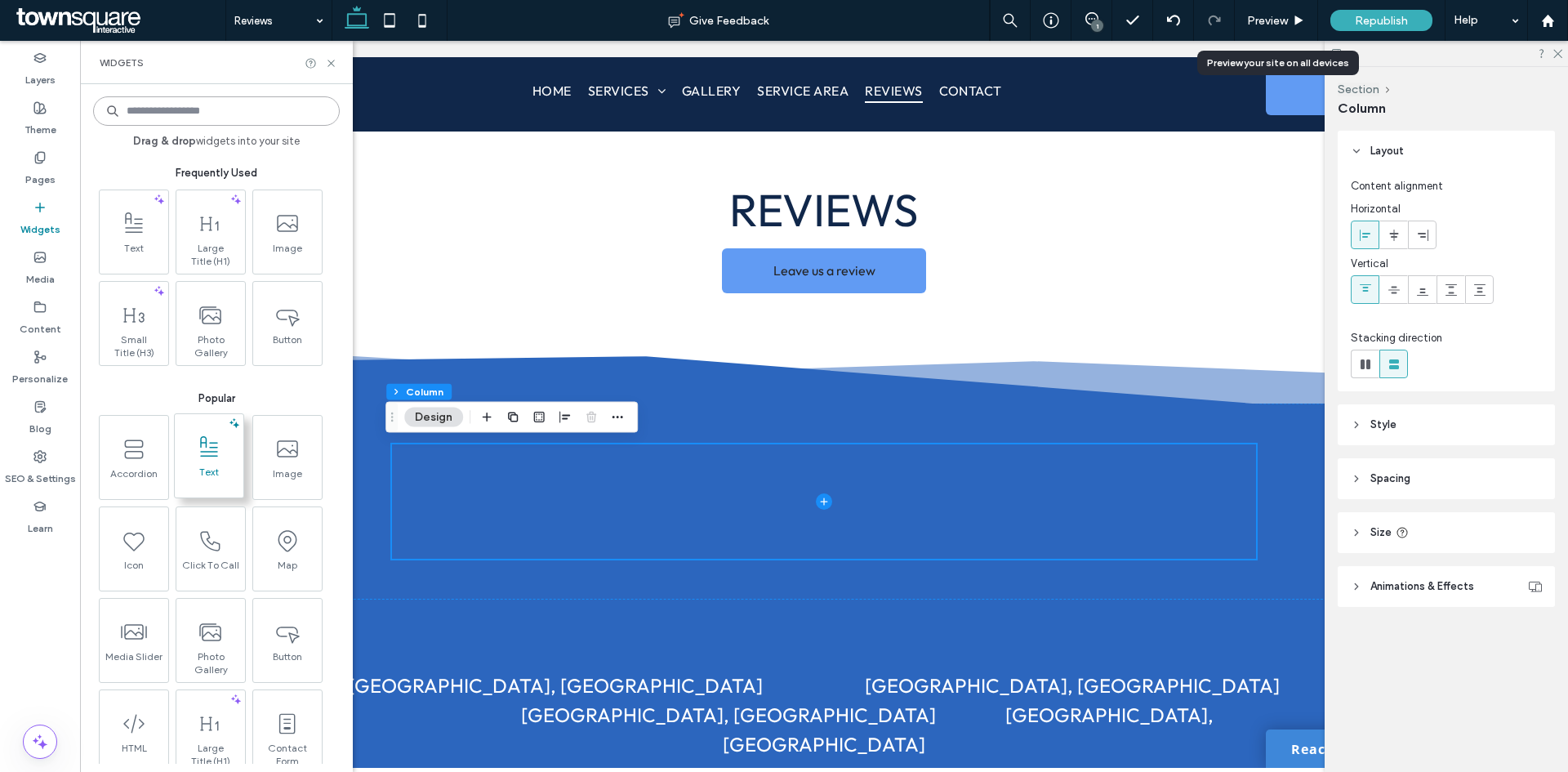
scroll to position [82, 0]
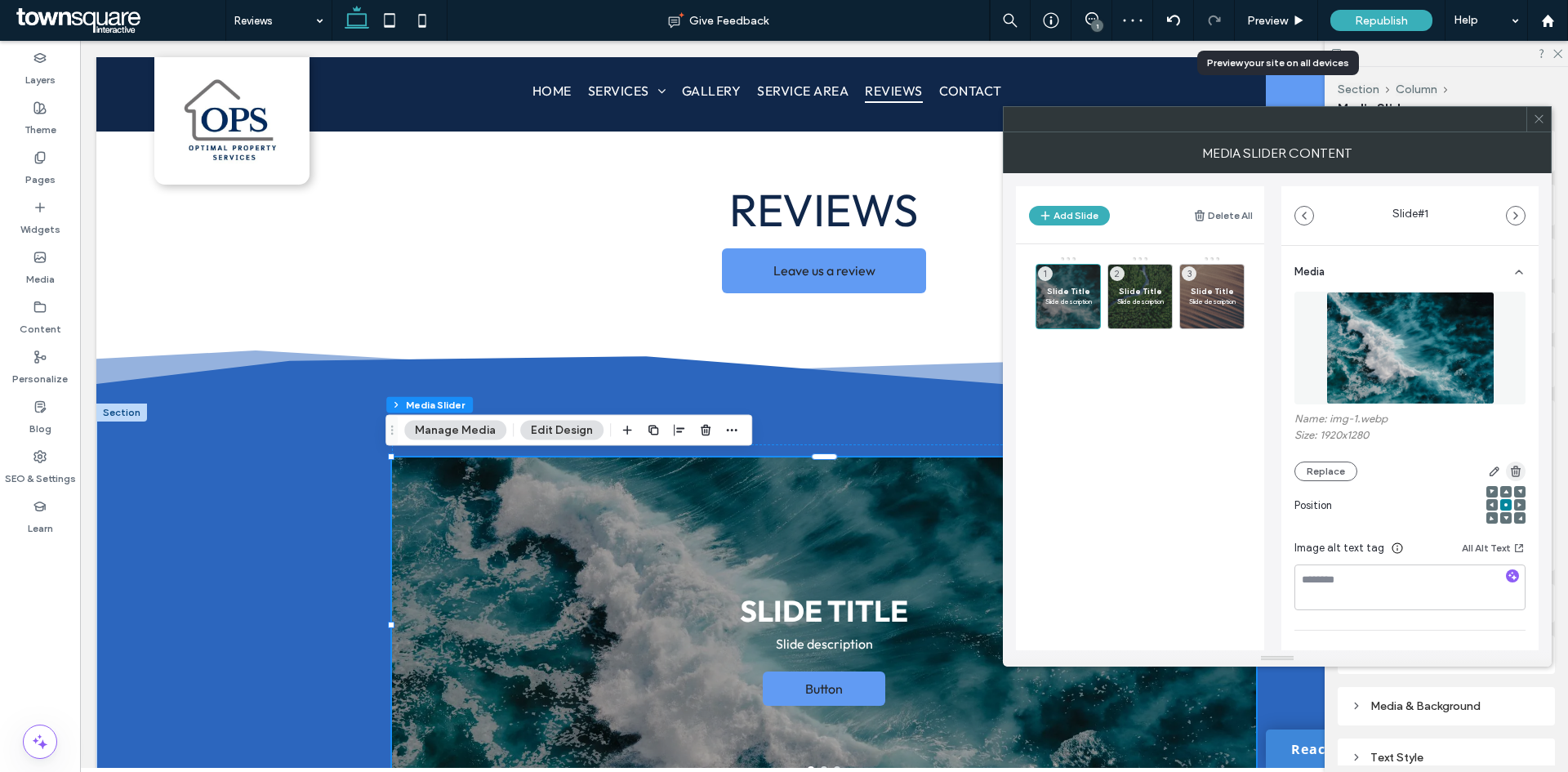
click at [1509, 467] on icon "button" at bounding box center [1516, 472] width 13 height 13
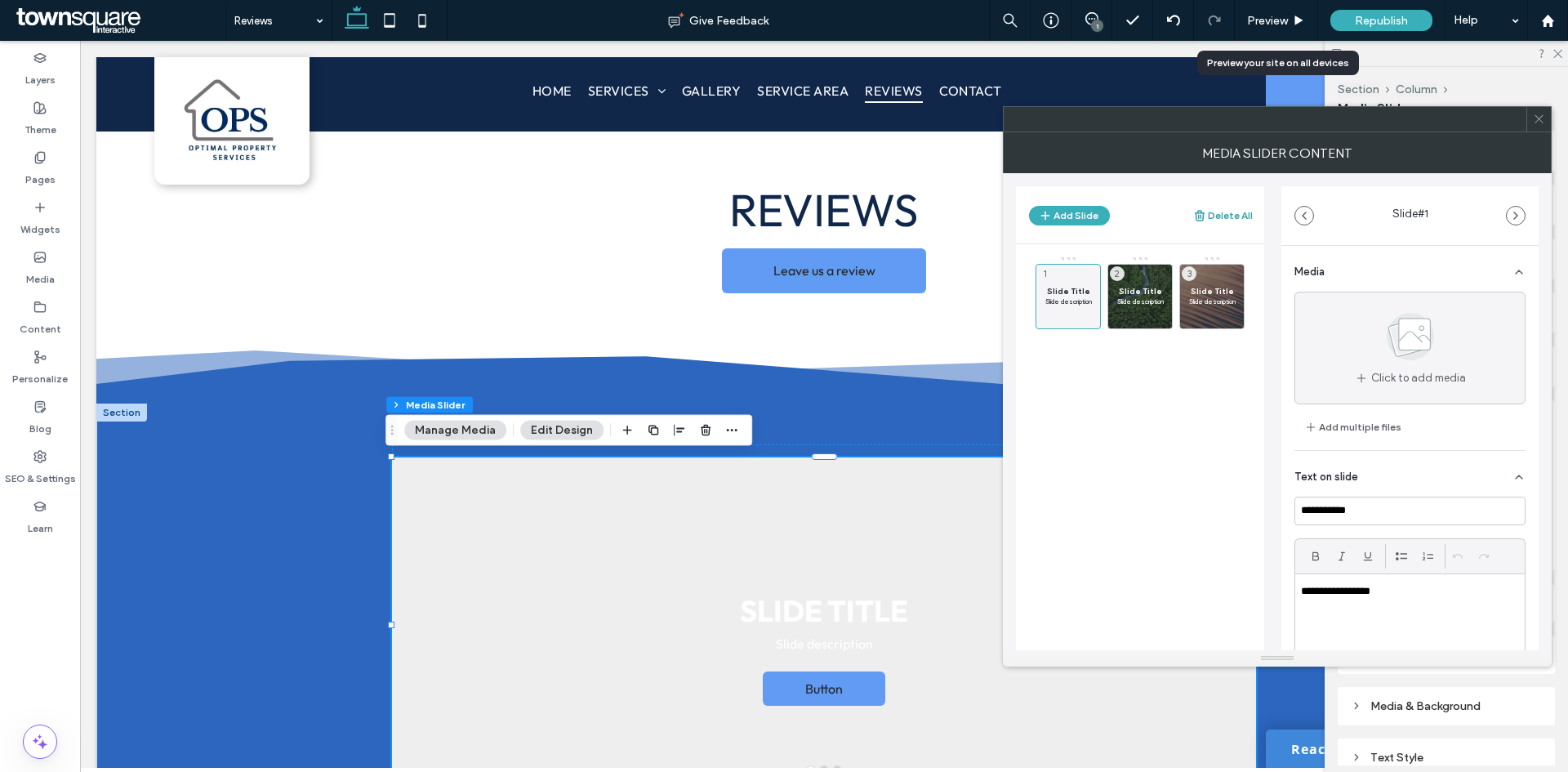
click at [1230, 217] on button "Delete All" at bounding box center [1223, 215] width 60 height 20
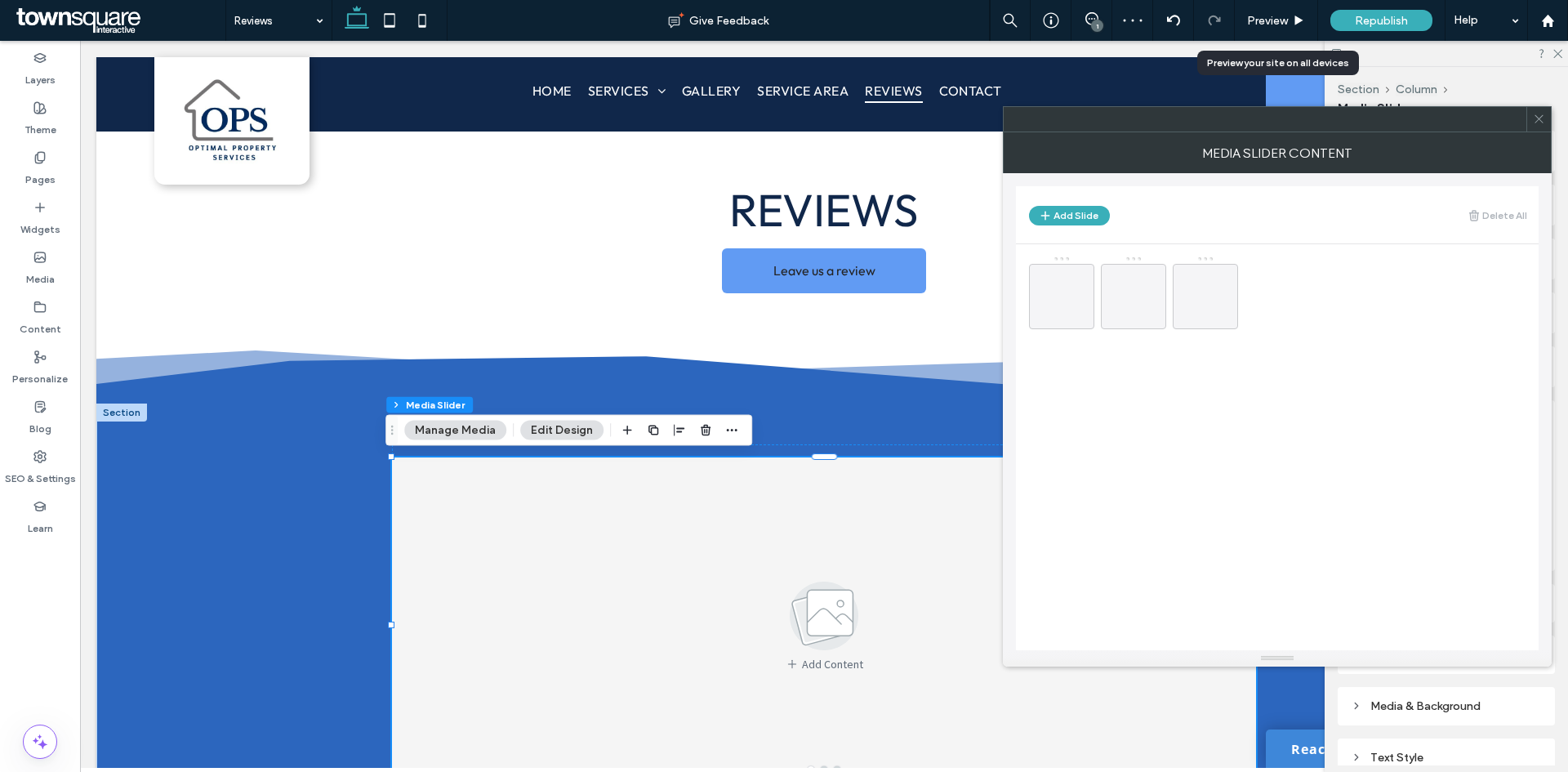
click at [1535, 121] on icon at bounding box center [1538, 119] width 12 height 12
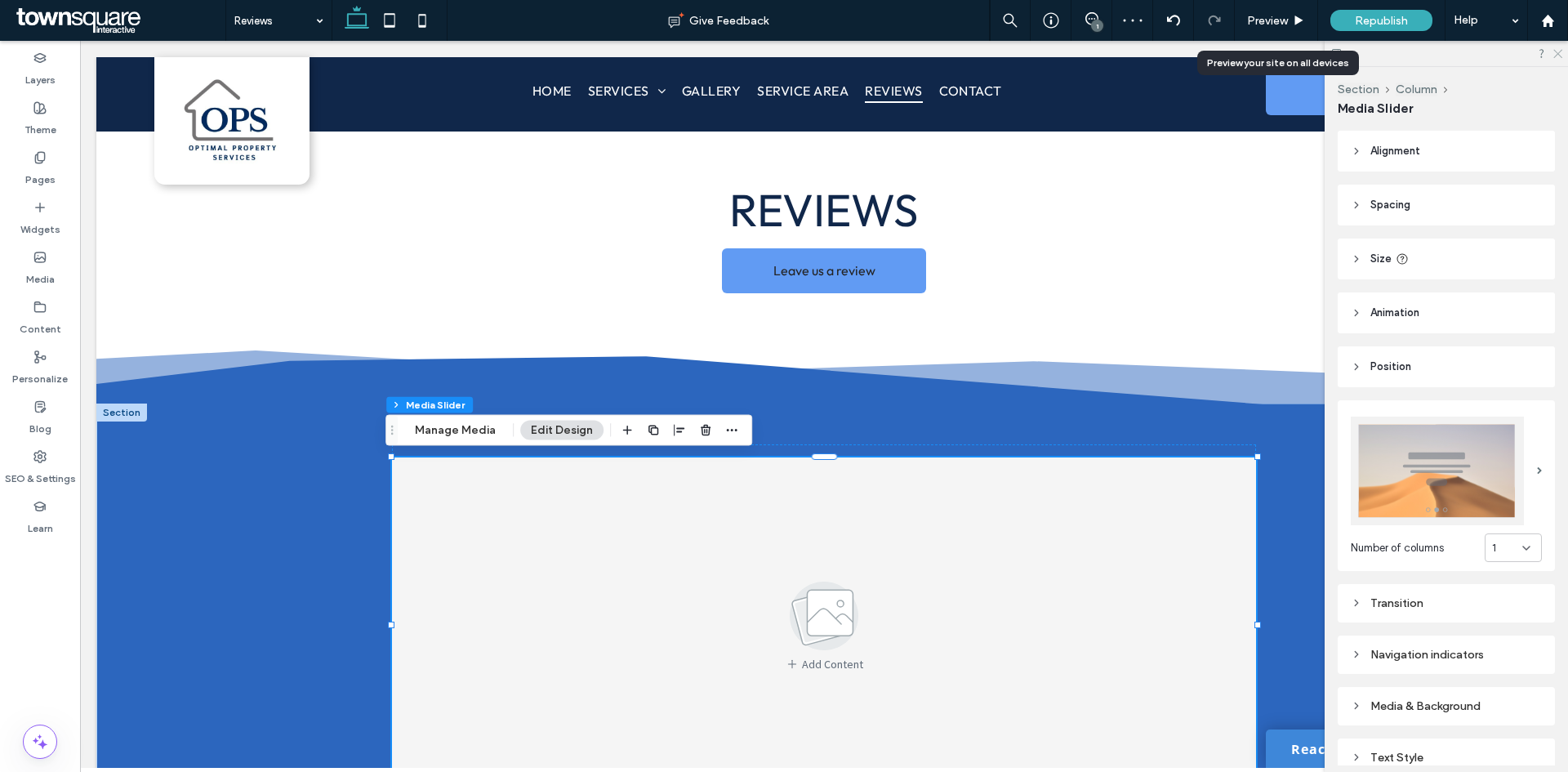
click at [1554, 54] on icon at bounding box center [1556, 52] width 11 height 11
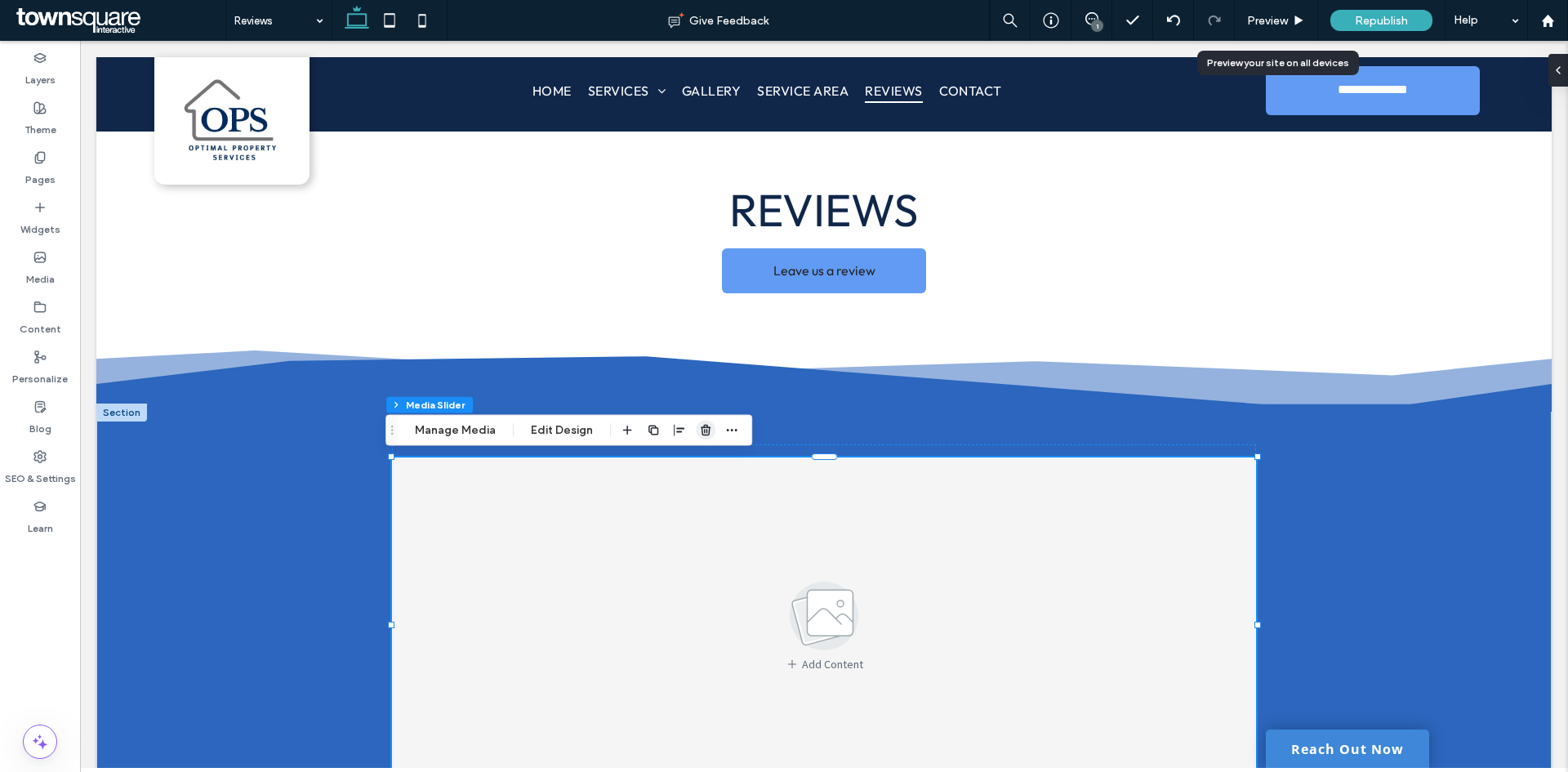
click at [703, 436] on icon "button" at bounding box center [706, 431] width 13 height 13
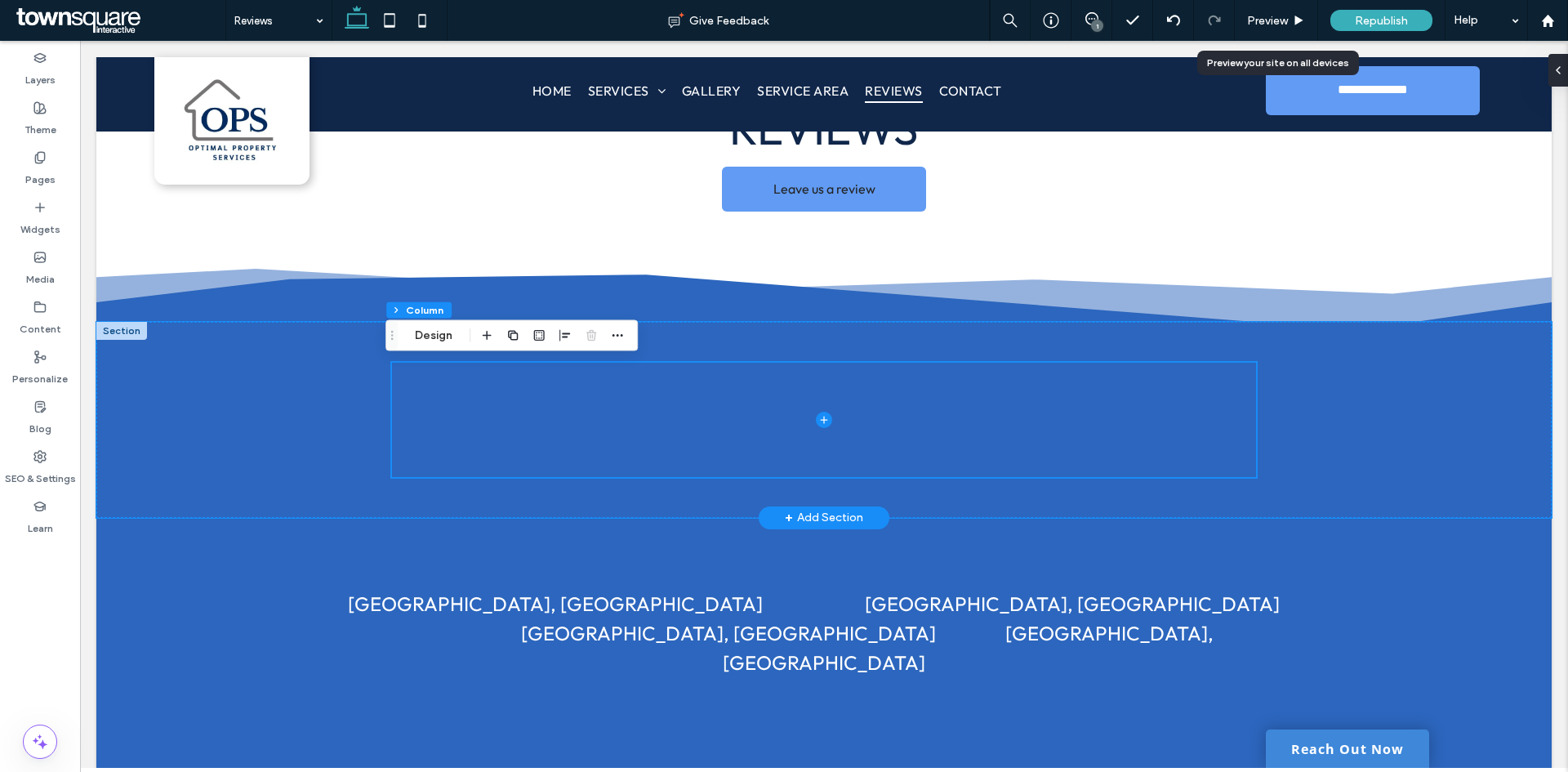
click at [835, 510] on div "+ Add Section" at bounding box center [824, 518] width 78 height 18
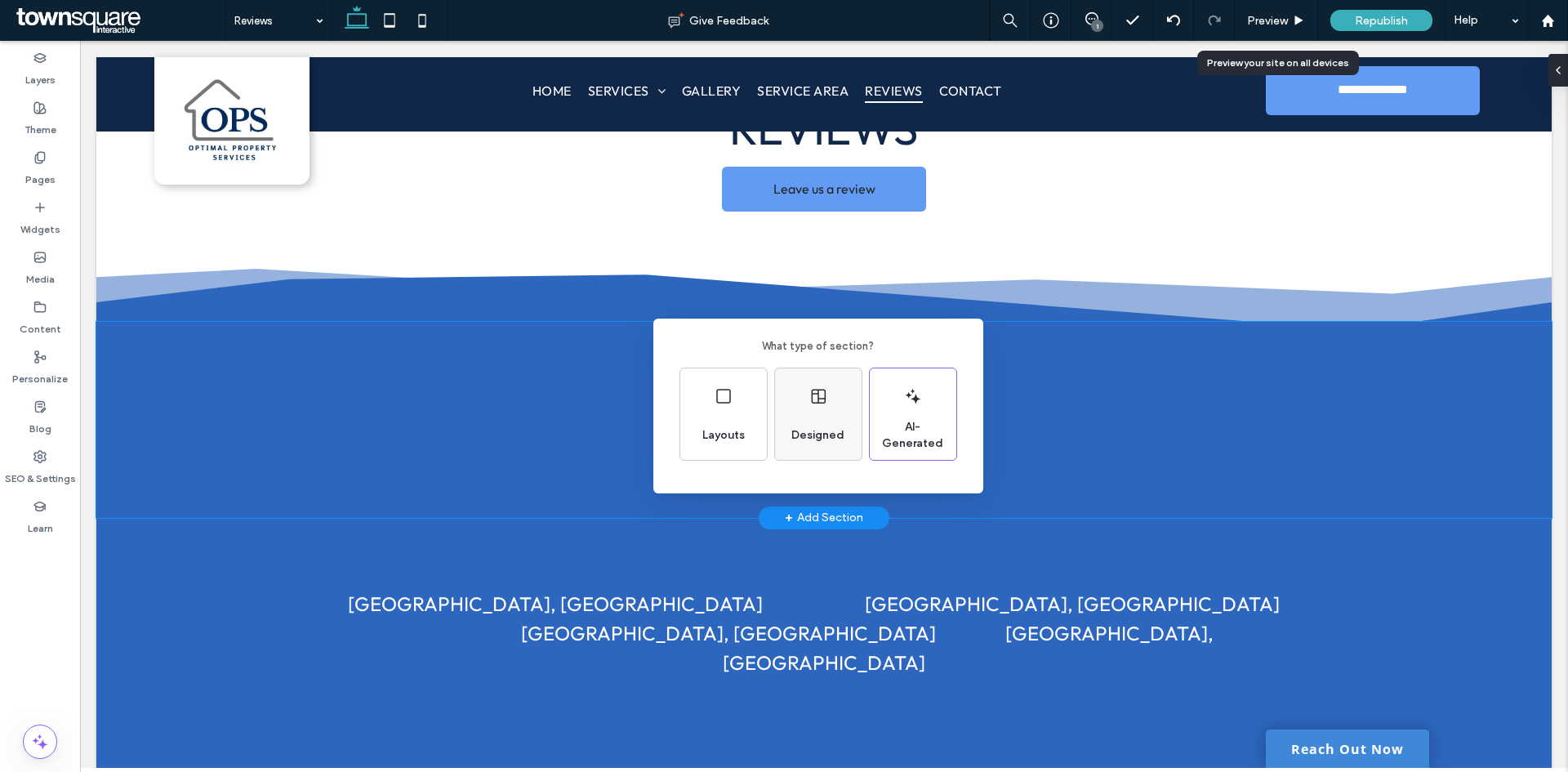
click at [819, 398] on use at bounding box center [817, 396] width 14 height 15
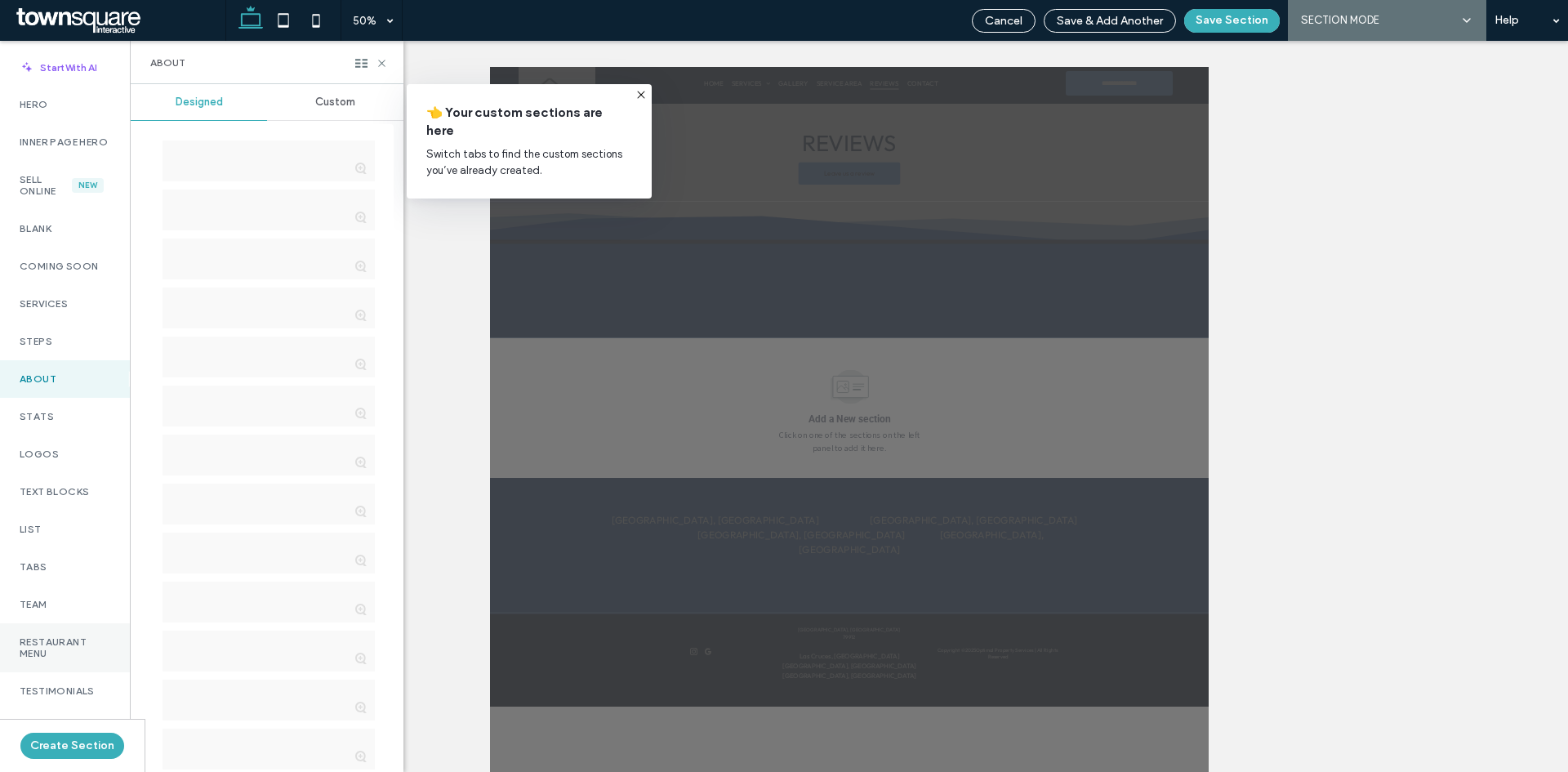
scroll to position [245, 0]
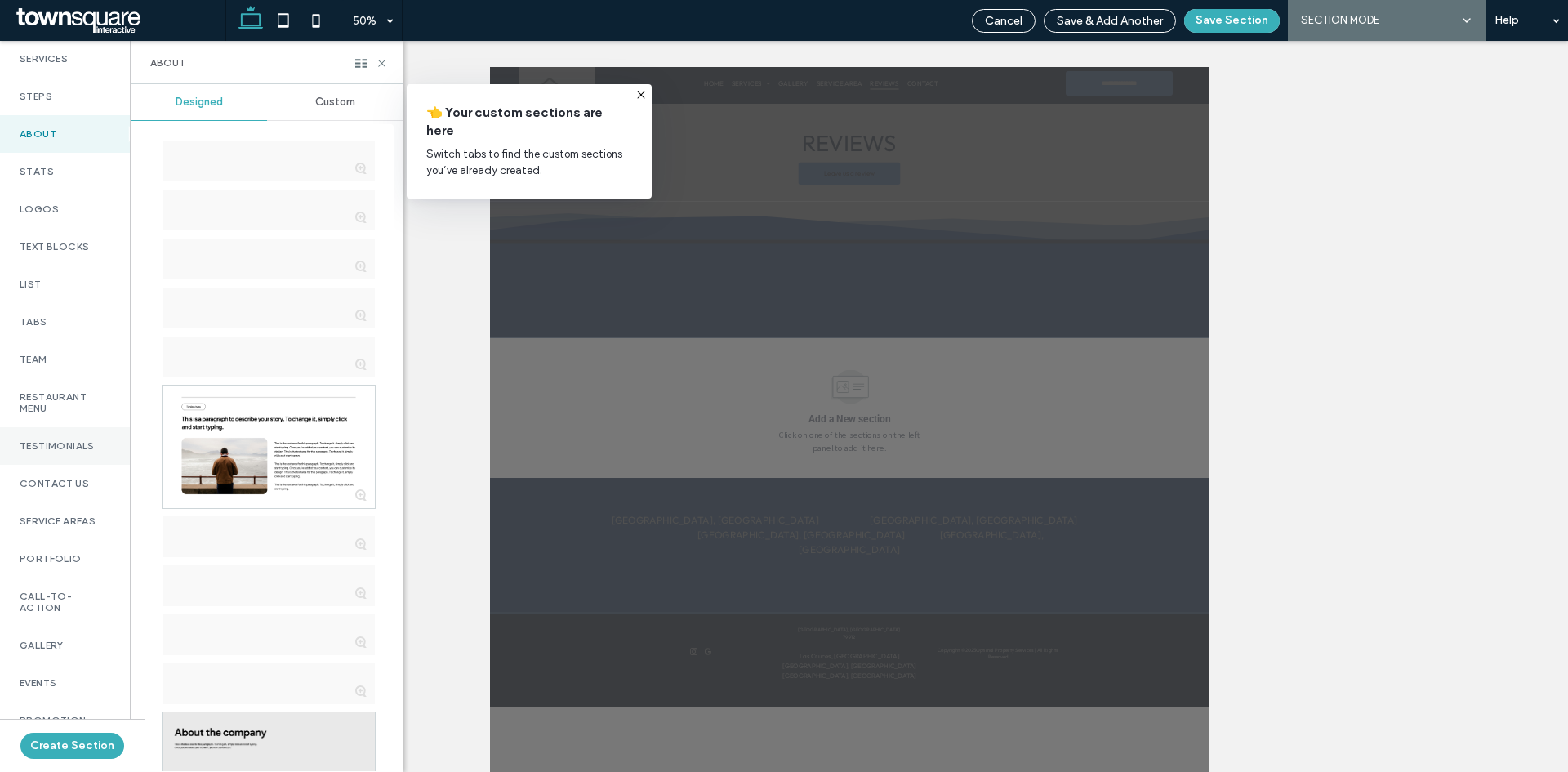
click at [39, 447] on div "Testimonials" at bounding box center [65, 446] width 130 height 37
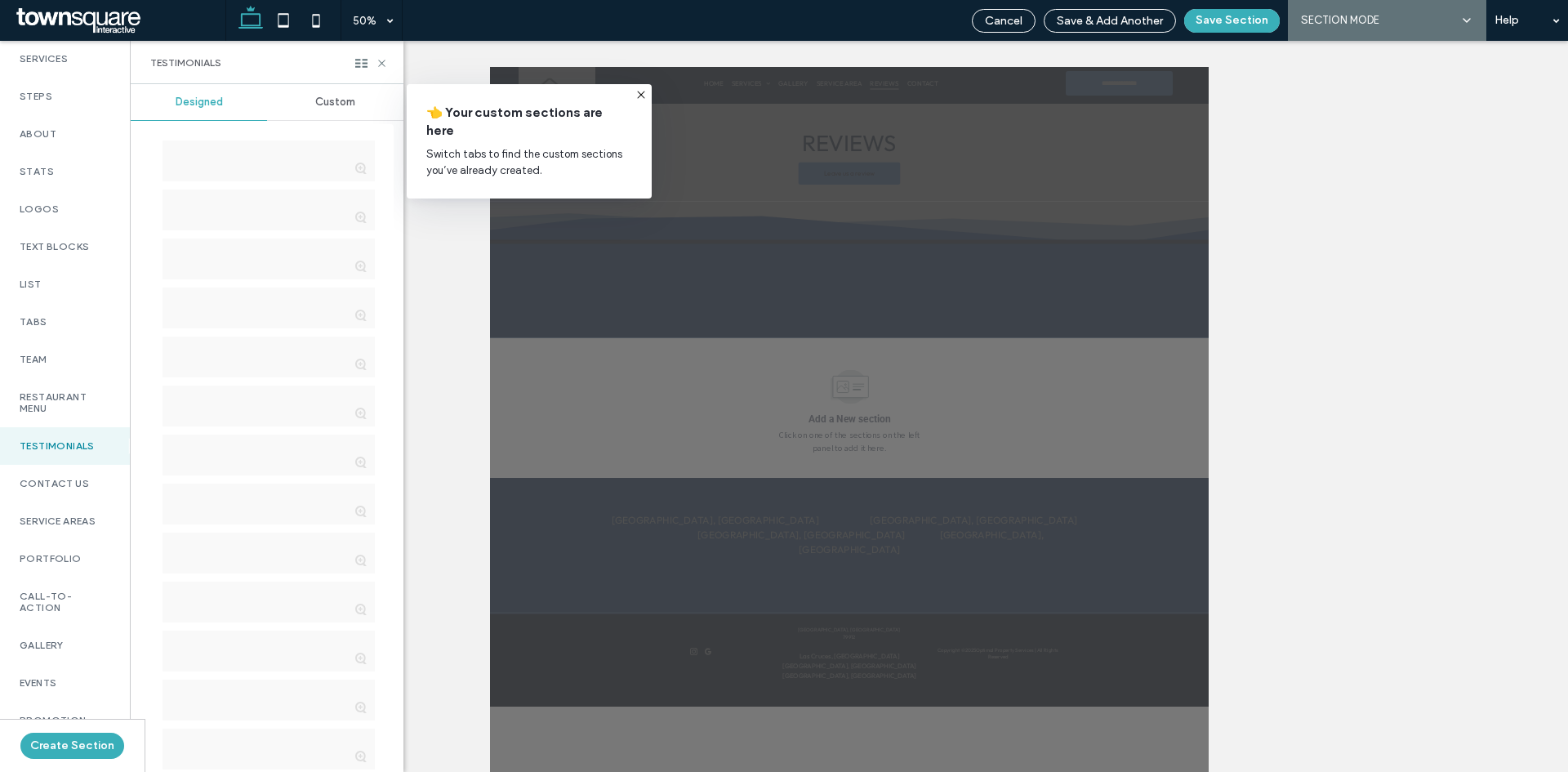
click at [317, 108] on span "Custom" at bounding box center [335, 102] width 40 height 13
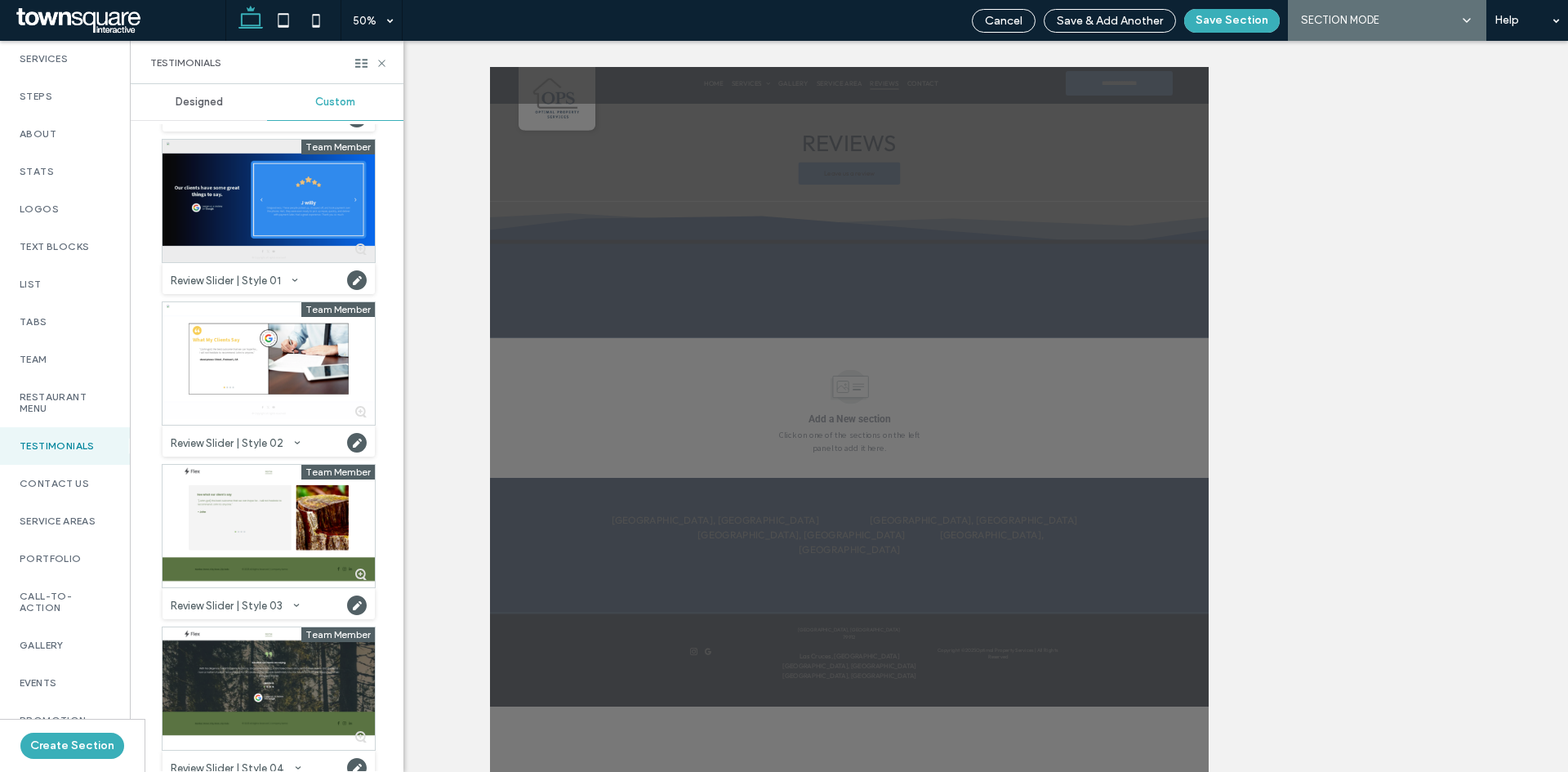
scroll to position [0, 0]
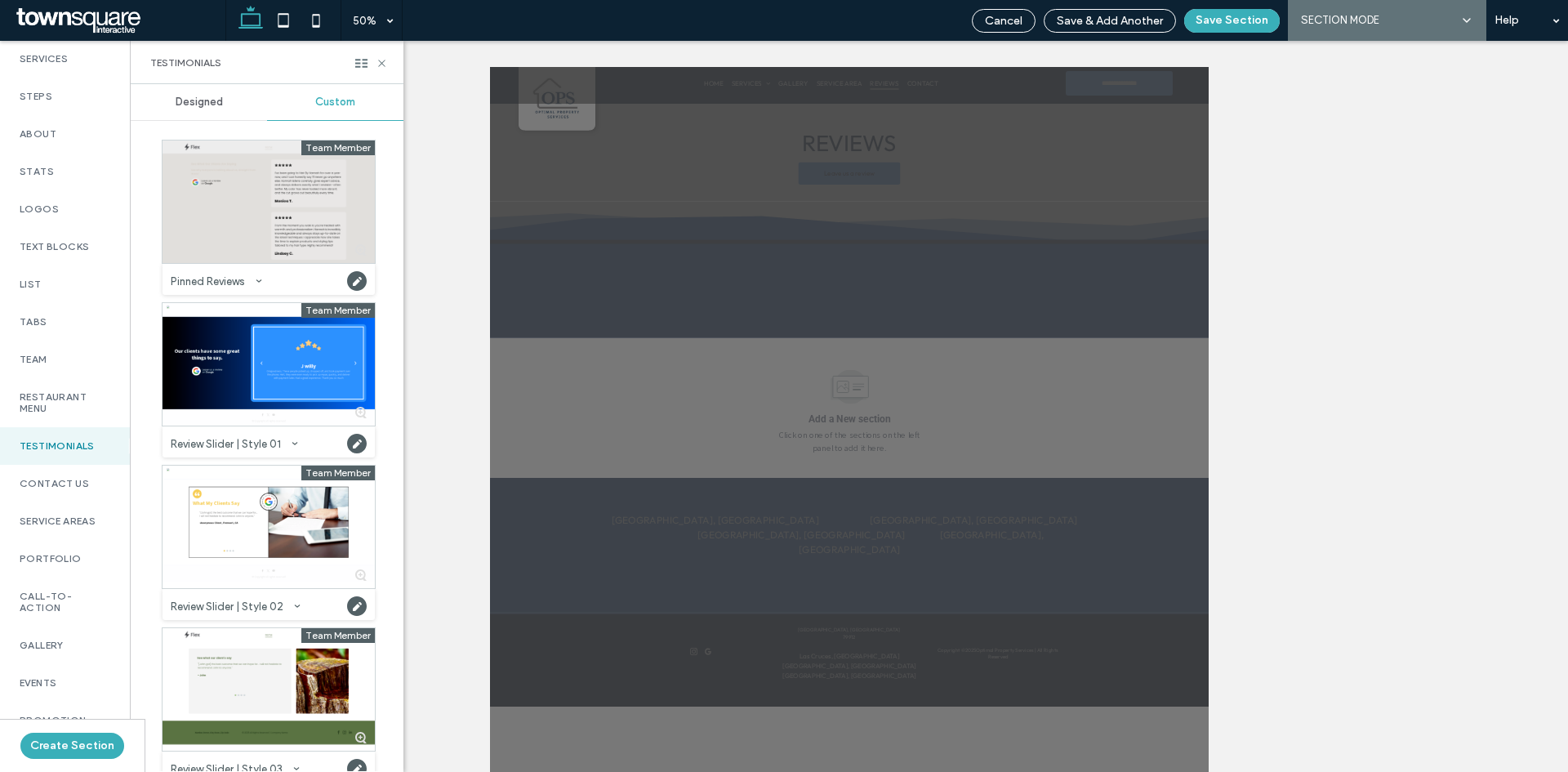
click at [245, 222] on div at bounding box center [268, 201] width 212 height 122
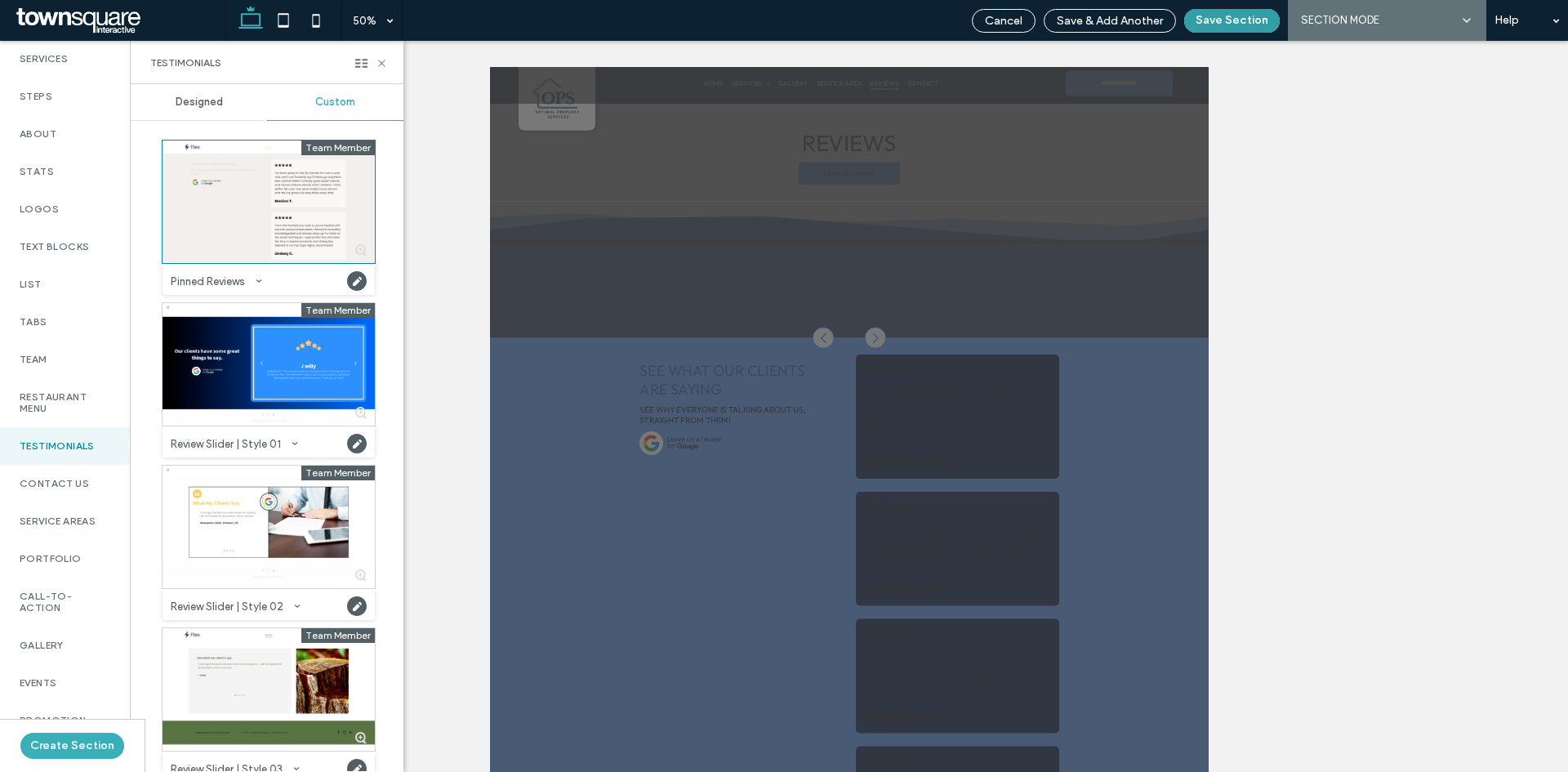
click at [1209, 25] on button "Save Section" at bounding box center [1231, 21] width 96 height 23
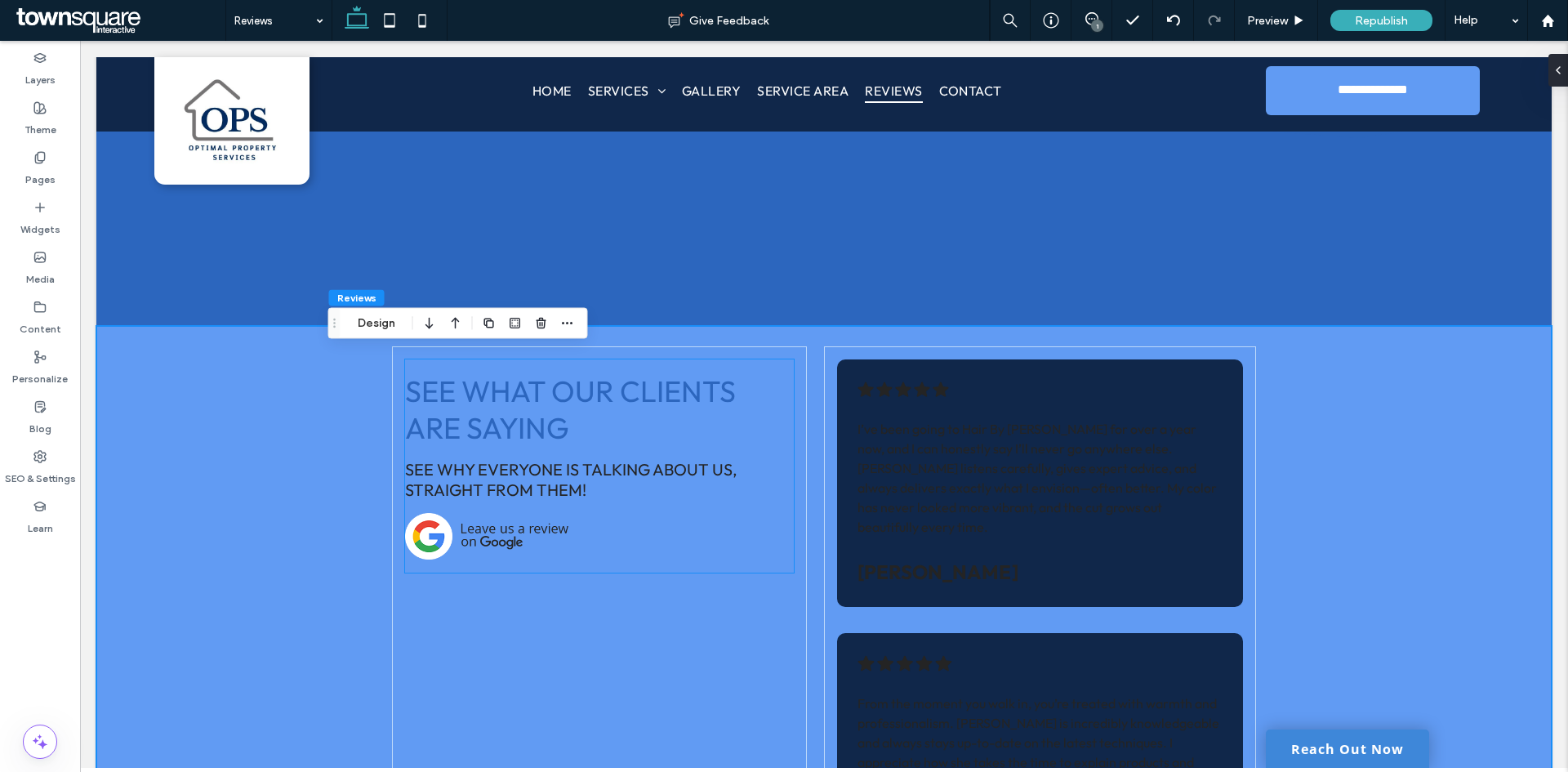
scroll to position [245, 0]
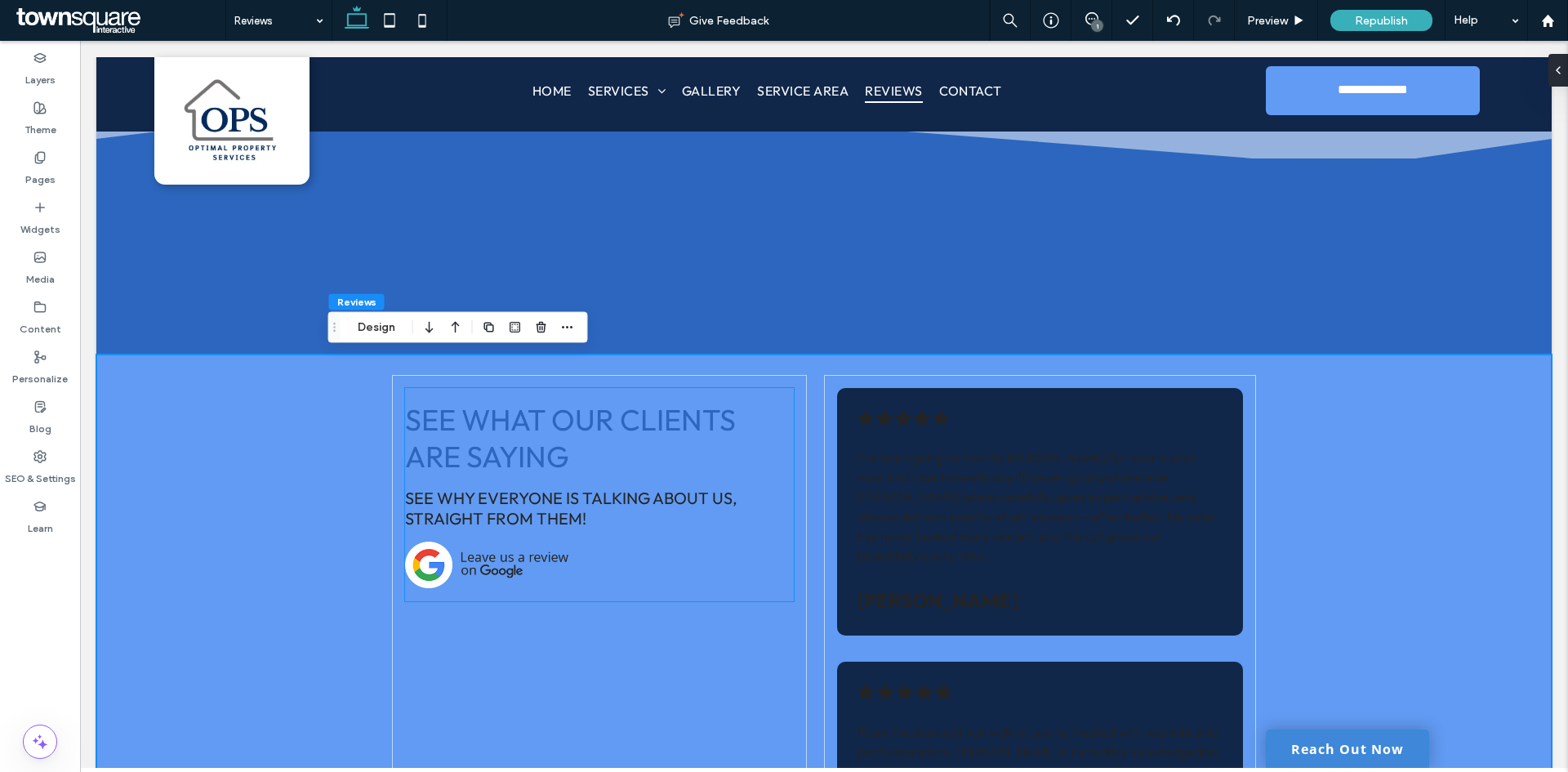
click at [531, 567] on img at bounding box center [486, 565] width 163 height 47
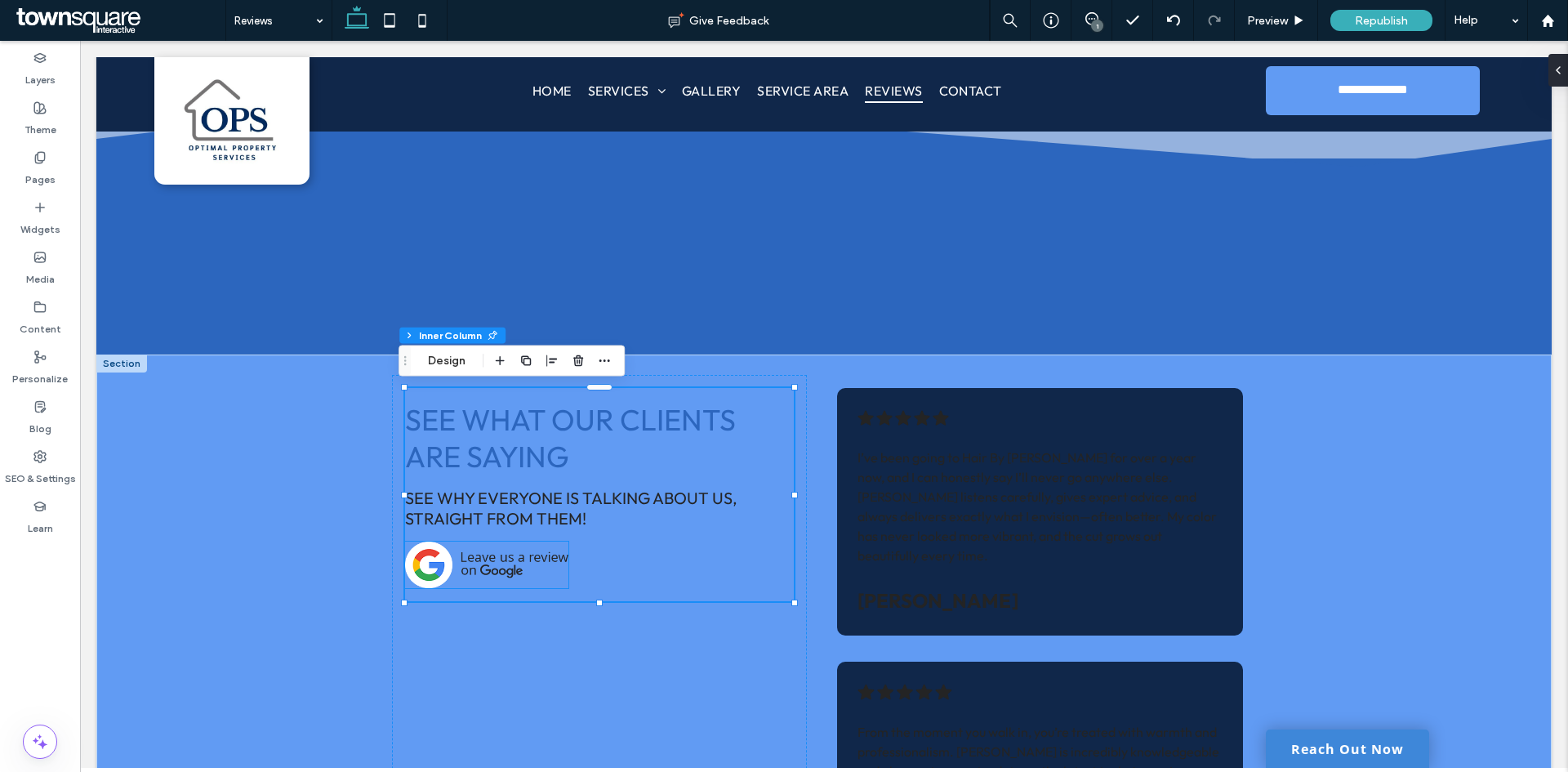
click at [560, 543] on img at bounding box center [486, 565] width 163 height 47
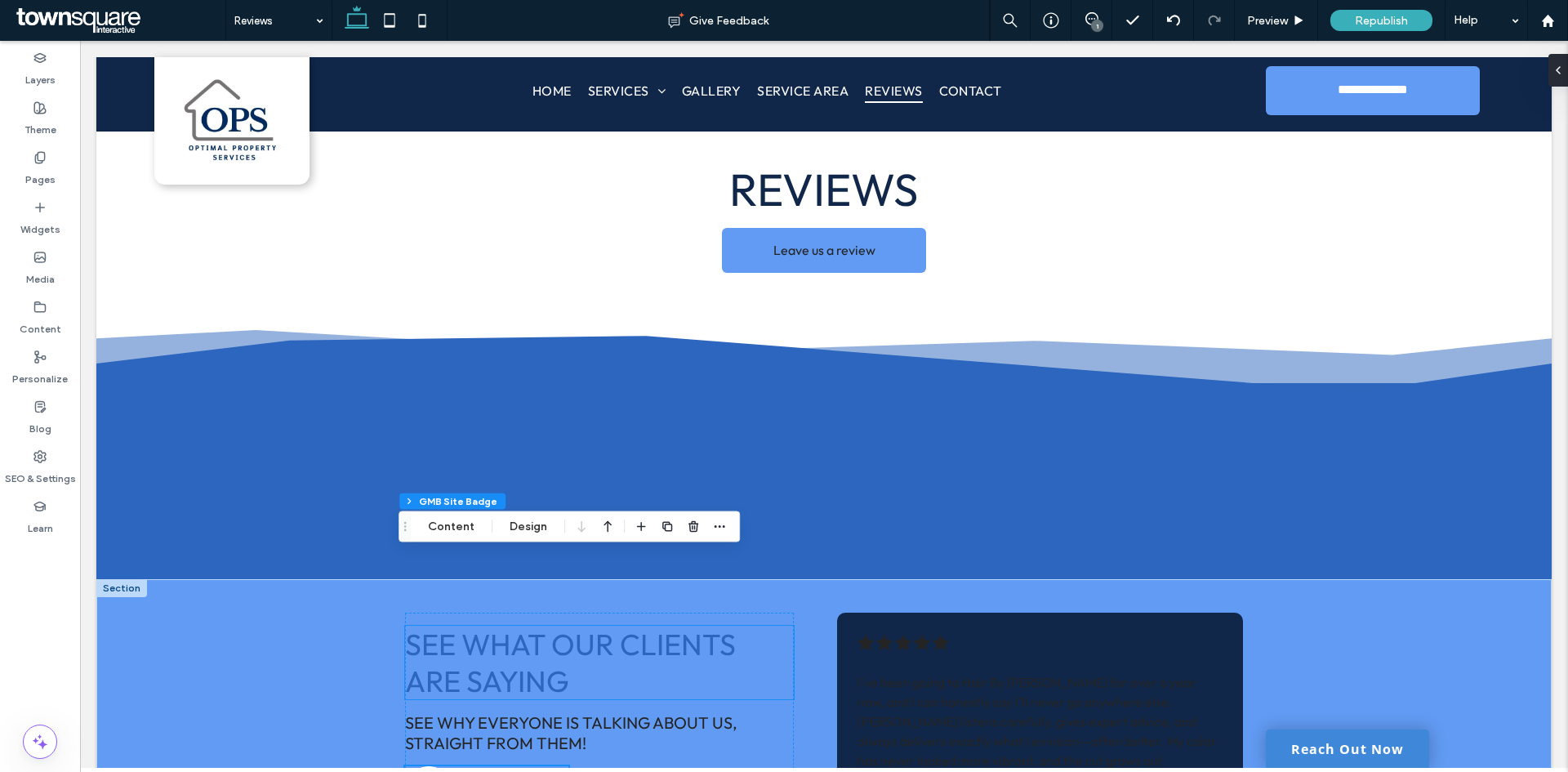
scroll to position [0, 0]
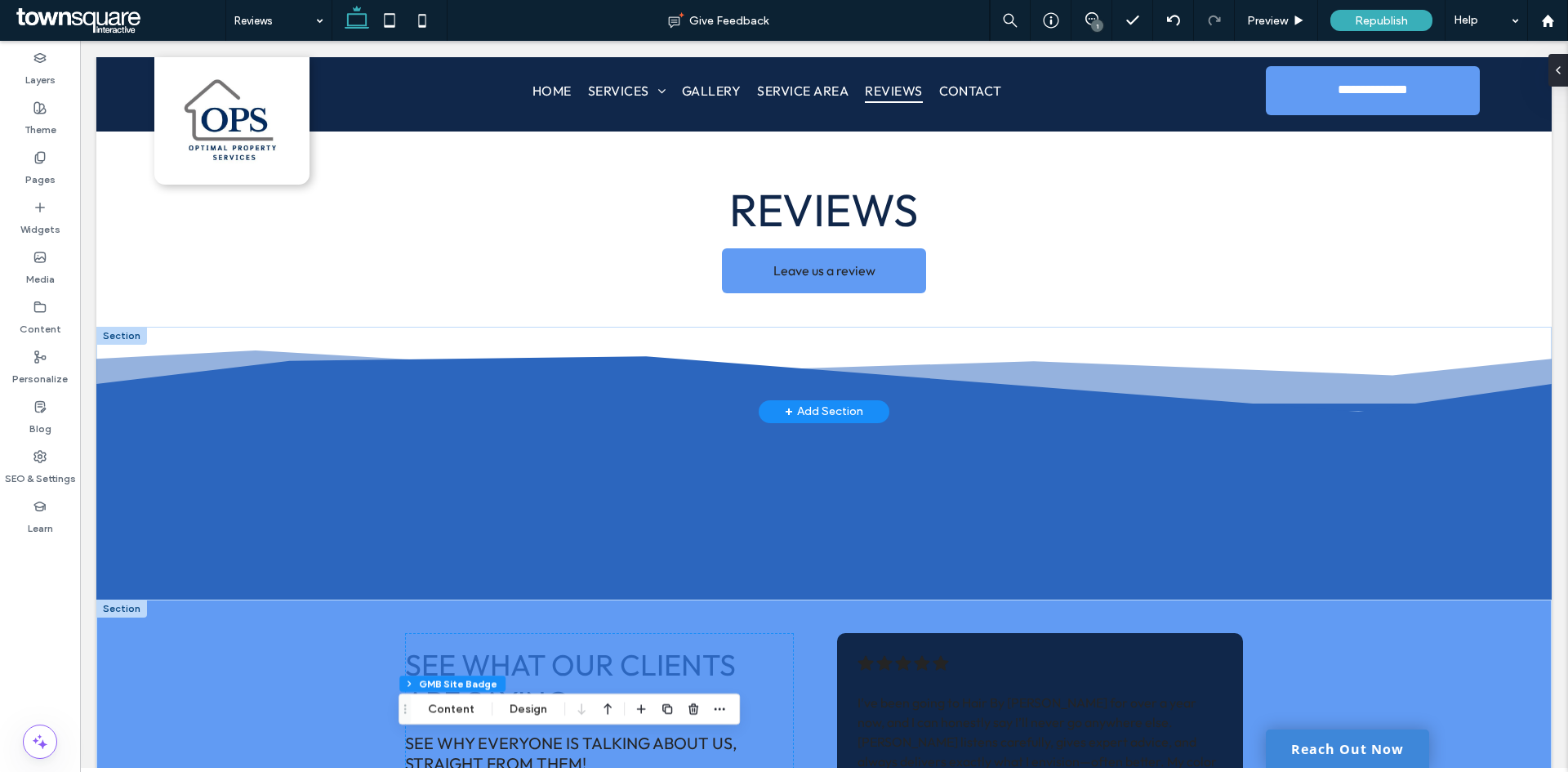
click at [119, 340] on div at bounding box center [121, 336] width 51 height 18
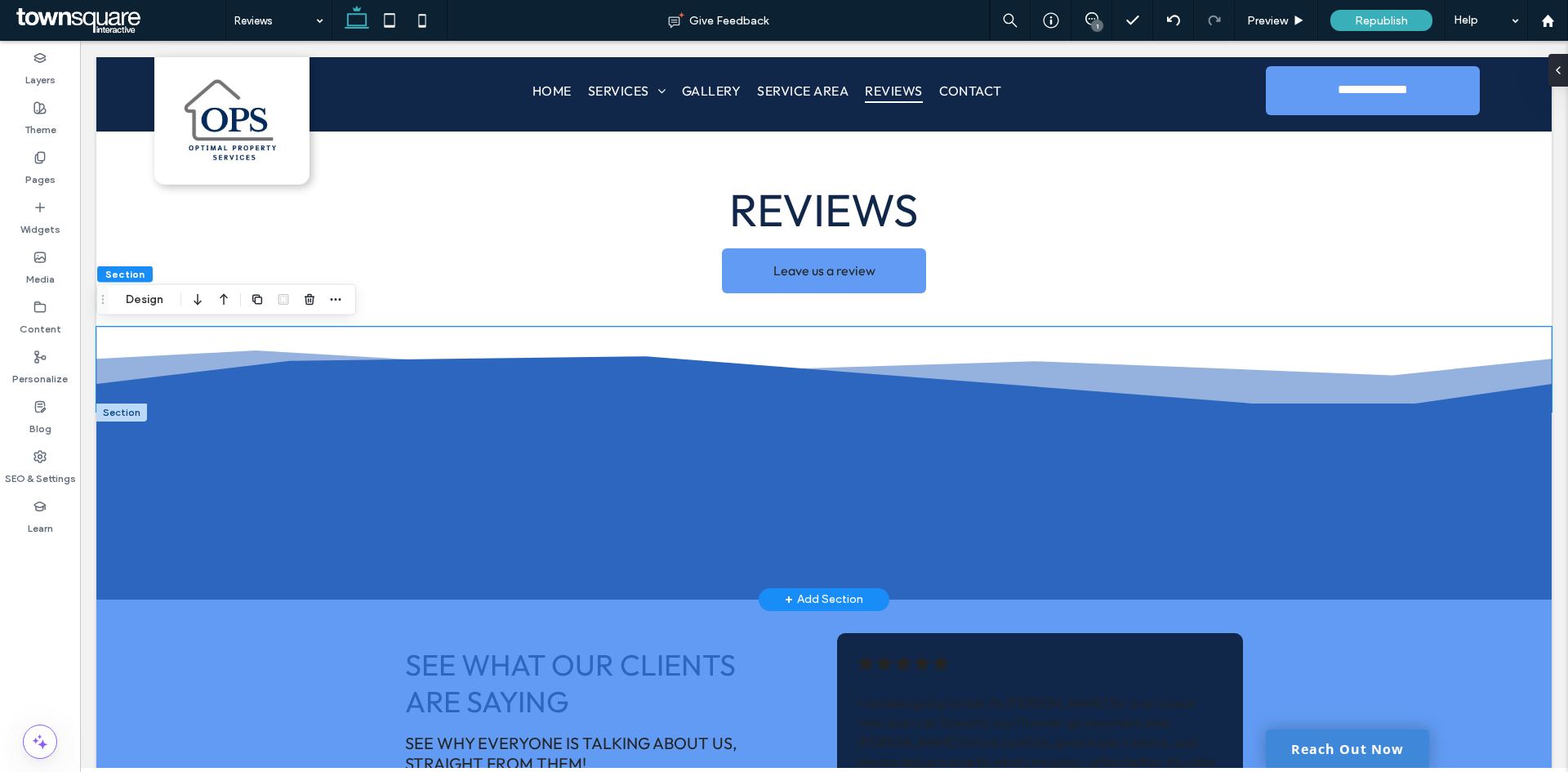
click at [115, 412] on div at bounding box center [121, 413] width 51 height 18
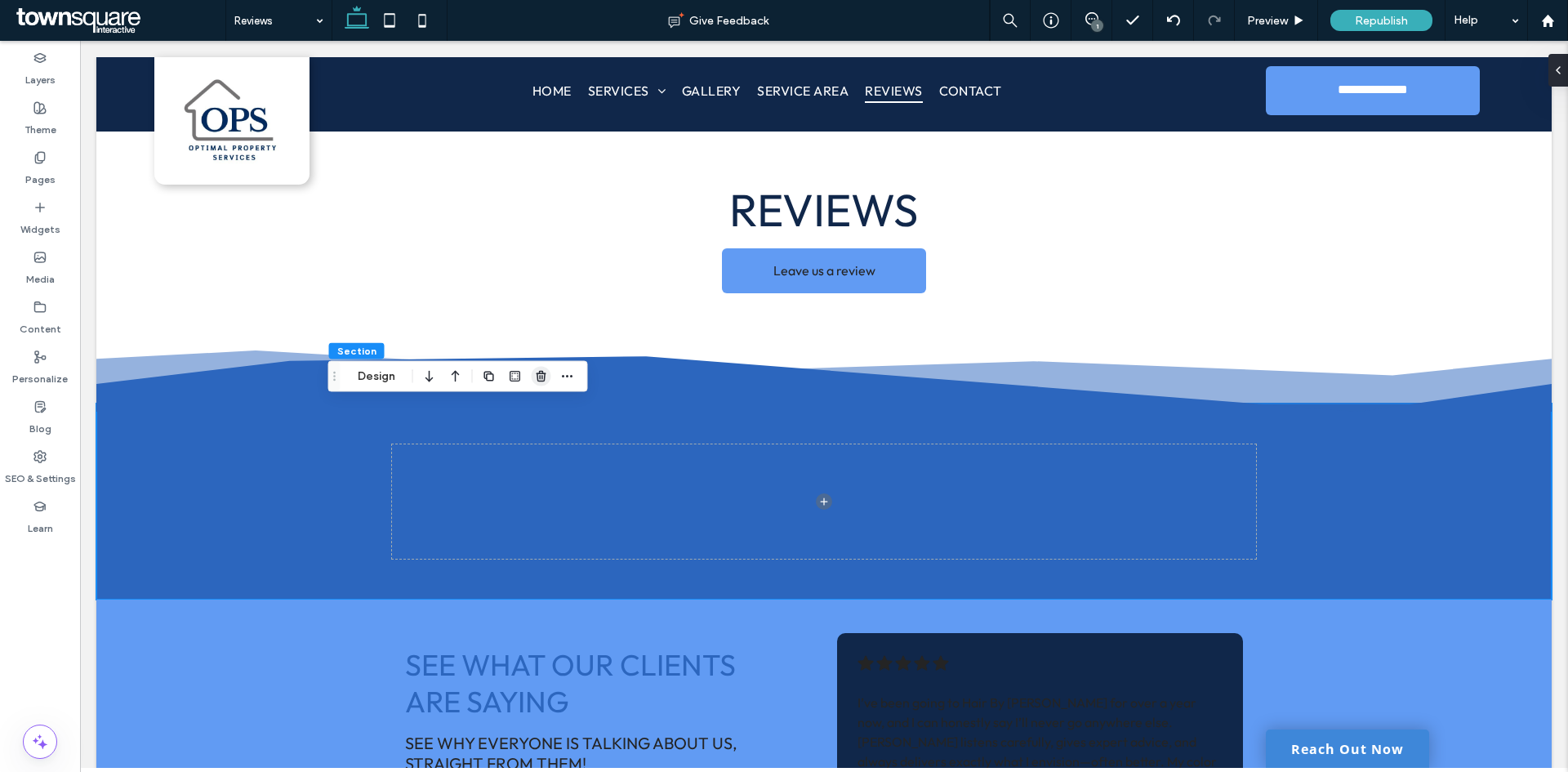
click at [540, 383] on icon "button" at bounding box center [541, 377] width 13 height 13
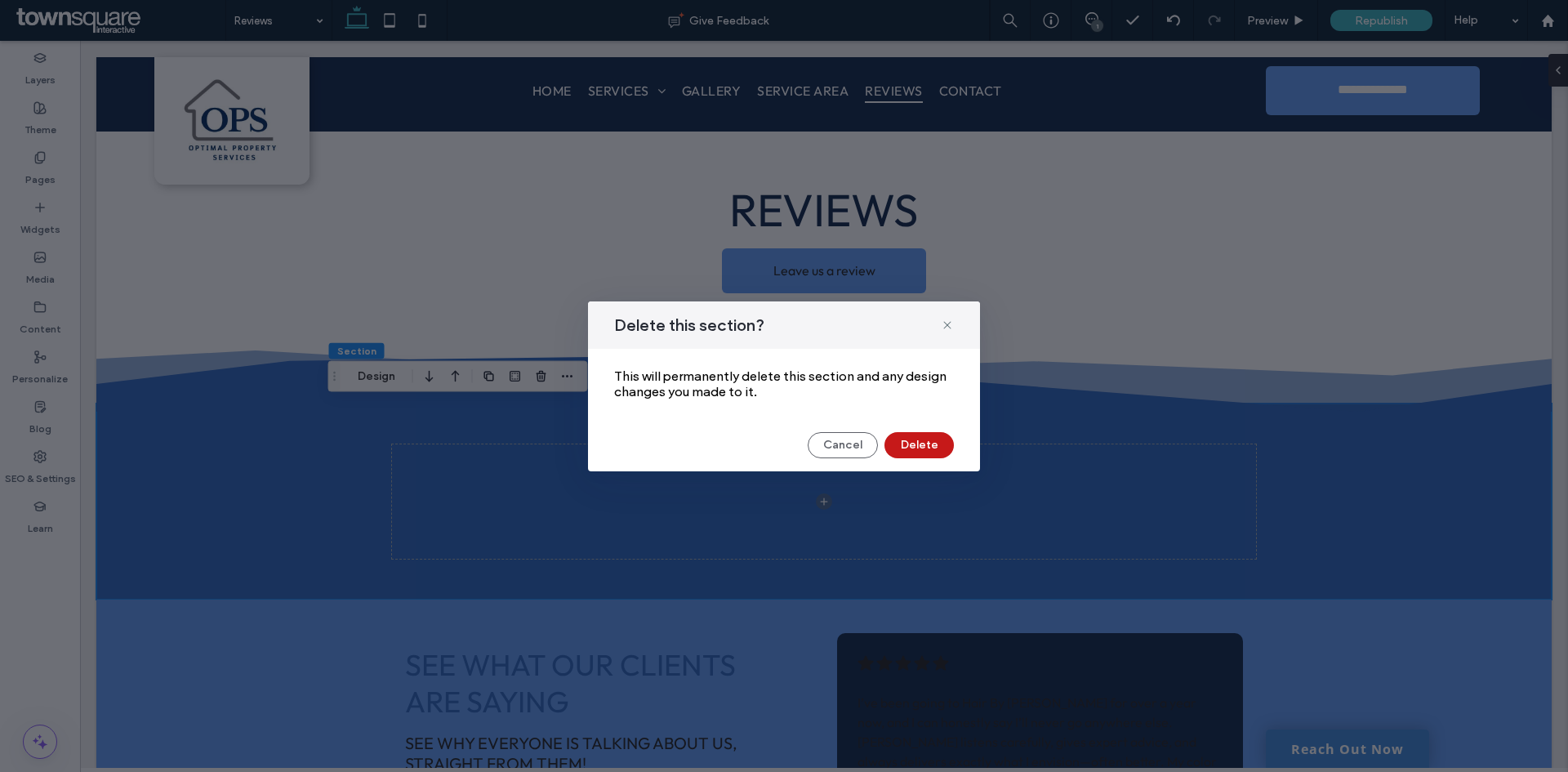
click at [895, 450] on button "Delete" at bounding box center [919, 445] width 69 height 26
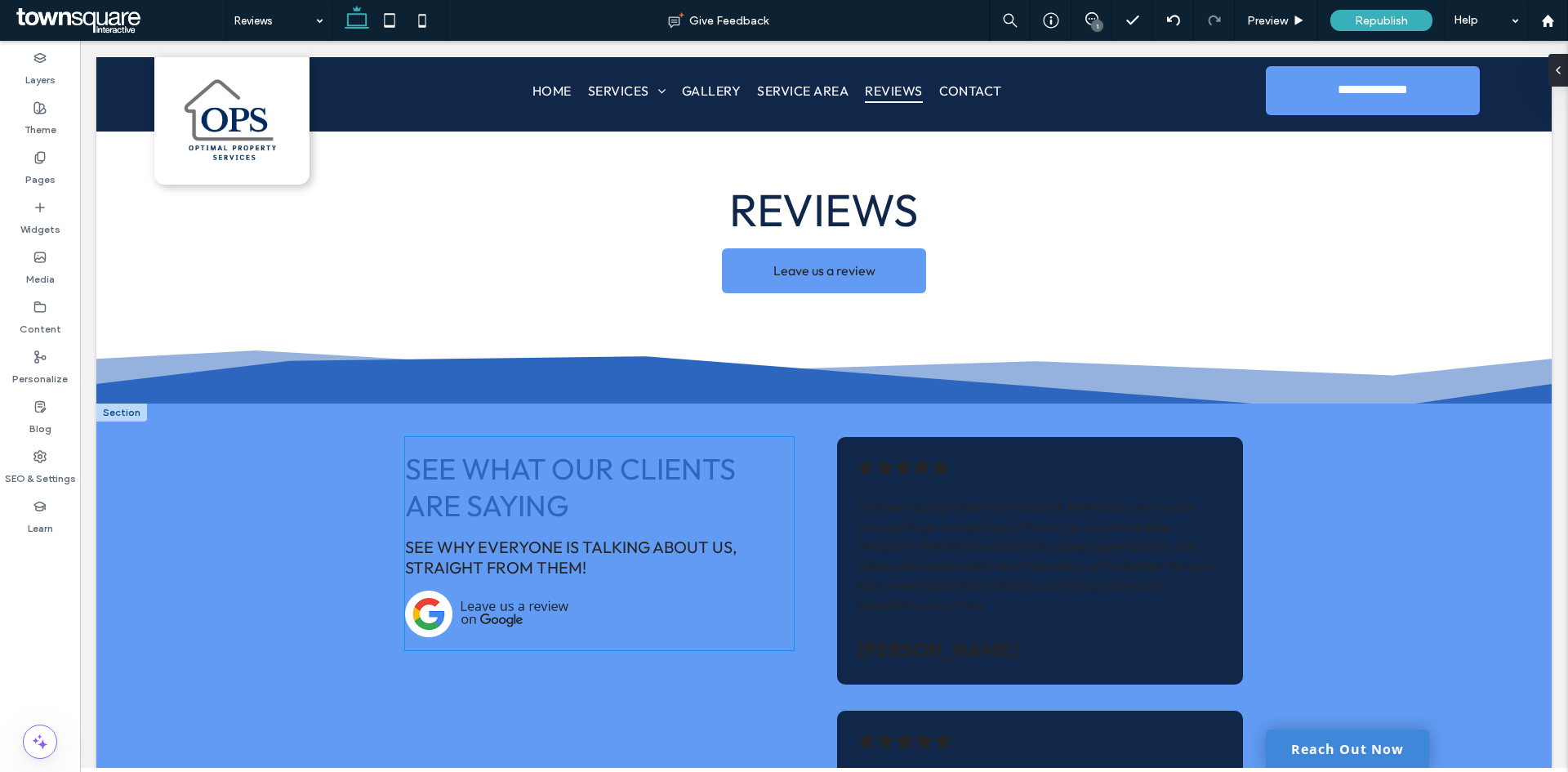
click at [500, 616] on img at bounding box center [486, 614] width 163 height 47
click at [468, 614] on img at bounding box center [486, 614] width 163 height 47
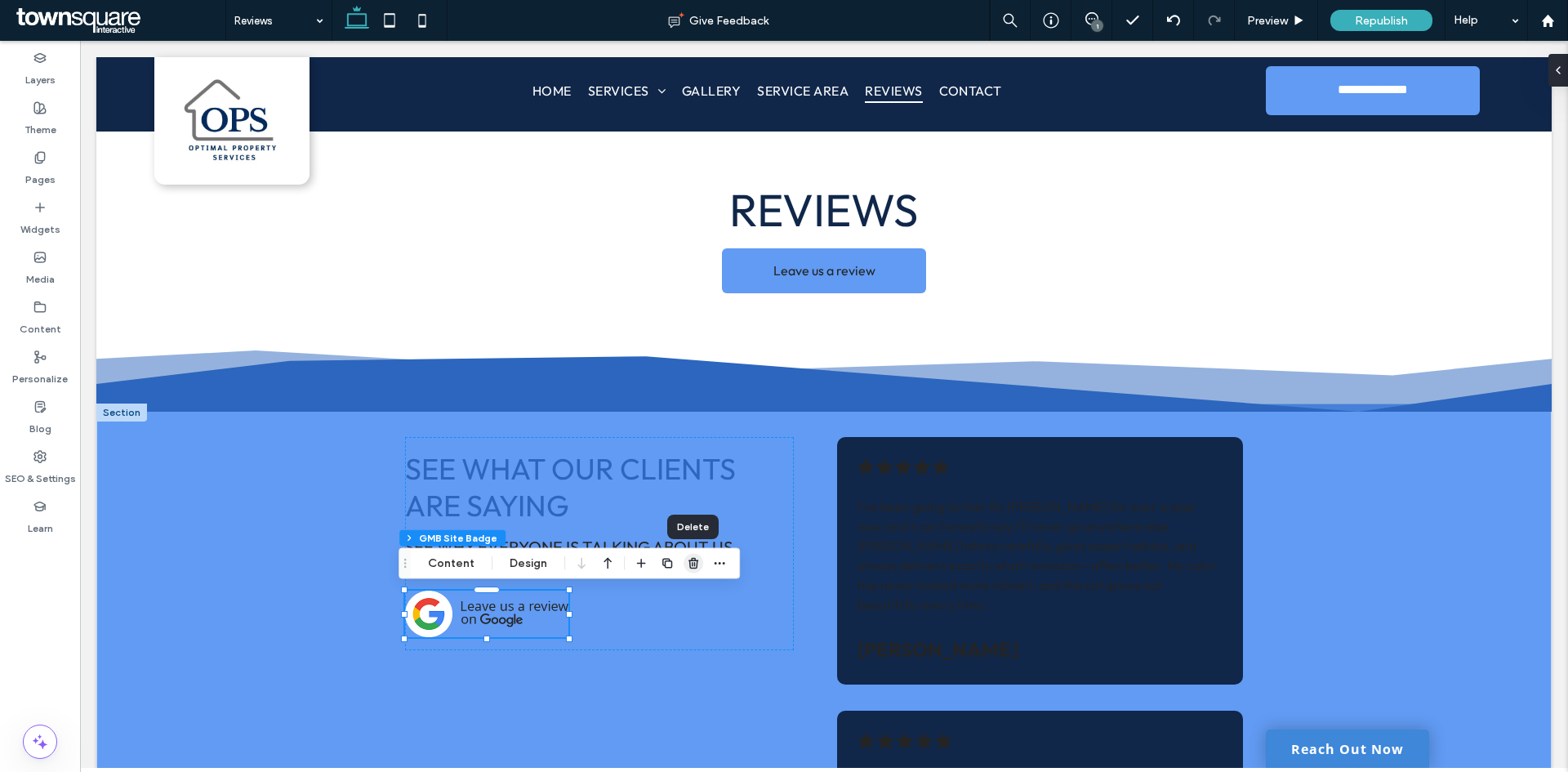
click at [693, 562] on icon "button" at bounding box center [693, 564] width 13 height 13
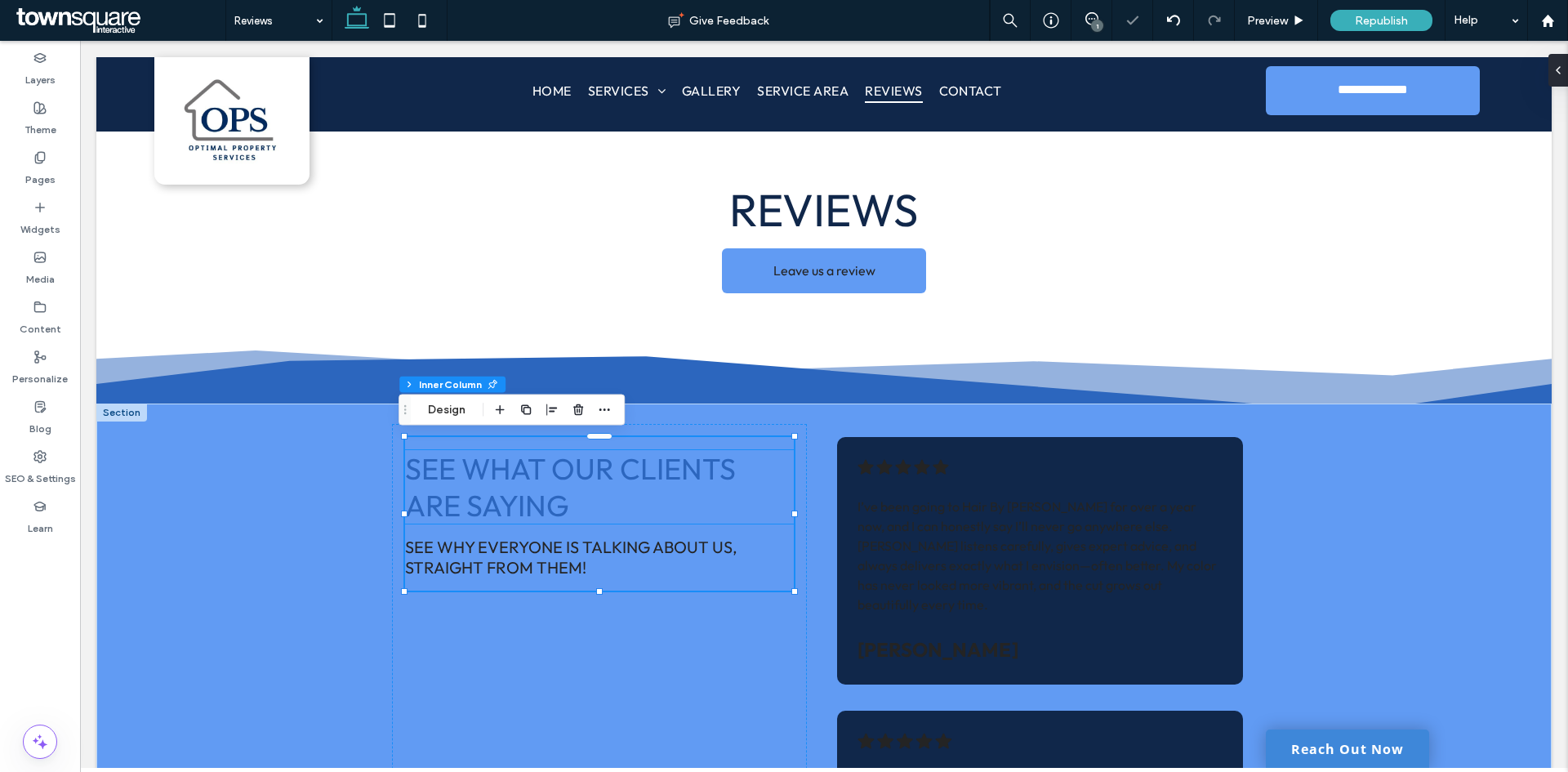
click at [531, 503] on span "See What Our Clients Are Saying" at bounding box center [570, 487] width 331 height 73
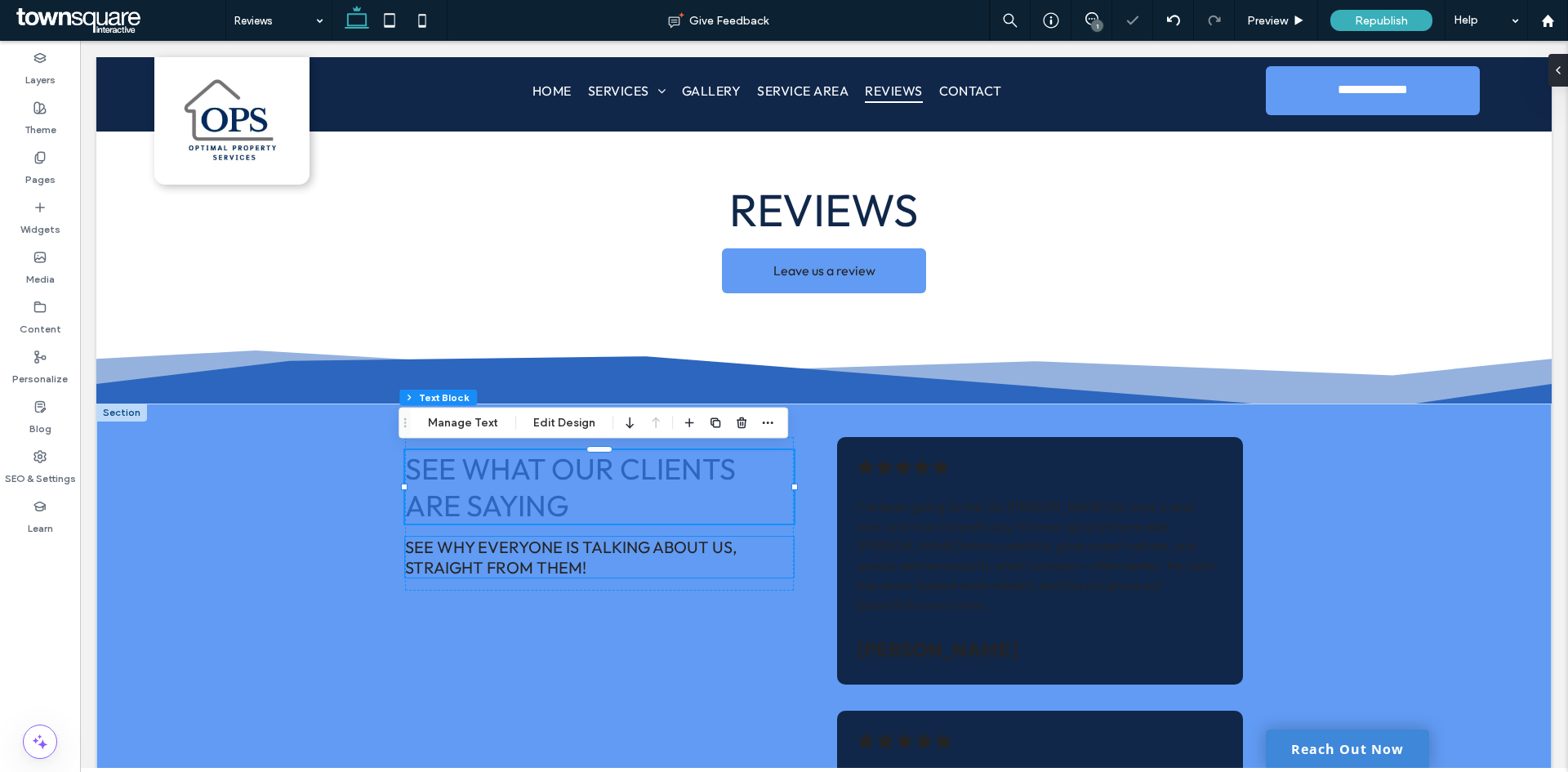
click at [592, 561] on h4 "See why everyone is talking about us, straight from them!" at bounding box center [599, 557] width 388 height 41
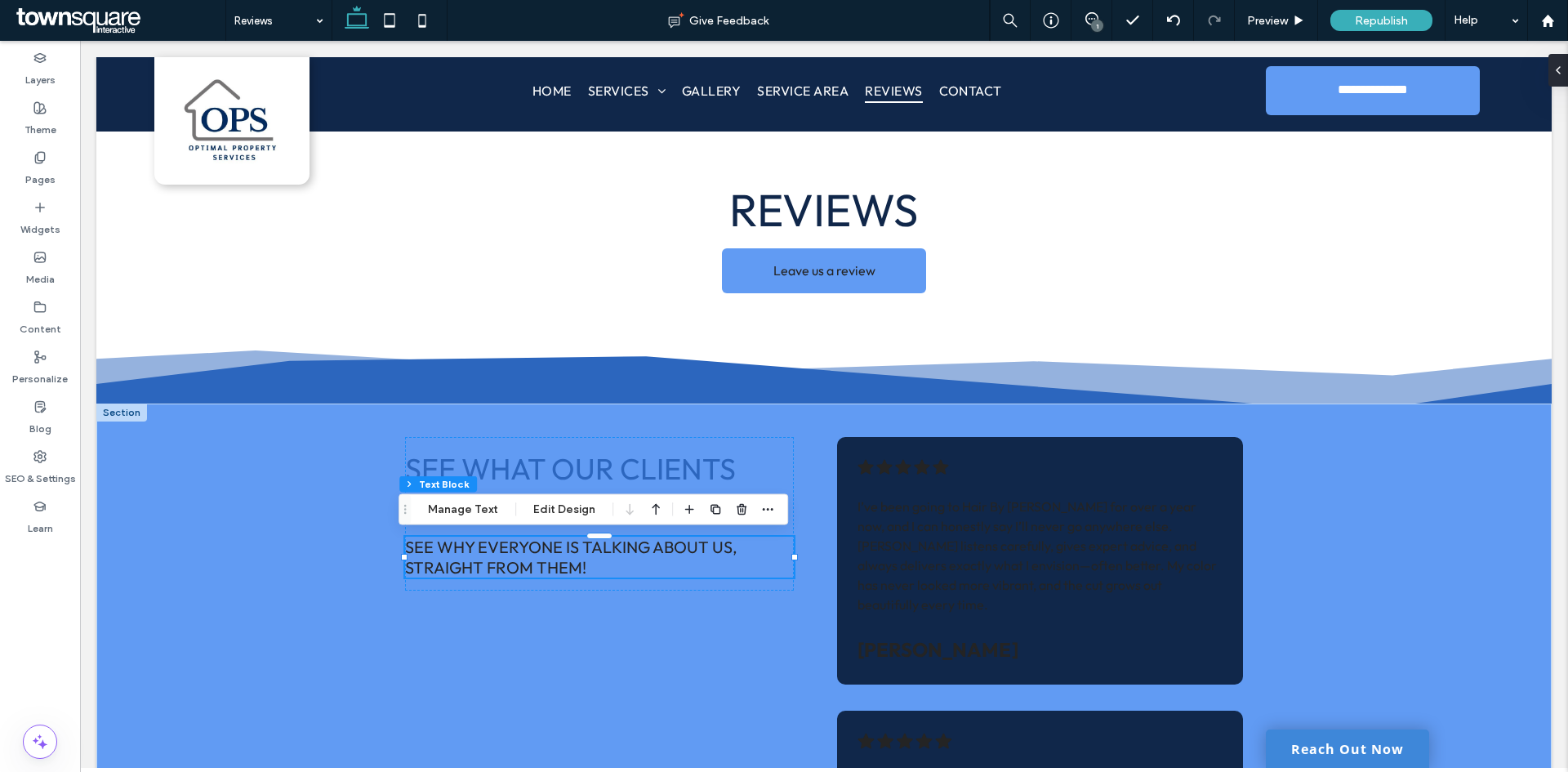
click at [660, 567] on h4 "See why everyone is talking about us, straight from them!" at bounding box center [599, 557] width 388 height 41
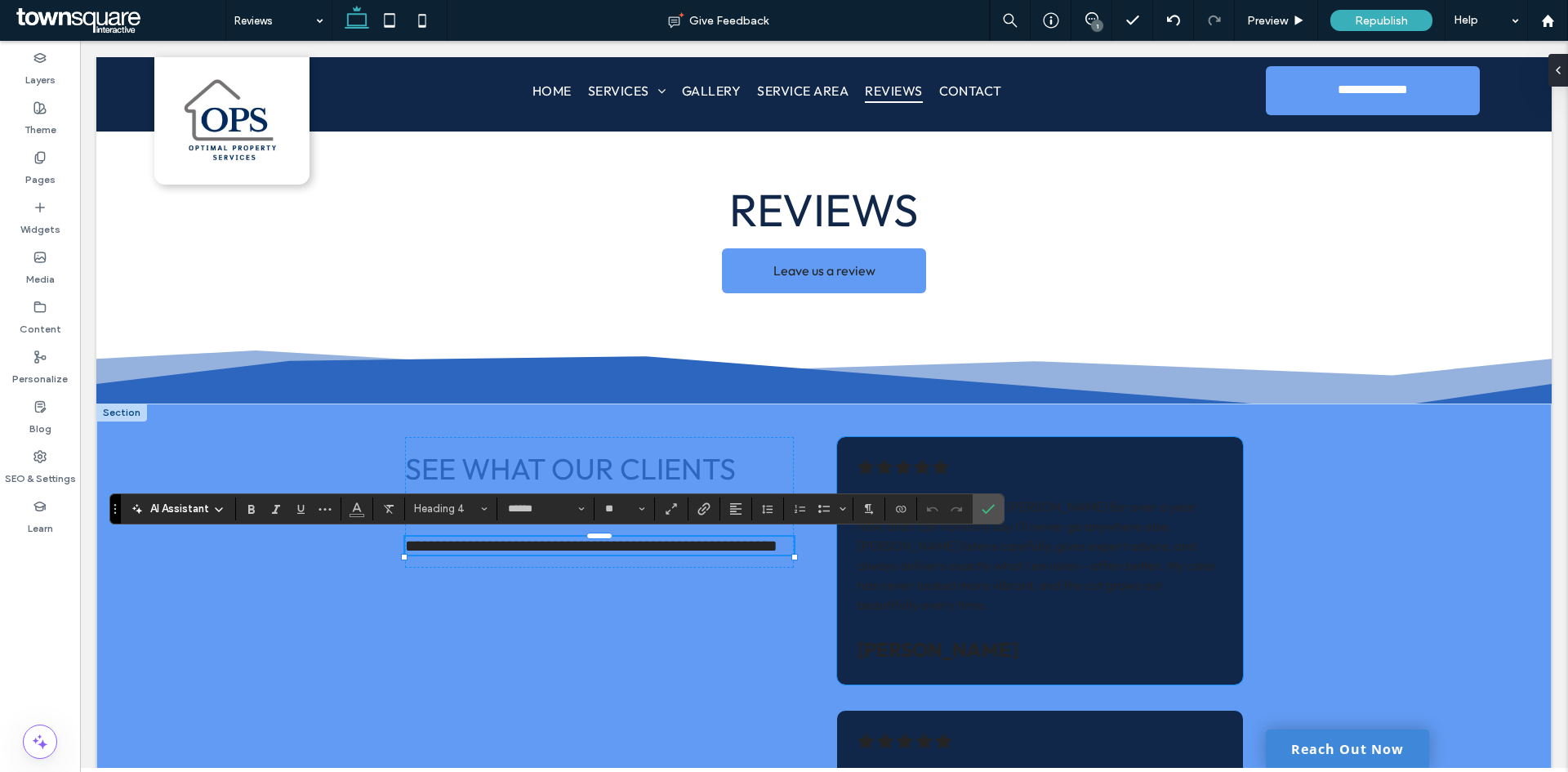
click at [976, 539] on span "I’ve been going to Hair By [PERSON_NAME] for over a year now, and I can honestl…" at bounding box center [1037, 555] width 359 height 114
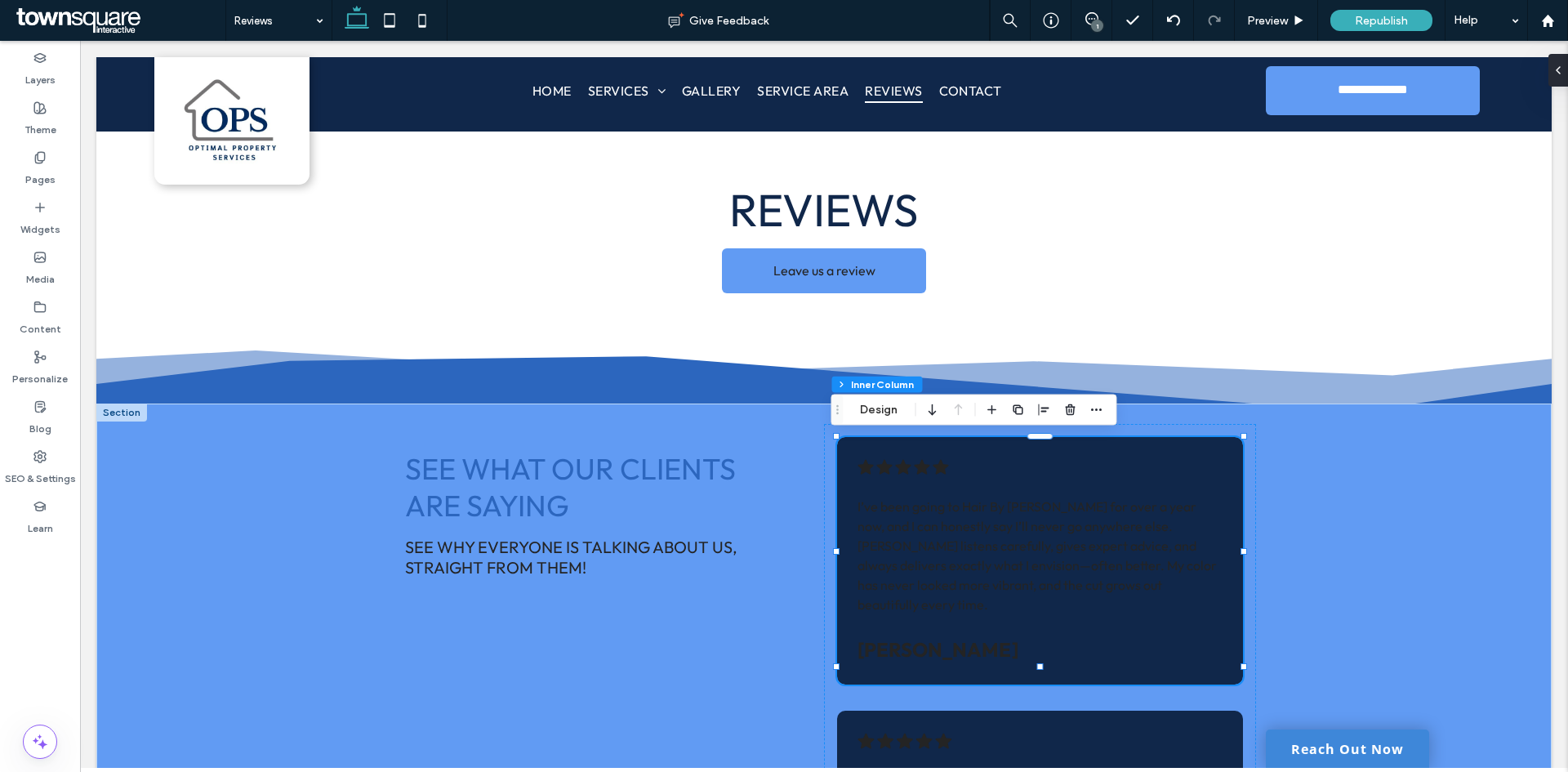
click at [1066, 480] on div ".cls-1-1788903176-1788903176 { fill: #00000; stroke-width: 0px; } I’ve been goi…" at bounding box center [1040, 561] width 406 height 249
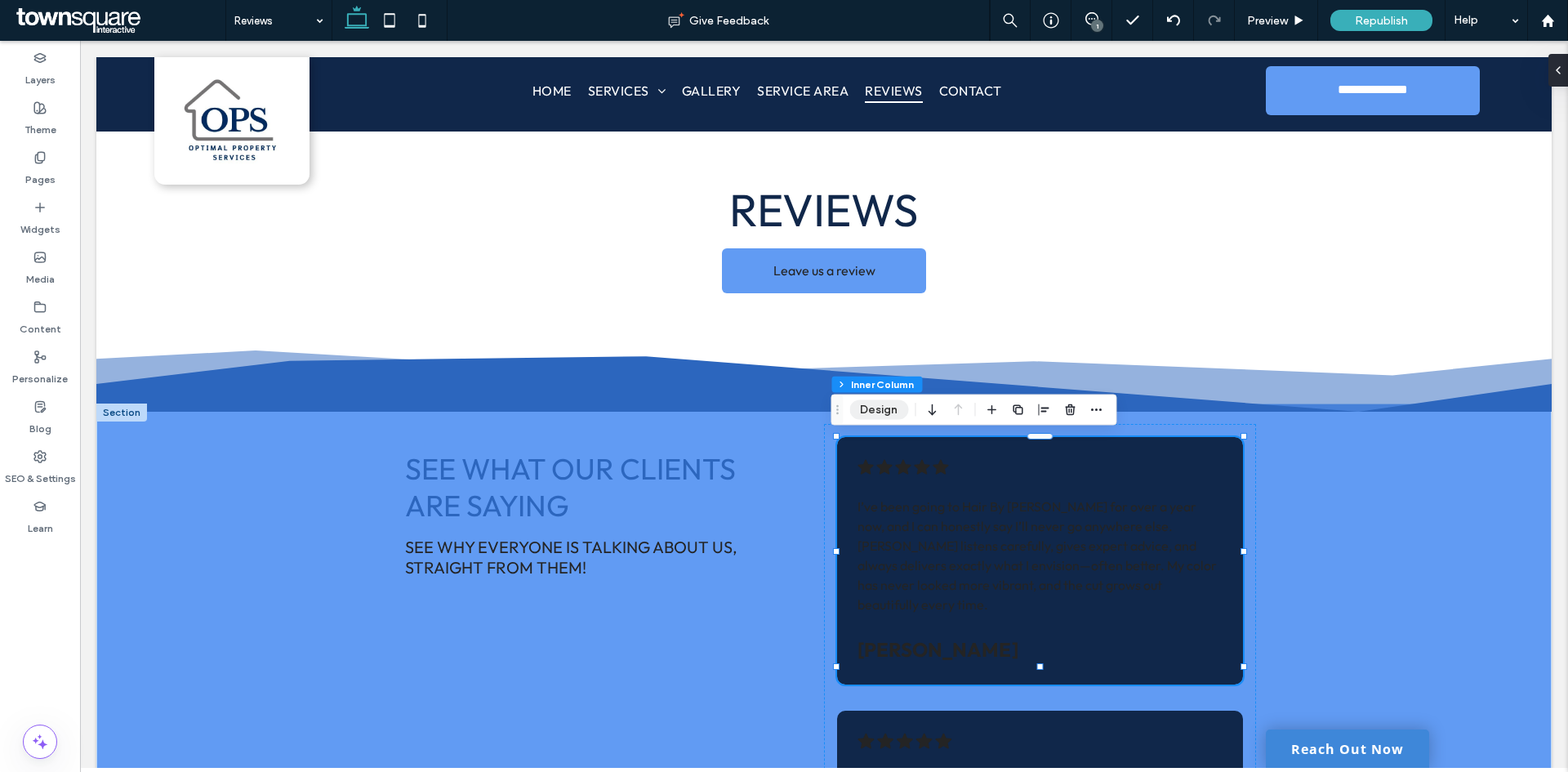
click at [892, 406] on button "Design" at bounding box center [878, 410] width 59 height 20
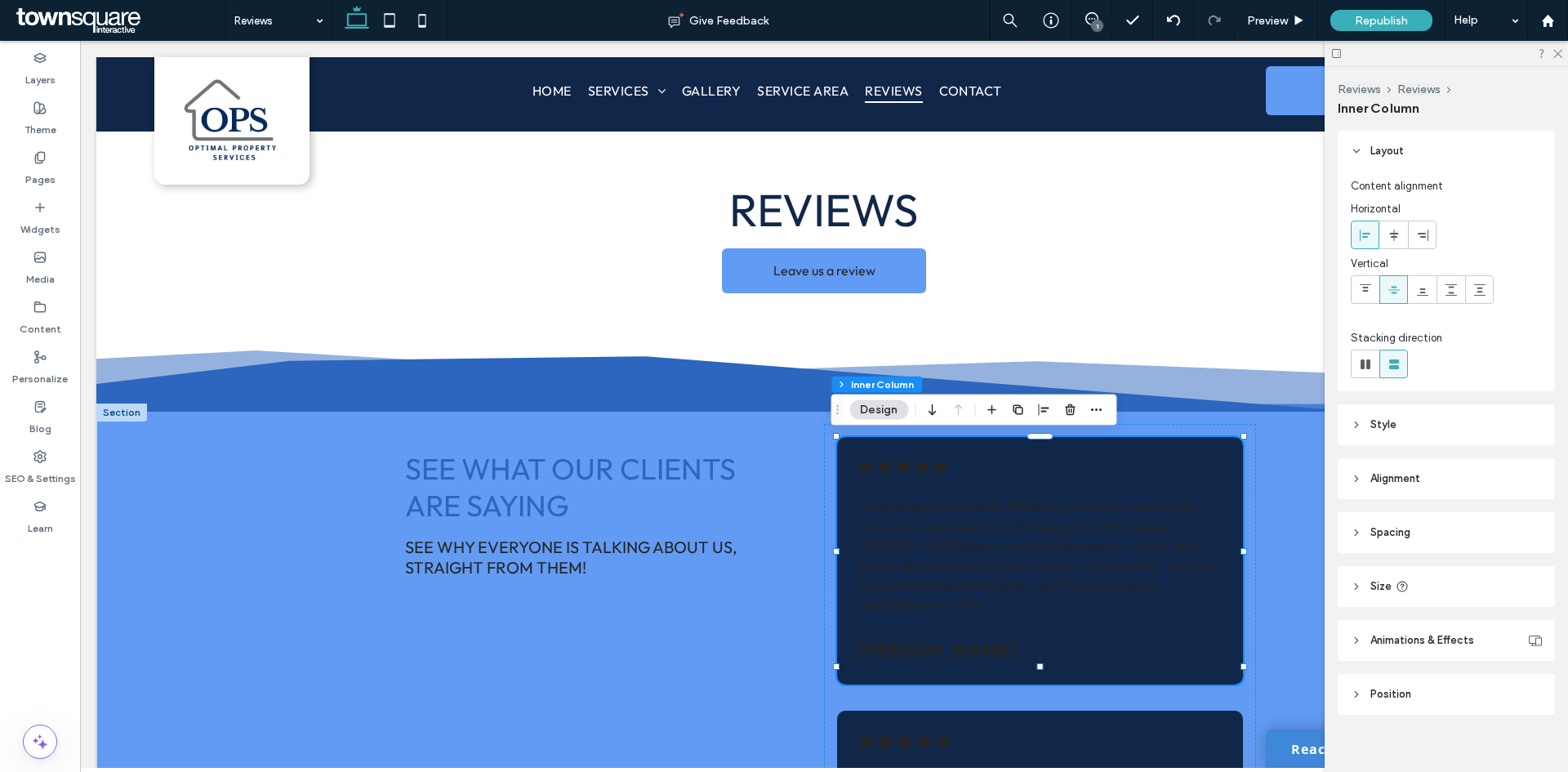
click at [1446, 428] on header "Style" at bounding box center [1446, 424] width 217 height 41
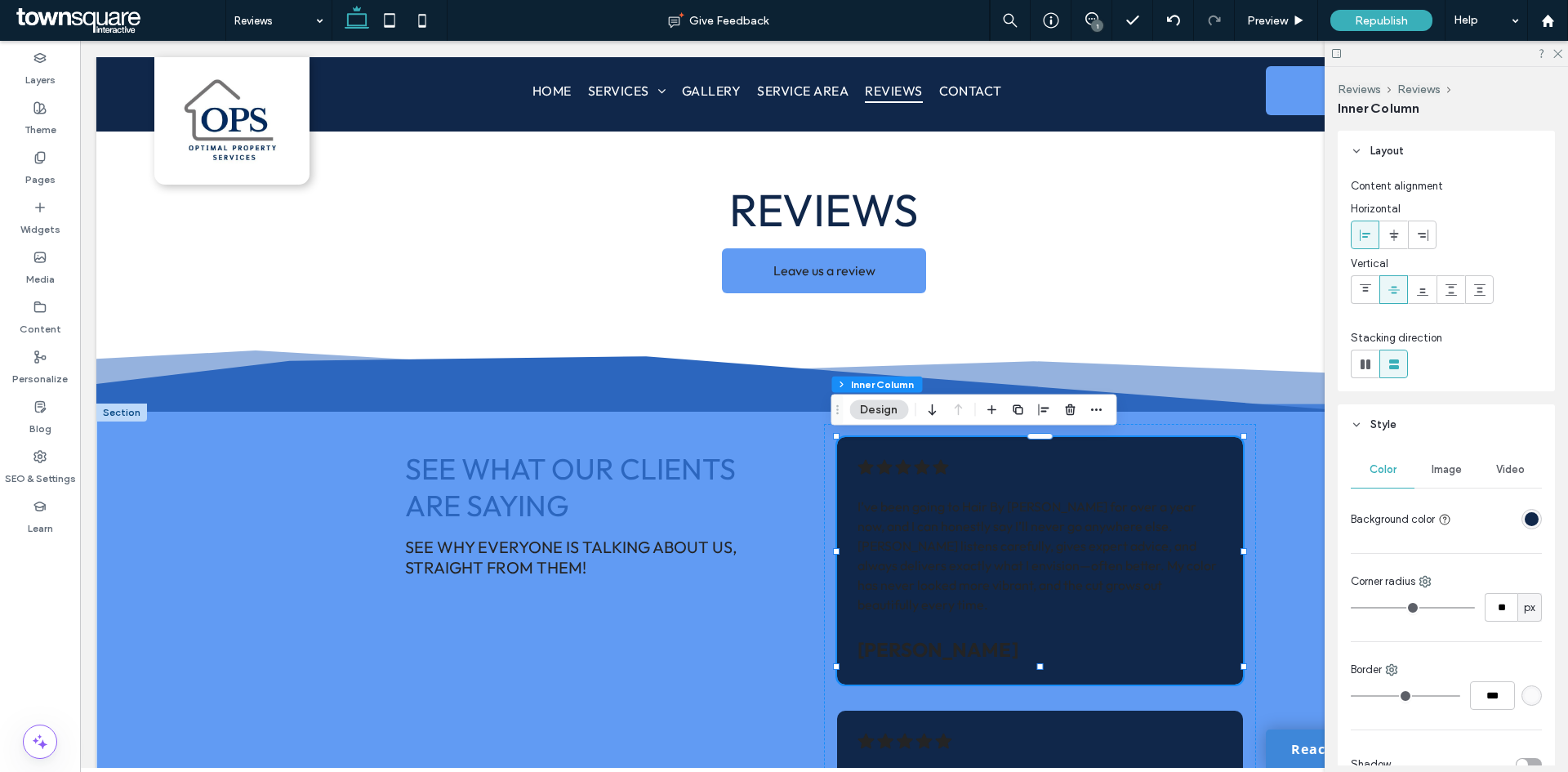
click at [1527, 523] on div "rgba(16, 39, 74, 1)" at bounding box center [1531, 519] width 14 height 14
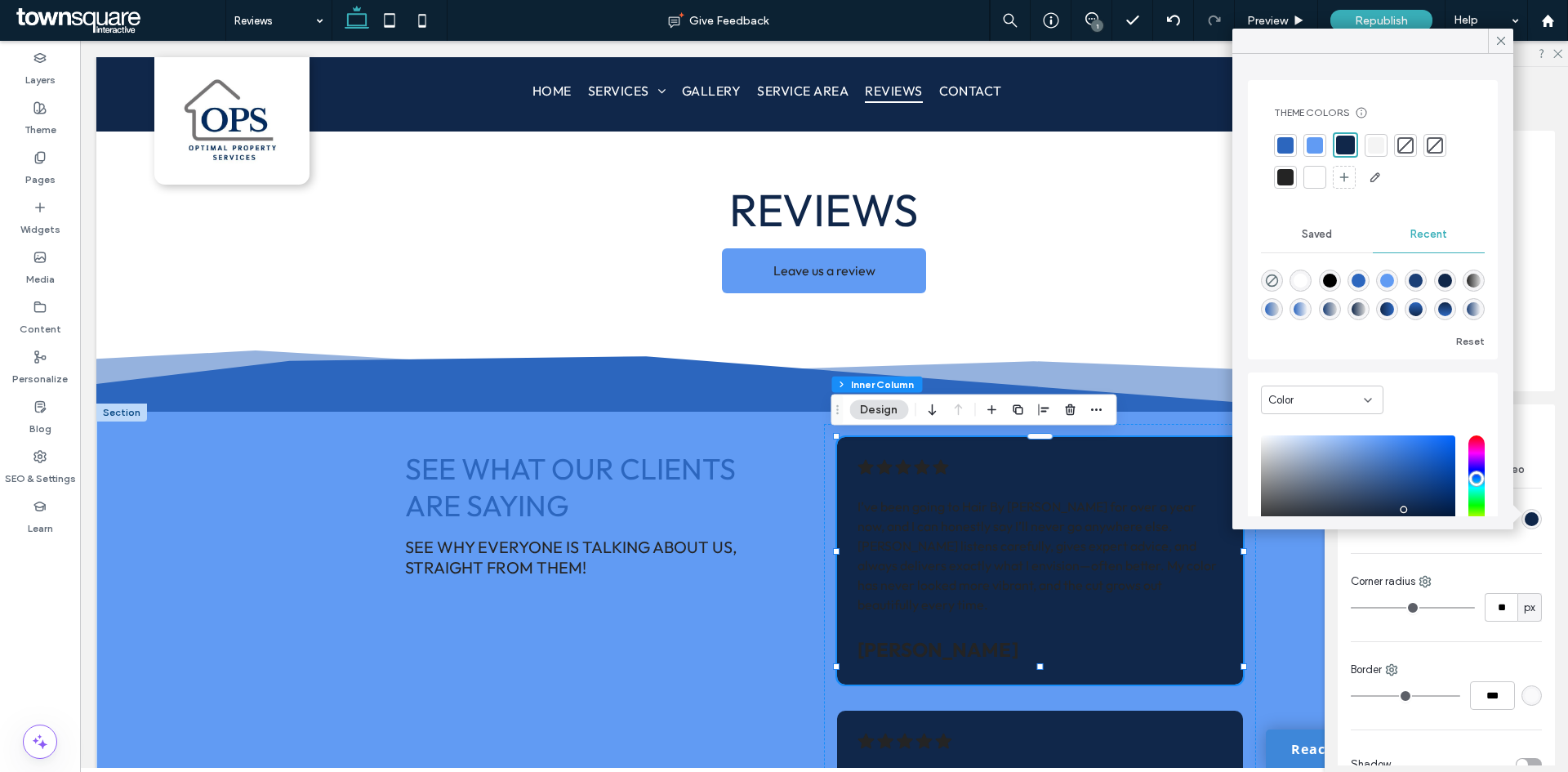
click at [1299, 280] on div "rgba(255, 255, 255, 1)" at bounding box center [1300, 280] width 14 height 14
type input "*******"
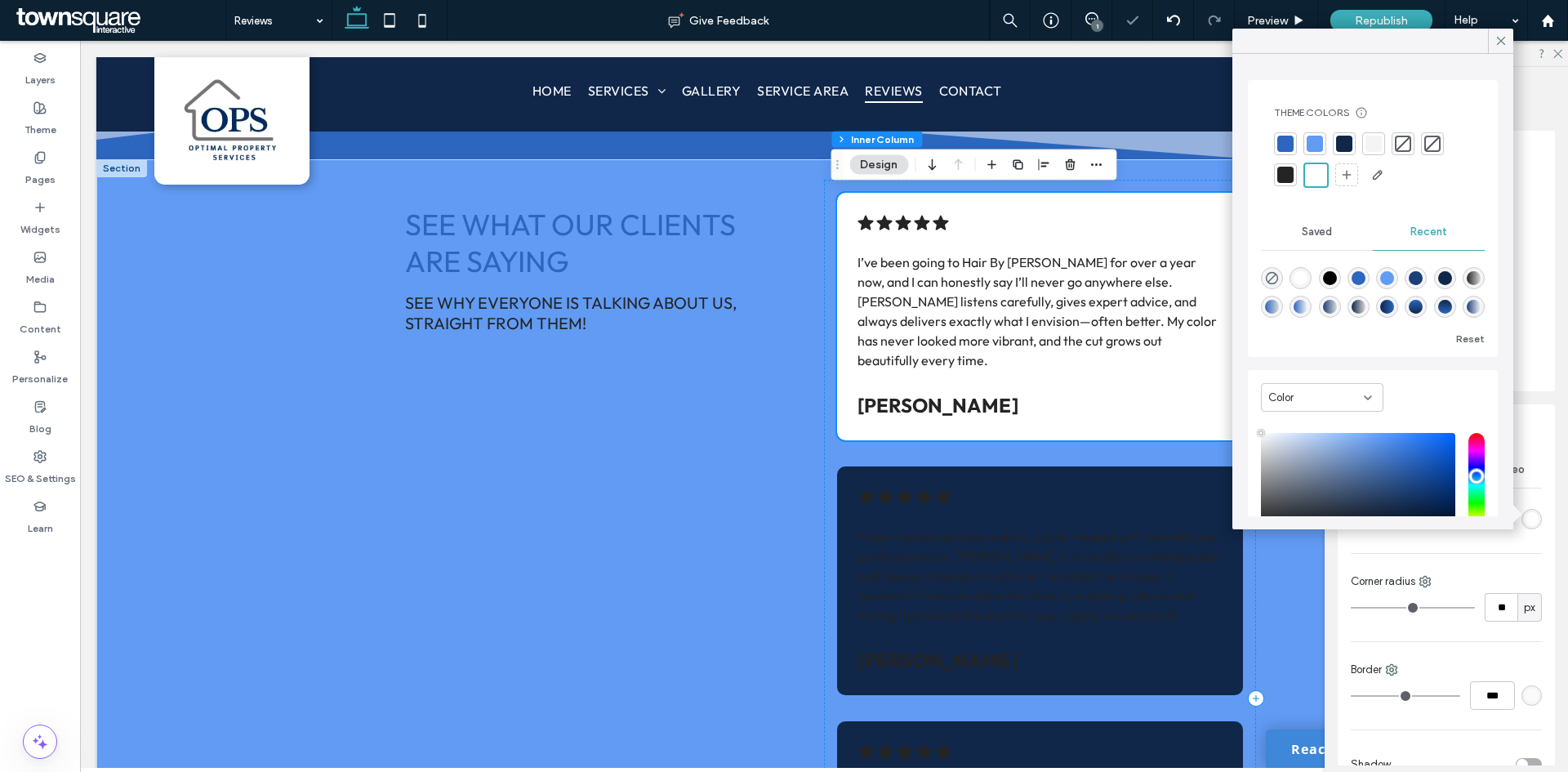
scroll to position [245, 0]
click at [1116, 527] on span "From the moment you walk in, you’re treated with warmth and professionalism. [P…" at bounding box center [1038, 575] width 362 height 95
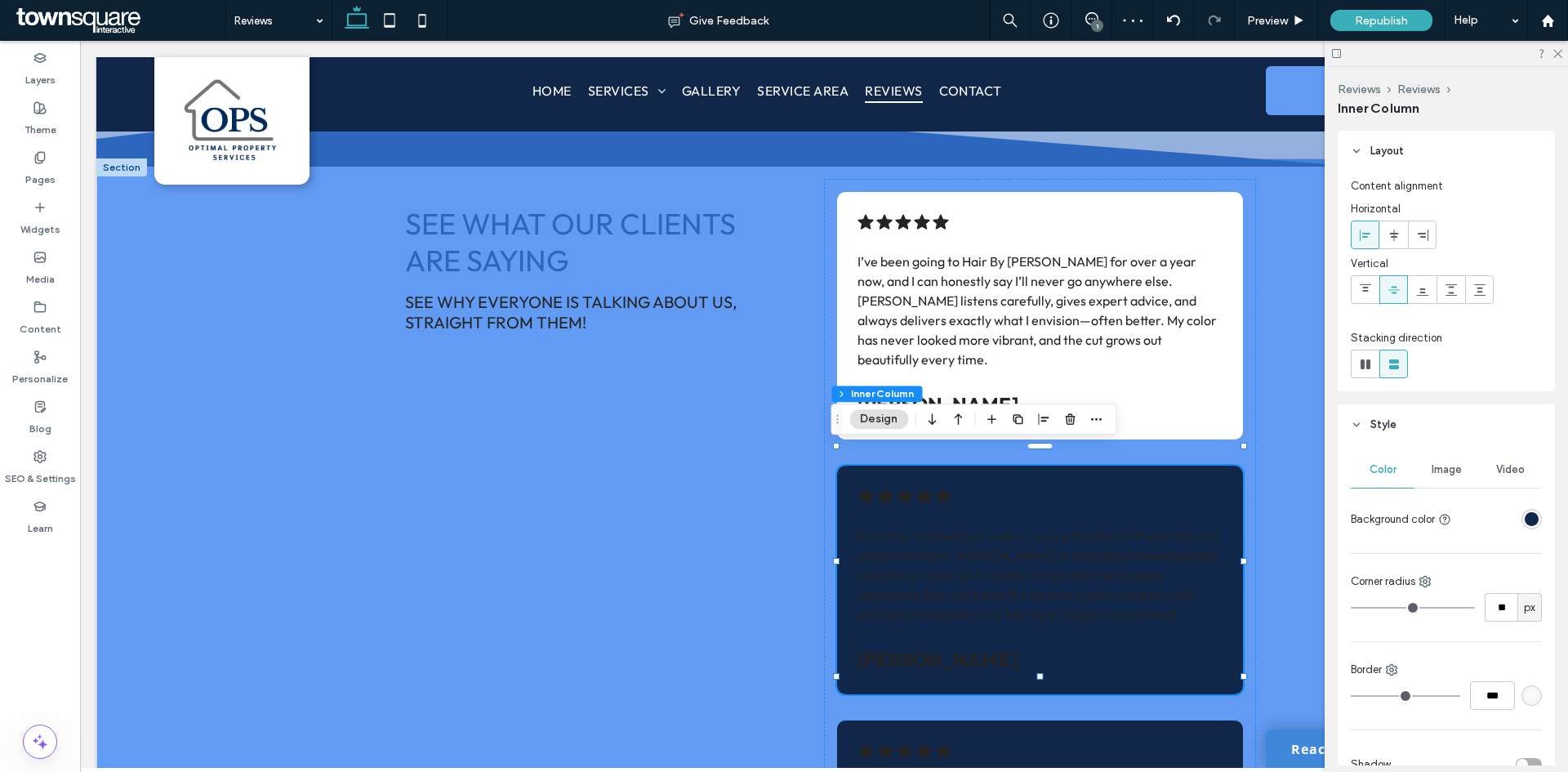
click at [1526, 521] on div "rgba(16, 39, 74, 1)" at bounding box center [1531, 519] width 14 height 14
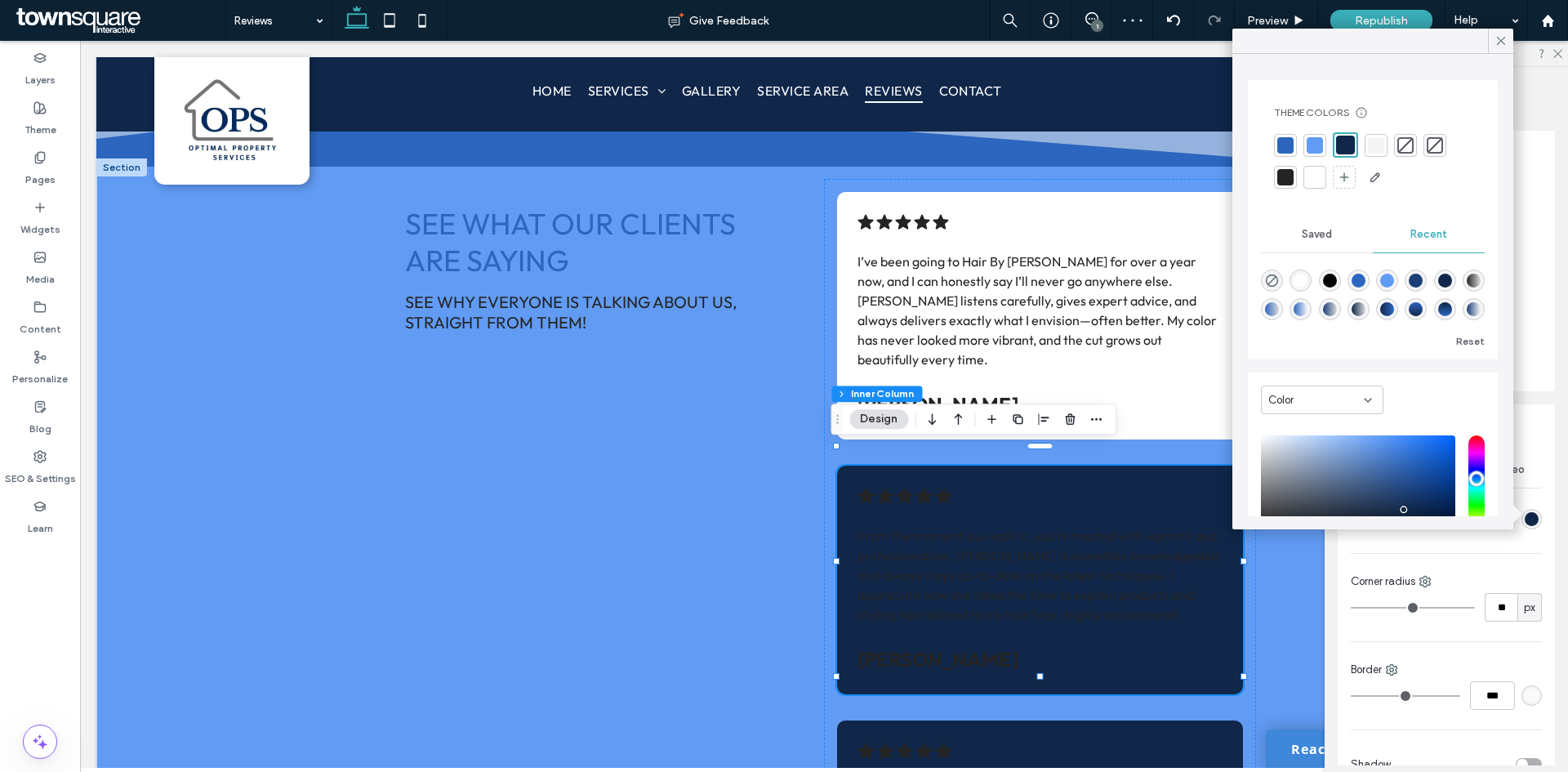
click at [1304, 285] on div "rgba(255, 255, 255, 1)" at bounding box center [1300, 280] width 14 height 14
type input "*******"
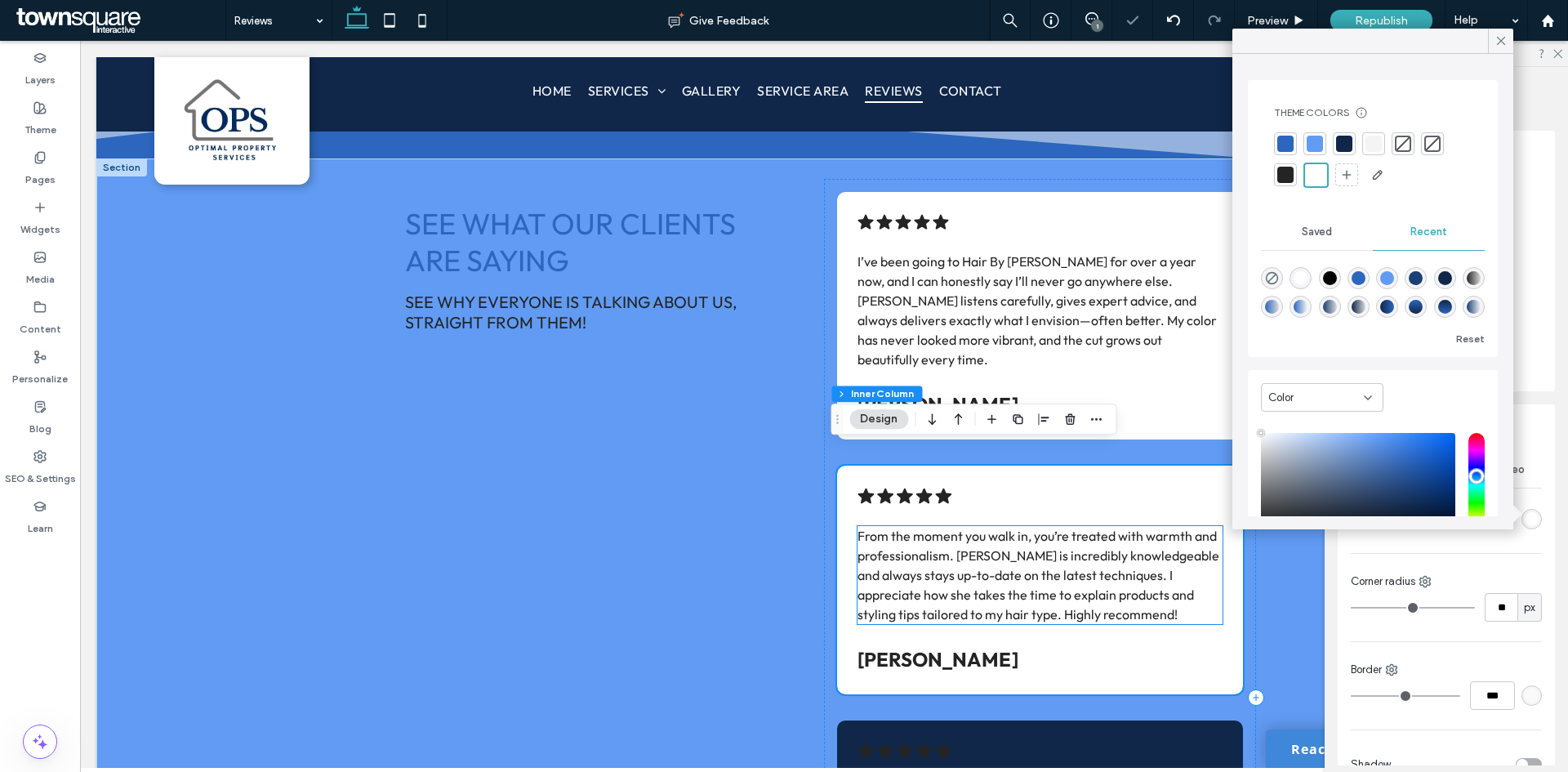
scroll to position [490, 0]
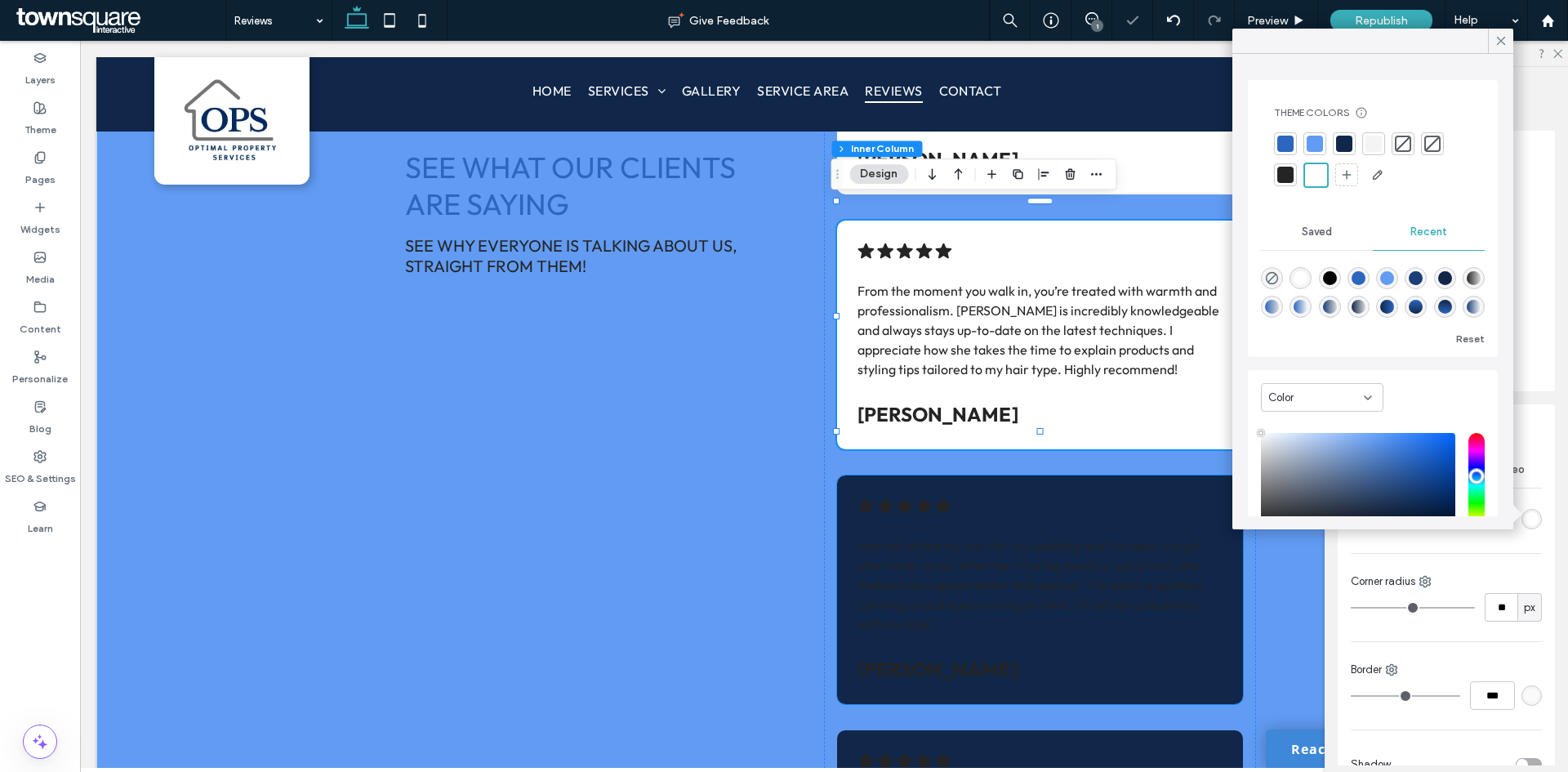
click at [1014, 486] on div ".cls-1-1788903176-1788903176 { fill: #00000; stroke-width: 0px; } [PERSON_NAME]…" at bounding box center [1040, 590] width 406 height 229
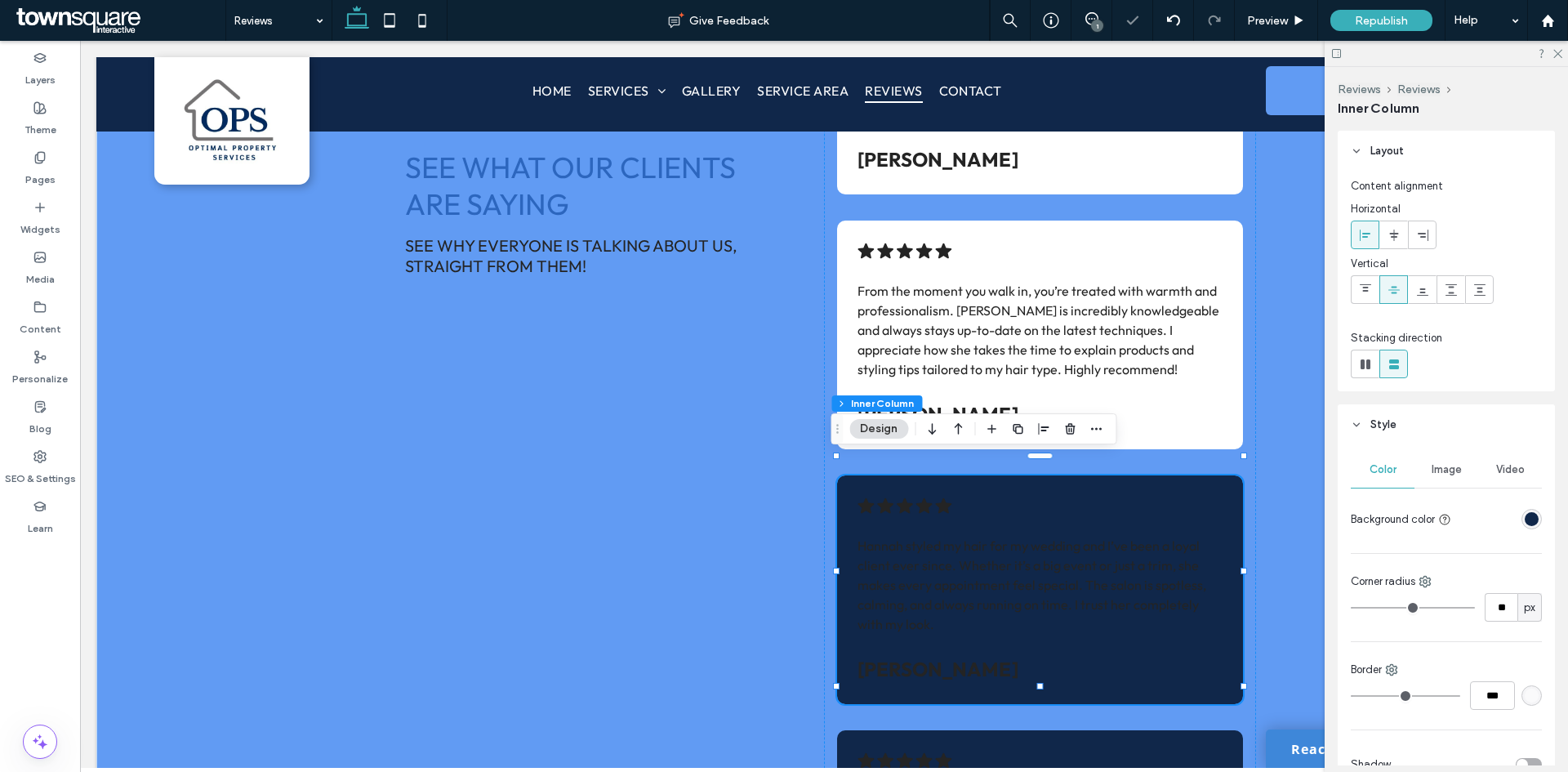
click at [1525, 513] on div "rgba(16, 39, 74, 1)" at bounding box center [1531, 519] width 14 height 14
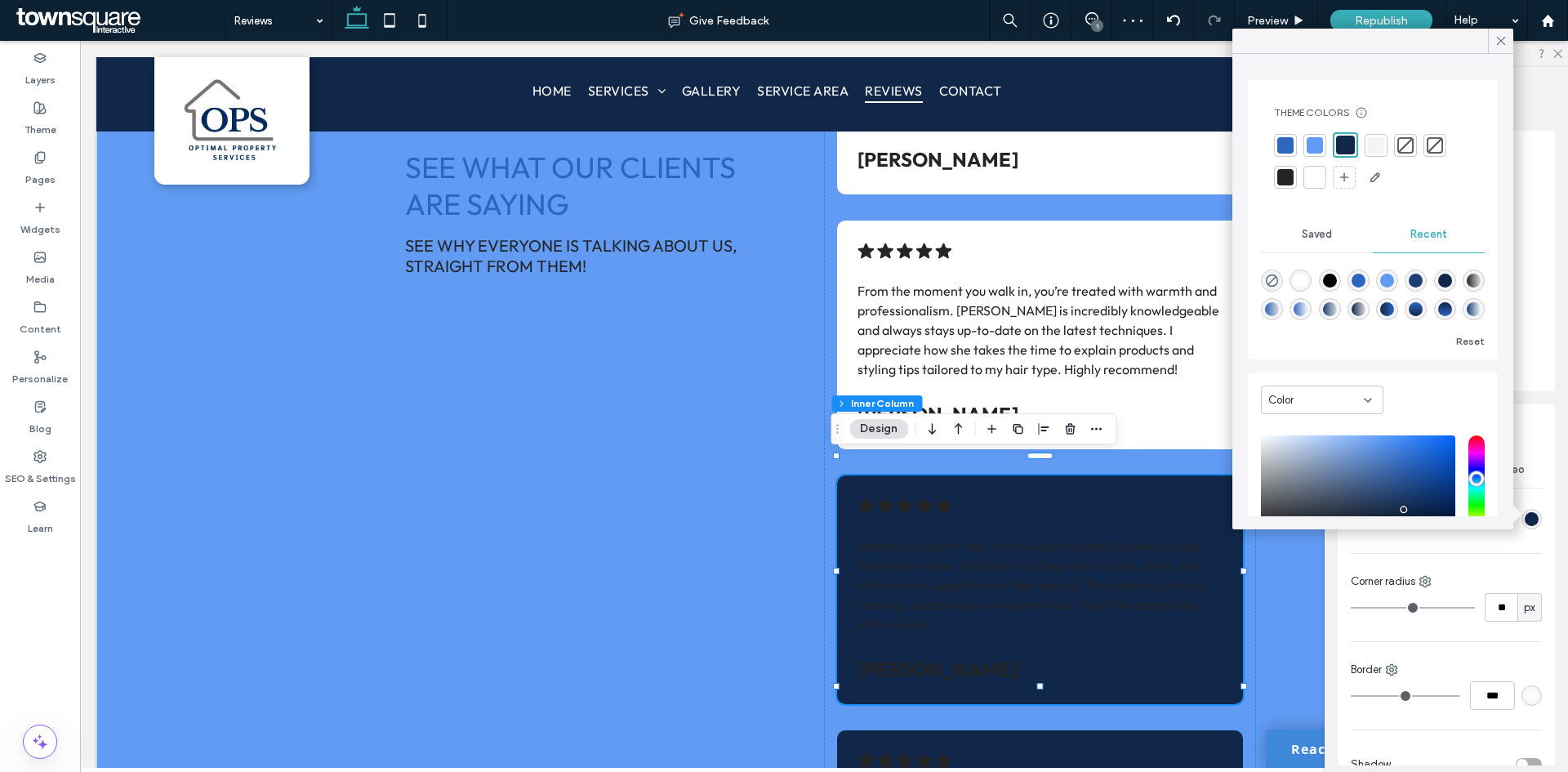
click at [1299, 282] on div "rgba(255, 255, 255, 1)" at bounding box center [1300, 280] width 14 height 14
type input "*******"
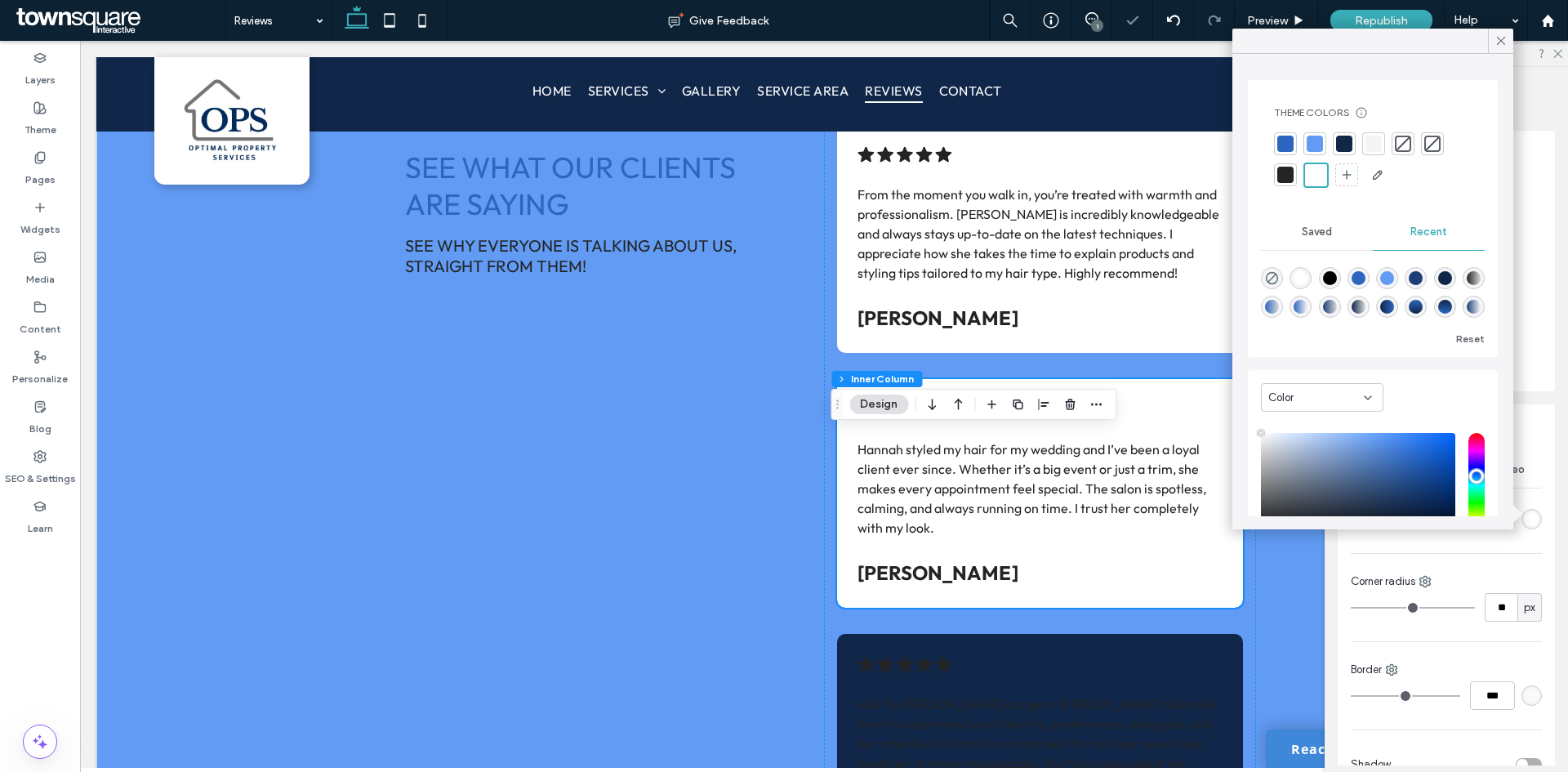
scroll to position [735, 0]
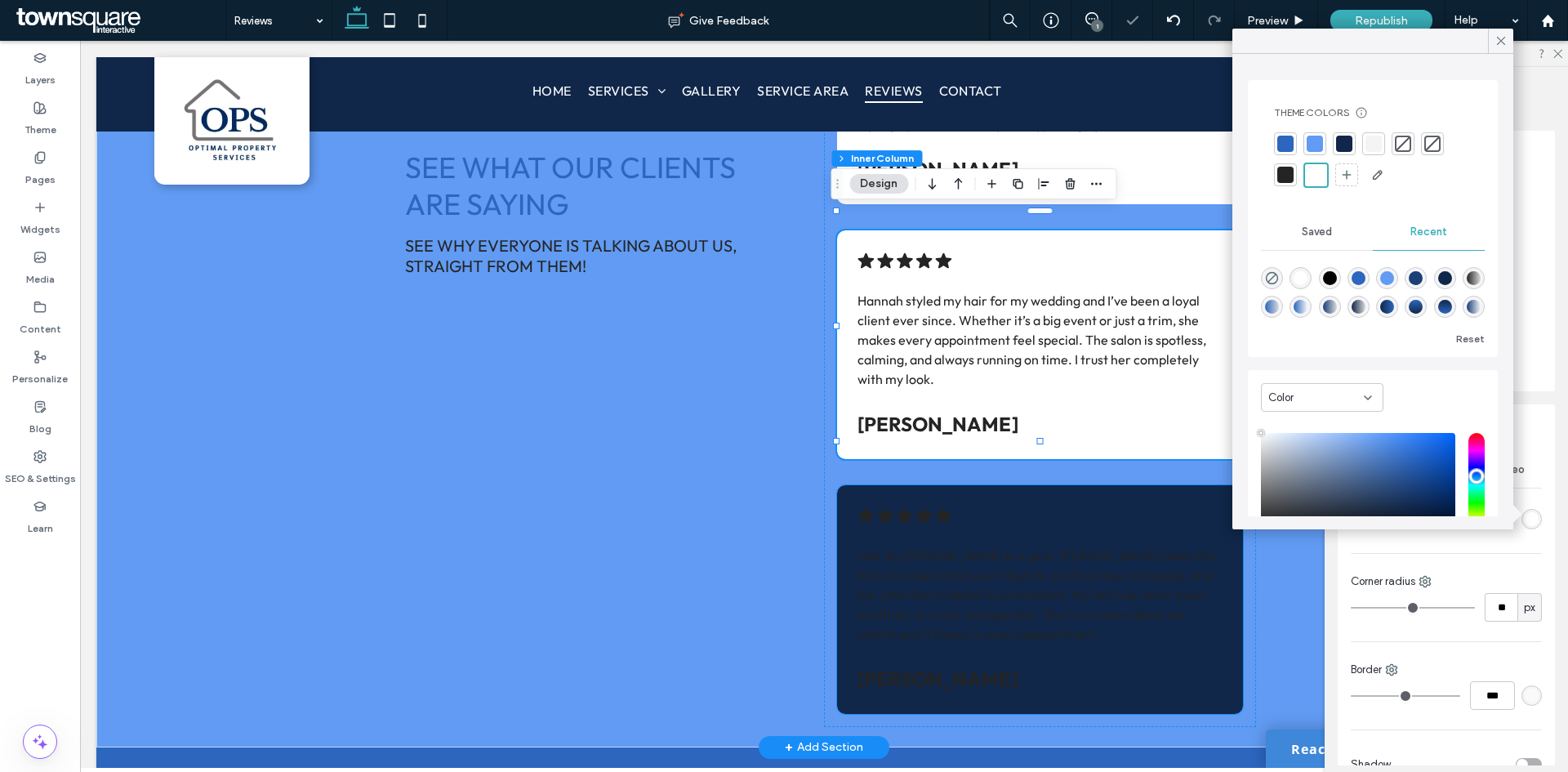
click at [1054, 501] on div ".cls-1-1788903176-1788903176 { fill: #00000; stroke-width: 0px; } Hair By [PERS…" at bounding box center [1040, 599] width 406 height 229
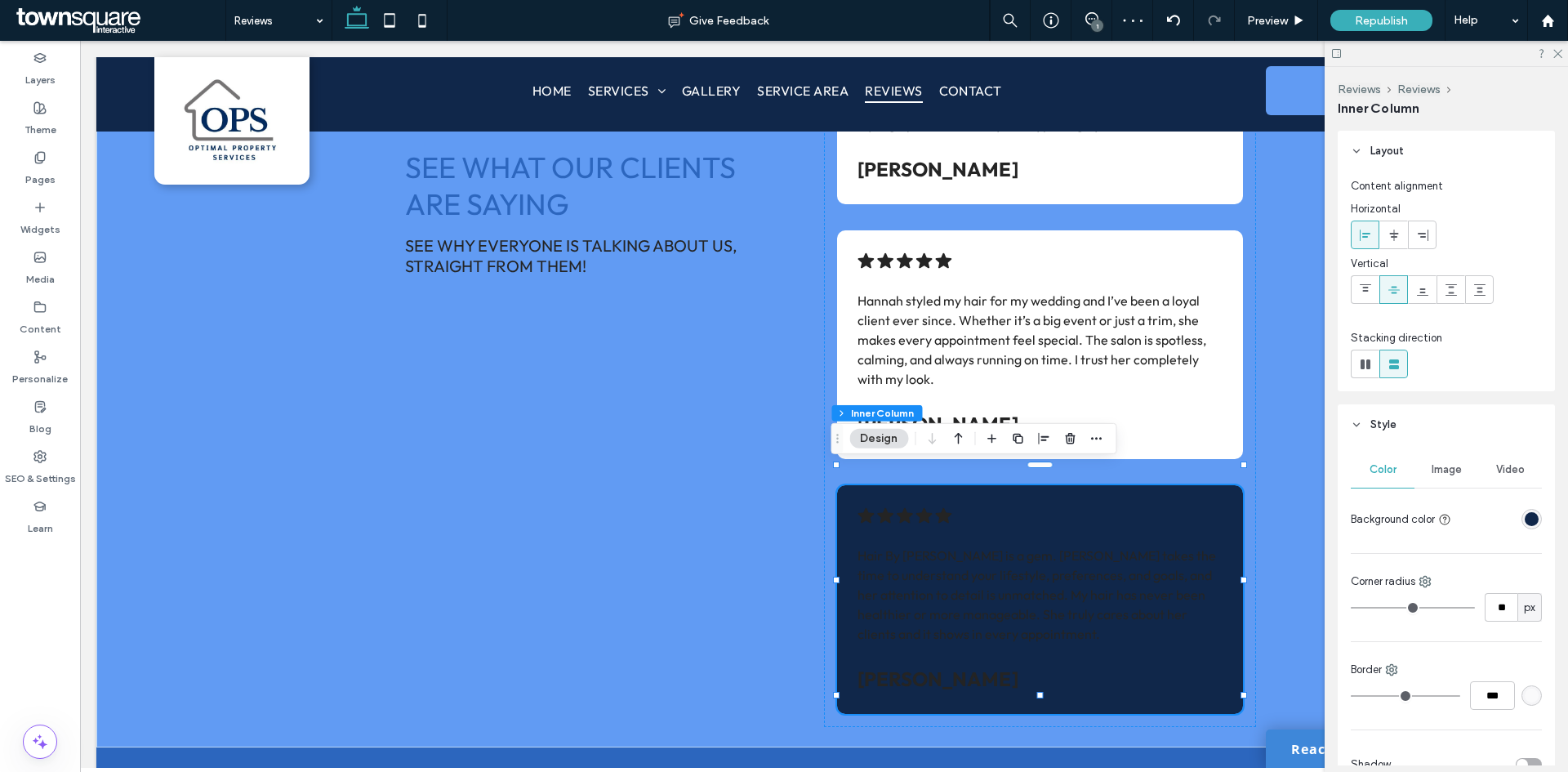
click at [1526, 521] on div "rgba(16, 39, 74, 1)" at bounding box center [1531, 519] width 14 height 14
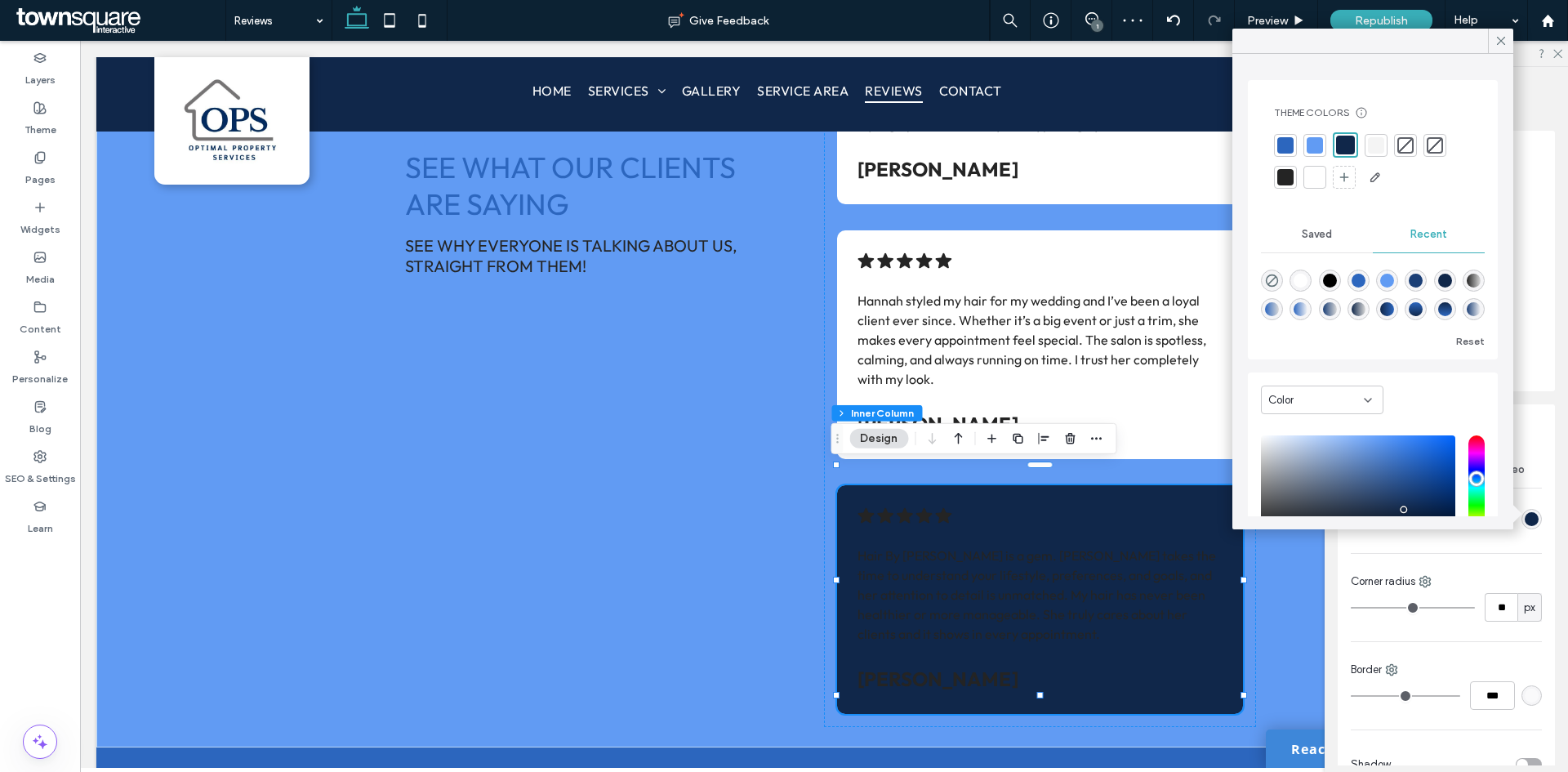
click at [1307, 278] on div "rgba(255, 255, 255, 1)" at bounding box center [1300, 280] width 14 height 14
type input "*******"
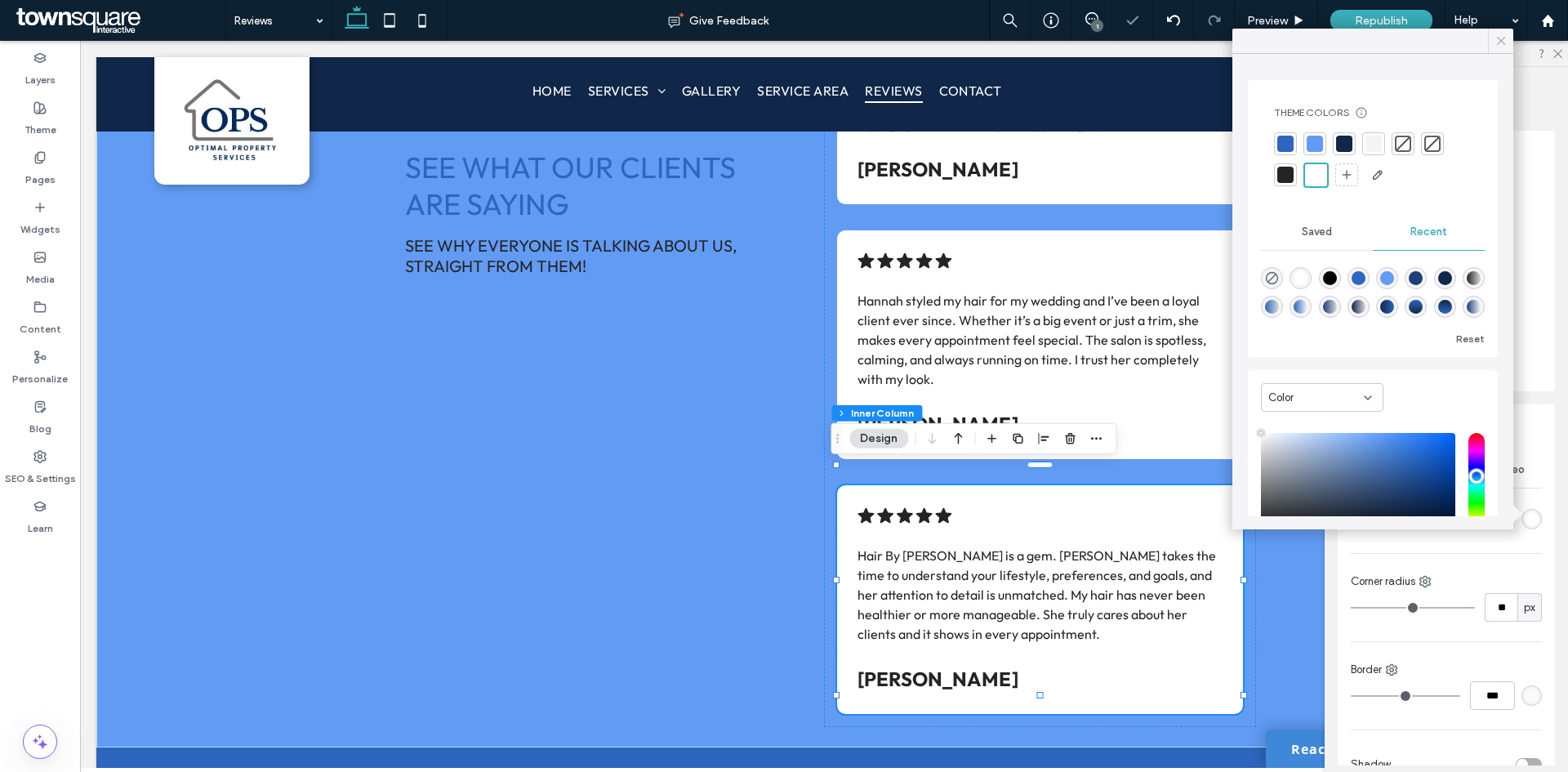
click at [1491, 39] on div at bounding box center [1500, 40] width 25 height 24
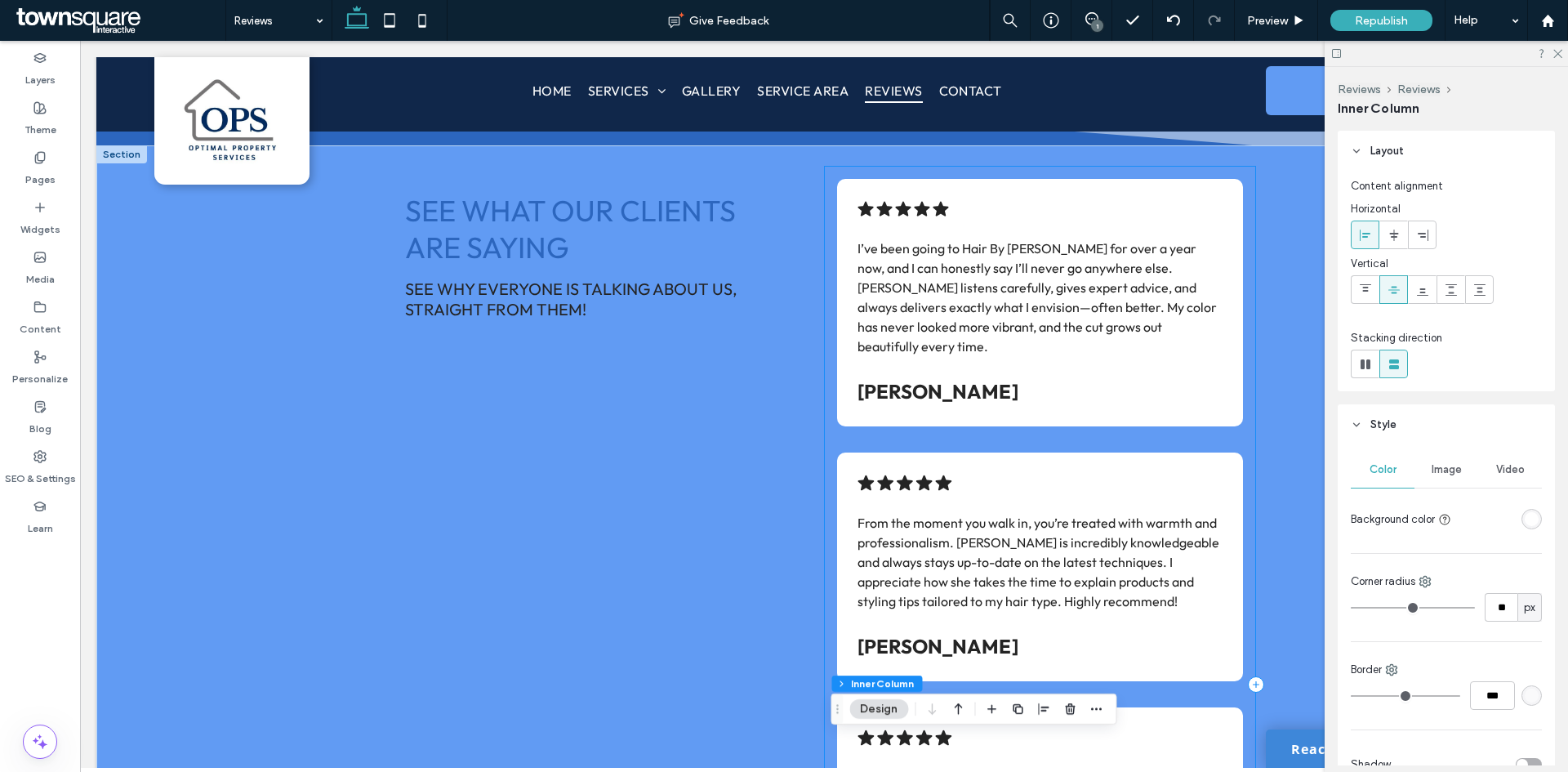
scroll to position [163, 0]
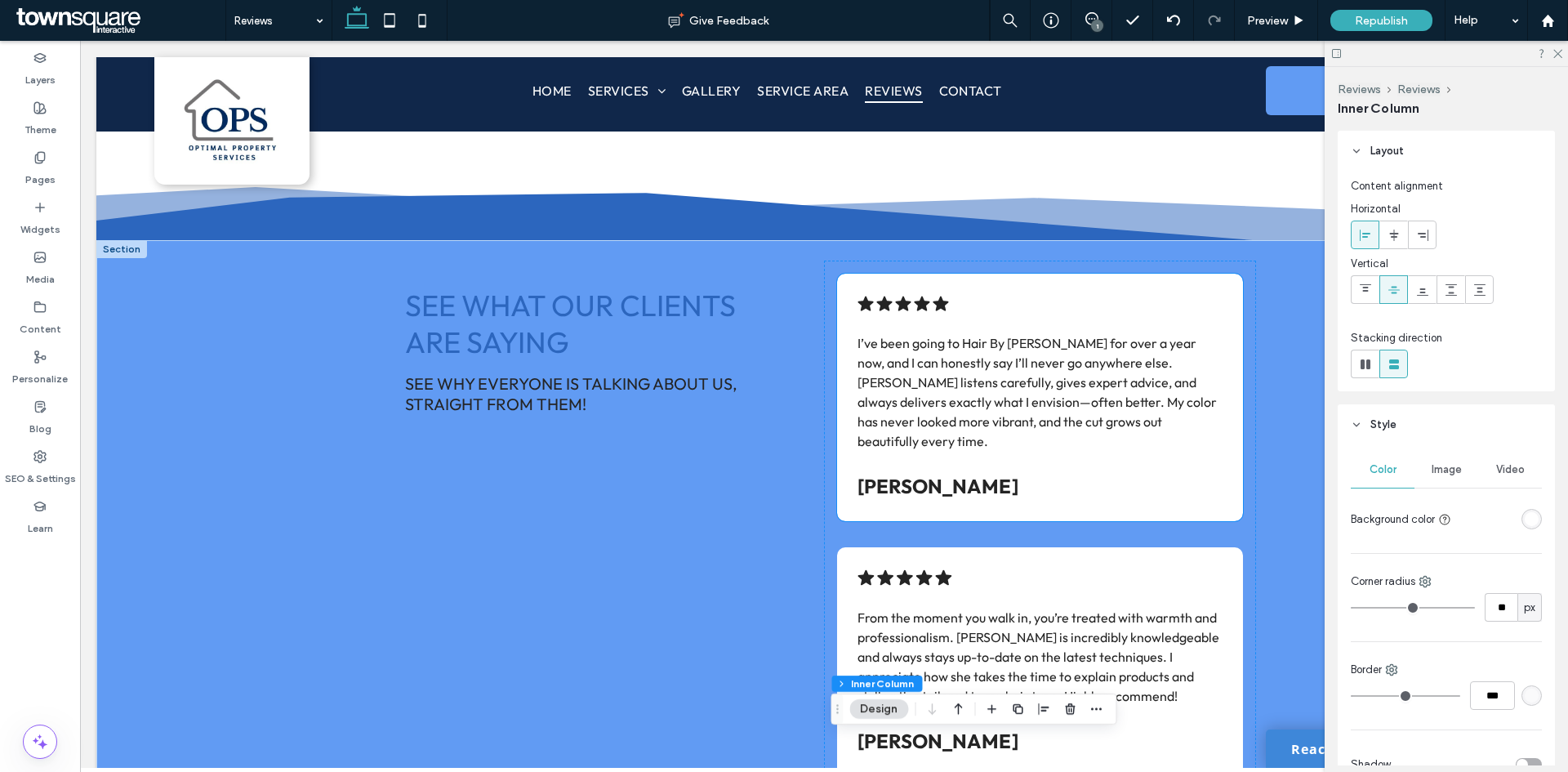
click at [934, 474] on strong "[PERSON_NAME]" at bounding box center [937, 486] width 160 height 24
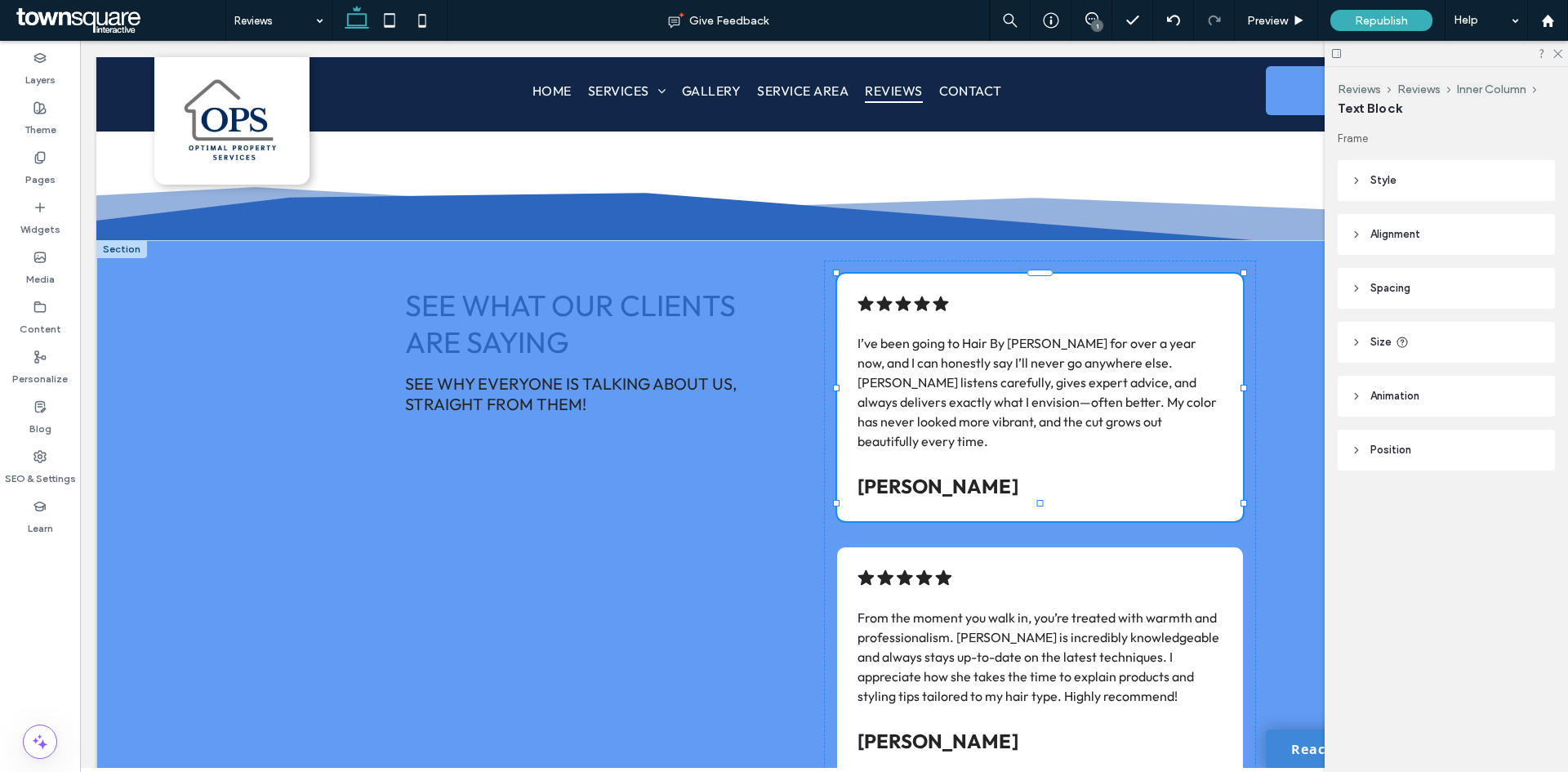
type input "******"
type input "**"
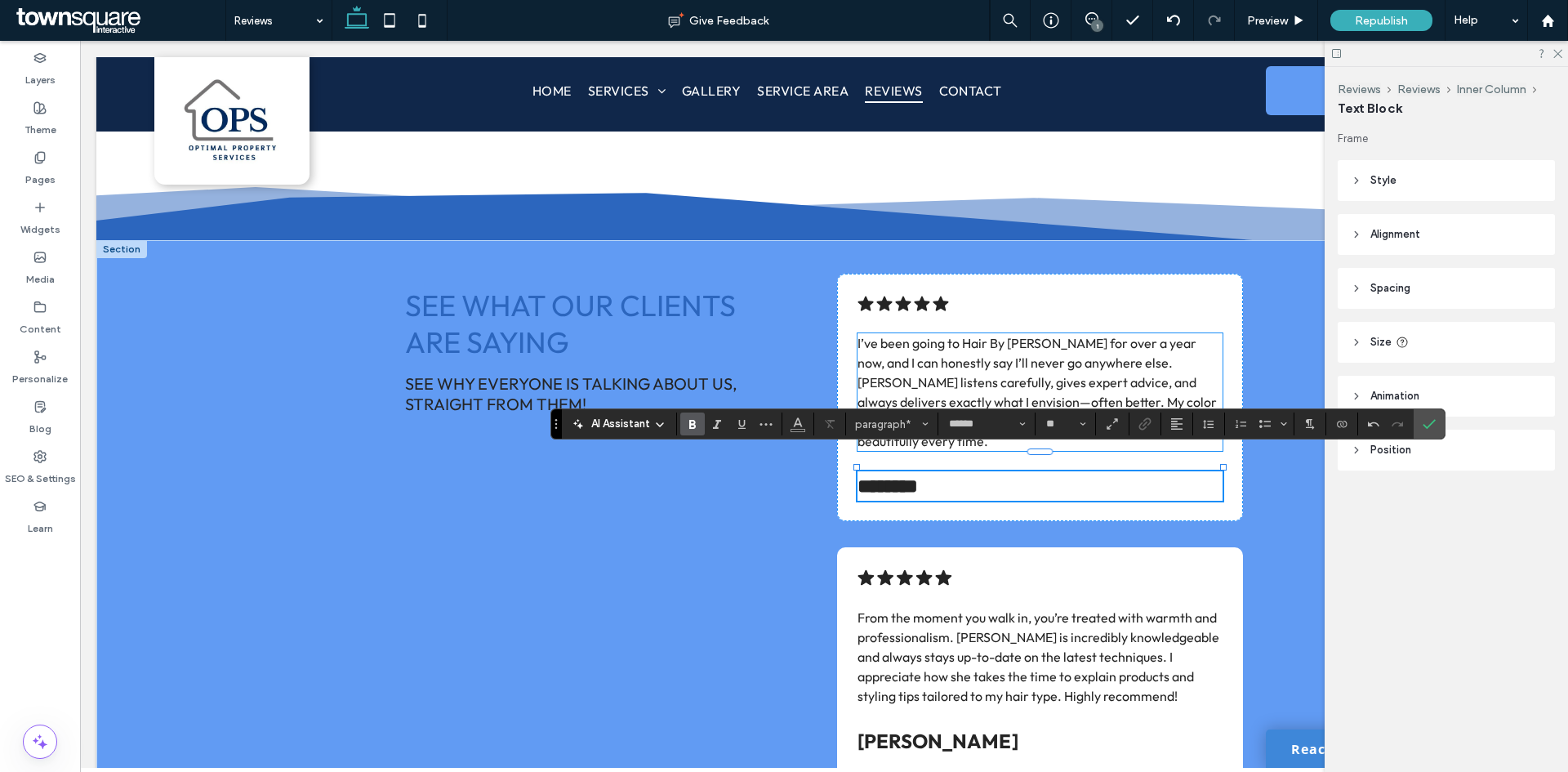
click at [915, 373] on p "I’ve been going to Hair By [PERSON_NAME] for over a year now, and I can honestl…" at bounding box center [1039, 392] width 365 height 117
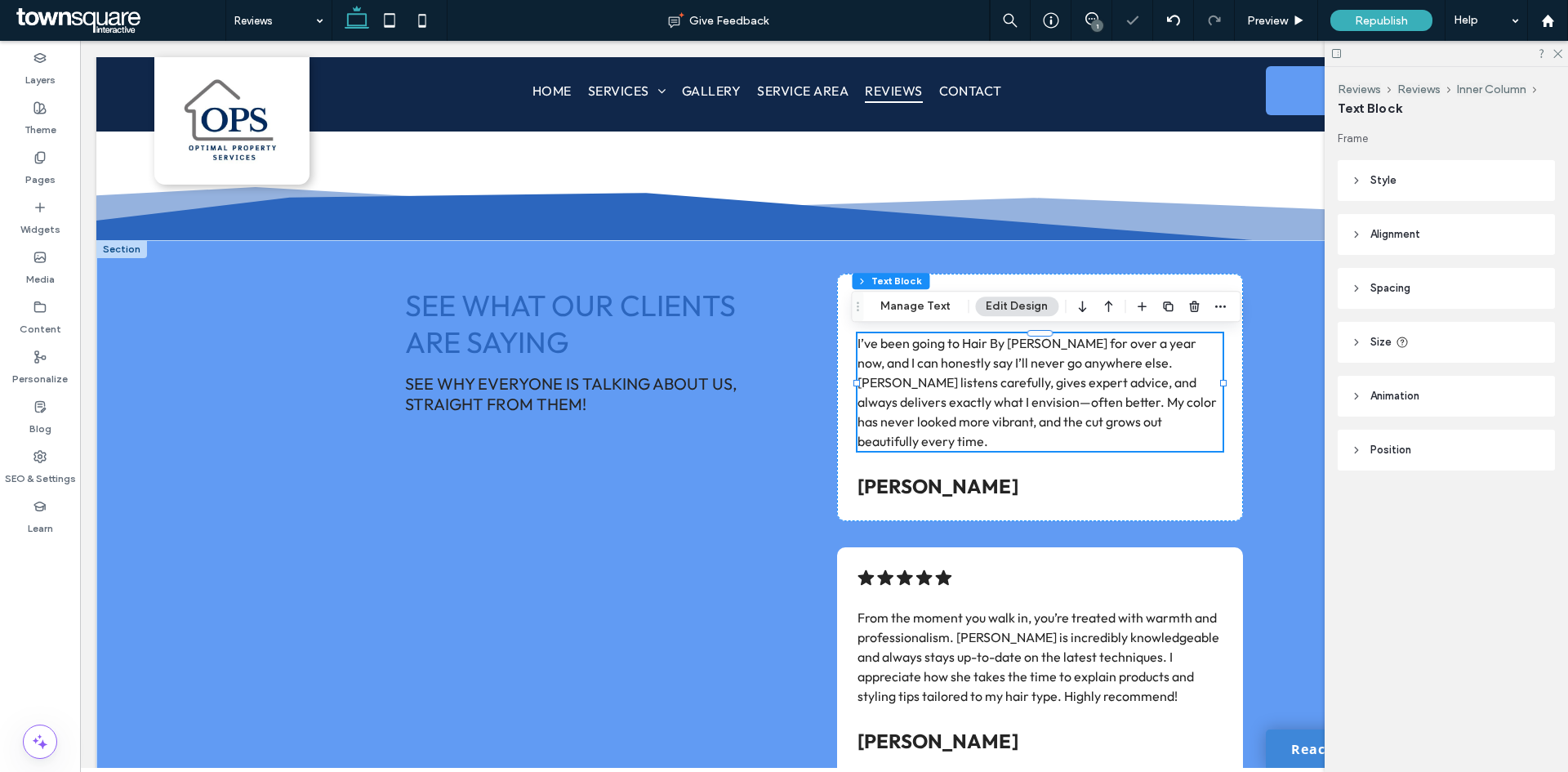
click at [915, 373] on p "I’ve been going to Hair By [PERSON_NAME] for over a year now, and I can honestl…" at bounding box center [1039, 392] width 365 height 117
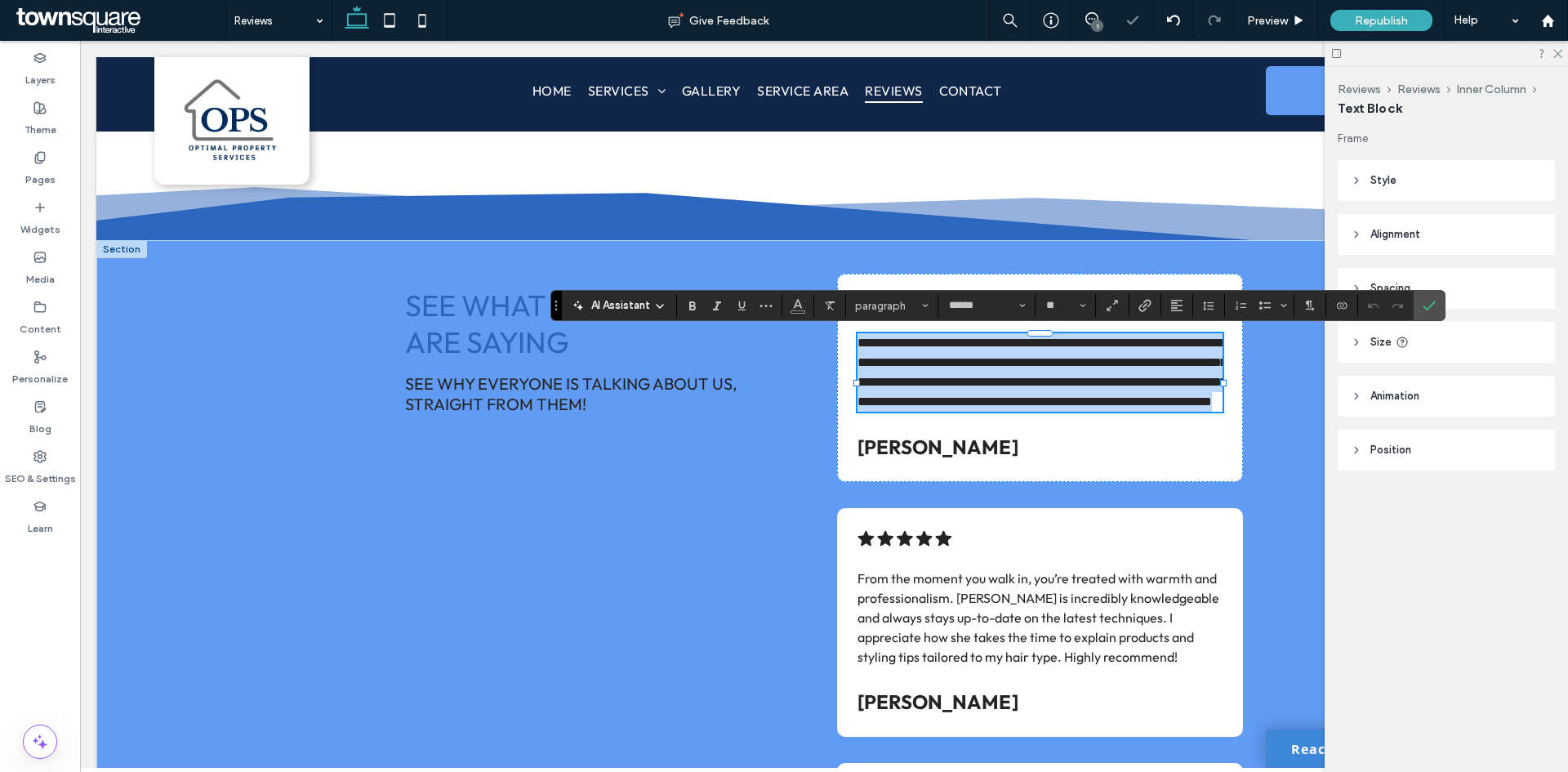
paste div
type input "**"
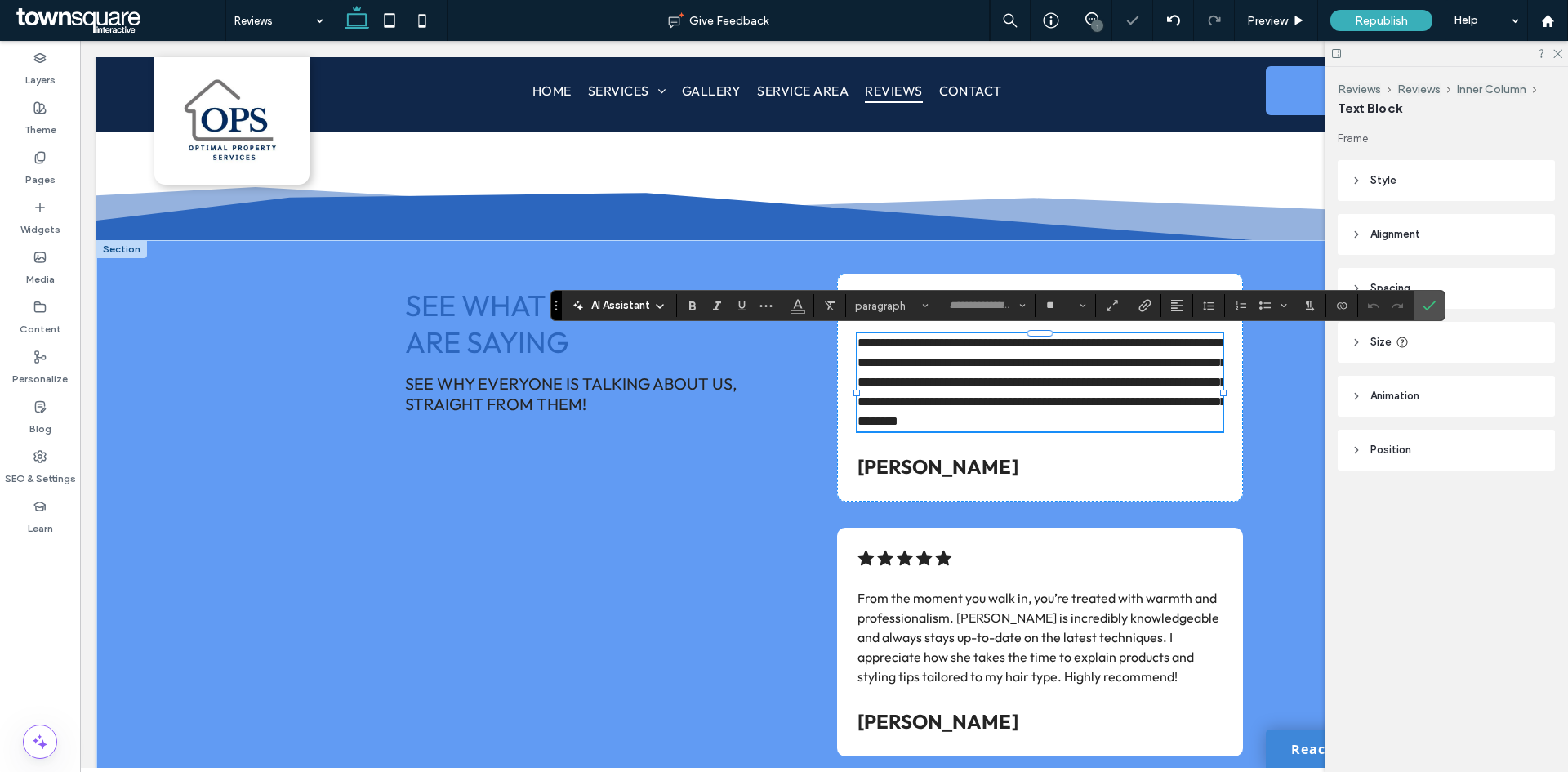
scroll to position [2, 0]
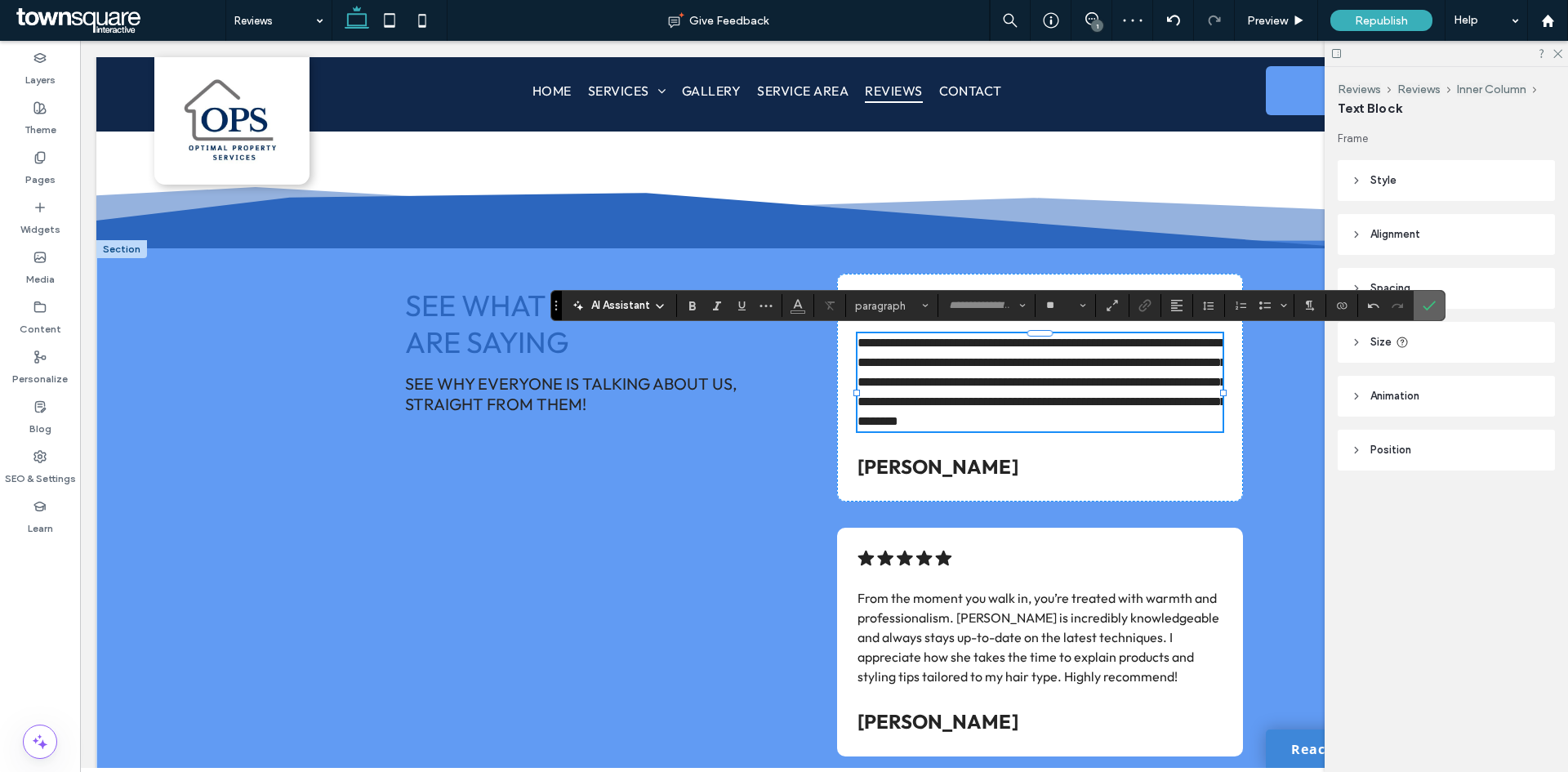
click at [1427, 305] on icon "Confirm" at bounding box center [1429, 305] width 13 height 13
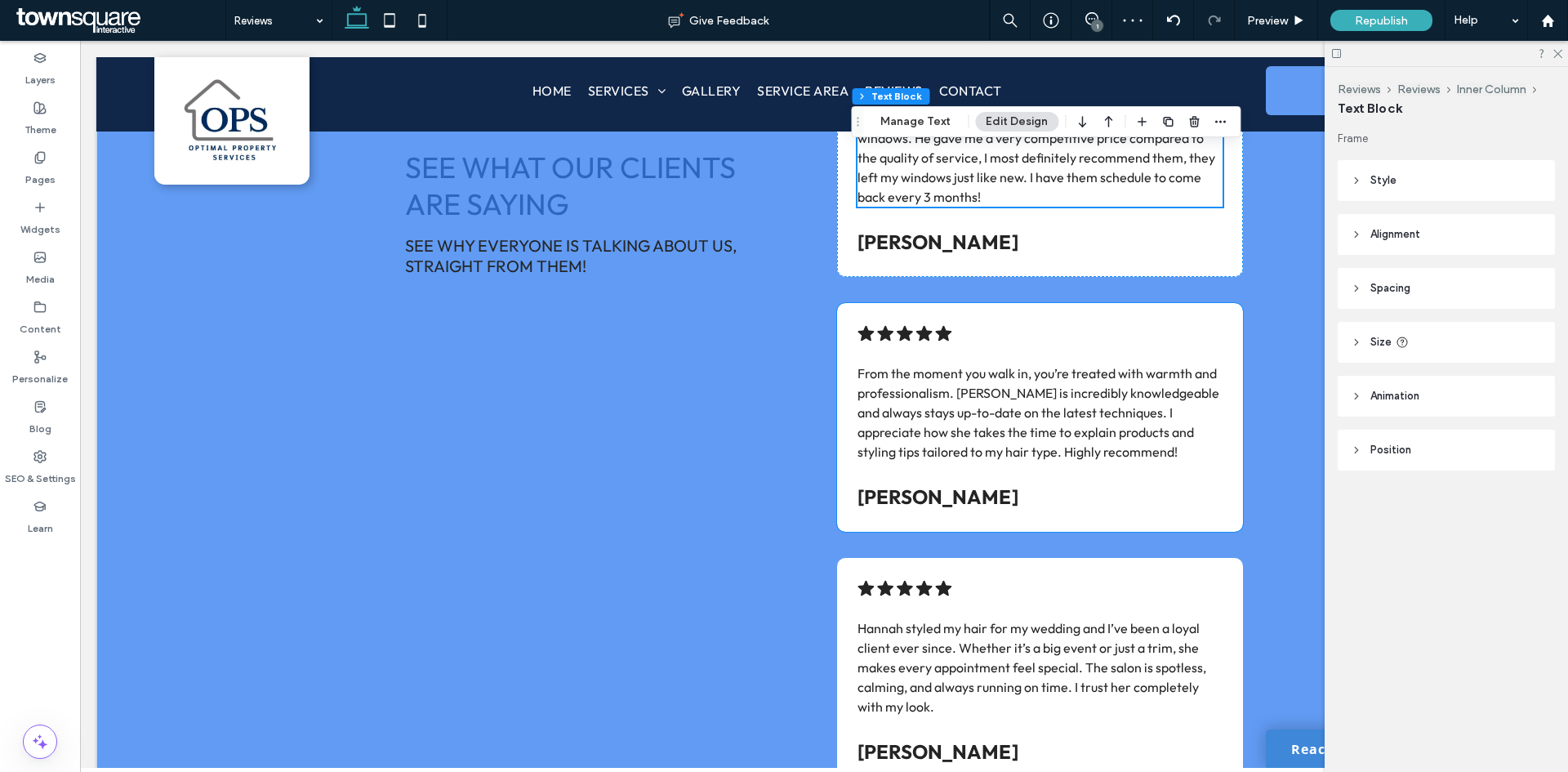
scroll to position [408, 0]
click at [964, 493] on p "[PERSON_NAME]" at bounding box center [1039, 495] width 365 height 29
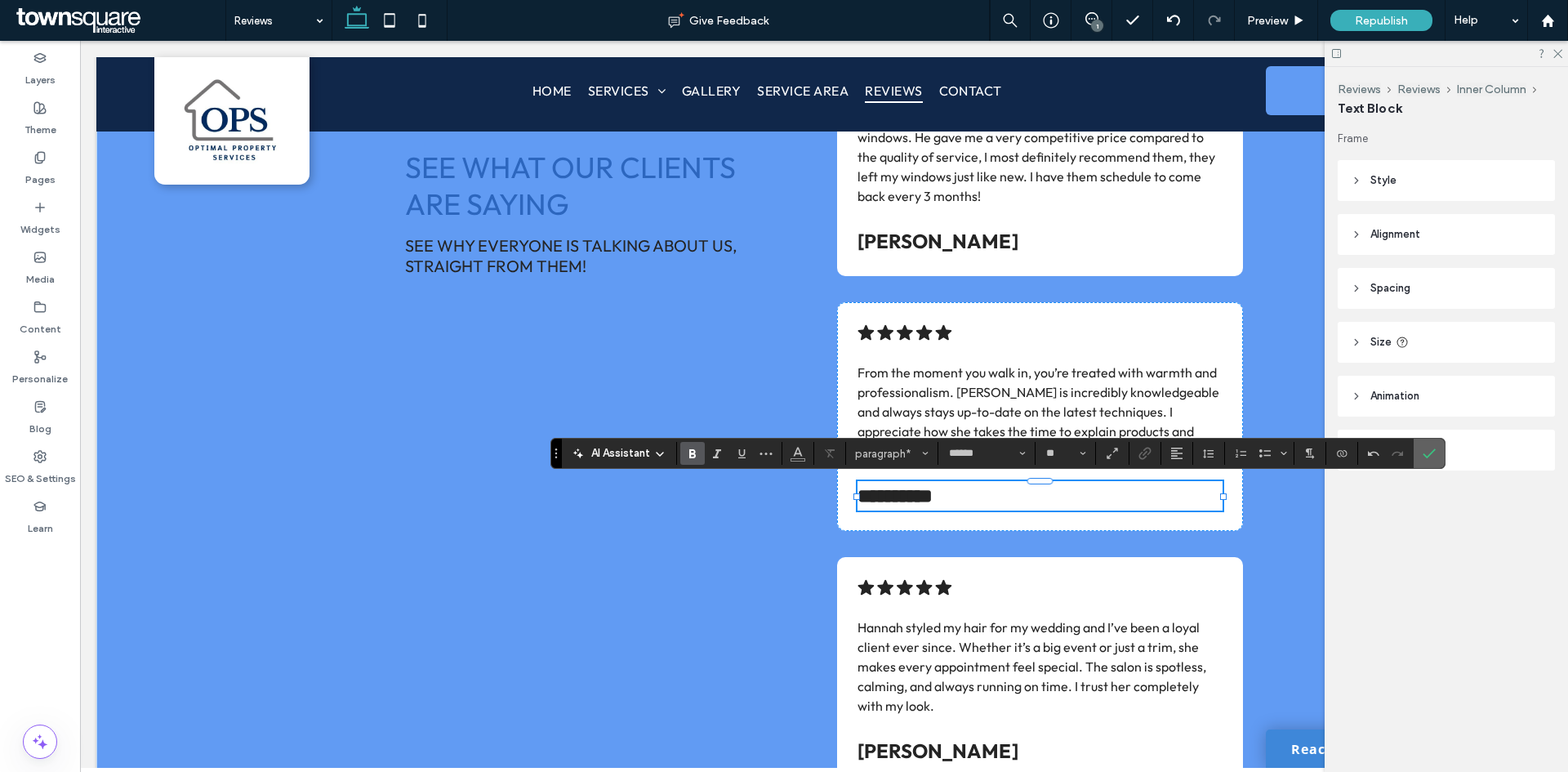
drag, startPoint x: 1430, startPoint y: 456, endPoint x: 1364, endPoint y: 438, distance: 68.4
click at [1430, 456] on icon "Confirm" at bounding box center [1429, 453] width 13 height 13
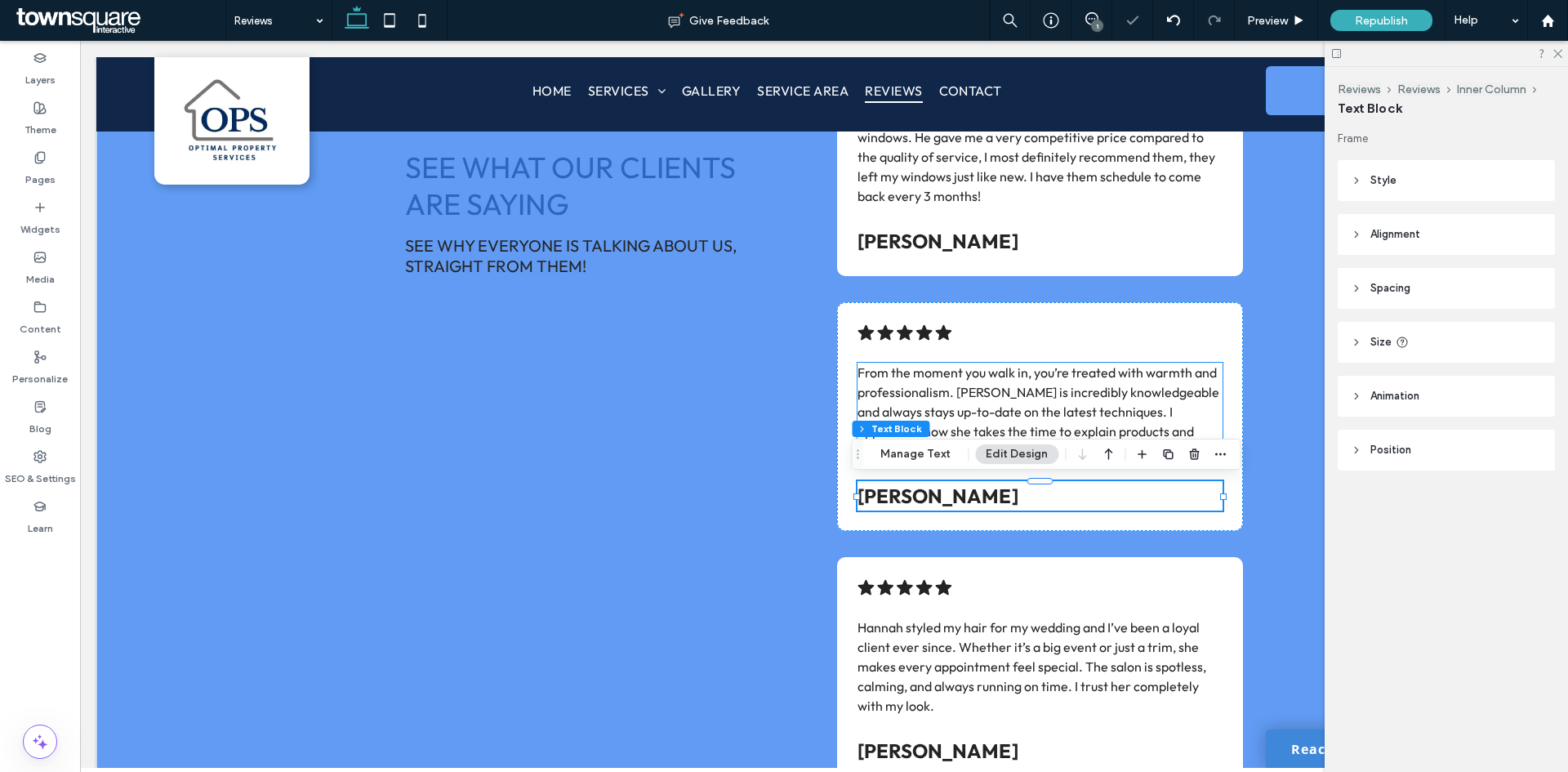
click at [1082, 410] on span "From the moment you walk in, you’re treated with warmth and professionalism. [P…" at bounding box center [1038, 412] width 362 height 95
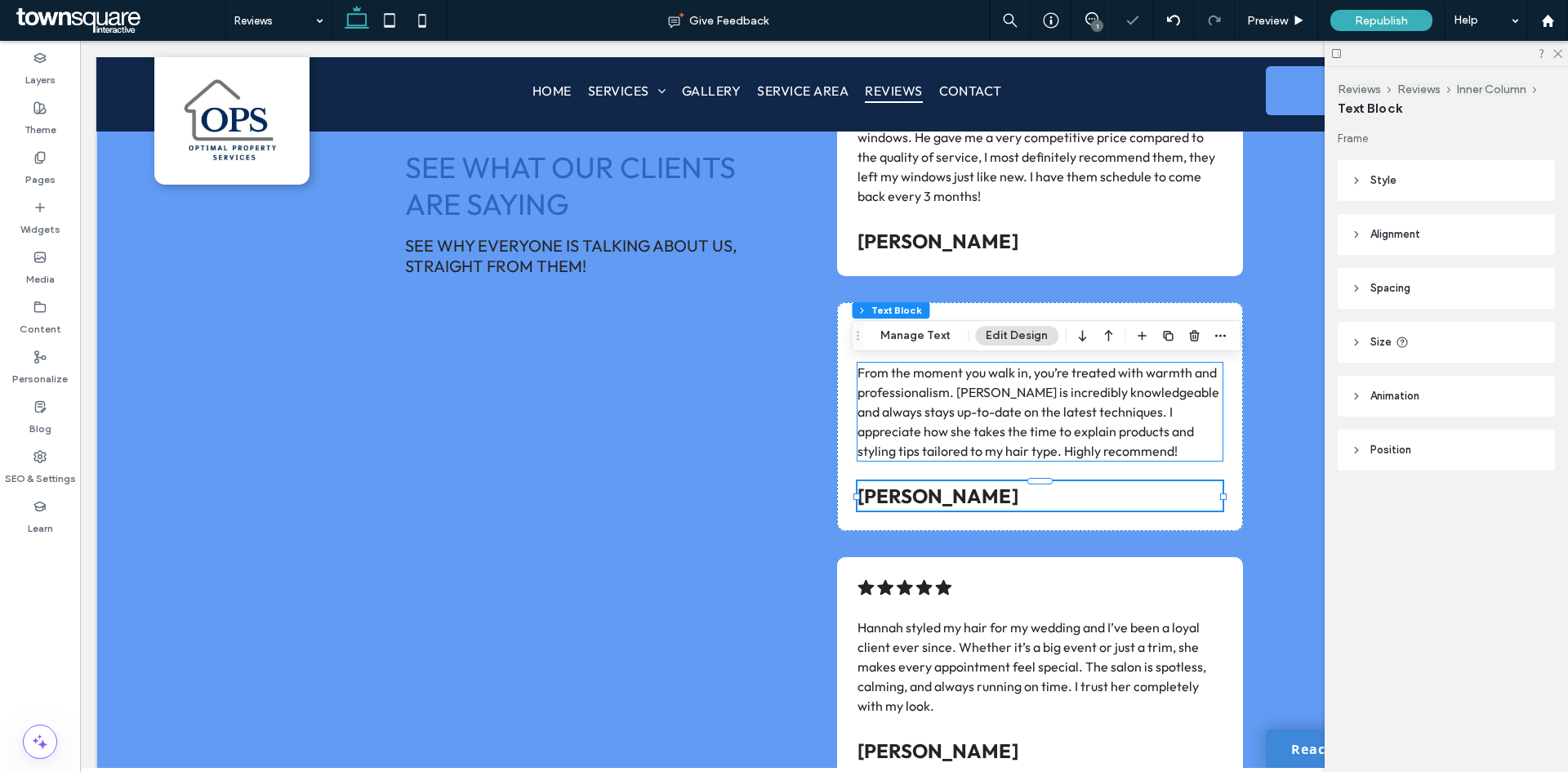
click at [1082, 410] on div "From the moment you walk in, you’re treated with warmth and professionalism. [P…" at bounding box center [1039, 412] width 365 height 98
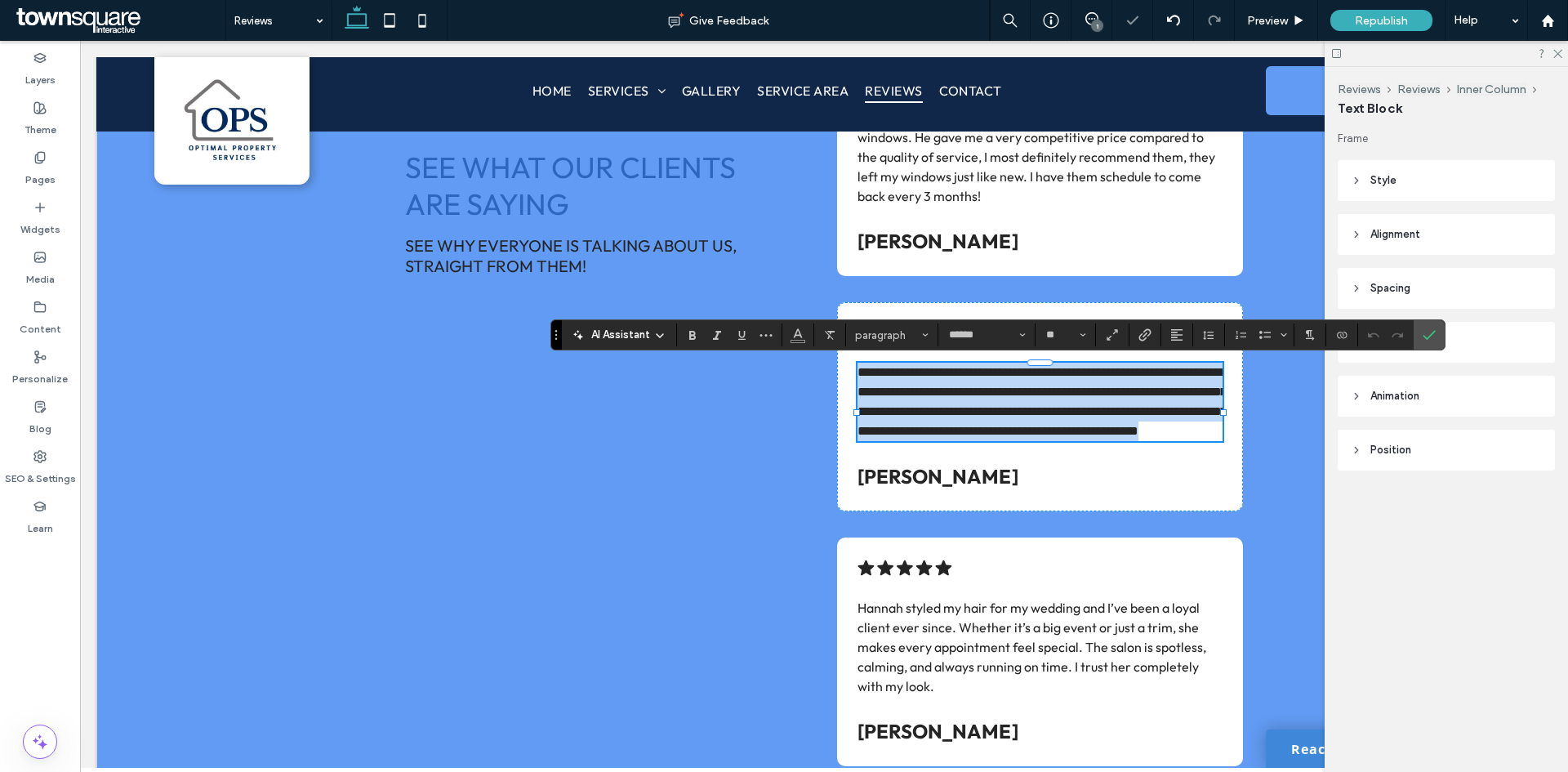
paste div
type input "**"
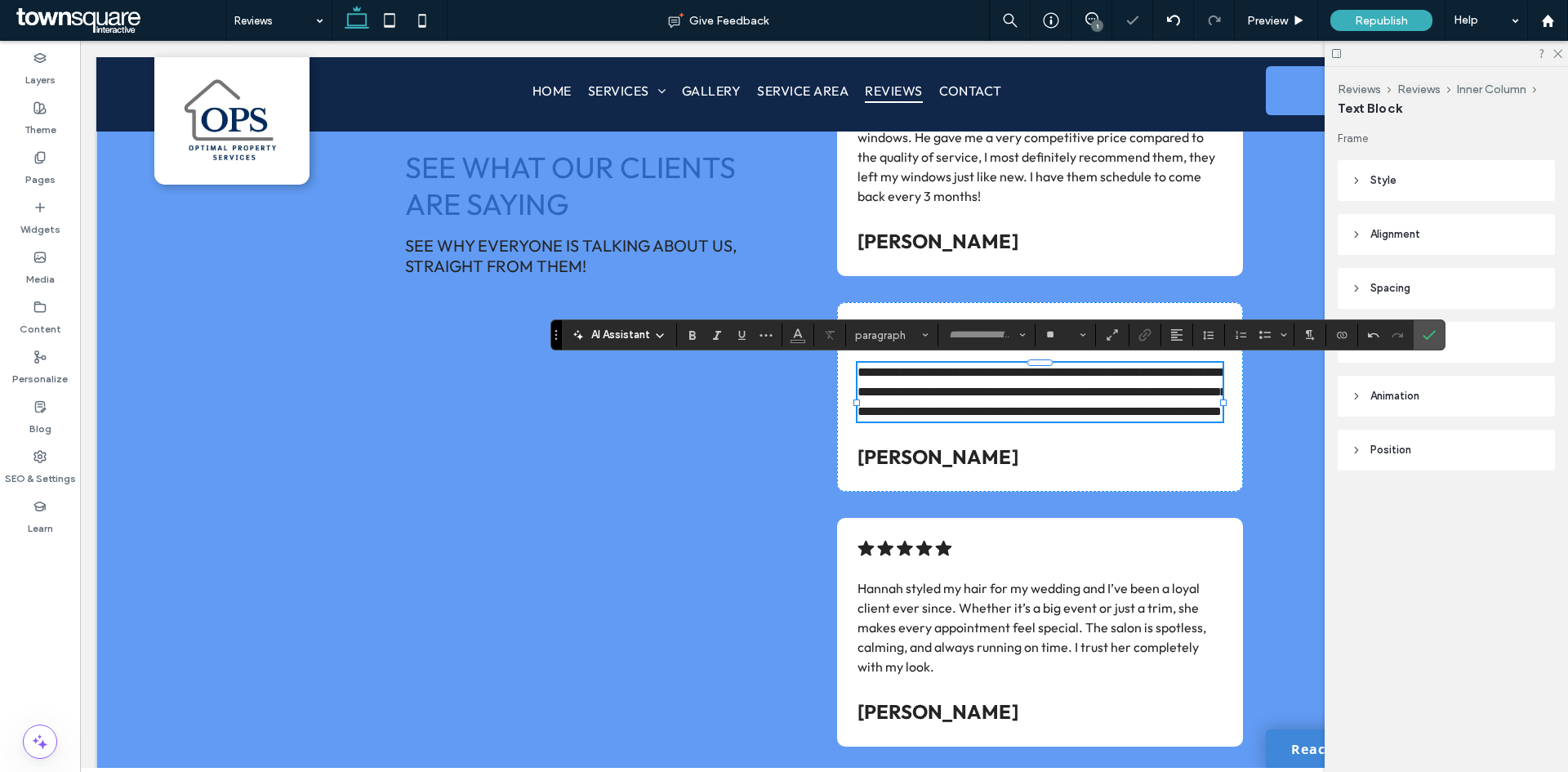
scroll to position [2, 0]
click at [1431, 335] on use "Confirm" at bounding box center [1430, 335] width 13 height 10
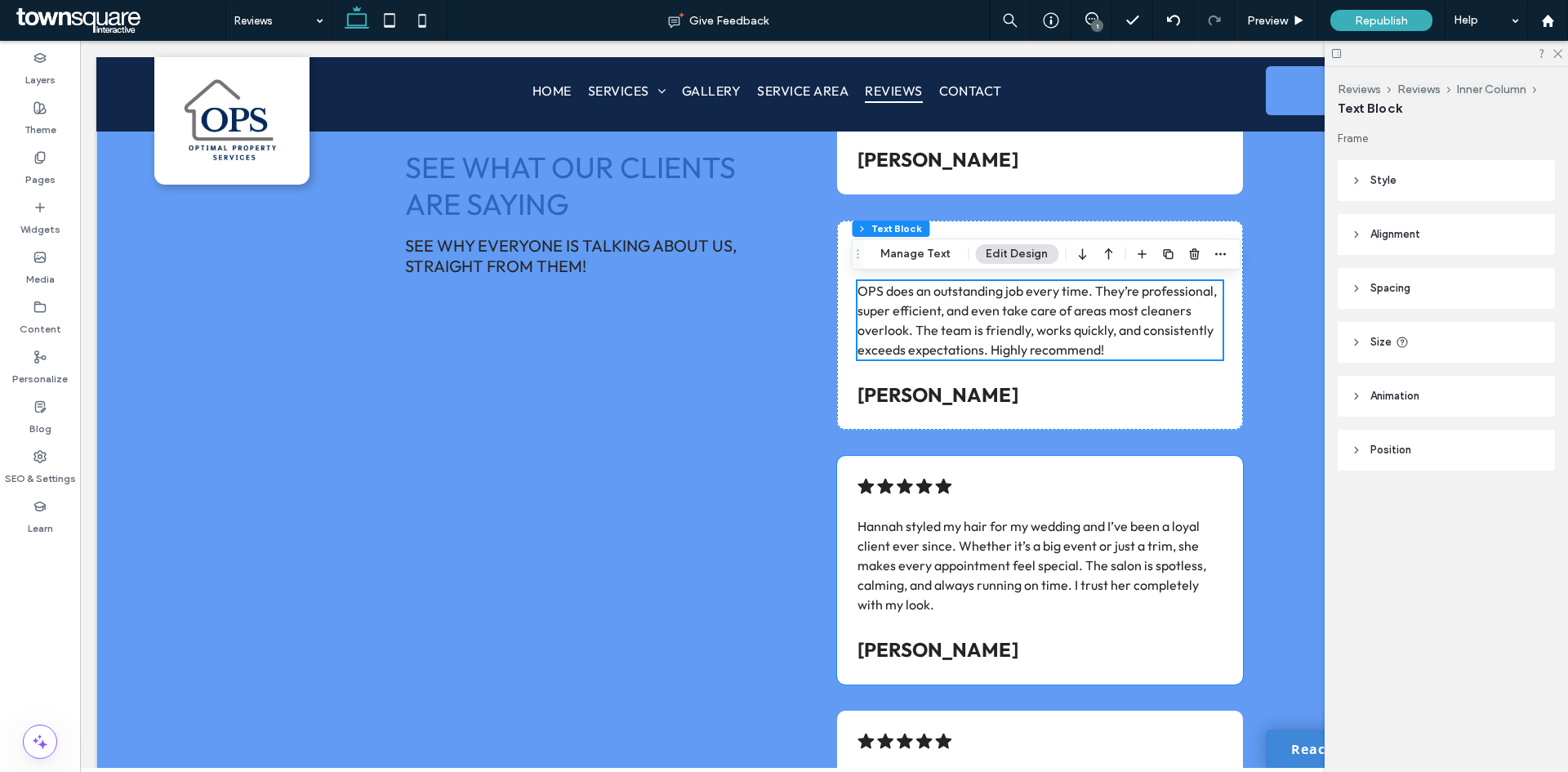
scroll to position [572, 0]
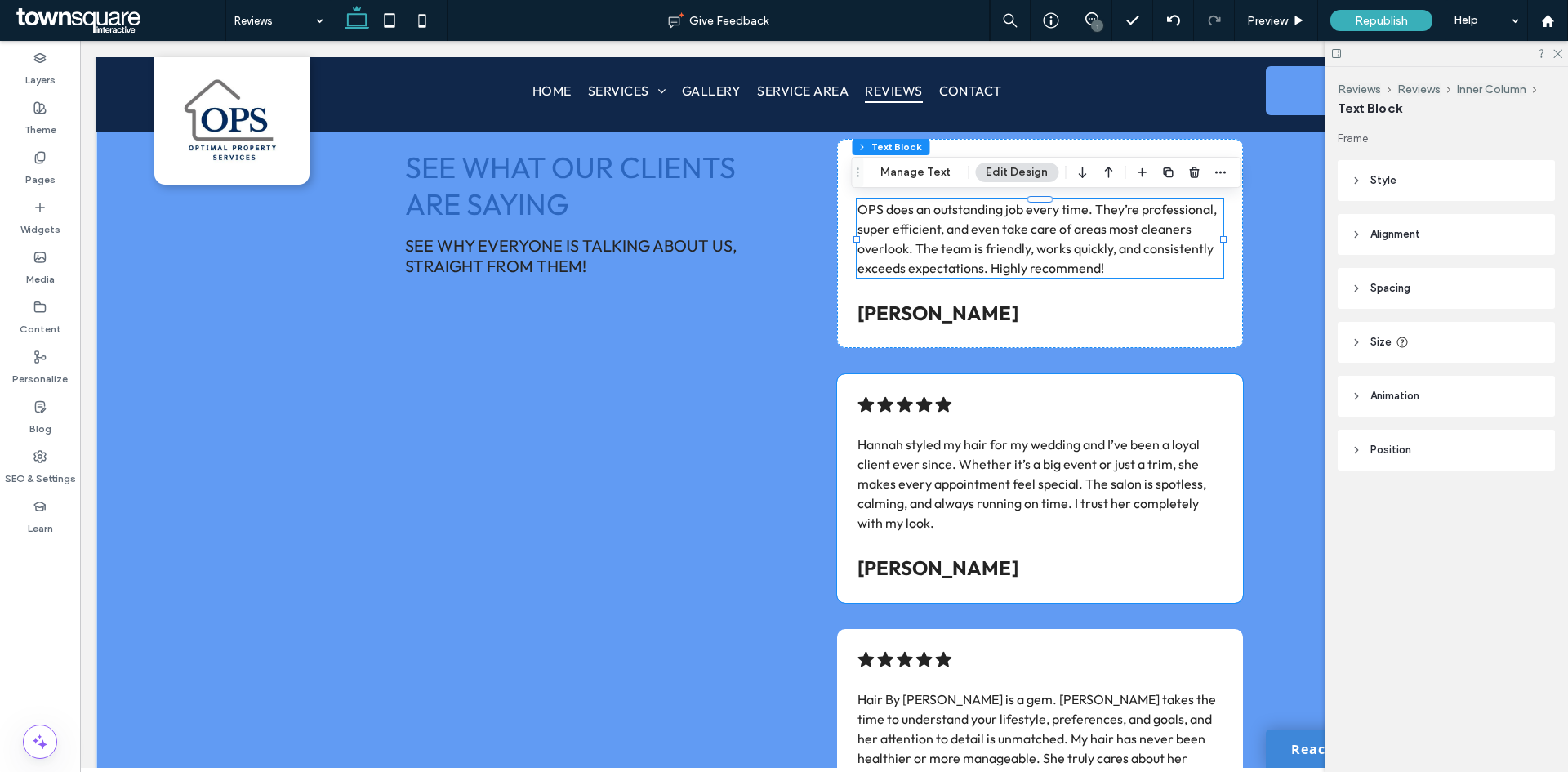
click at [987, 493] on p "Hannah styled my hair for my wedding and I’ve been a loyal client ever since. W…" at bounding box center [1039, 483] width 365 height 98
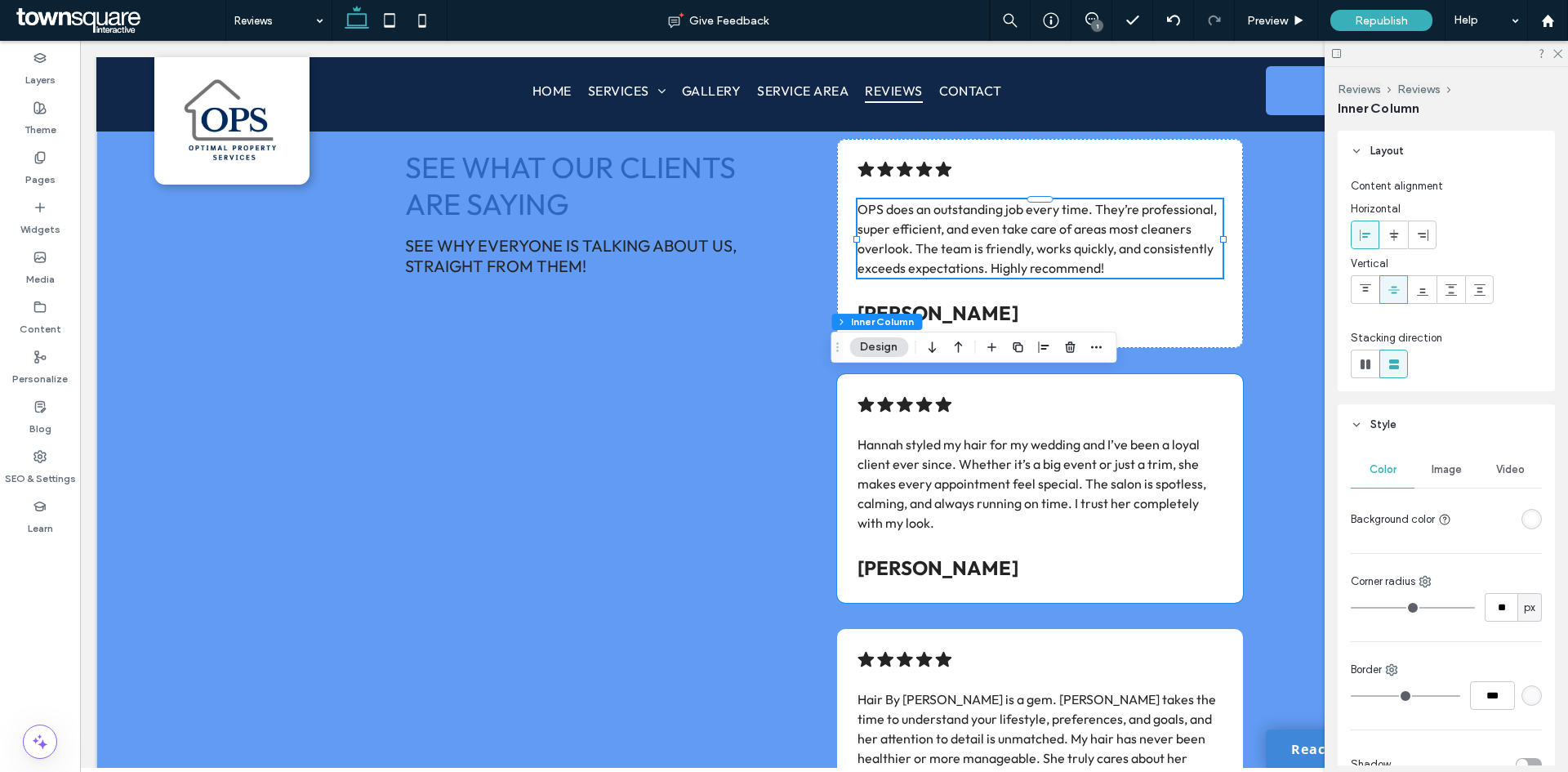
click at [987, 493] on p "Hannah styled my hair for my wedding and I’ve been a loyal client ever since. W…" at bounding box center [1039, 483] width 365 height 98
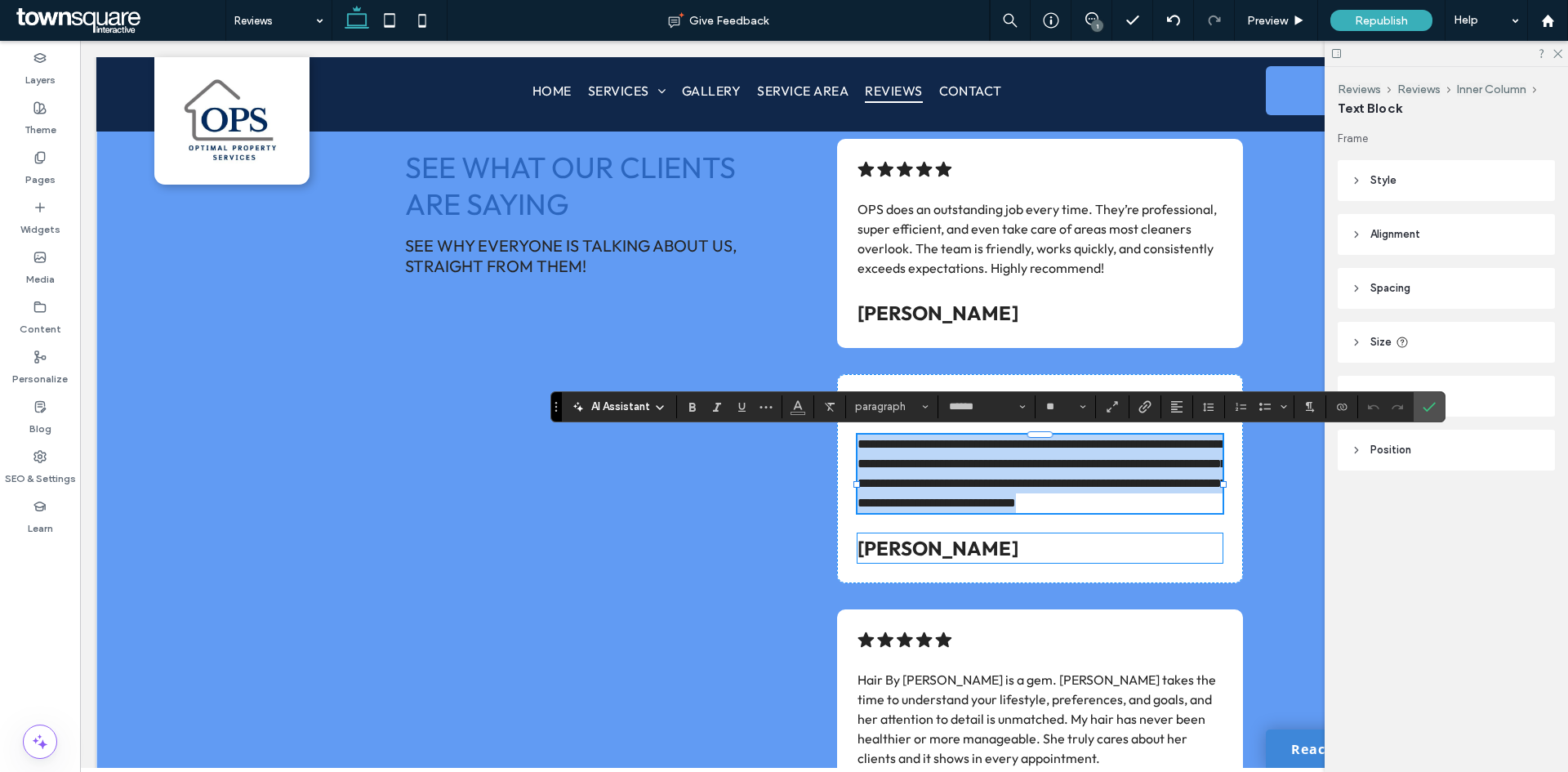
click at [960, 563] on p "[PERSON_NAME]" at bounding box center [1039, 547] width 365 height 29
click at [960, 563] on div "[PERSON_NAME]" at bounding box center [1039, 547] width 365 height 29
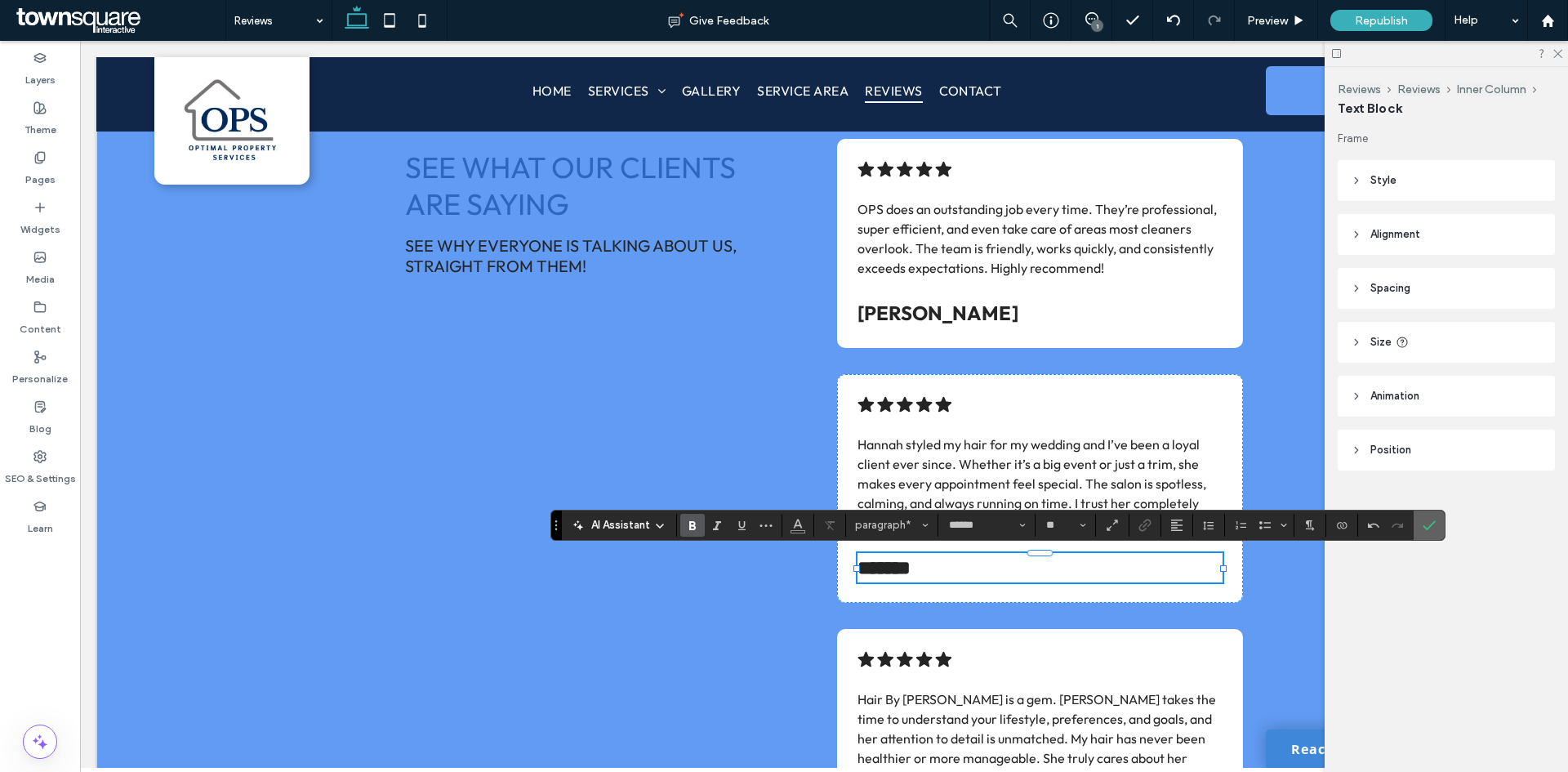
click at [1422, 523] on label "Confirm" at bounding box center [1428, 525] width 24 height 29
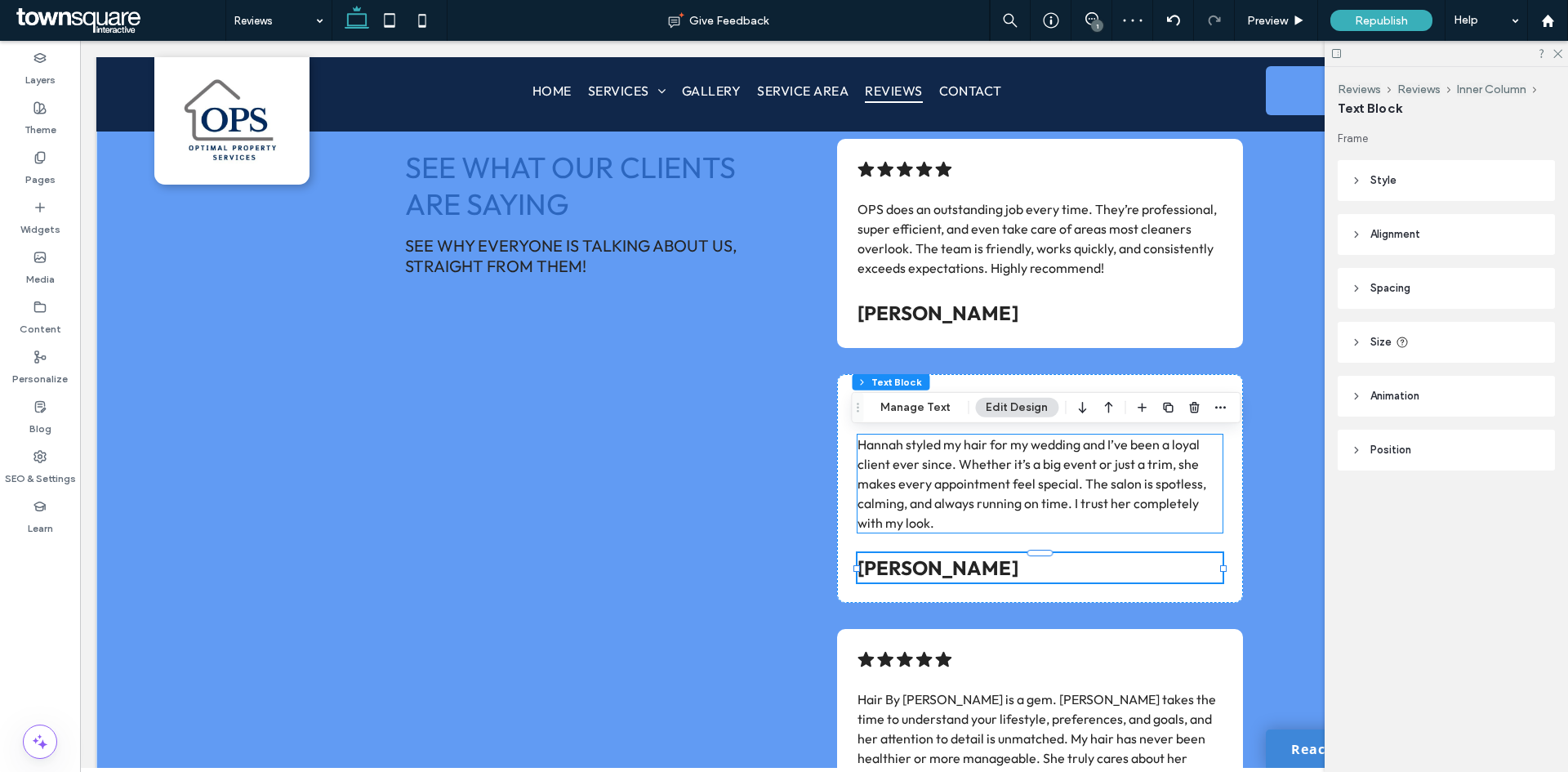
click at [998, 480] on span "Hannah styled my hair for my wedding and I’ve been a loyal client ever since. W…" at bounding box center [1031, 483] width 348 height 95
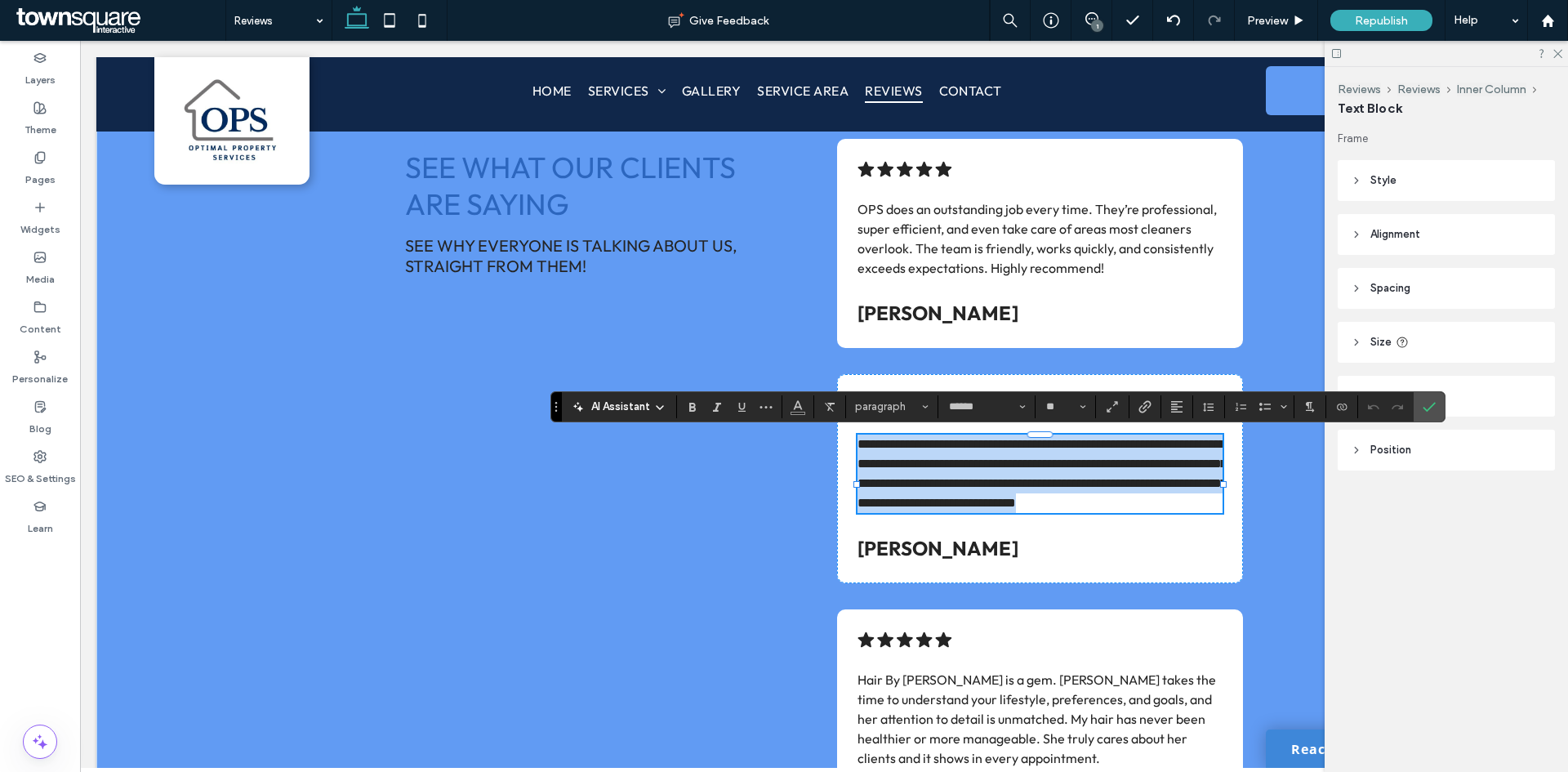
paste div
type input "**"
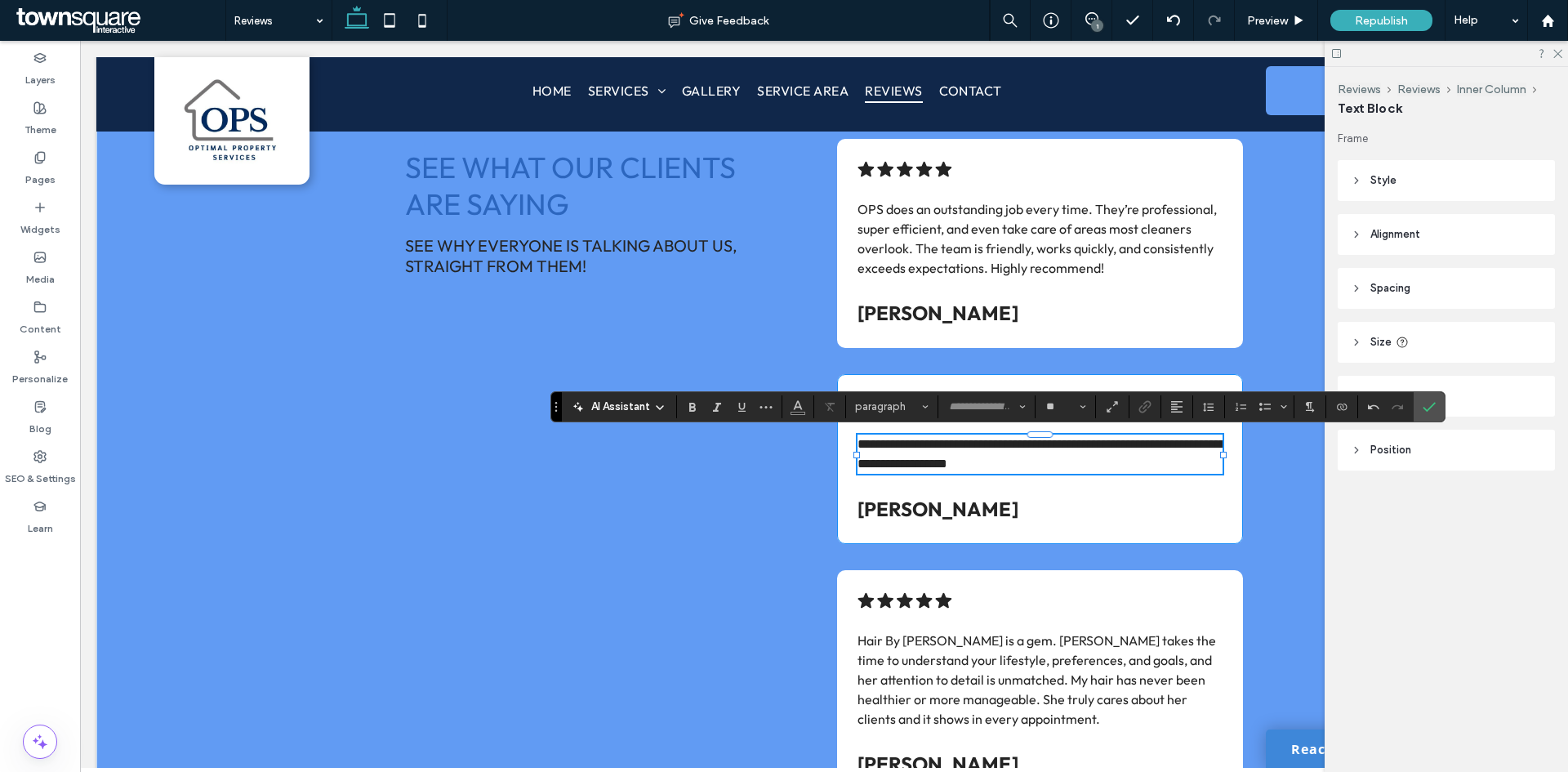
scroll to position [2, 0]
click at [1437, 405] on label "Confirm" at bounding box center [1428, 406] width 24 height 29
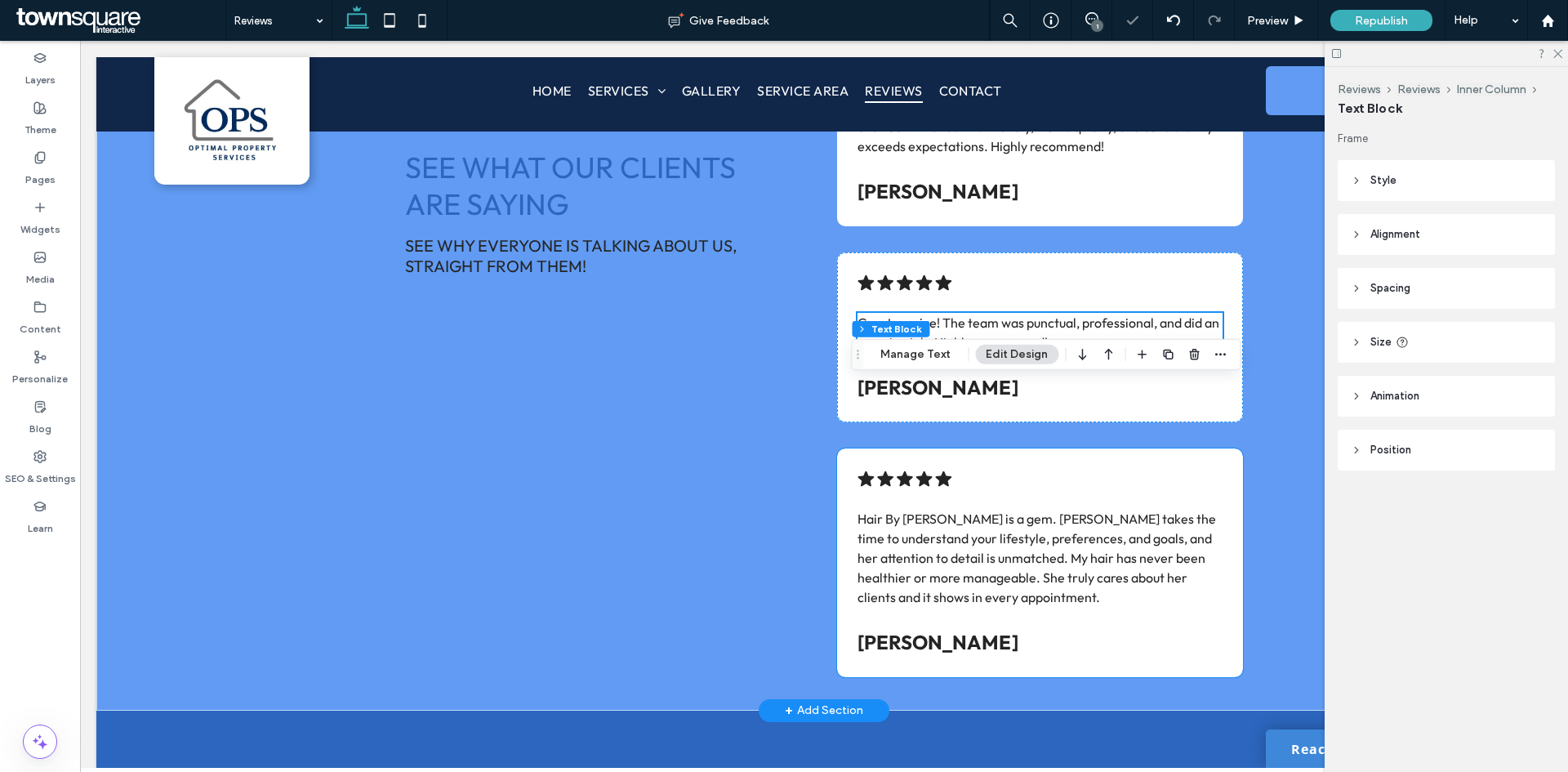
scroll to position [817, 0]
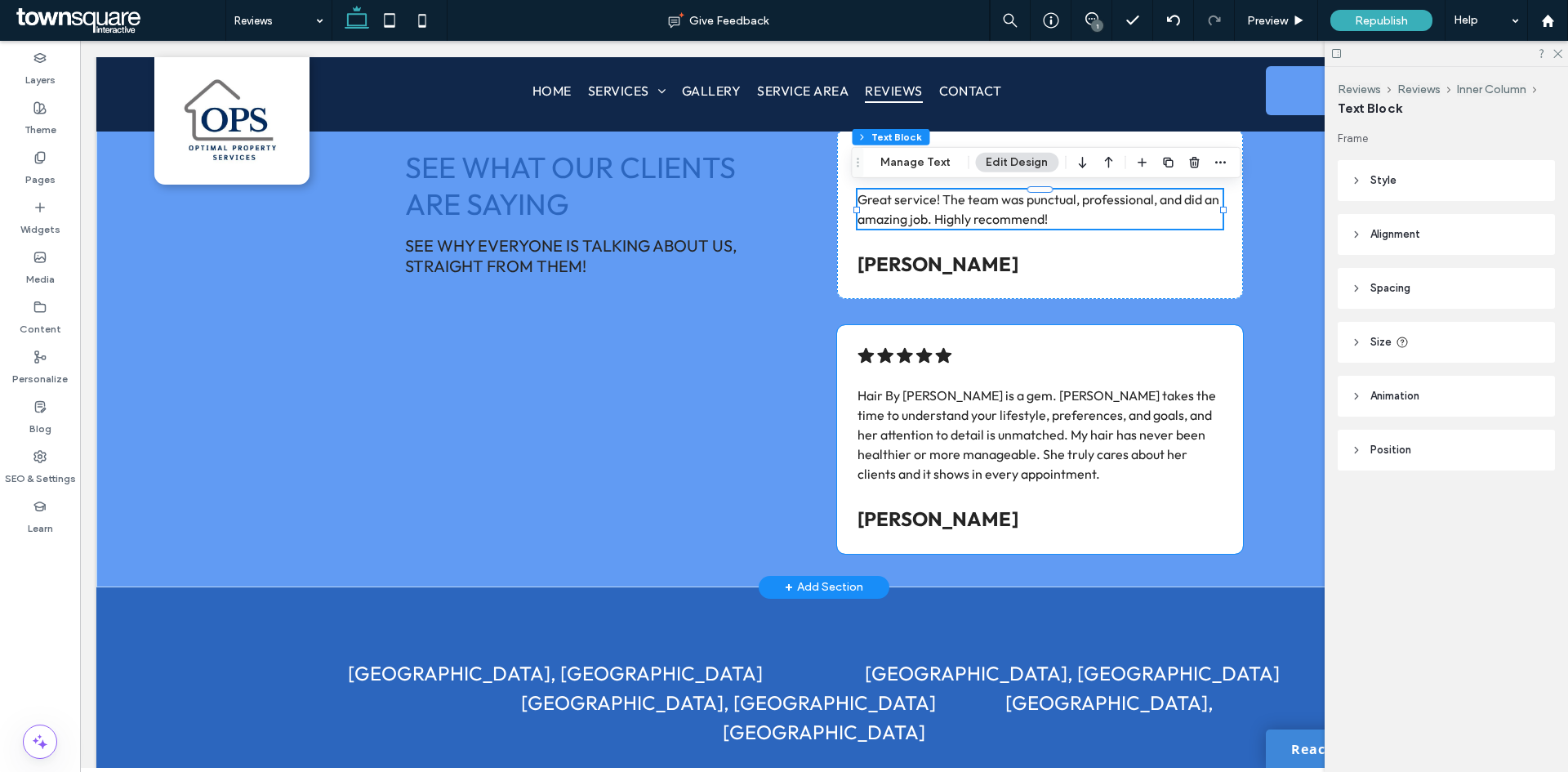
click at [926, 515] on strong "[PERSON_NAME]" at bounding box center [937, 518] width 160 height 24
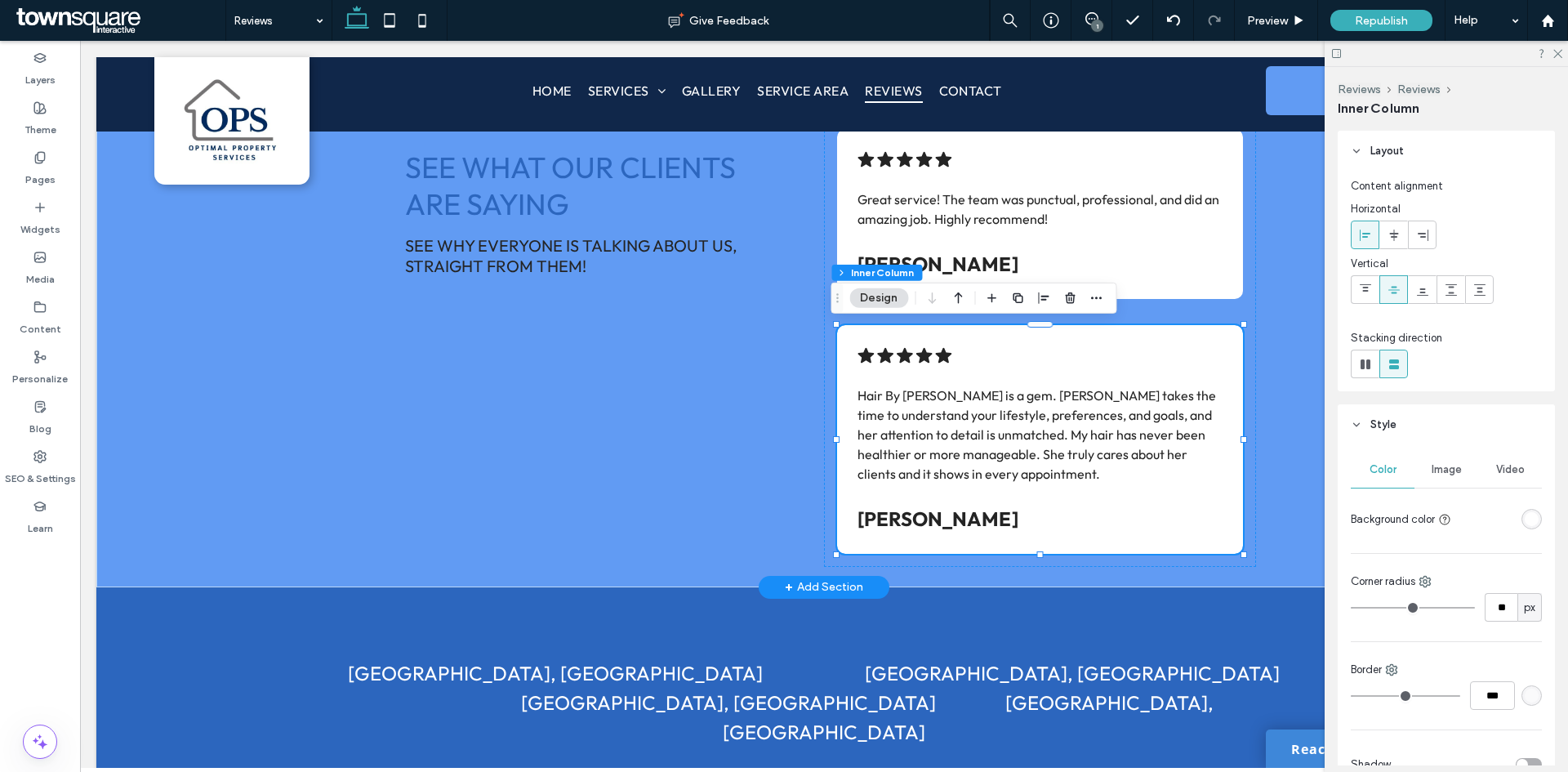
click at [935, 516] on p "[PERSON_NAME]" at bounding box center [1039, 518] width 365 height 29
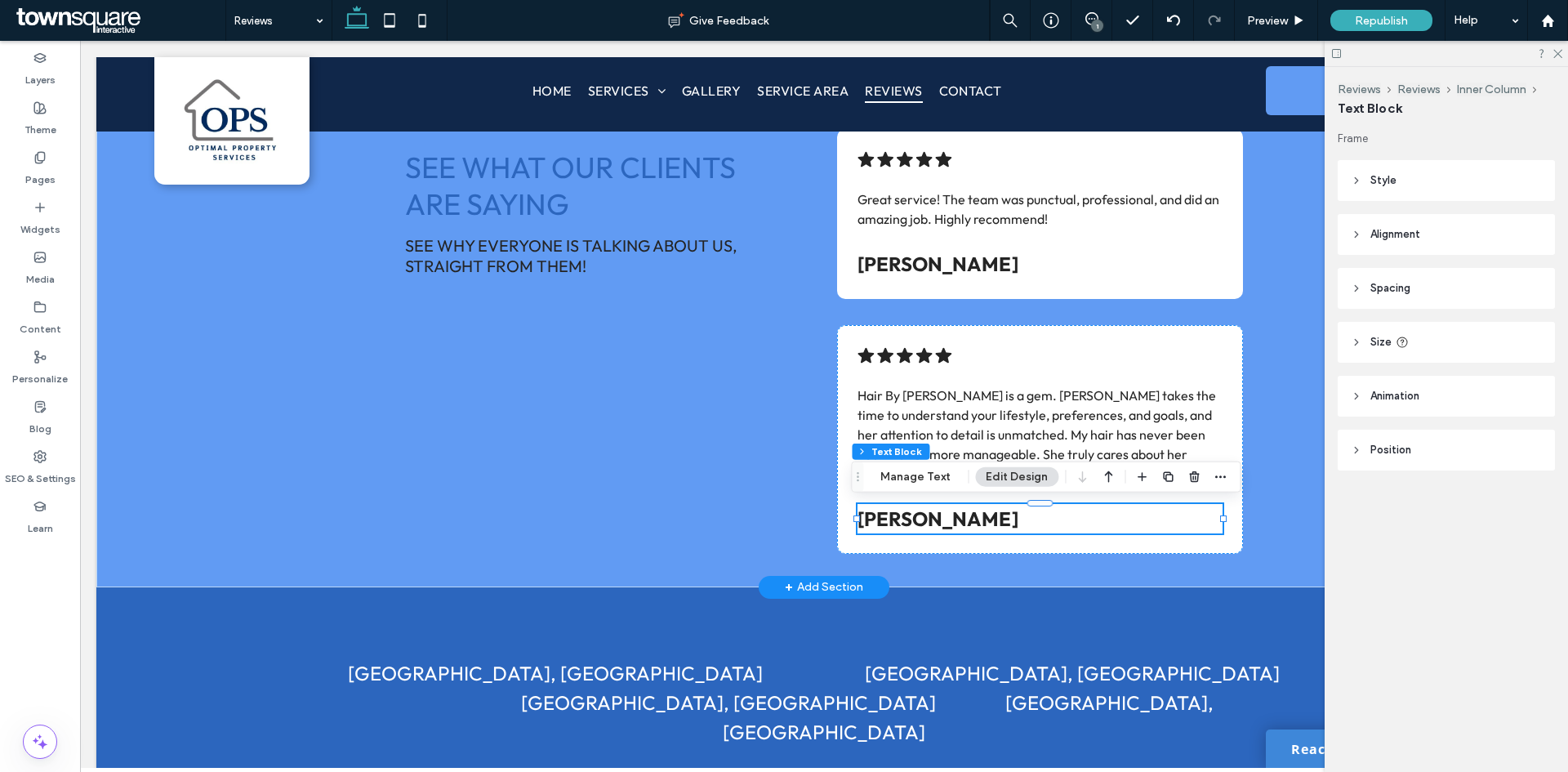
click at [936, 516] on p "[PERSON_NAME]" at bounding box center [1039, 518] width 365 height 29
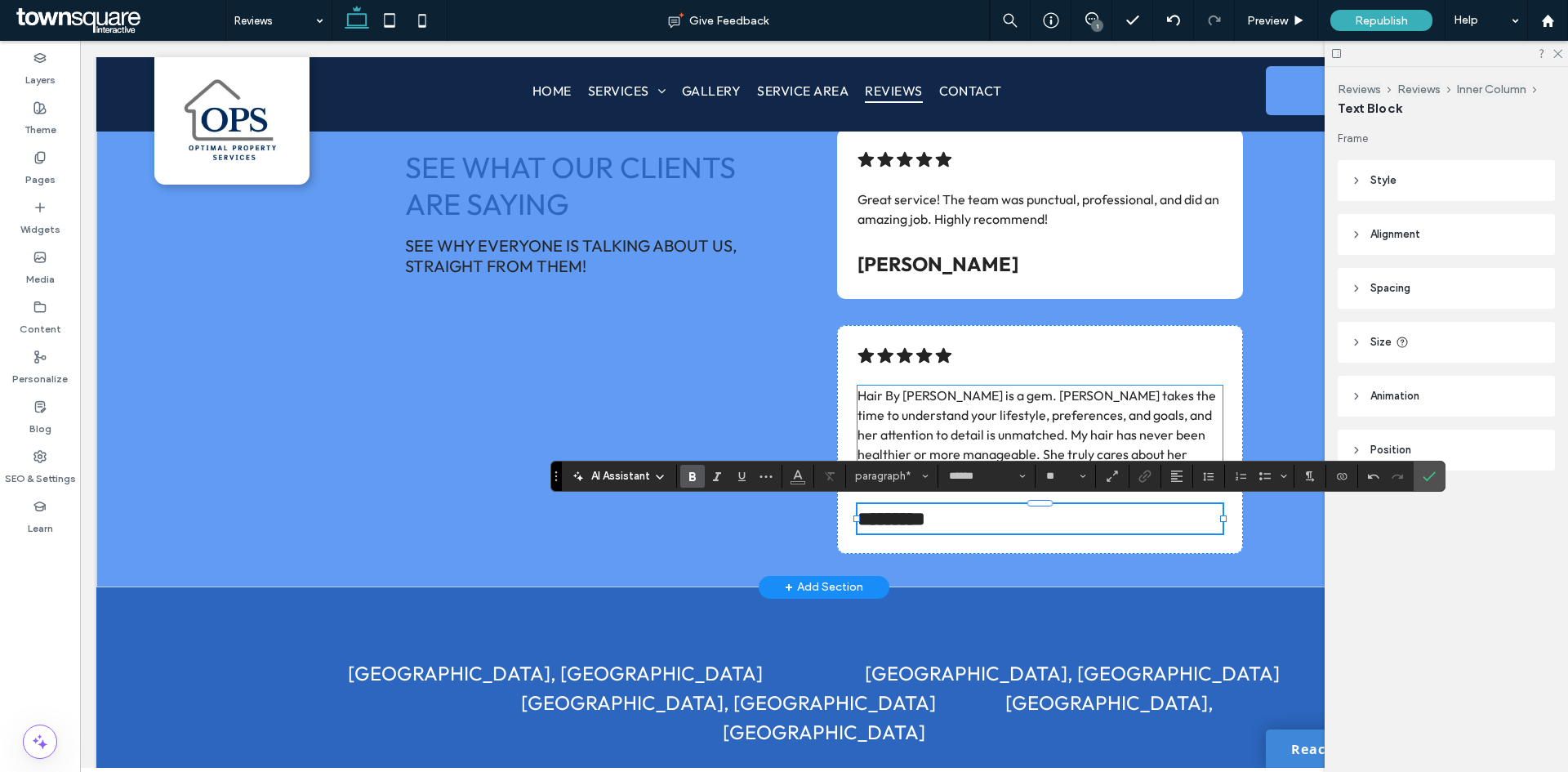
click at [1006, 434] on span "Hair By [PERSON_NAME] is a gem. [PERSON_NAME] takes the time to understand your…" at bounding box center [1036, 435] width 358 height 95
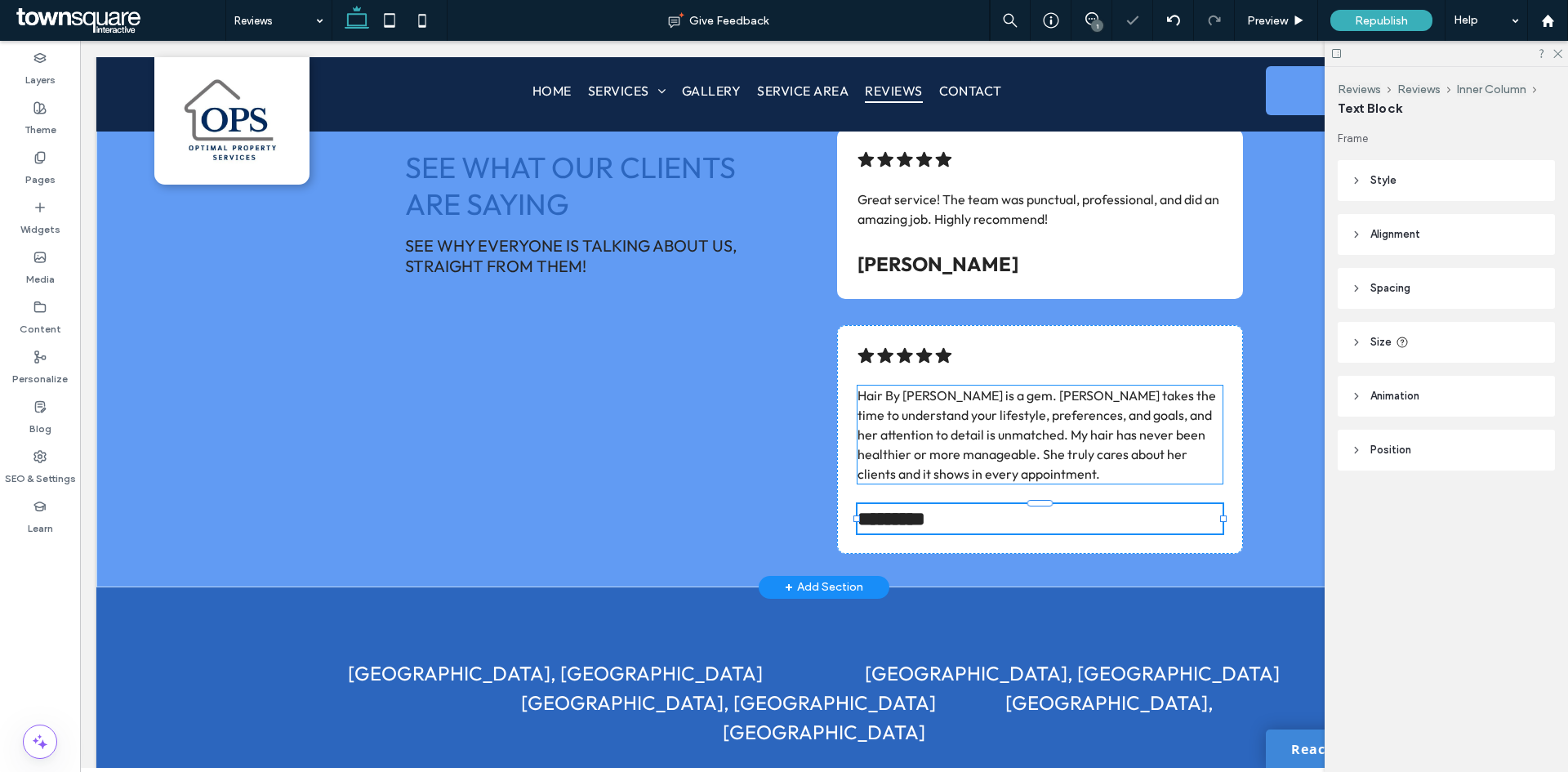
click at [1006, 434] on div "Hair By [PERSON_NAME] is a gem. [PERSON_NAME] takes the time to understand your…" at bounding box center [1039, 435] width 365 height 98
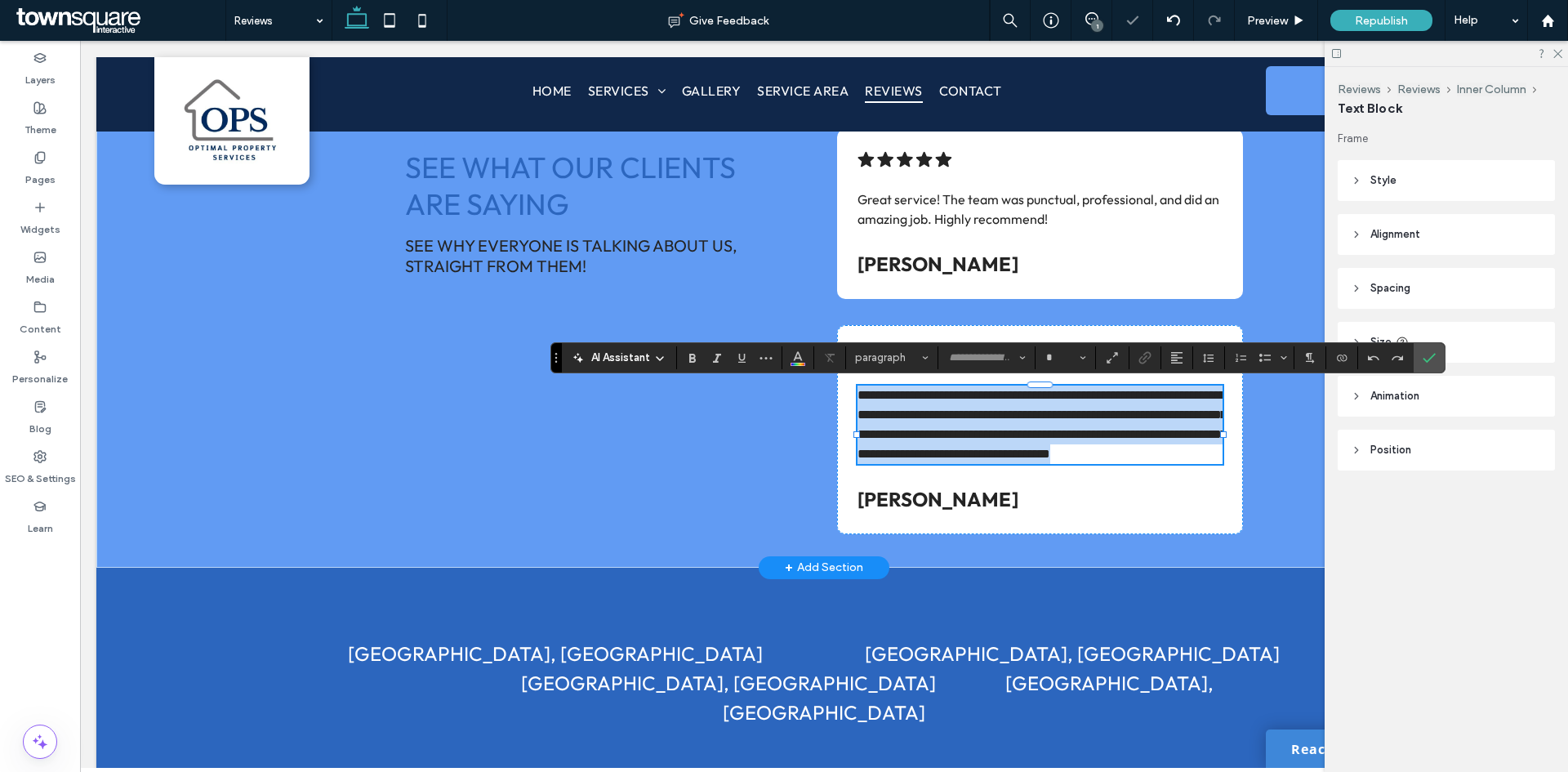
type input "******"
type input "**"
paste div
type input "**"
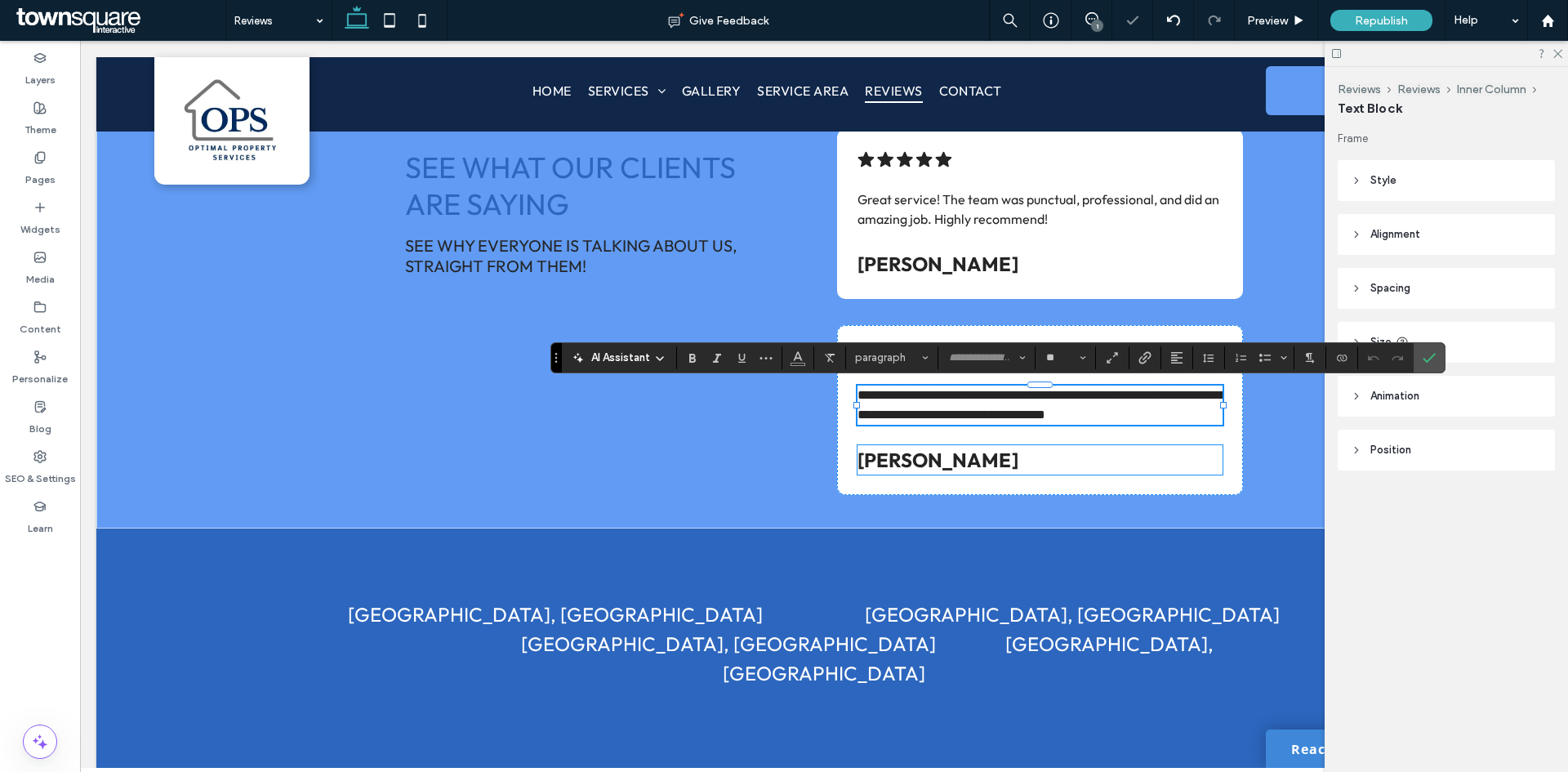
scroll to position [2, 0]
click at [1422, 363] on label "Confirm" at bounding box center [1428, 357] width 24 height 29
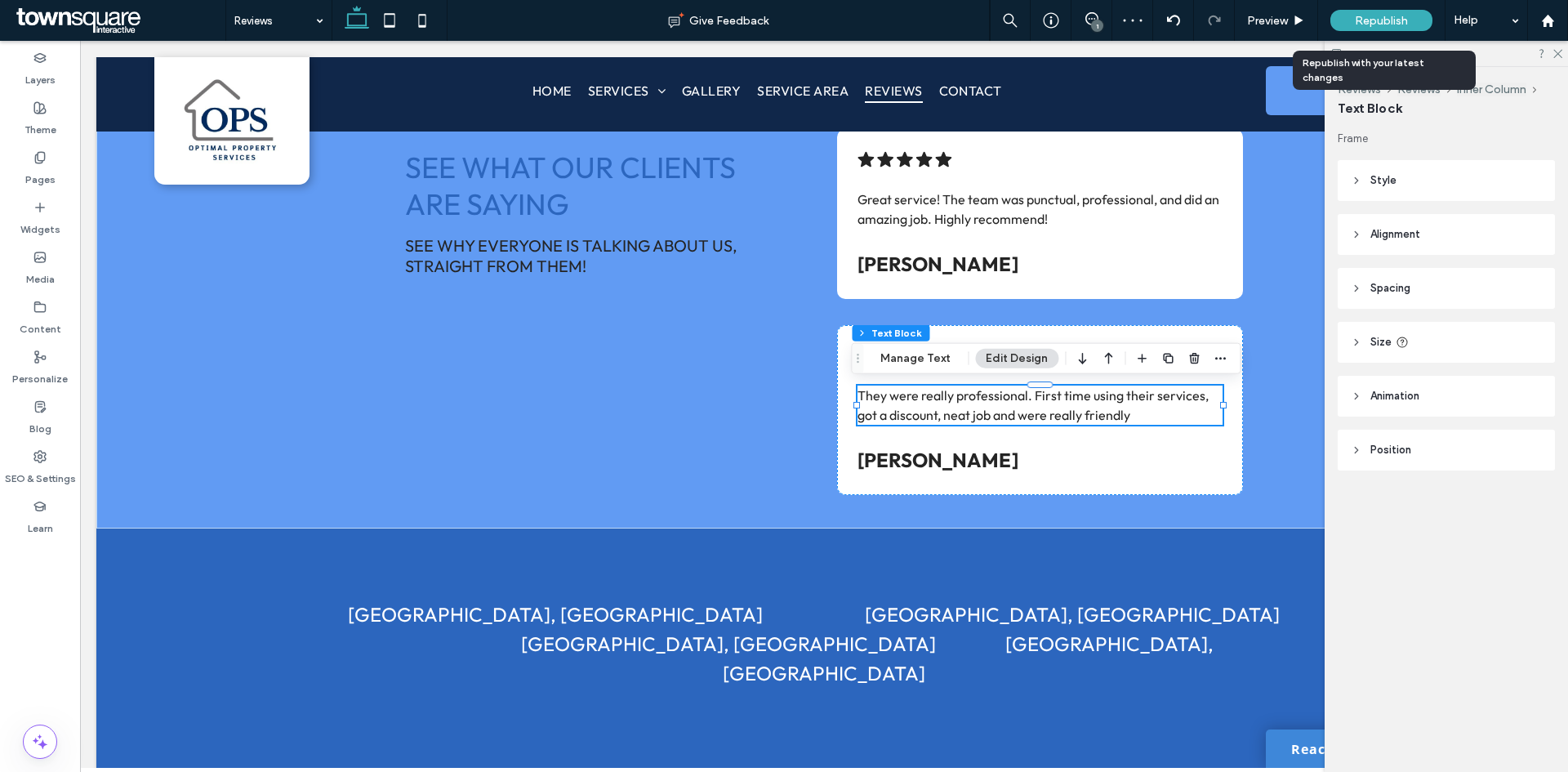
click at [1378, 17] on span "Republish" at bounding box center [1381, 21] width 53 height 14
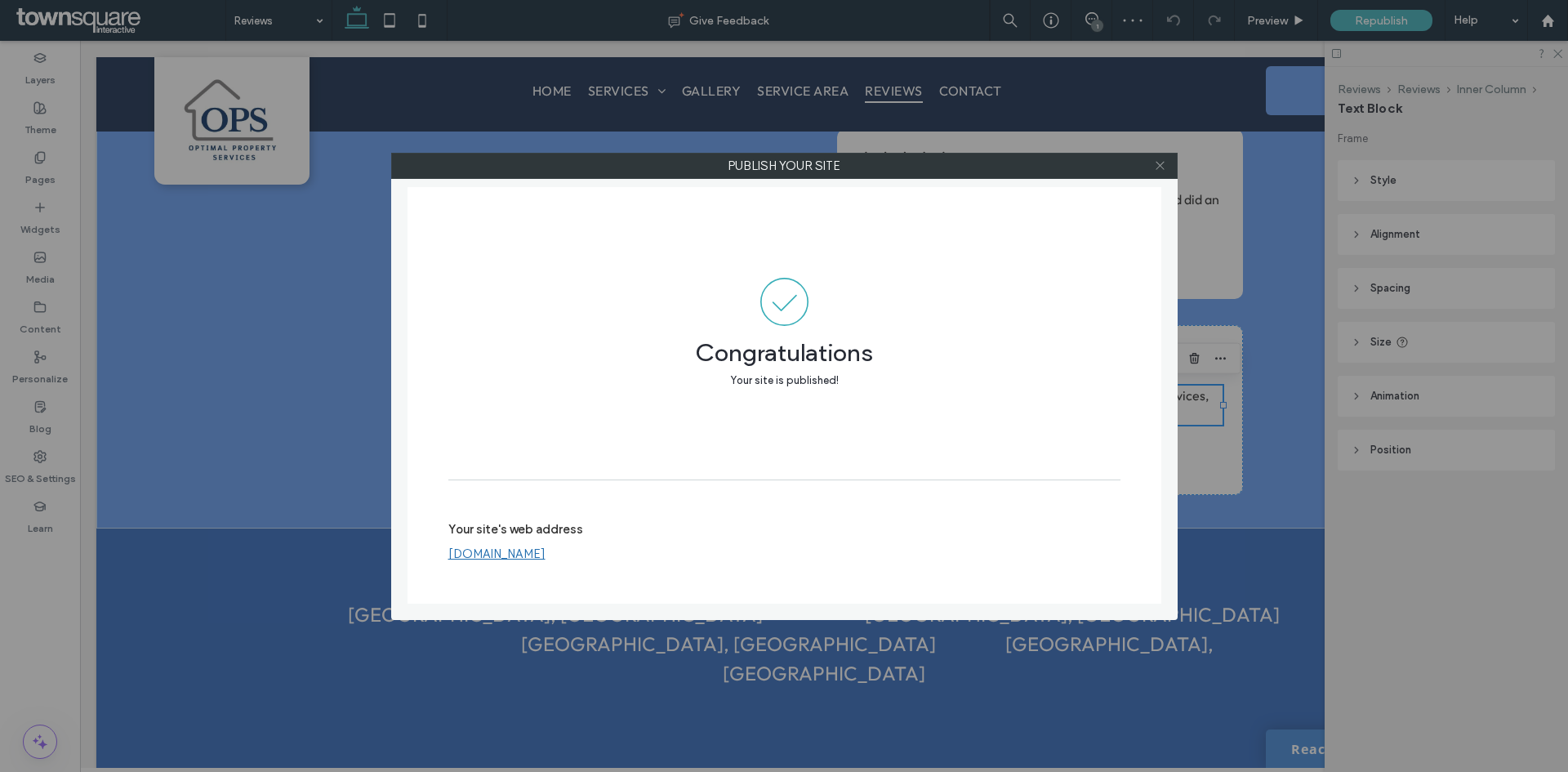
click at [1161, 172] on span at bounding box center [1160, 166] width 12 height 24
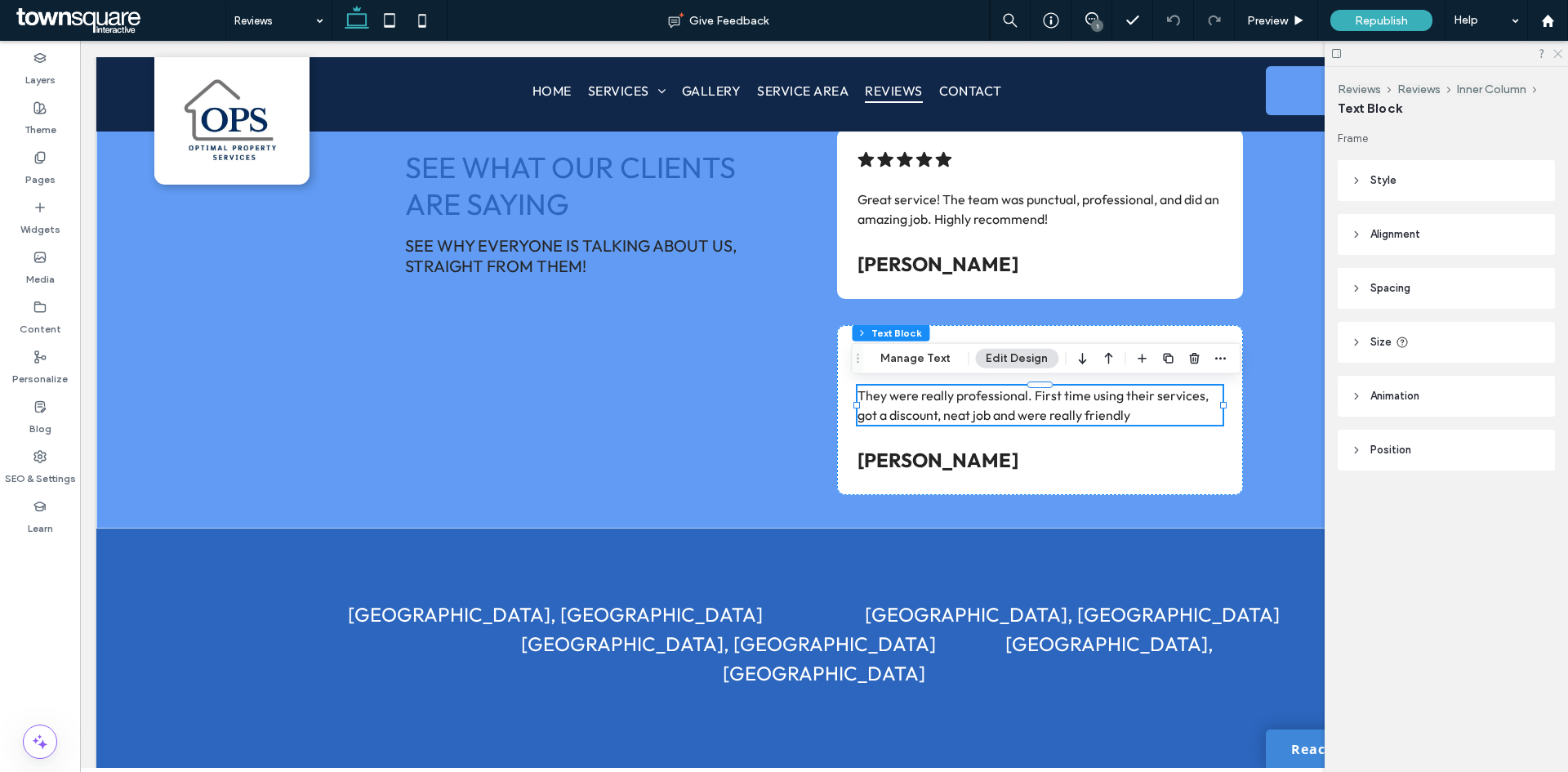
click at [1560, 55] on icon at bounding box center [1556, 52] width 11 height 11
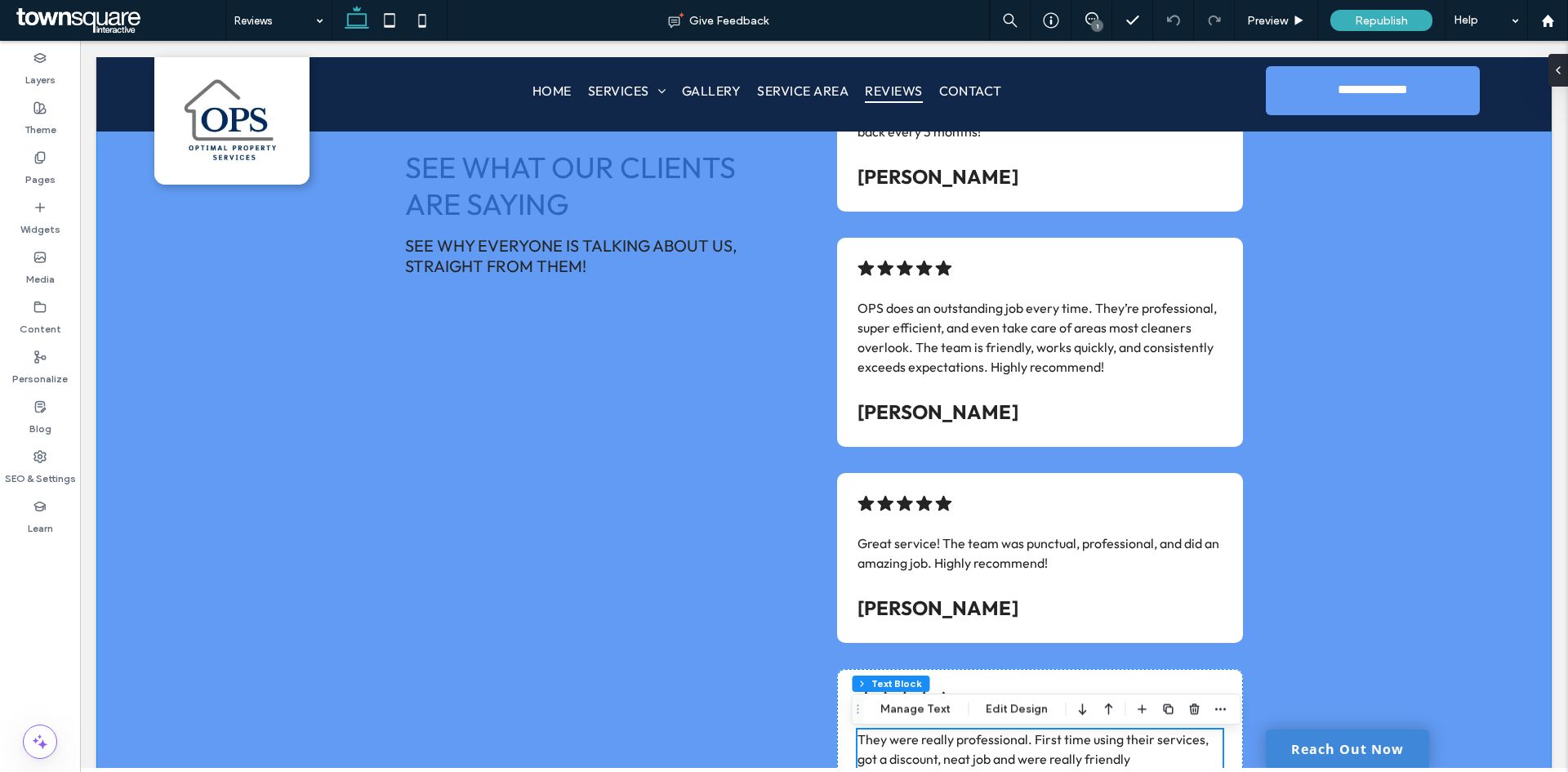
scroll to position [654, 0]
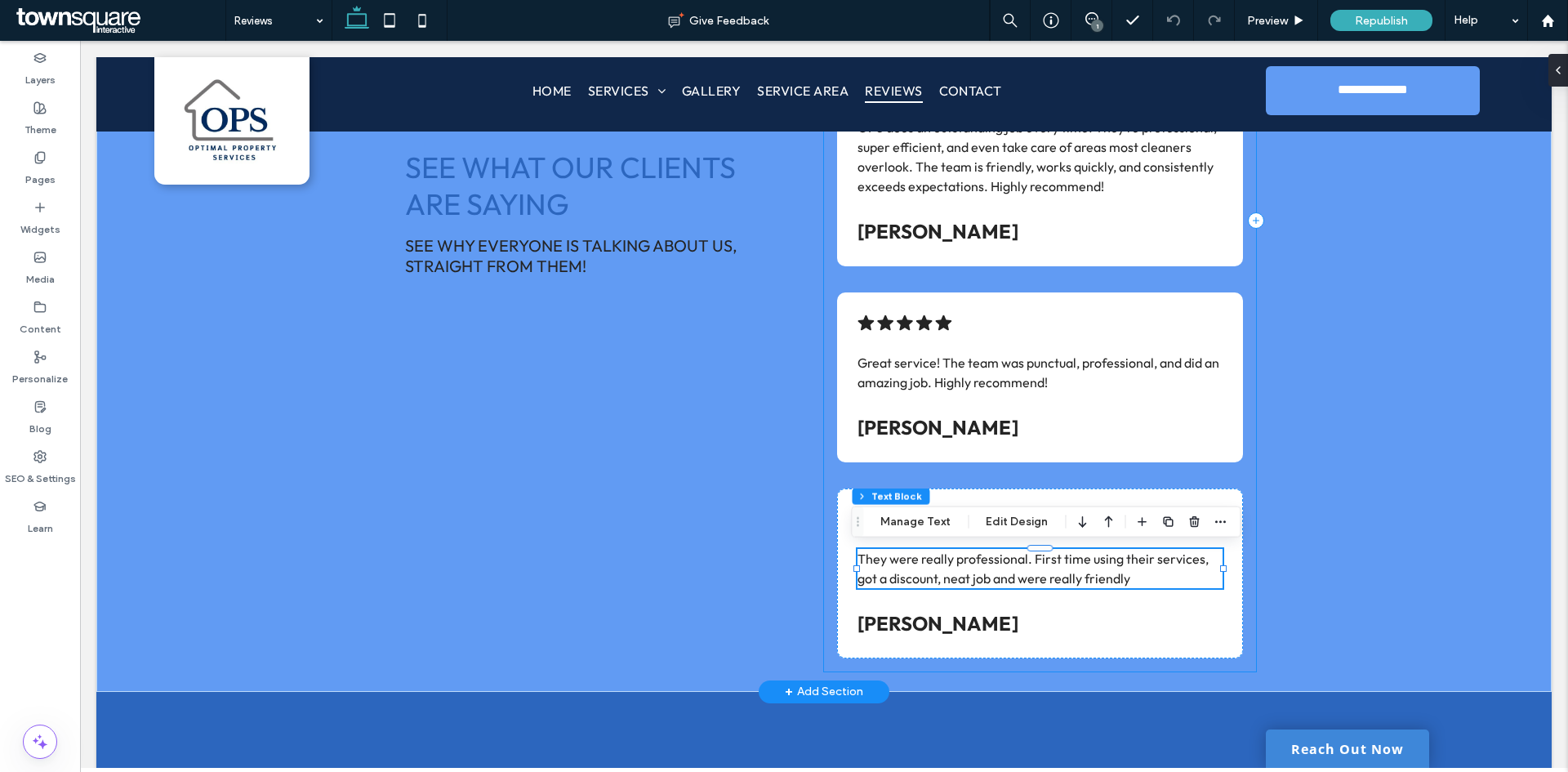
click at [1175, 661] on div ".cls-1-1788903176-1788903176 { fill: #00000; stroke-width: 0px; } [PERSON_NAME]…" at bounding box center [1040, 220] width 432 height 901
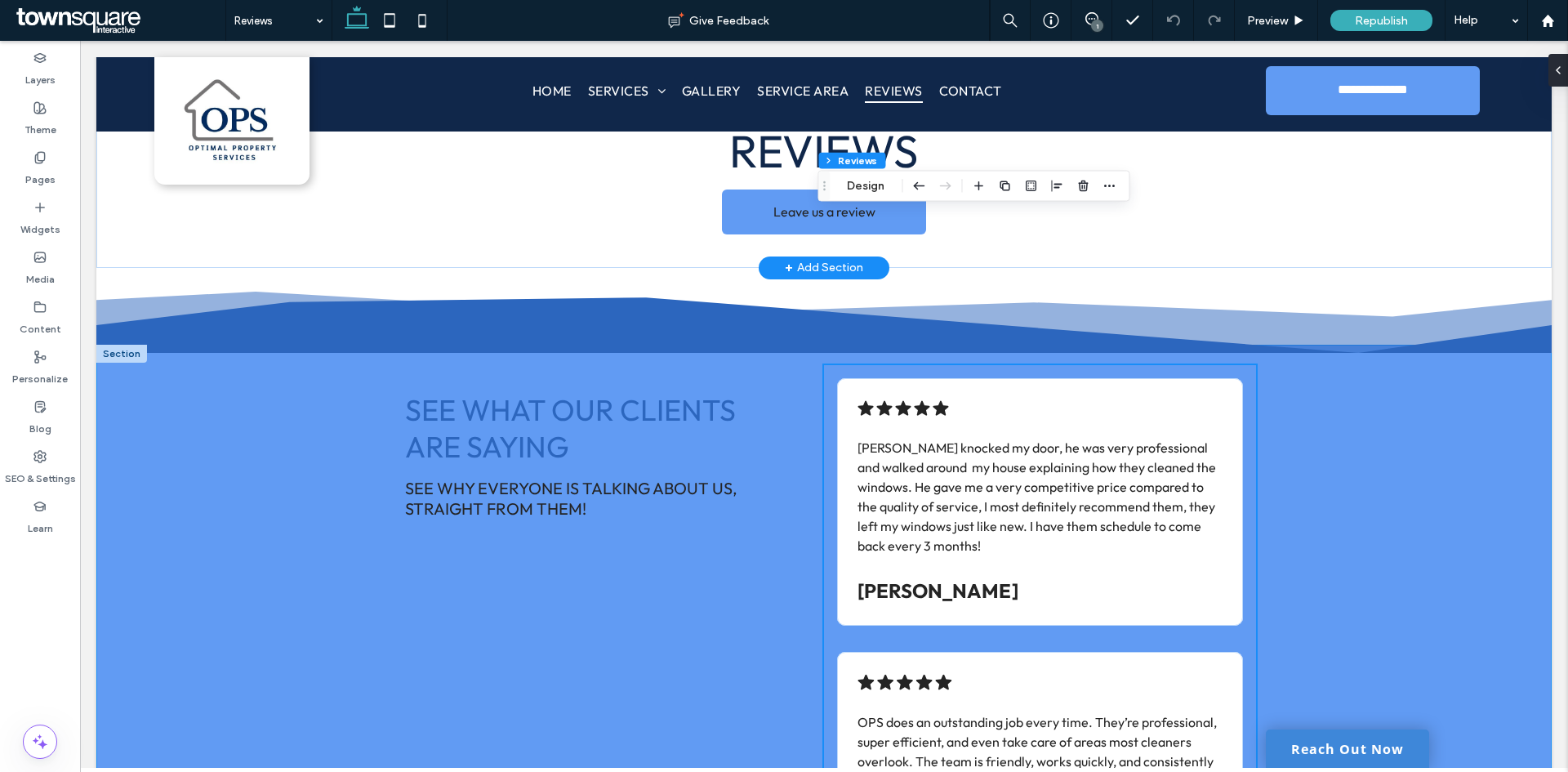
scroll to position [0, 0]
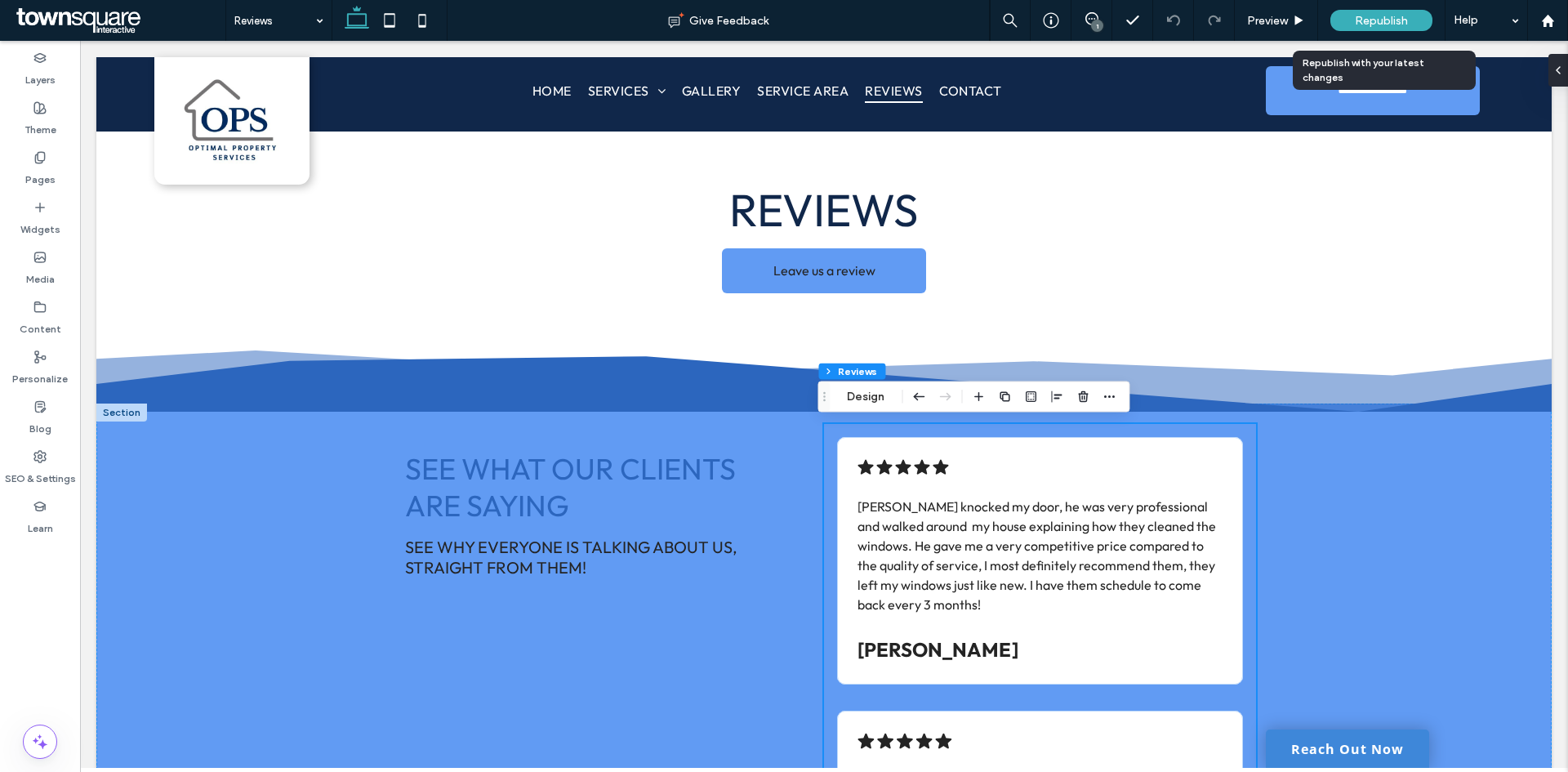
click at [1380, 25] on span "Republish" at bounding box center [1381, 21] width 53 height 14
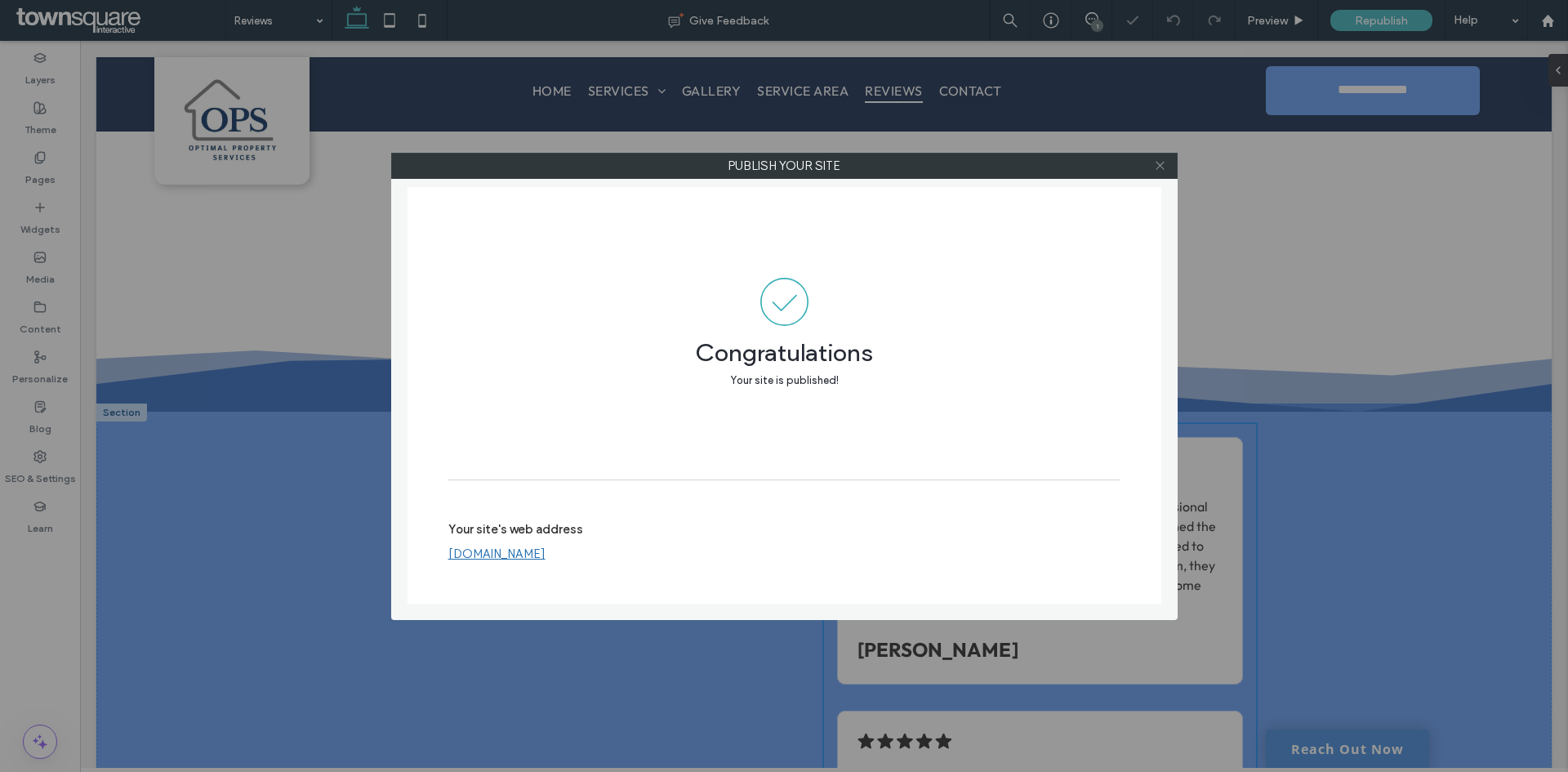
click at [1162, 166] on icon at bounding box center [1160, 166] width 12 height 12
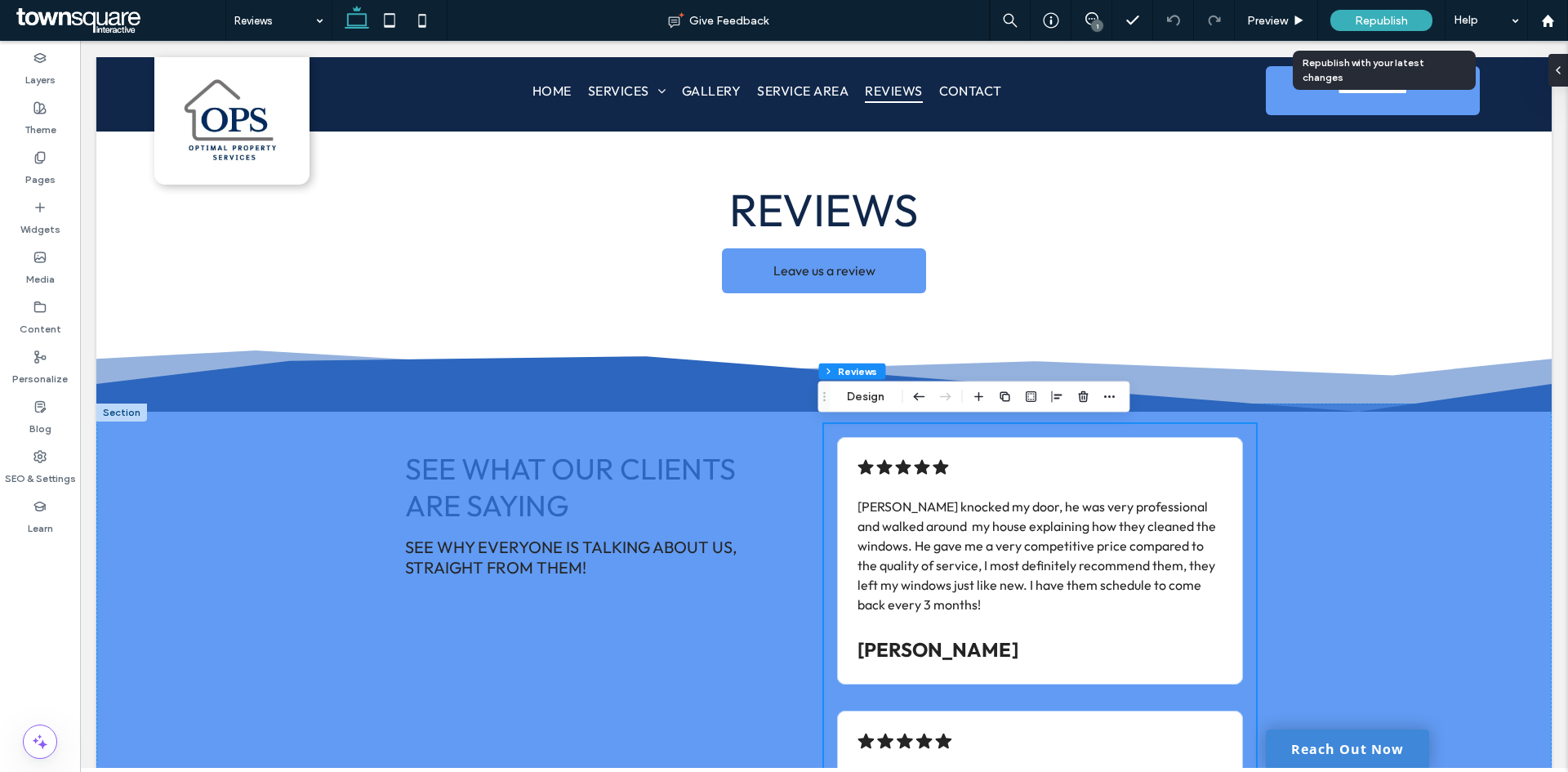
click at [1350, 23] on div "Republish" at bounding box center [1381, 21] width 102 height 22
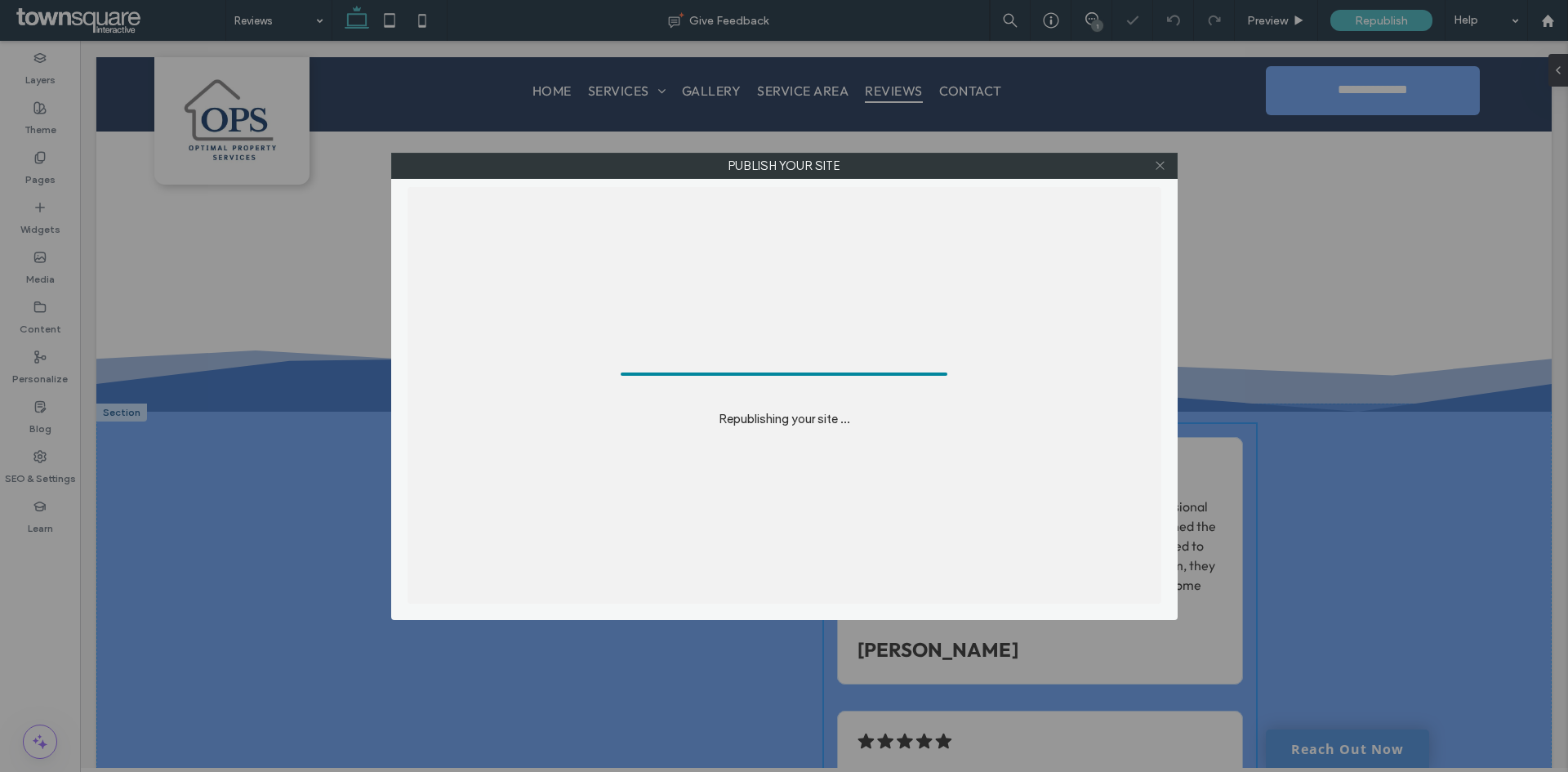
click at [1155, 171] on span at bounding box center [1160, 166] width 12 height 24
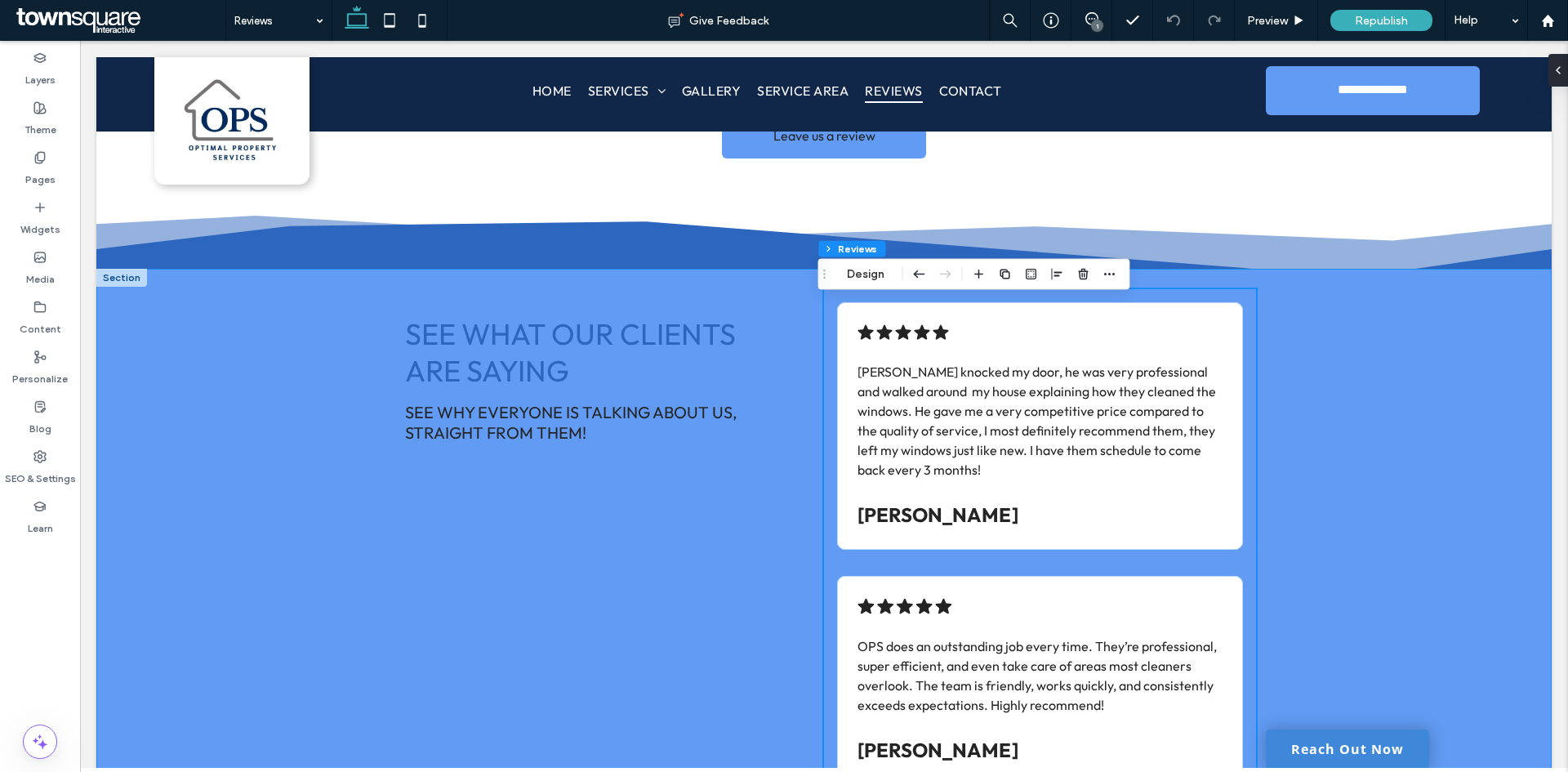
scroll to position [163, 0]
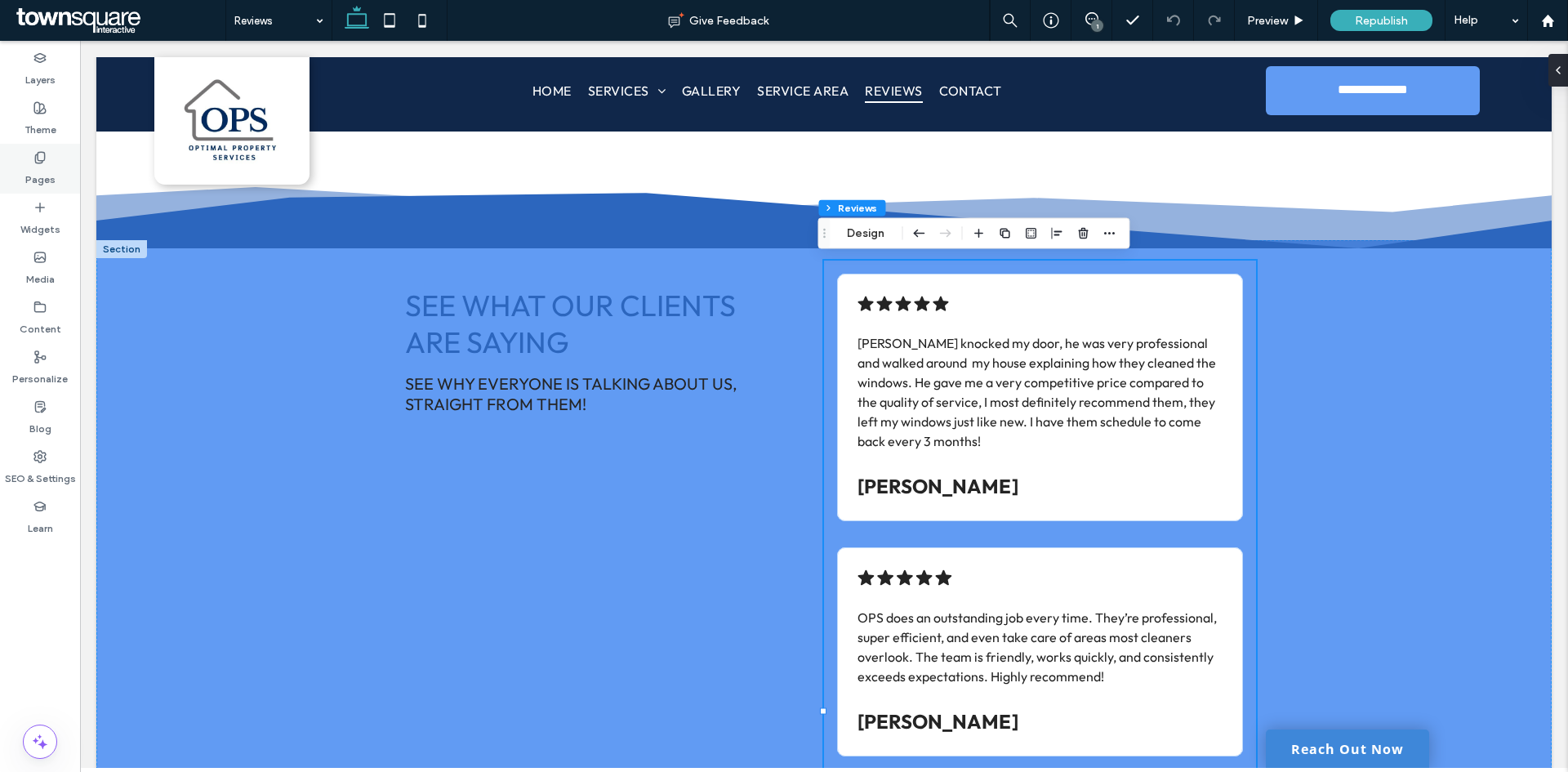
click at [24, 161] on div "Pages" at bounding box center [40, 169] width 80 height 50
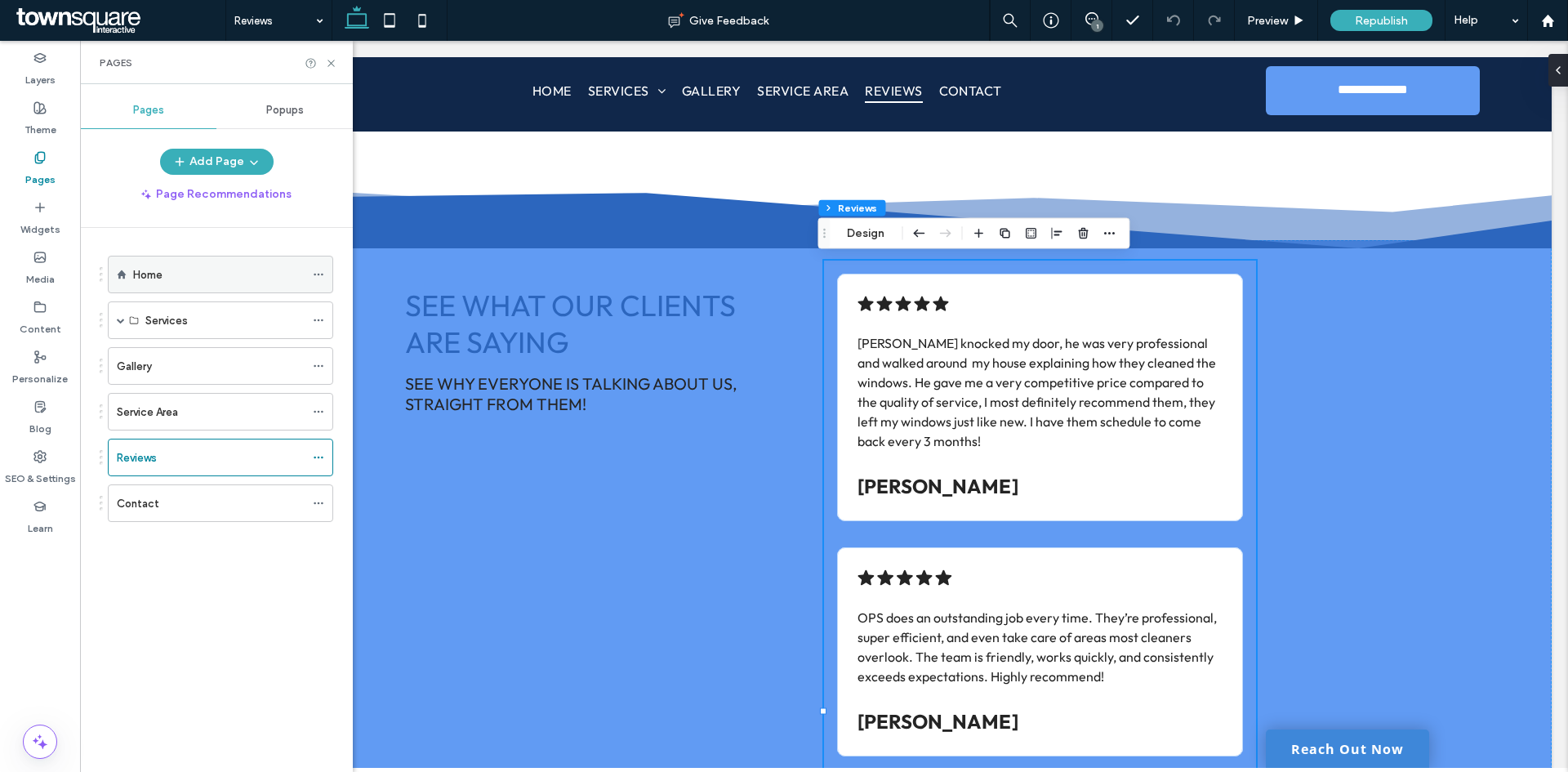
click at [182, 284] on div "Home" at bounding box center [219, 274] width 171 height 36
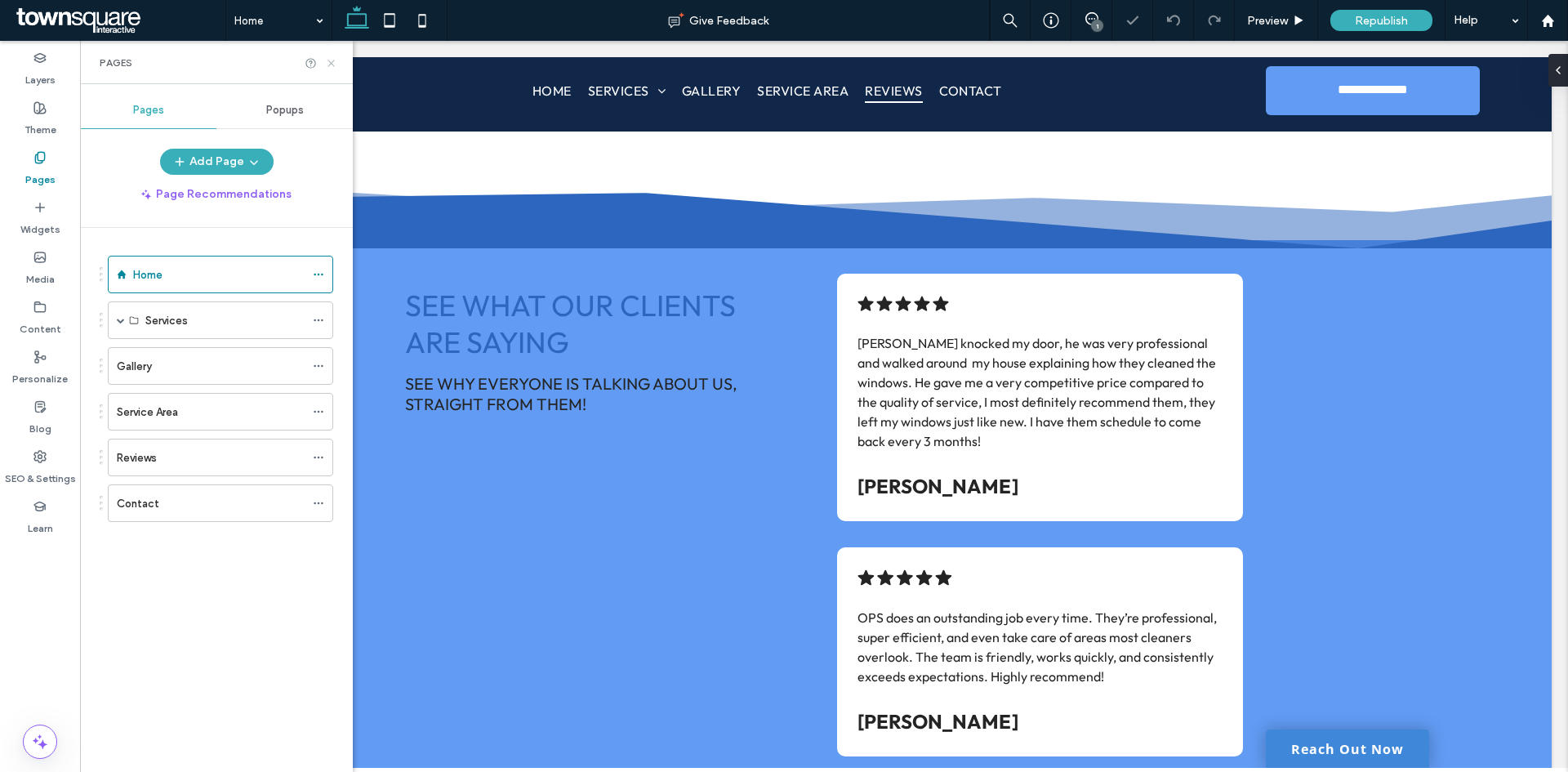
click at [332, 62] on icon at bounding box center [331, 63] width 12 height 12
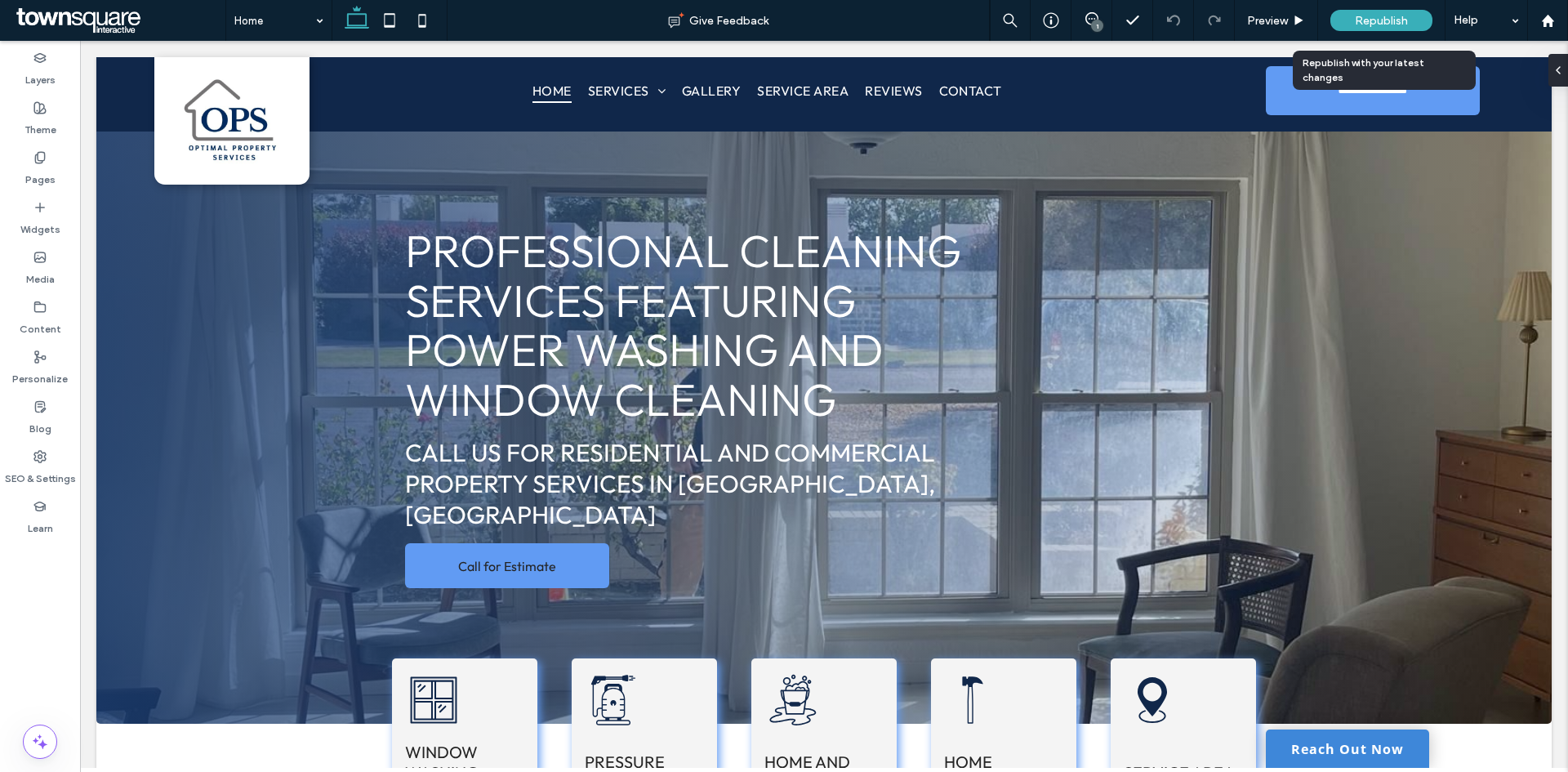
click at [1349, 23] on div "Republish" at bounding box center [1381, 21] width 102 height 22
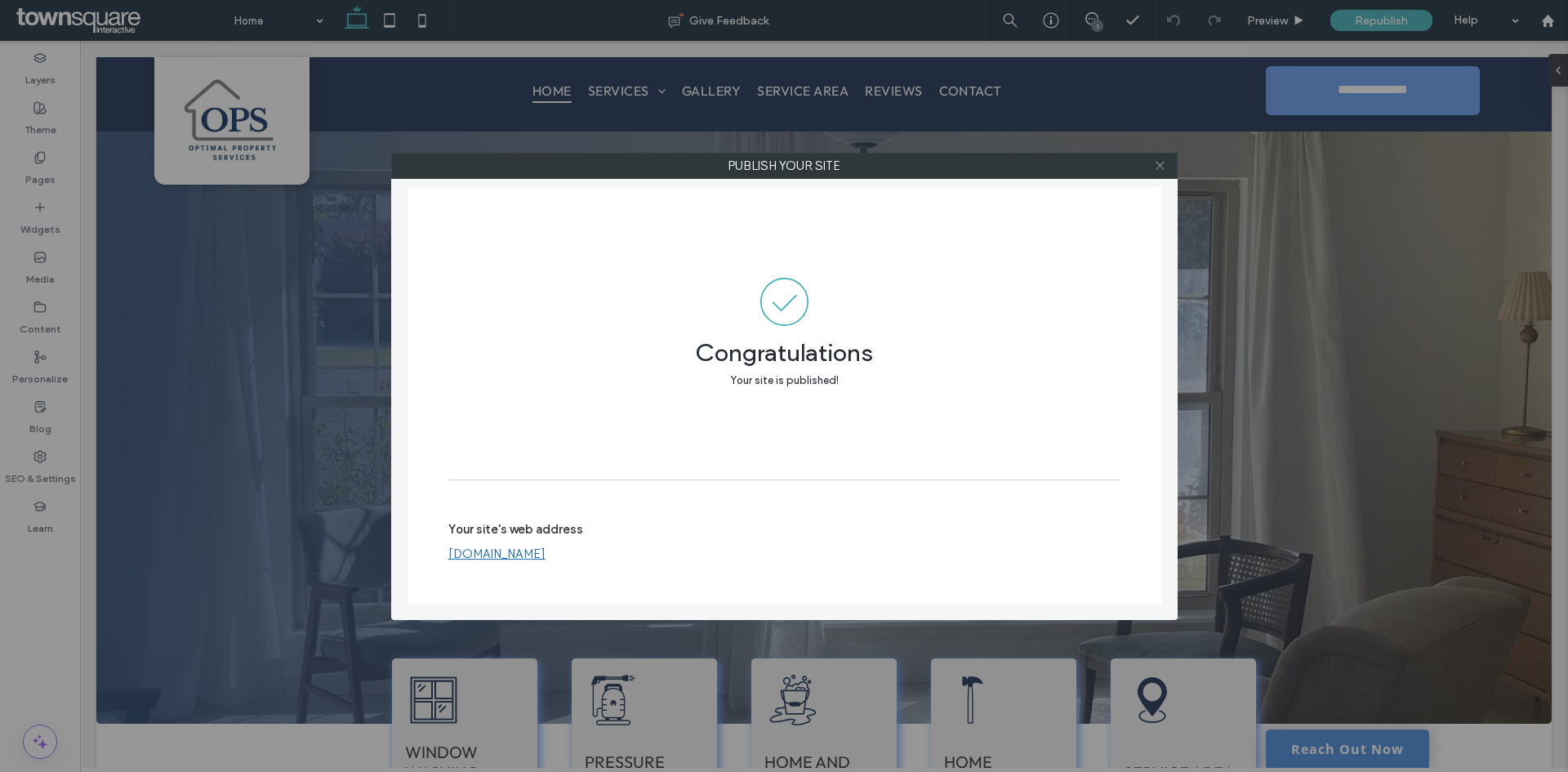
click at [1156, 165] on icon at bounding box center [1160, 166] width 12 height 12
